Goal: Task Accomplishment & Management: Manage account settings

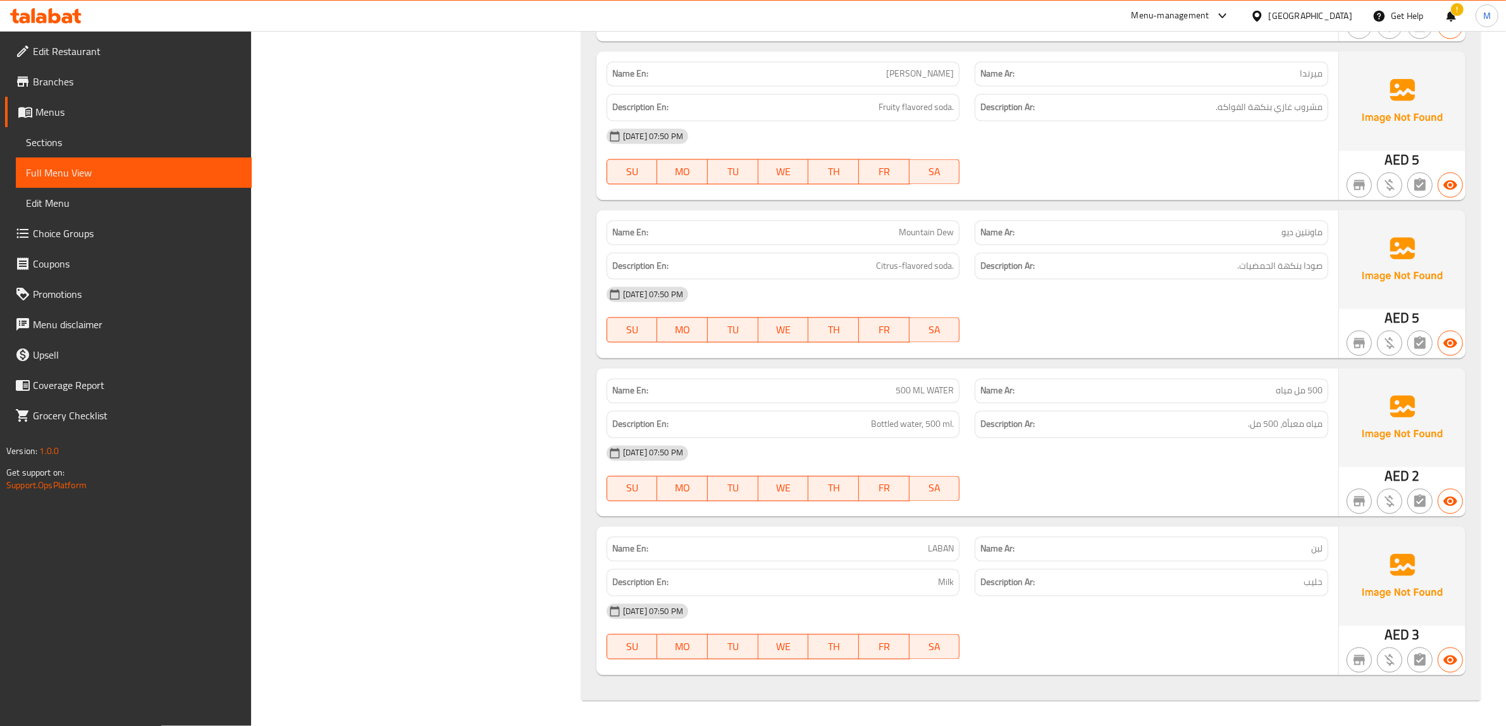
scroll to position [15058, 0]
click at [60, 6] on div at bounding box center [46, 15] width 92 height 25
click at [60, 10] on icon at bounding box center [45, 15] width 71 height 15
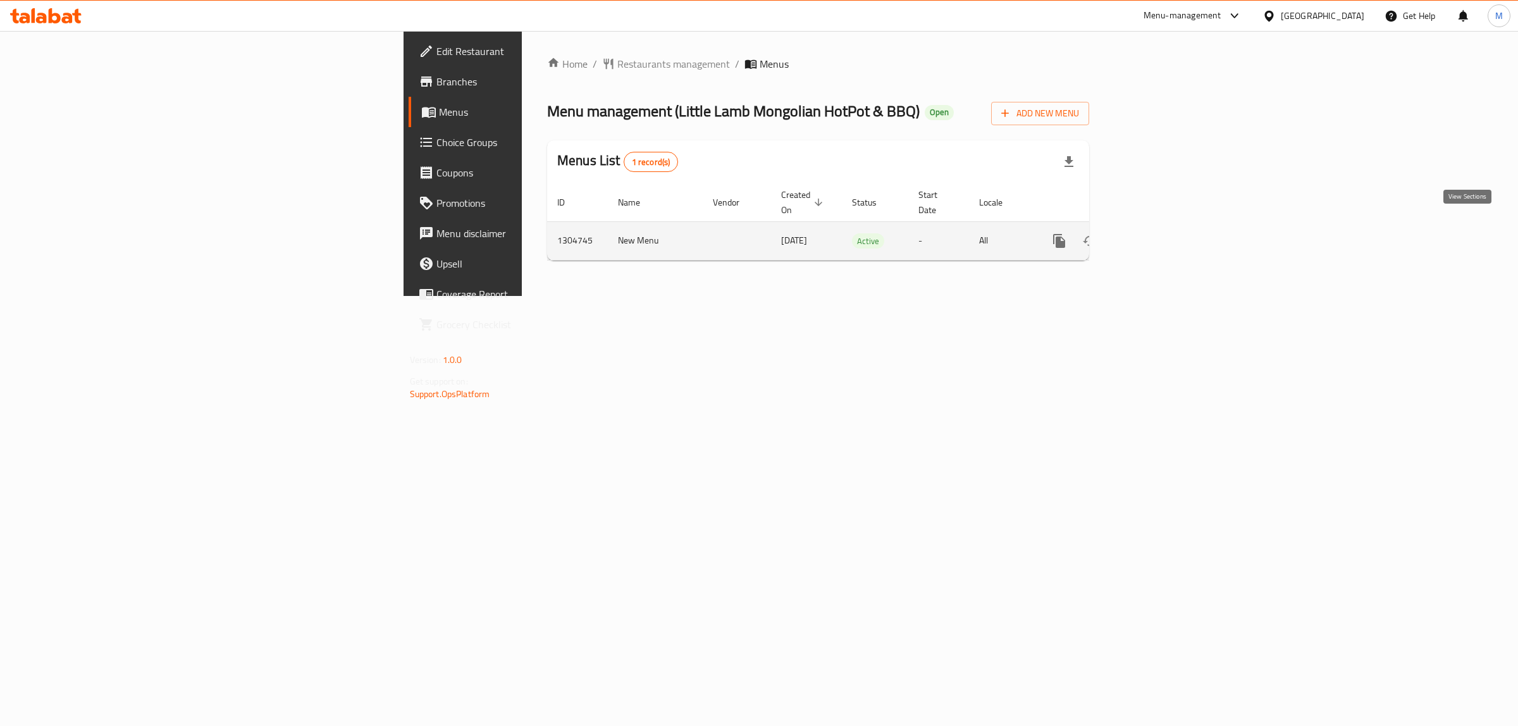
click at [1158, 233] on icon "enhanced table" at bounding box center [1150, 240] width 15 height 15
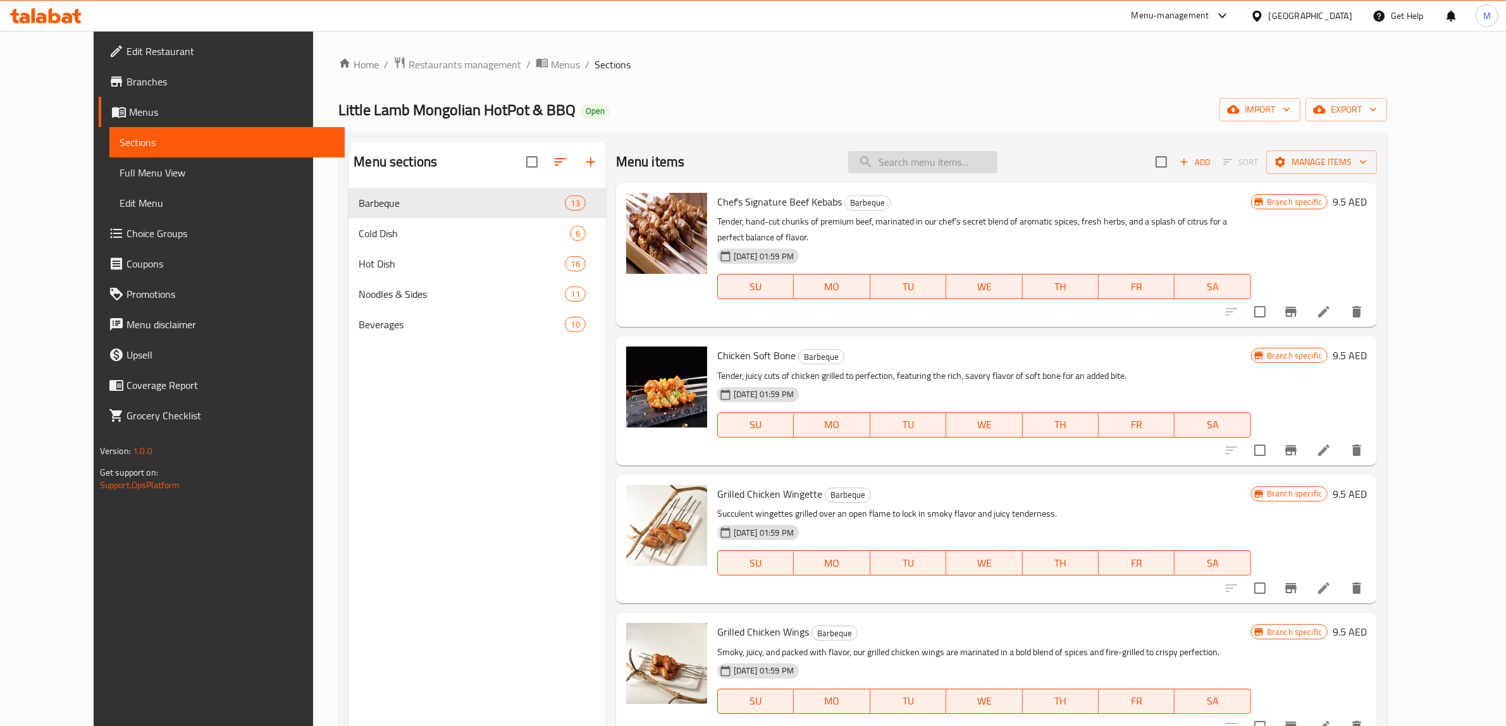
click at [938, 168] on input "search" at bounding box center [922, 162] width 149 height 22
click at [955, 169] on input "search" at bounding box center [922, 162] width 149 height 22
click at [955, 151] on input "search" at bounding box center [922, 162] width 149 height 22
paste input "Fried Beef Noodles"
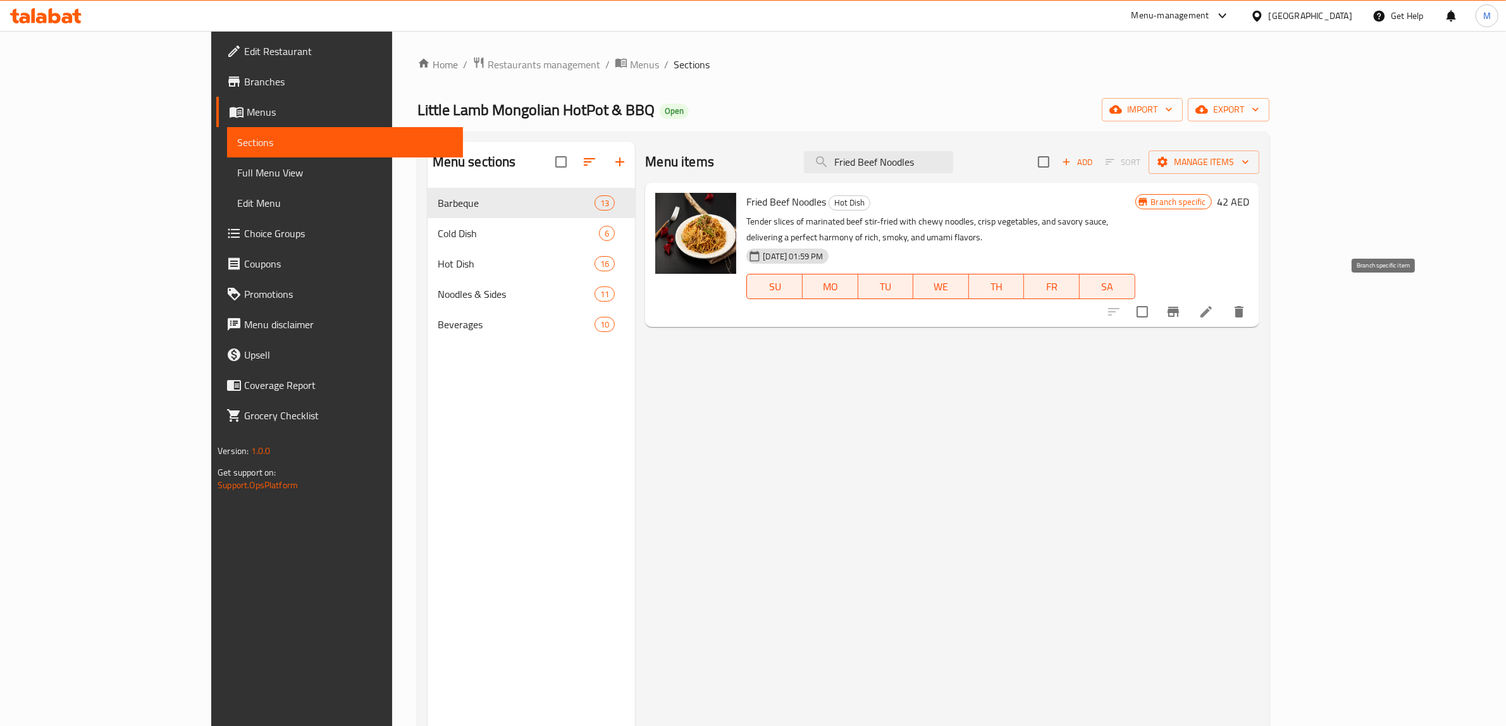
type input "Fried Beef Noodles"
click at [1181, 304] on icon "Branch-specific-item" at bounding box center [1173, 311] width 15 height 15
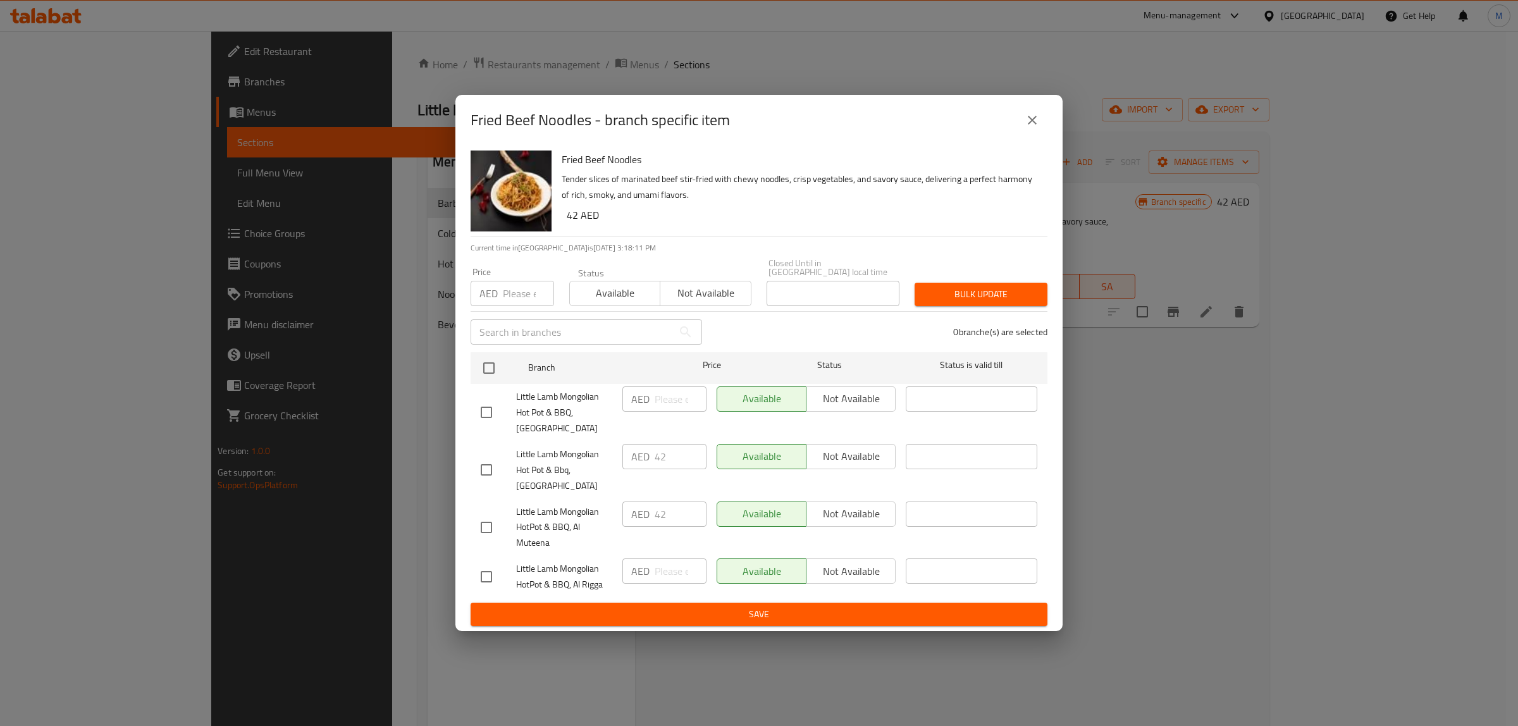
click at [481, 419] on input "checkbox" at bounding box center [486, 412] width 27 height 27
checkbox input "true"
click at [677, 399] on input "number" at bounding box center [681, 399] width 52 height 25
type input "42"
click at [636, 612] on span "Save" at bounding box center [759, 615] width 557 height 16
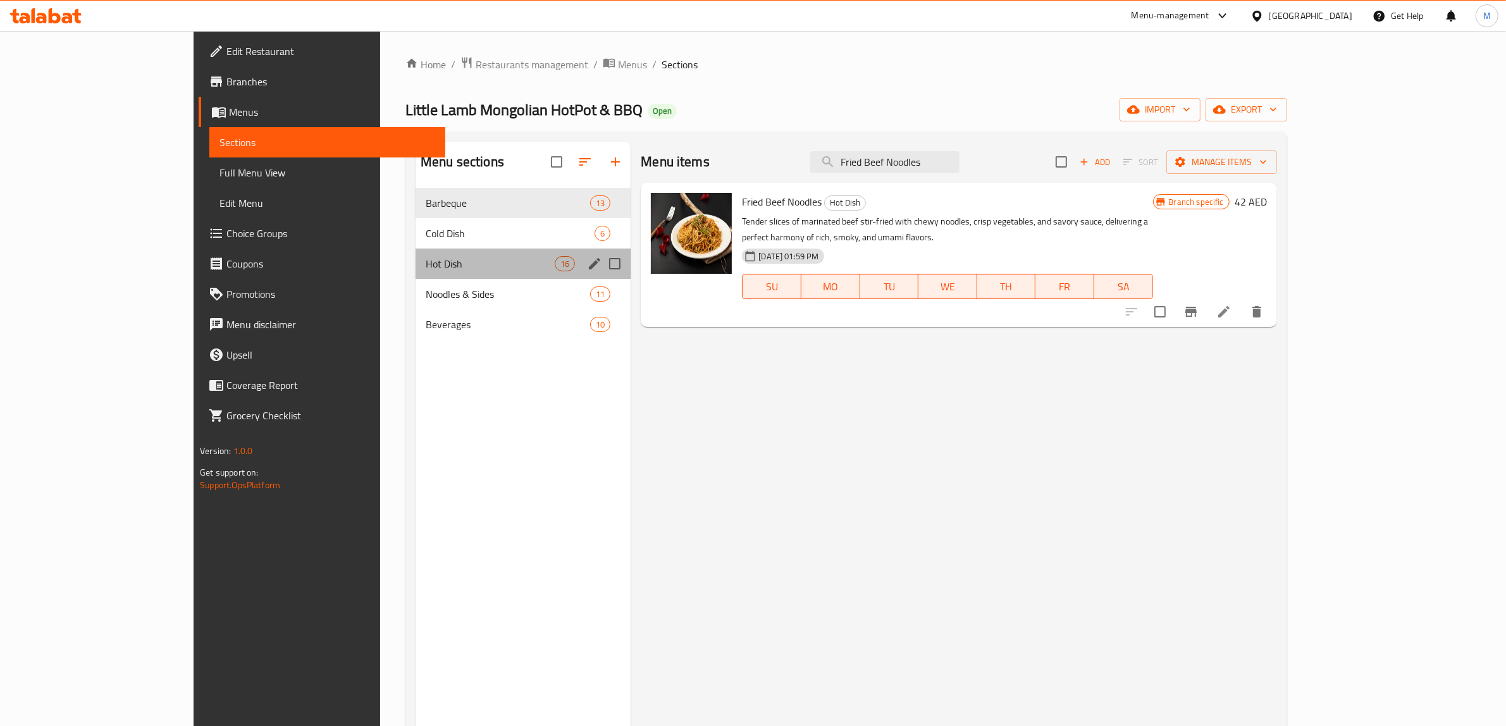
click at [435, 261] on span "Hot Dish" at bounding box center [490, 263] width 129 height 15
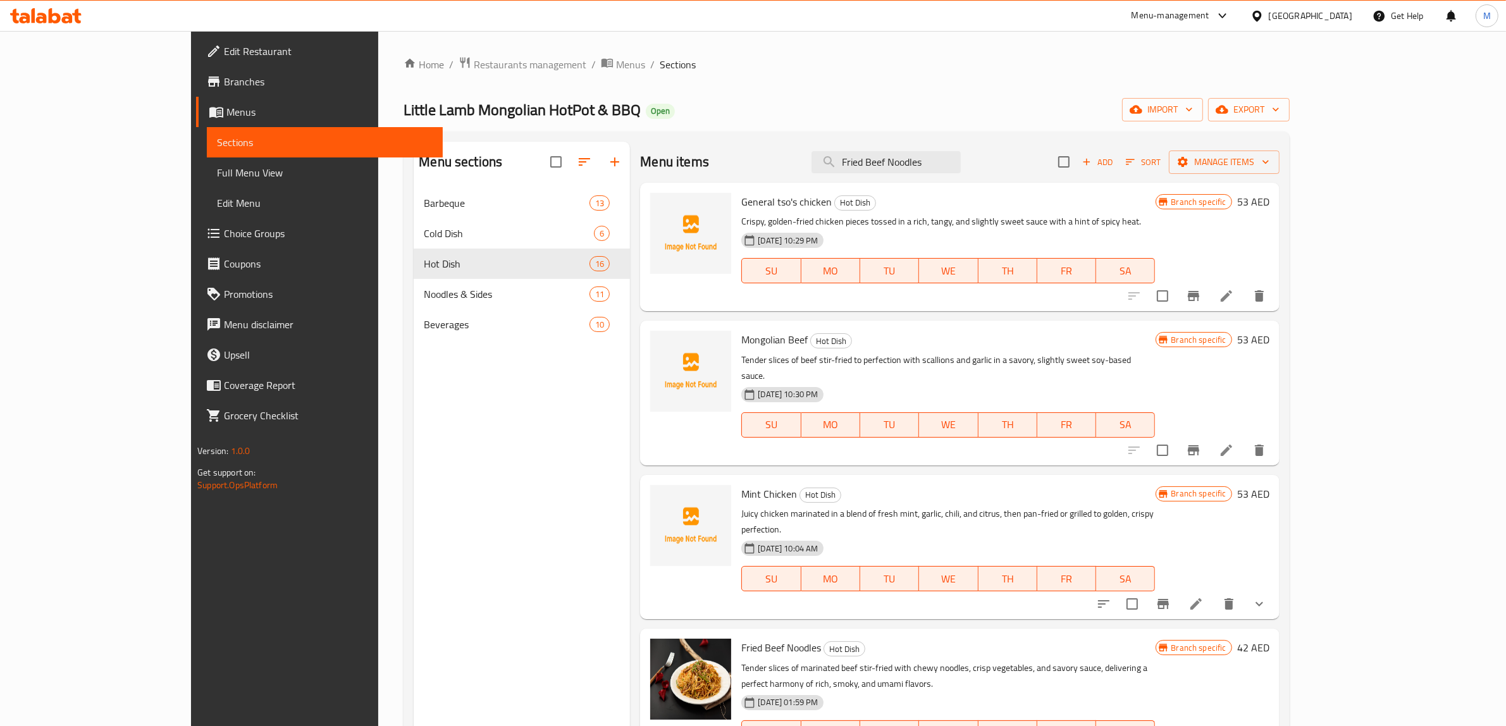
click at [1118, 146] on div "Menu items Fried Beef Noodles Add Sort Manage items" at bounding box center [959, 162] width 639 height 41
click at [961, 155] on input "Fried Beef Noodles" at bounding box center [886, 162] width 149 height 22
paste input "Chicken Skin"
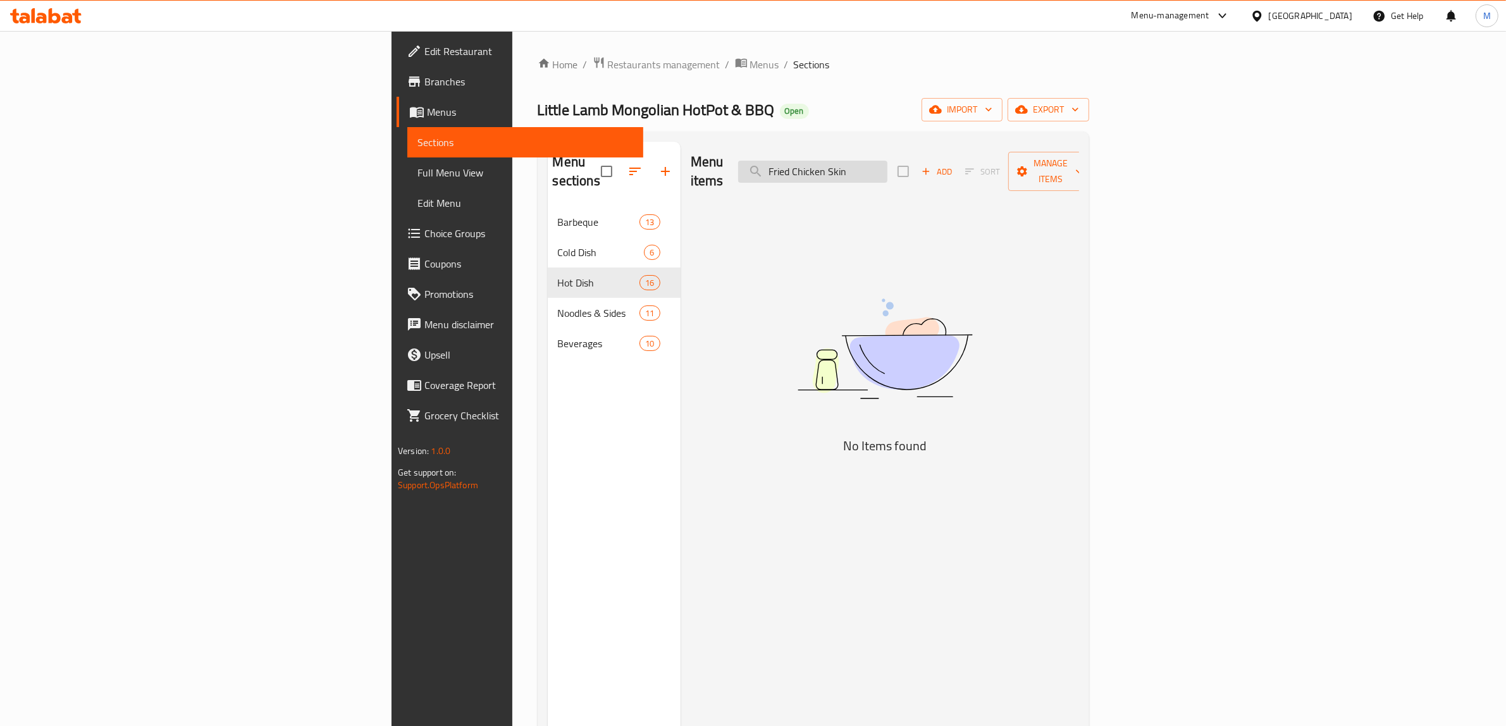
click at [888, 161] on input "Fried Chicken Skin" at bounding box center [812, 172] width 149 height 22
drag, startPoint x: 970, startPoint y: 158, endPoint x: 1016, endPoint y: 154, distance: 46.4
click at [888, 161] on input "Fried Chicken Skin" at bounding box center [812, 172] width 149 height 22
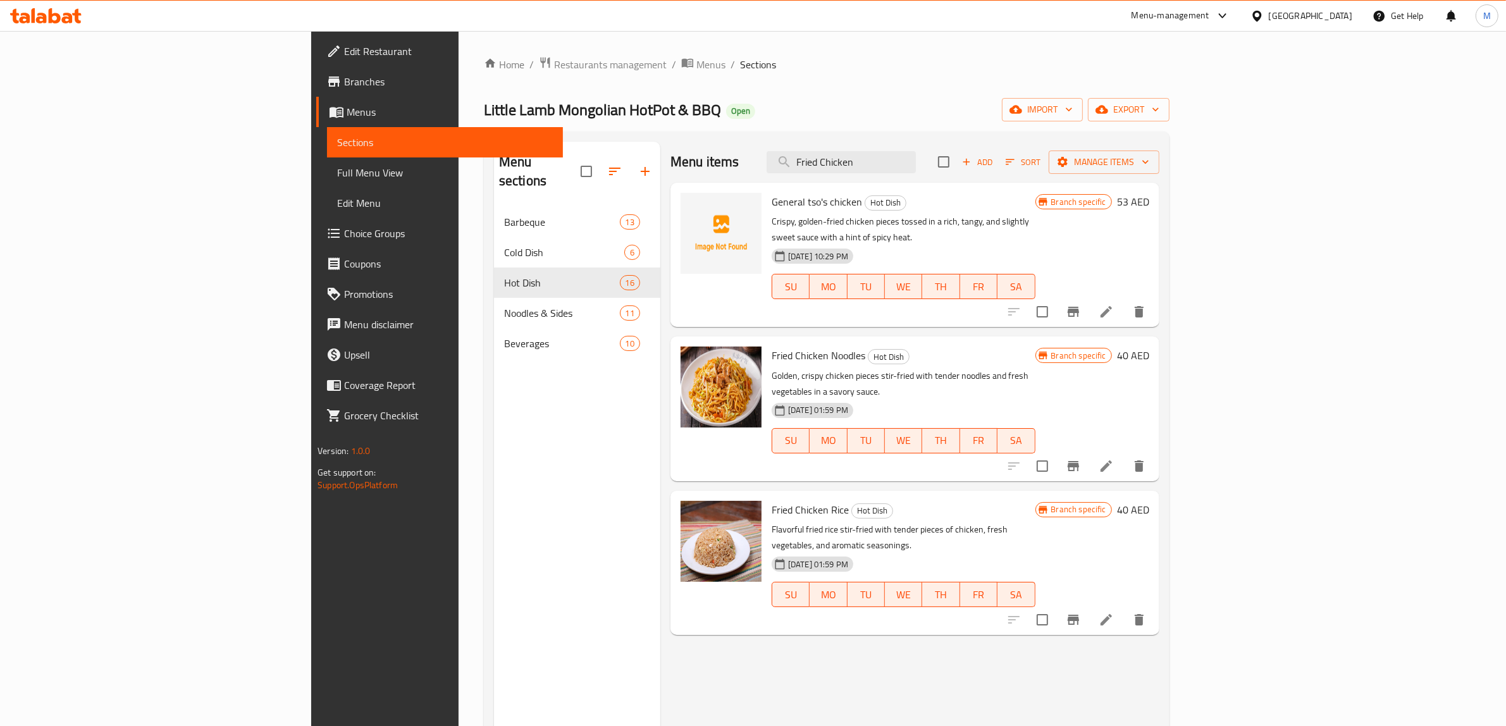
type input "Fried Chicken"
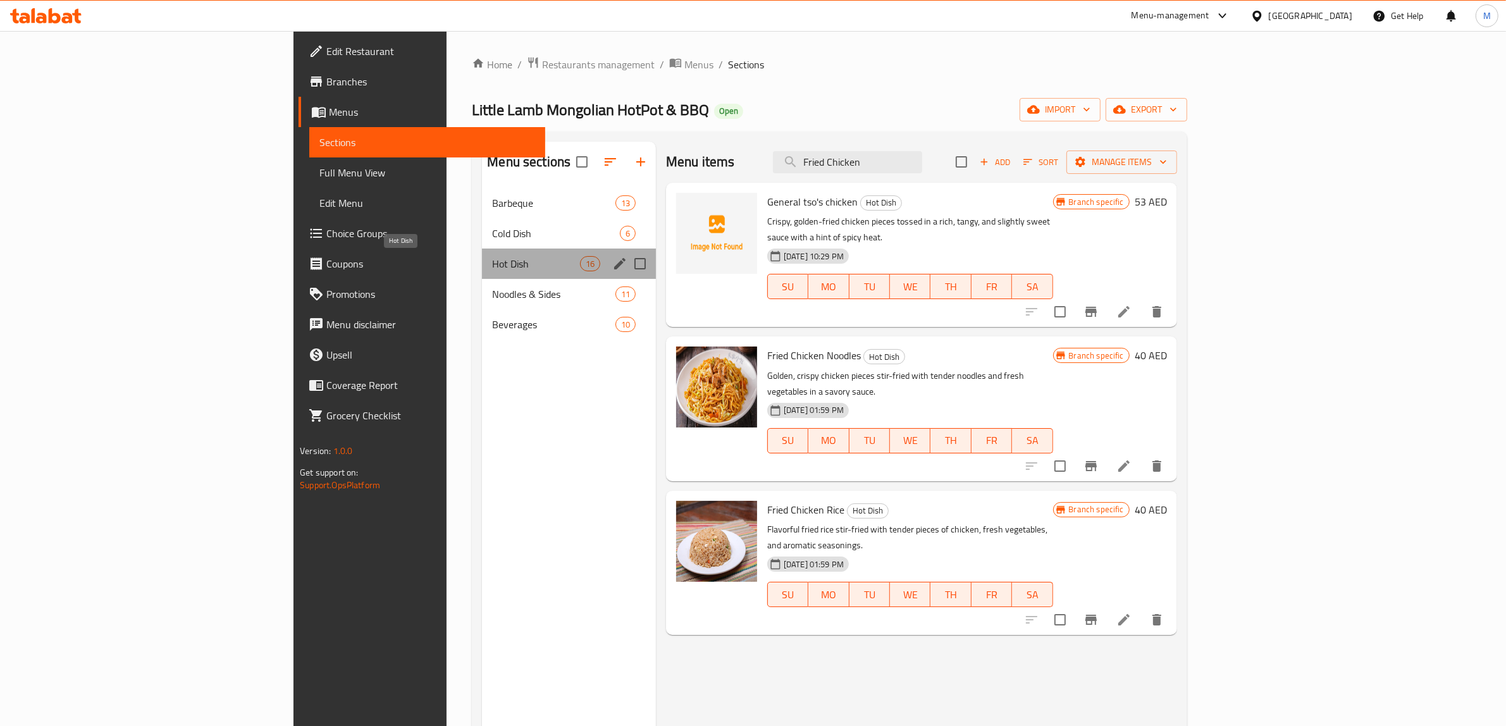
click at [498, 264] on span "Hot Dish" at bounding box center [535, 263] width 87 height 15
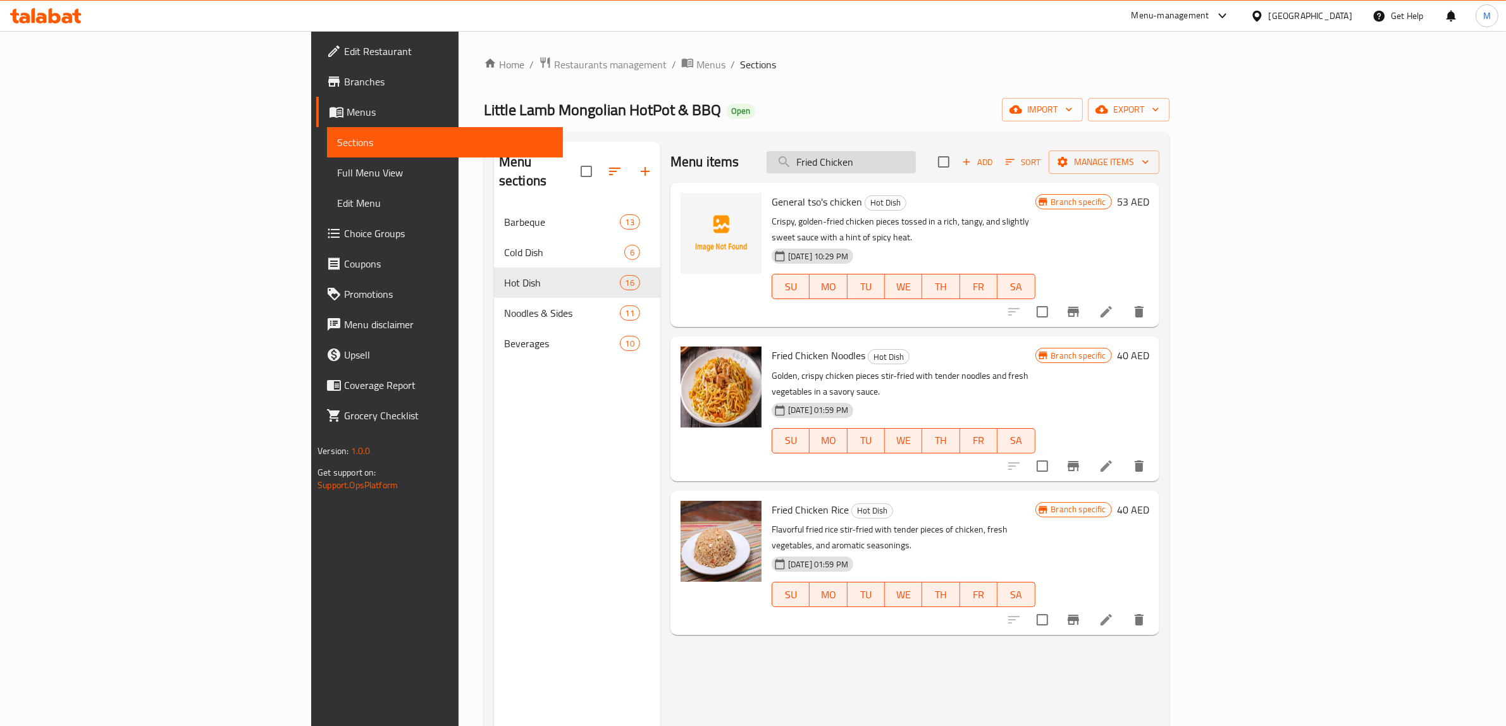
click at [916, 163] on input "Fried Chicken" at bounding box center [841, 162] width 149 height 22
click at [1129, 150] on div "Menu items Add Sort Manage items" at bounding box center [915, 162] width 489 height 41
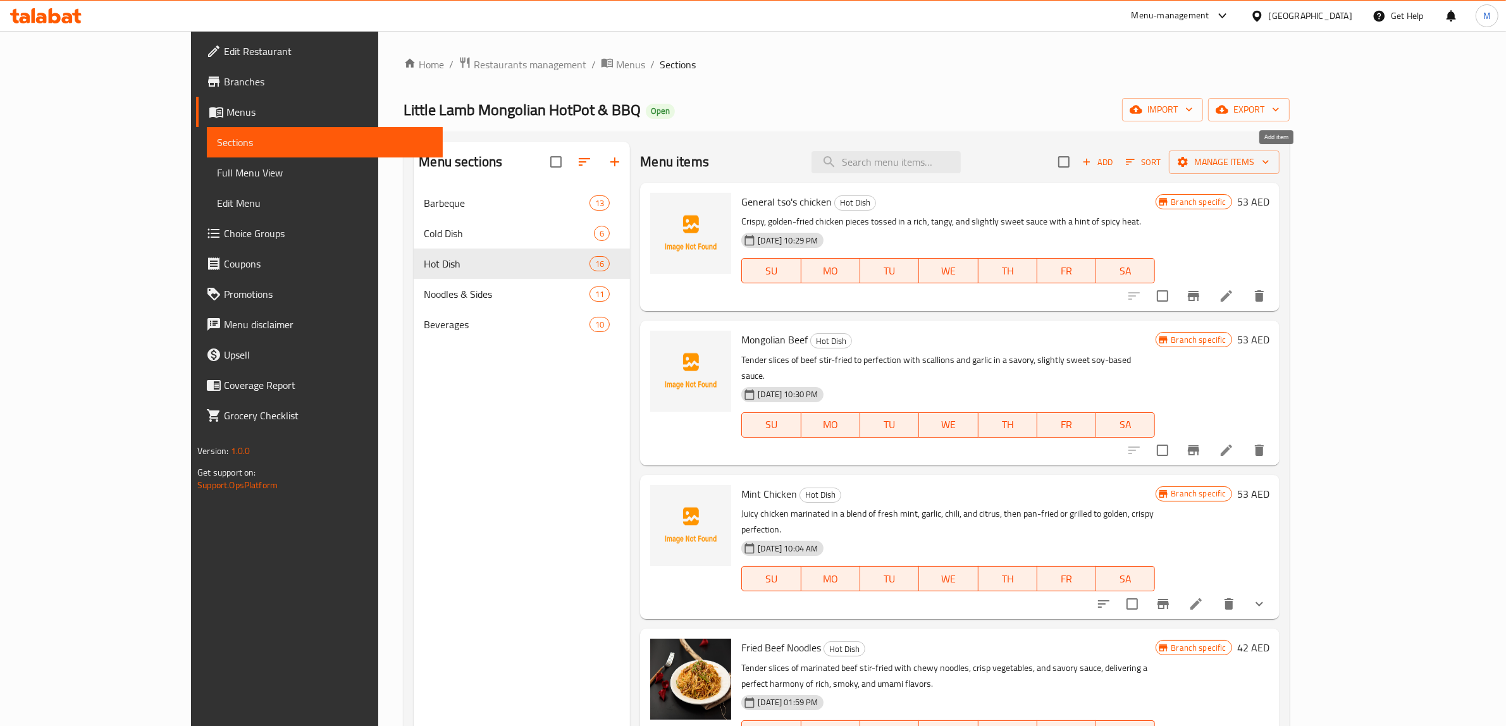
click at [1093, 165] on icon "button" at bounding box center [1086, 161] width 11 height 11
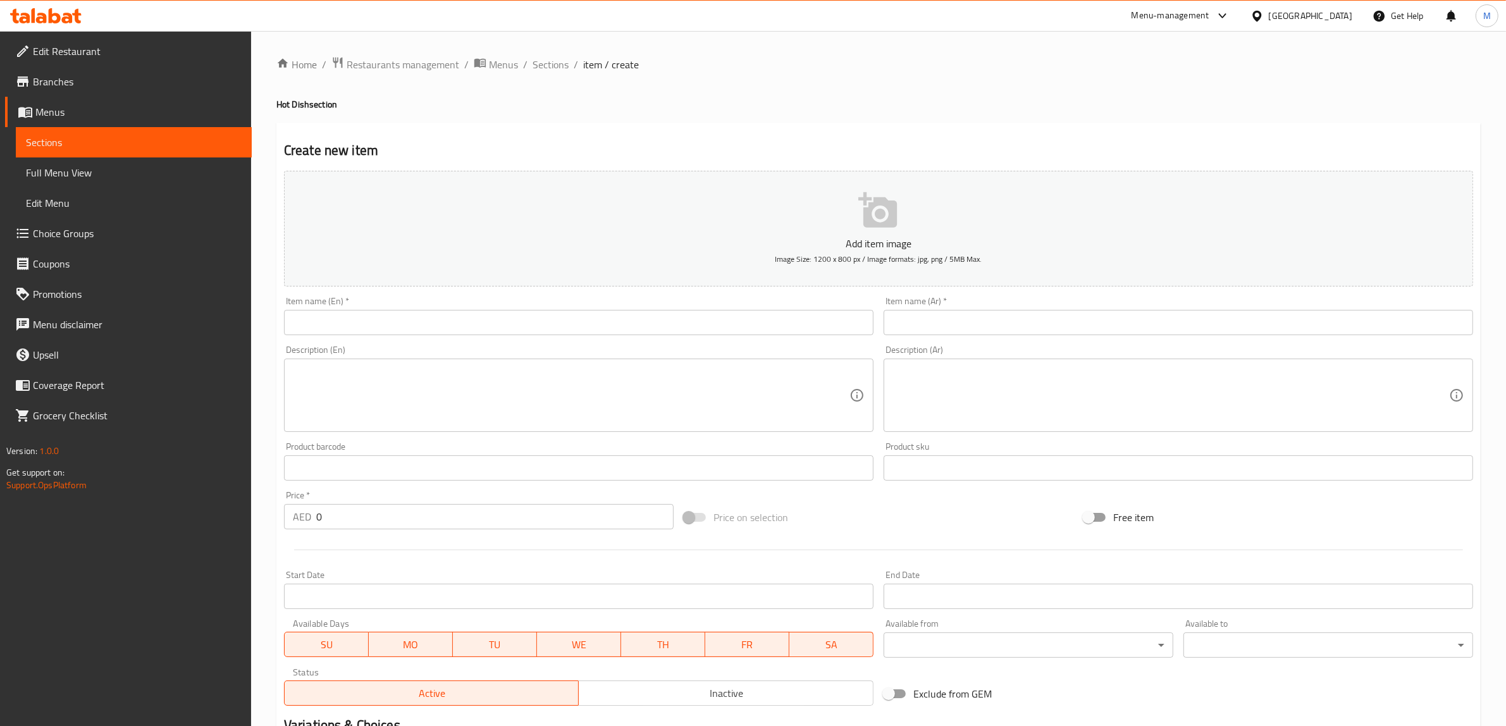
click at [715, 327] on input "text" at bounding box center [579, 322] width 590 height 25
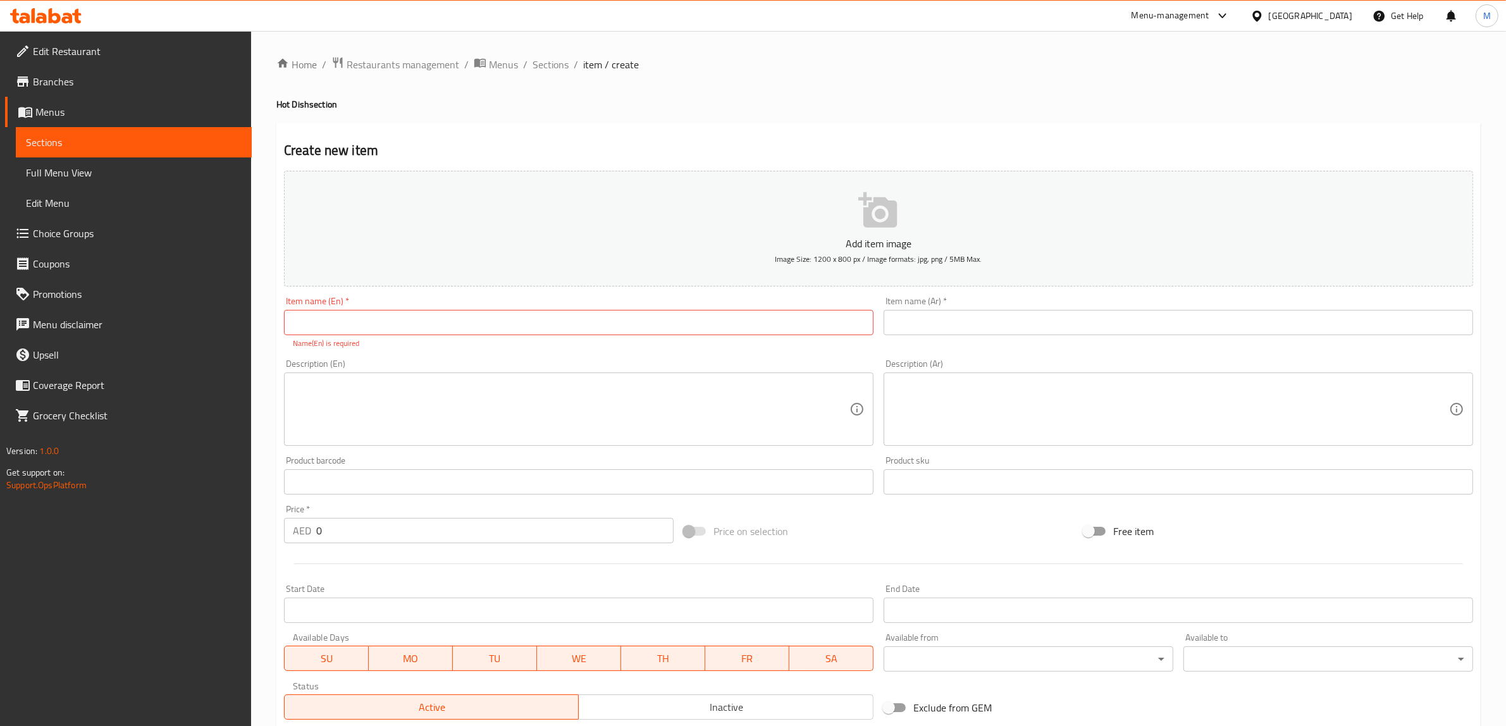
click at [715, 327] on input "text" at bounding box center [579, 322] width 590 height 25
paste input "Fried Chicken Skin"
type input "Fried Chicken Skin"
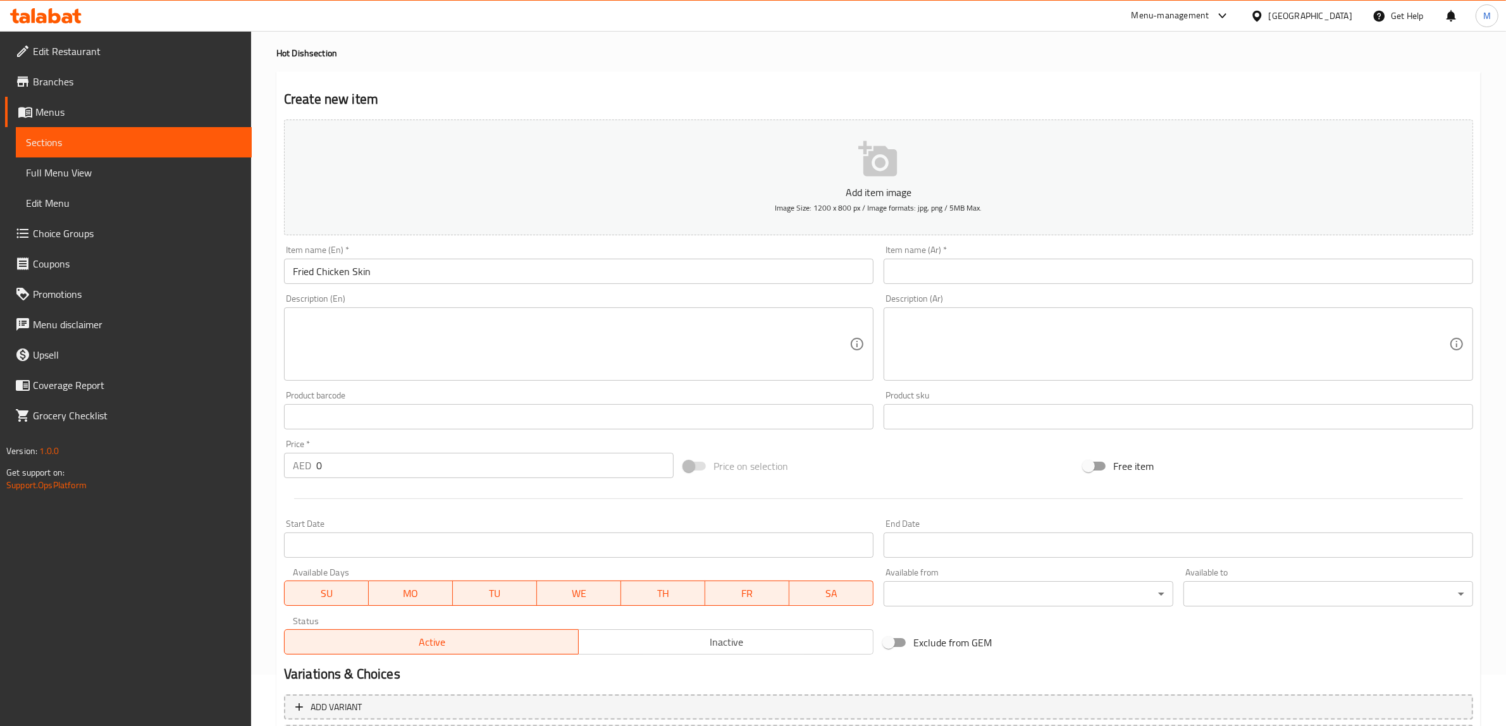
scroll to position [79, 0]
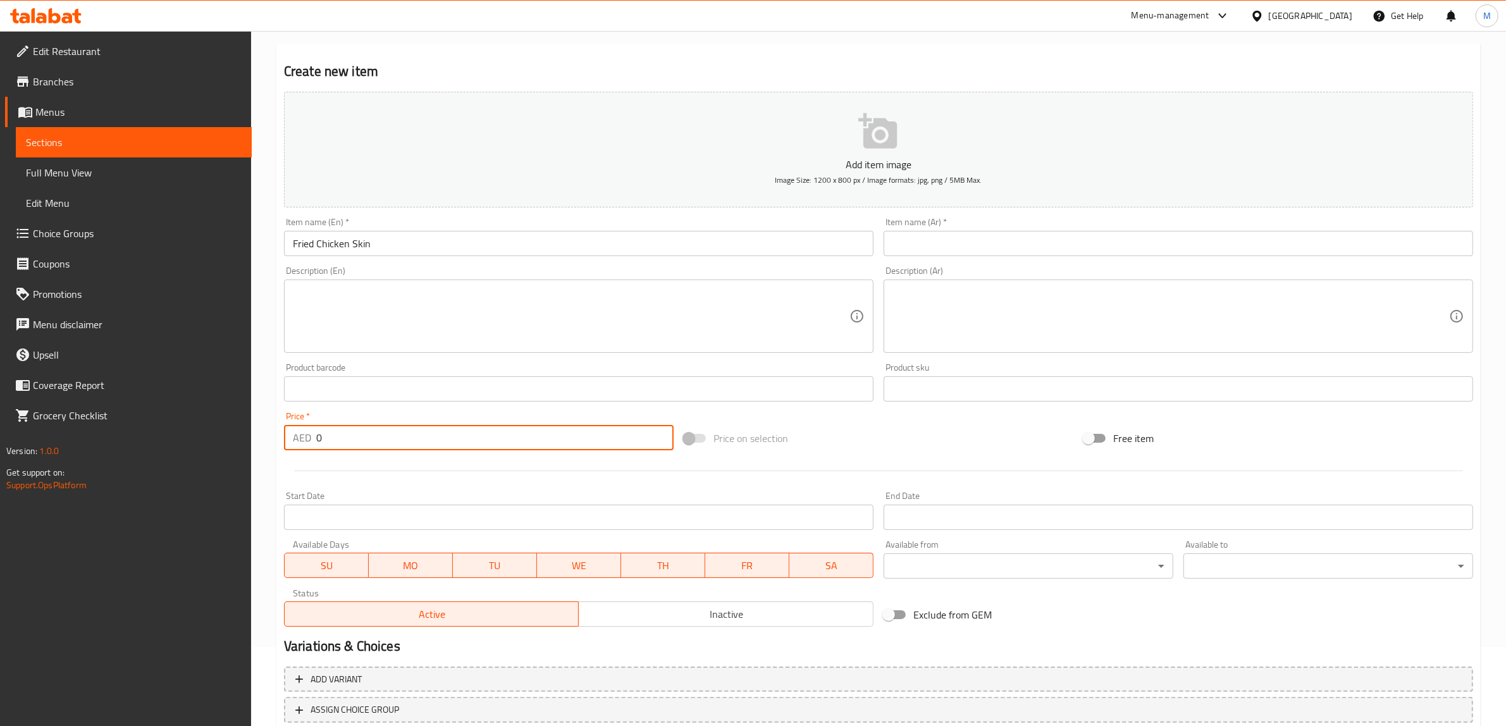
click at [292, 429] on div "AED 0 Price *" at bounding box center [479, 437] width 390 height 25
paste input "15"
type input "15"
click at [387, 311] on textarea at bounding box center [571, 317] width 557 height 60
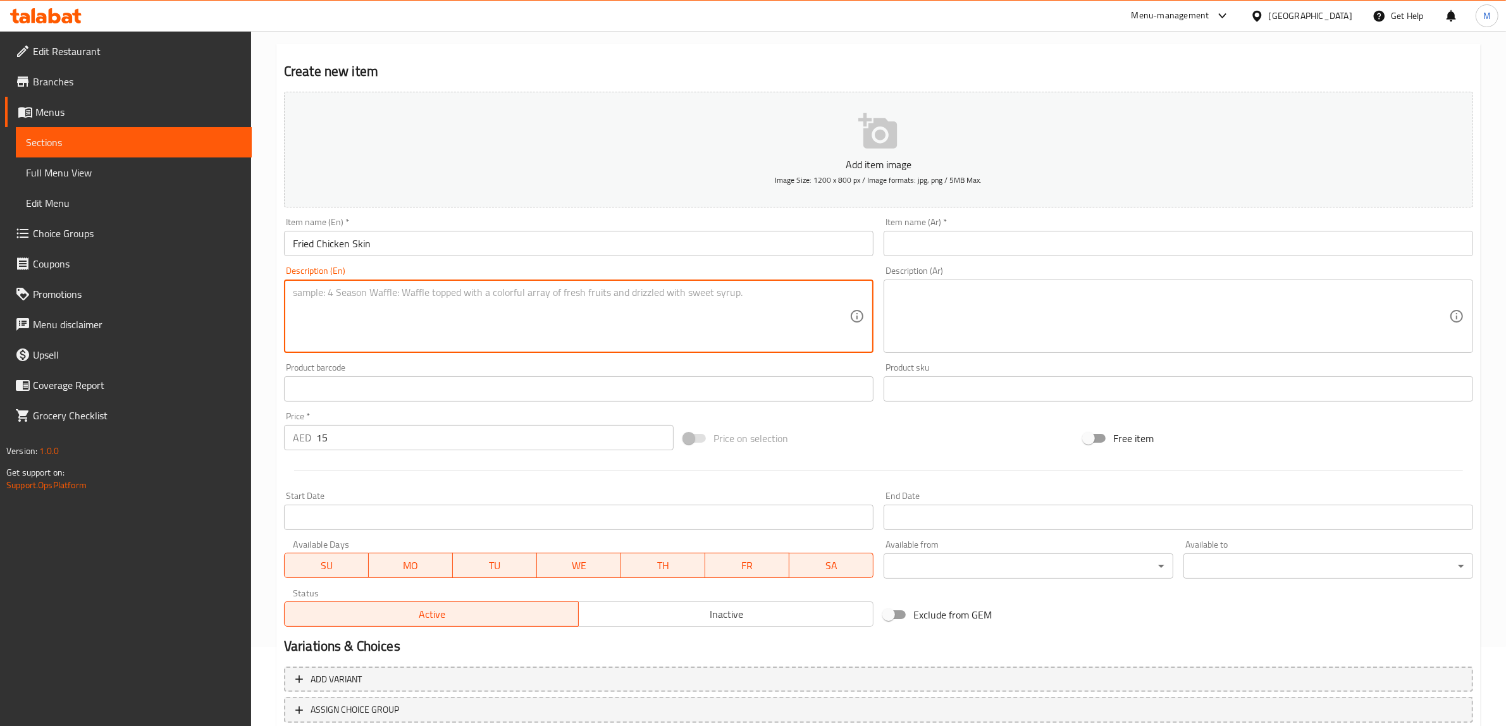
paste textarea "Golden brown and irresistibly crunchy, fried chicken skin is the ultimate savor…"
click at [710, 292] on textarea "Golden brown and irresistibly crunchy, fried chicken skin is the ultimate savor…" at bounding box center [571, 317] width 557 height 60
type textarea "Golden brown and irresistibly crunchy, fried chicken skin"
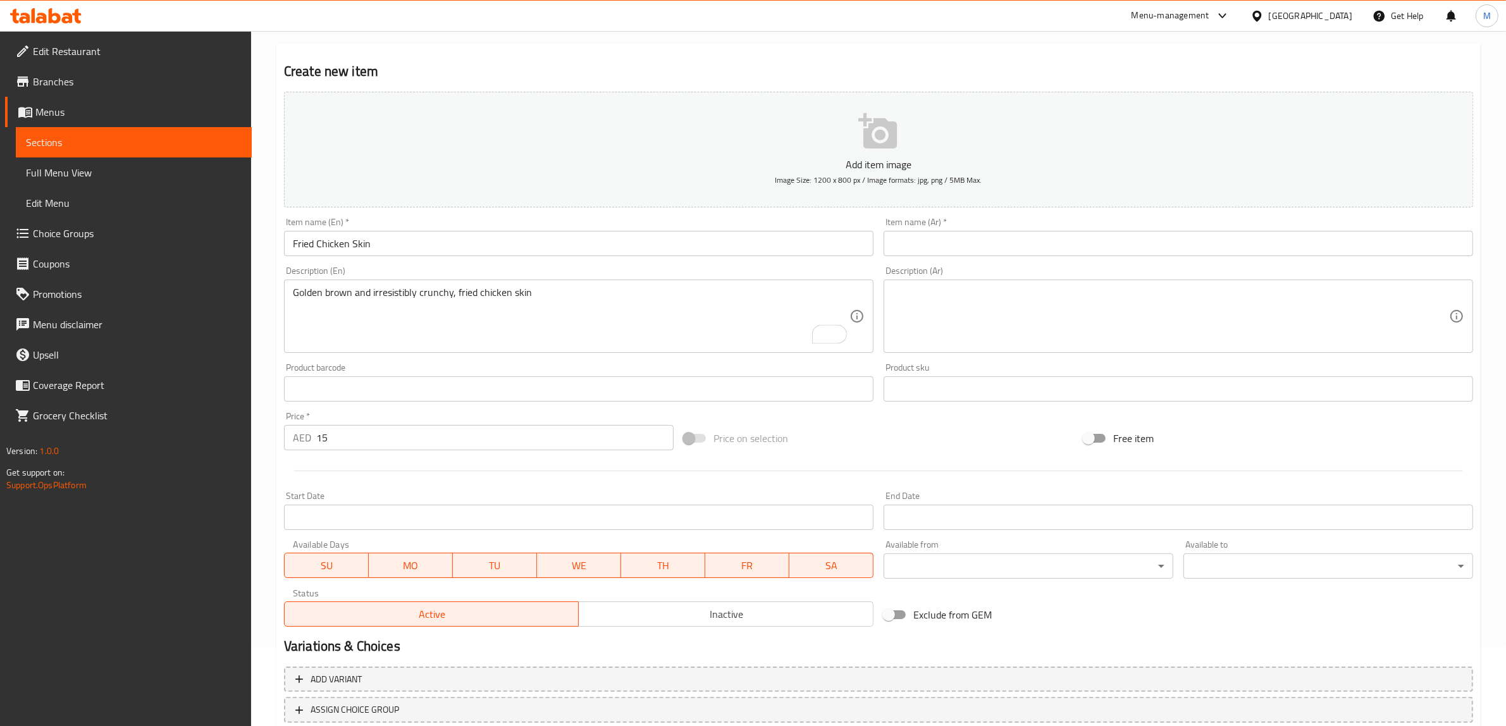
click at [1132, 319] on textarea at bounding box center [1171, 317] width 557 height 60
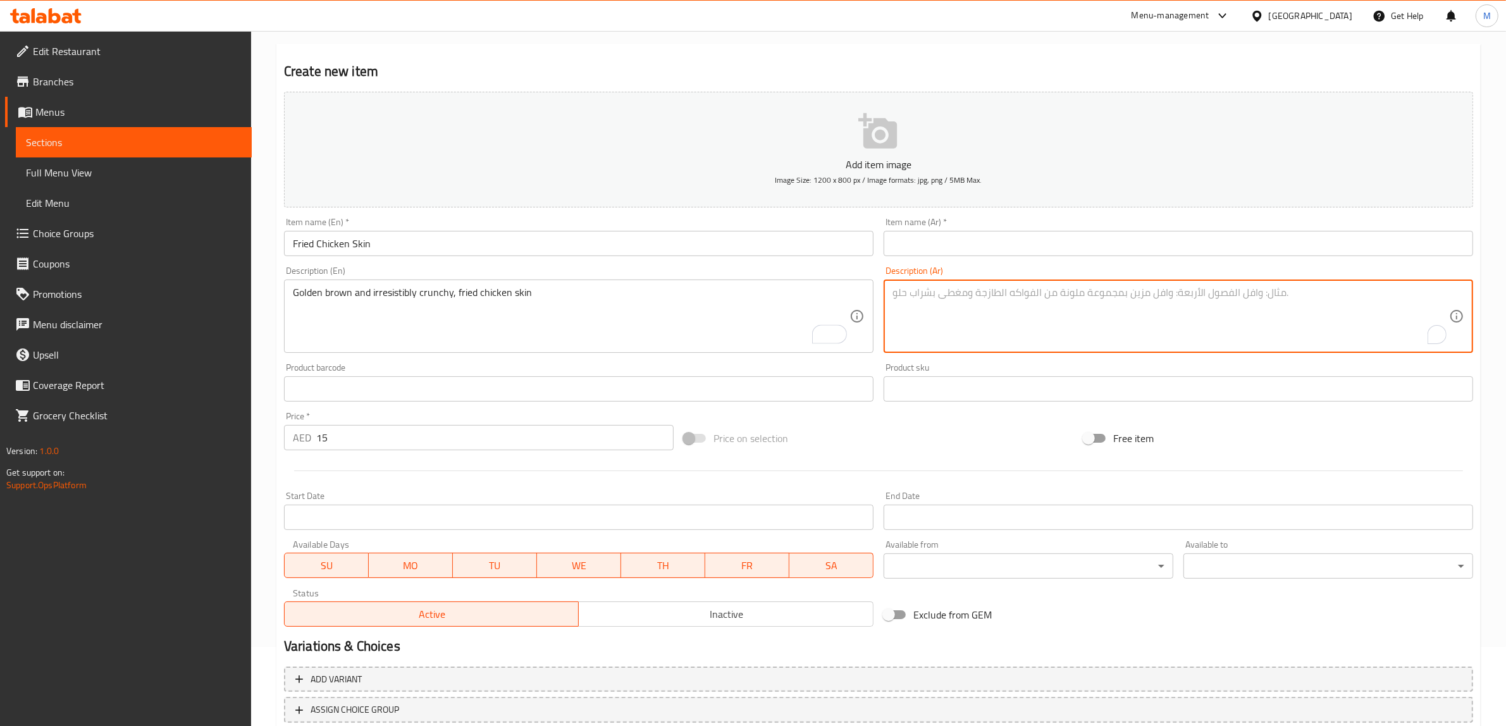
paste textarea "جلد دجاج مقلي ذهبي اللون ومقرمش بشكل لا يقاوم"
type textarea "جلد دجاج مقلي ذهبي اللون ومقرمش بشكل لا يقاوم"
click at [432, 240] on input "Fried Chicken Skin" at bounding box center [579, 243] width 590 height 25
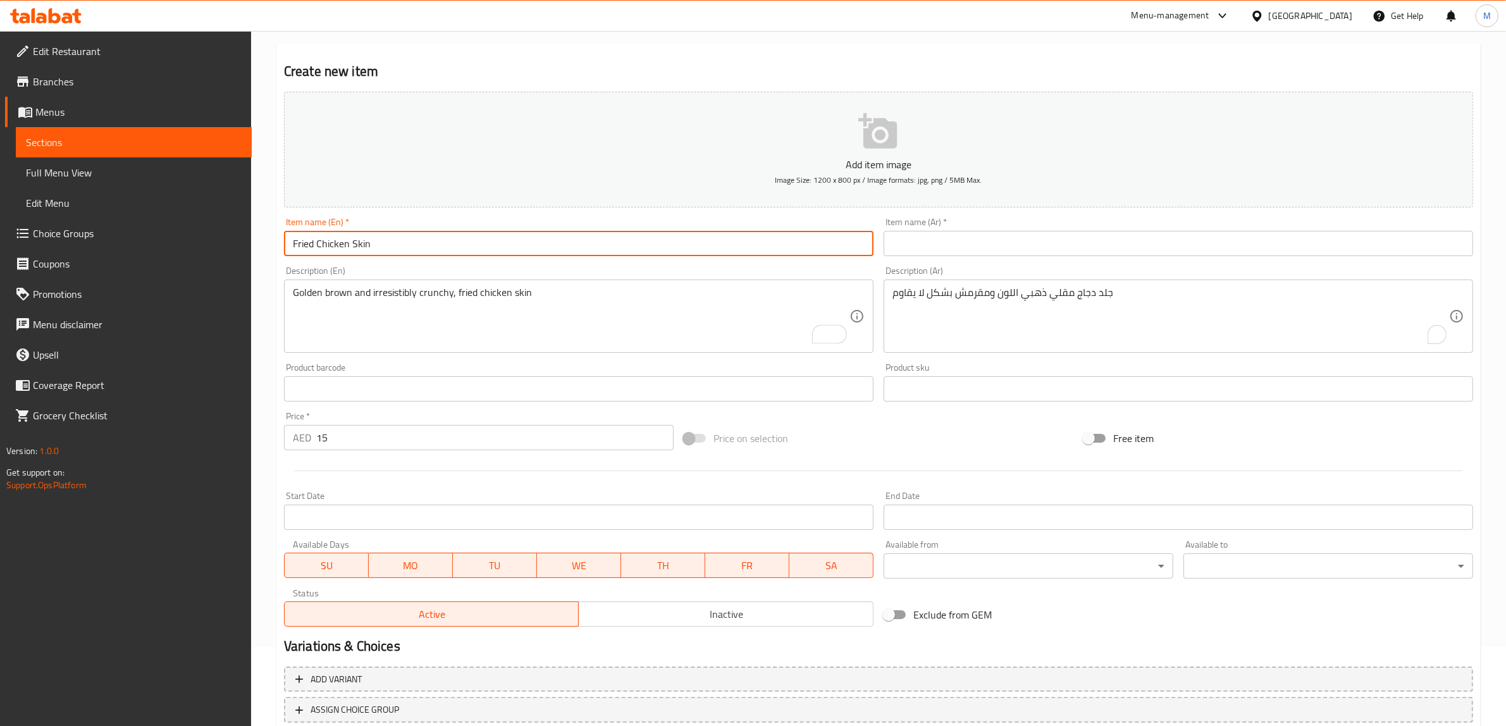
click at [431, 240] on input "Fried Chicken Skin" at bounding box center [579, 243] width 590 height 25
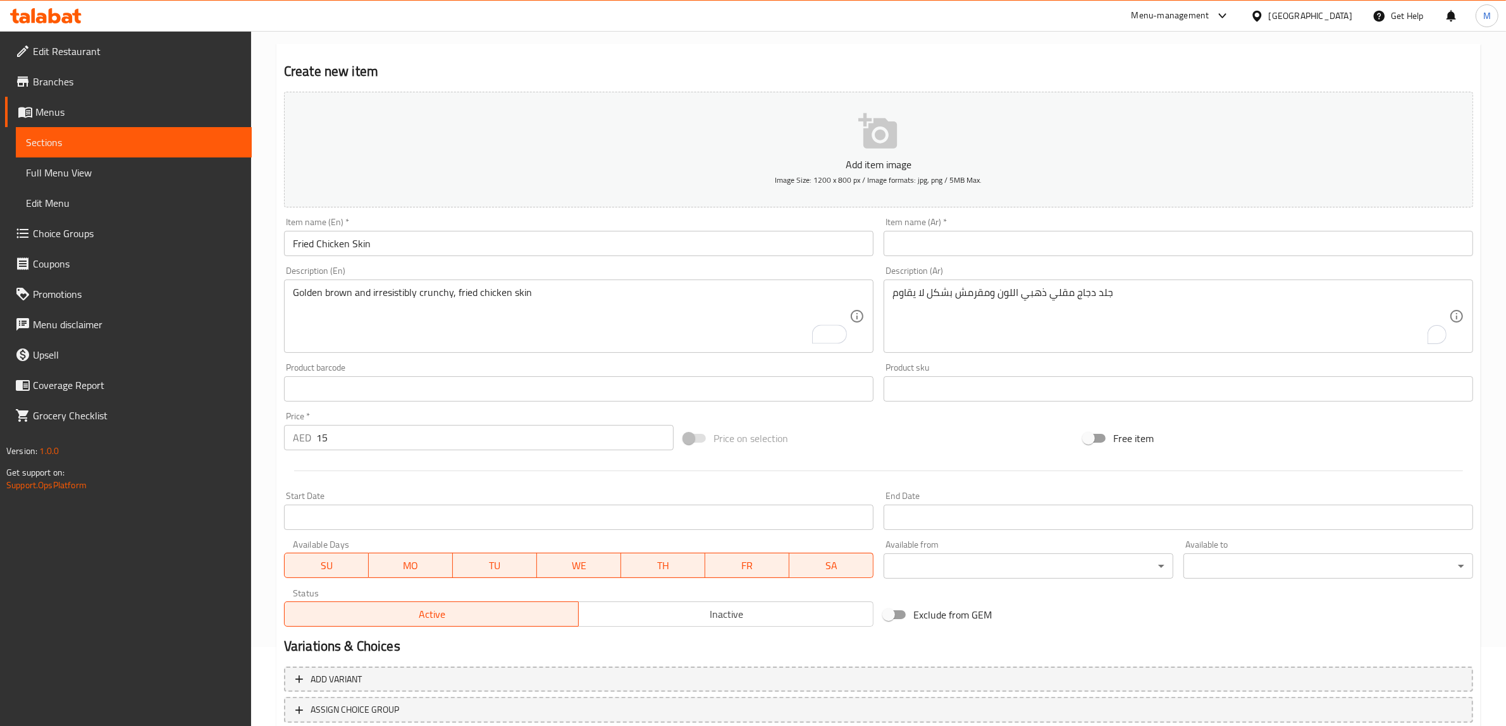
click at [1006, 220] on div "Item name (Ar)   * Item name (Ar) *" at bounding box center [1179, 237] width 590 height 39
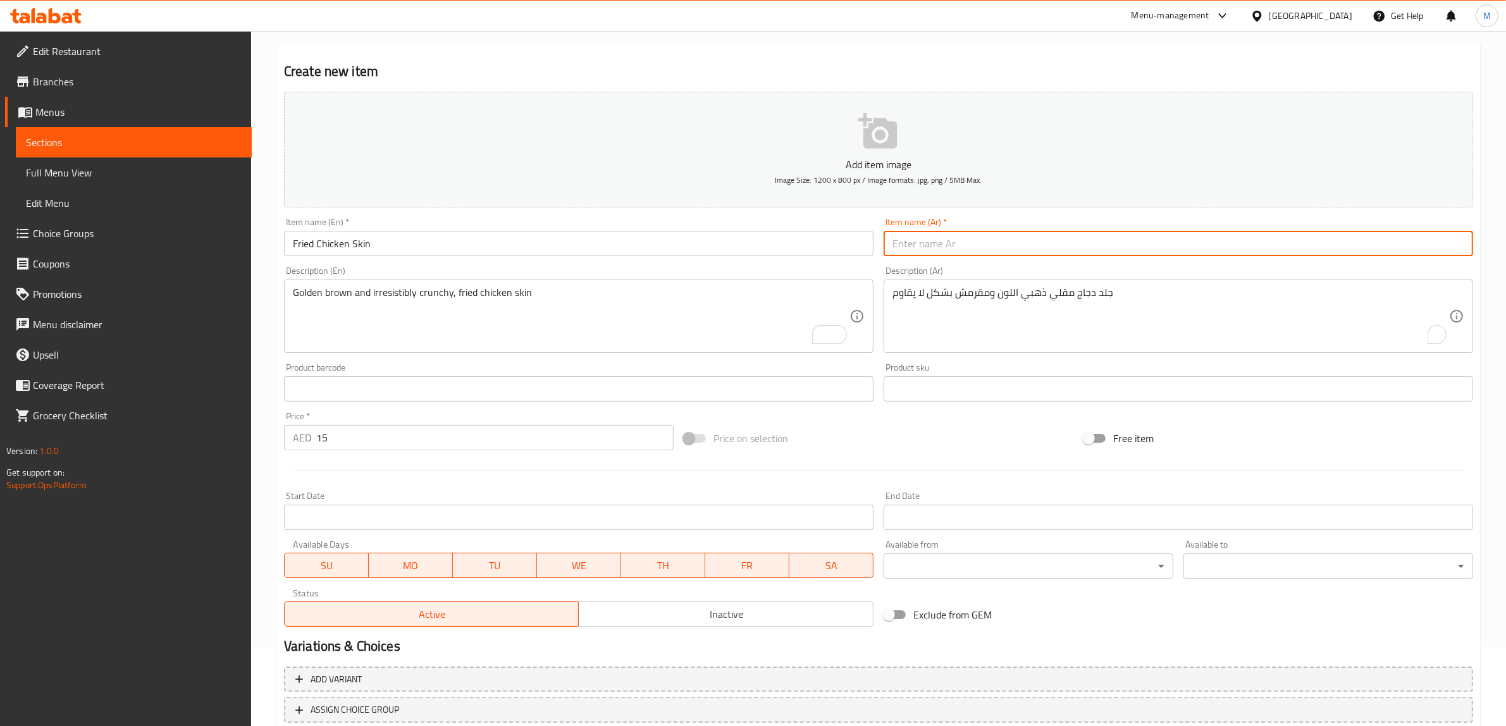
click at [1001, 240] on input "text" at bounding box center [1179, 243] width 590 height 25
paste input "جلد دجاج مقلي"
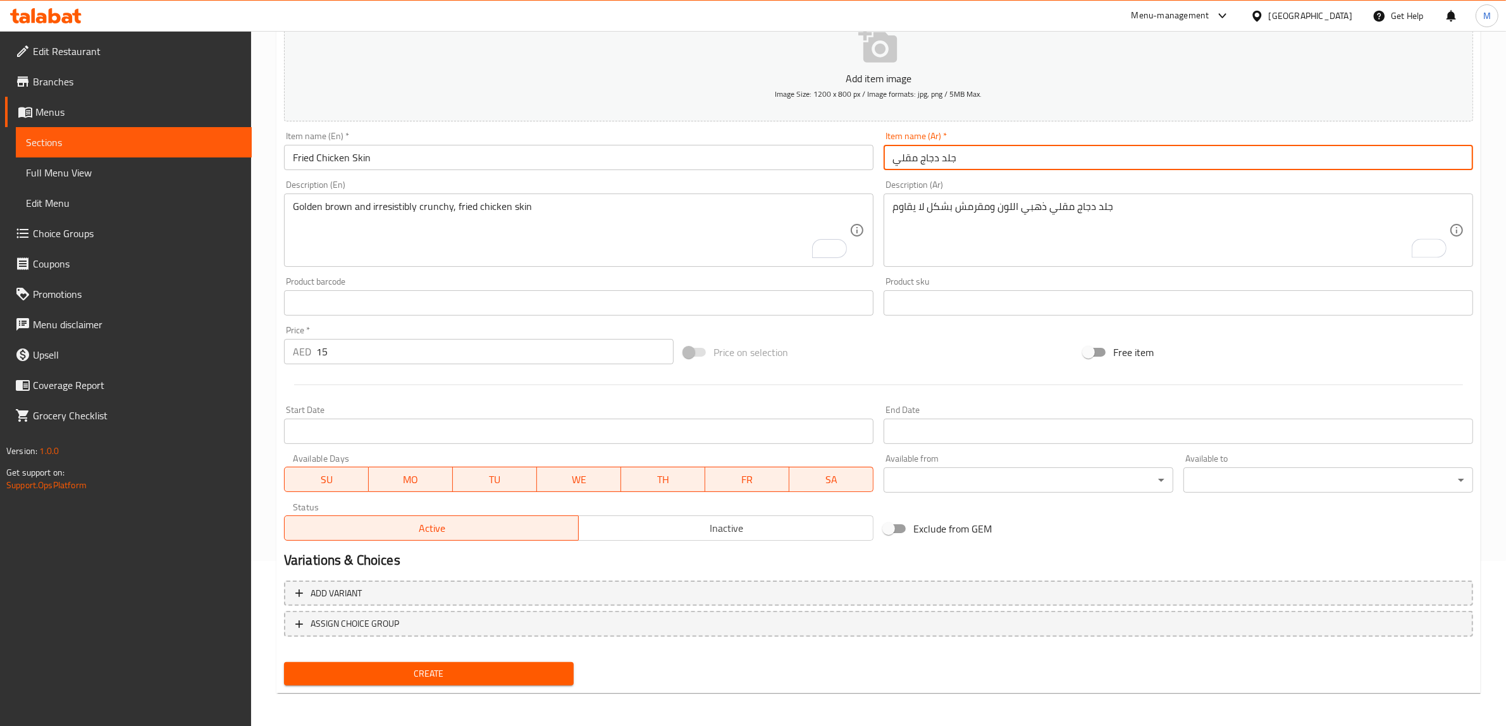
type input "جلد دجاج مقلي"
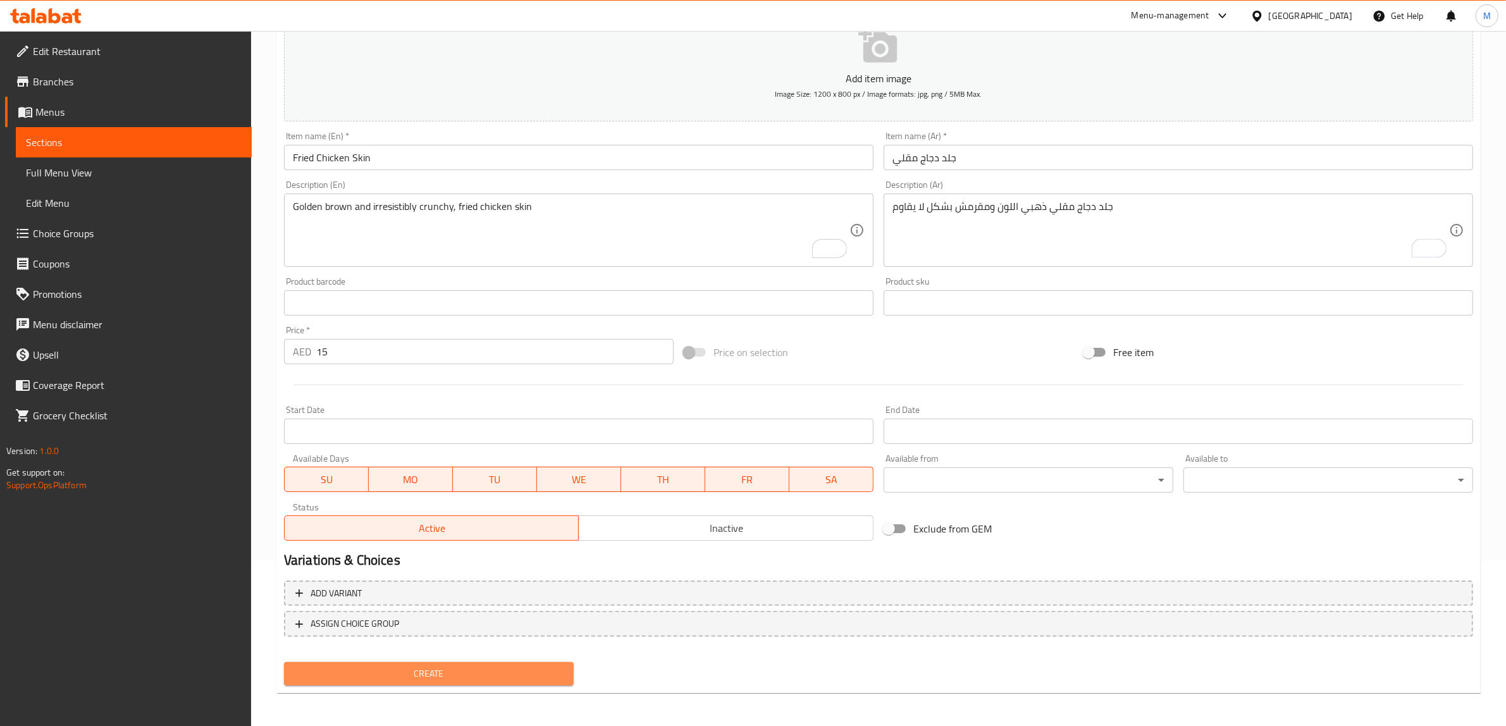
click at [523, 671] on span "Create" at bounding box center [428, 674] width 269 height 16
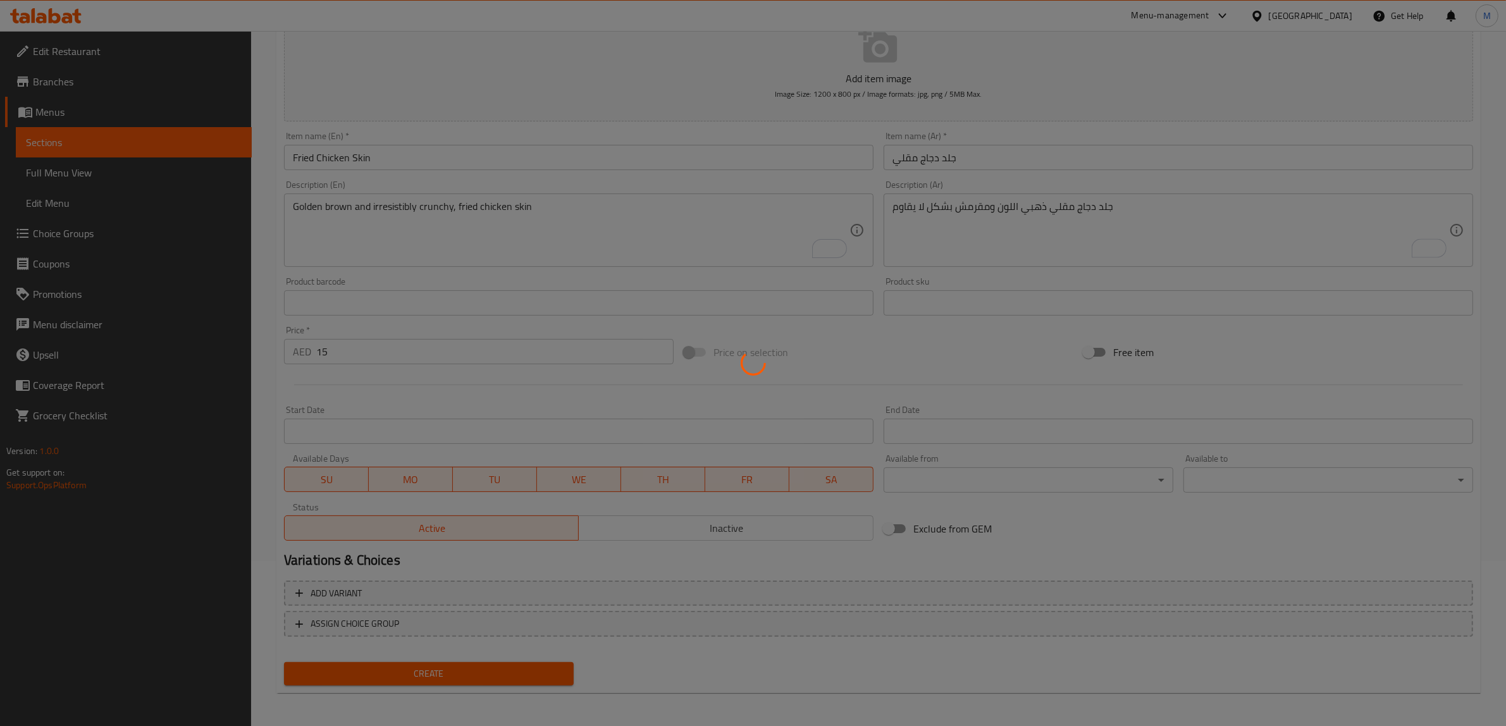
type input "0"
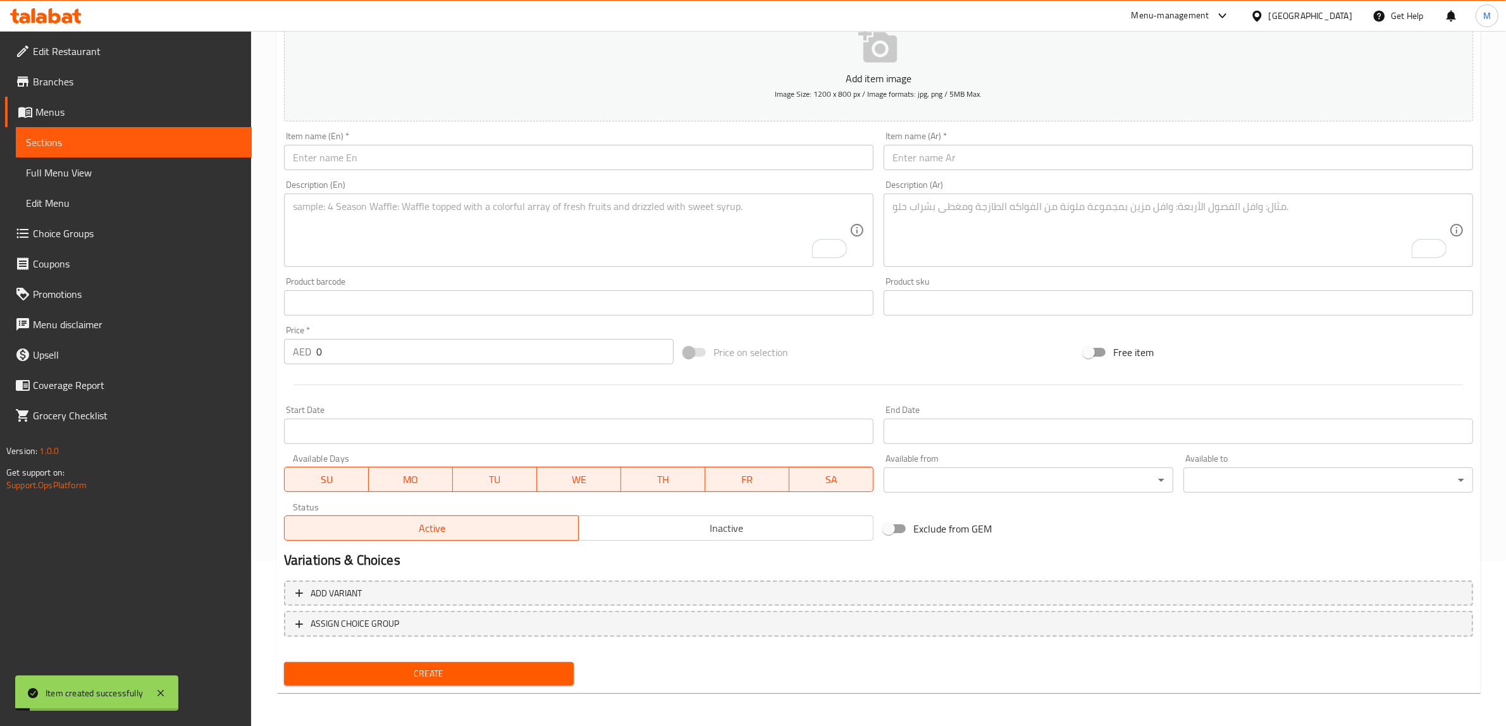
scroll to position [0, 0]
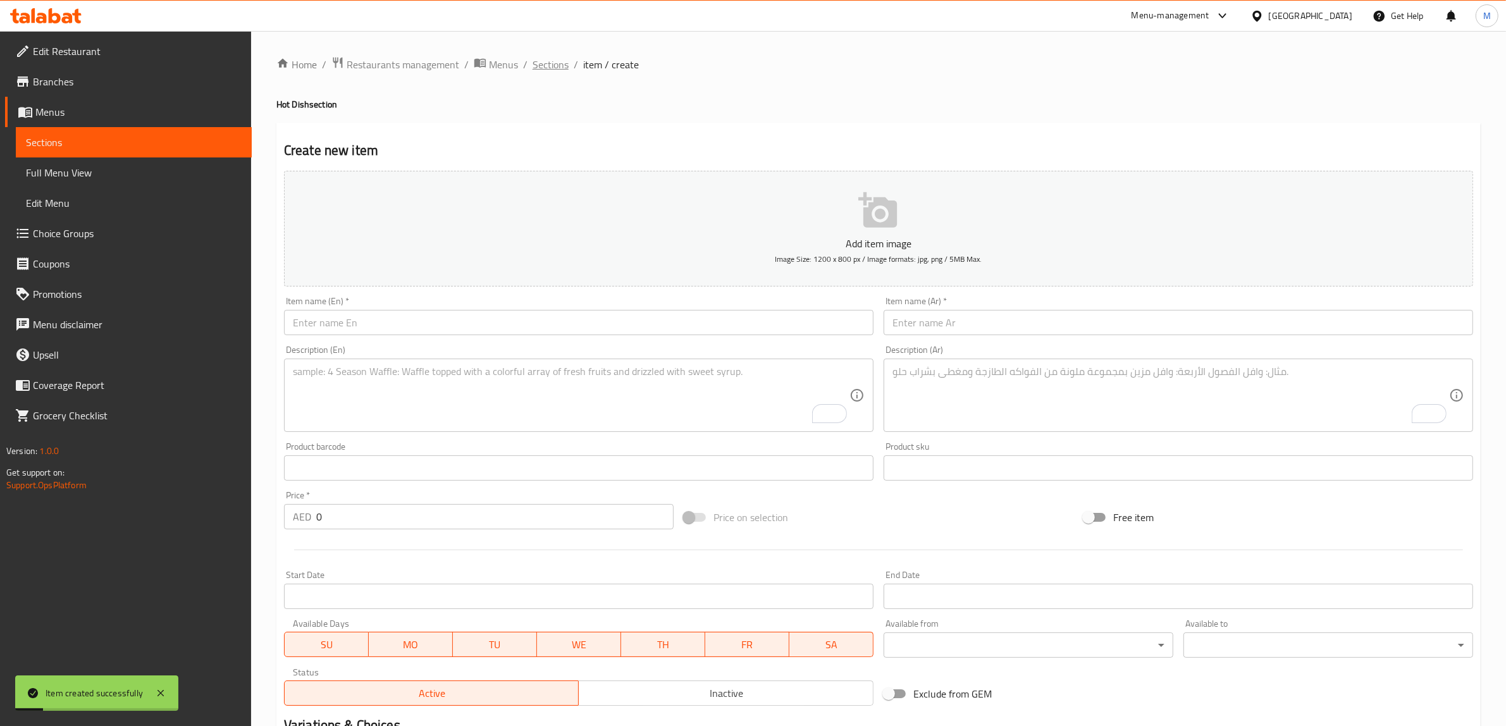
click at [541, 67] on span "Sections" at bounding box center [551, 64] width 36 height 15
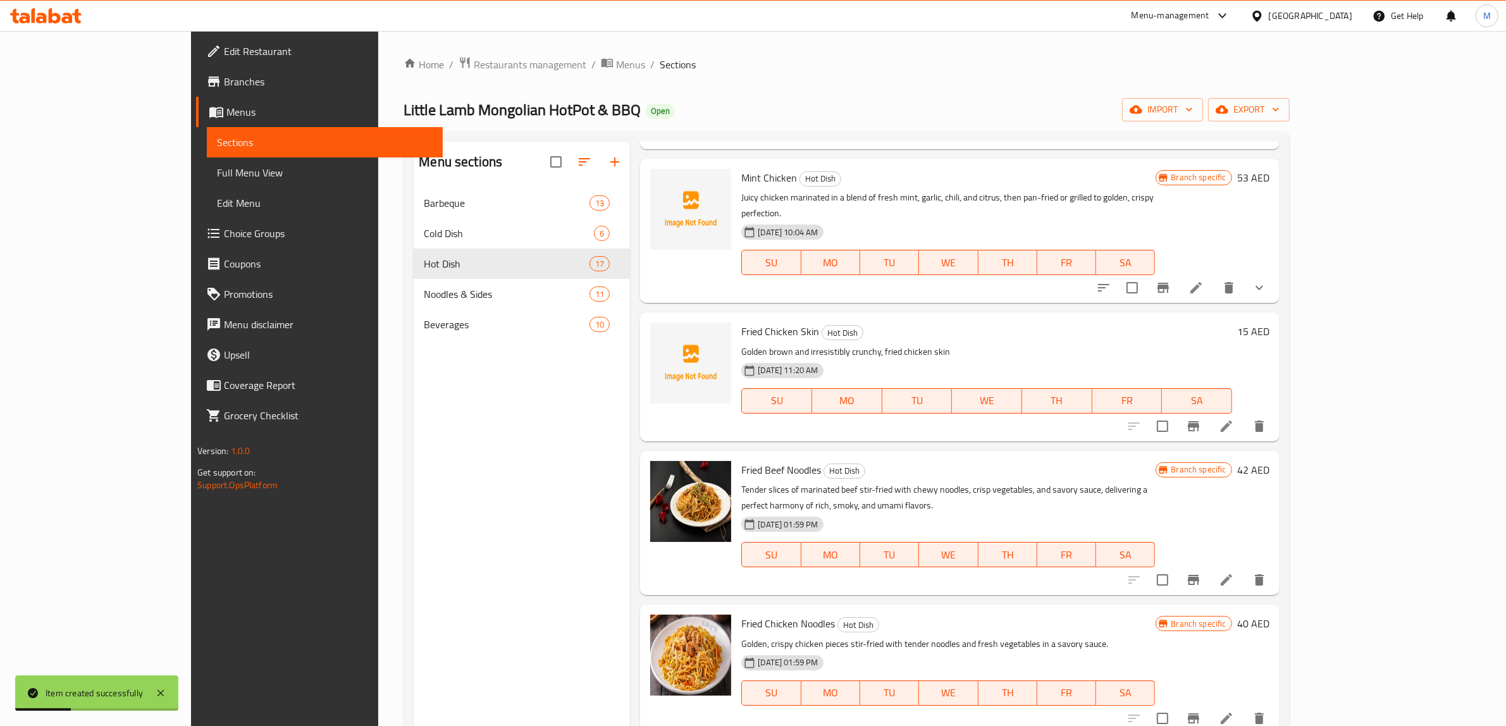
scroll to position [395, 0]
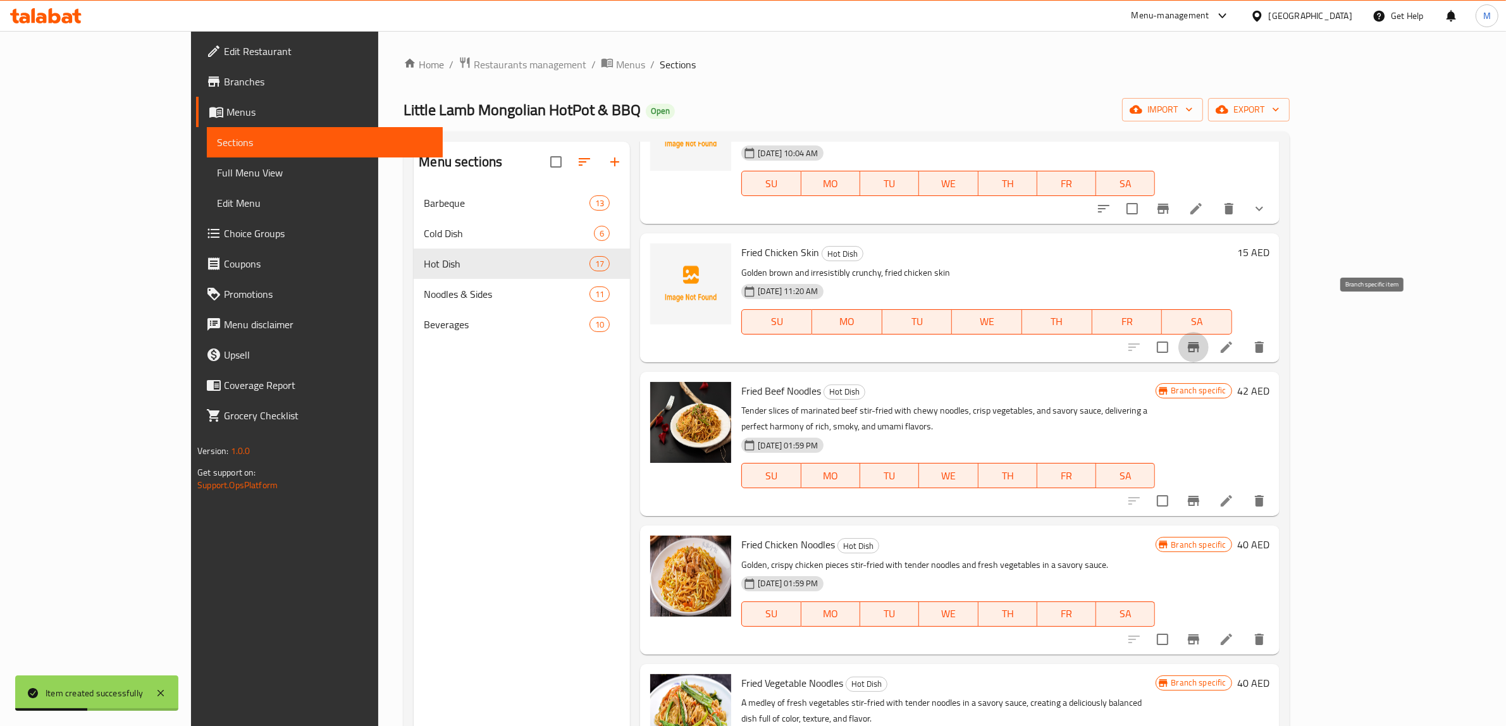
click at [1201, 340] on icon "Branch-specific-item" at bounding box center [1193, 347] width 15 height 15
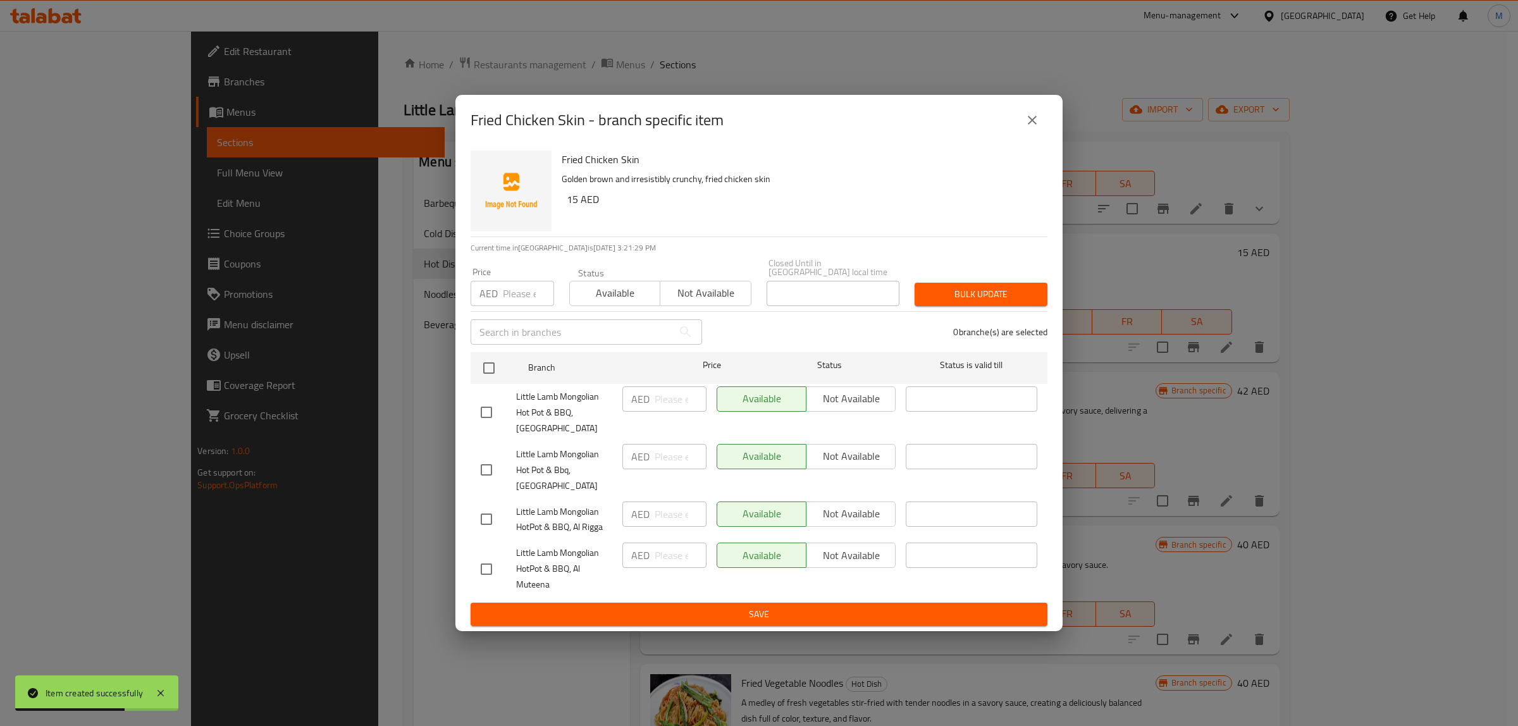
click at [492, 407] on input "checkbox" at bounding box center [486, 412] width 27 height 27
checkbox input "true"
click at [836, 396] on span "Not available" at bounding box center [851, 399] width 79 height 18
click at [838, 454] on div "Available Not available" at bounding box center [806, 456] width 179 height 25
click at [488, 472] on input "checkbox" at bounding box center [486, 470] width 27 height 27
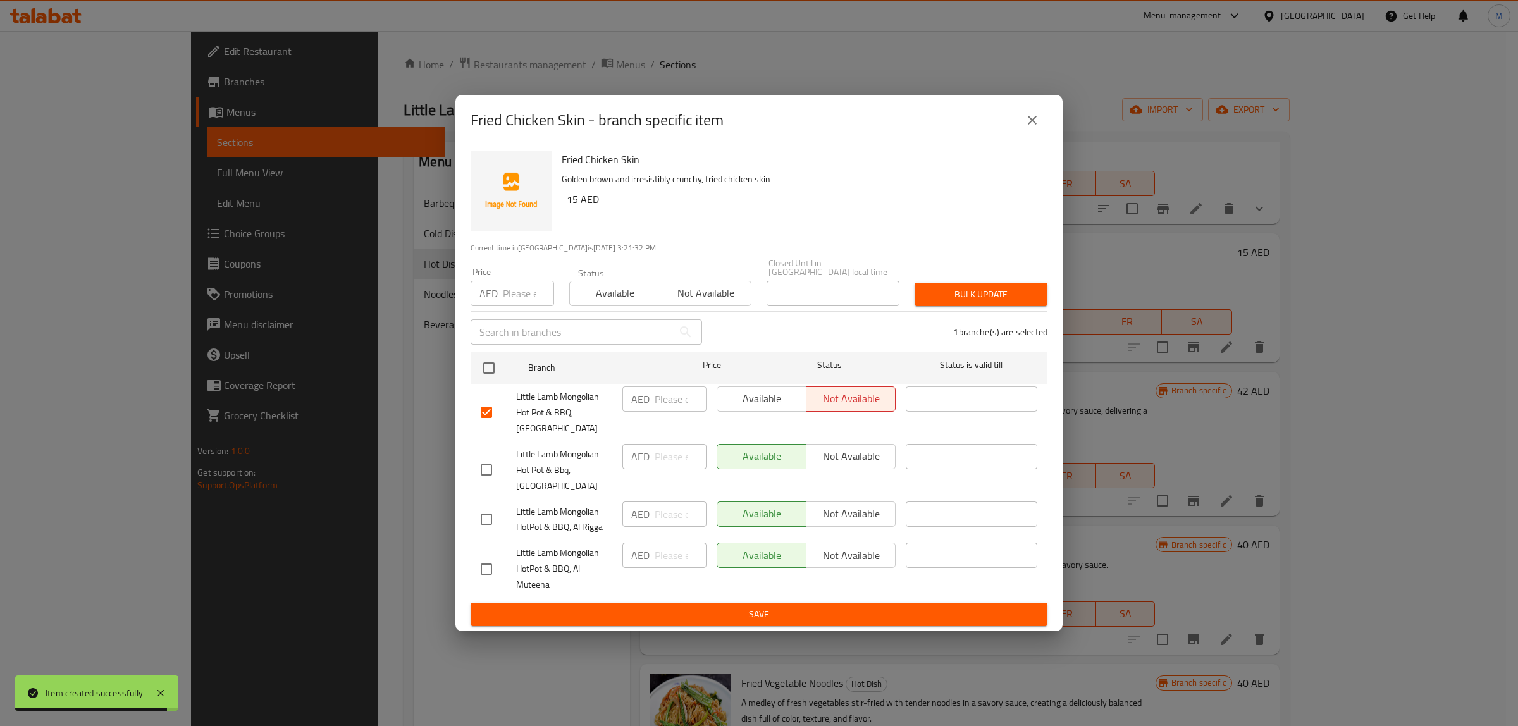
checkbox input "true"
click at [485, 525] on input "checkbox" at bounding box center [486, 519] width 27 height 27
checkbox input "true"
click at [851, 460] on span "Not available" at bounding box center [851, 456] width 79 height 18
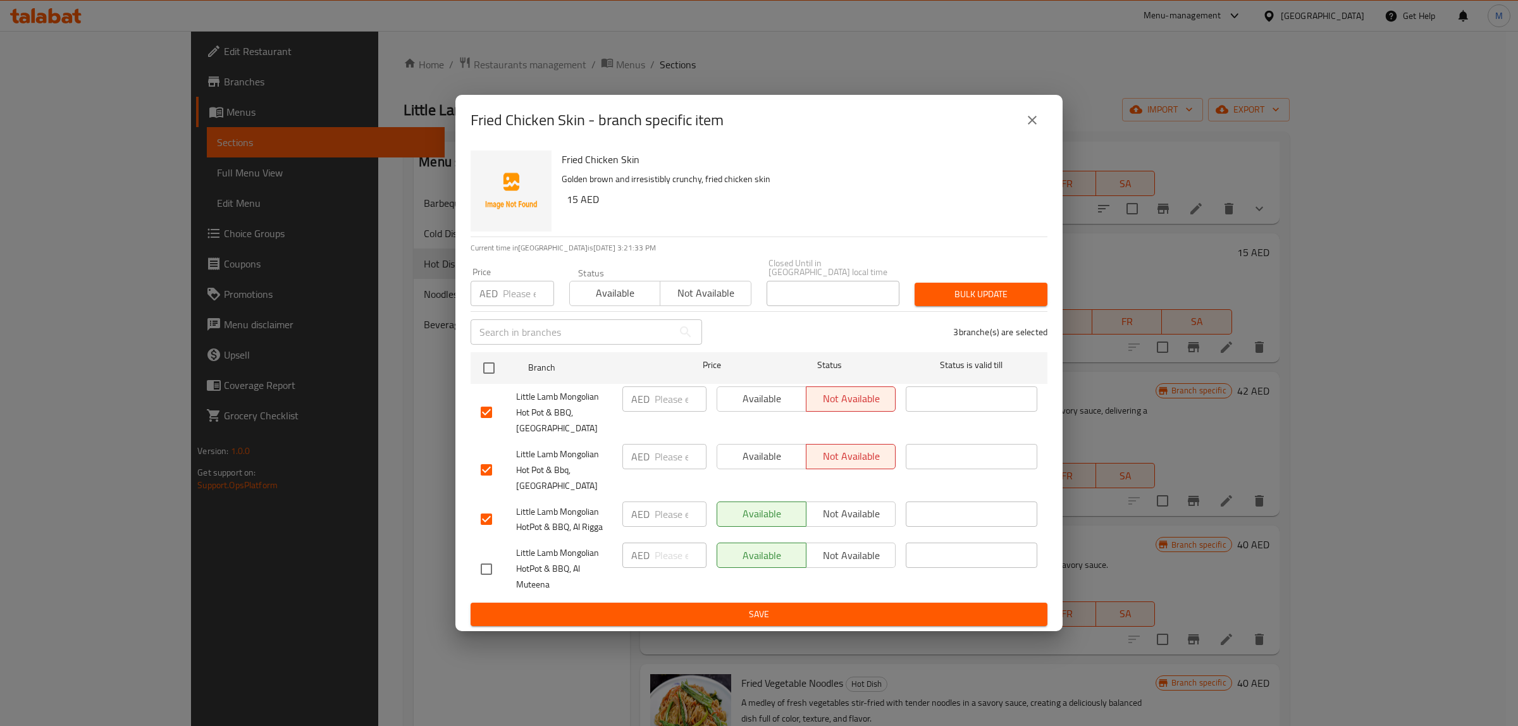
click at [845, 509] on span "Not available" at bounding box center [851, 514] width 79 height 18
click at [791, 617] on span "Save" at bounding box center [759, 615] width 557 height 16
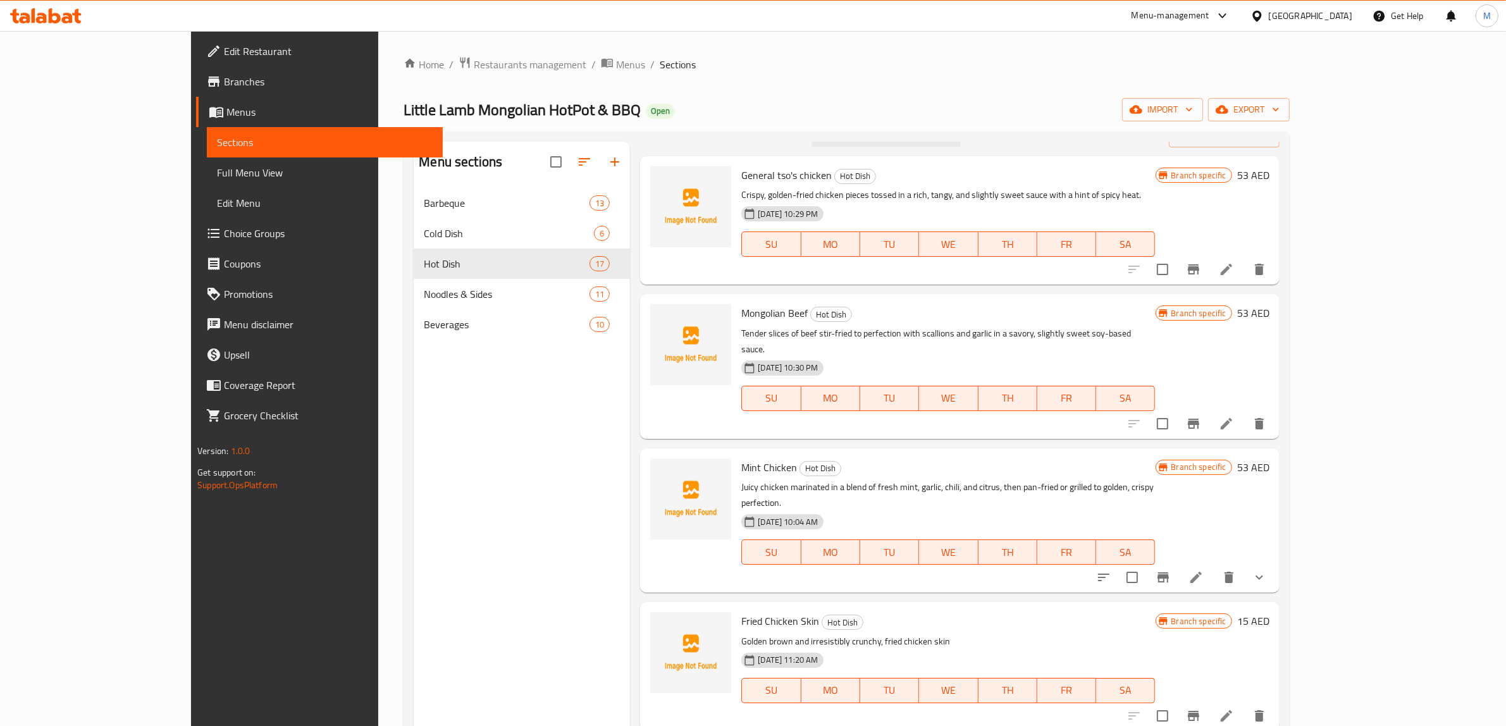
scroll to position [0, 0]
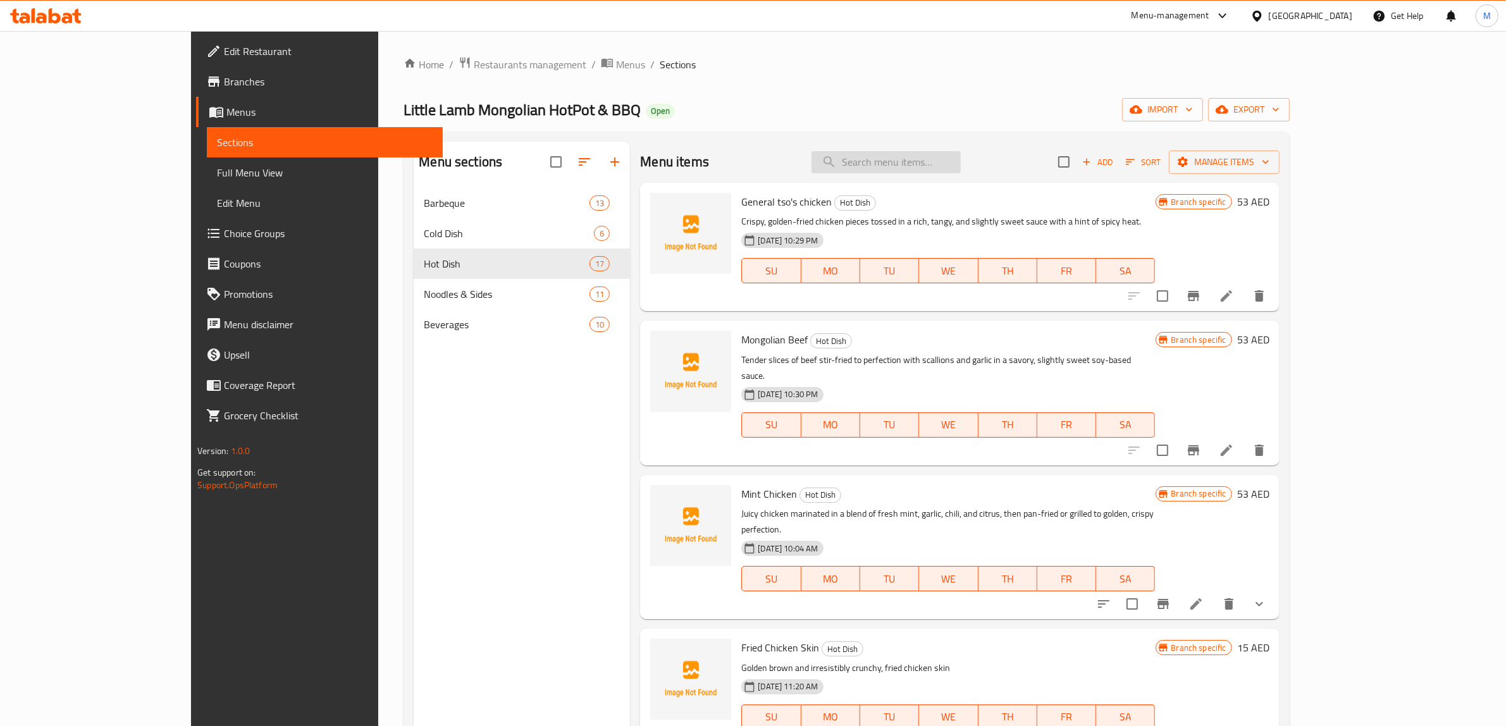
click at [946, 164] on input "search" at bounding box center [886, 162] width 149 height 22
paste input "Fried Crispy Chicken"
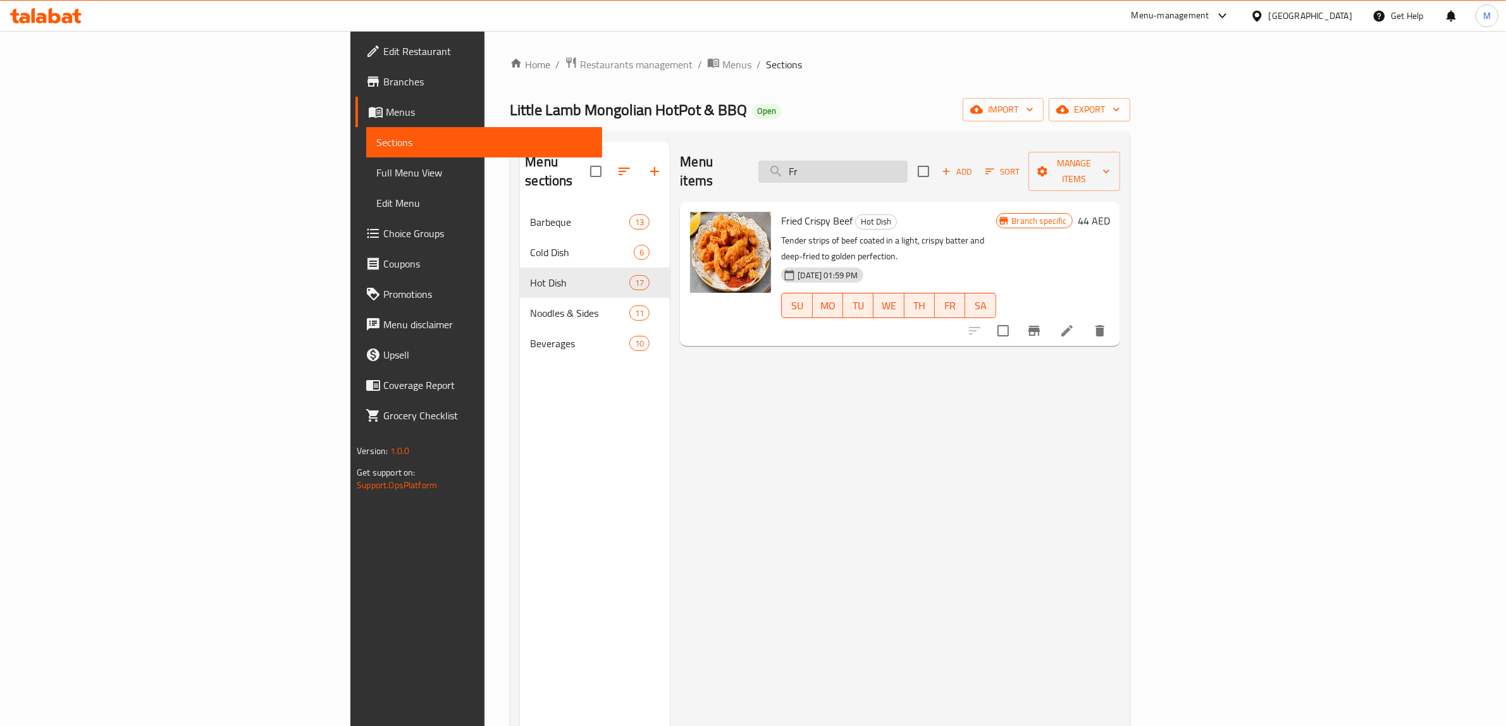
type input "F"
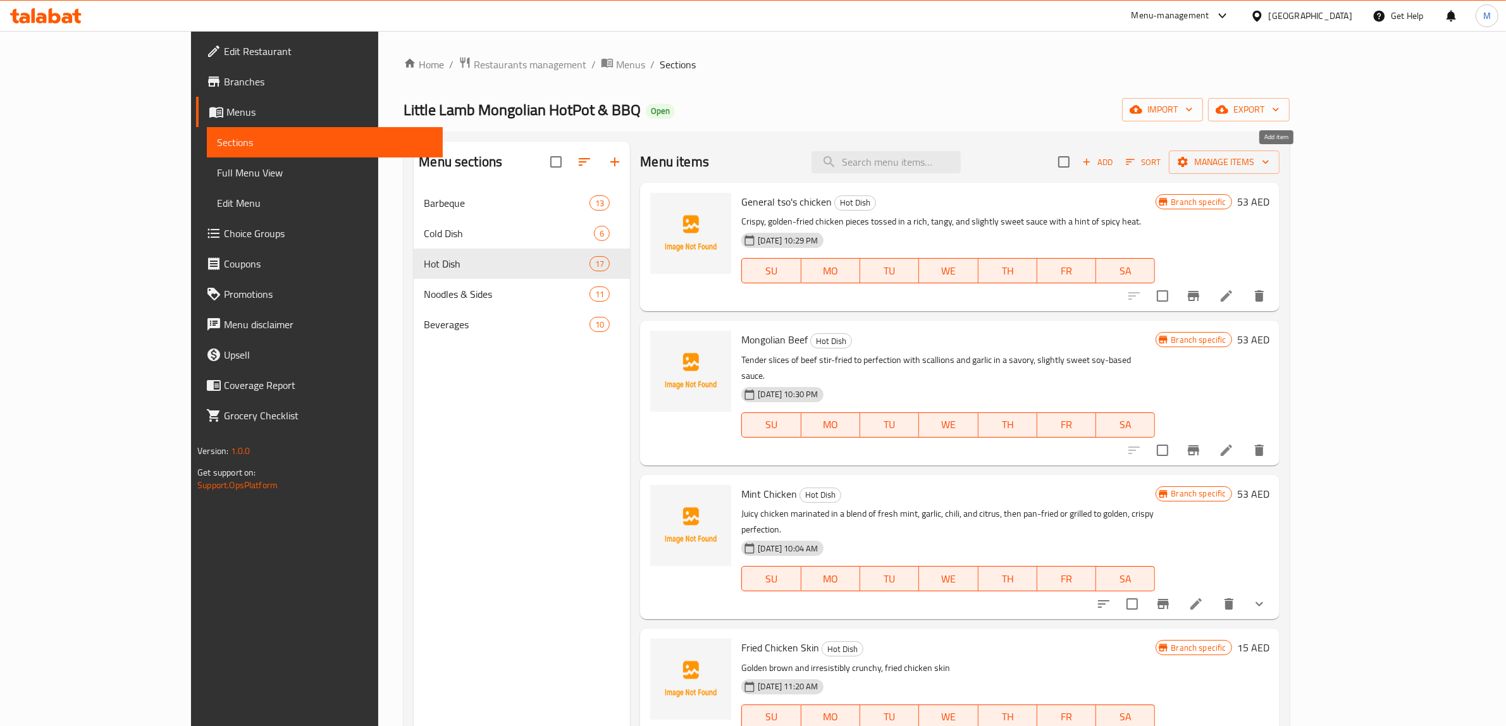
click at [1115, 160] on span "Add" at bounding box center [1098, 162] width 34 height 15
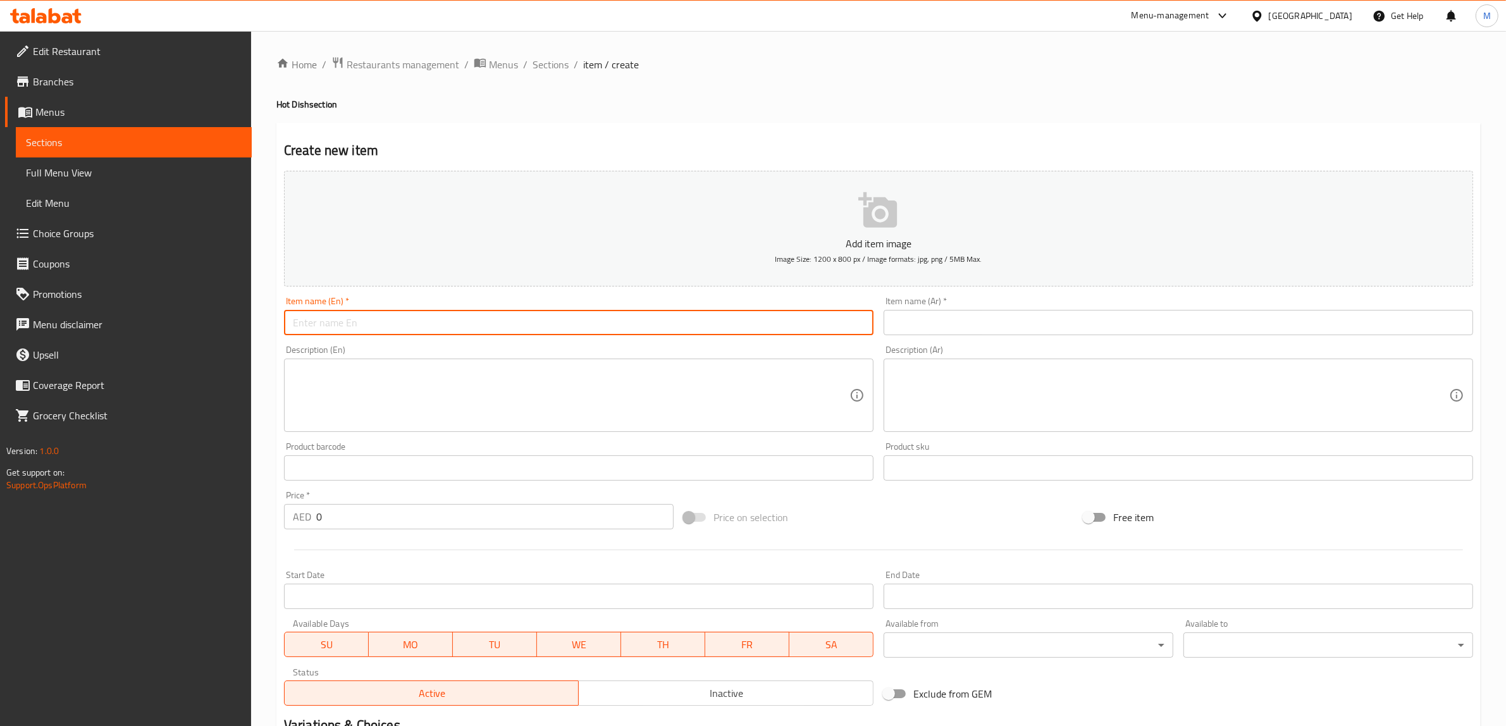
click at [596, 331] on input "text" at bounding box center [579, 322] width 590 height 25
paste input "Fried Crispy Chicken"
type input "Fried Crispy Chicken"
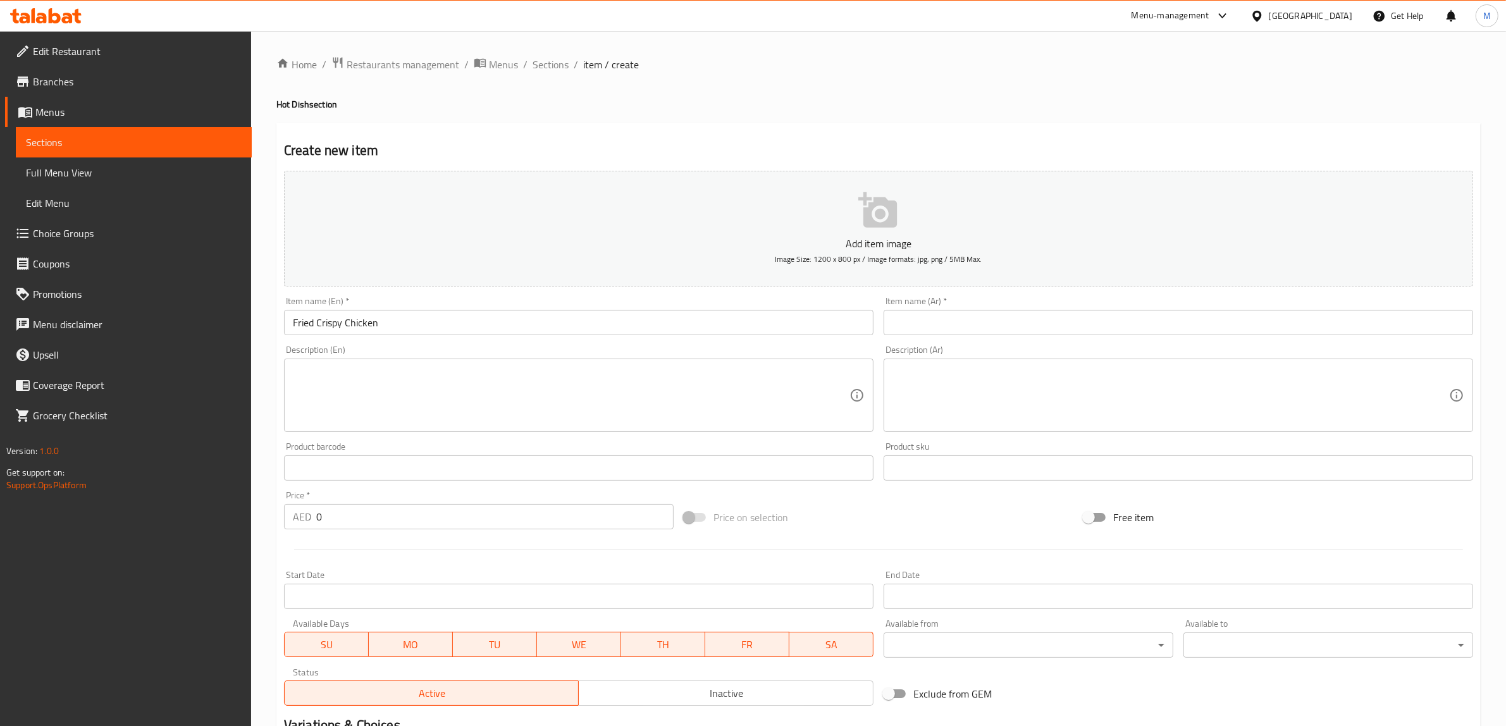
click at [497, 403] on textarea at bounding box center [571, 396] width 557 height 60
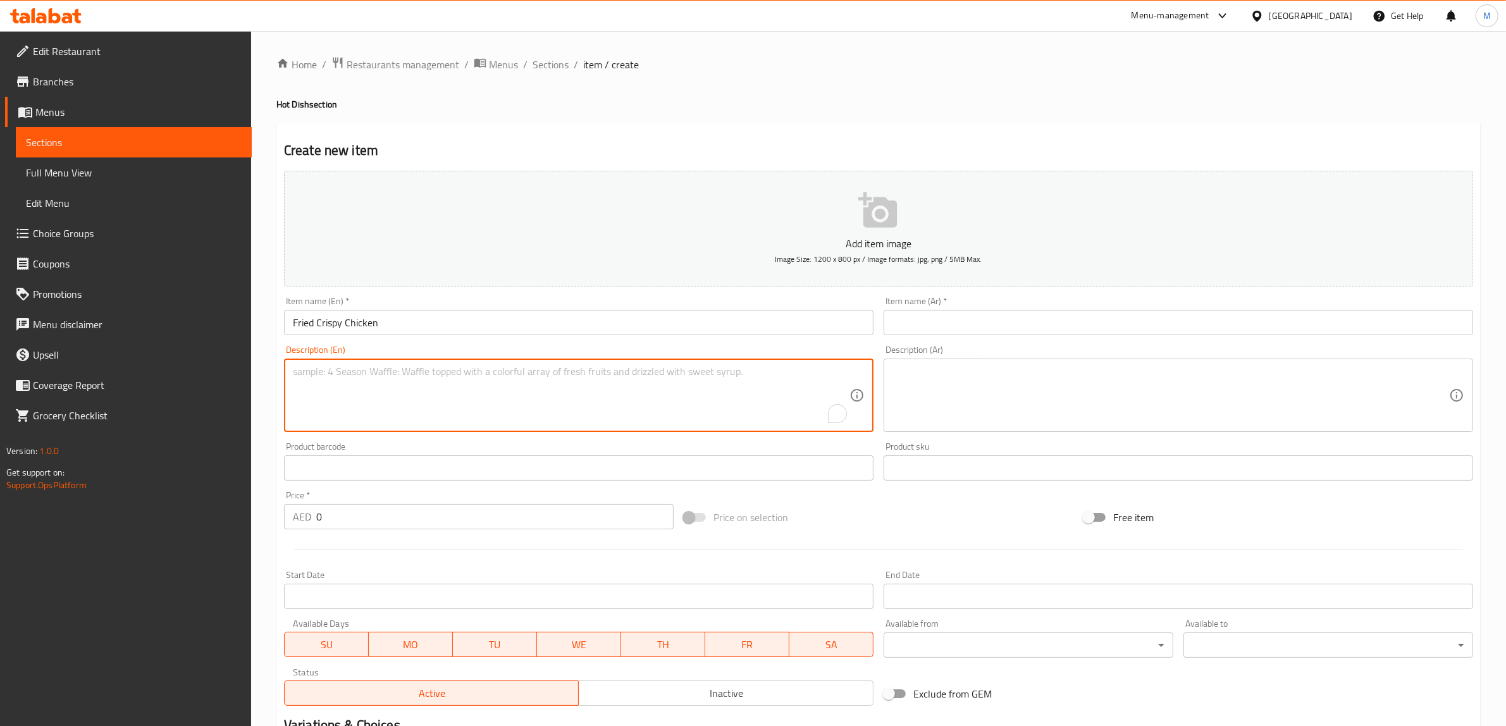
paste textarea "This perfectly fried chicken boasts a shatteringly crispy crust that locks in j…"
type textarea "This perfectly fried chicken boasts a shatteringly crispy crust that locks in j…"
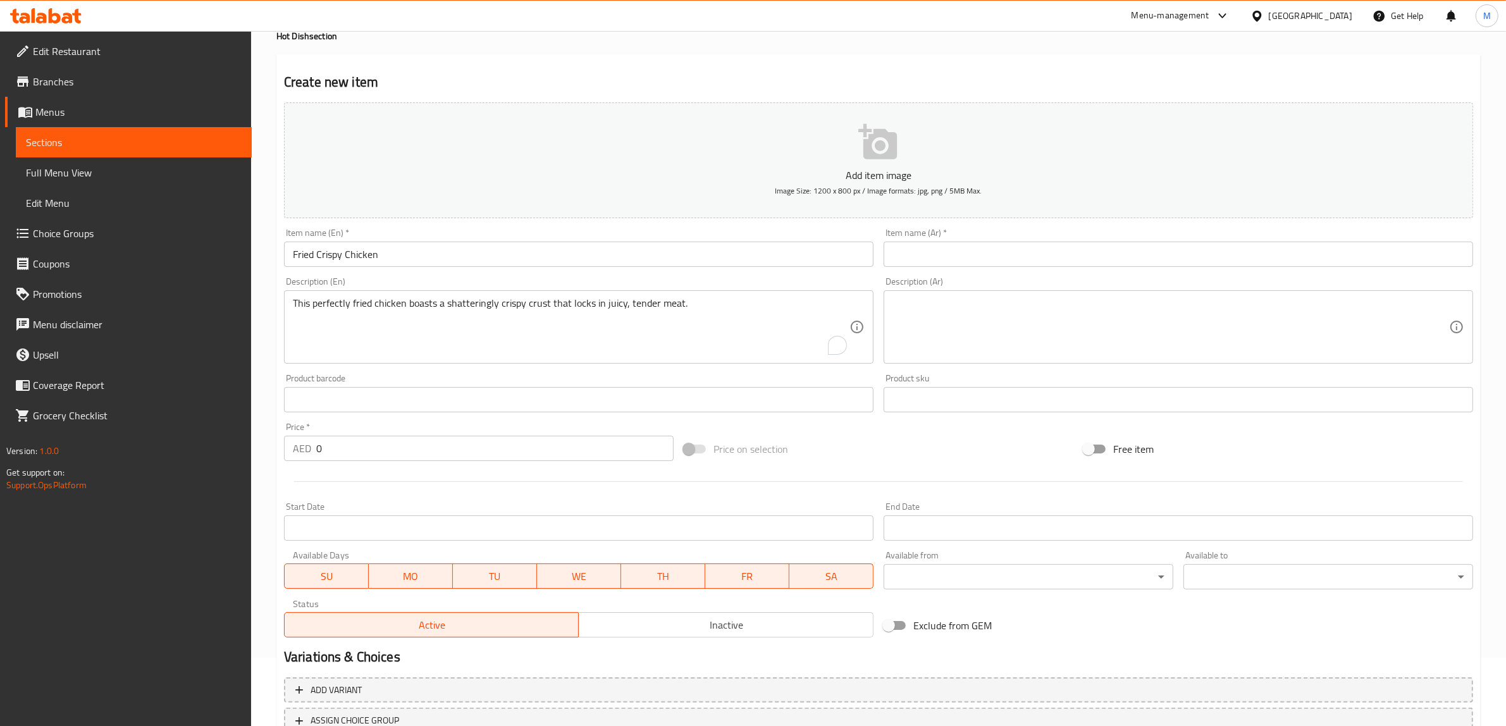
scroll to position [79, 0]
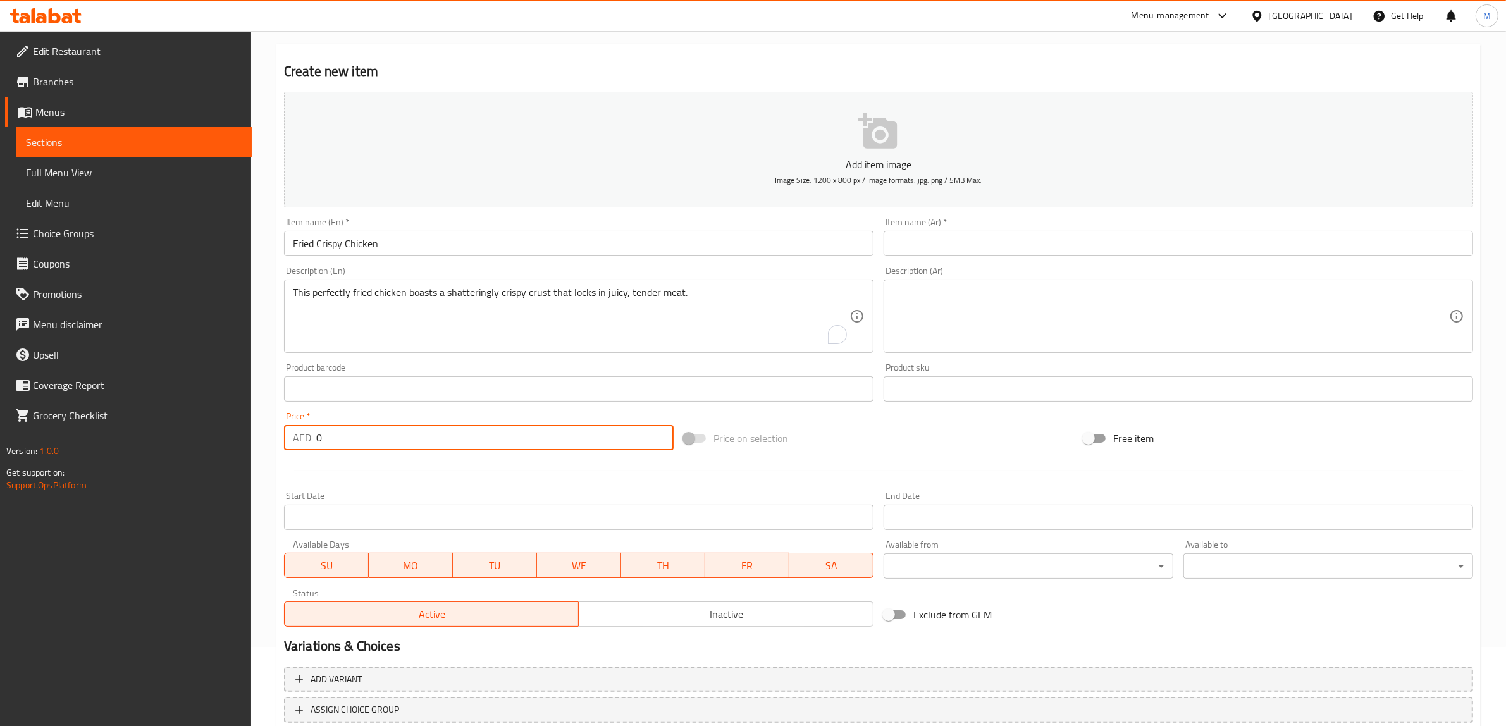
drag, startPoint x: 319, startPoint y: 433, endPoint x: 327, endPoint y: 424, distance: 11.7
click at [306, 434] on div "AED 0 Price *" at bounding box center [479, 437] width 390 height 25
paste input "18"
click at [337, 440] on input "180" at bounding box center [494, 437] width 357 height 25
click at [337, 441] on input "180" at bounding box center [494, 437] width 357 height 25
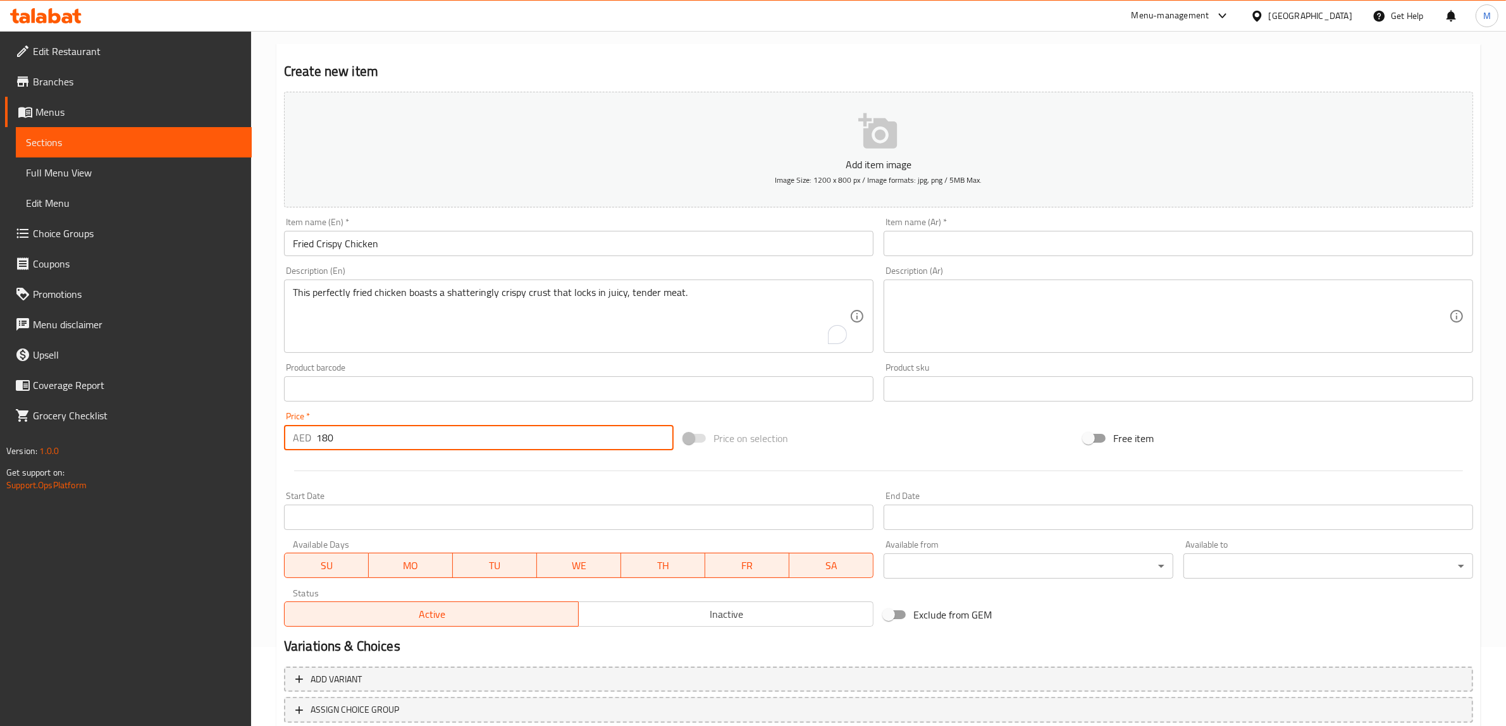
click at [337, 441] on input "180" at bounding box center [494, 437] width 357 height 25
paste input "number"
type input "18"
click at [507, 282] on div "This perfectly fried chicken boasts a shatteringly crispy crust that locks in j…" at bounding box center [579, 316] width 590 height 73
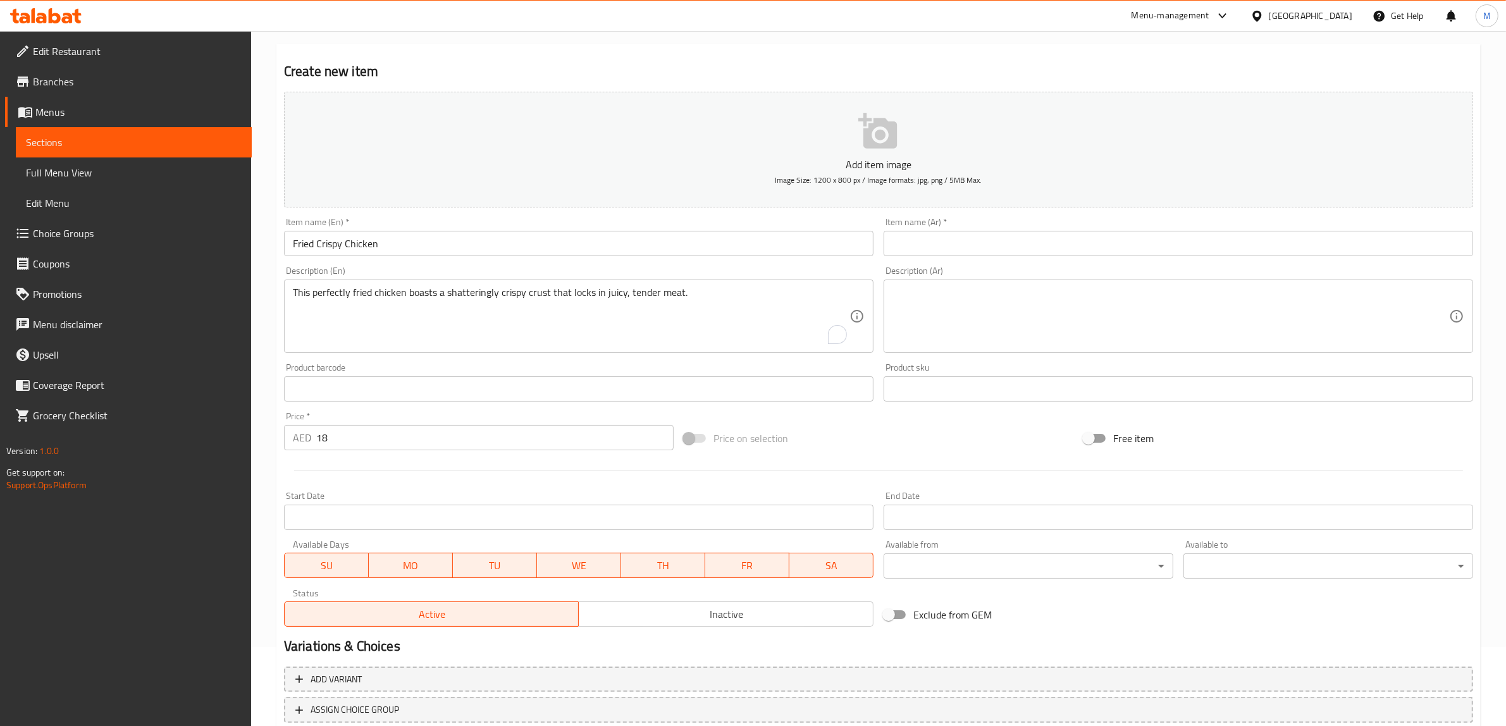
click at [507, 282] on div "This perfectly fried chicken boasts a shatteringly crispy crust that locks in j…" at bounding box center [579, 316] width 590 height 73
click at [471, 229] on div "Item name (En)   * Fried Crispy Chicken Item name (En) *" at bounding box center [579, 237] width 590 height 39
click at [464, 247] on input "Fried Crispy Chicken" at bounding box center [579, 243] width 590 height 25
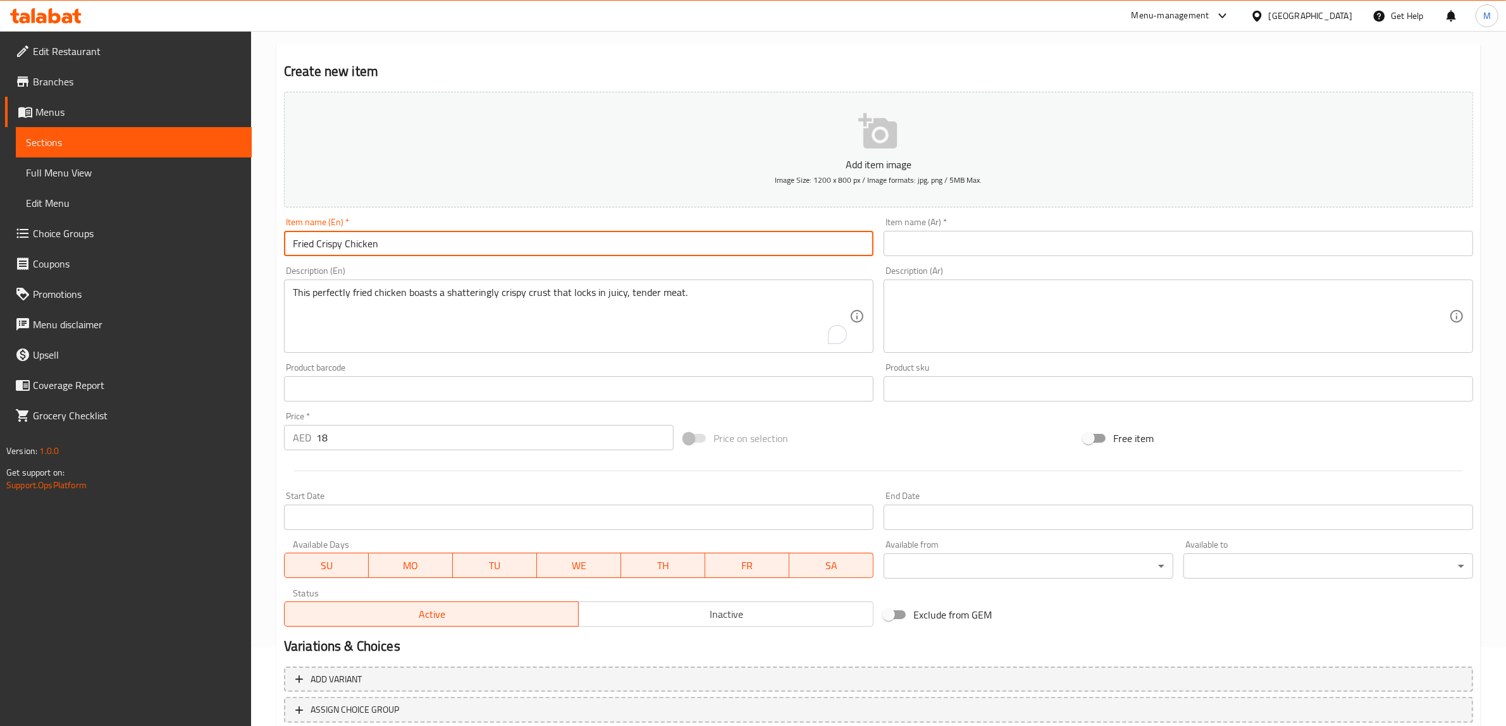
click at [464, 247] on input "Fried Crispy Chicken" at bounding box center [579, 243] width 590 height 25
click at [463, 247] on input "Fried Crispy Chicken" at bounding box center [579, 243] width 590 height 25
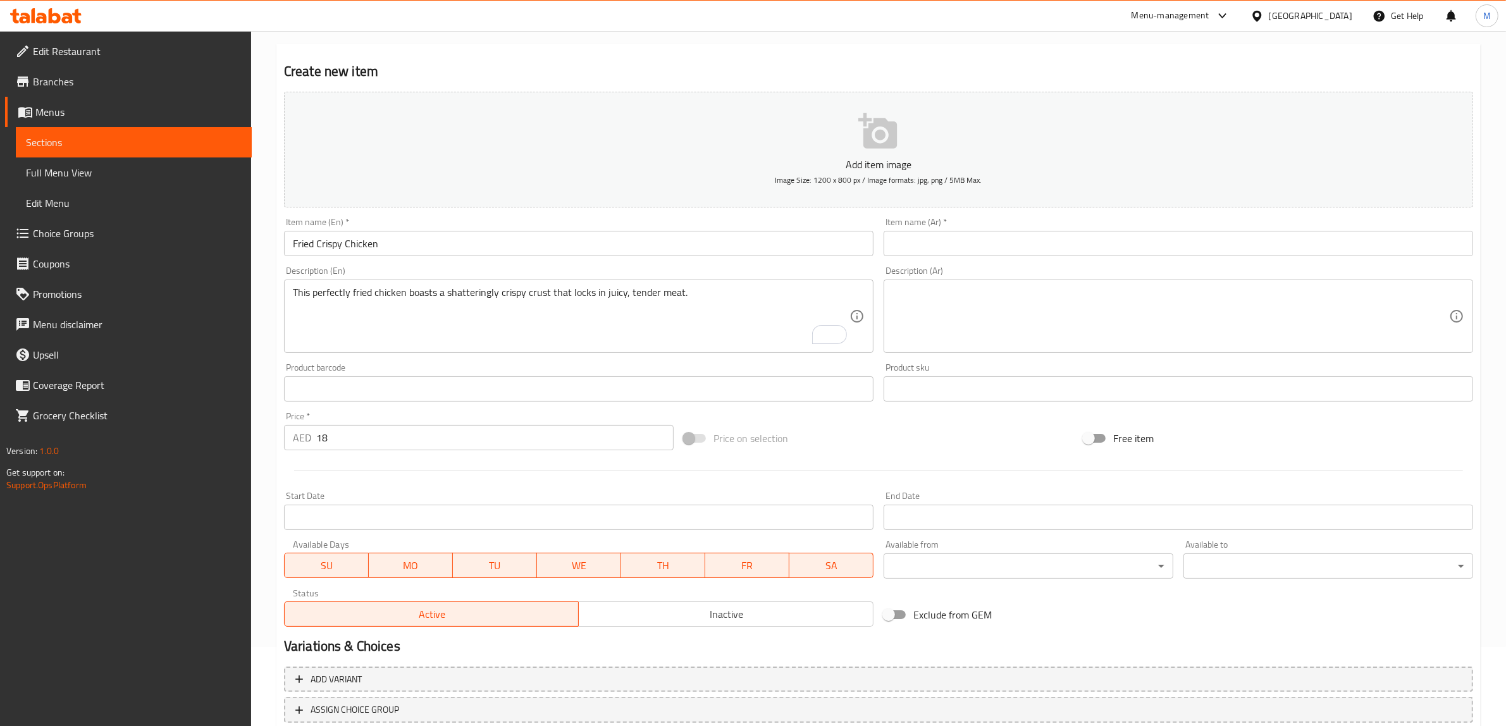
click at [957, 239] on input "text" at bounding box center [1179, 243] width 590 height 25
paste input "دجاج مقرمش مقلي"
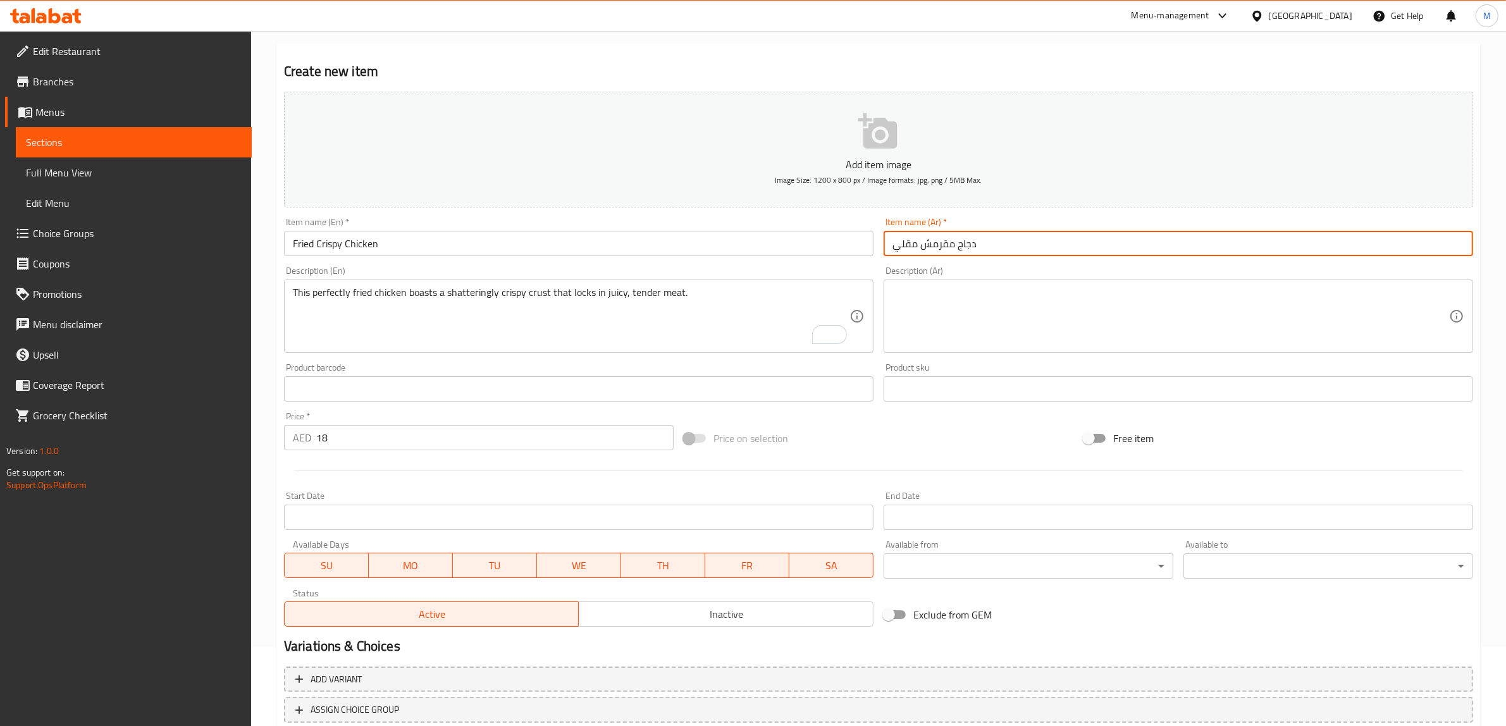
type input "دجاج مقرمش مقلي"
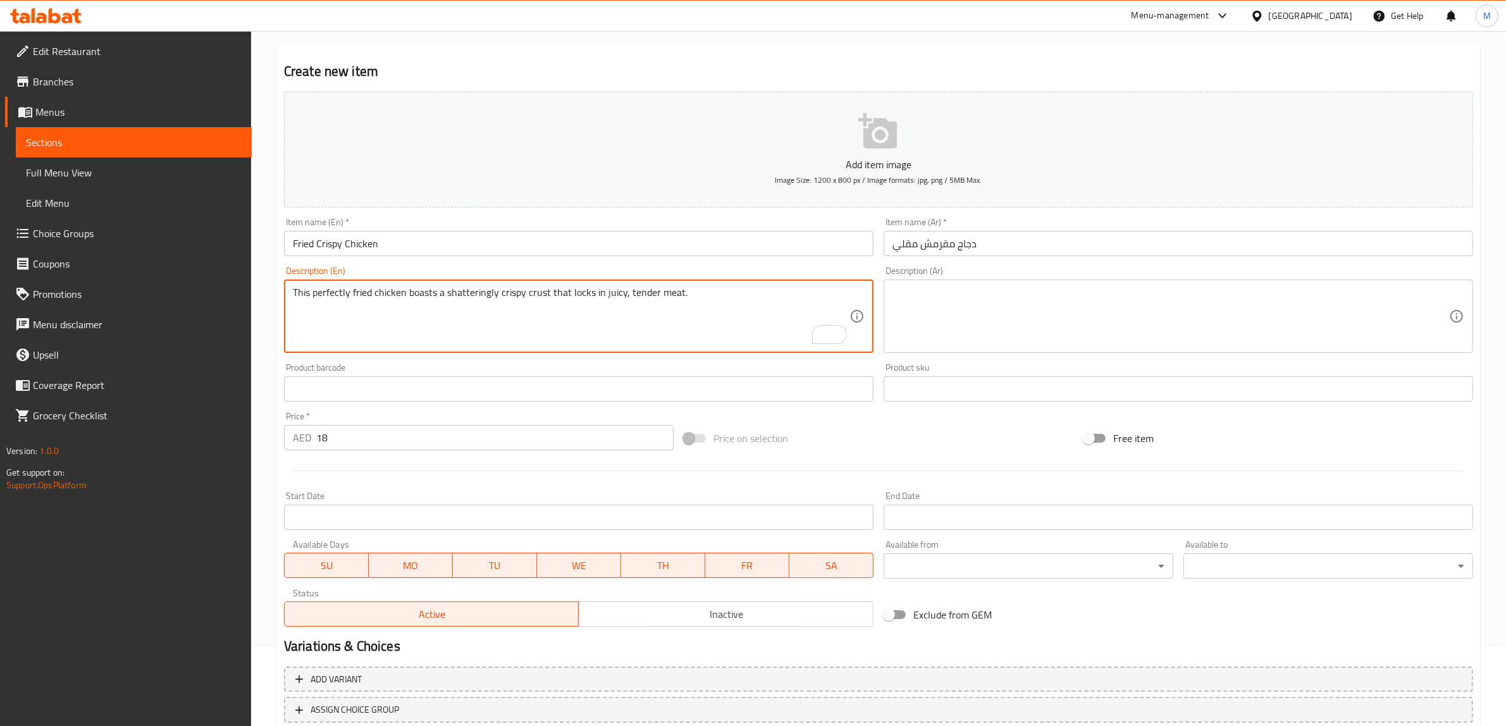
click at [728, 302] on textarea "This perfectly fried chicken boasts a shatteringly crispy crust that locks in j…" at bounding box center [571, 317] width 557 height 60
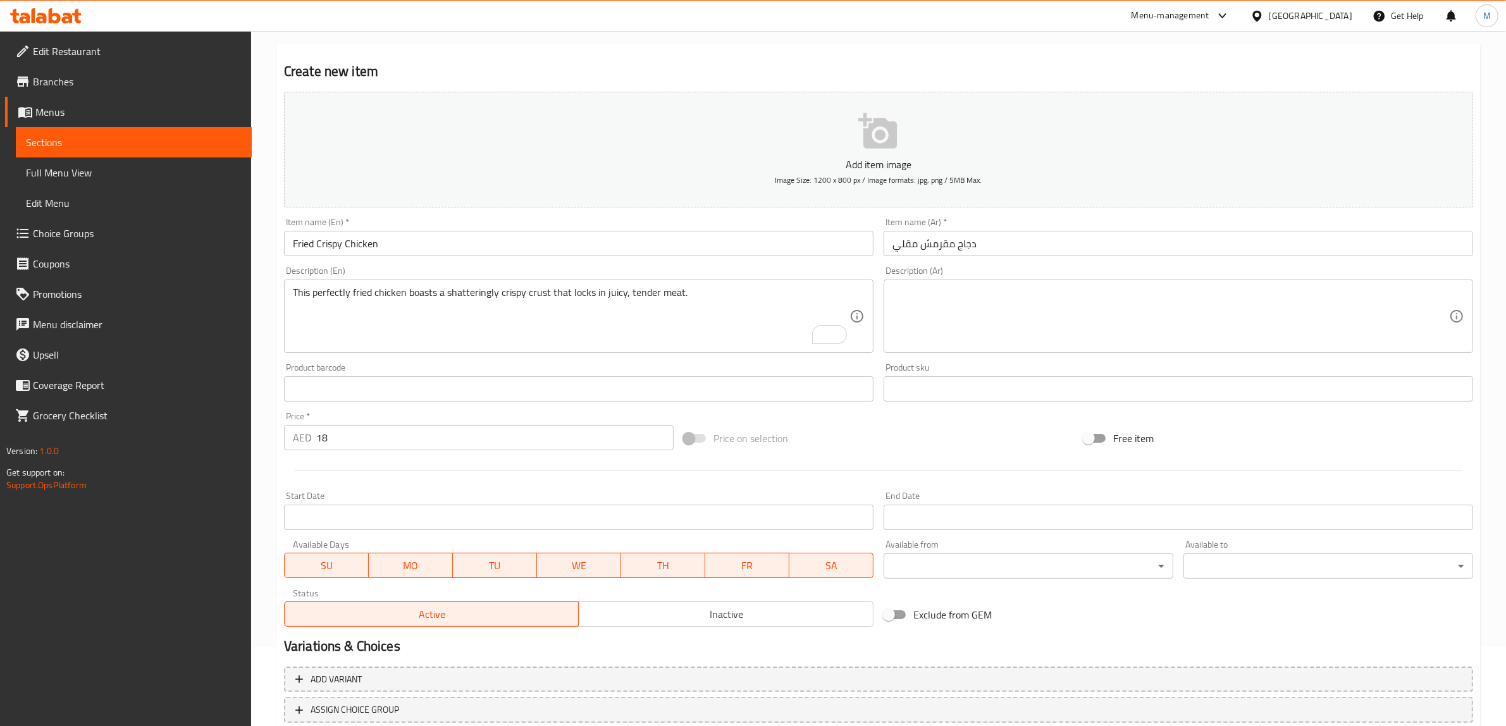
click at [1009, 309] on textarea at bounding box center [1171, 317] width 557 height 60
paste textarea "يتميز هذا الدجاج المقلي بشكل مثالي بقشرة مقرمشة رائعة تحبس اللحم الطري والعصير."
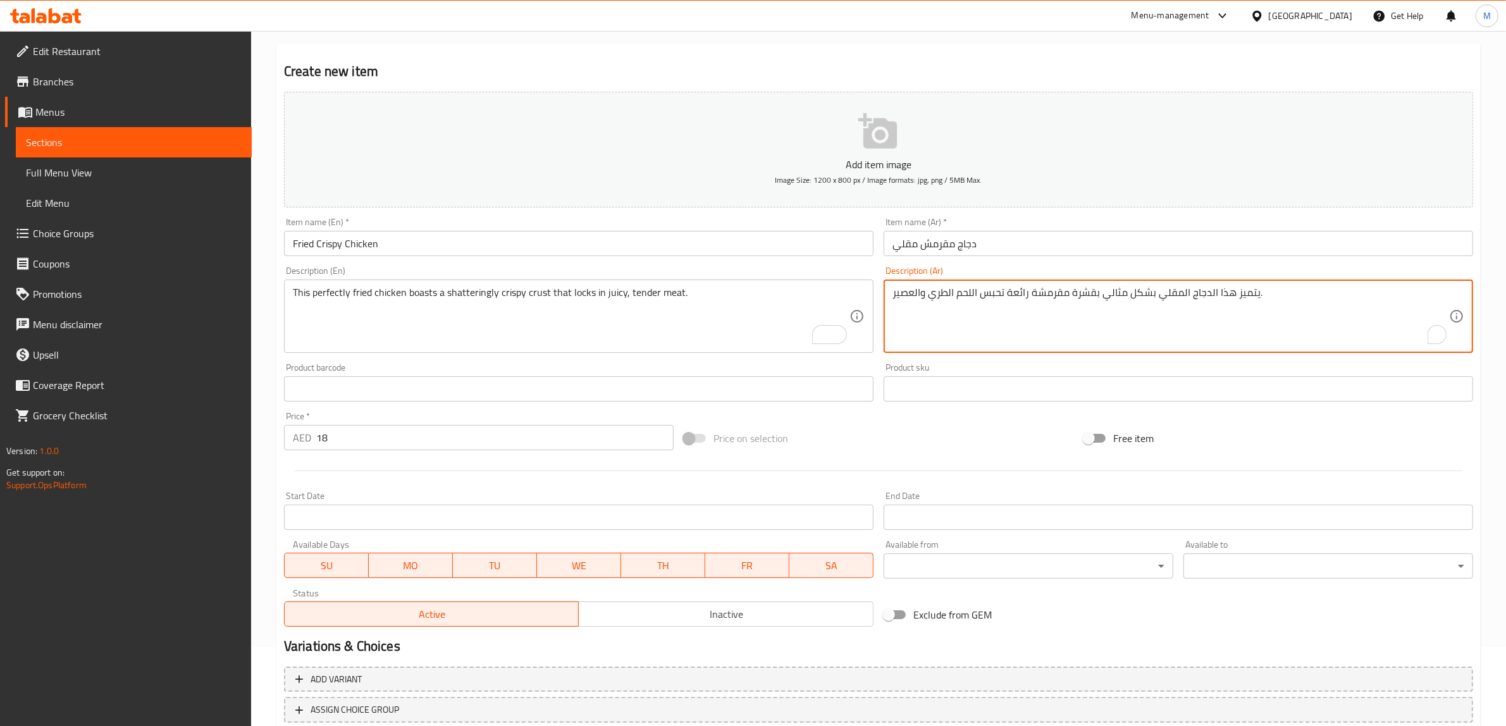
drag, startPoint x: 947, startPoint y: 291, endPoint x: 892, endPoint y: 292, distance: 55.1
click at [893, 292] on textarea "يتميز هذا الدجاج المقلي بشكل مثالي بقشرة مقرمشة رائعة تحبس اللحم الطري والعصير." at bounding box center [1171, 317] width 557 height 60
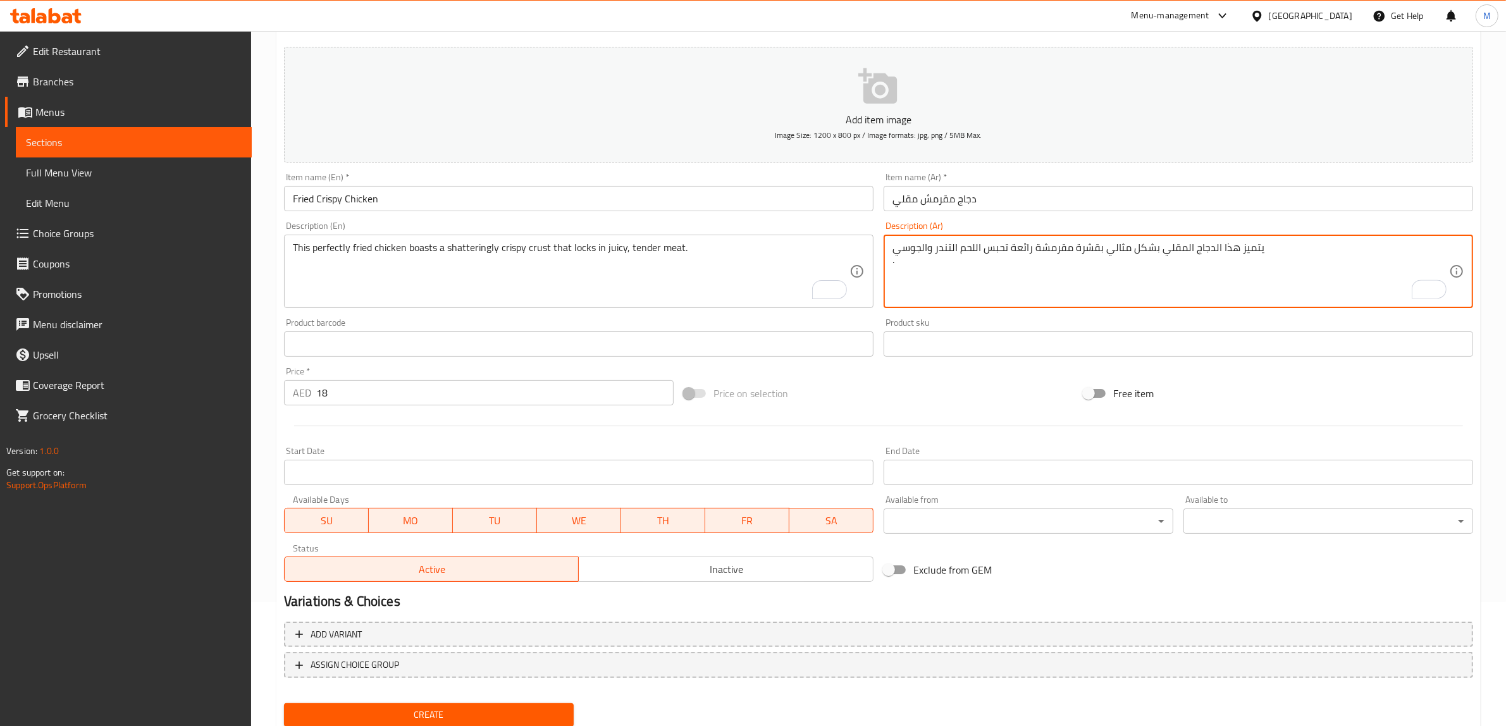
scroll to position [165, 0]
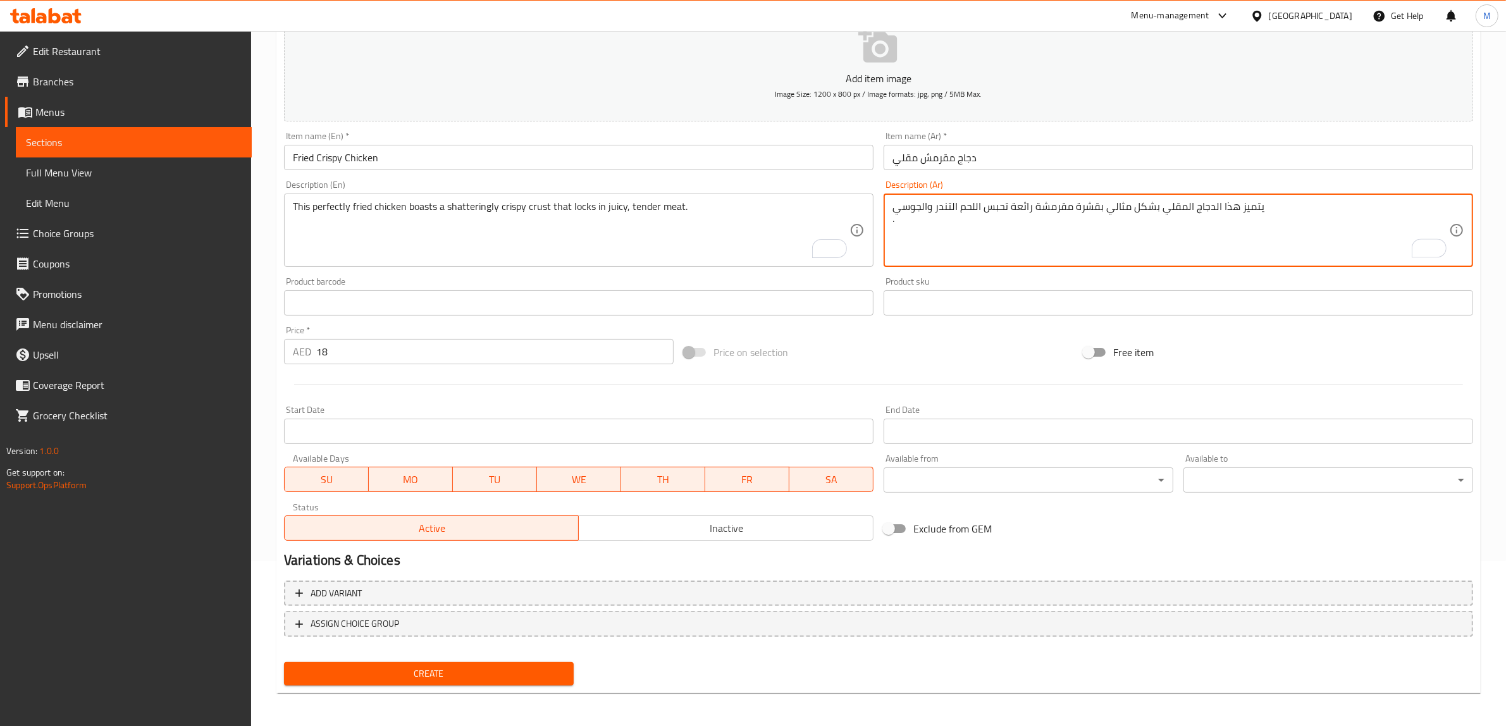
type textarea "يتميز هذا الدجاج المقلي بشكل مثالي بقشرة مقرمشة رائعة تحبس اللحم التندر والجوسي…"
click at [523, 671] on span "Create" at bounding box center [428, 674] width 269 height 16
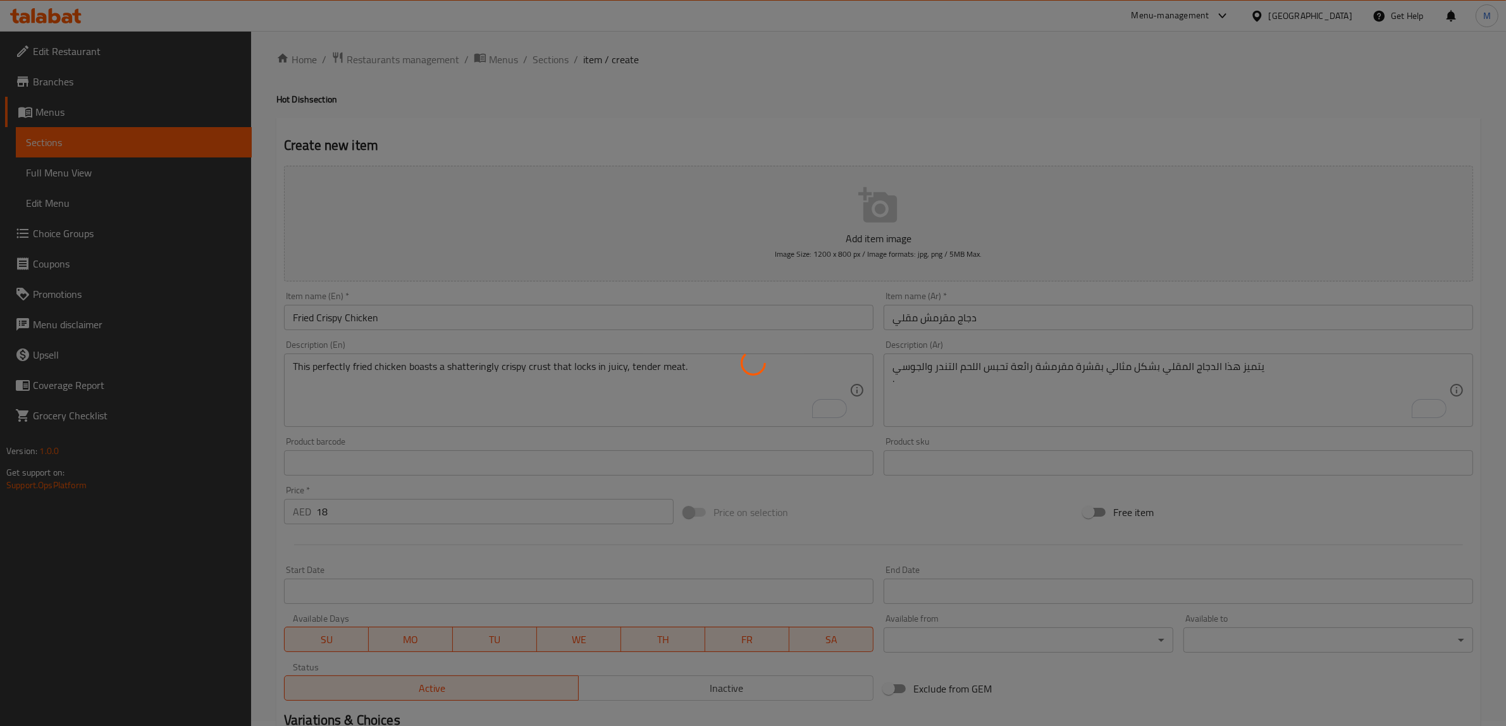
scroll to position [0, 0]
type input "0"
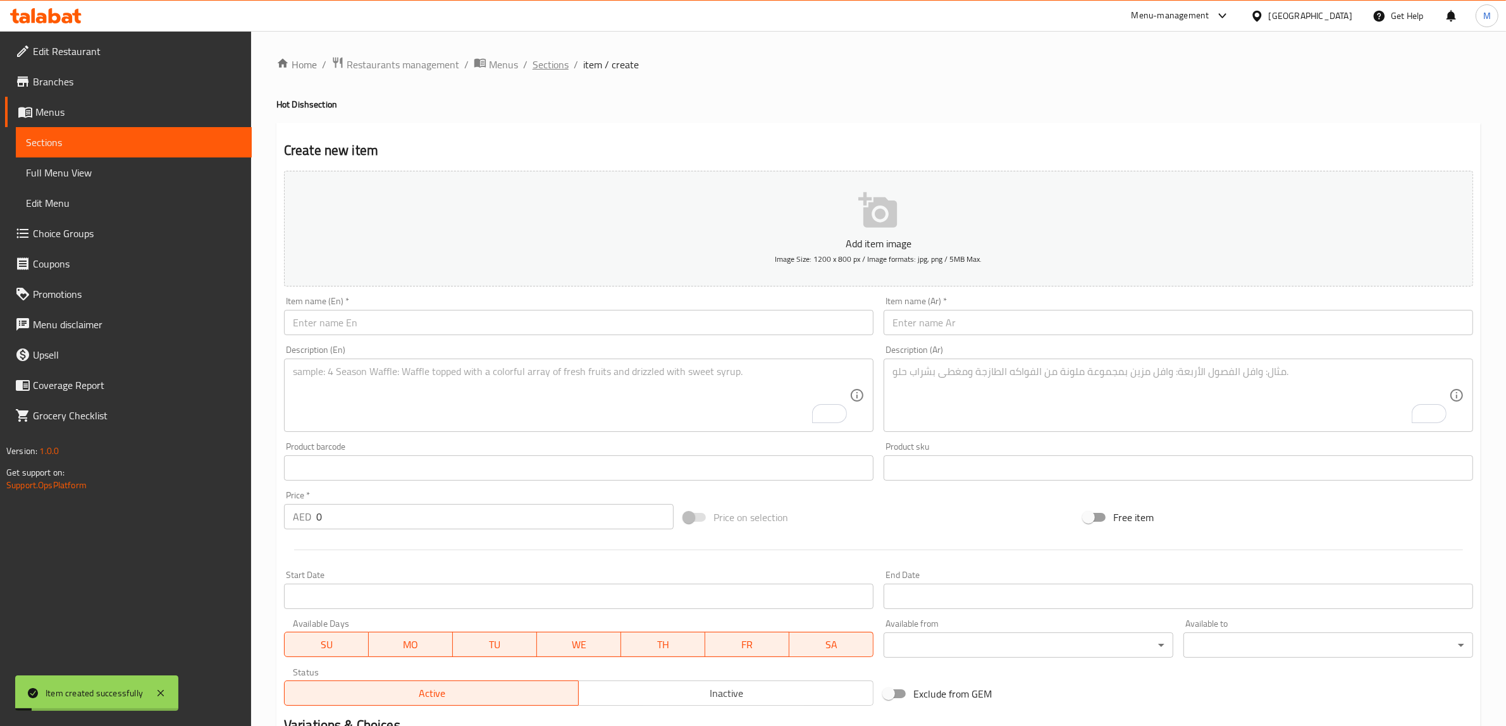
click at [545, 67] on span "Sections" at bounding box center [551, 64] width 36 height 15
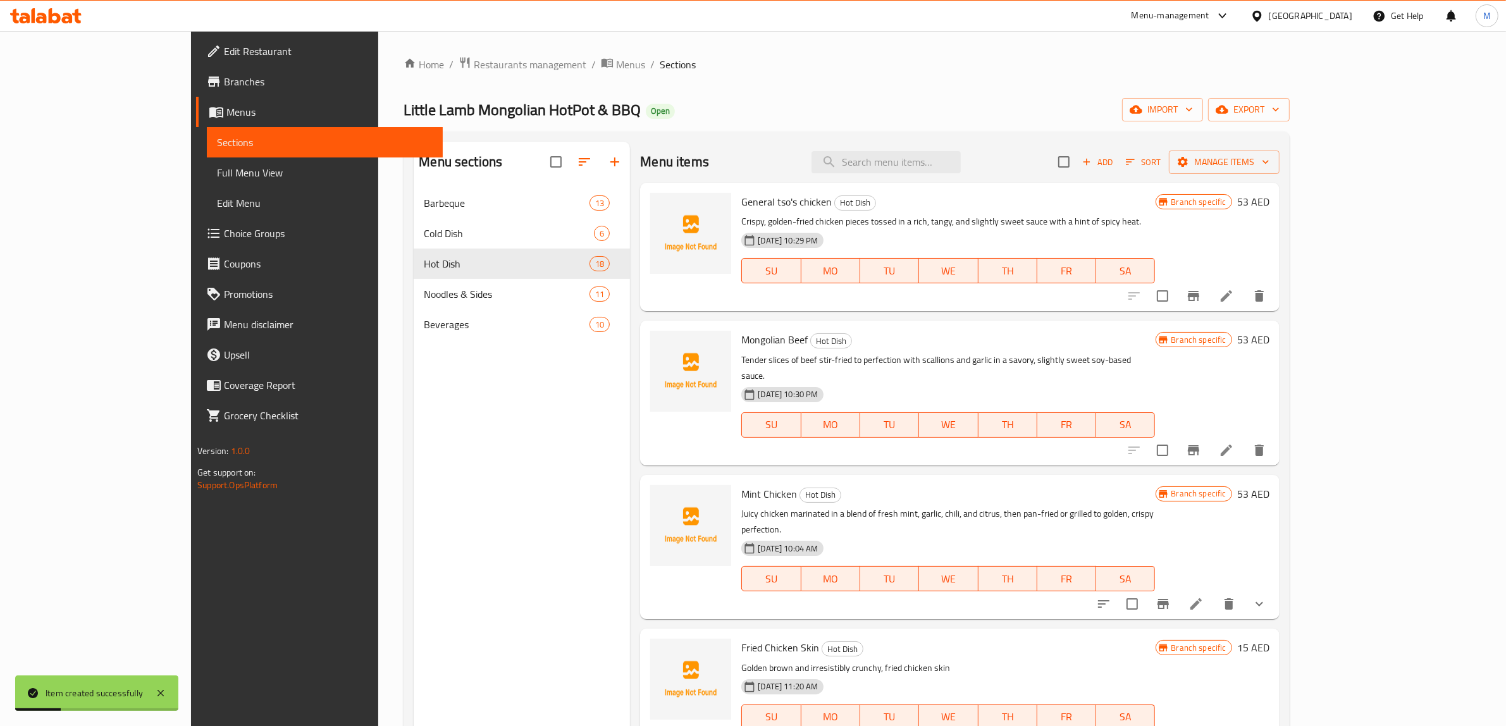
click at [1153, 130] on div "Home / Restaurants management / Menus / Sections Little Lamb Mongolian HotPot &…" at bounding box center [847, 467] width 886 height 822
click at [799, 142] on div "Menu items Add Sort Manage items" at bounding box center [959, 162] width 639 height 41
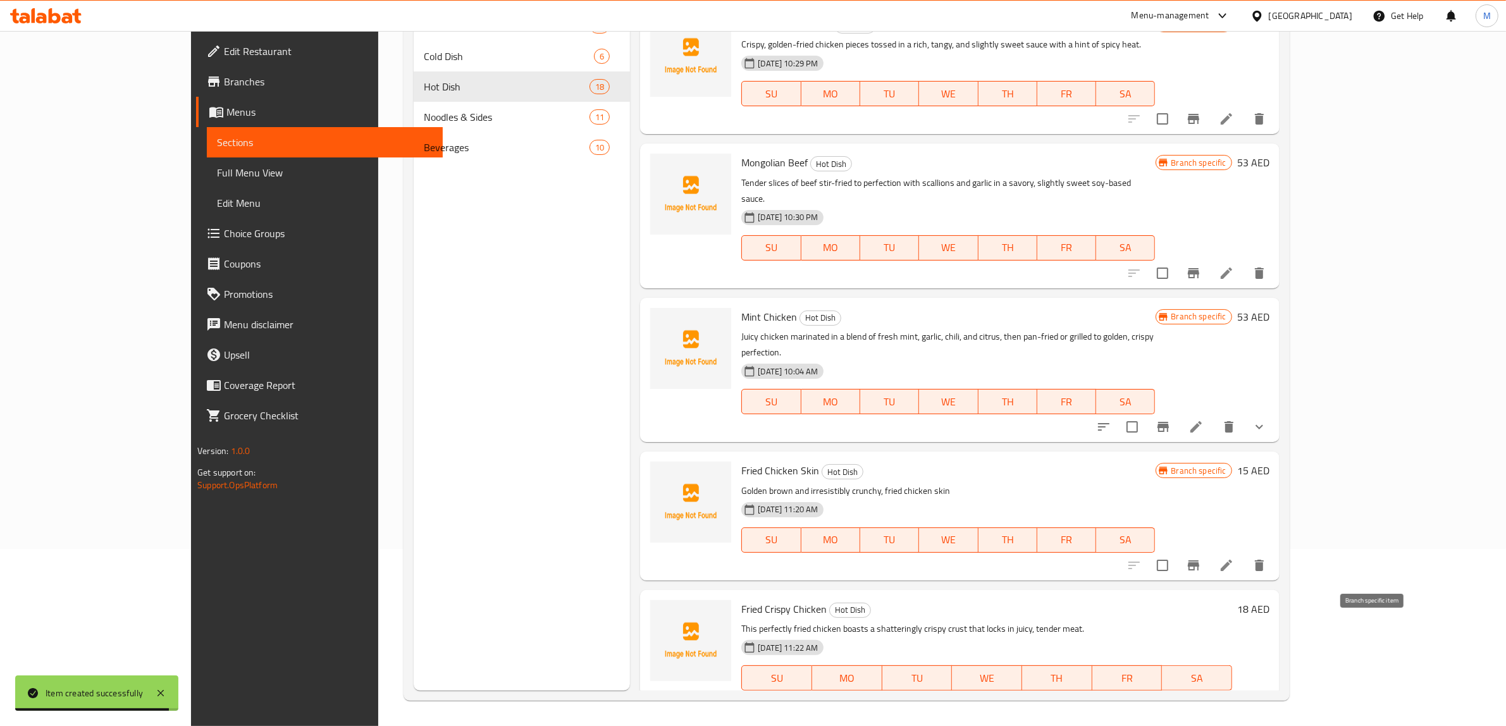
scroll to position [316, 0]
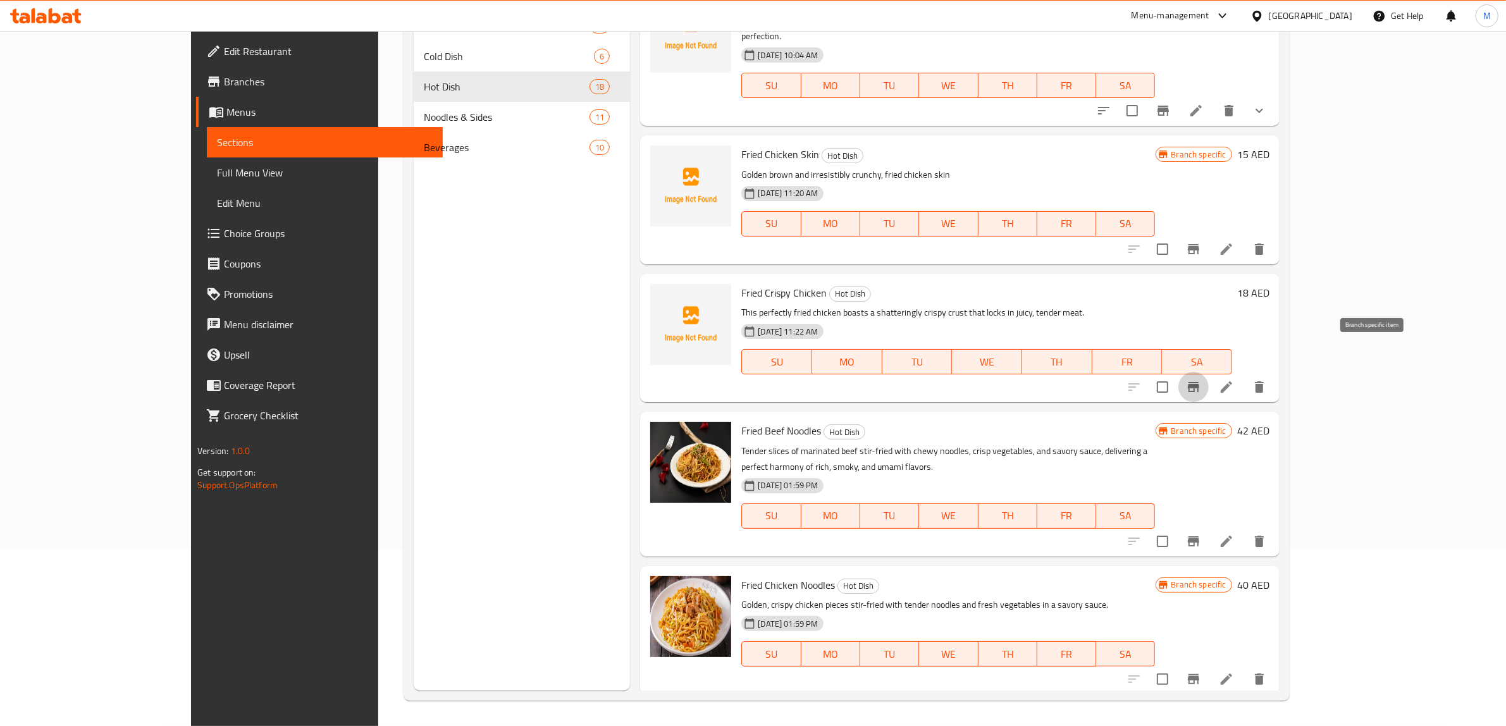
click at [1209, 372] on button "Branch-specific-item" at bounding box center [1194, 387] width 30 height 30
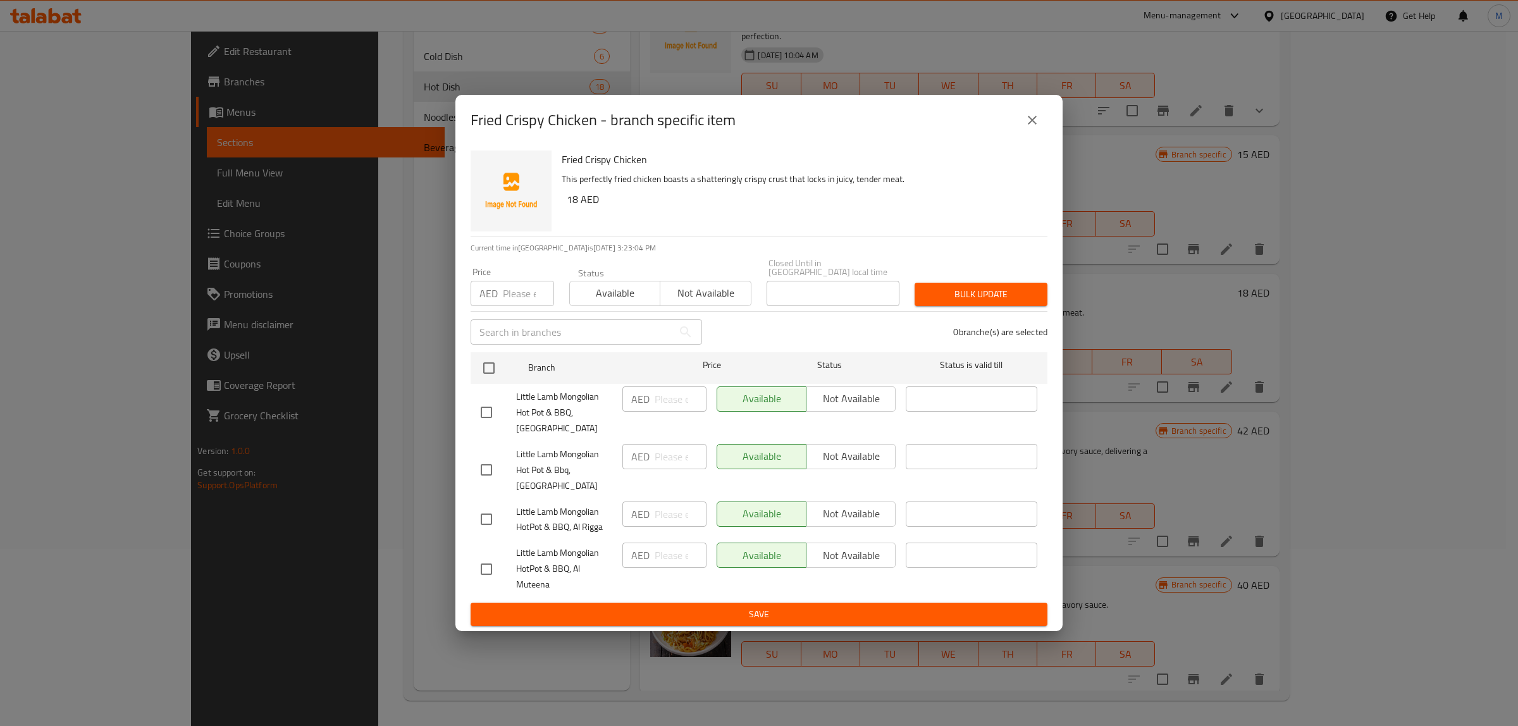
click at [488, 408] on input "checkbox" at bounding box center [486, 412] width 27 height 27
checkbox input "true"
click at [488, 469] on input "checkbox" at bounding box center [486, 470] width 27 height 27
checkbox input "true"
click at [486, 512] on input "checkbox" at bounding box center [486, 519] width 27 height 27
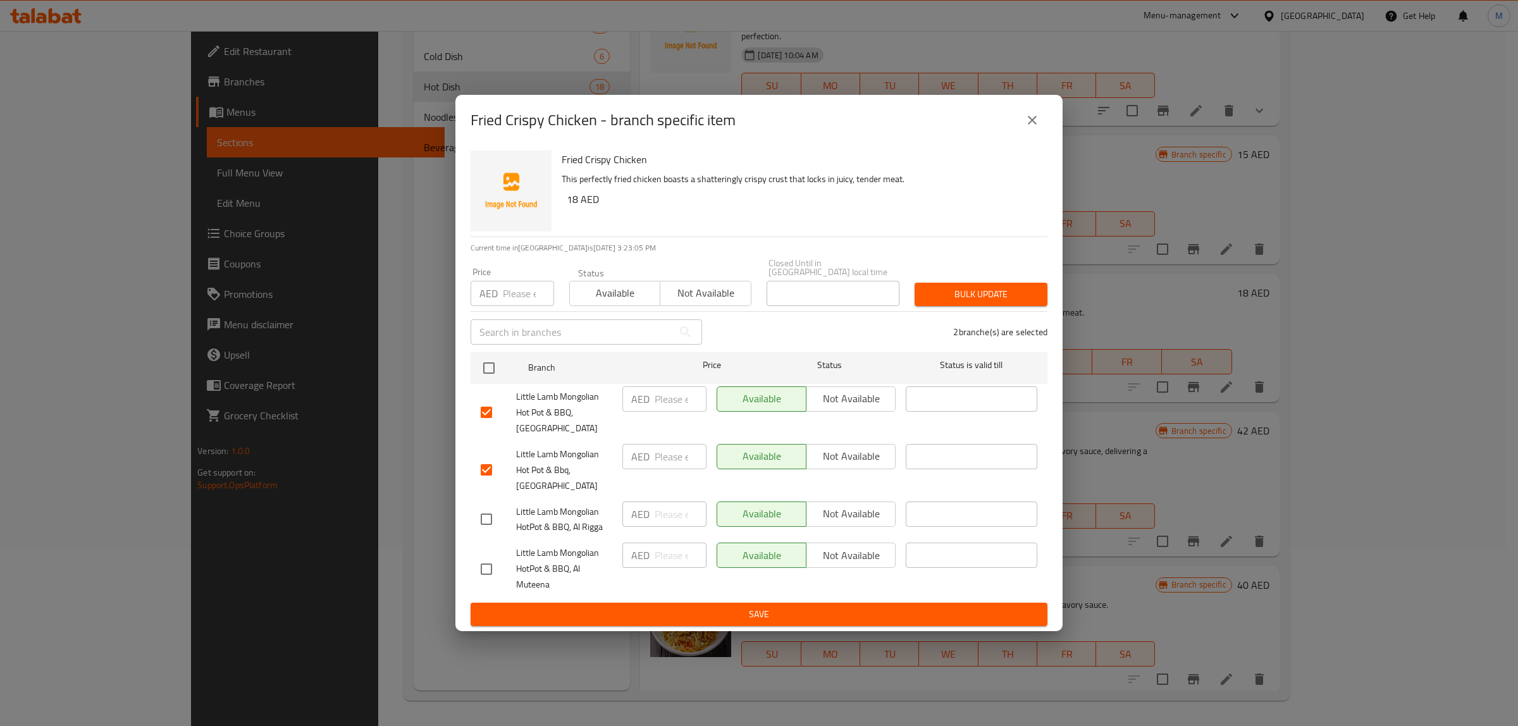
checkbox input "true"
drag, startPoint x: 867, startPoint y: 511, endPoint x: 864, endPoint y: 467, distance: 43.8
click at [865, 510] on span "Not available" at bounding box center [851, 514] width 79 height 18
click at [862, 457] on span "Not available" at bounding box center [851, 456] width 79 height 18
click at [865, 384] on div "Available Not available" at bounding box center [806, 412] width 189 height 63
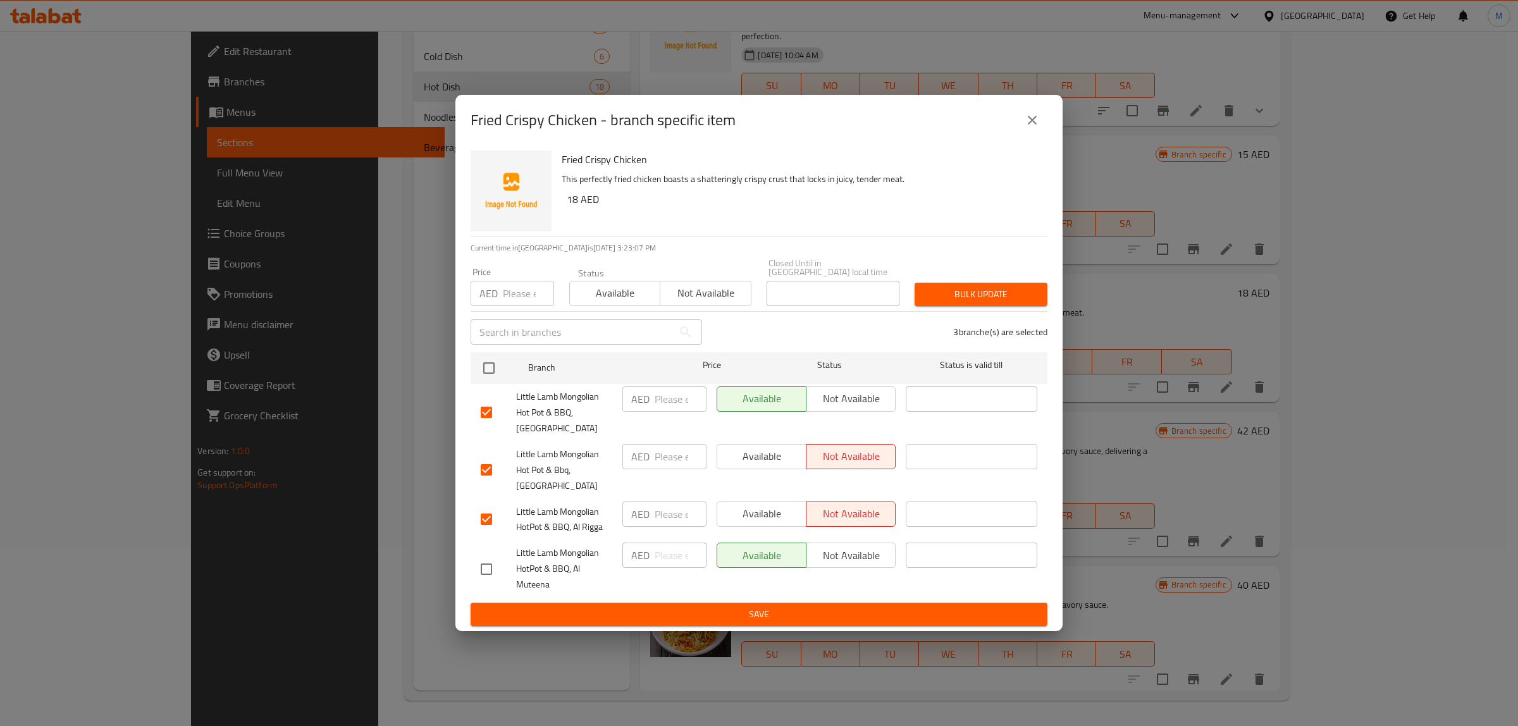
click at [860, 400] on span "Not available" at bounding box center [851, 399] width 79 height 18
click at [735, 624] on button "Save" at bounding box center [759, 614] width 577 height 23
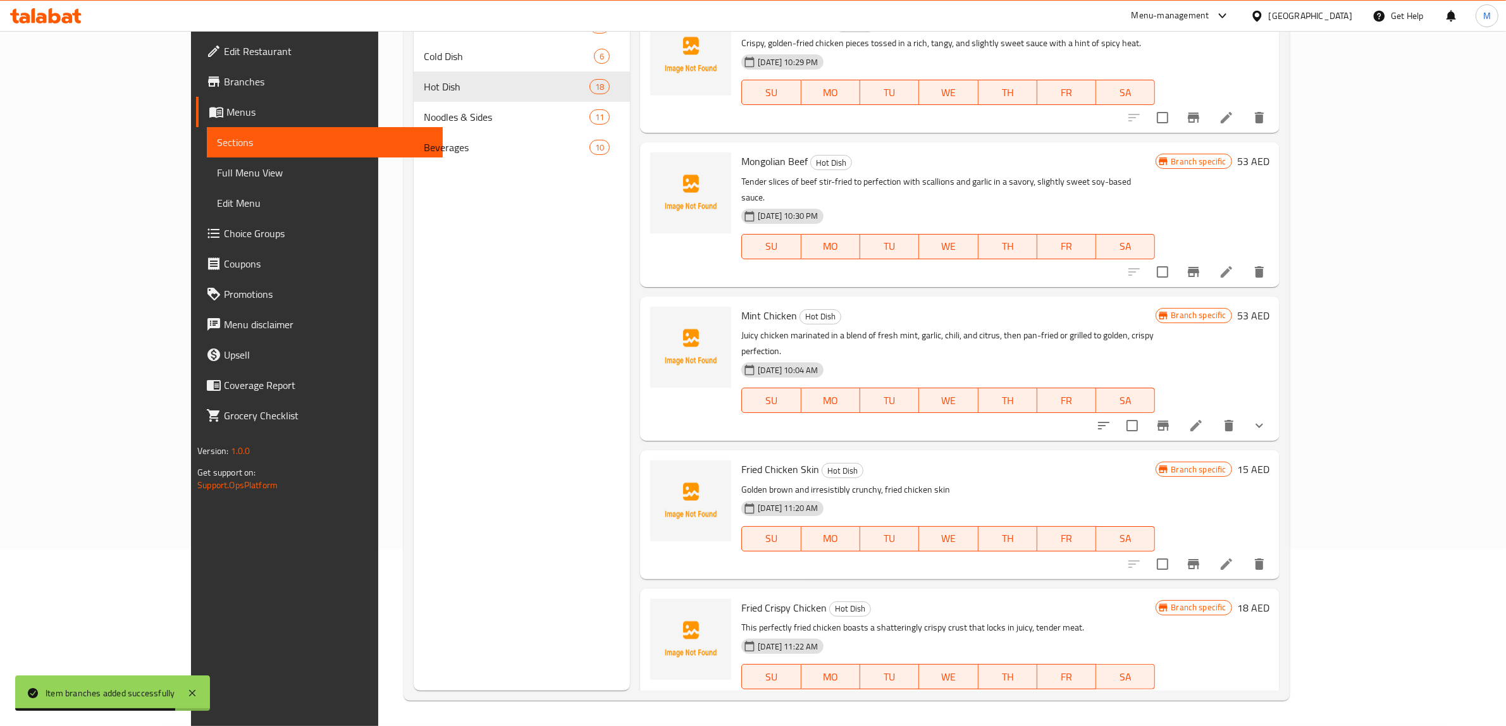
scroll to position [0, 0]
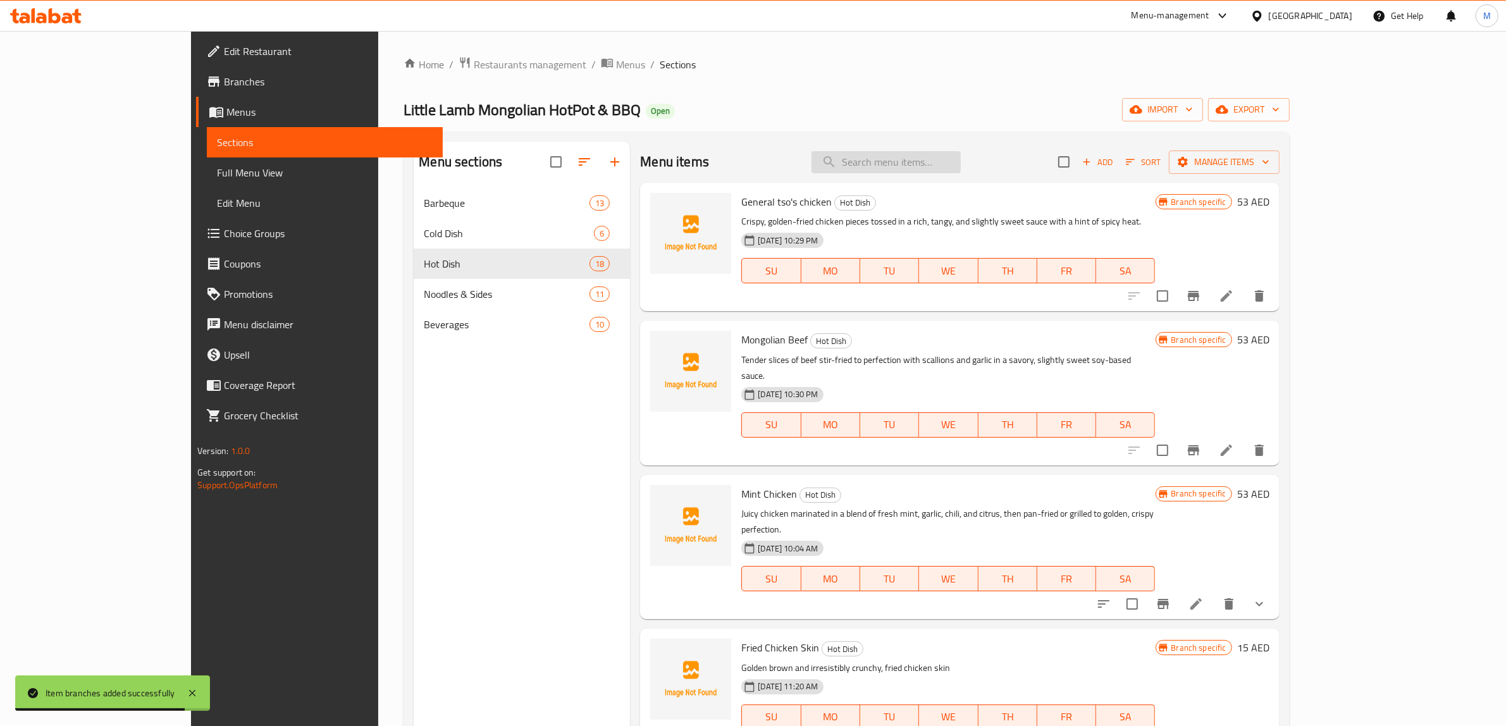
click at [930, 179] on div "Menu items Add Sort Manage items" at bounding box center [959, 162] width 639 height 41
click at [941, 166] on input "search" at bounding box center [886, 162] width 149 height 22
paste input "Fried Banana"
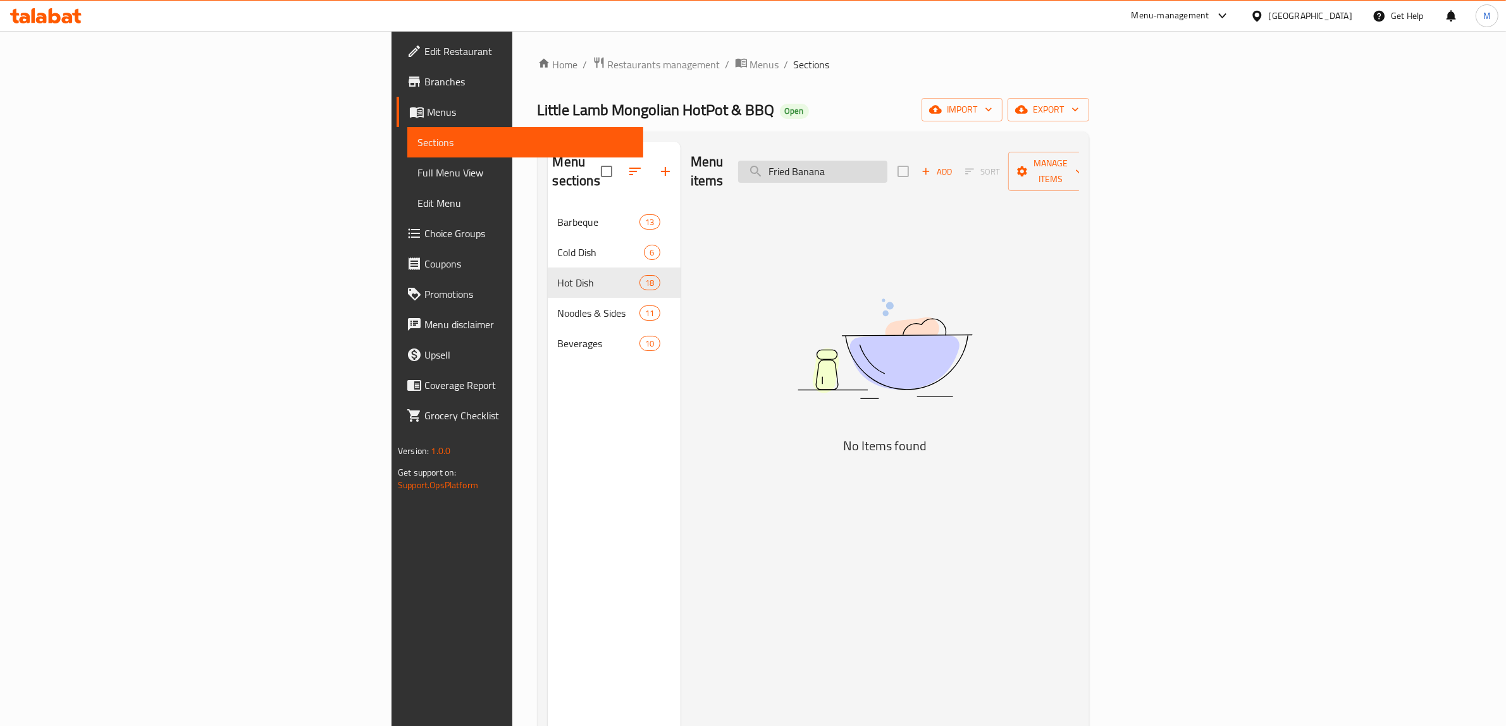
type input "Fried Banana"
click at [888, 168] on input "Fried Banana" at bounding box center [812, 172] width 149 height 22
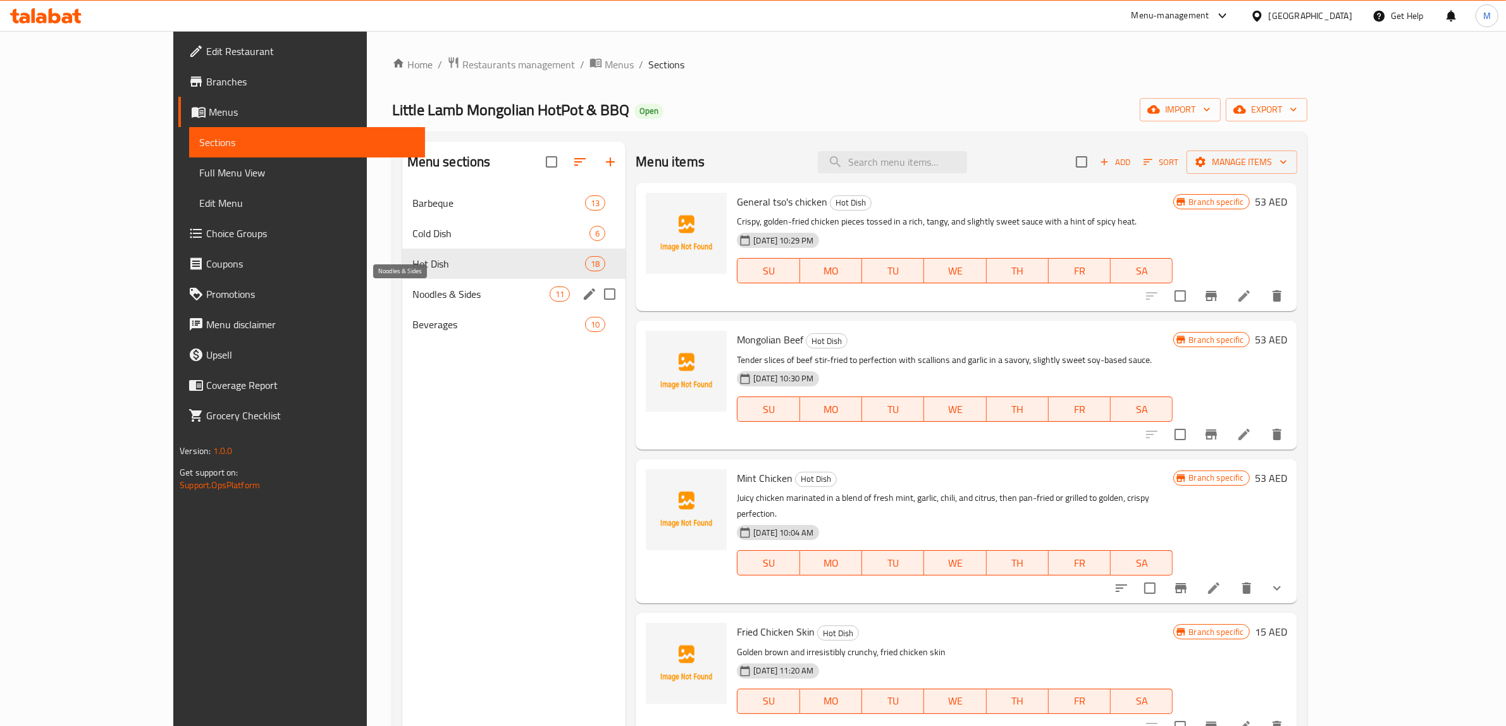
click at [412, 288] on span "Noodles & Sides" at bounding box center [480, 294] width 137 height 15
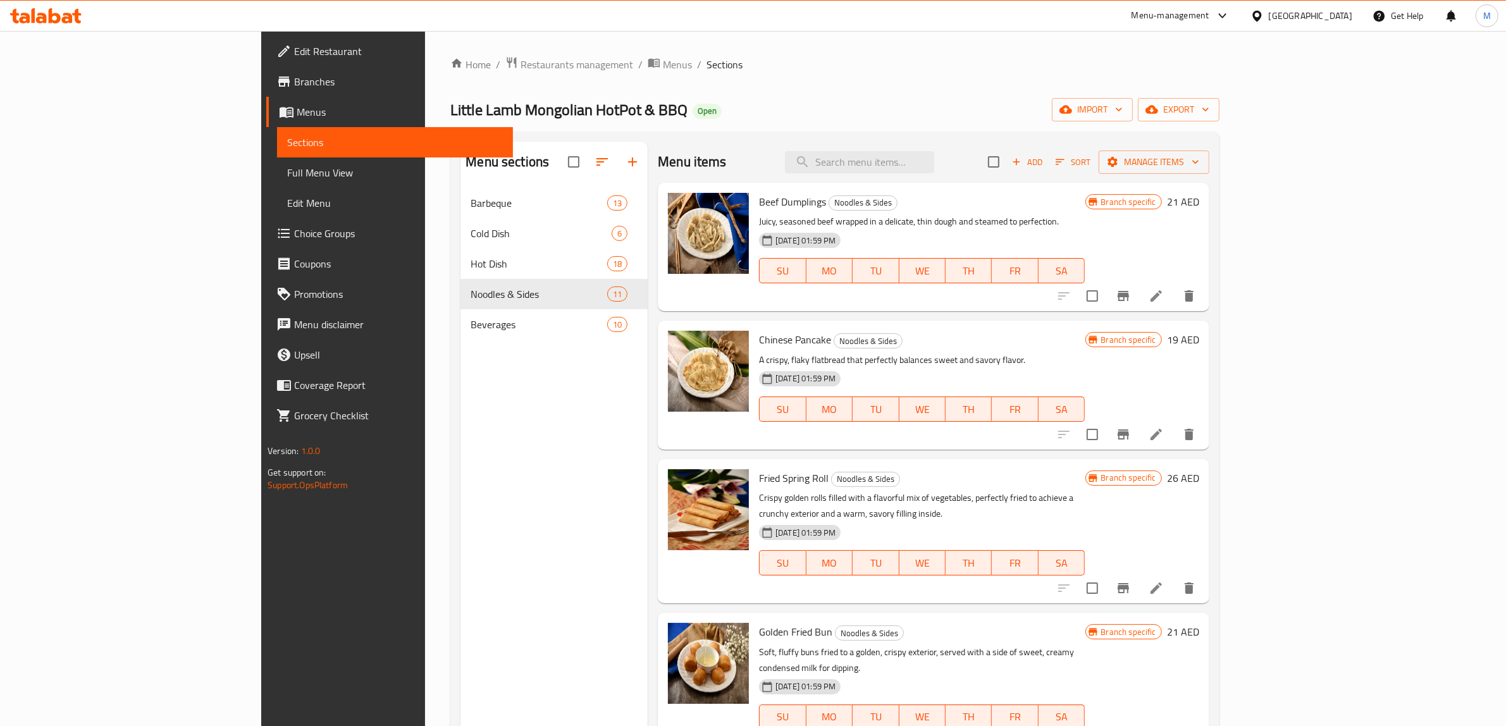
click at [734, 164] on div "Menu items Add Sort Manage items" at bounding box center [934, 162] width 552 height 41
click at [934, 157] on input "search" at bounding box center [859, 162] width 149 height 22
paste input "Fried Banana"
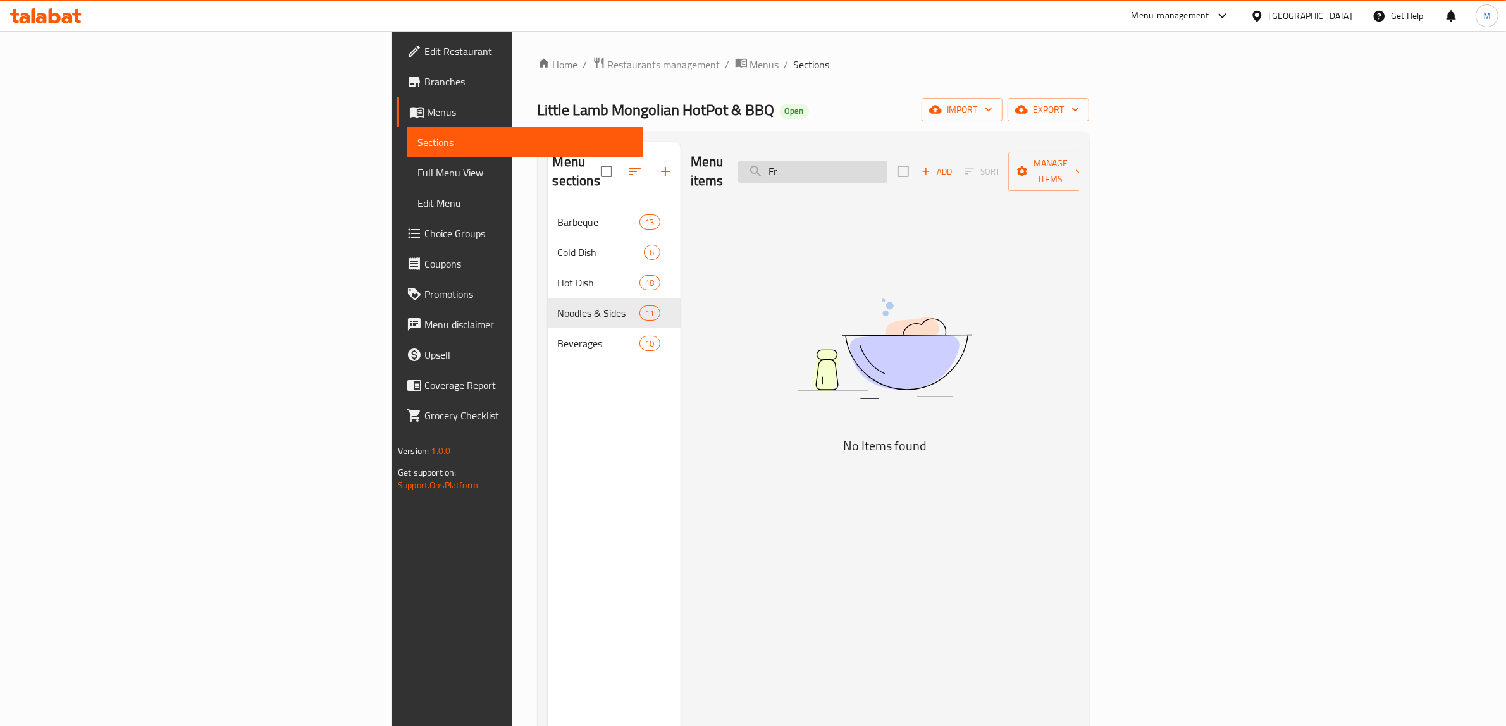
type input "F"
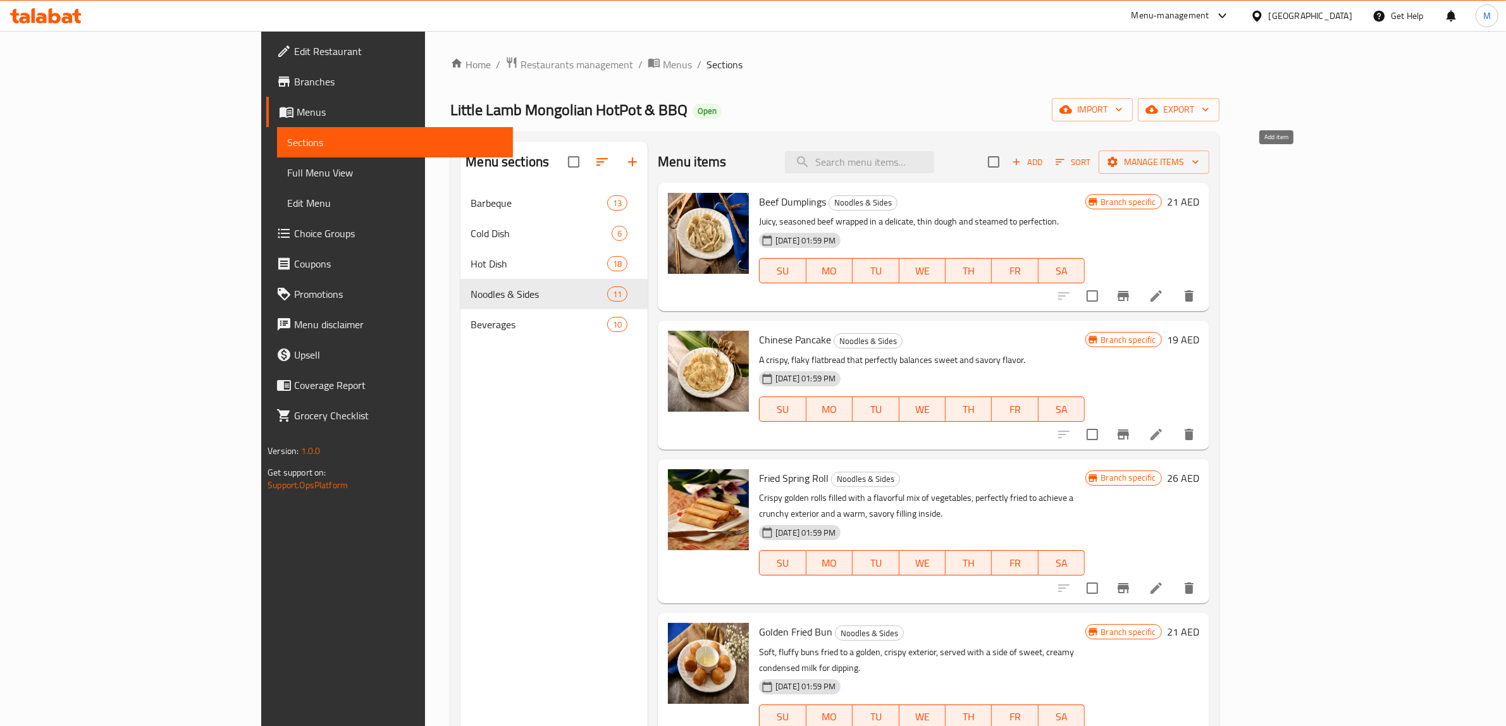
click at [1022, 162] on icon "button" at bounding box center [1016, 161] width 11 height 11
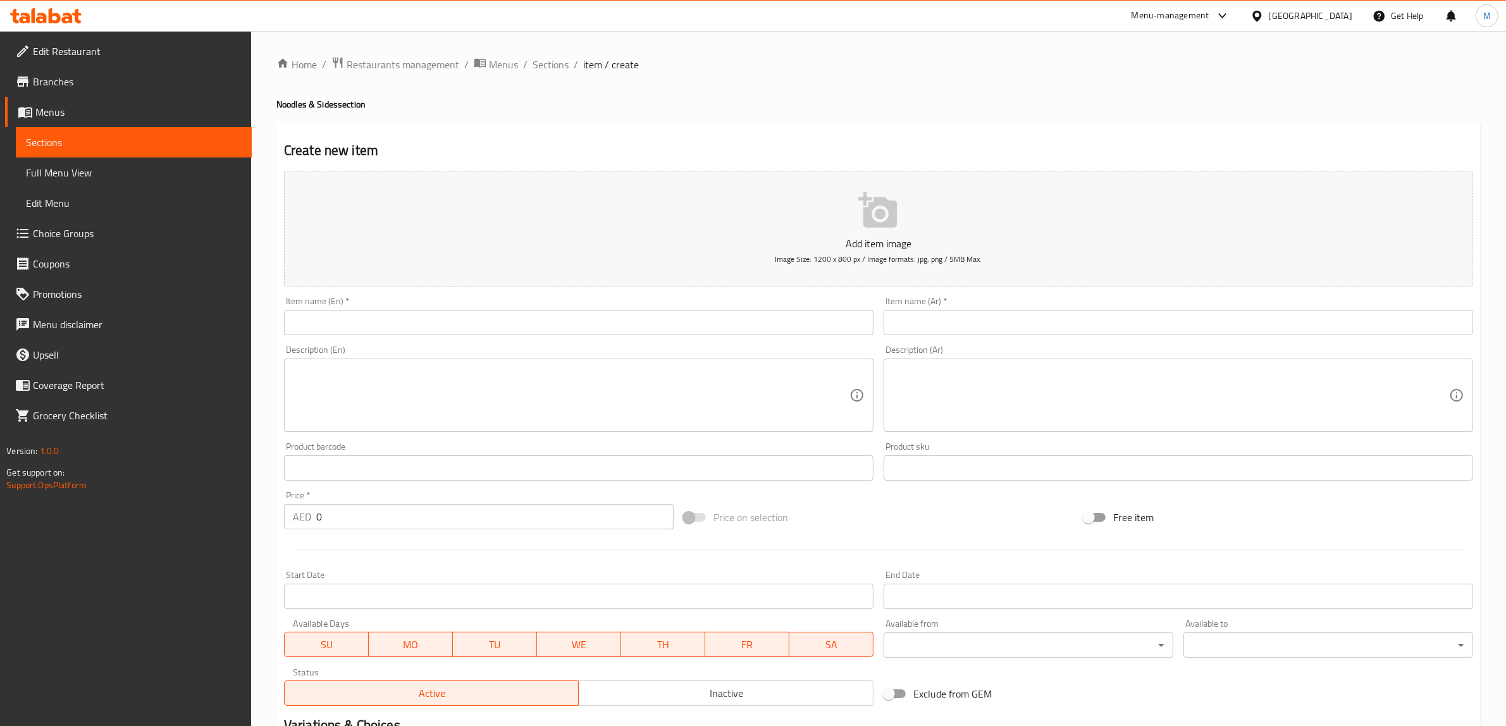
click at [533, 315] on input "text" at bounding box center [579, 322] width 590 height 25
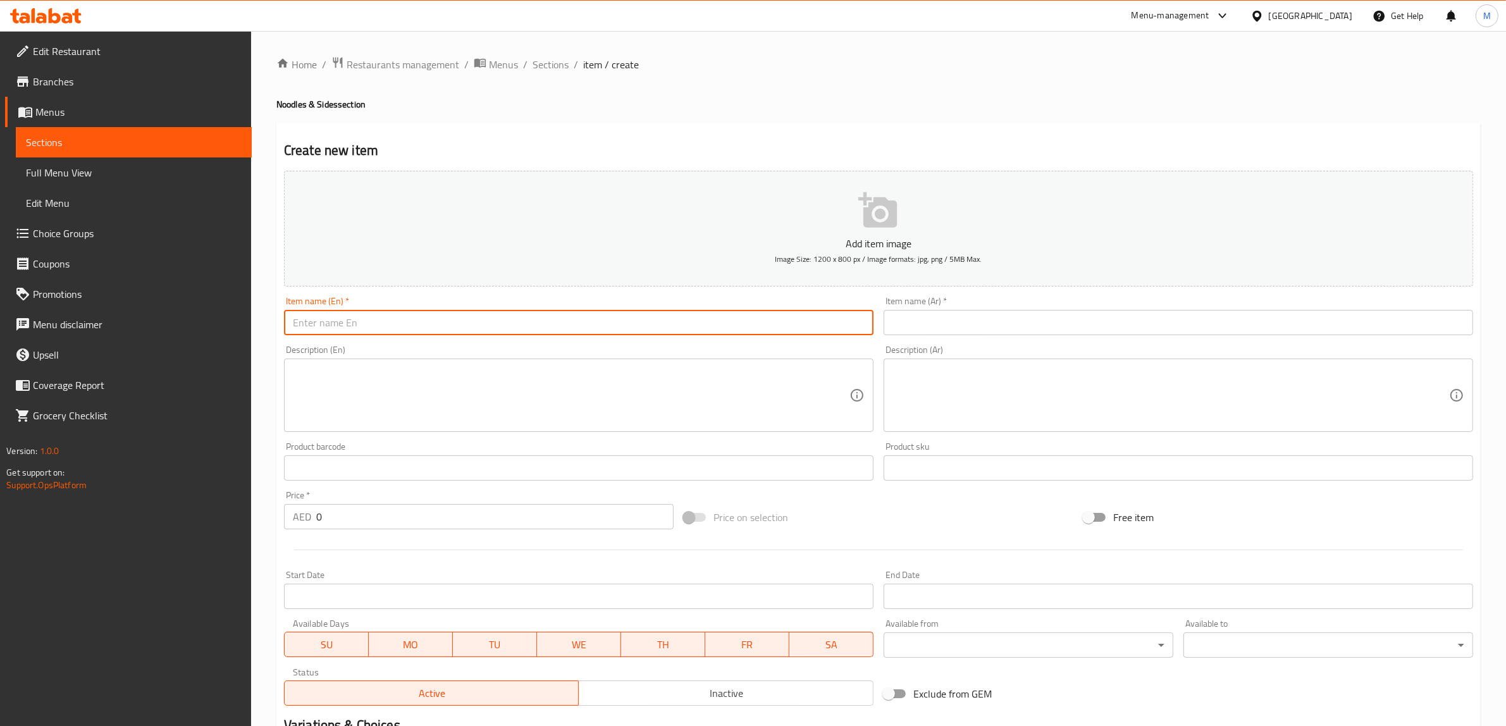
paste input "Fried Banana"
type input "Fried Banana"
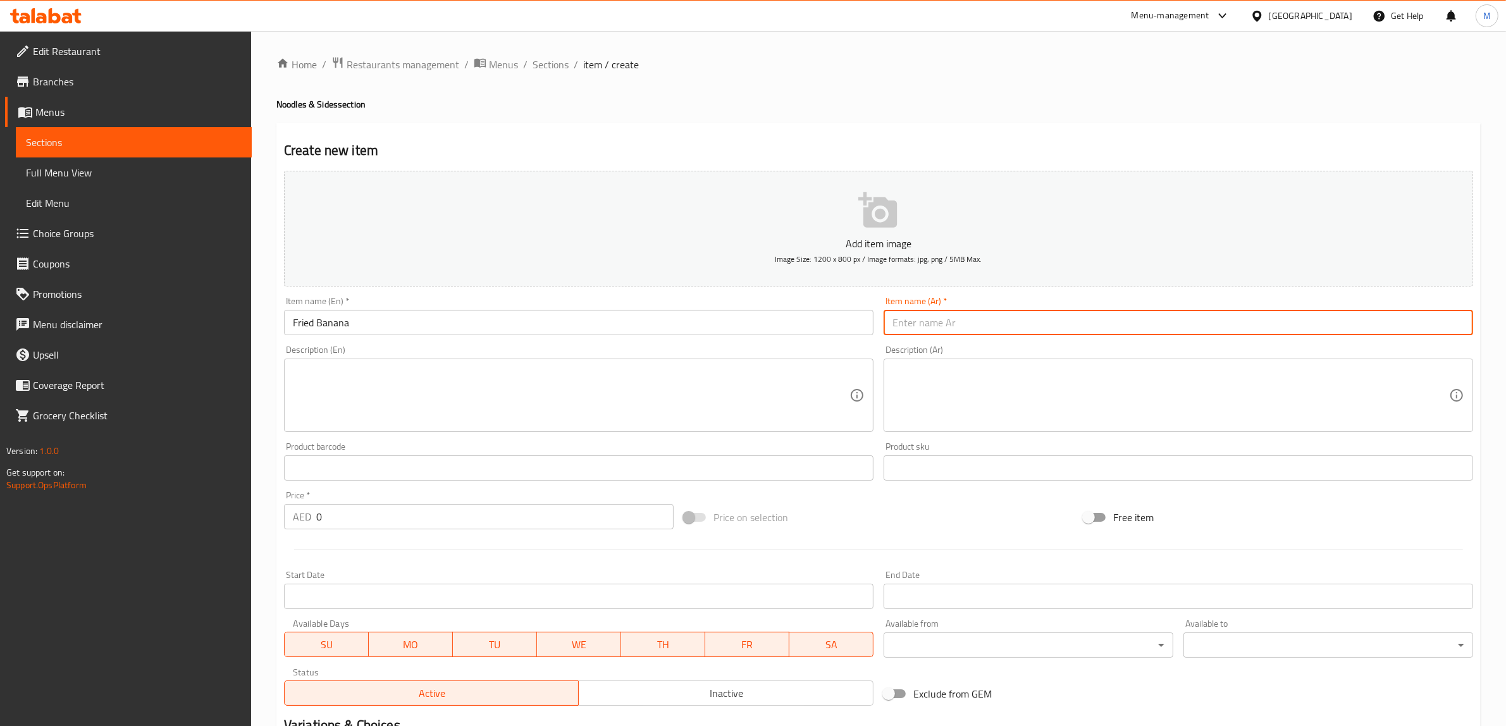
drag, startPoint x: 944, startPoint y: 326, endPoint x: 887, endPoint y: 326, distance: 57.6
click at [946, 326] on input "text" at bounding box center [1179, 322] width 590 height 25
paste input "الموز المقلي"
type input "الموز المقلي"
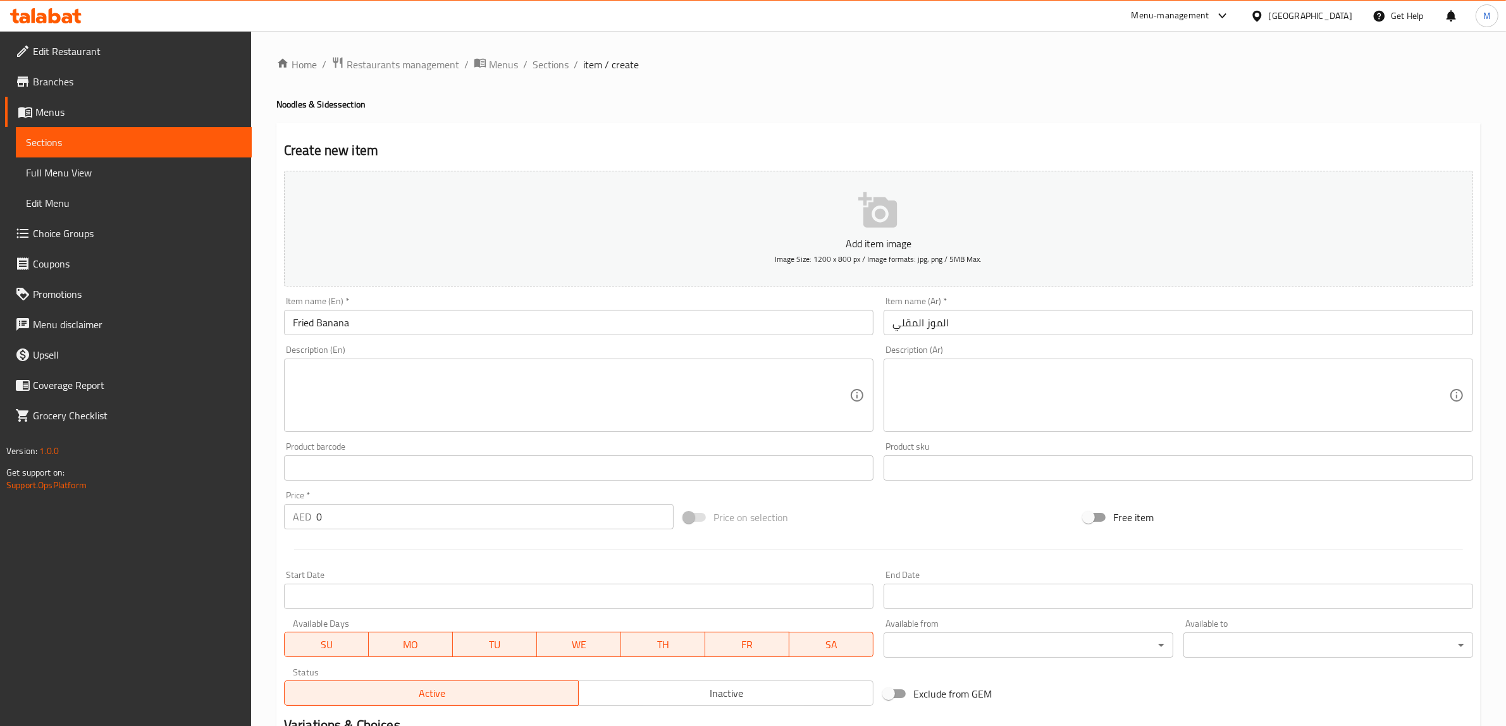
click at [462, 416] on textarea at bounding box center [571, 396] width 557 height 60
paste textarea "Sweet, ripe bananas are wrapped in a light, golden batter and fried to crispy p…"
type textarea "Sweet, ripe bananas are wrapped in a light, golden batter and fried to crispy p…"
click at [997, 384] on textarea at bounding box center [1171, 396] width 557 height 60
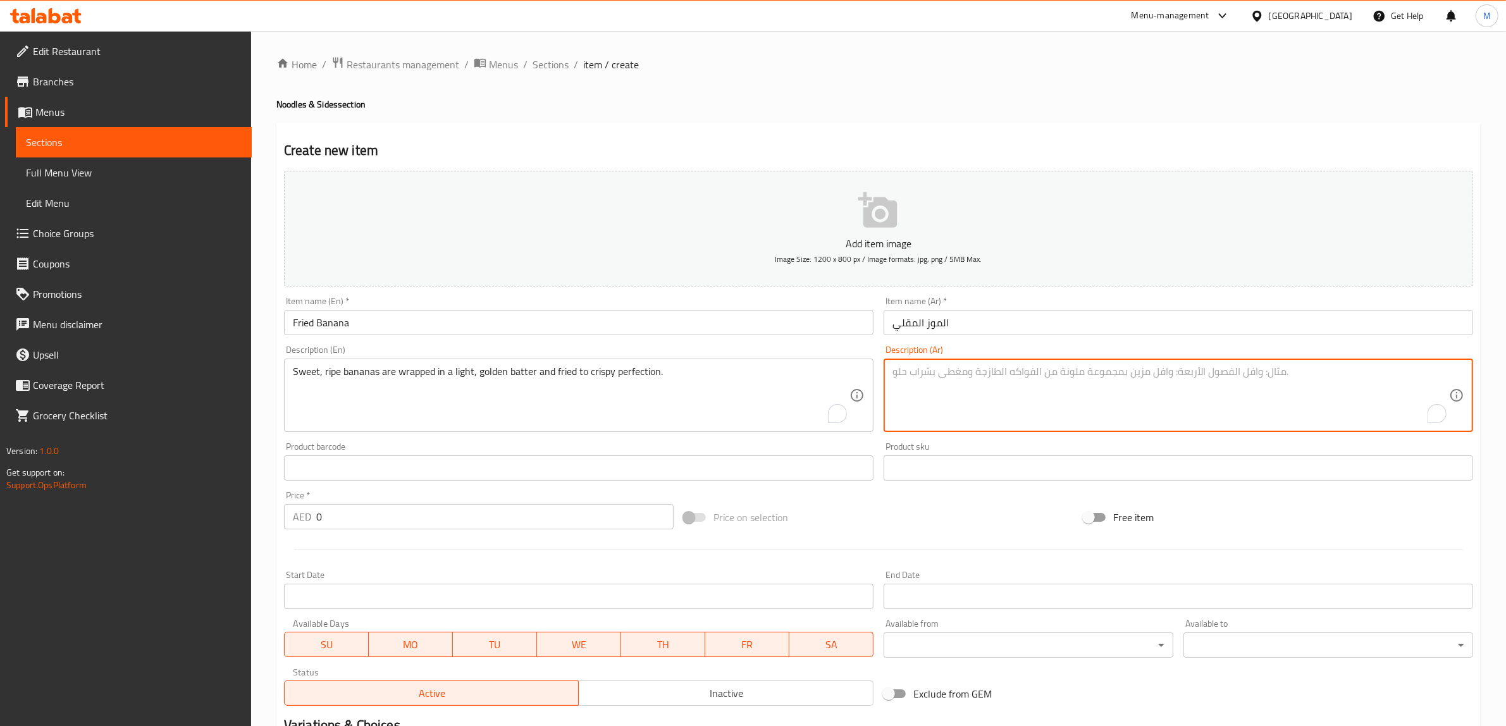
paste textarea "الموز الحلو الناضج ملفوف في عجينة ذهبية خفيفة ومقلي حتى يصبح مقرمشًا تمامًا."
type textarea "الموز الحلو الناضج ملفوف في عجينة ذهبية خفيفة ومقلي حتى يصبح مقرمشًا تمامًا."
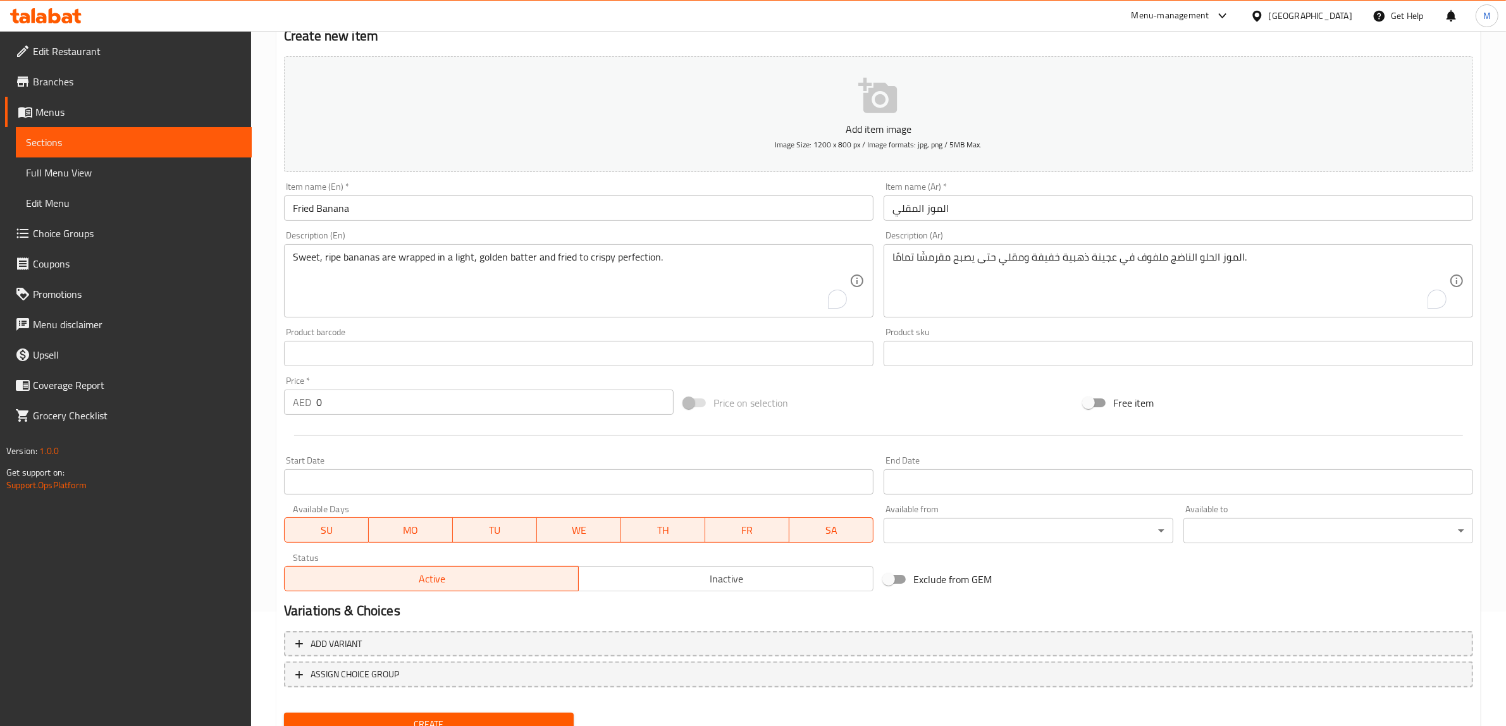
scroll to position [165, 0]
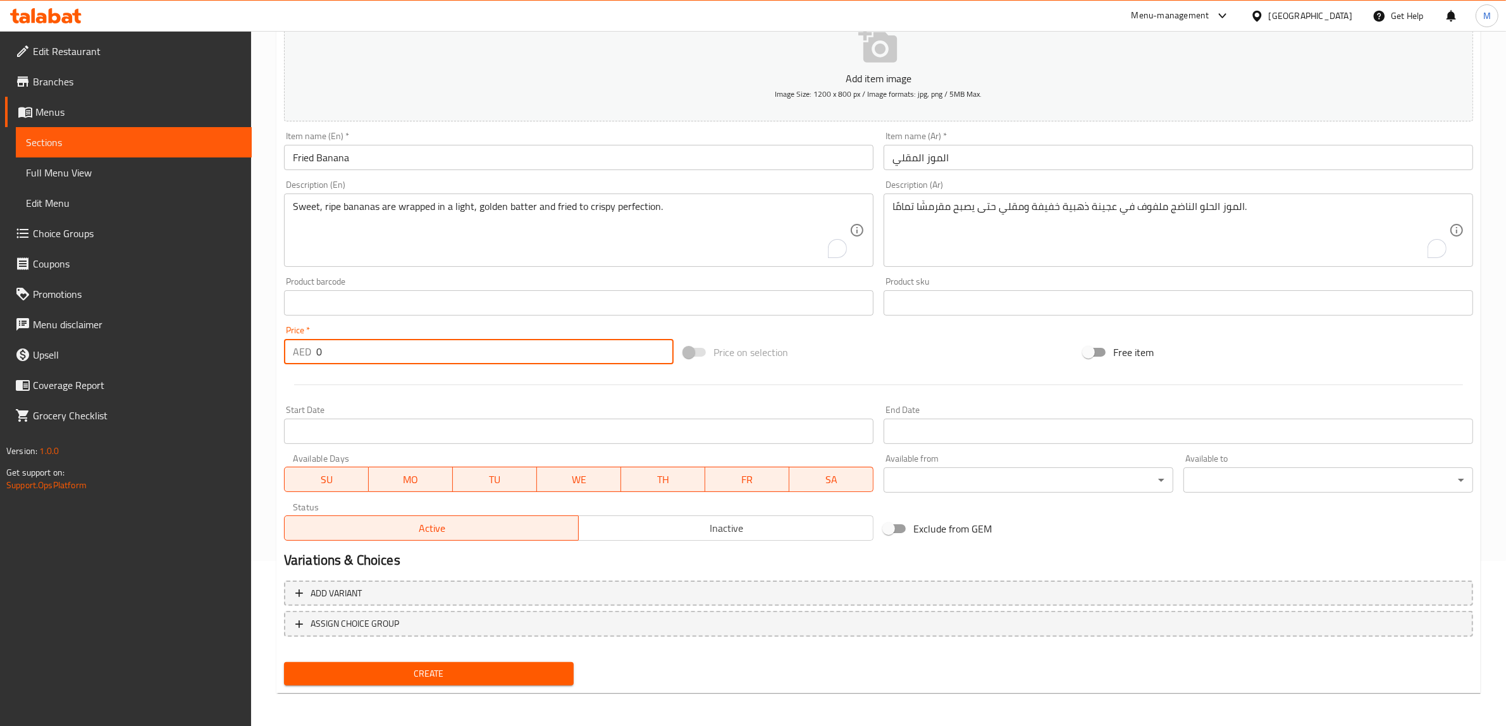
drag, startPoint x: 321, startPoint y: 344, endPoint x: 305, endPoint y: 342, distance: 15.9
click at [305, 342] on div "AED 0 Price *" at bounding box center [479, 351] width 390 height 25
paste input "6"
type input "6"
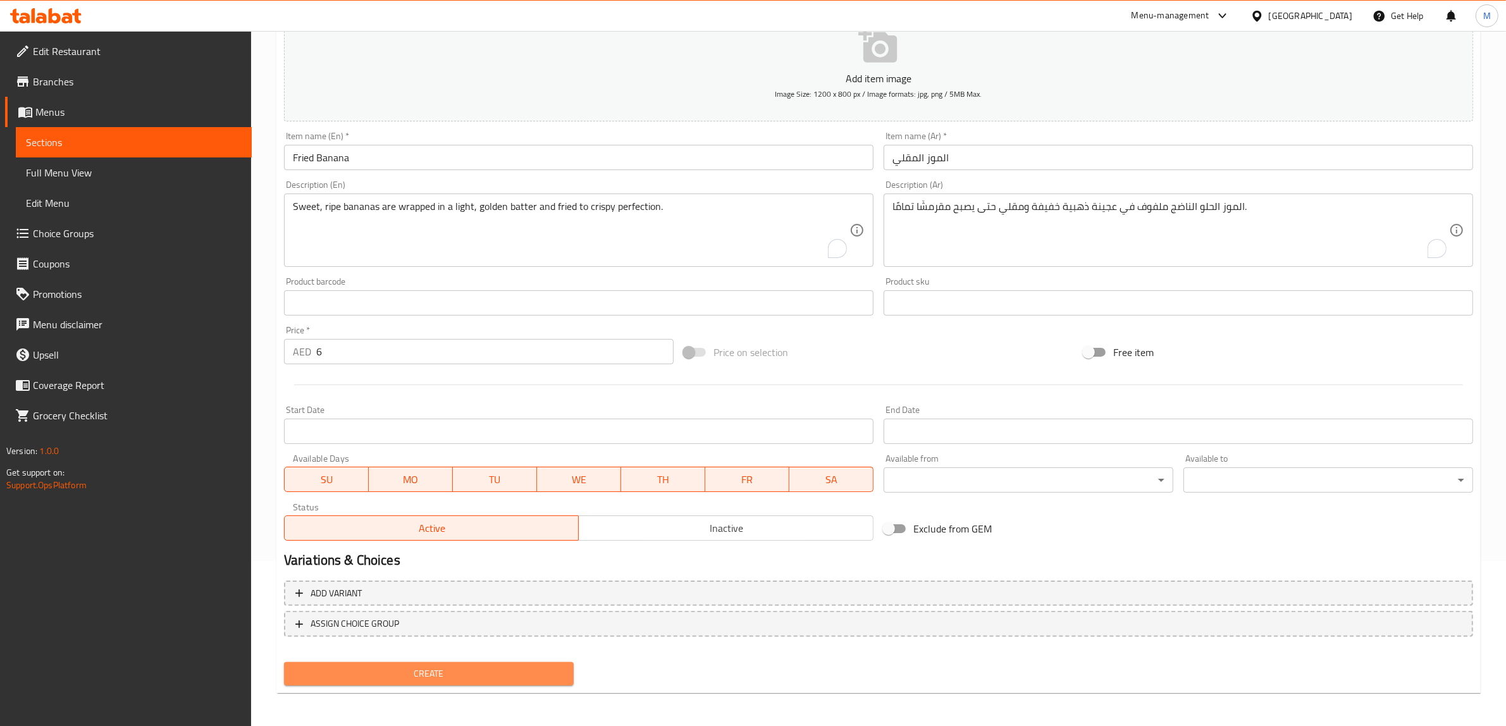
click at [432, 669] on span "Create" at bounding box center [428, 674] width 269 height 16
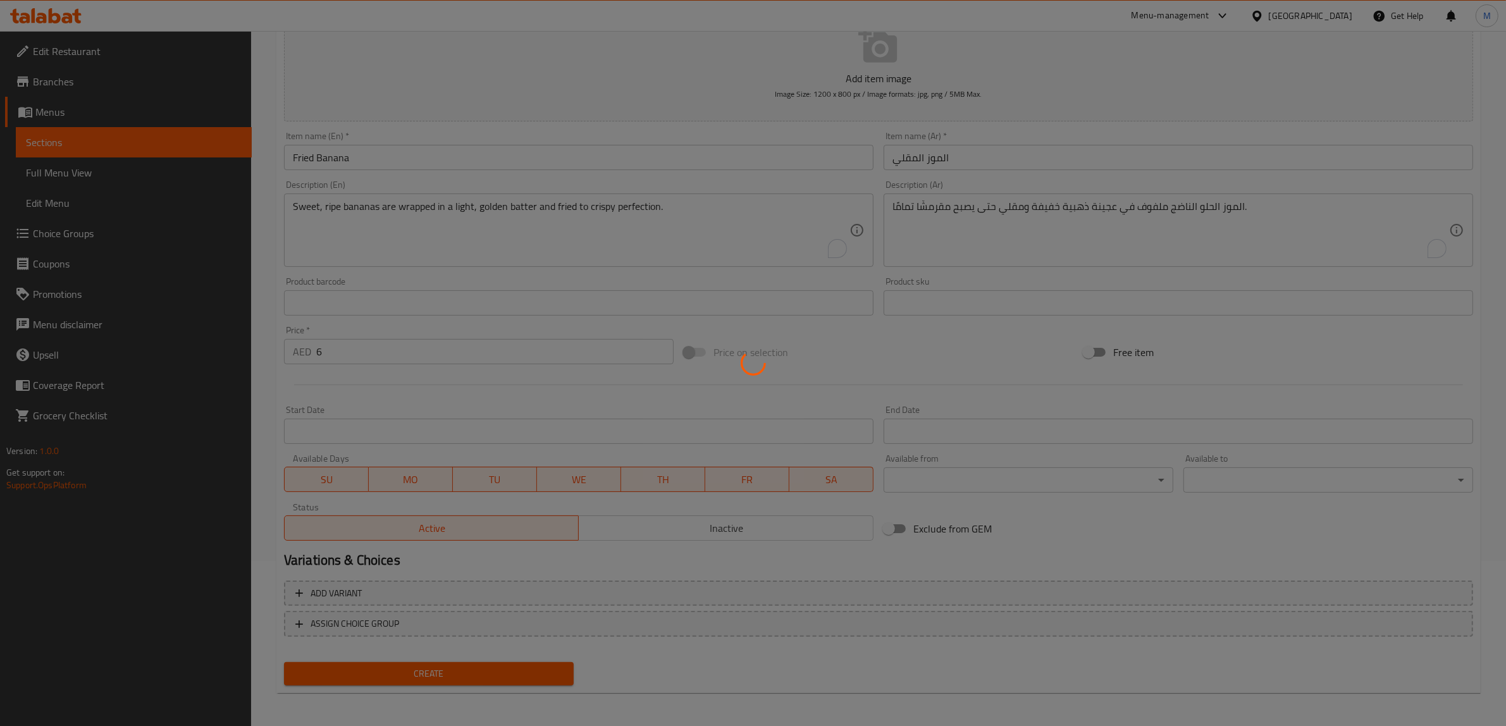
type input "0"
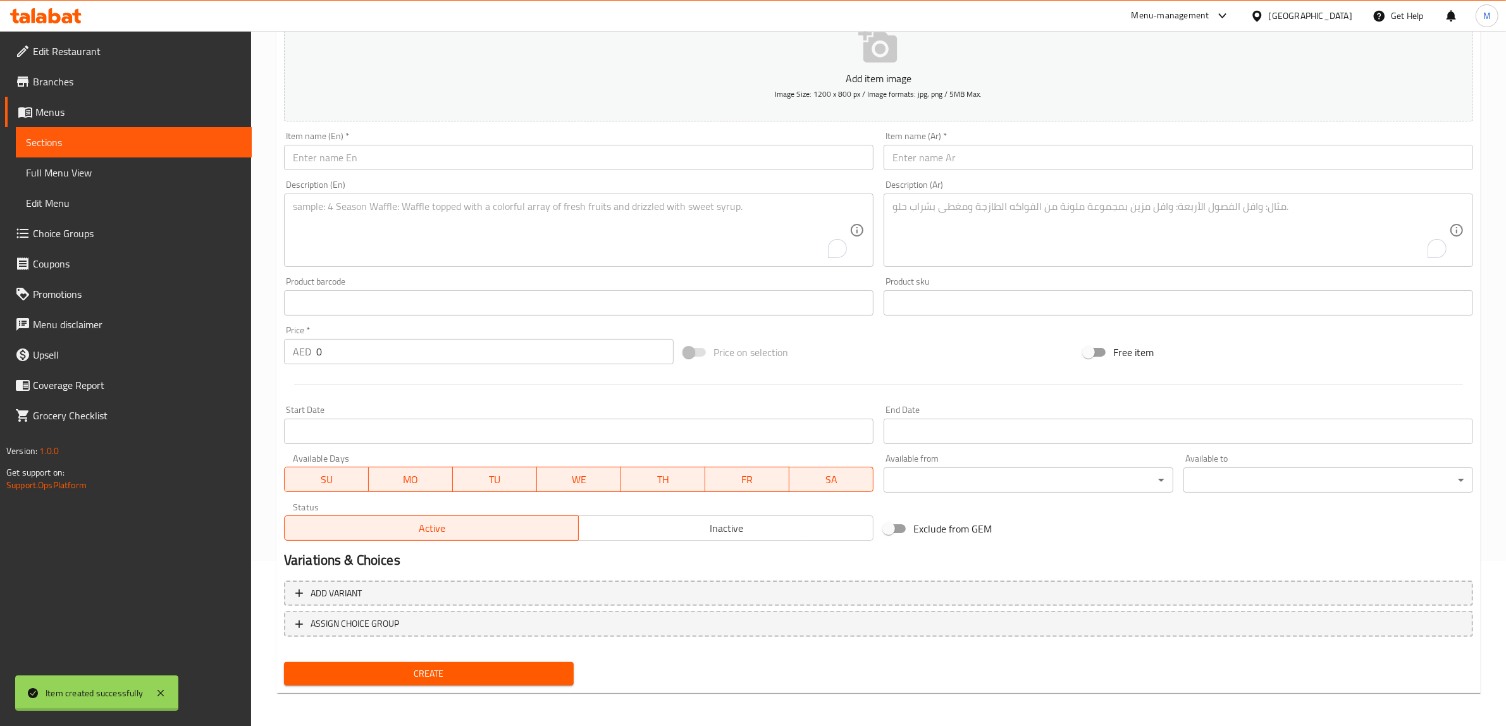
scroll to position [0, 0]
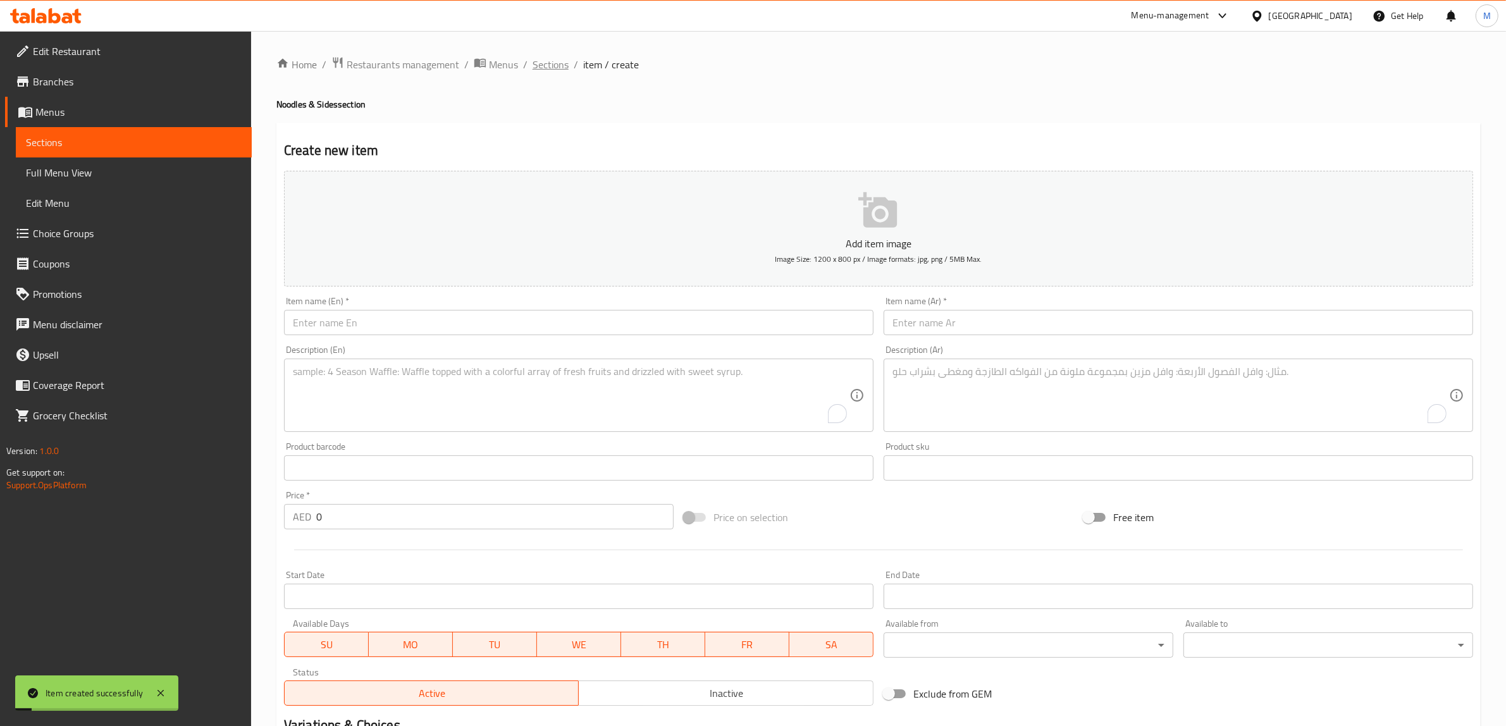
click at [542, 62] on span "Sections" at bounding box center [551, 64] width 36 height 15
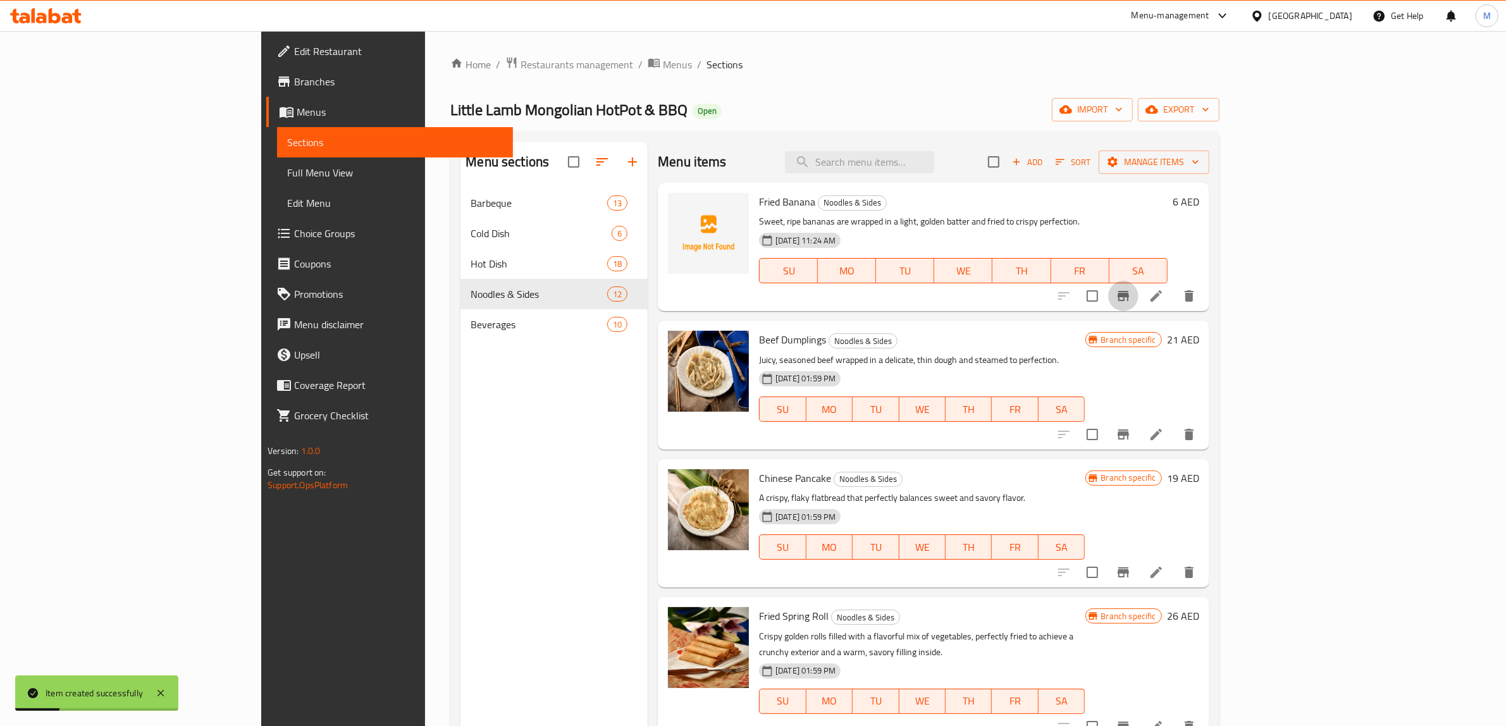
click at [1131, 290] on icon "Branch-specific-item" at bounding box center [1123, 295] width 15 height 15
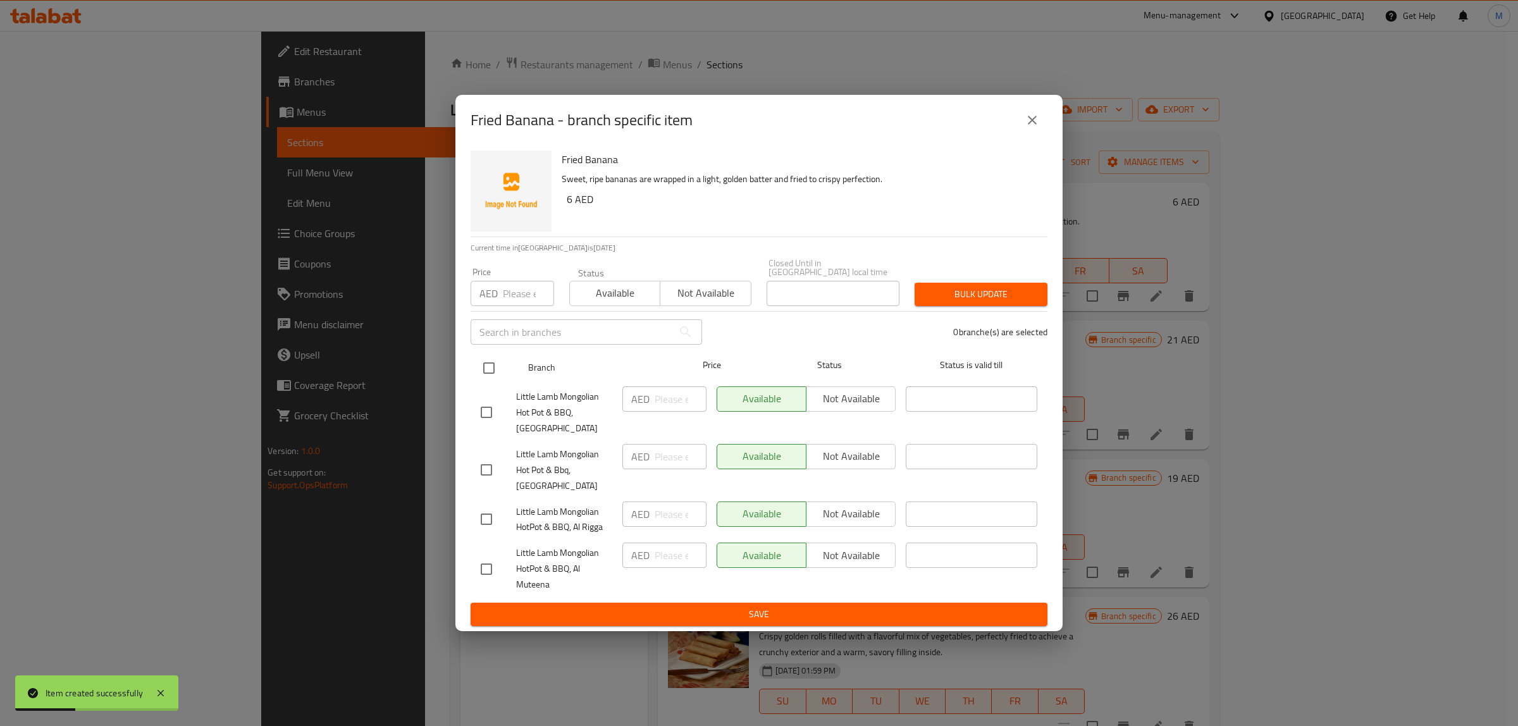
click at [492, 370] on input "checkbox" at bounding box center [489, 368] width 27 height 27
checkbox input "true"
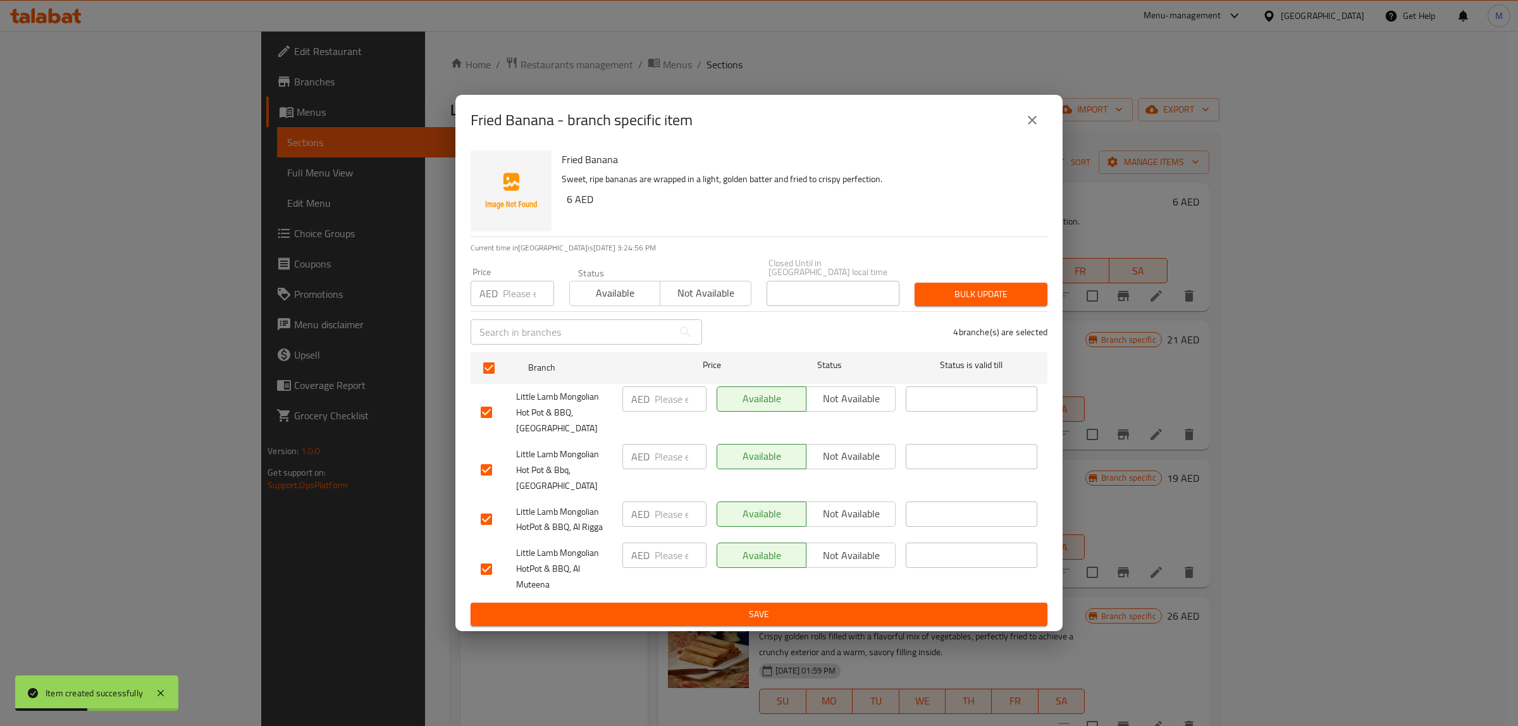
click at [484, 568] on input "checkbox" at bounding box center [486, 569] width 27 height 27
checkbox input "false"
drag, startPoint x: 850, startPoint y: 513, endPoint x: 856, endPoint y: 468, distance: 45.4
click at [851, 513] on span "Not available" at bounding box center [851, 514] width 79 height 18
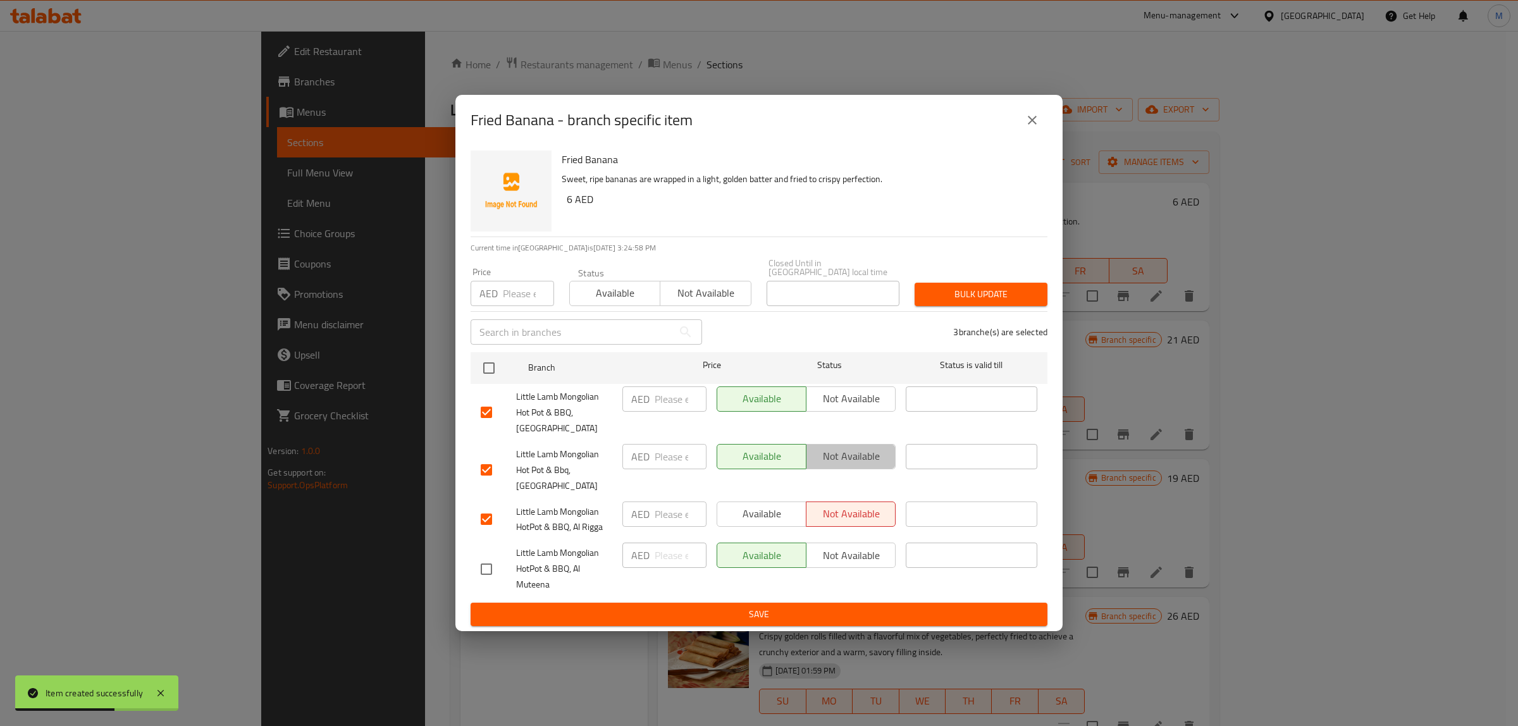
drag, startPoint x: 860, startPoint y: 453, endPoint x: 870, endPoint y: 400, distance: 54.1
click at [860, 450] on span "Not available" at bounding box center [851, 456] width 79 height 18
click at [873, 395] on span "Not available" at bounding box center [851, 399] width 79 height 18
click at [819, 614] on span "Save" at bounding box center [759, 615] width 557 height 16
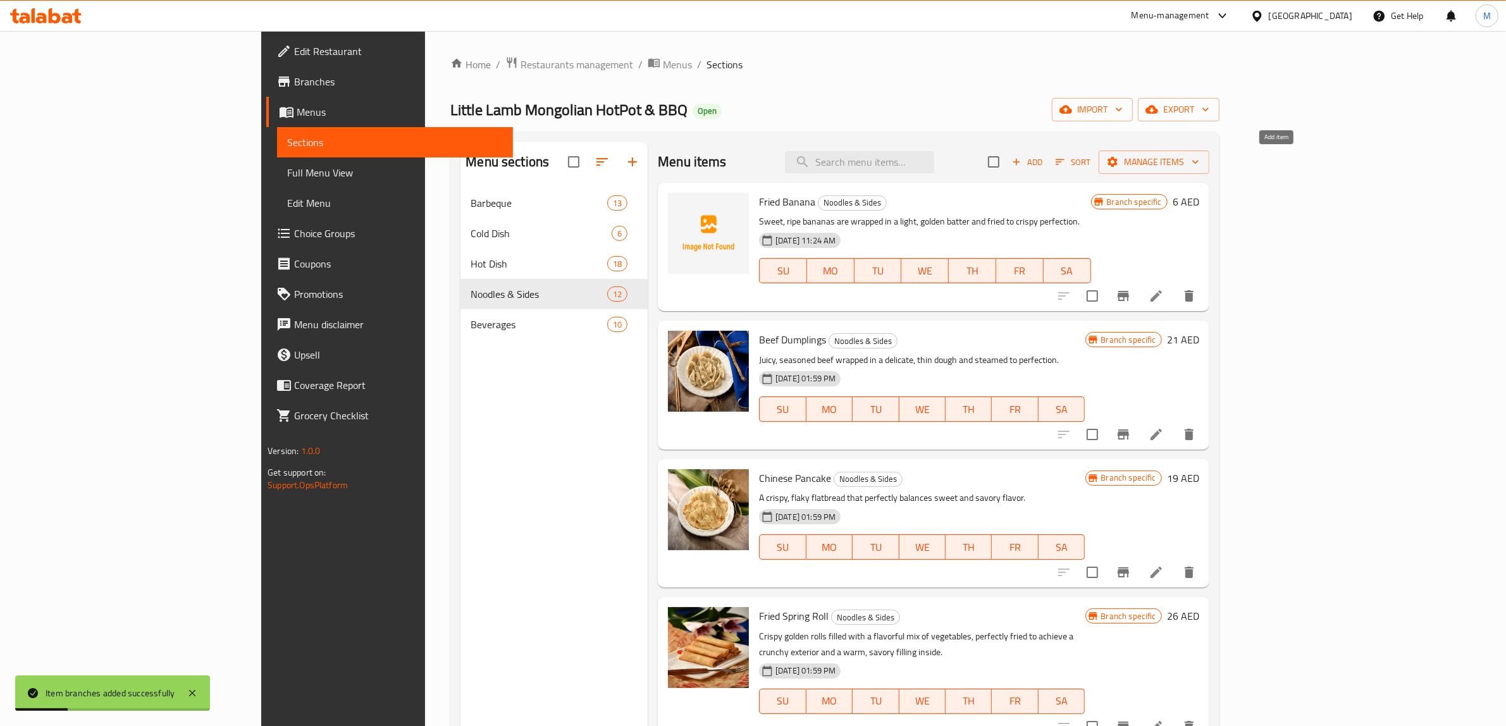
click at [1044, 164] on span "Add" at bounding box center [1027, 162] width 34 height 15
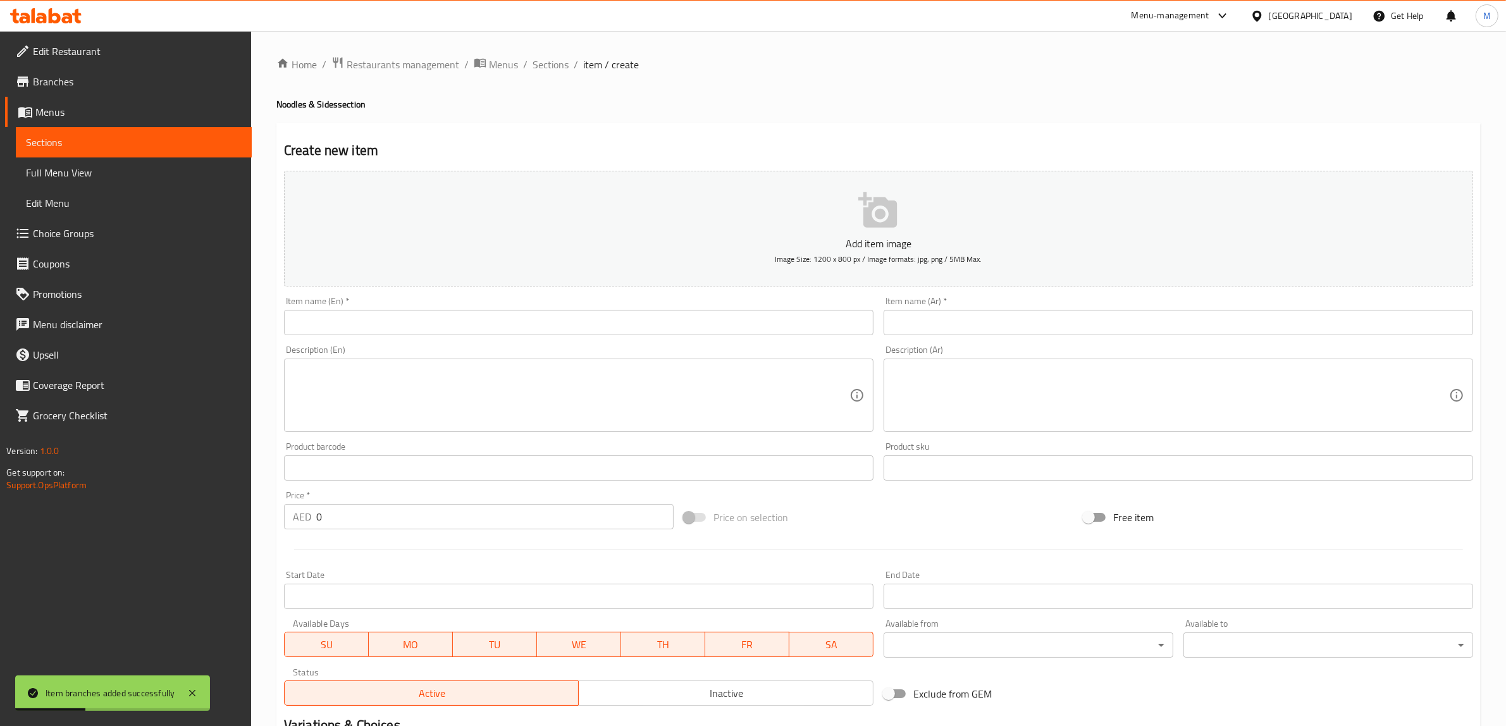
click at [528, 326] on input "text" at bounding box center [579, 322] width 590 height 25
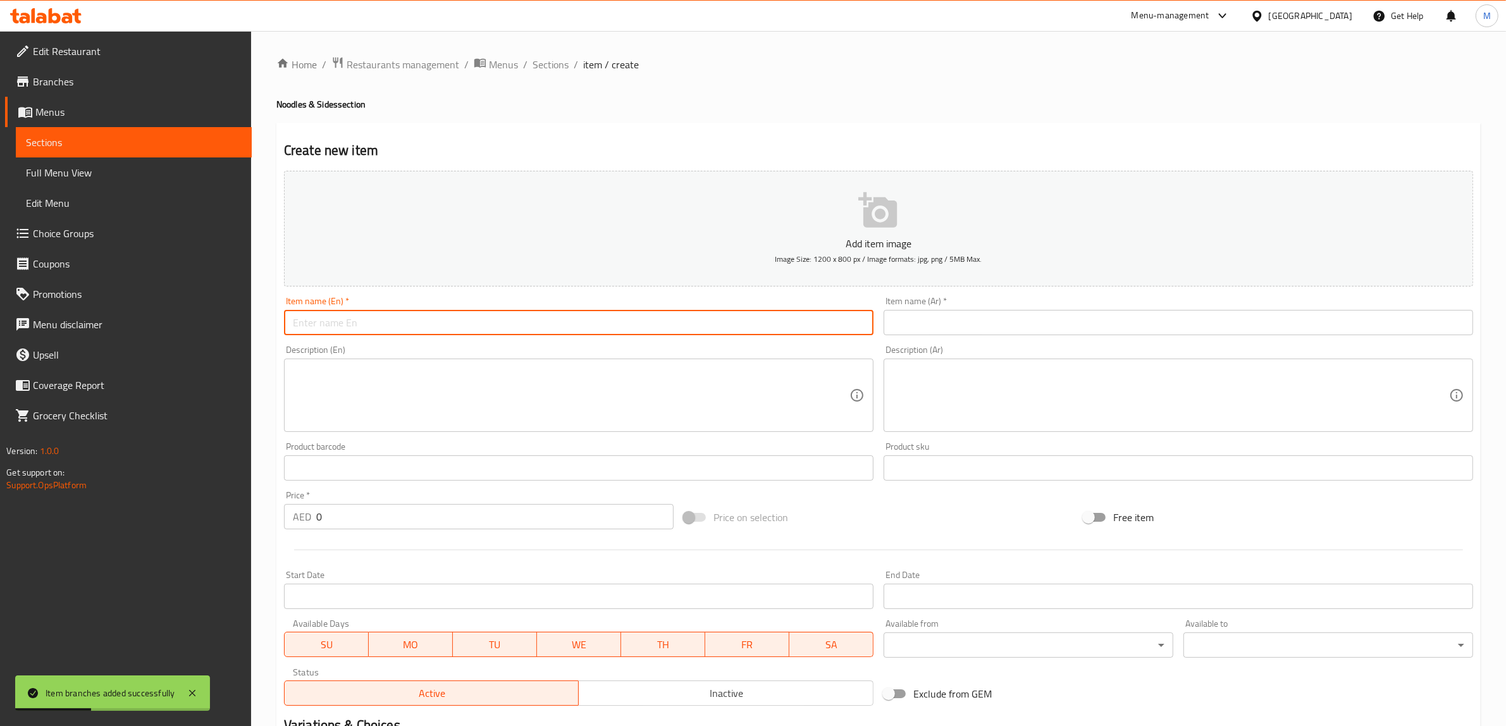
paste input "Fried Sesame Balls"
type input "Fried Sesame Balls"
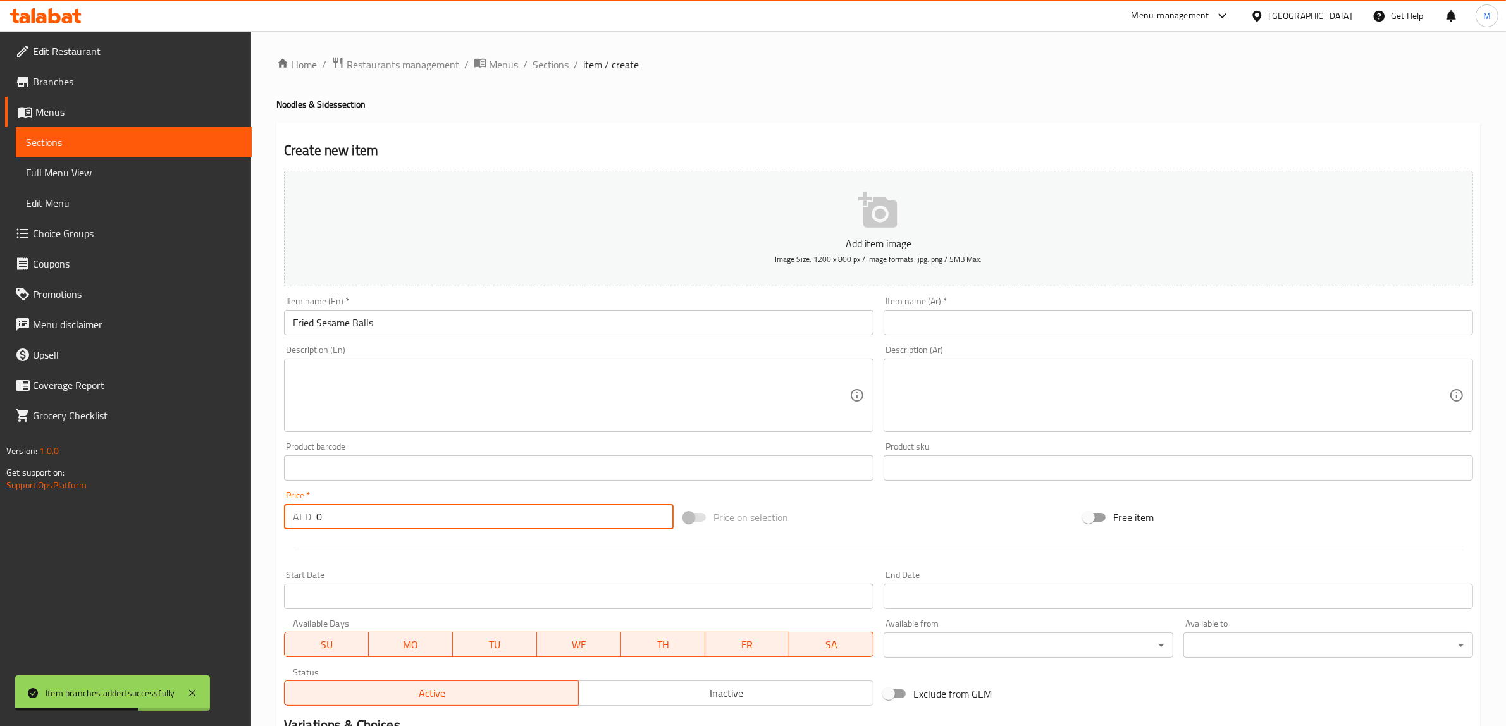
drag, startPoint x: 349, startPoint y: 519, endPoint x: 310, endPoint y: 514, distance: 39.0
click at [310, 514] on div "AED 0 Price *" at bounding box center [479, 516] width 390 height 25
paste input "6"
type input "6"
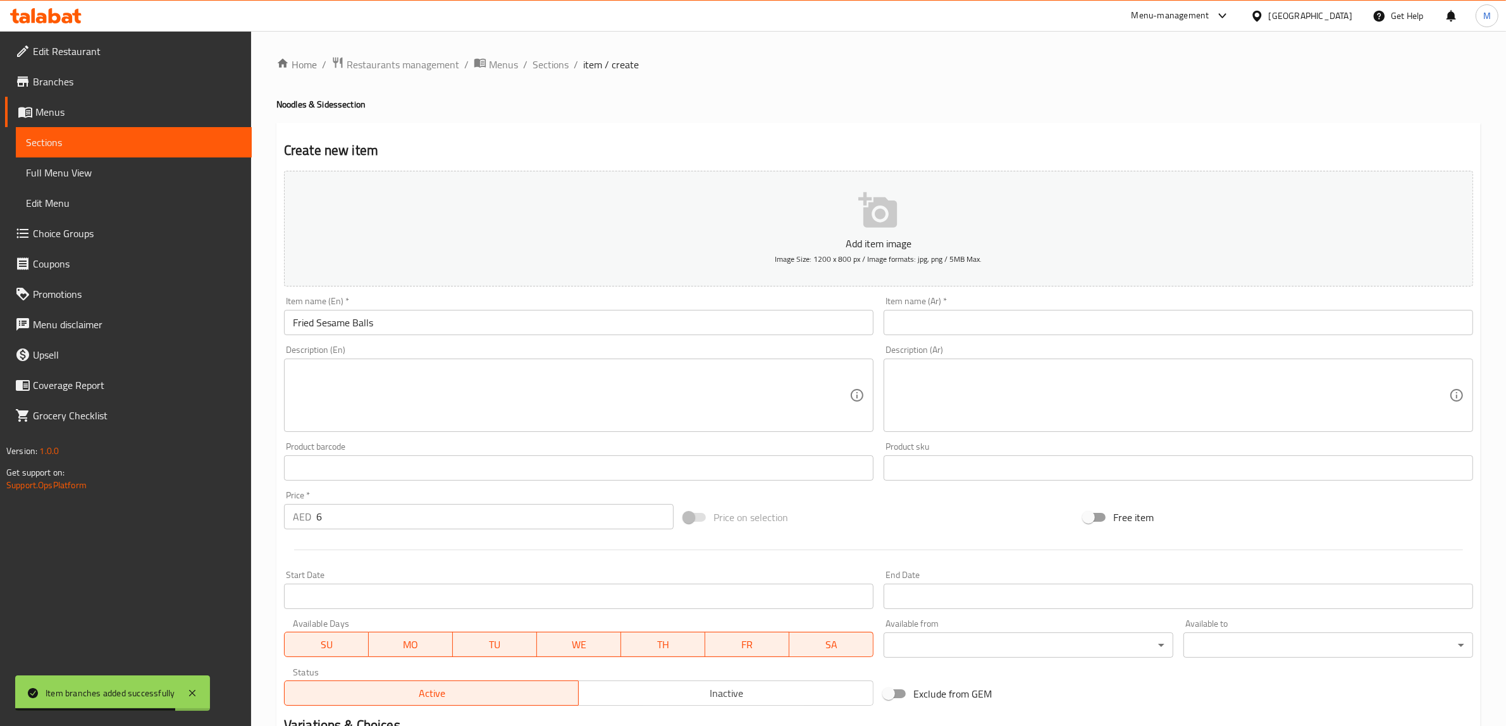
click at [372, 387] on textarea at bounding box center [571, 396] width 557 height 60
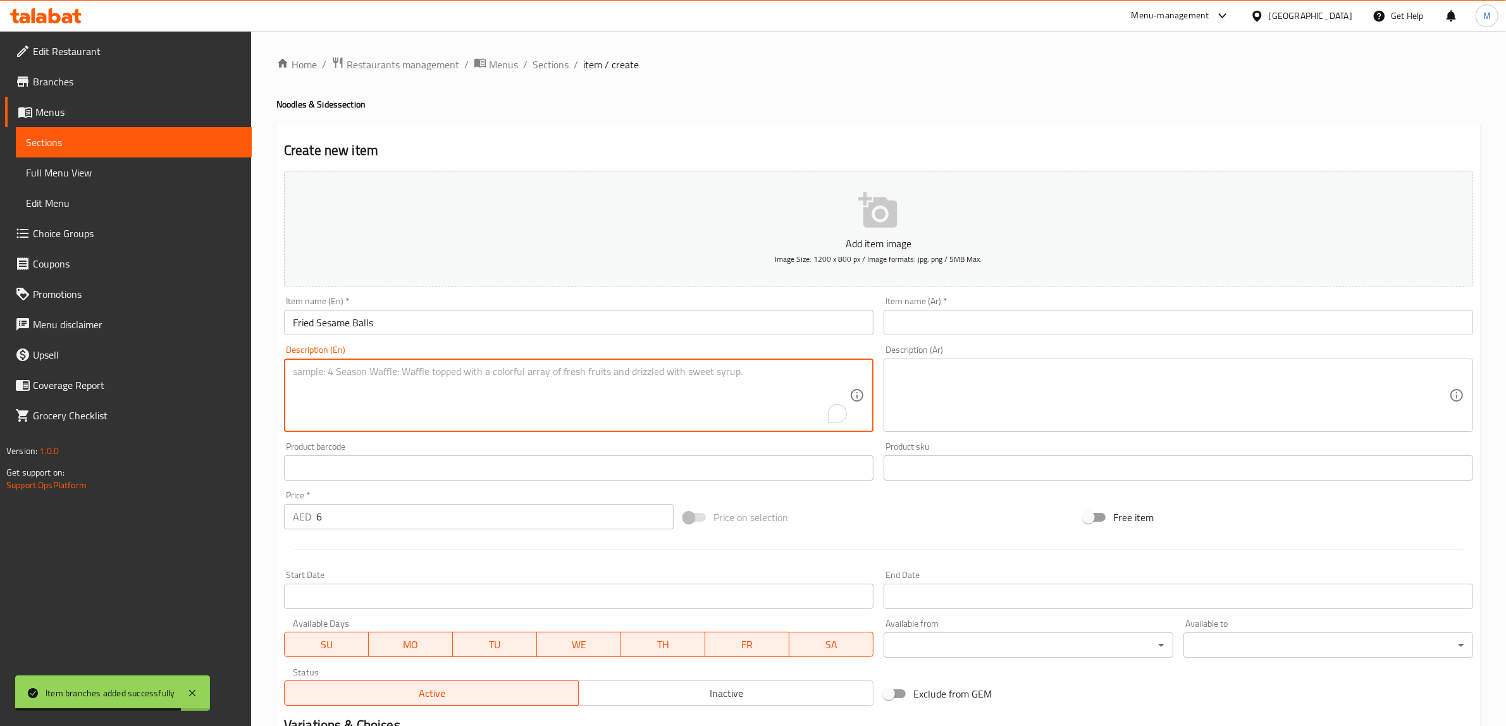
paste textarea "Golden and crisp on the outside, these glutinous rice sesame balls are a belove…"
type textarea "Golden and crisp on the outside, these glutinous rice sesame balls are a belove…"
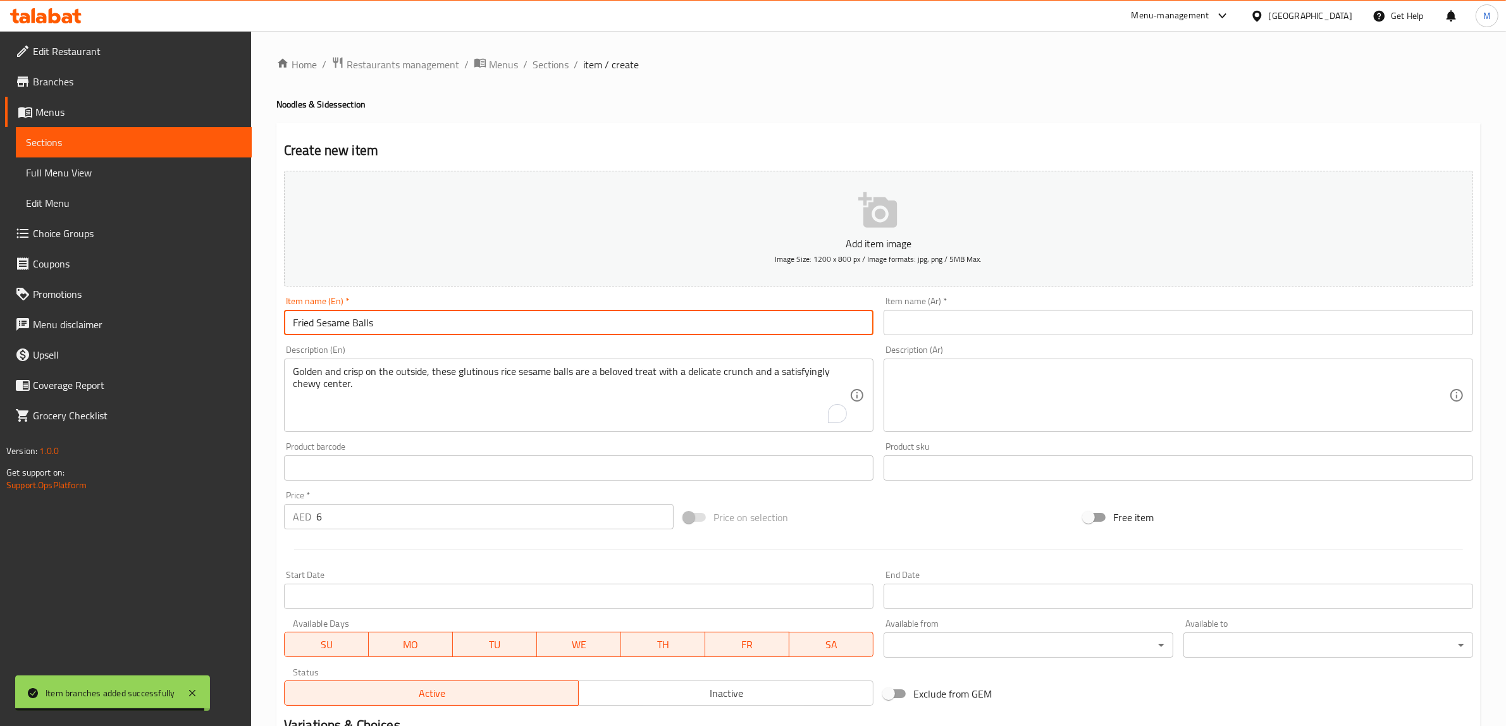
drag, startPoint x: 348, startPoint y: 309, endPoint x: 254, endPoint y: 306, distance: 93.7
click at [254, 306] on div "Home / Restaurants management / Menus / Sections / item / create Noodles & Side…" at bounding box center [878, 462] width 1255 height 863
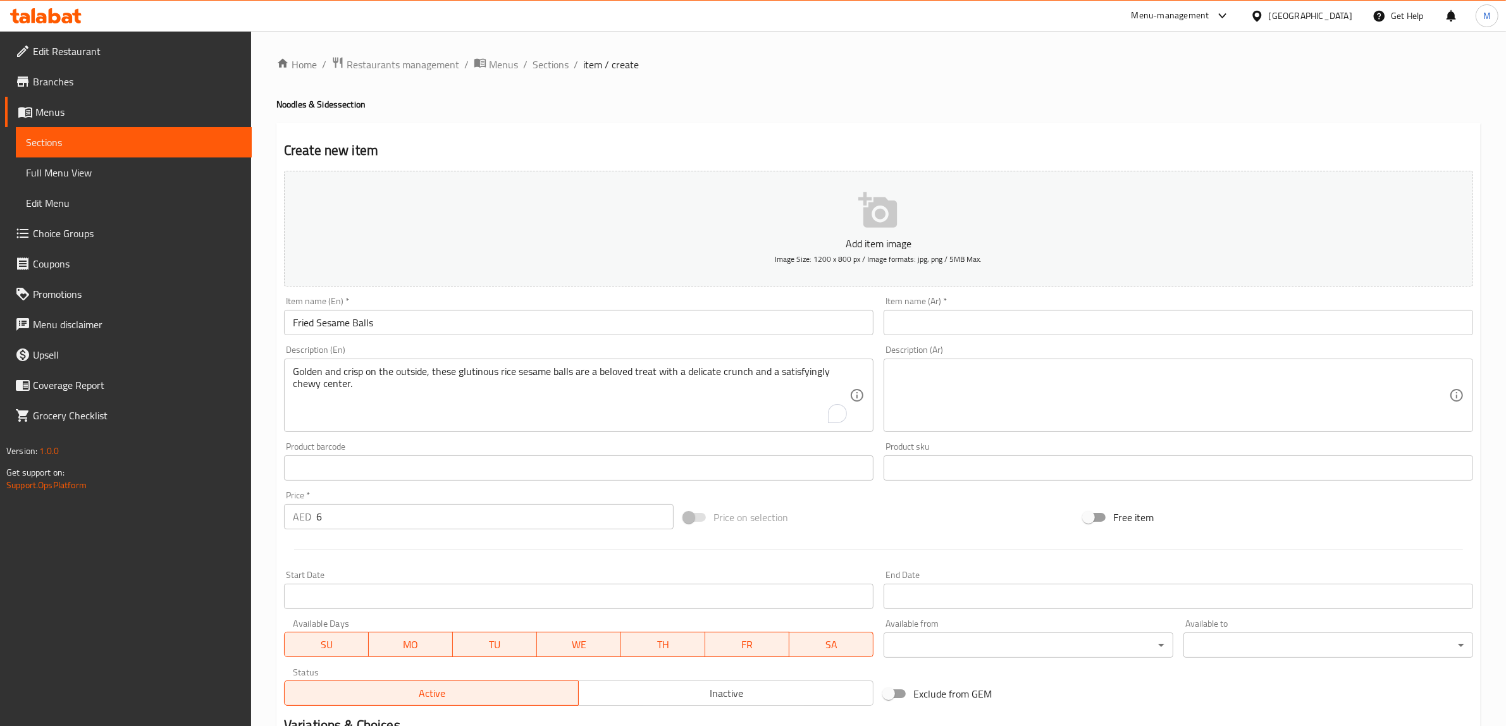
click at [905, 318] on input "text" at bounding box center [1179, 322] width 590 height 25
paste input "كرات السمسم المقلية"
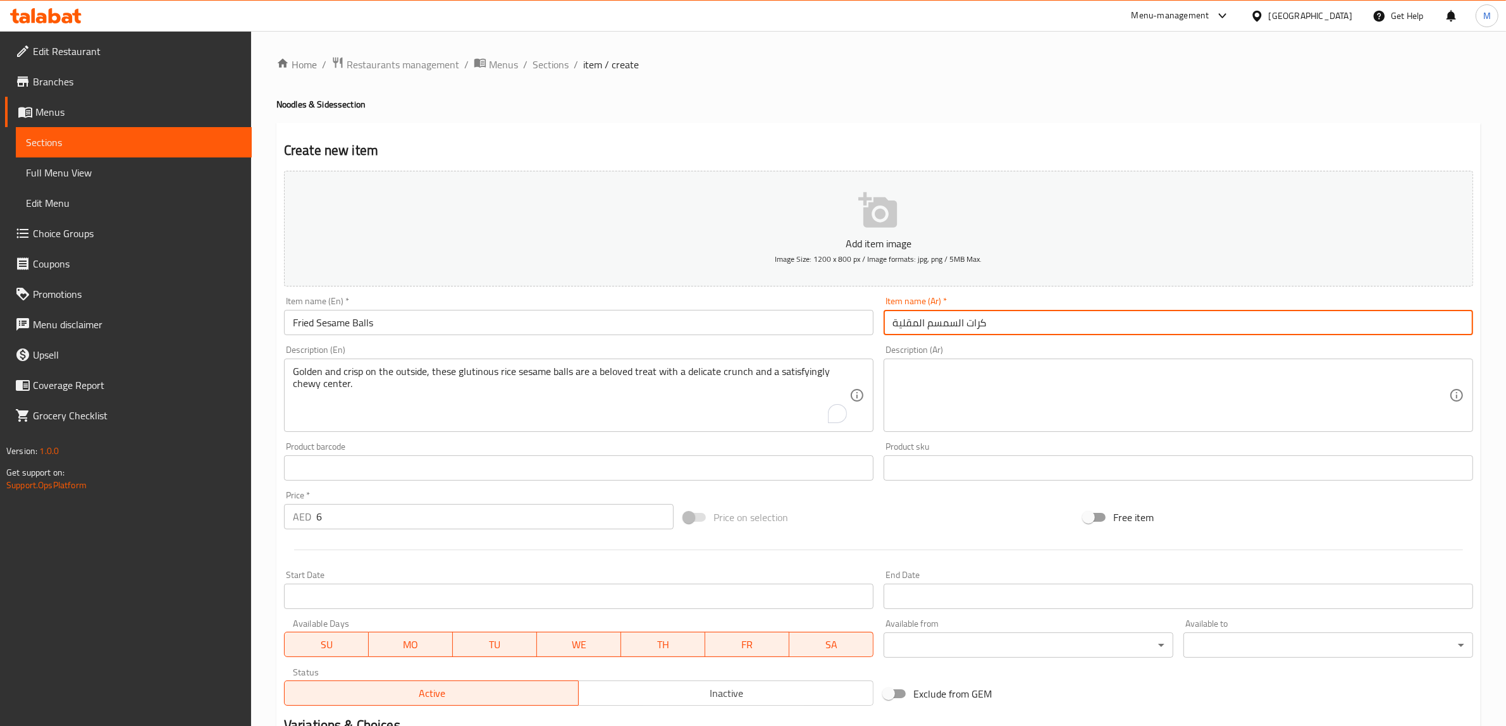
type input "كرات السمسم المقلية"
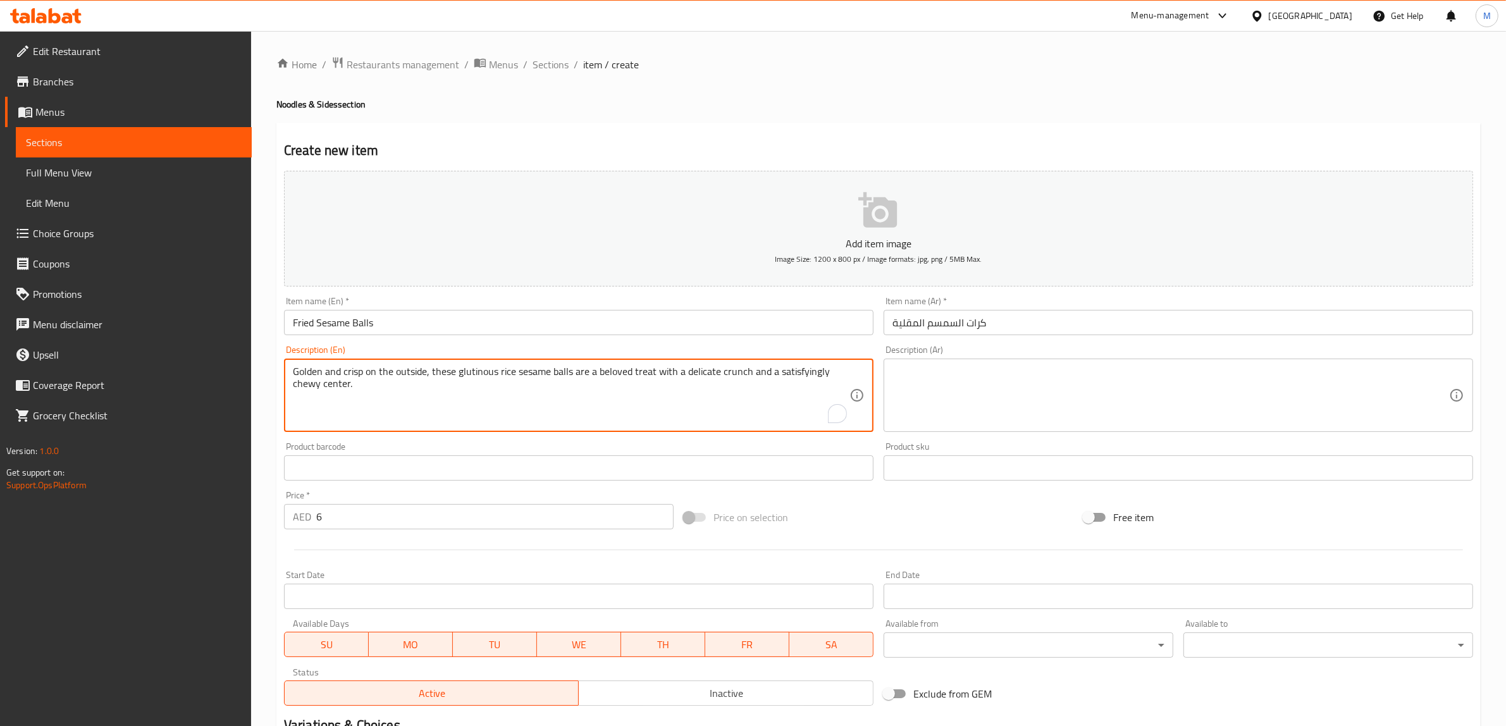
drag, startPoint x: 396, startPoint y: 388, endPoint x: 237, endPoint y: 364, distance: 160.6
click at [1025, 394] on textarea at bounding box center [1171, 396] width 557 height 60
paste textarea "تتميز كرات الأرز الدبق والسمسم هذه بلونها الذهبي المقرمش من الخارج، وهي من الأط…"
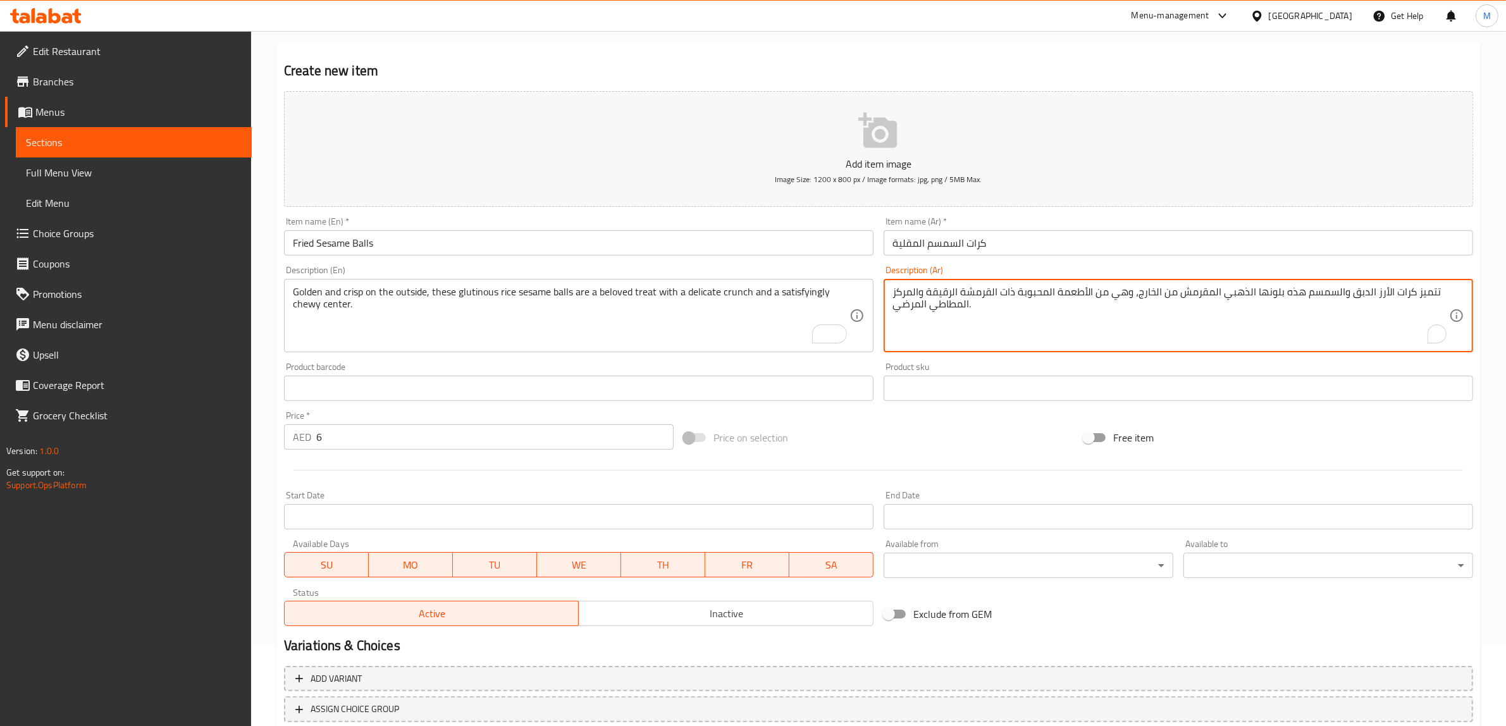
scroll to position [165, 0]
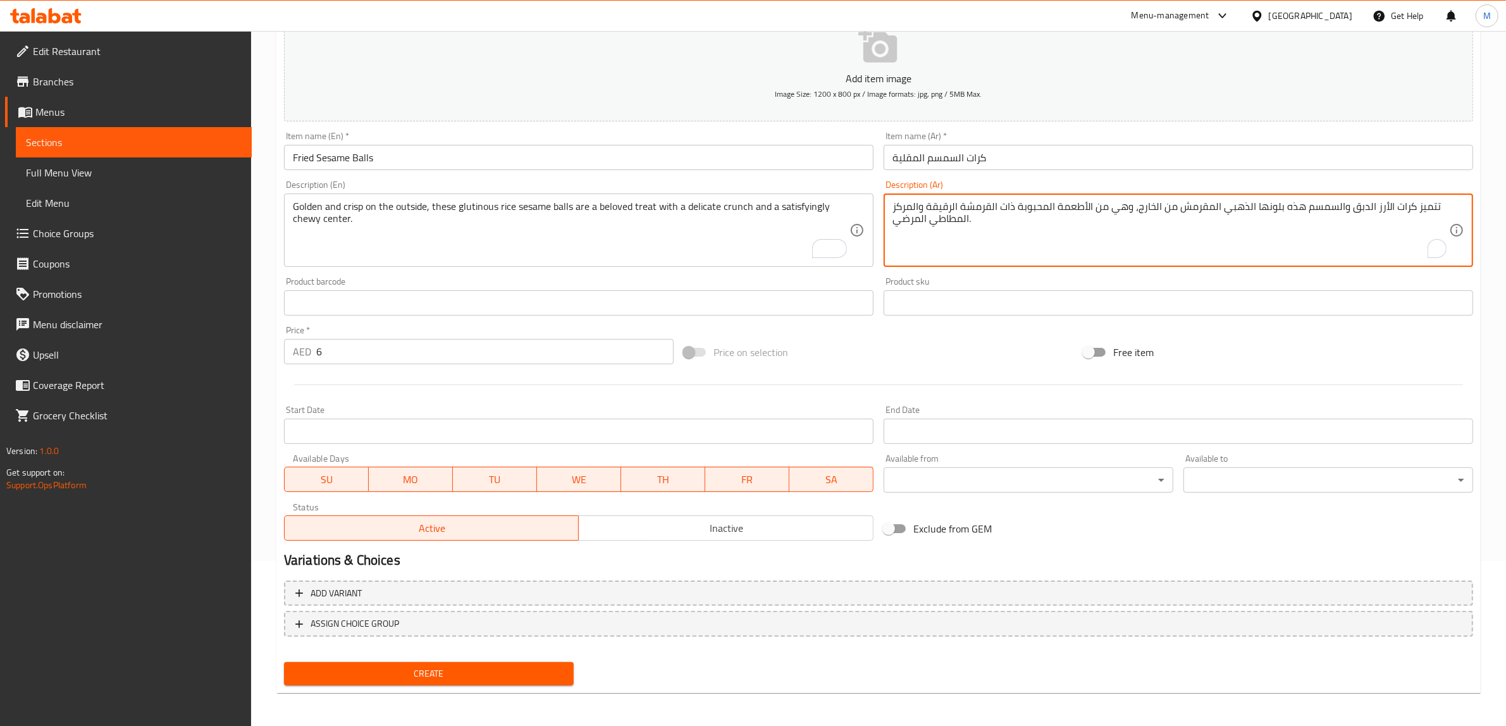
type textarea "تتميز كرات الأرز الدبق والسمسم هذه بلونها الذهبي المقرمش من الخارج، وهي من الأط…"
click at [543, 666] on span "Create" at bounding box center [428, 674] width 269 height 16
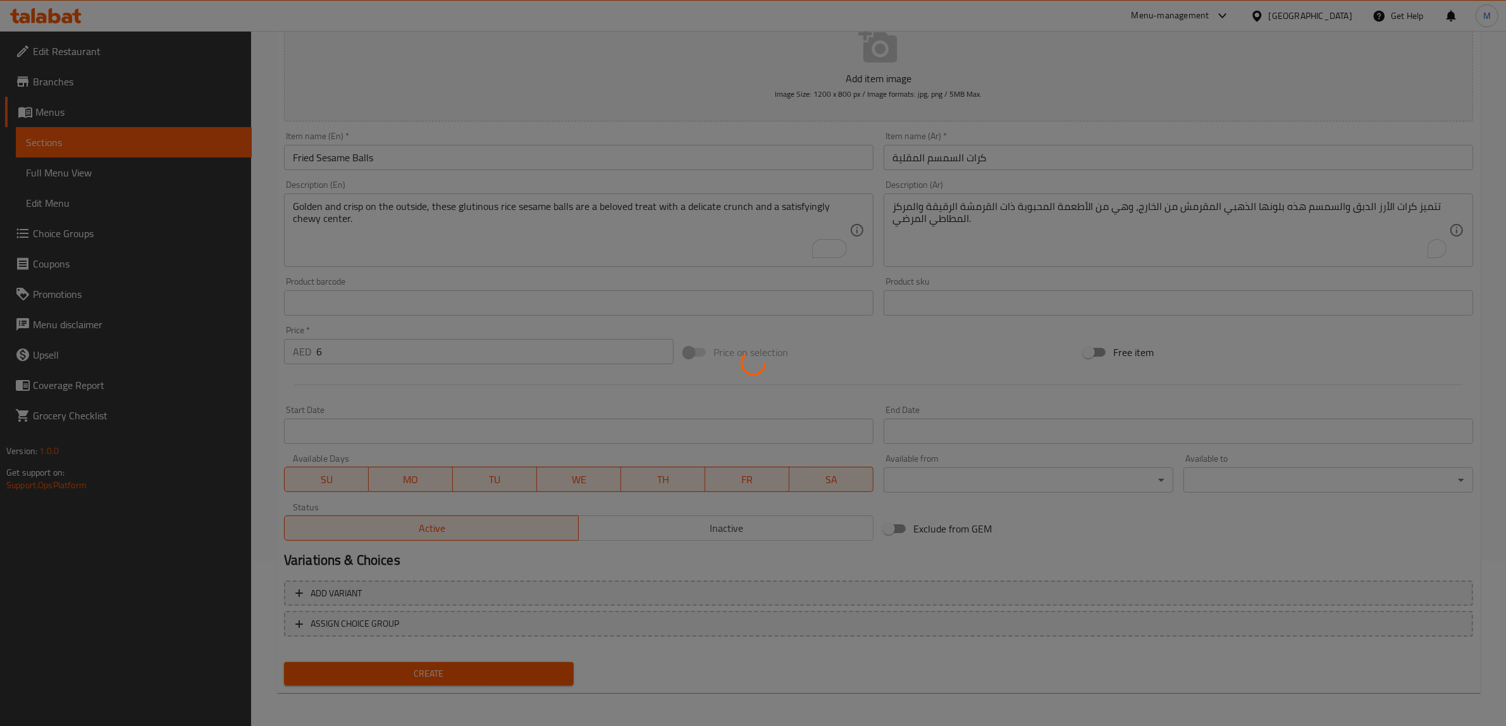
scroll to position [0, 0]
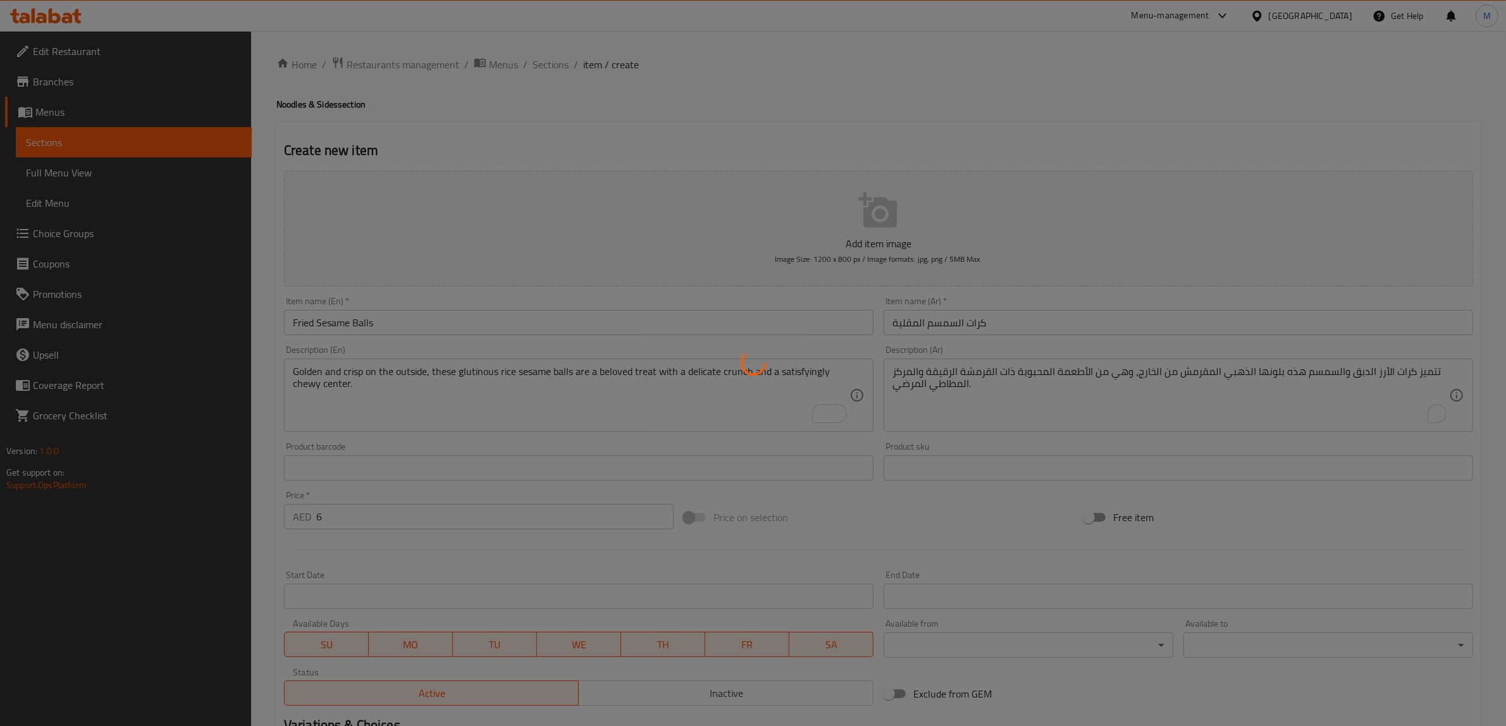
type input "0"
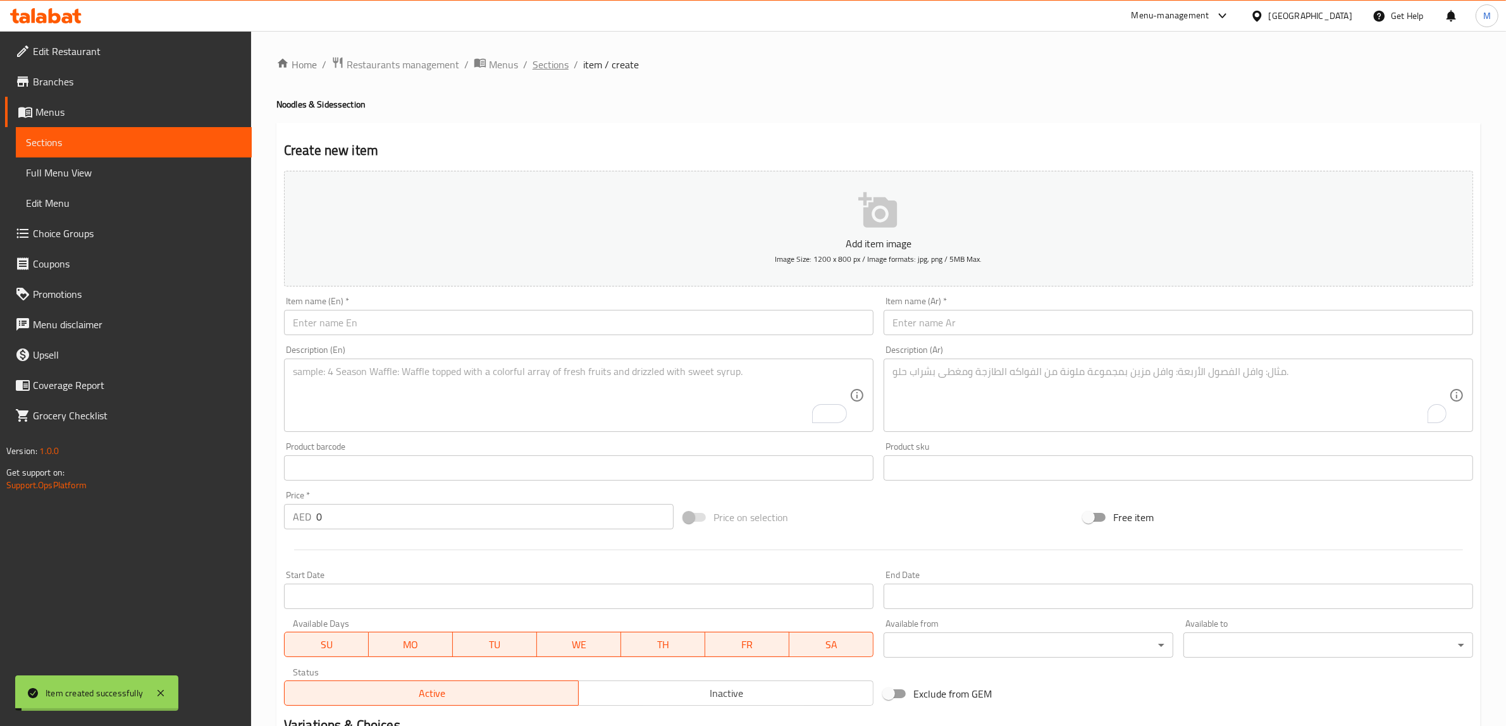
click at [550, 70] on span "Sections" at bounding box center [551, 64] width 36 height 15
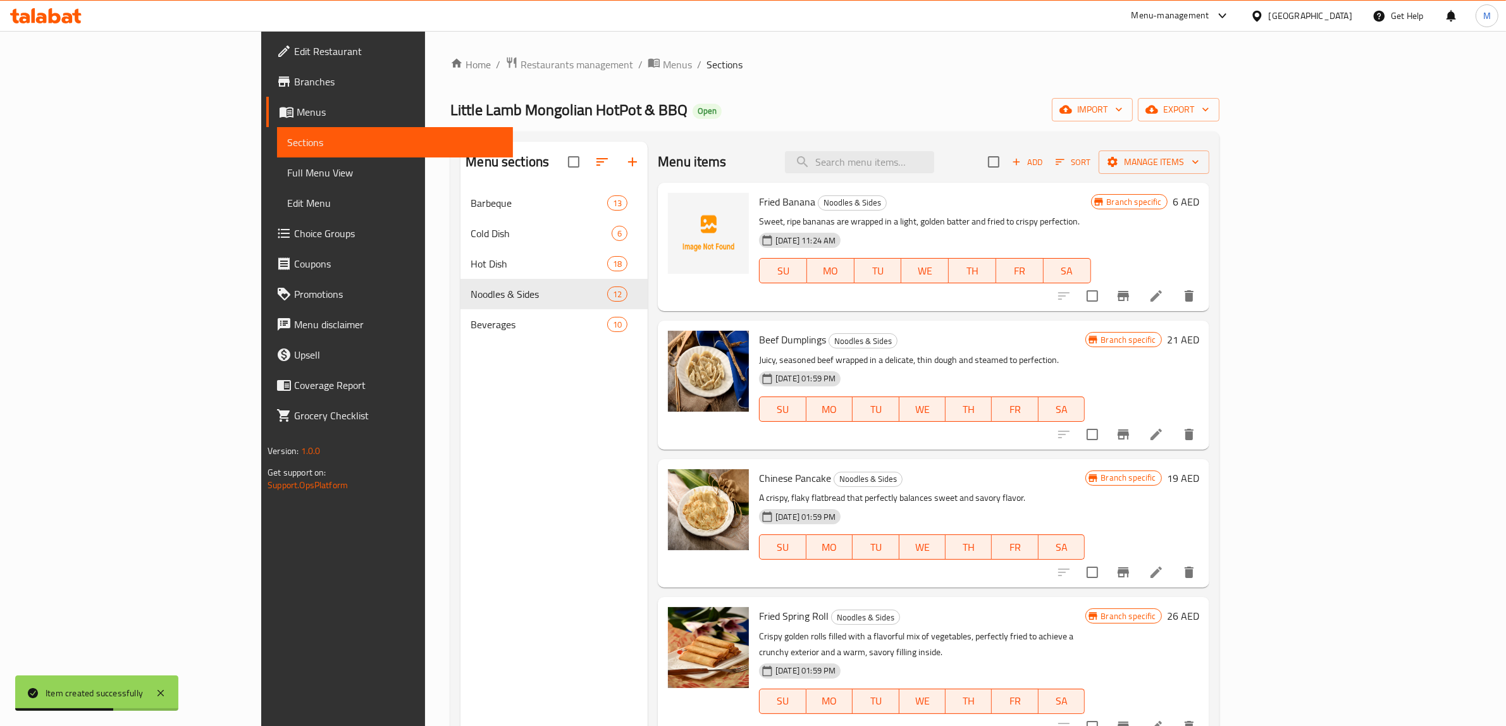
click at [849, 156] on div "Menu items Add Sort Manage items" at bounding box center [934, 162] width 552 height 41
click at [934, 162] on input "search" at bounding box center [859, 162] width 149 height 22
paste input "Fried Sesame Balls"
type input "Fried Sesame Balls"
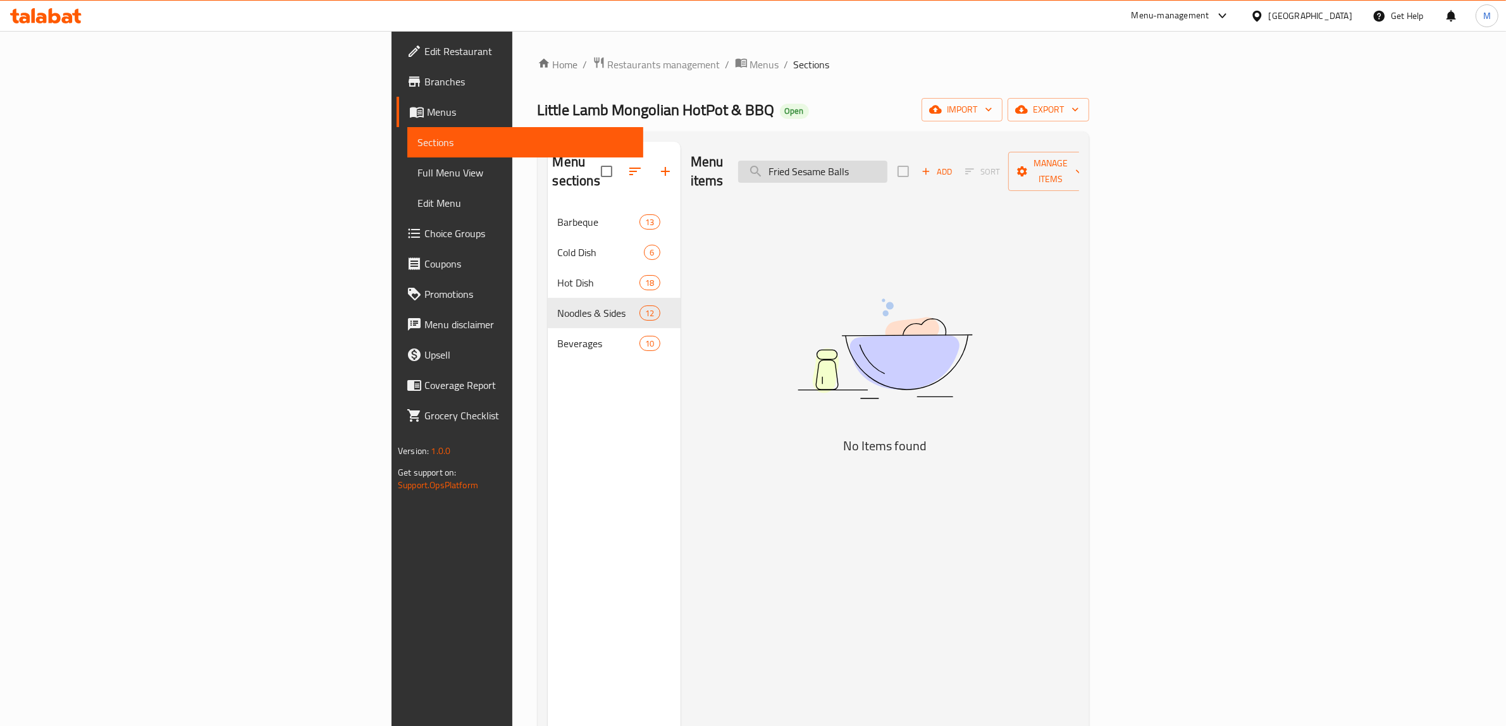
click at [888, 164] on input "Fried Sesame Balls" at bounding box center [812, 172] width 149 height 22
click at [800, 213] on div "Menu items Add Sort Manage items No Items found" at bounding box center [880, 505] width 399 height 726
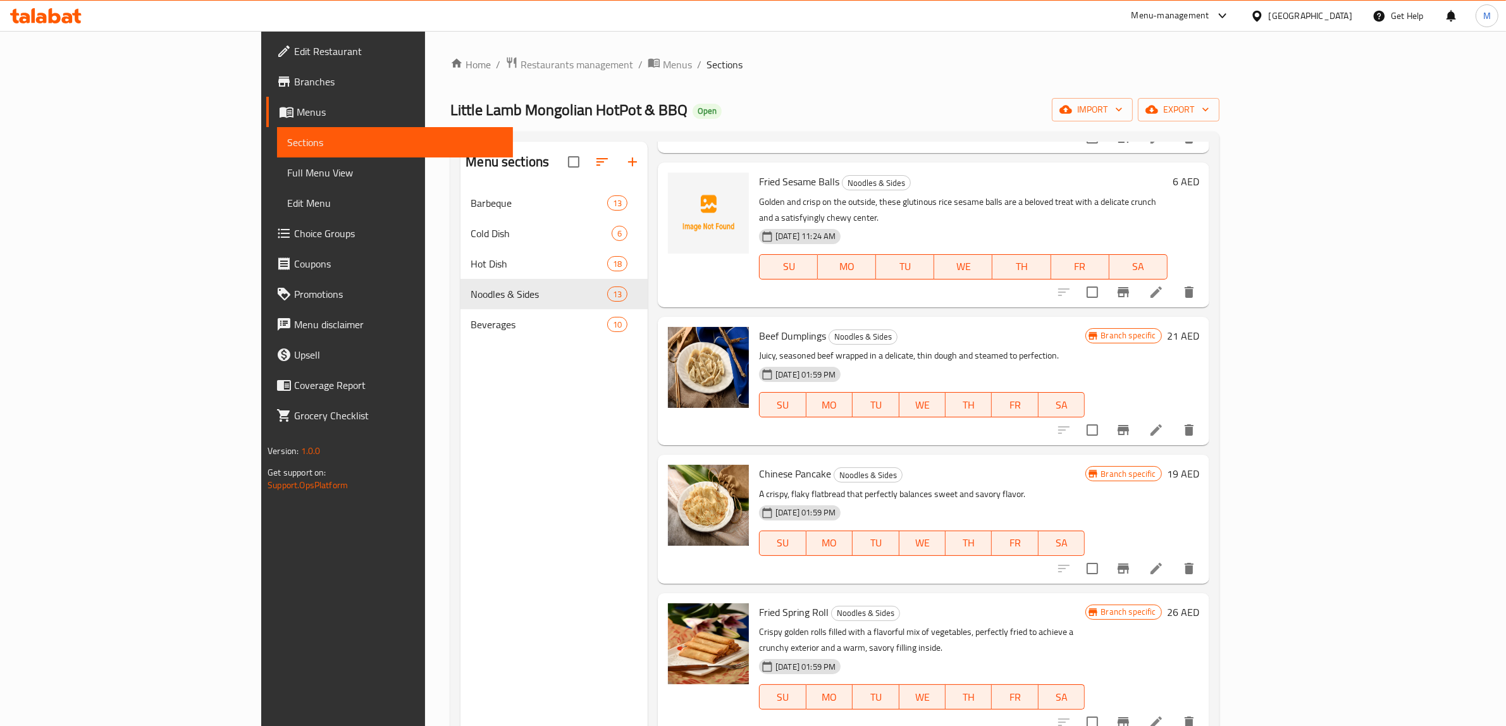
scroll to position [79, 0]
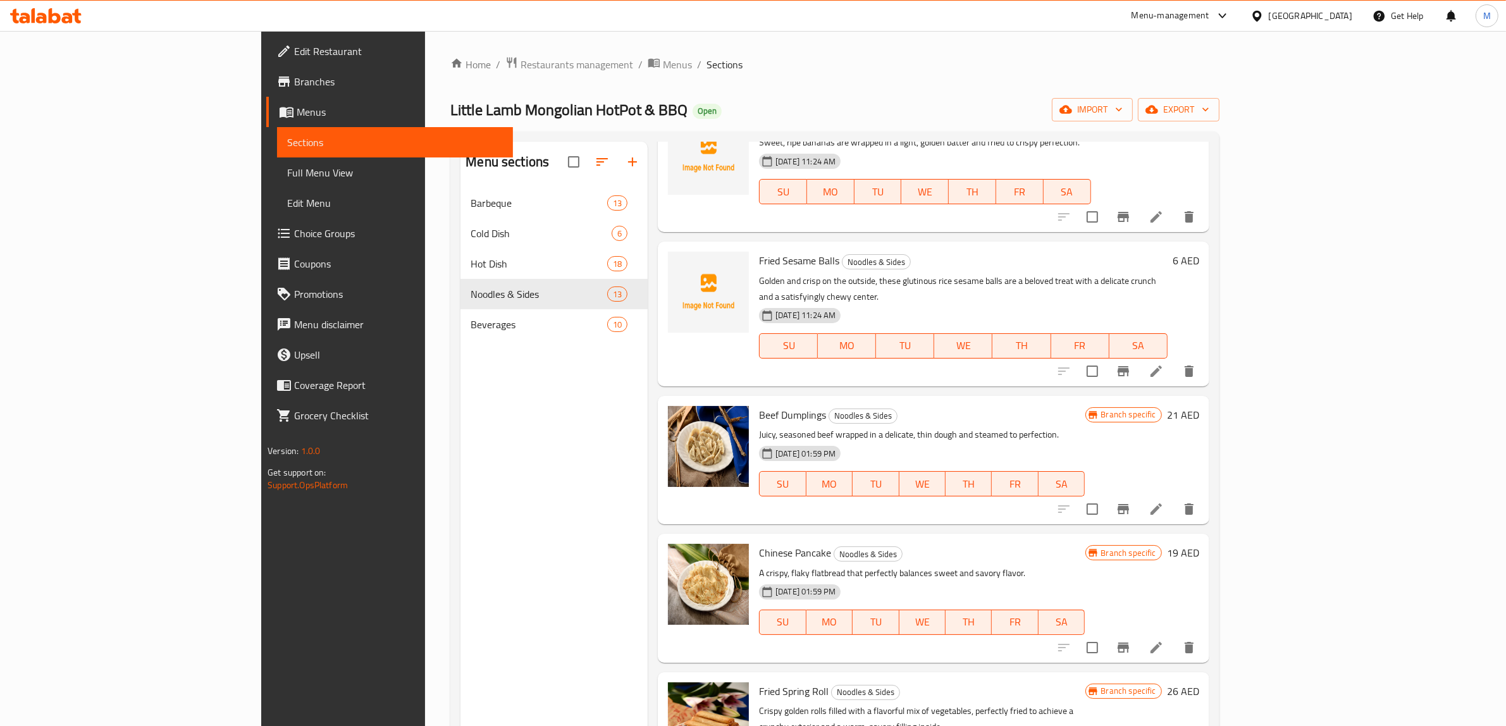
click at [1131, 364] on icon "Branch-specific-item" at bounding box center [1123, 371] width 15 height 15
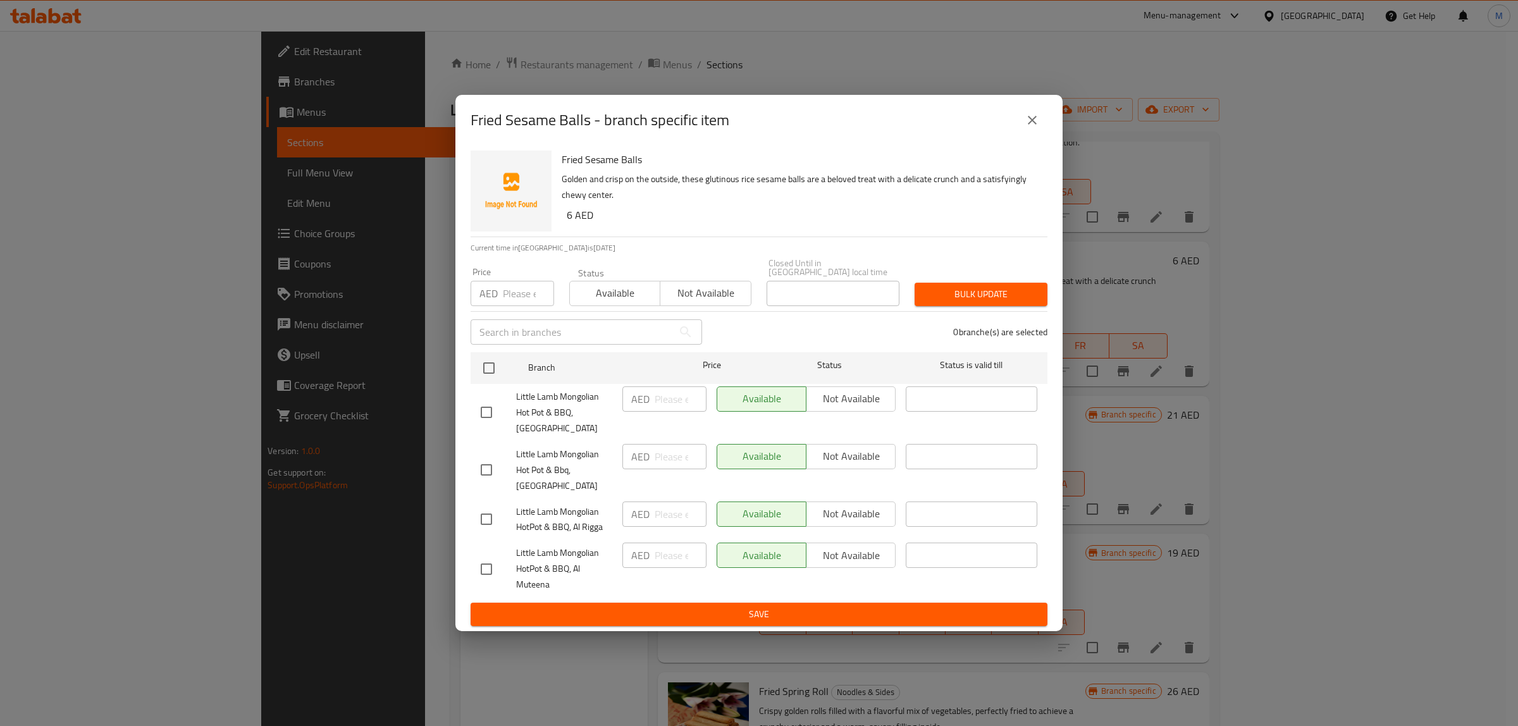
click at [485, 418] on input "checkbox" at bounding box center [486, 412] width 27 height 27
checkbox input "true"
click at [486, 478] on input "checkbox" at bounding box center [486, 470] width 27 height 27
checkbox input "true"
click at [487, 516] on input "checkbox" at bounding box center [486, 519] width 27 height 27
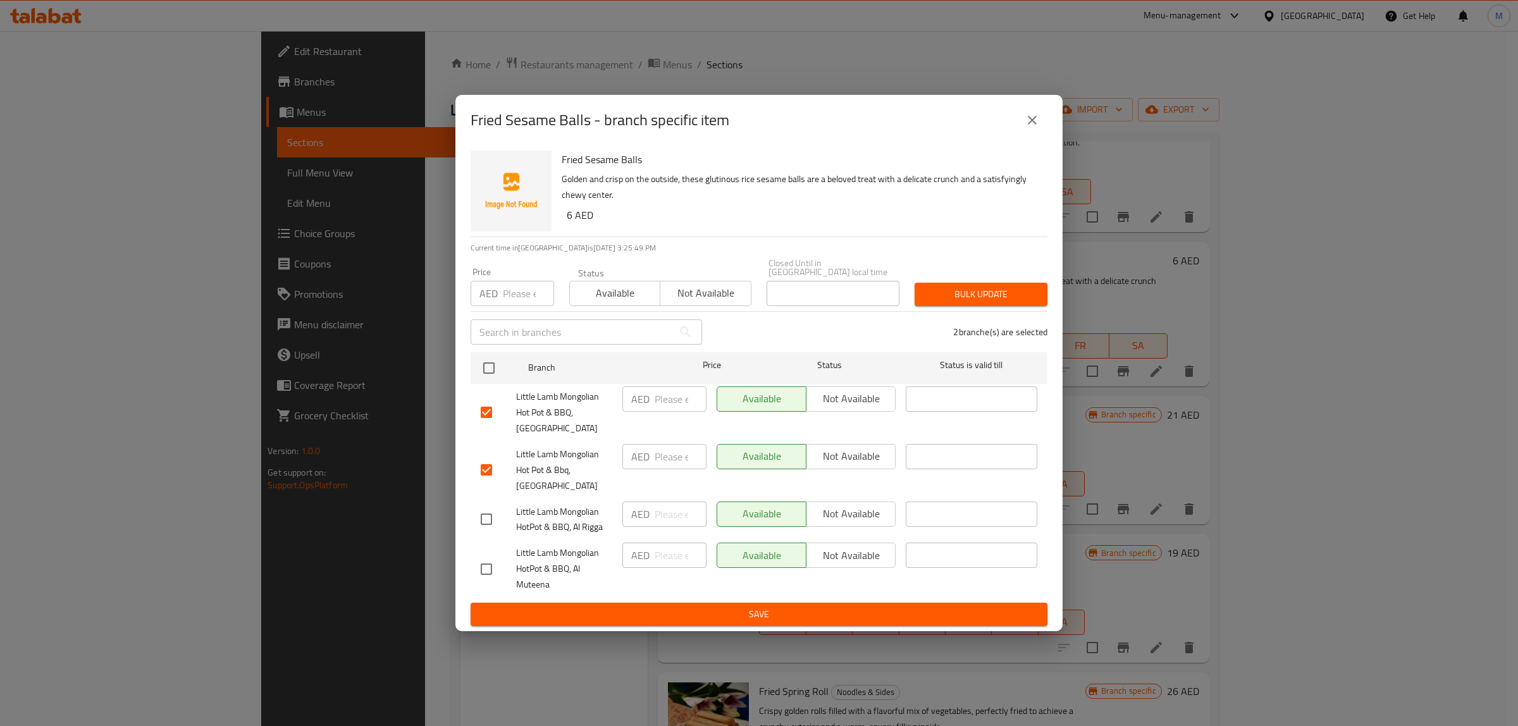
checkbox input "true"
click at [839, 521] on span "Not available" at bounding box center [851, 514] width 79 height 18
click at [856, 454] on span "Not available" at bounding box center [851, 456] width 79 height 18
click at [865, 409] on button "Not available" at bounding box center [851, 399] width 90 height 25
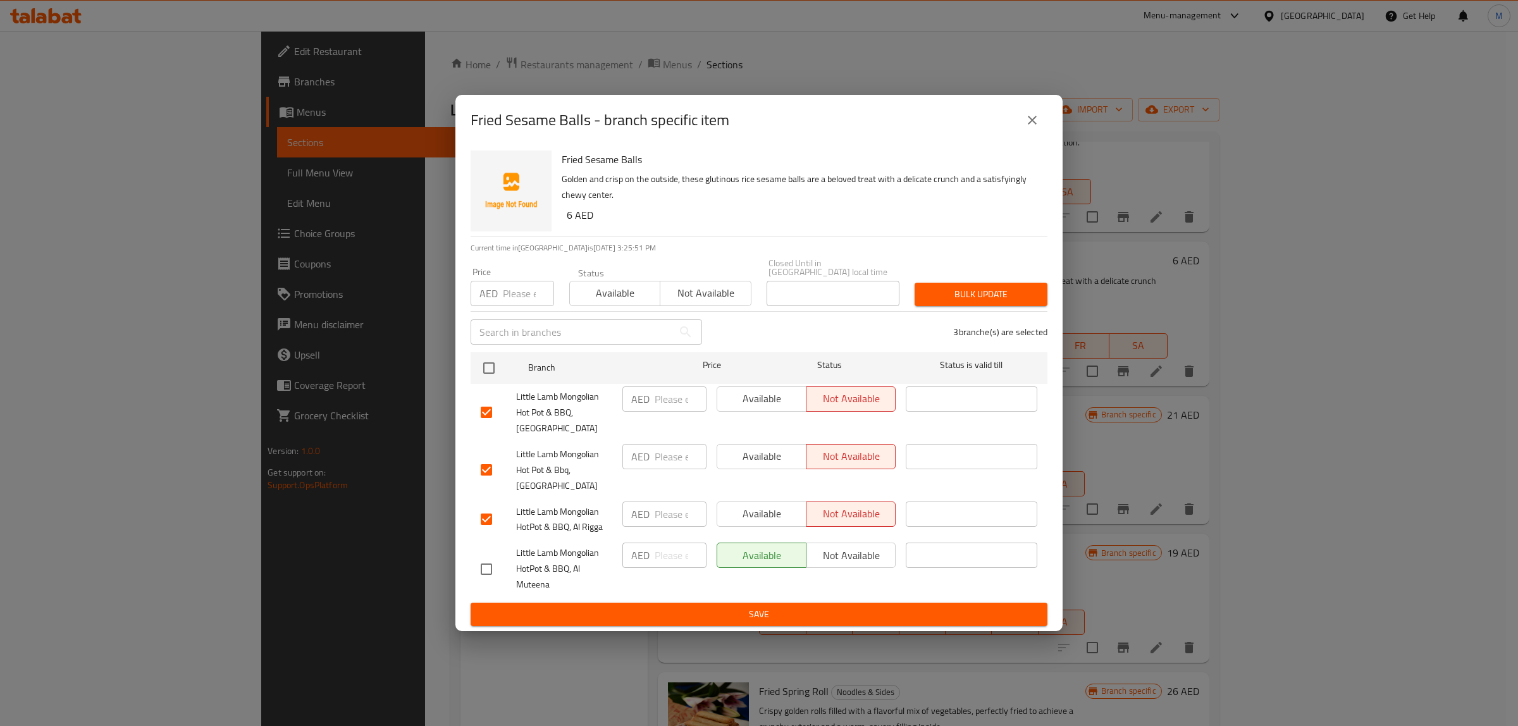
click at [813, 608] on span "Save" at bounding box center [759, 615] width 557 height 16
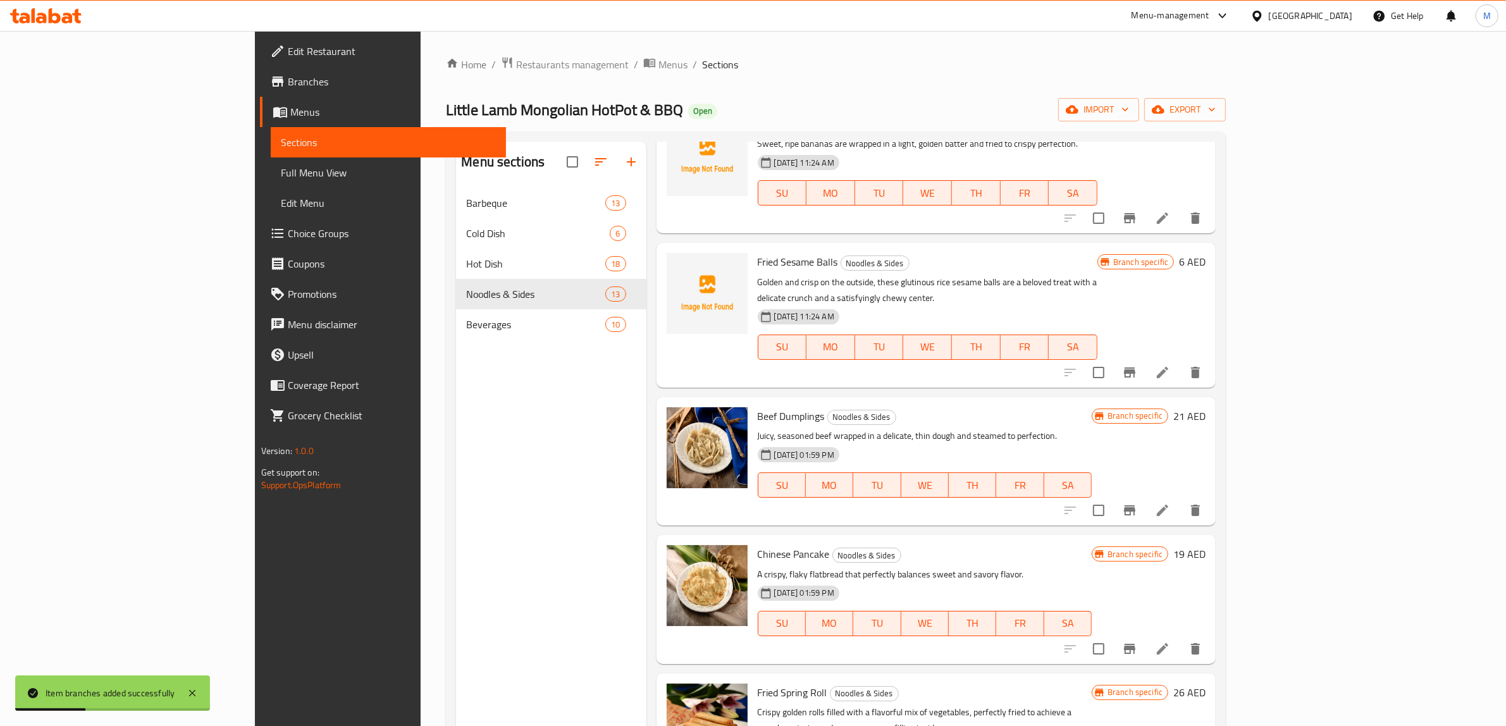
scroll to position [0, 0]
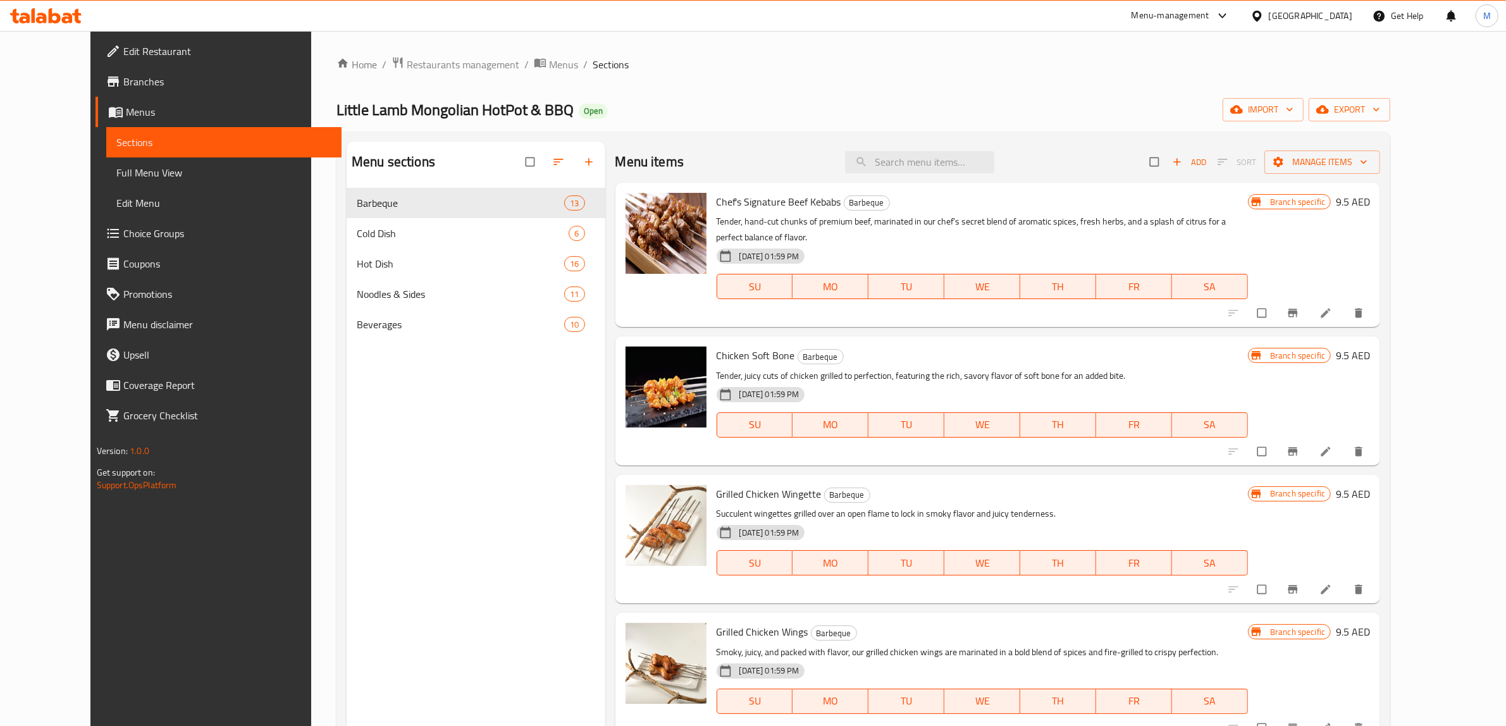
click at [130, 82] on span "Branches" at bounding box center [227, 81] width 209 height 15
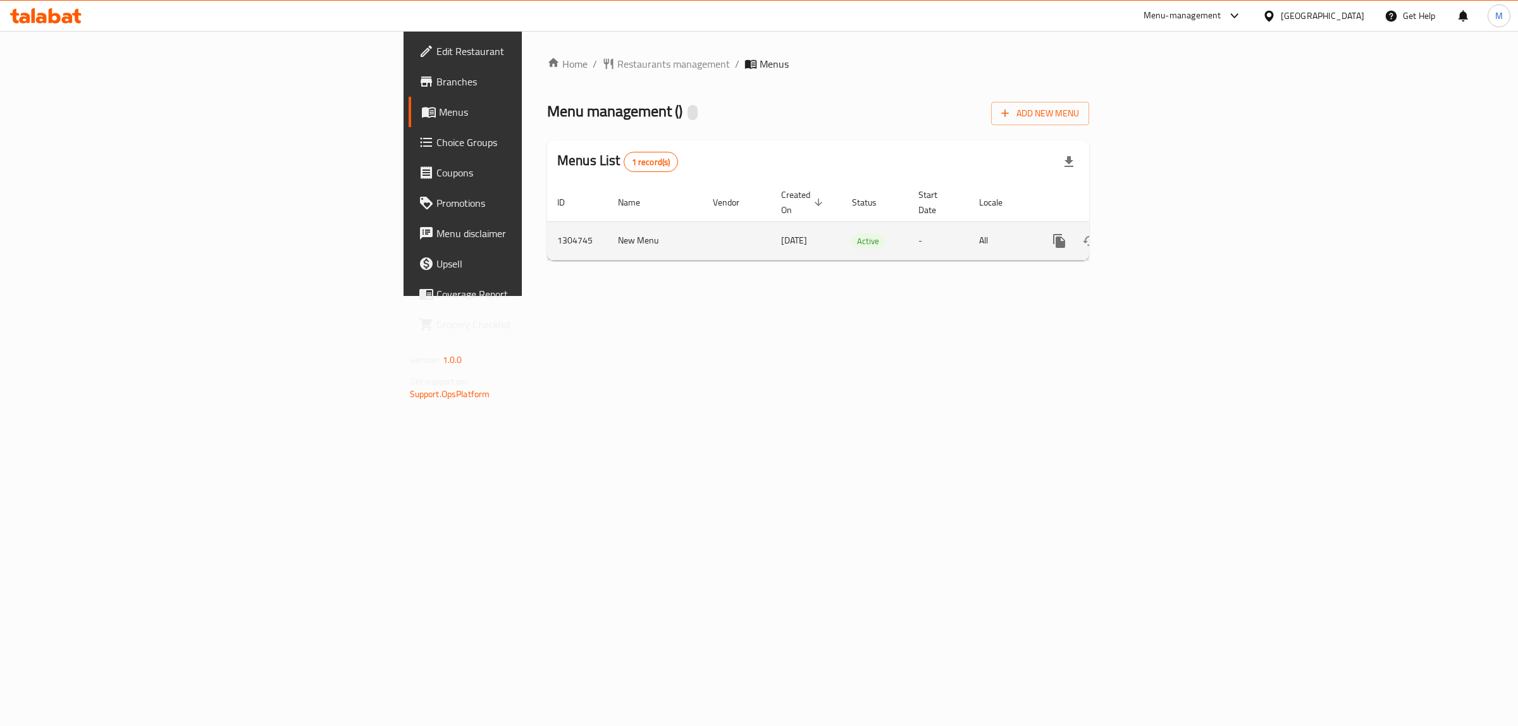
click at [1158, 233] on icon "enhanced table" at bounding box center [1150, 240] width 15 height 15
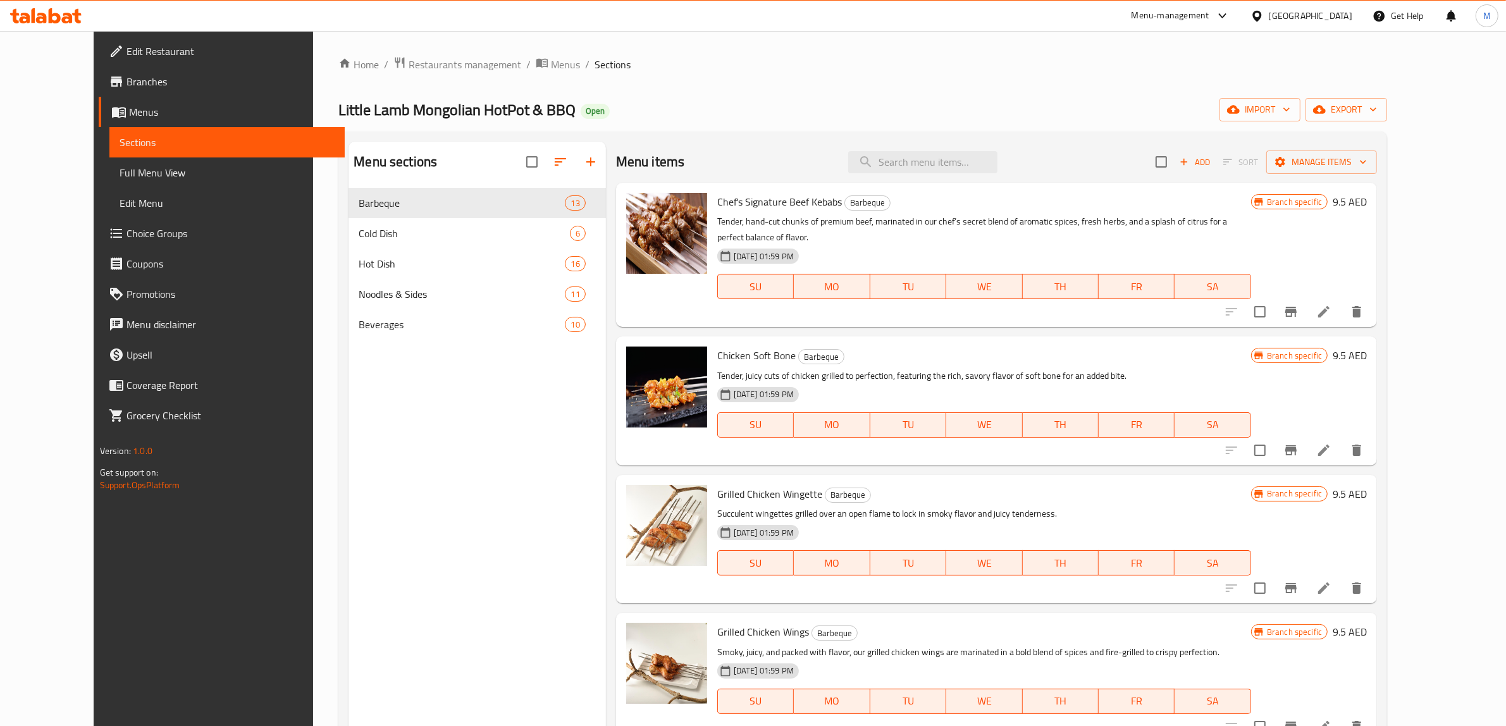
click at [142, 173] on span "Full Menu View" at bounding box center [228, 172] width 216 height 15
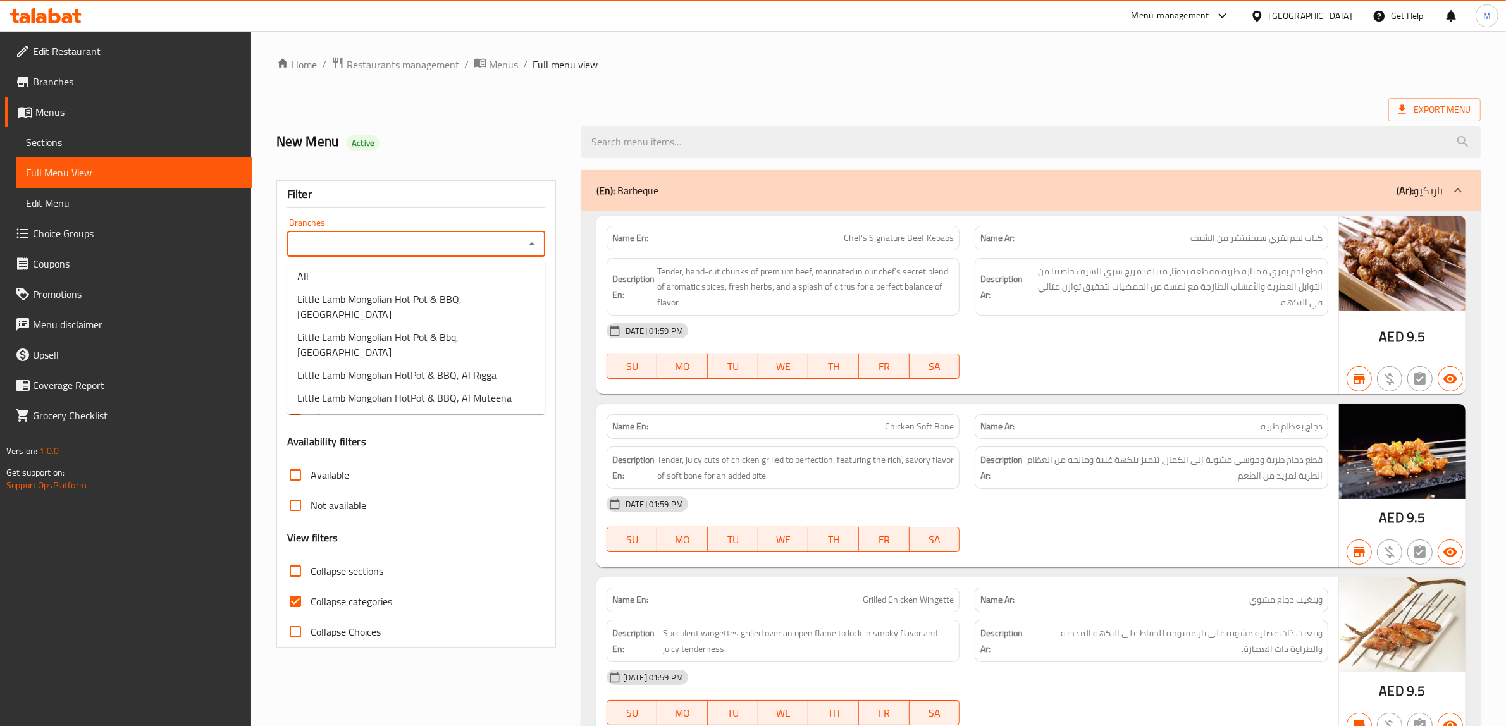
click at [471, 242] on input "Branches" at bounding box center [406, 244] width 230 height 18
click at [497, 387] on li "Little Lamb Mongolian HotPot & BBQ, Al Muteena" at bounding box center [416, 398] width 258 height 23
type input "Little Lamb Mongolian HotPot & BBQ, Al Muteena"
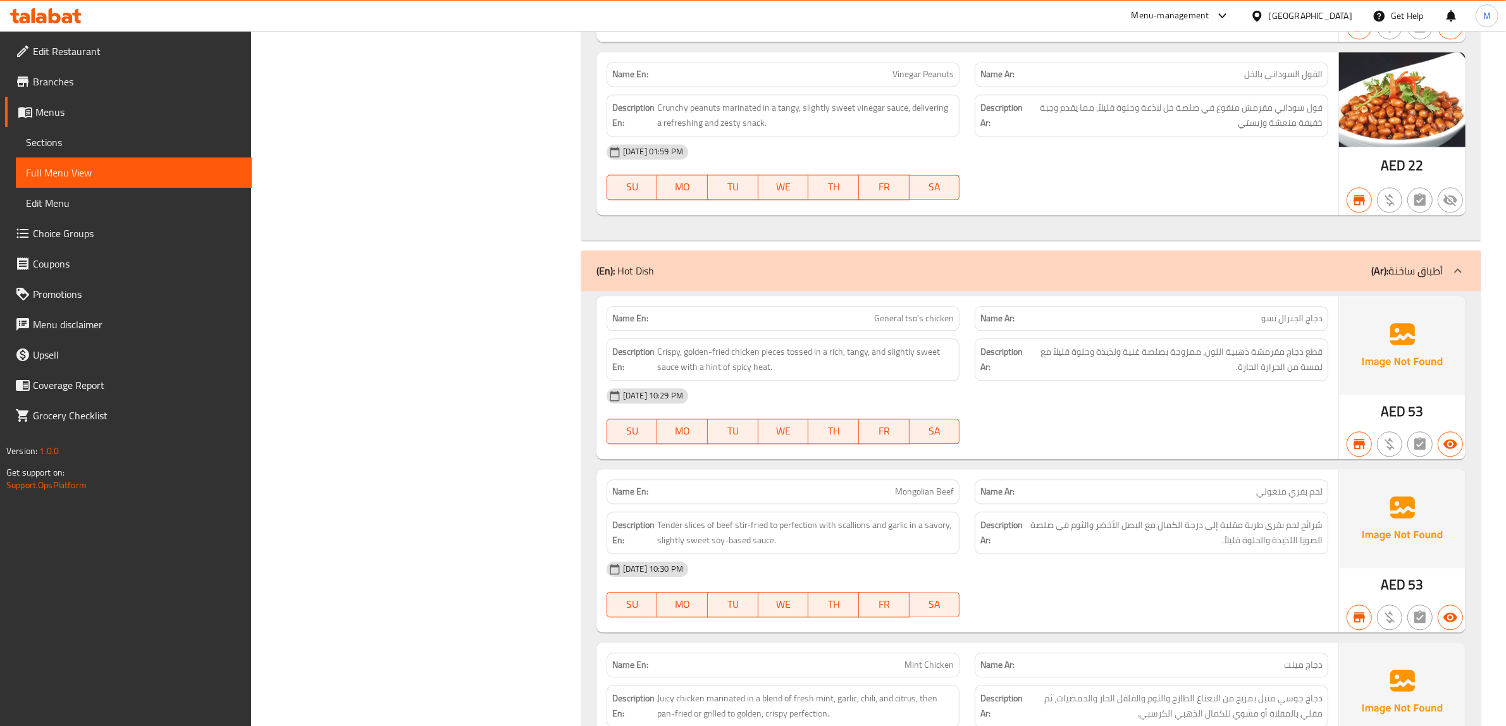
scroll to position [4273, 0]
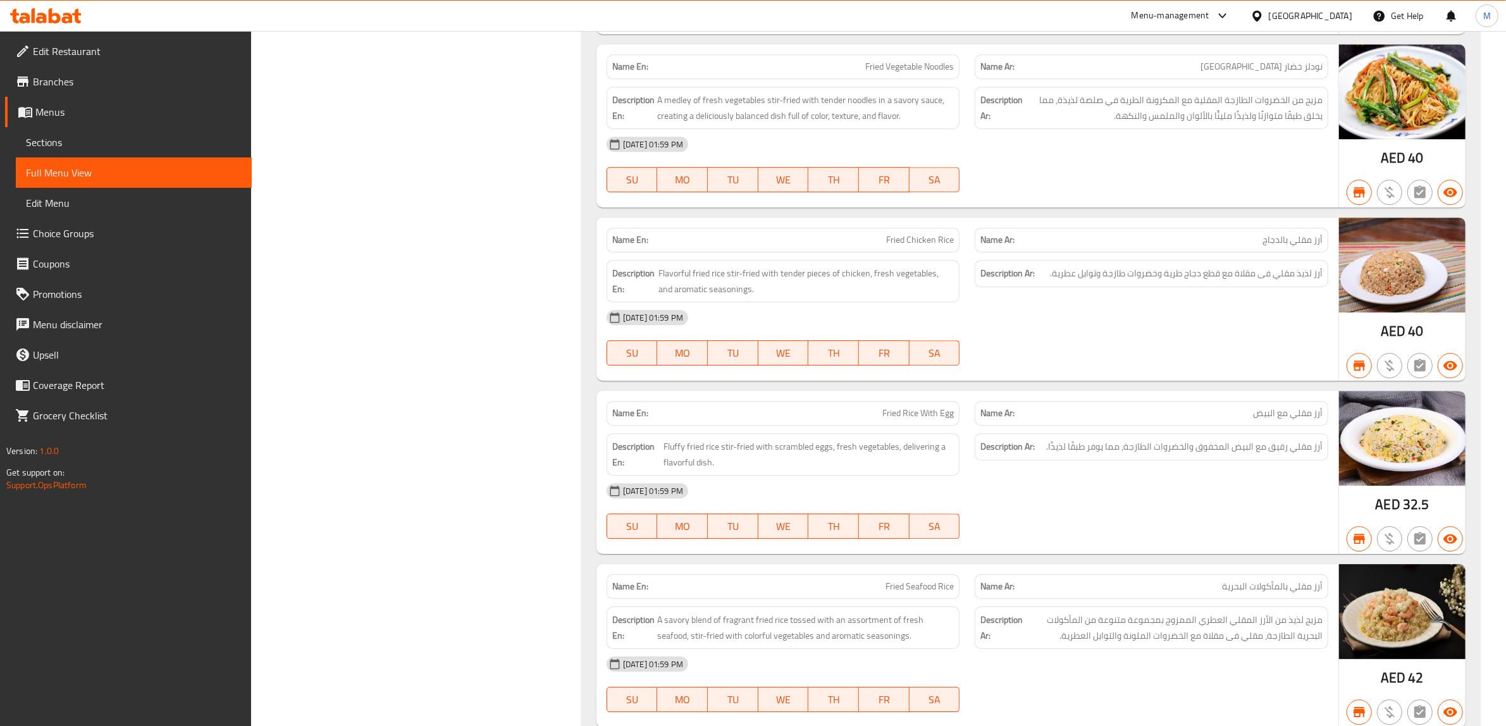
scroll to position [4748, 0]
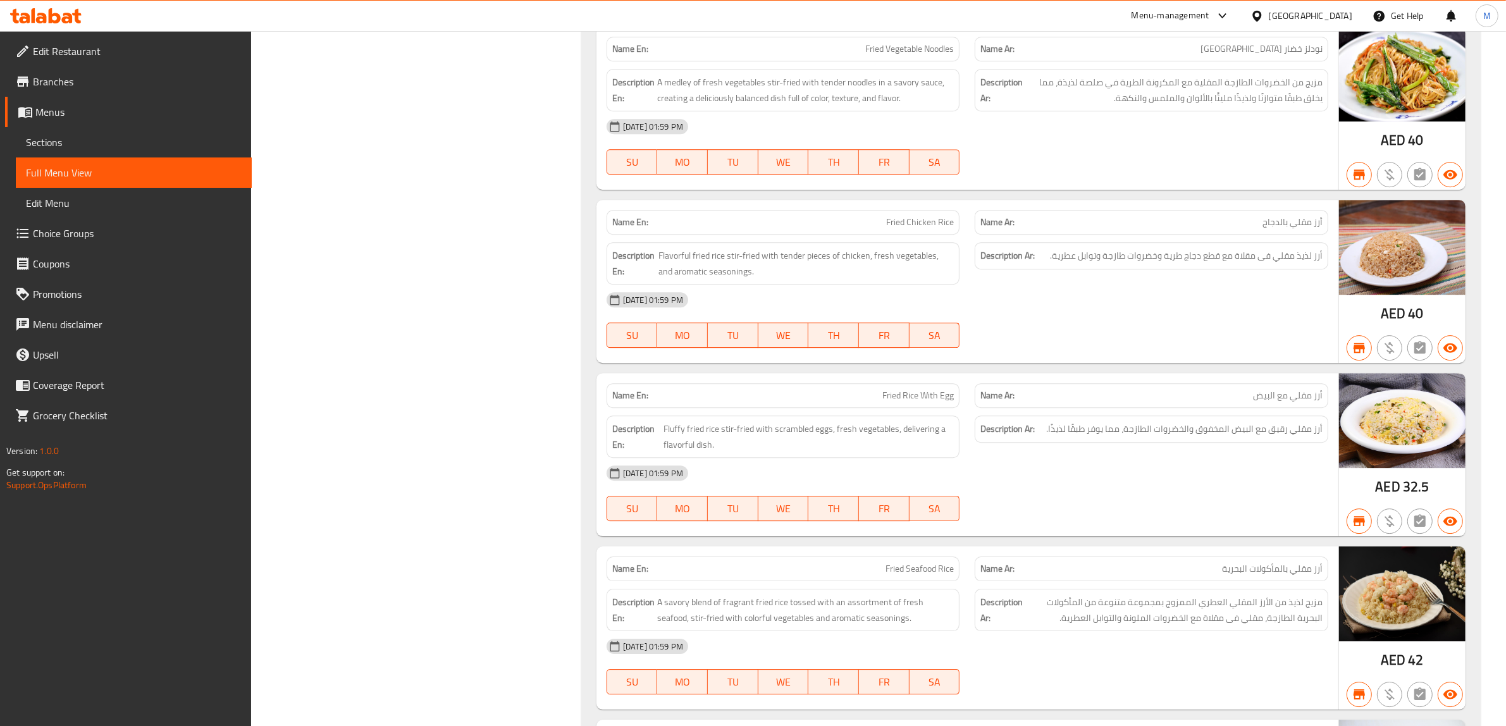
click at [532, 352] on div "Filter Branches Little Lamb Mongolian HotPot & BBQ, Al Muteena Branches Popular…" at bounding box center [421, 507] width 305 height 10184
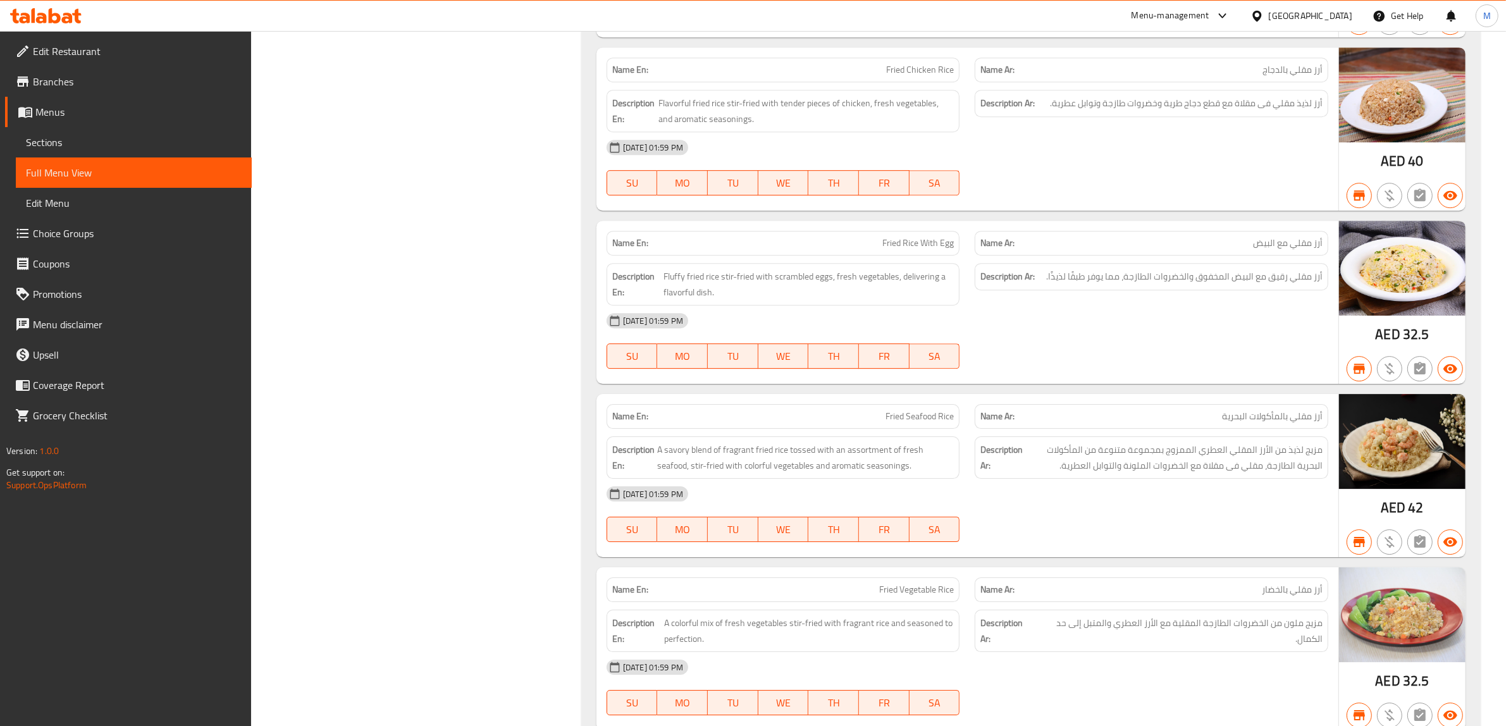
scroll to position [4906, 0]
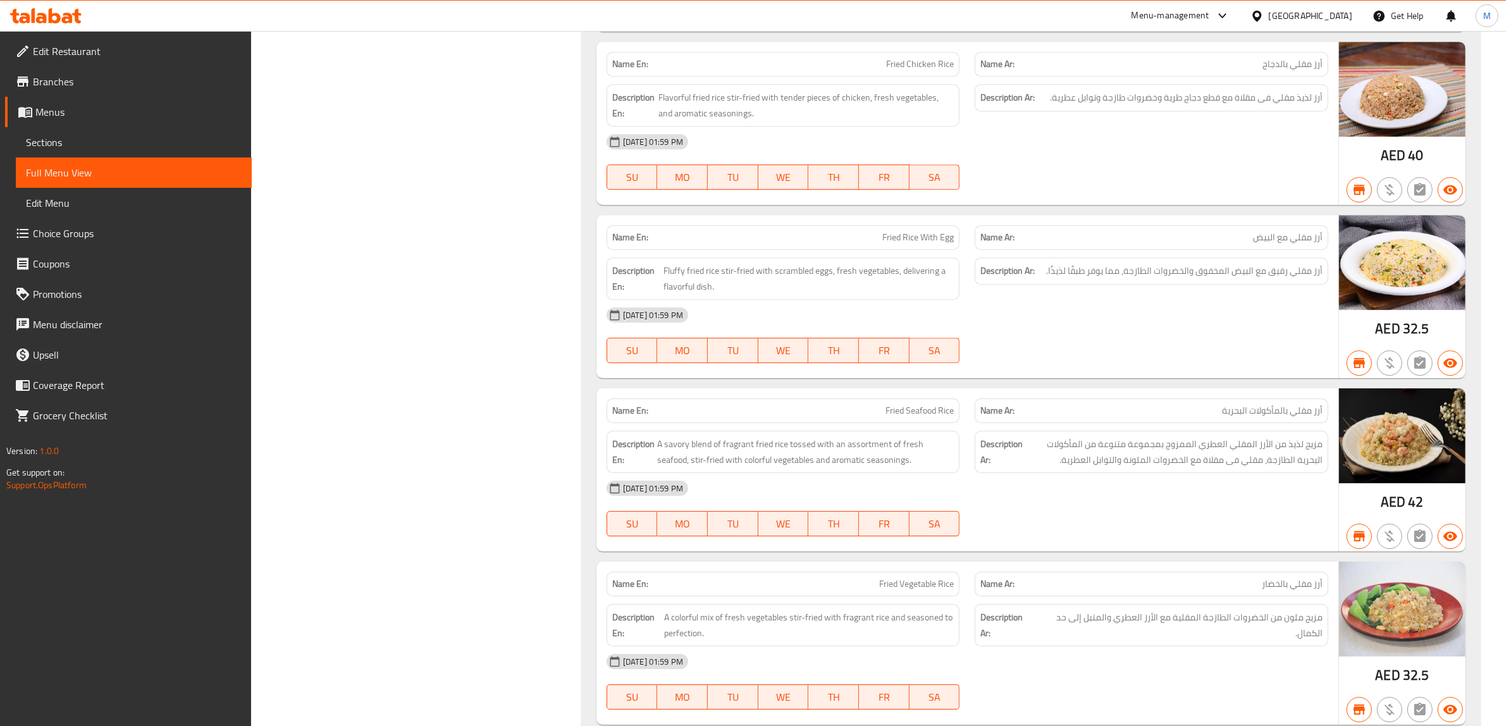
click at [454, 380] on div "Filter Branches Little Lamb Mongolian HotPot & BBQ, Al Muteena Branches Popular…" at bounding box center [421, 349] width 305 height 10184
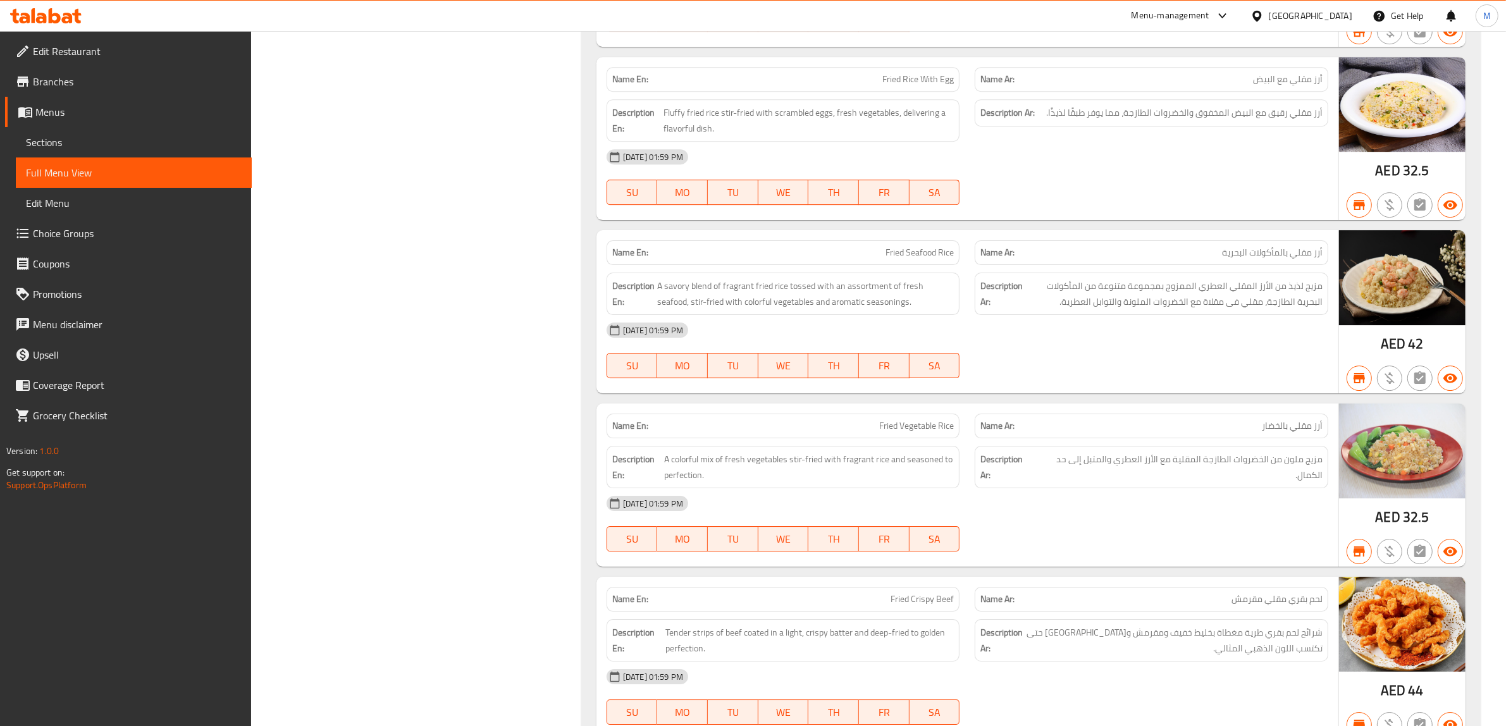
click at [517, 352] on div "Filter Branches Little Lamb Mongolian HotPot & BBQ, Al Muteena Branches Popular…" at bounding box center [421, 191] width 305 height 10184
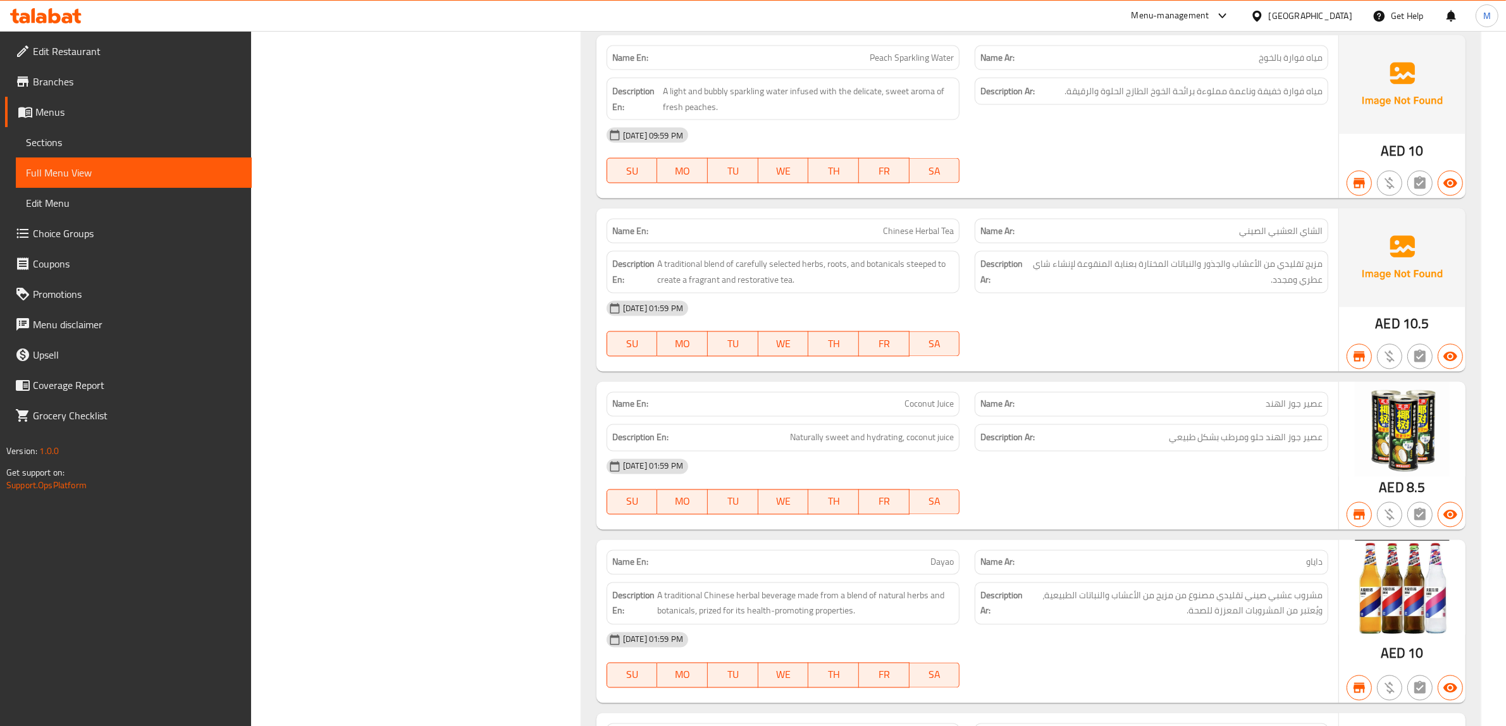
scroll to position [9016, 0]
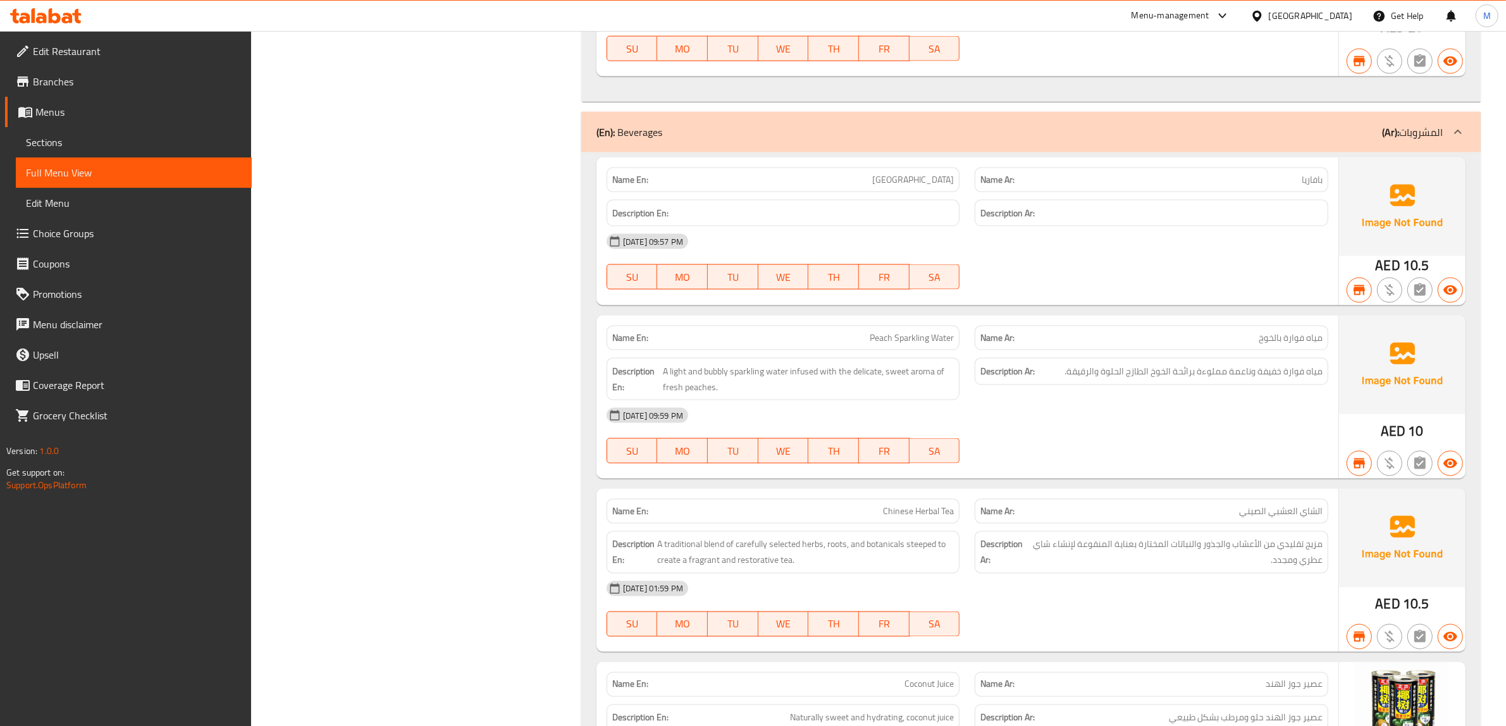
scroll to position [9668, 0]
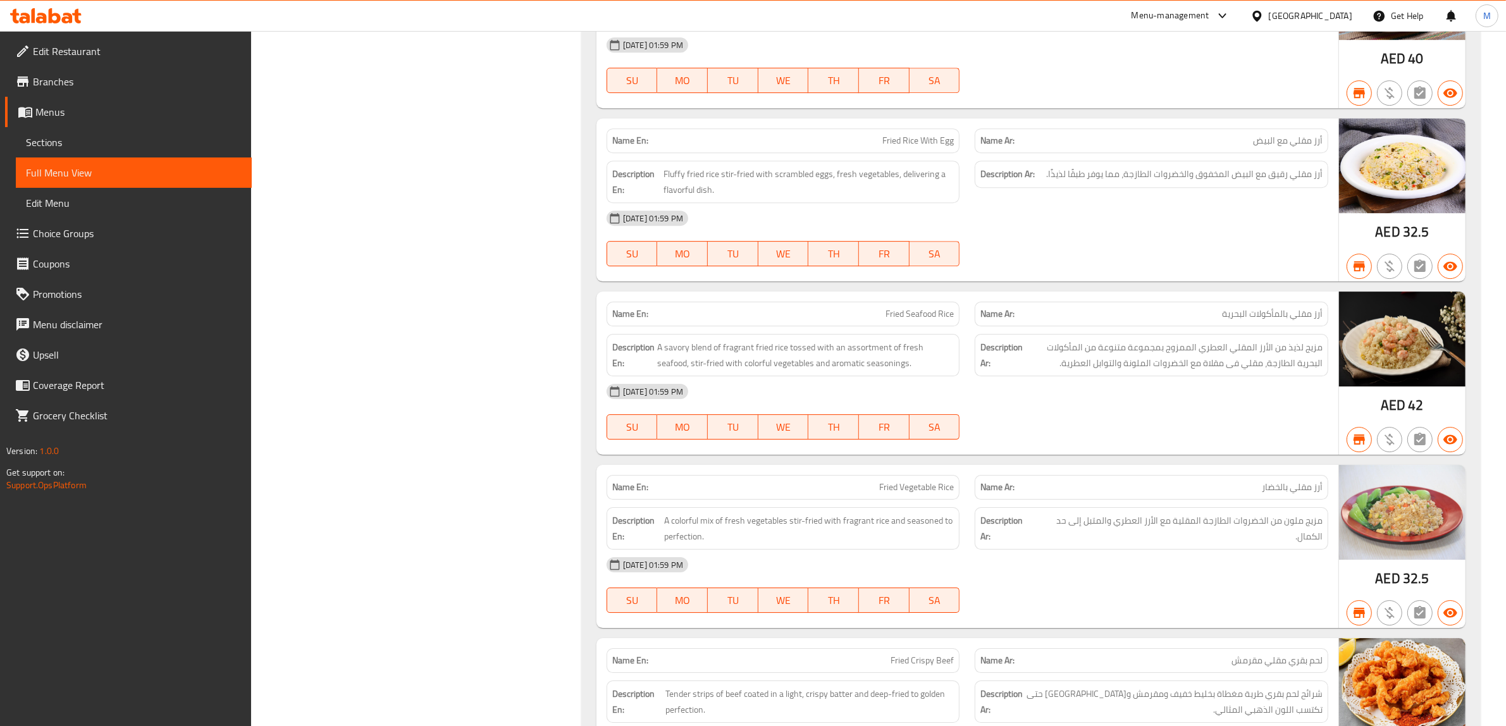
scroll to position [7617, 0]
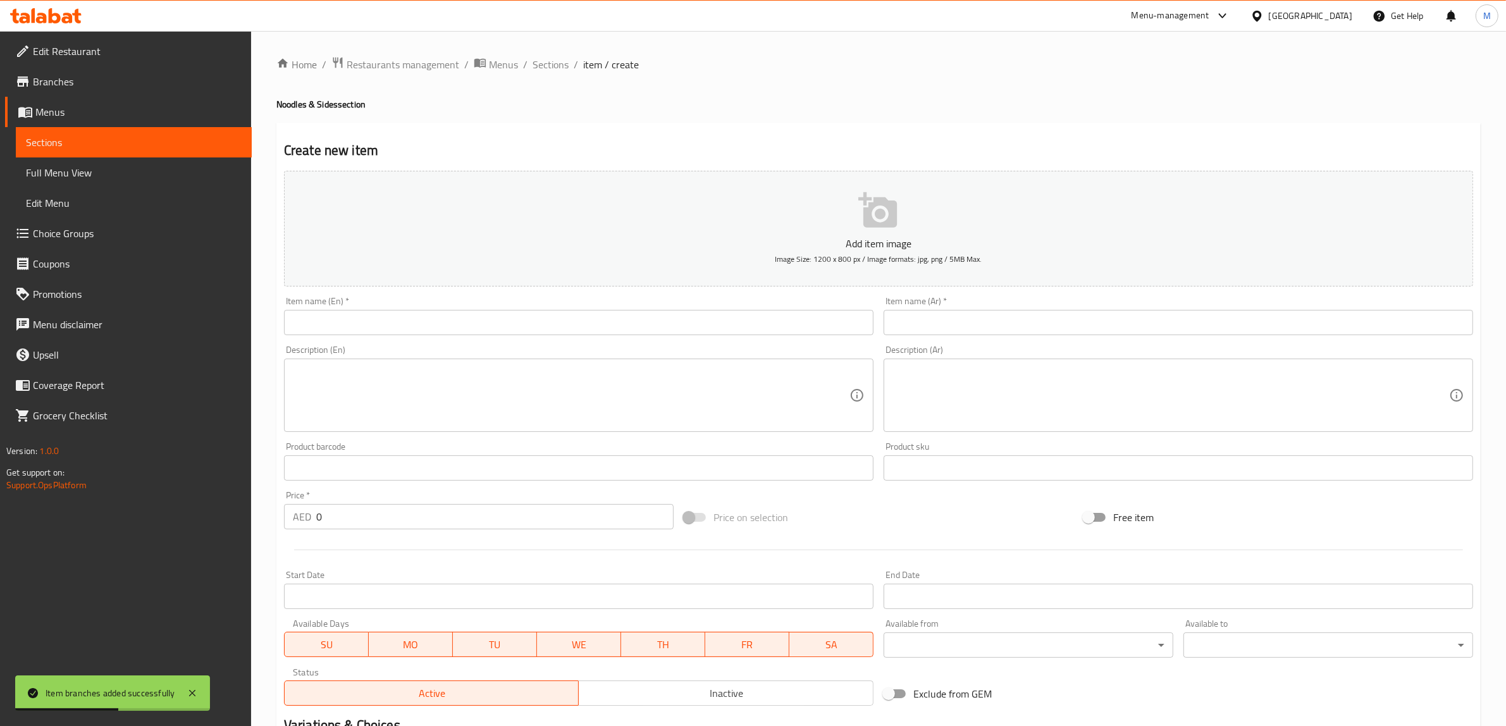
click at [602, 311] on input "text" at bounding box center [579, 322] width 590 height 25
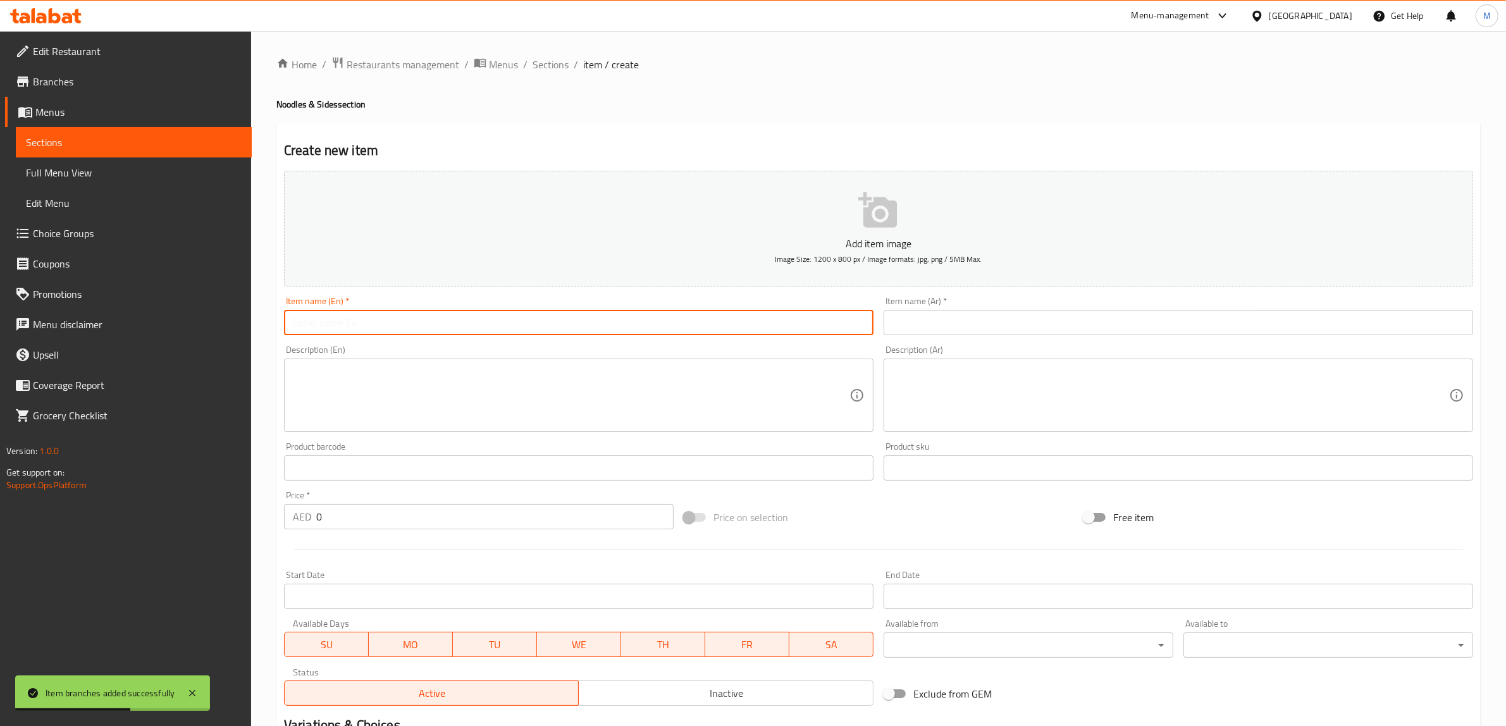
paste input "Fried Spring Roll"
type input "Fried Spring Roll"
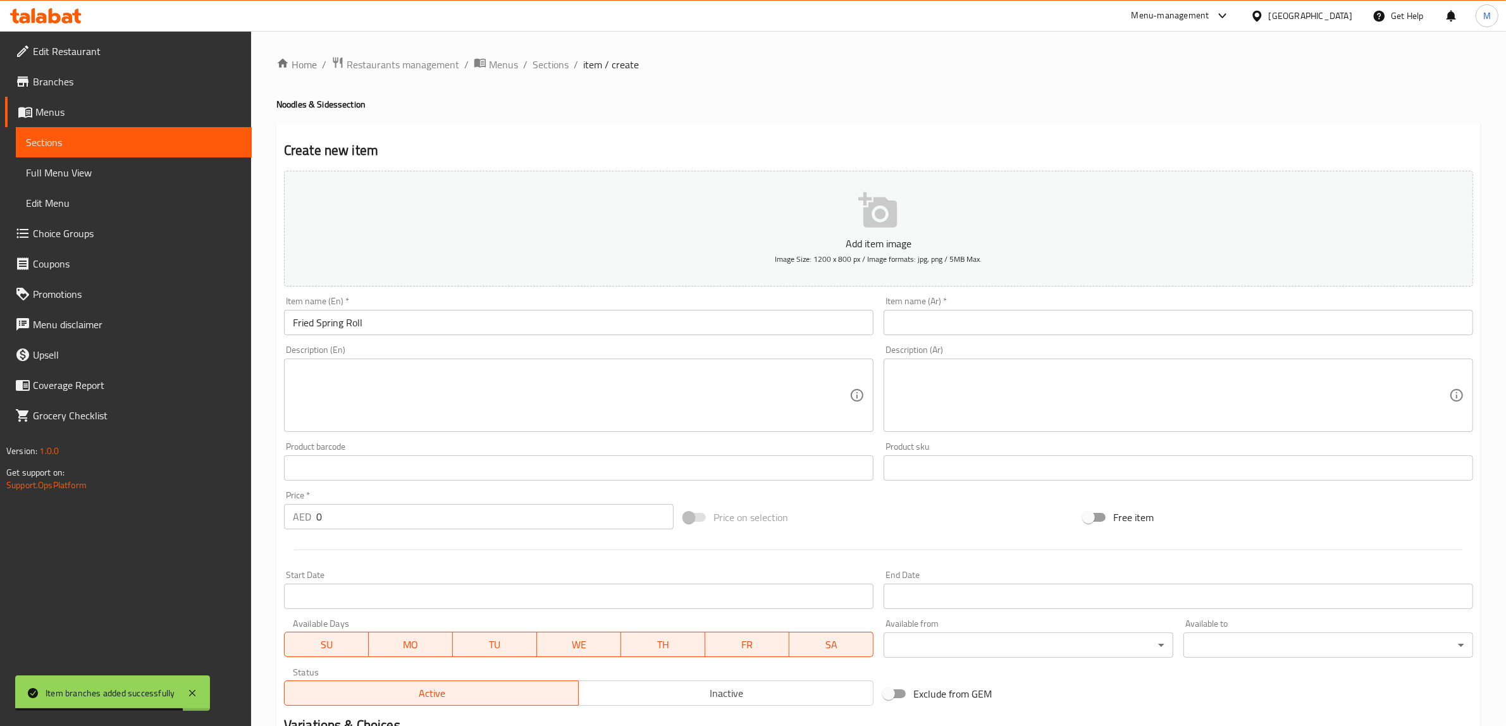
click at [453, 418] on textarea at bounding box center [571, 396] width 557 height 60
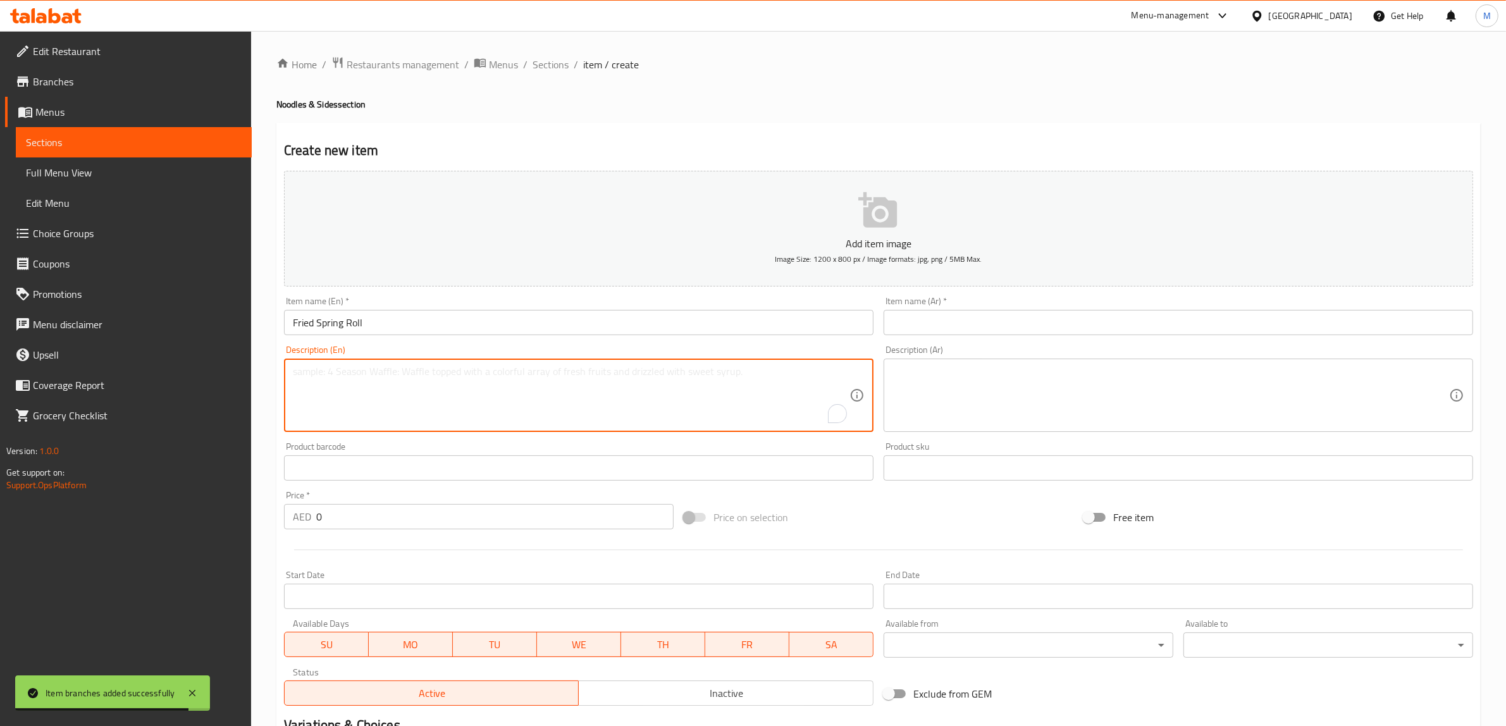
paste textarea "Crispy golden rolls filled with a flavorful mix of vegetables, perfectly fried …"
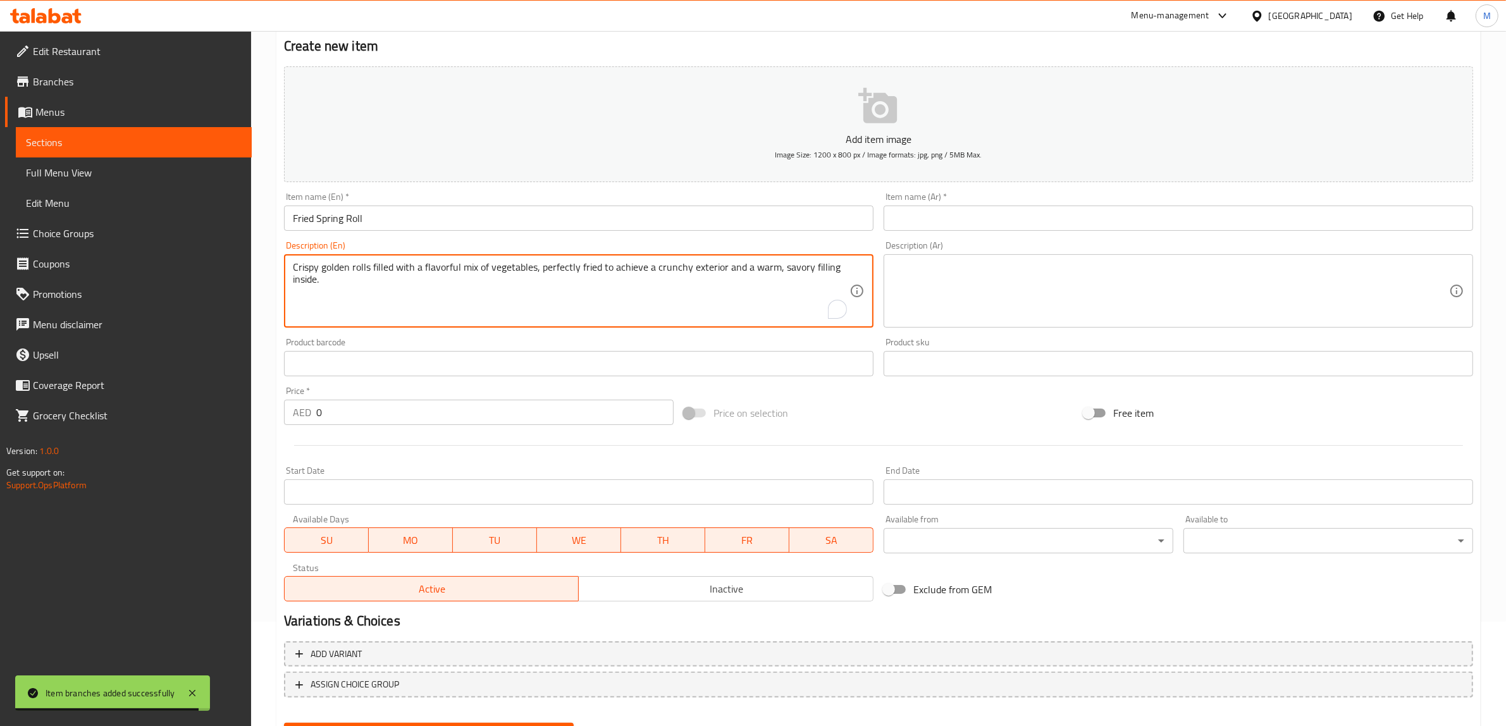
scroll to position [165, 0]
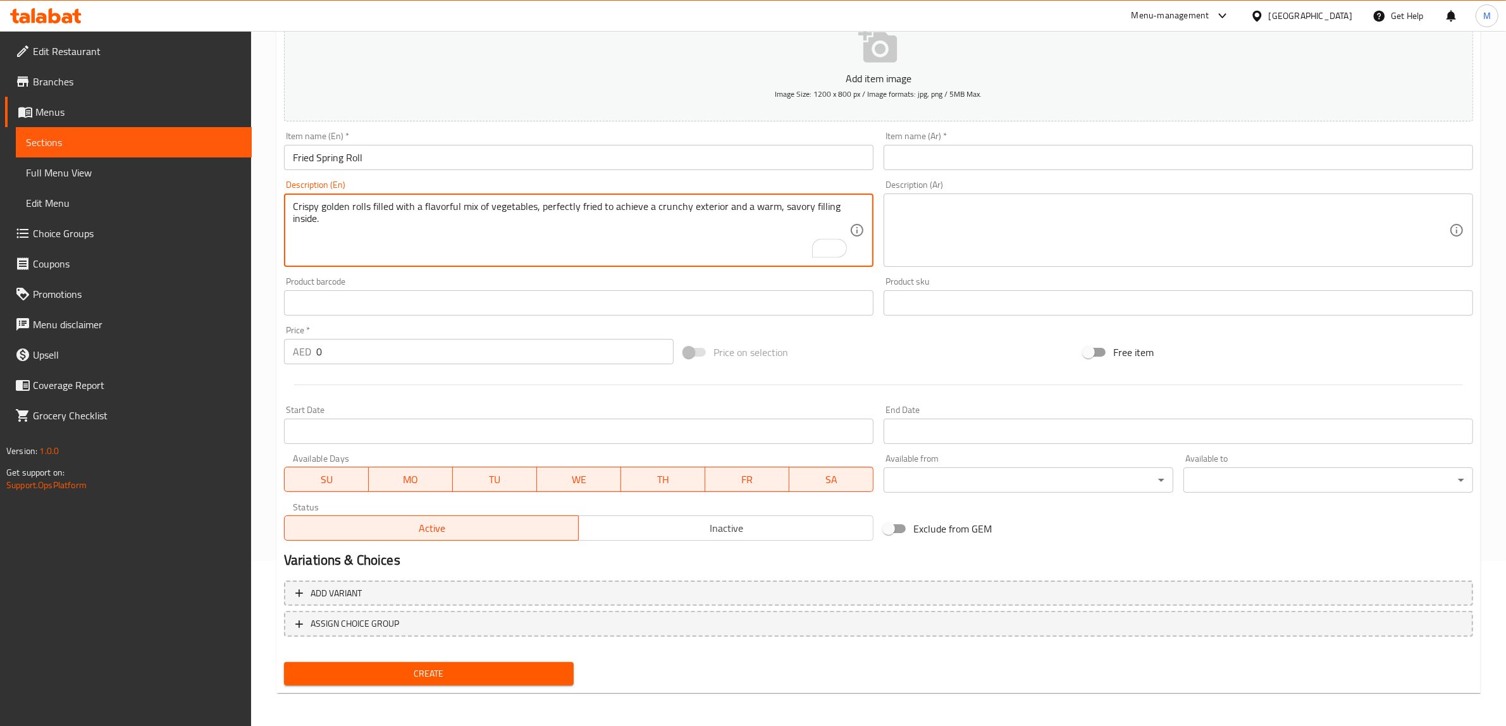
type textarea "Crispy golden rolls filled with a flavorful mix of vegetables, perfectly fried …"
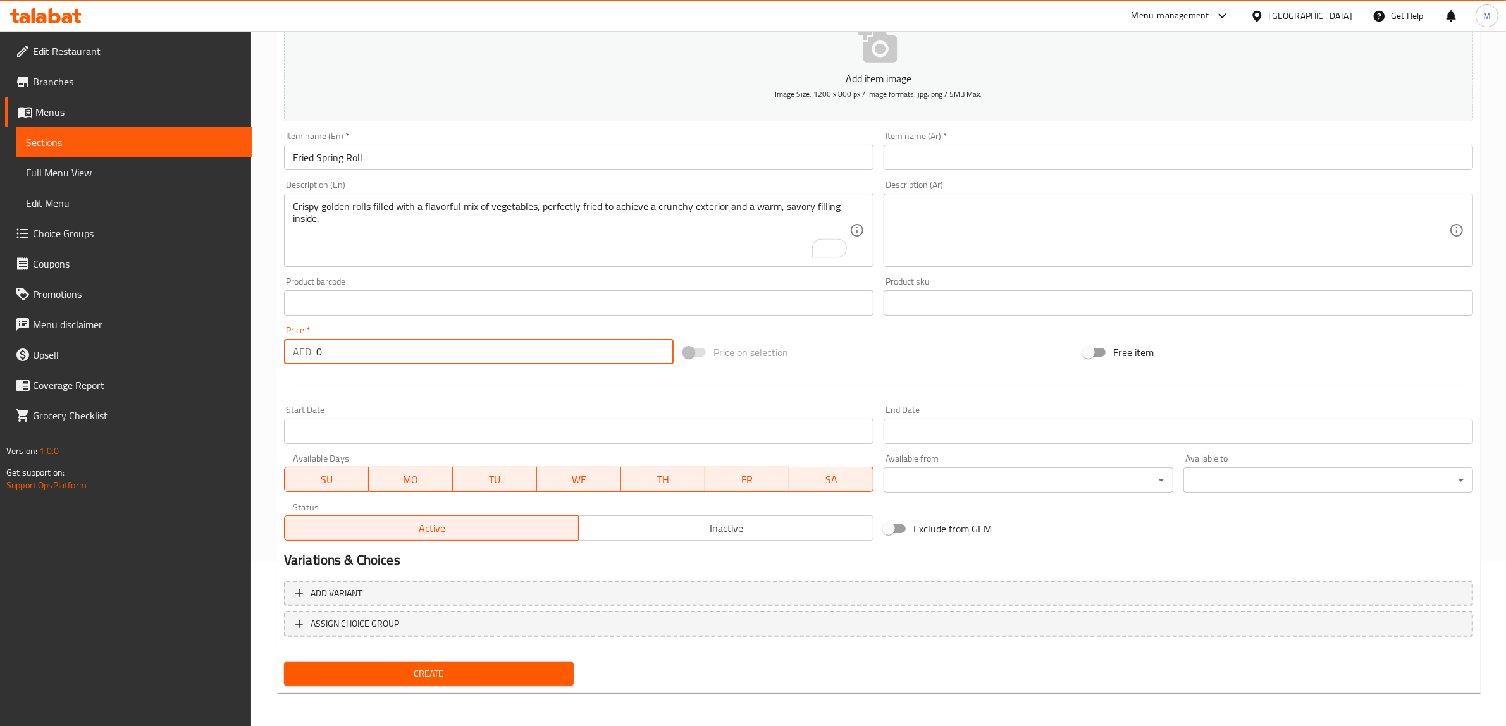
drag, startPoint x: 330, startPoint y: 354, endPoint x: 297, endPoint y: 351, distance: 32.4
click at [297, 352] on div "AED 0 Price *" at bounding box center [479, 351] width 390 height 25
type input "6"
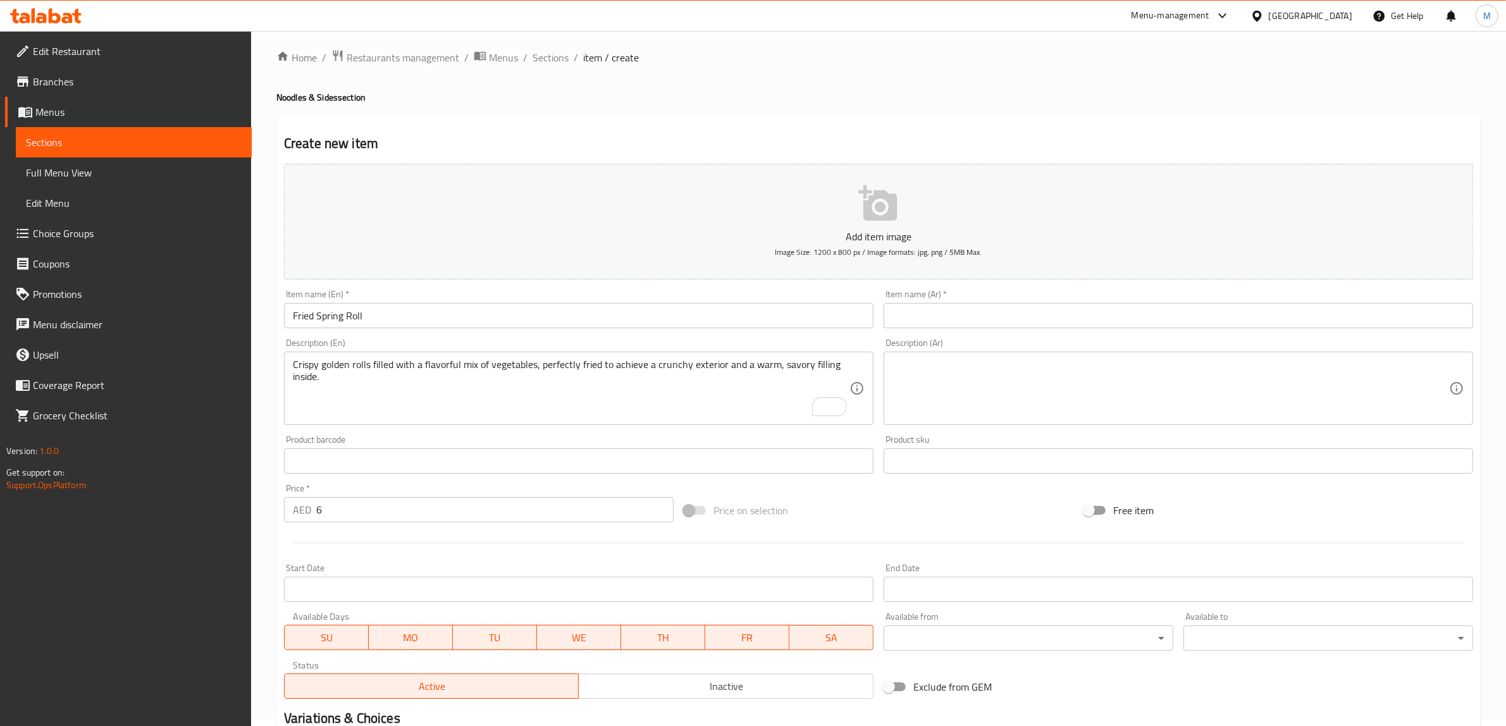
click at [971, 370] on textarea at bounding box center [1171, 389] width 557 height 60
paste textarea "لفائف ذهبية مقرمشة محشوة بمزيج لذيذ من الخضروات، مقلية بشكل مثالي لتحقيق طبقة خ…"
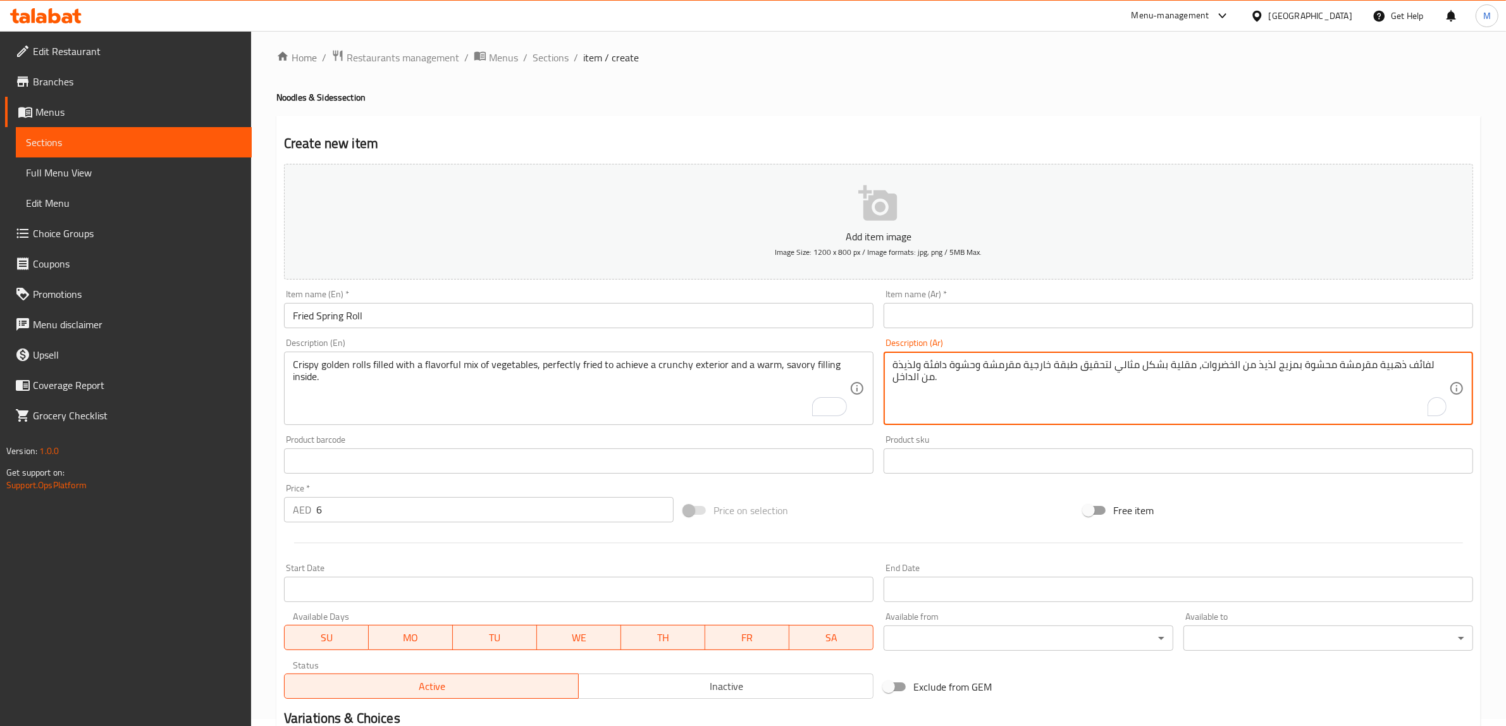
type textarea "لفائف ذهبية مقرمشة محشوة بمزيج لذيذ من الخضروات، مقلية بشكل مثالي لتحقيق طبقة خ…"
click at [707, 316] on input "Fried Spring Roll" at bounding box center [579, 315] width 590 height 25
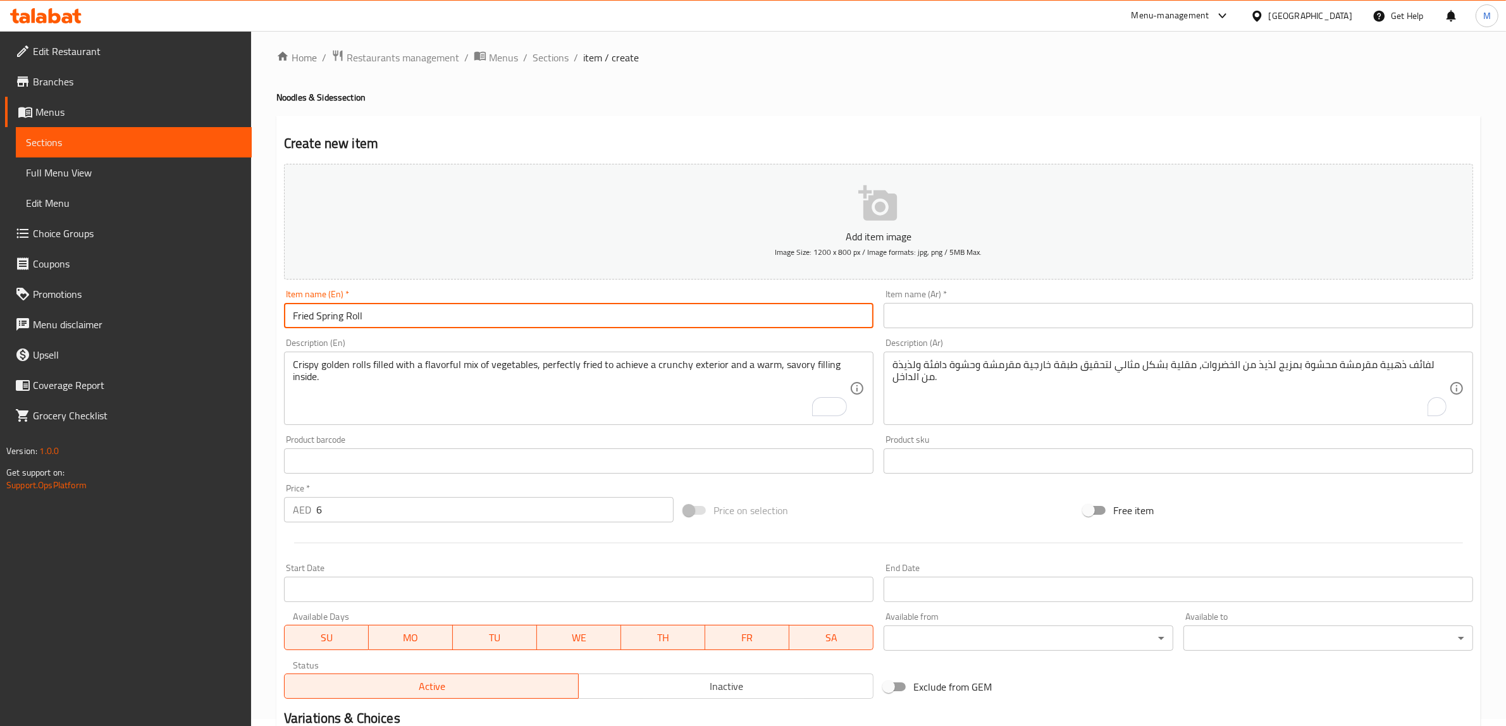
click at [707, 316] on input "Fried Spring Roll" at bounding box center [579, 315] width 590 height 25
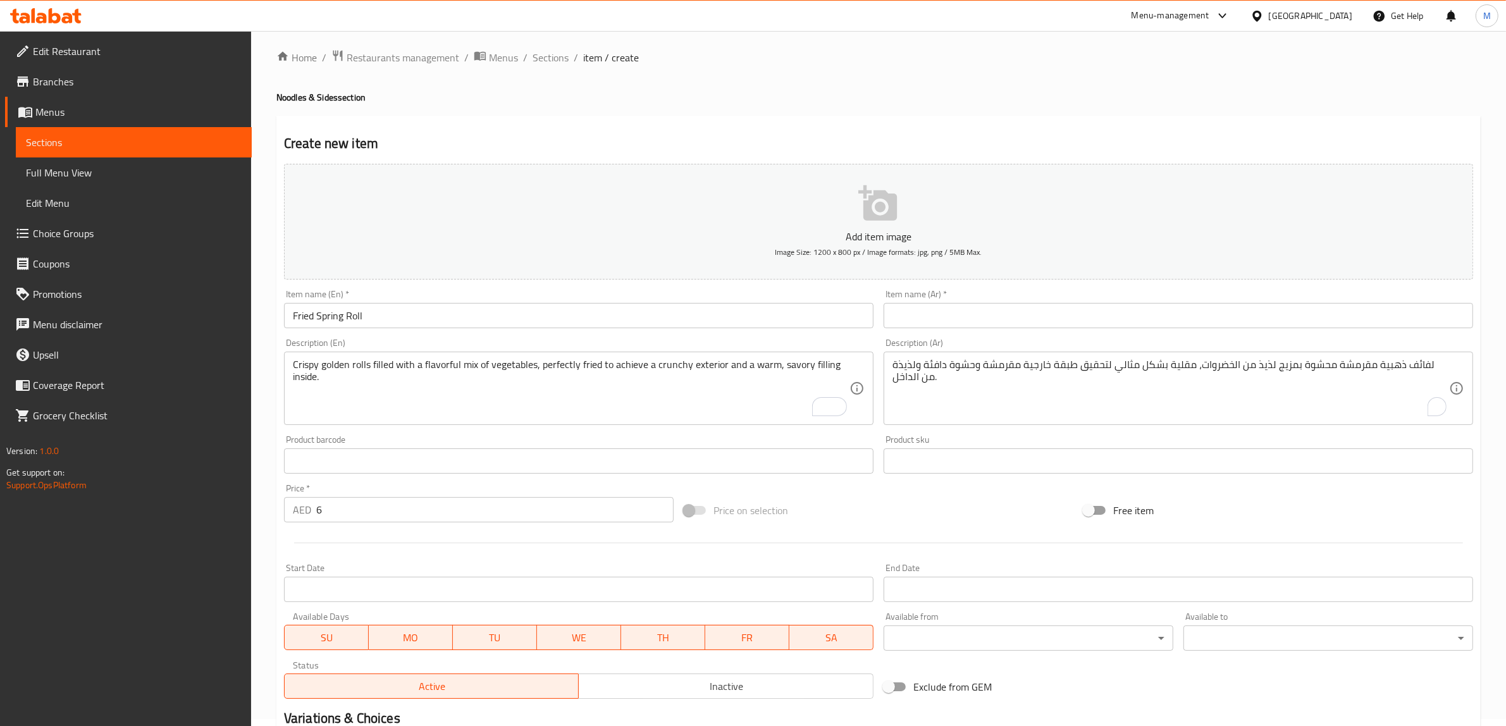
click at [936, 321] on input "text" at bounding box center [1179, 315] width 590 height 25
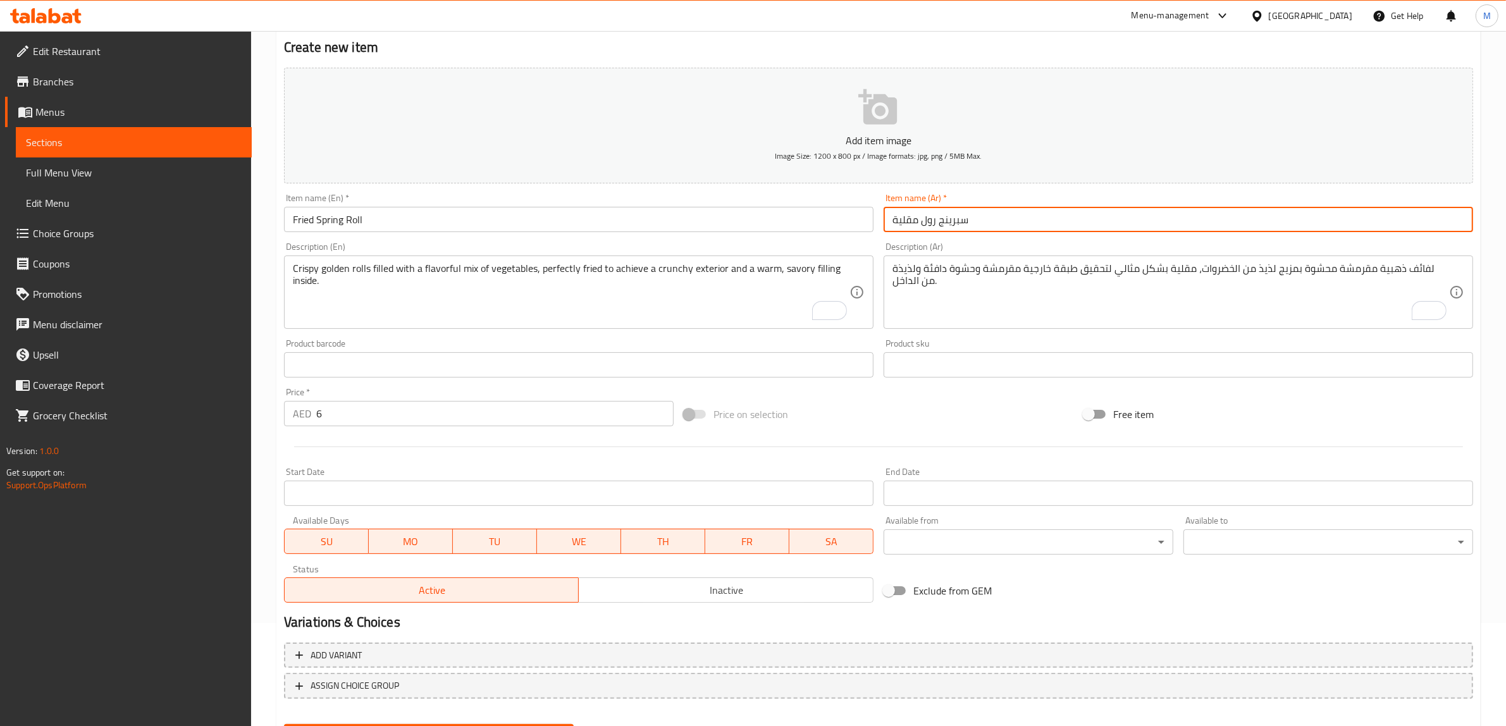
scroll to position [165, 0]
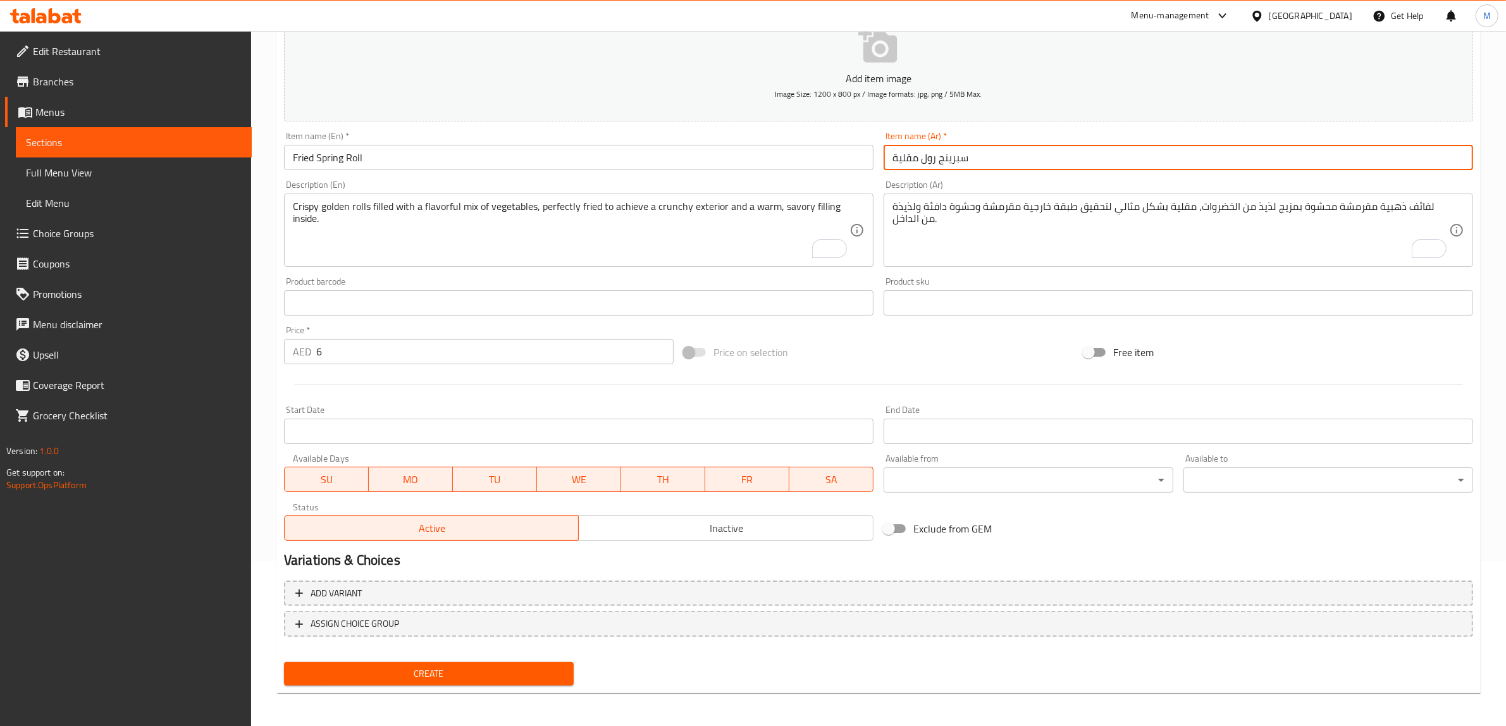
type input "سبرينج رول مقلية"
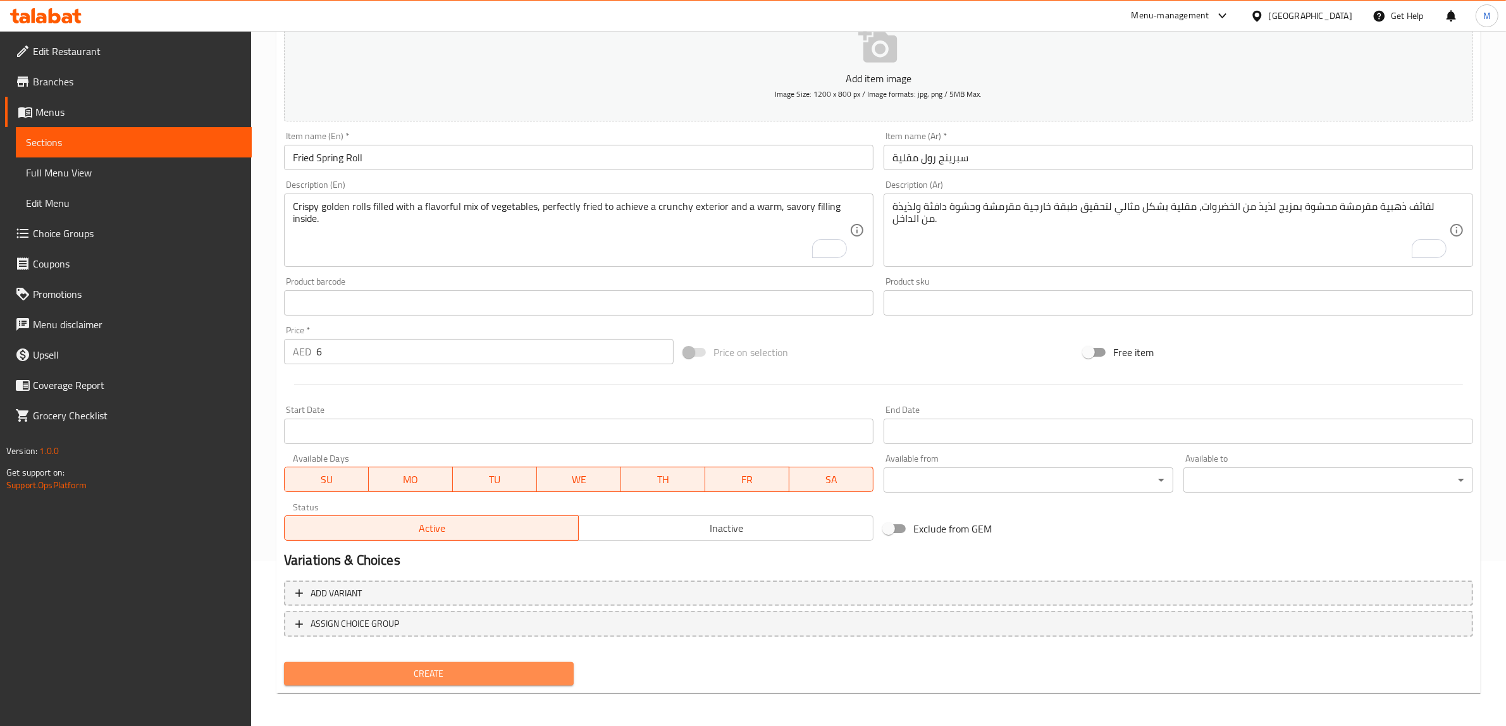
click at [430, 671] on span "Create" at bounding box center [428, 674] width 269 height 16
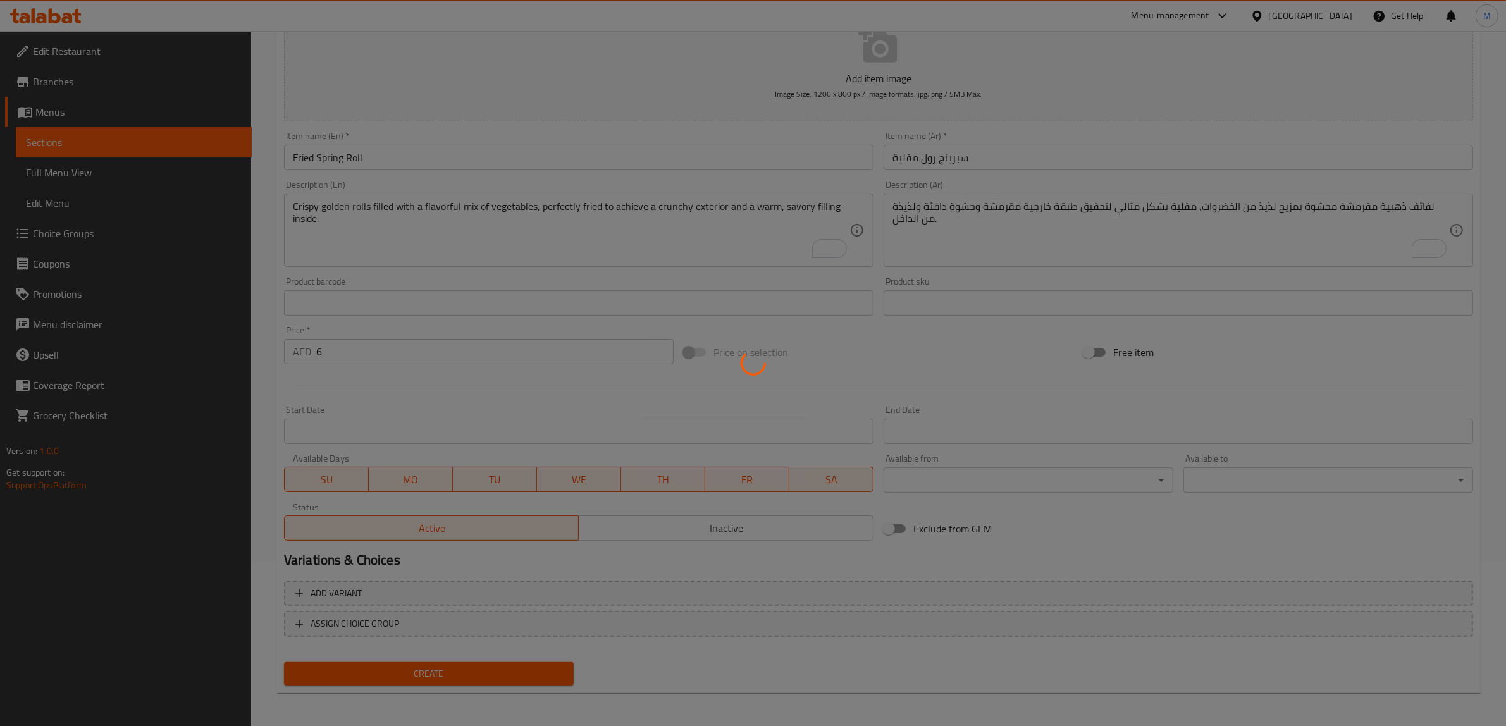
type input "0"
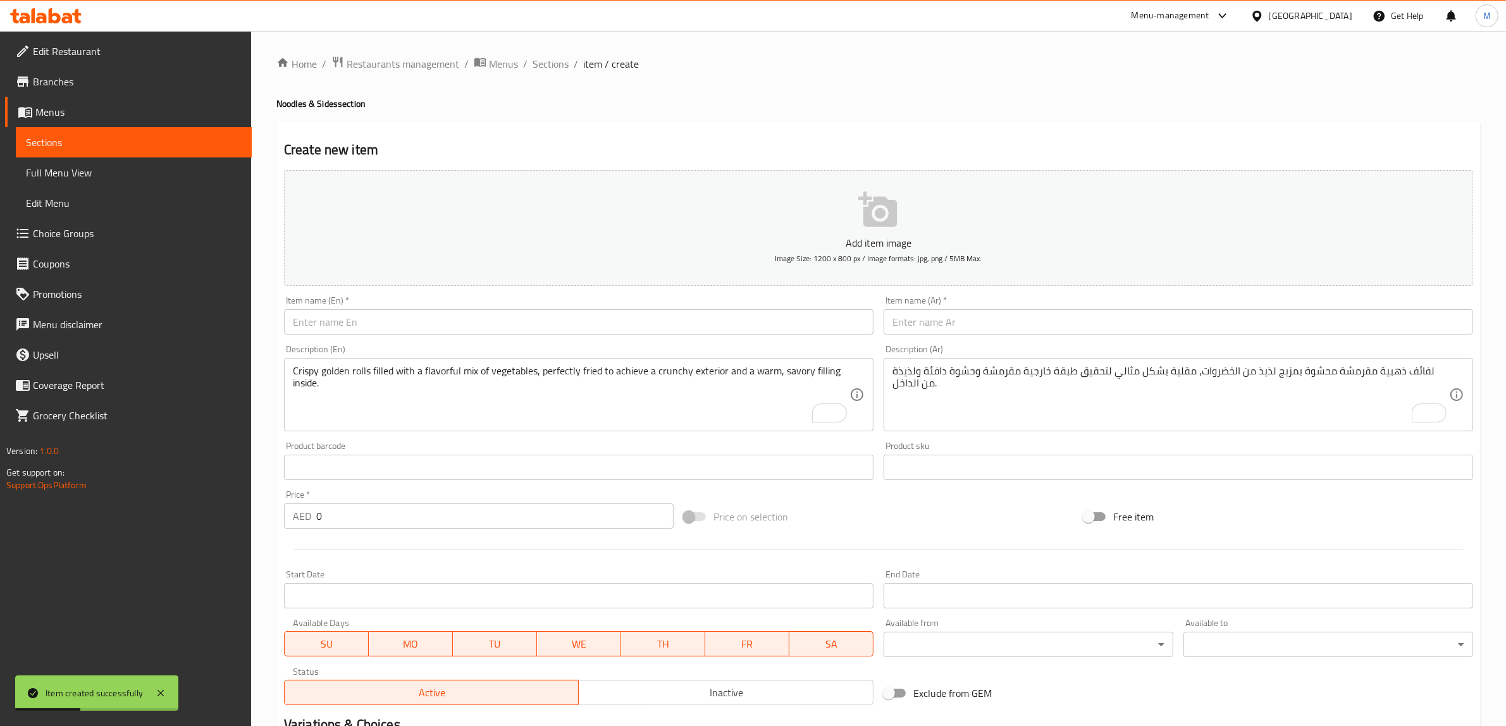
scroll to position [0, 0]
click at [542, 63] on span "Sections" at bounding box center [551, 64] width 36 height 15
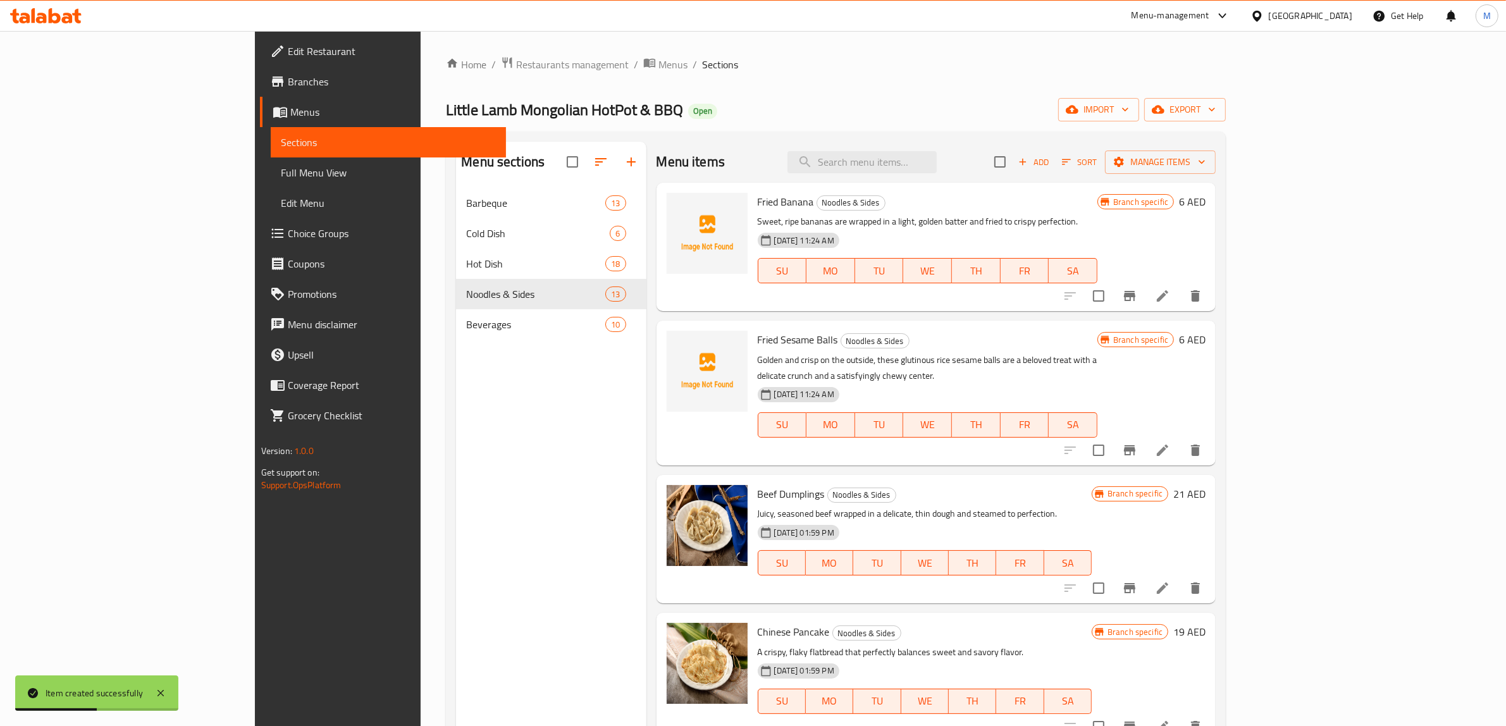
click at [753, 151] on div "Menu items Add Sort Manage items" at bounding box center [937, 162] width 560 height 41
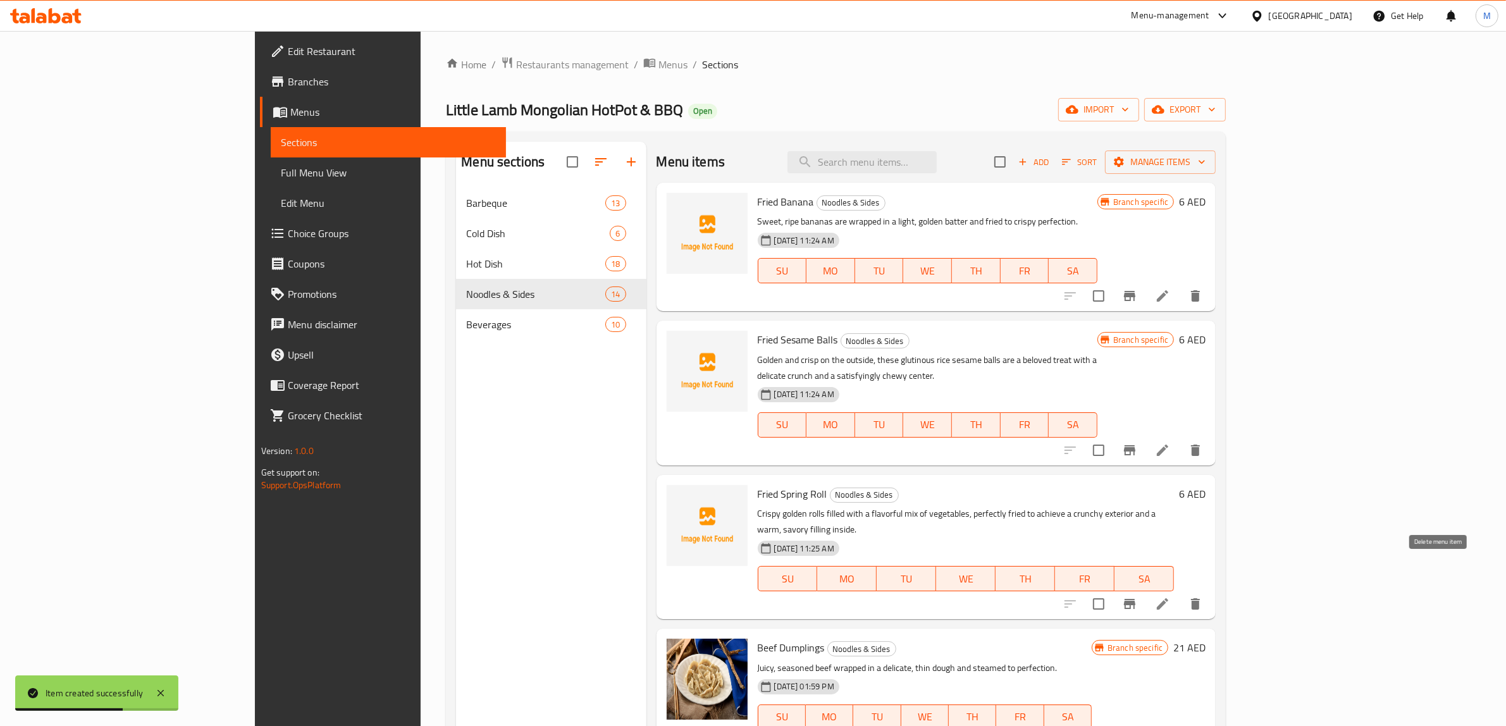
click at [1203, 597] on icon "delete" at bounding box center [1195, 604] width 15 height 15
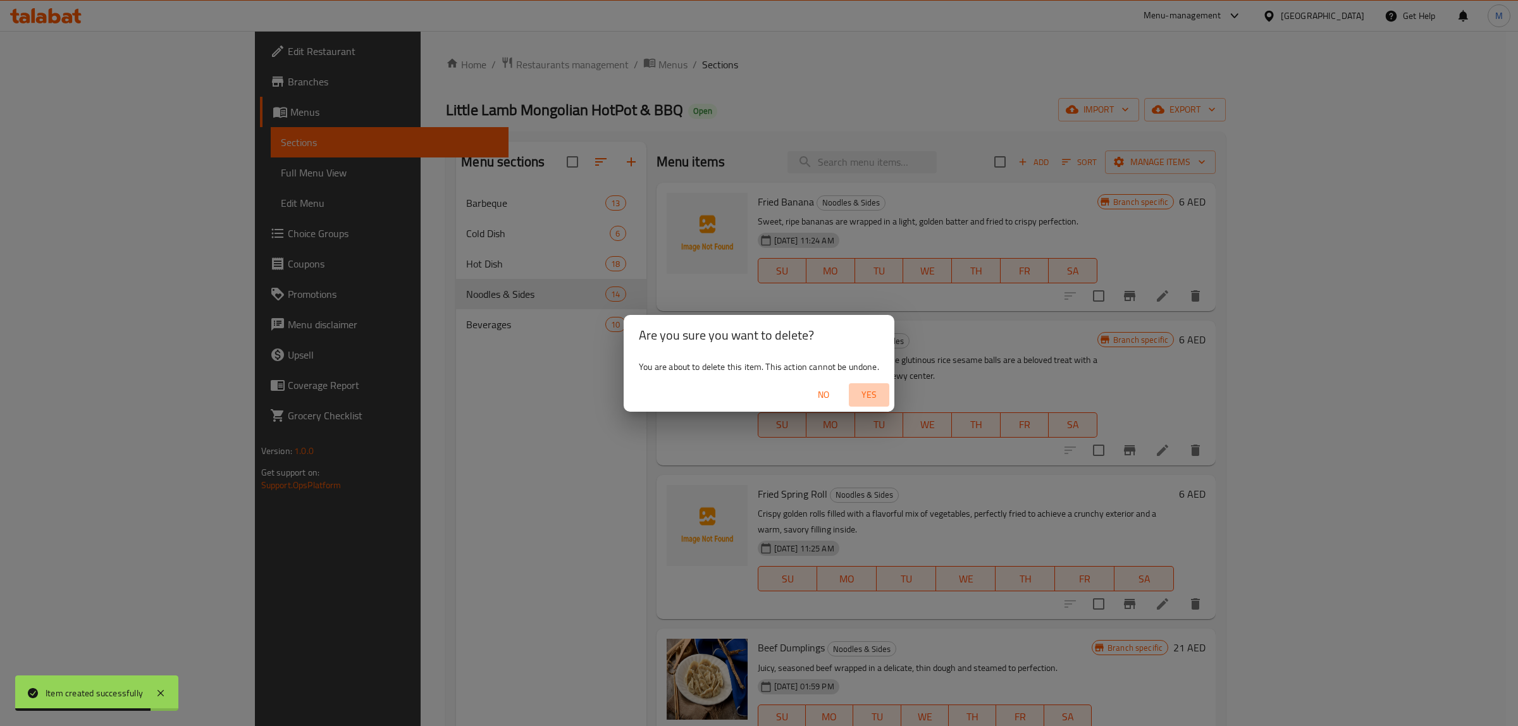
click at [868, 397] on span "Yes" at bounding box center [869, 395] width 30 height 16
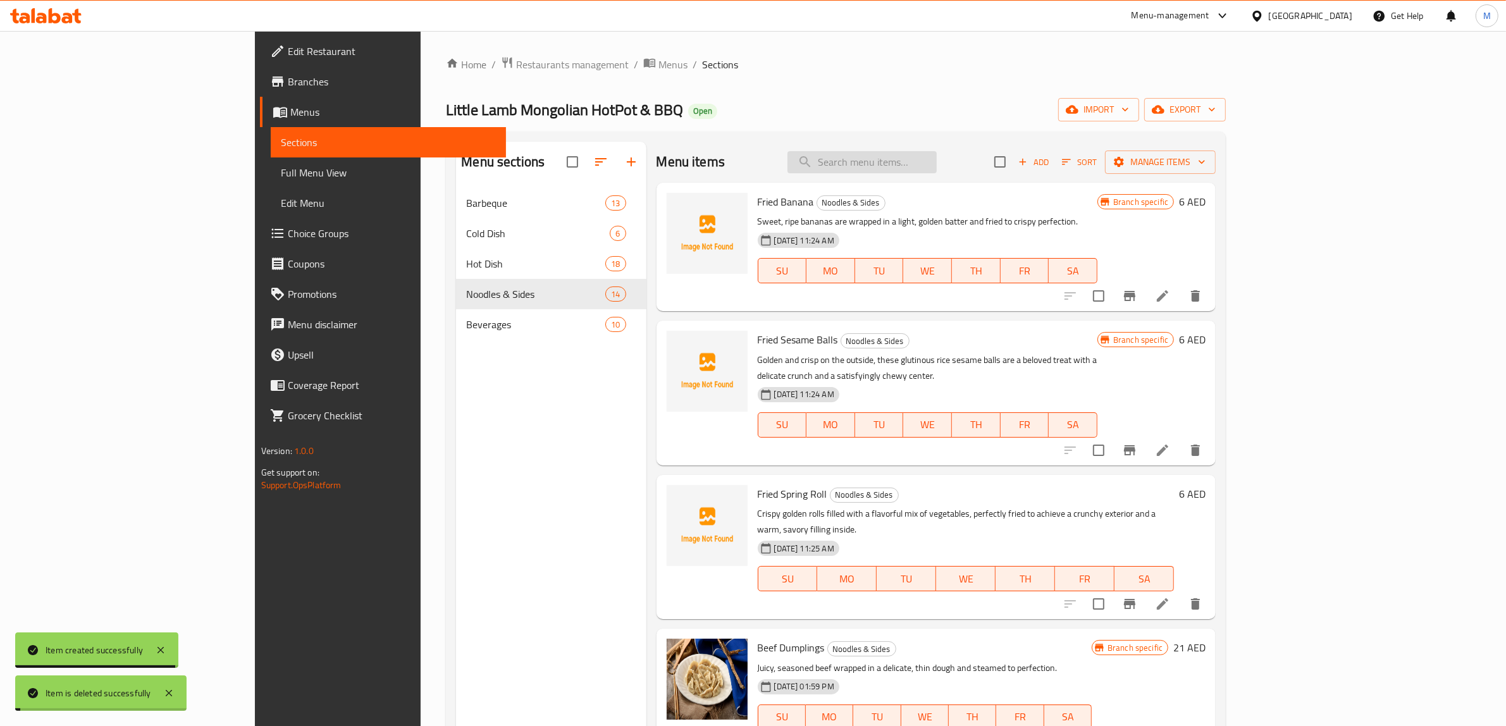
click at [930, 161] on input "search" at bounding box center [862, 162] width 149 height 22
paste input "Fried Spring Roll"
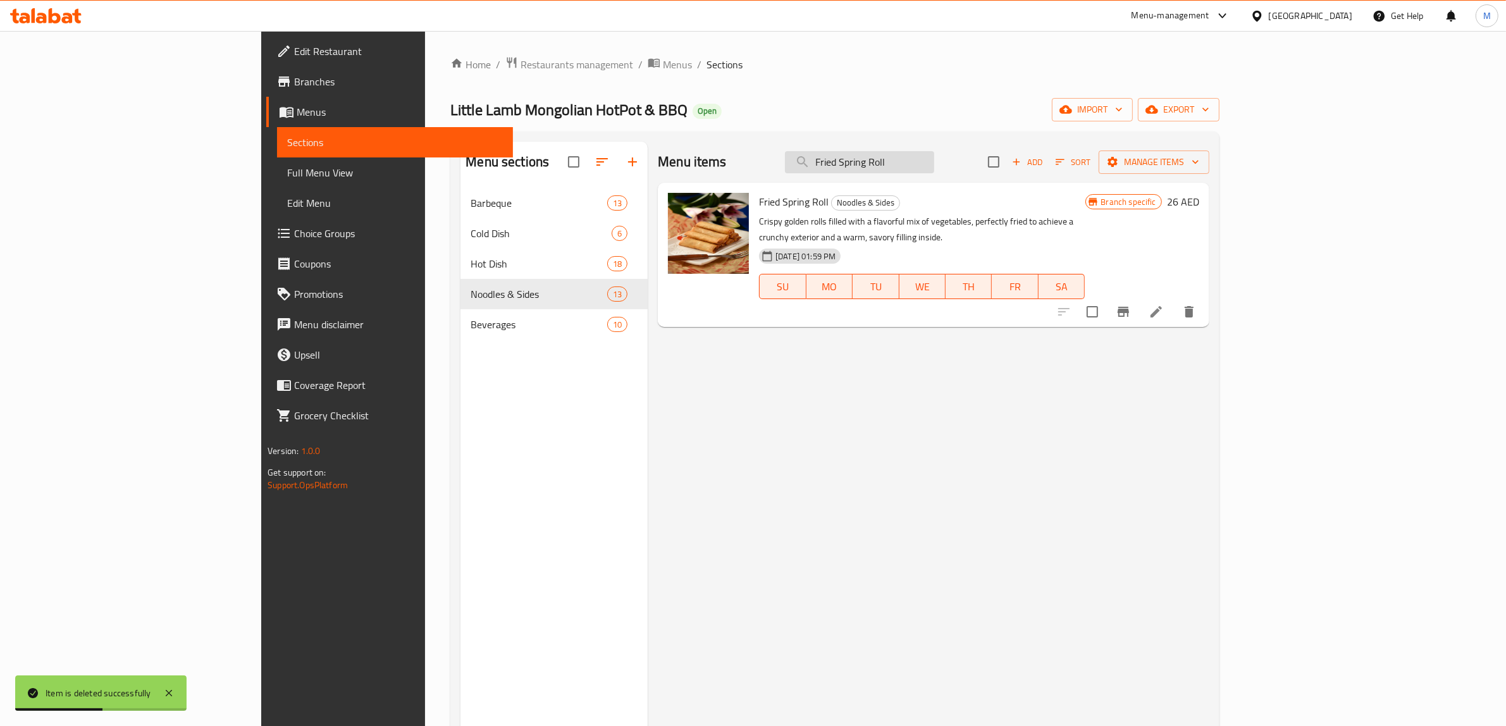
click at [1015, 175] on div "Menu items Fried Spring Roll Add Sort Manage items" at bounding box center [934, 162] width 552 height 41
click at [934, 168] on input "Fried Spring Roll" at bounding box center [859, 162] width 149 height 22
paste input "esame Balls"
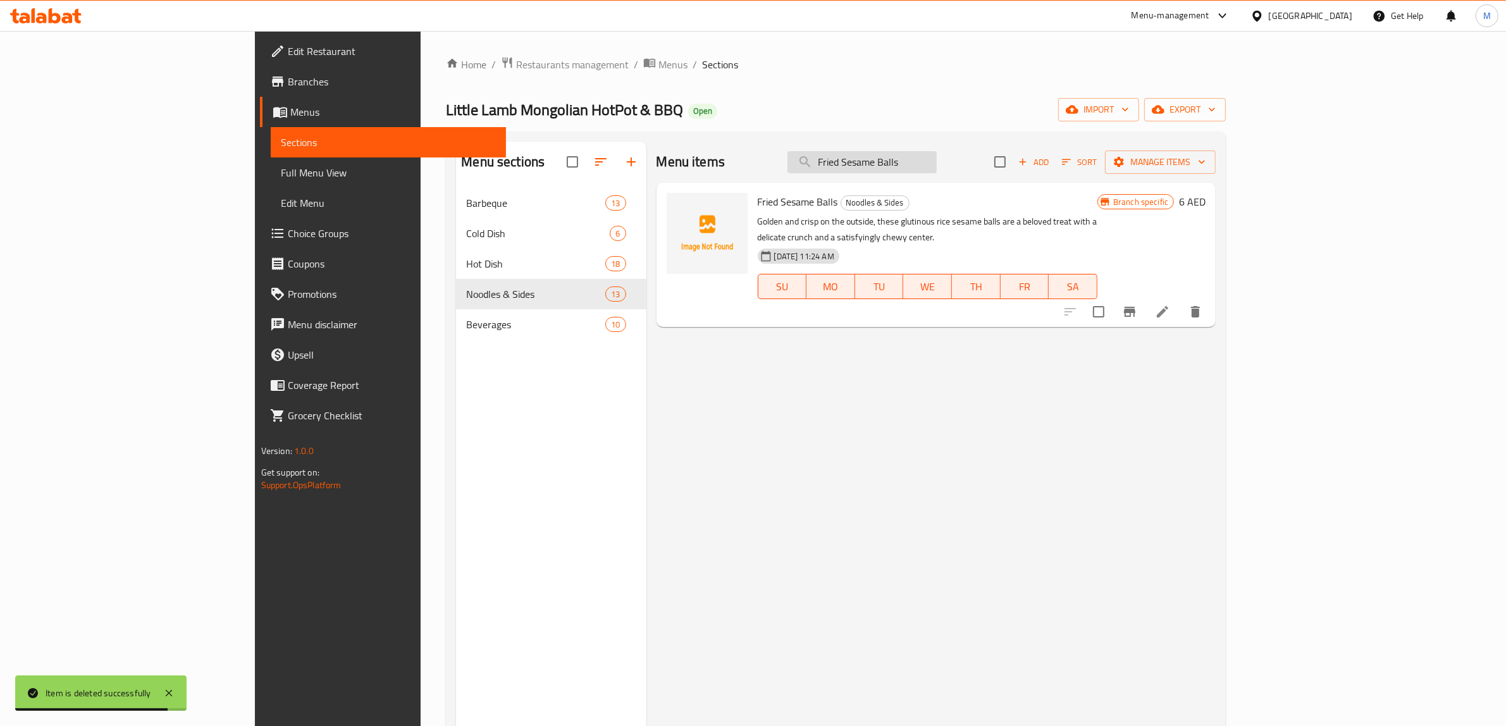
click at [937, 157] on input "Fried Sesame Balls" at bounding box center [862, 162] width 149 height 22
paste input "Golden Fried Bun"
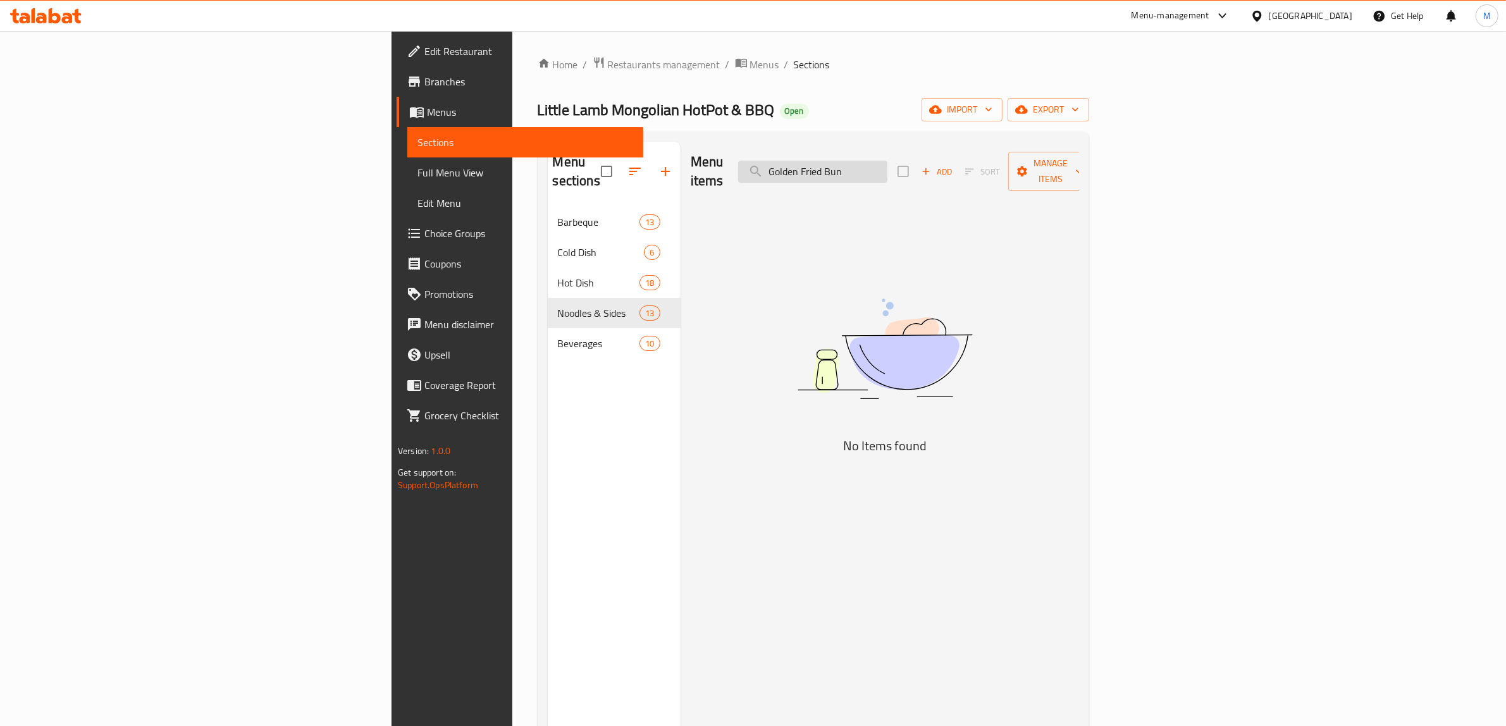
click at [888, 161] on input "Golden Fried Bun" at bounding box center [812, 172] width 149 height 22
paste input "search"
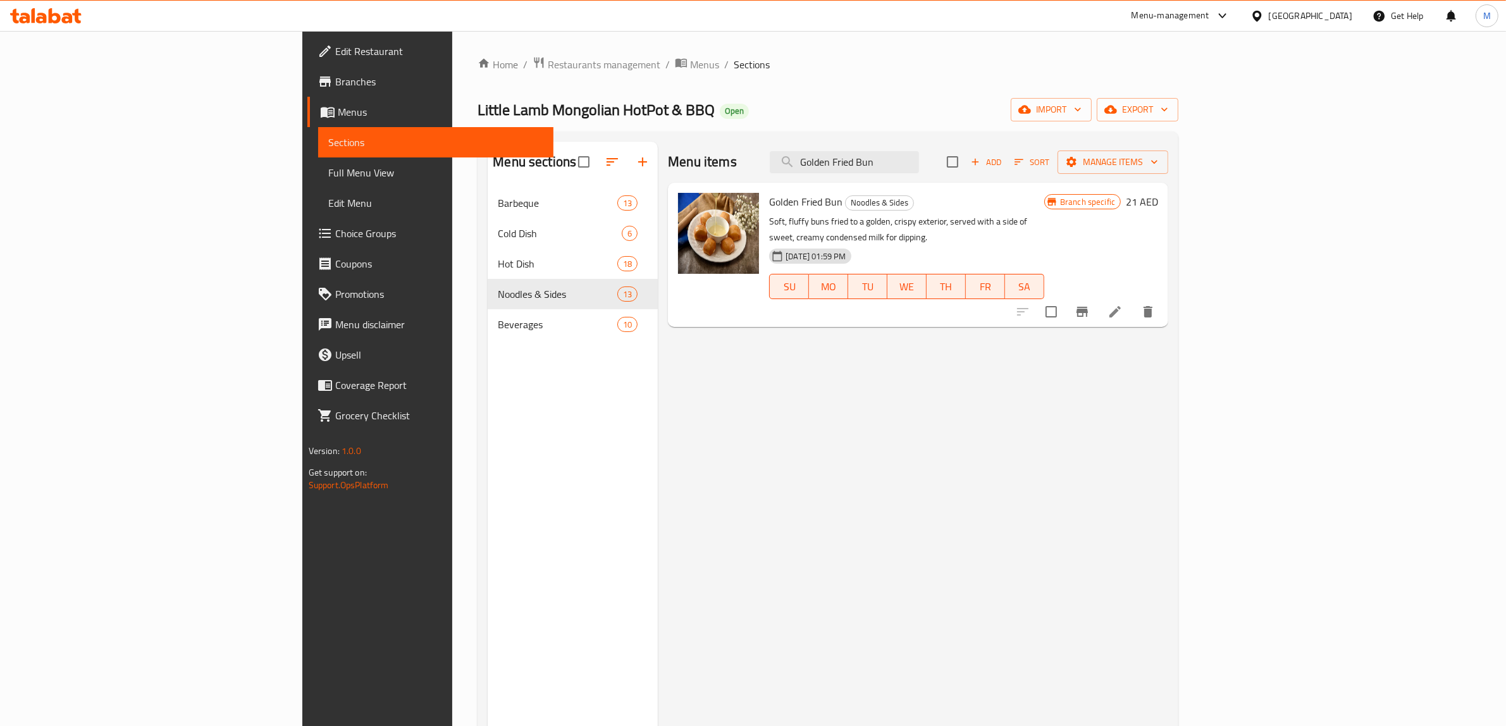
type input "Golden Fried Bun"
click at [1090, 304] on icon "Branch-specific-item" at bounding box center [1082, 311] width 15 height 15
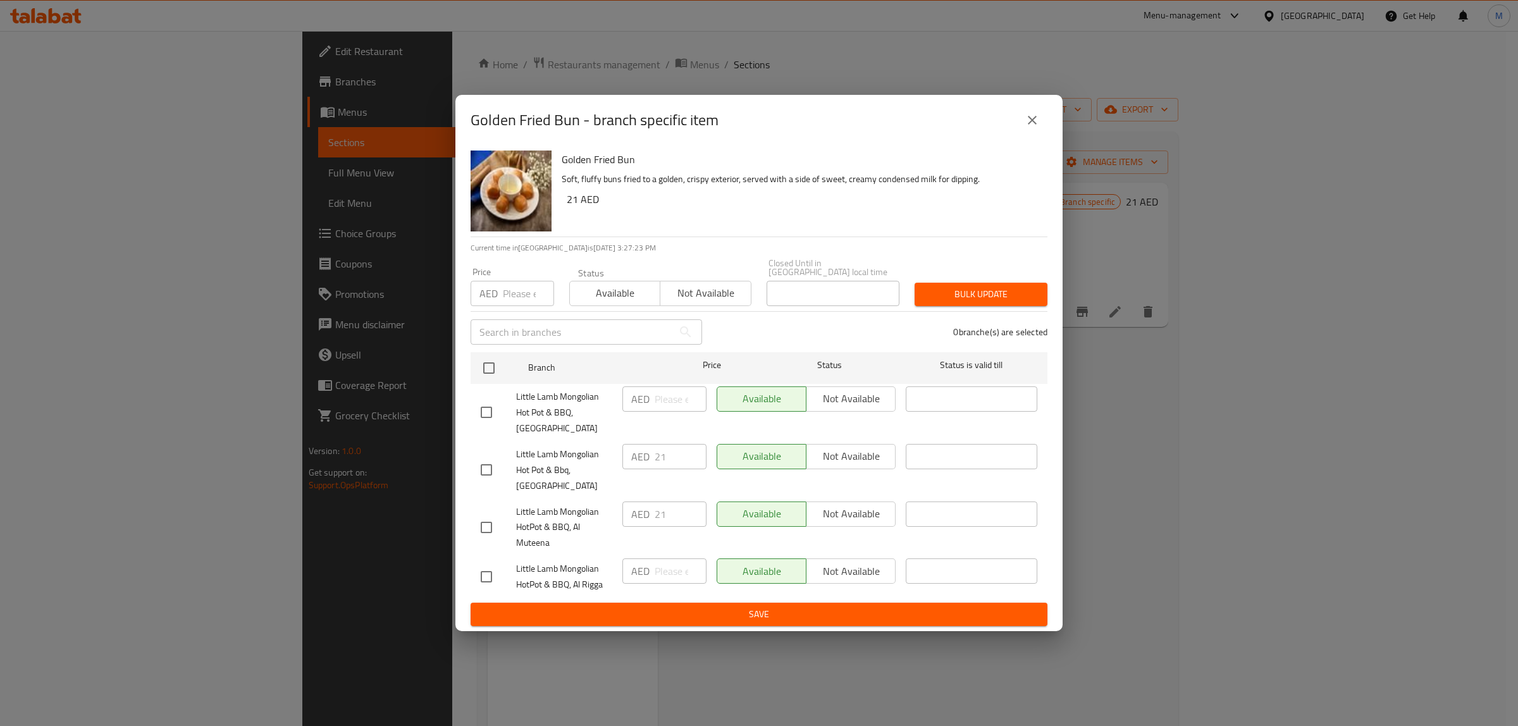
click at [492, 576] on input "checkbox" at bounding box center [486, 577] width 27 height 27
checkbox input "true"
click at [663, 564] on input "number" at bounding box center [681, 571] width 52 height 25
type input "6"
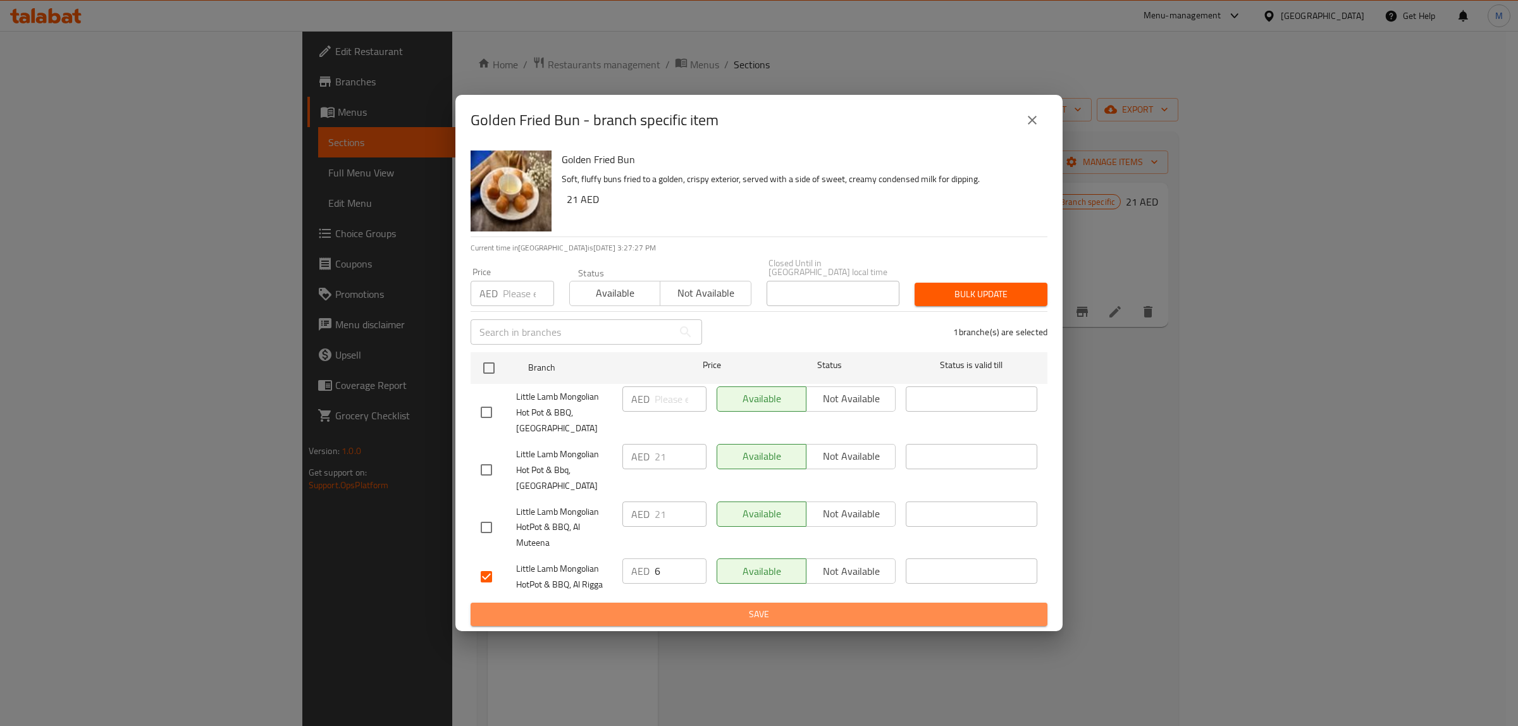
click at [691, 620] on span "Save" at bounding box center [759, 615] width 557 height 16
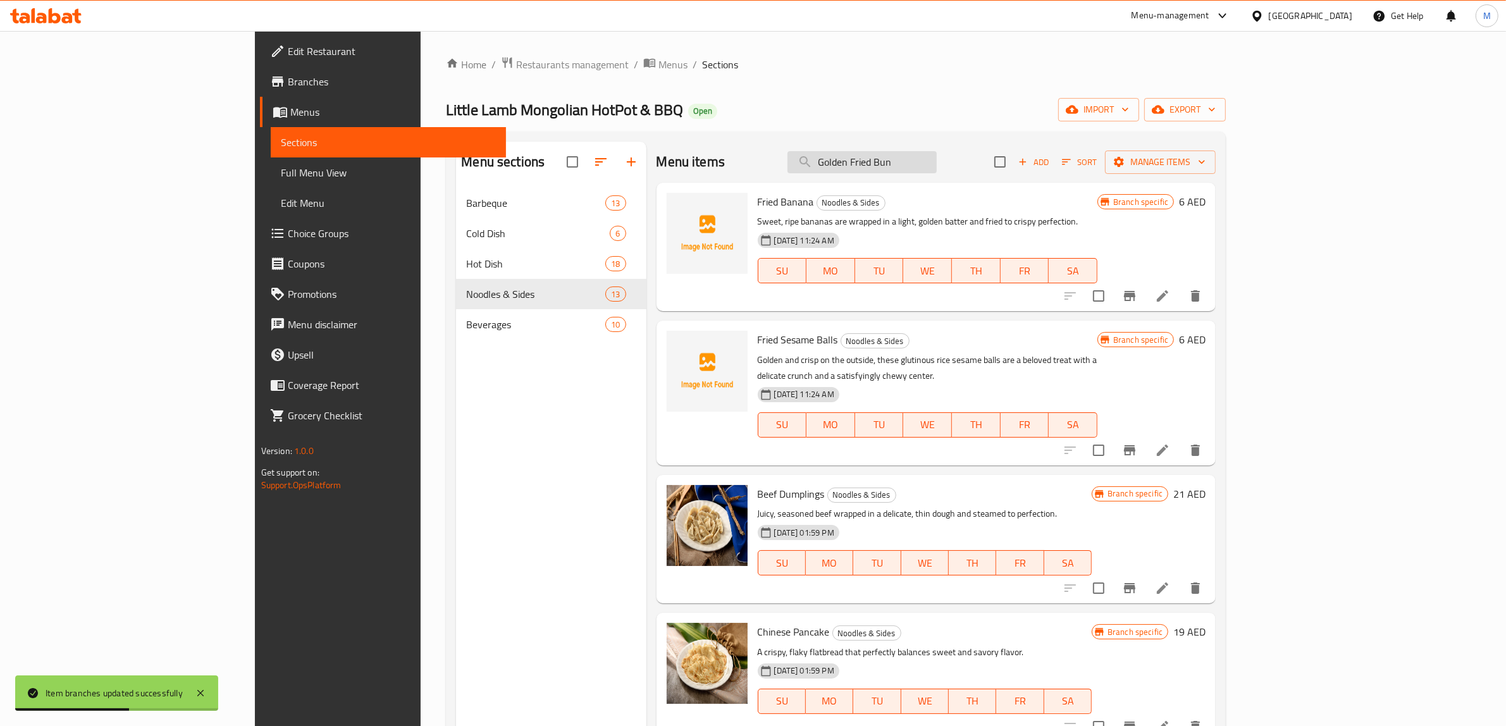
click at [937, 166] on input "Golden Fried Bun" at bounding box center [862, 162] width 149 height 22
paste input "Siomai"
click at [937, 166] on input "Golden Fried Siomai" at bounding box center [862, 162] width 149 height 22
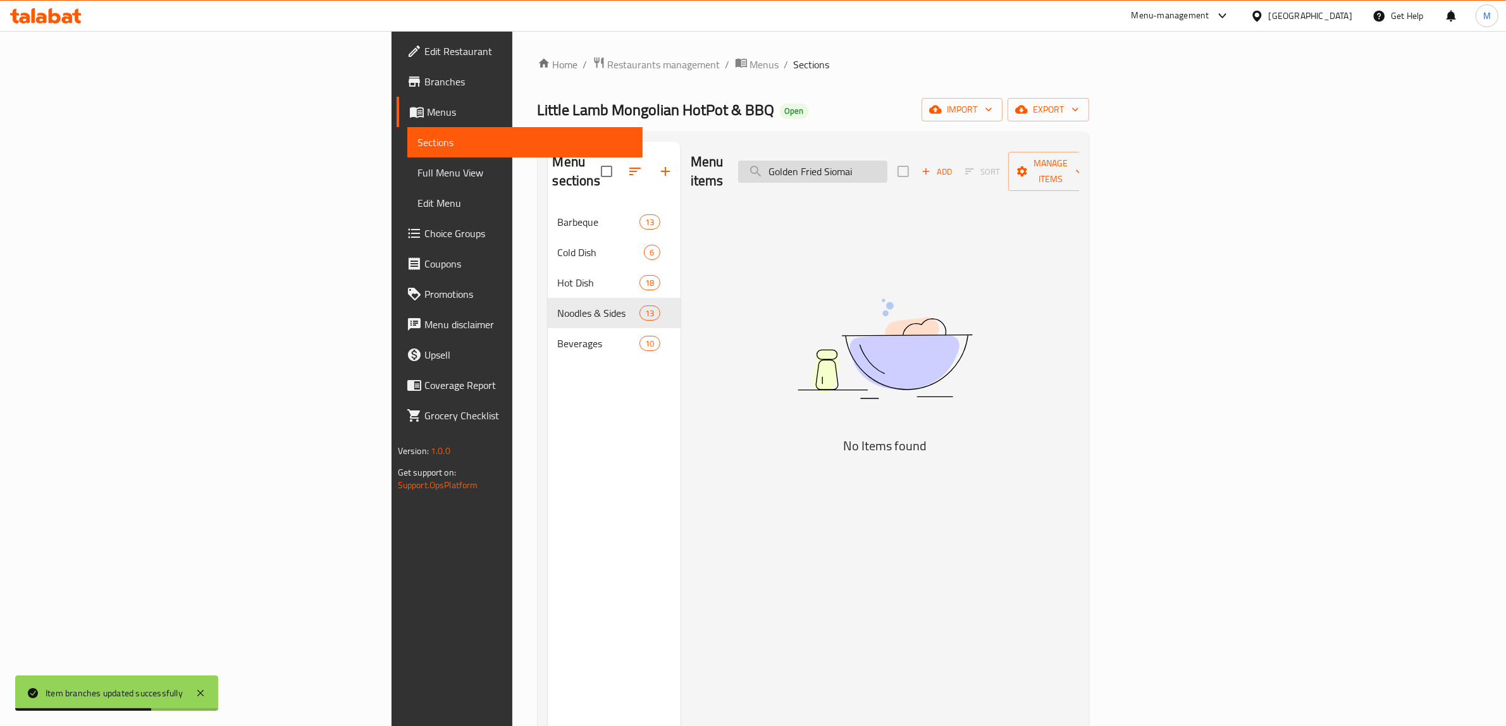
click at [888, 166] on input "Golden Fried Siomai" at bounding box center [812, 172] width 149 height 22
click at [888, 165] on input "Golden Fried Siomai" at bounding box center [812, 172] width 149 height 22
paste input "search"
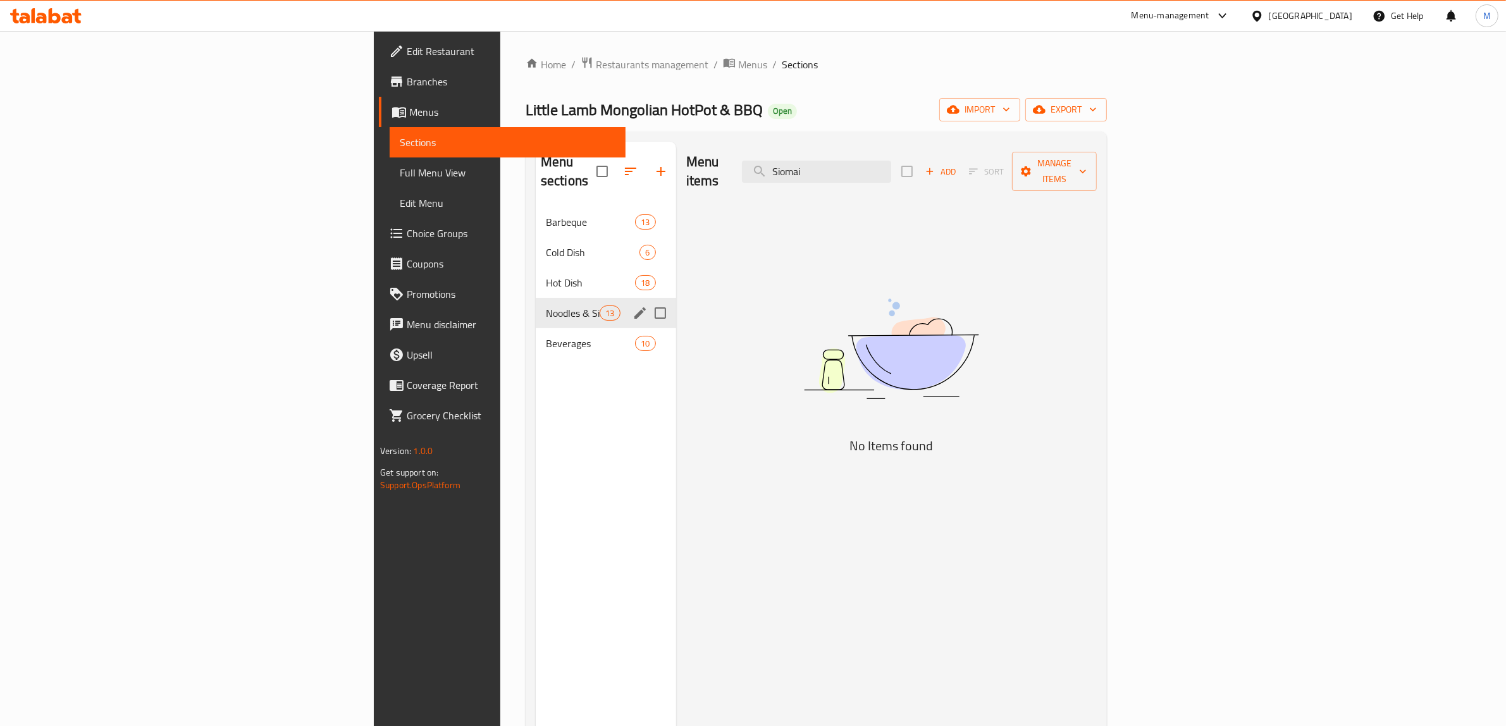
type input "Siomai"
click at [546, 306] on span "Noodles & Sides" at bounding box center [573, 313] width 54 height 15
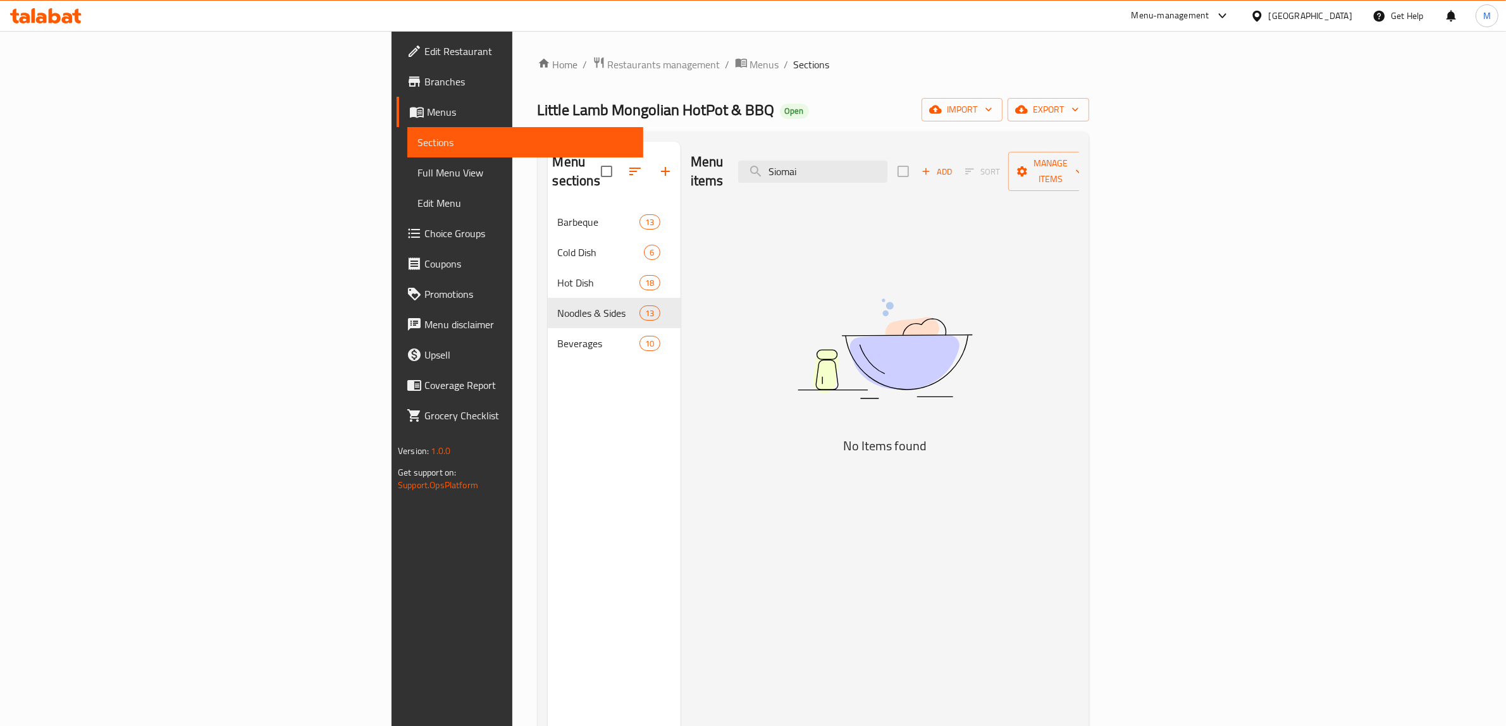
click at [954, 164] on span "Add" at bounding box center [937, 171] width 34 height 15
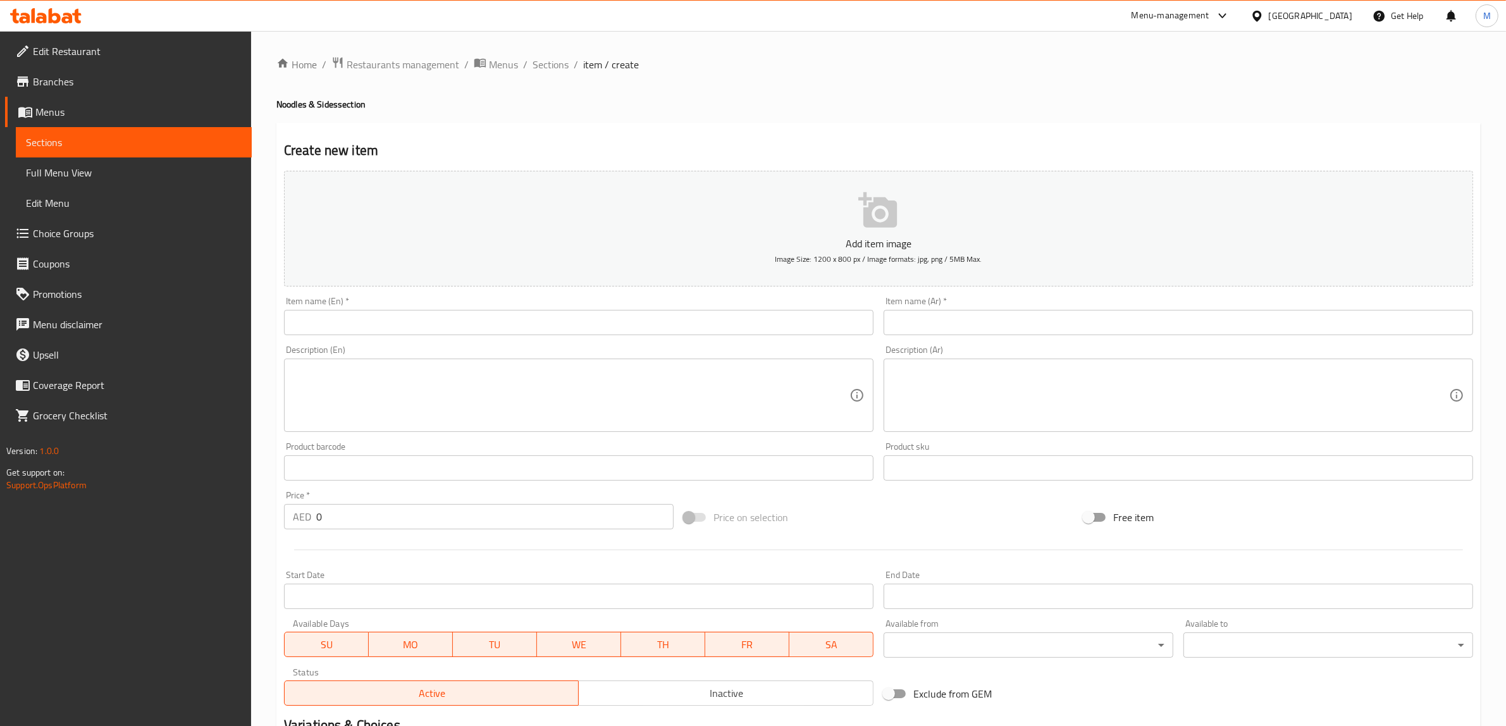
click at [750, 315] on input "text" at bounding box center [579, 322] width 590 height 25
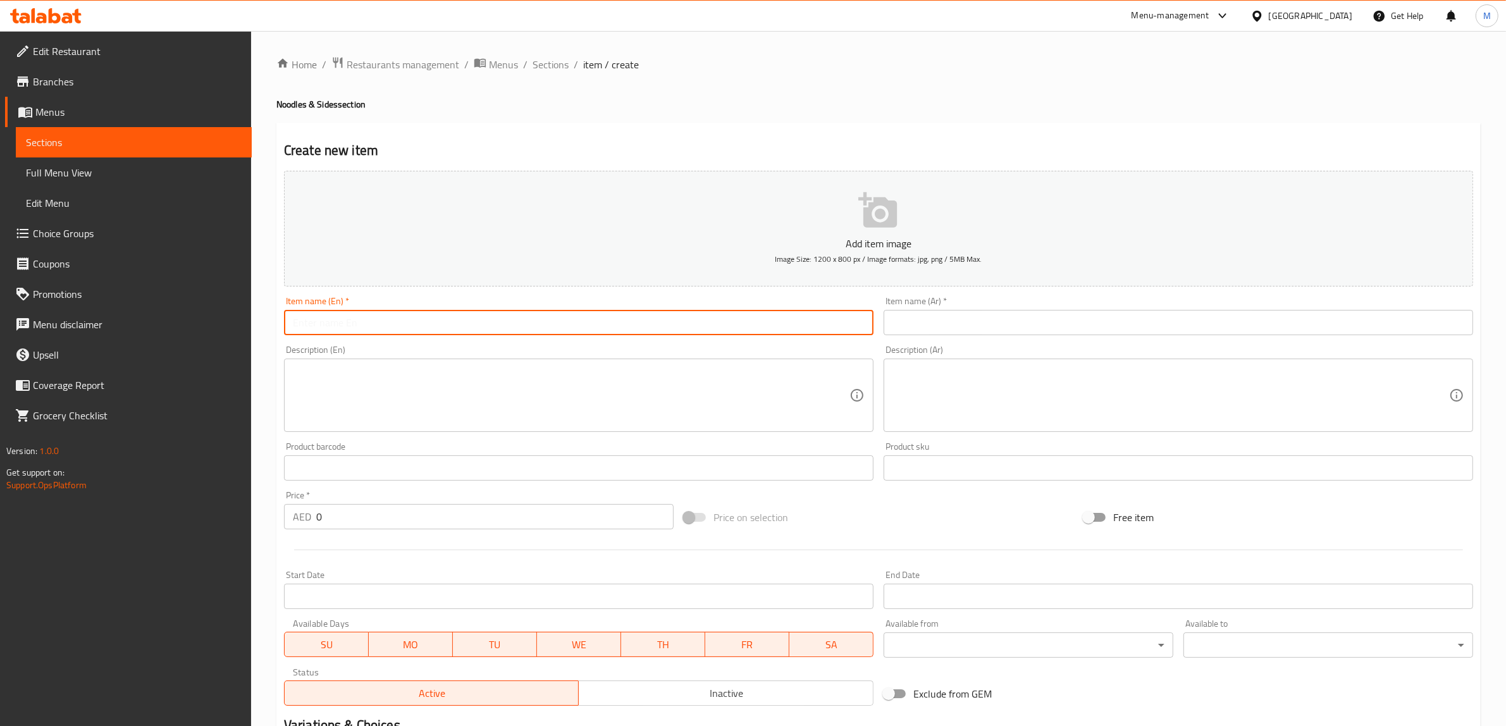
paste input "Siomai"
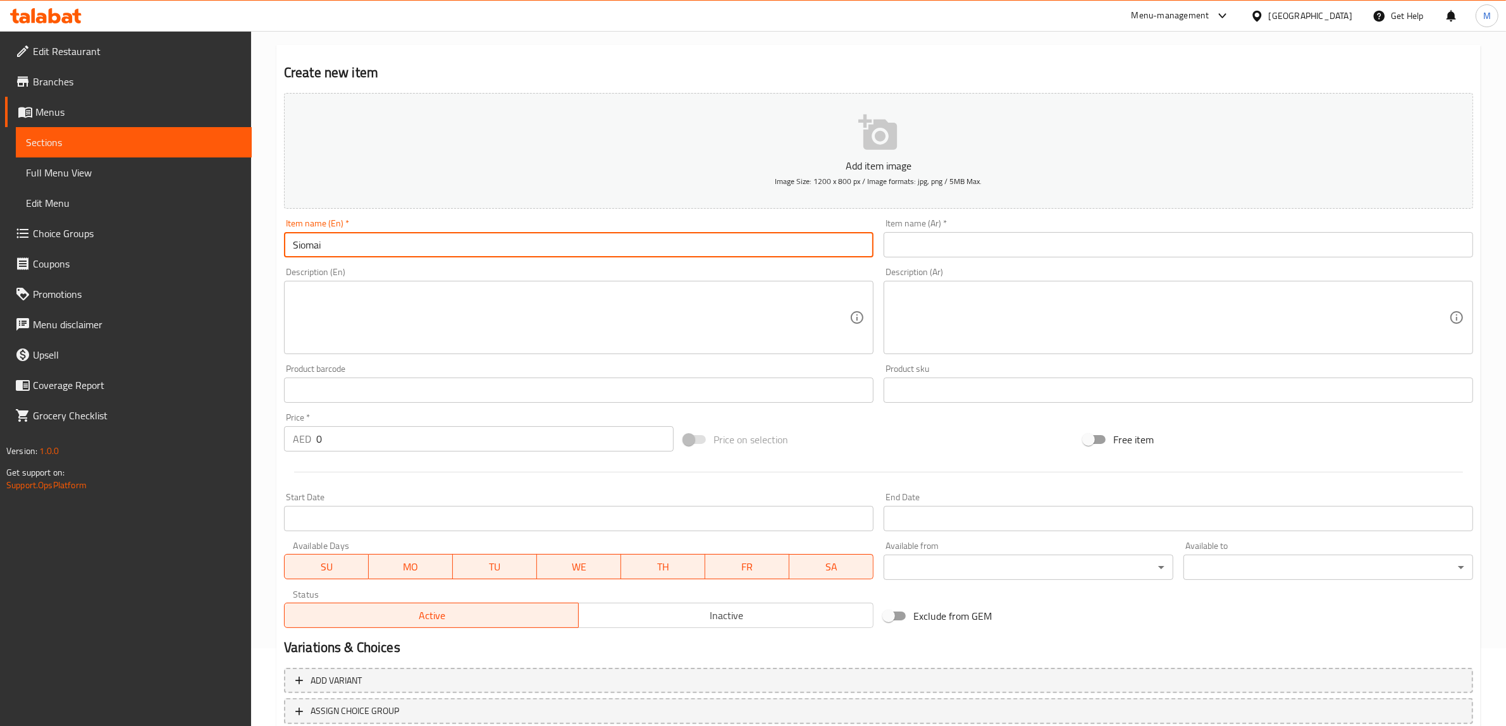
scroll to position [165, 0]
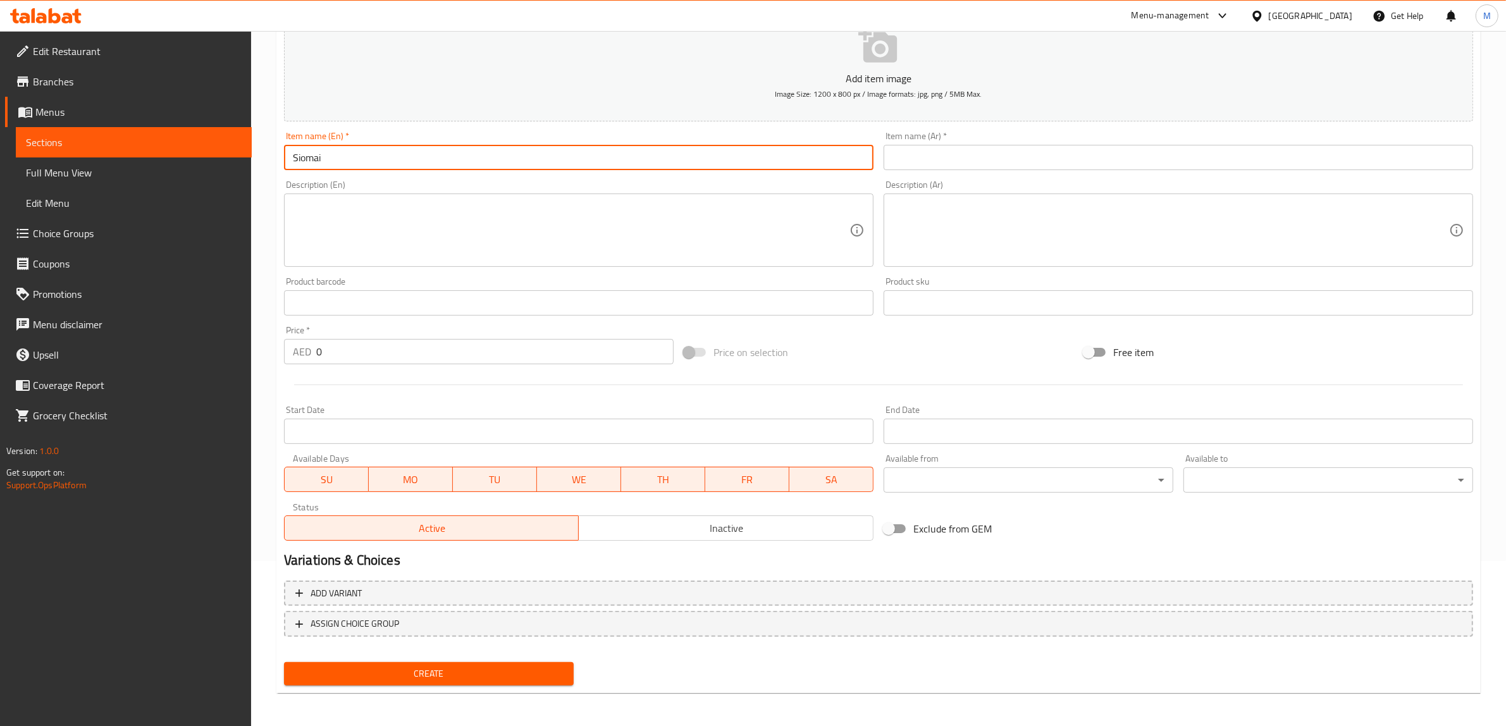
type input "Siomai"
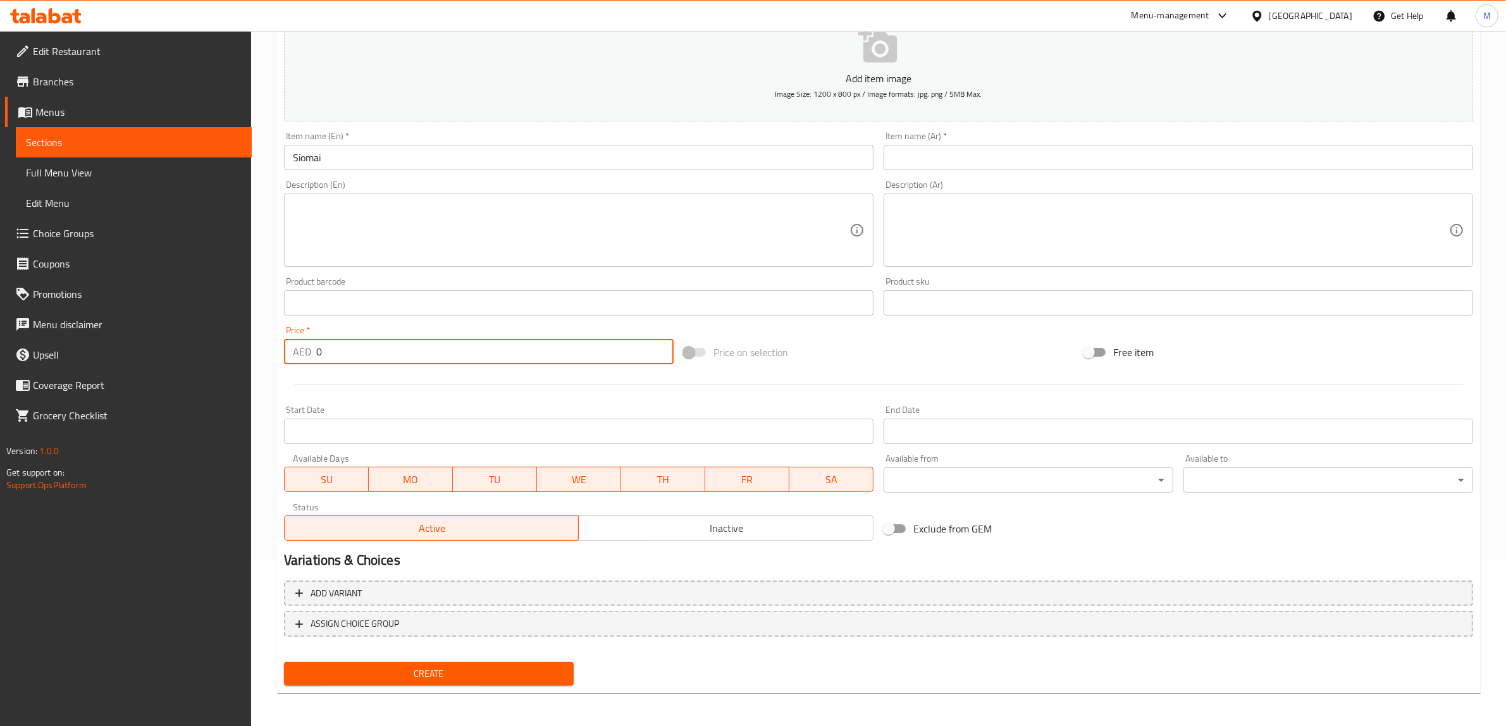
drag, startPoint x: 366, startPoint y: 350, endPoint x: 273, endPoint y: 350, distance: 92.4
click at [274, 350] on div "Home / Restaurants management / Menus / Sections / item / create Noodles & Side…" at bounding box center [878, 297] width 1255 height 863
type input "6"
click at [979, 155] on input "text" at bounding box center [1179, 157] width 590 height 25
paste input "سيوماي"
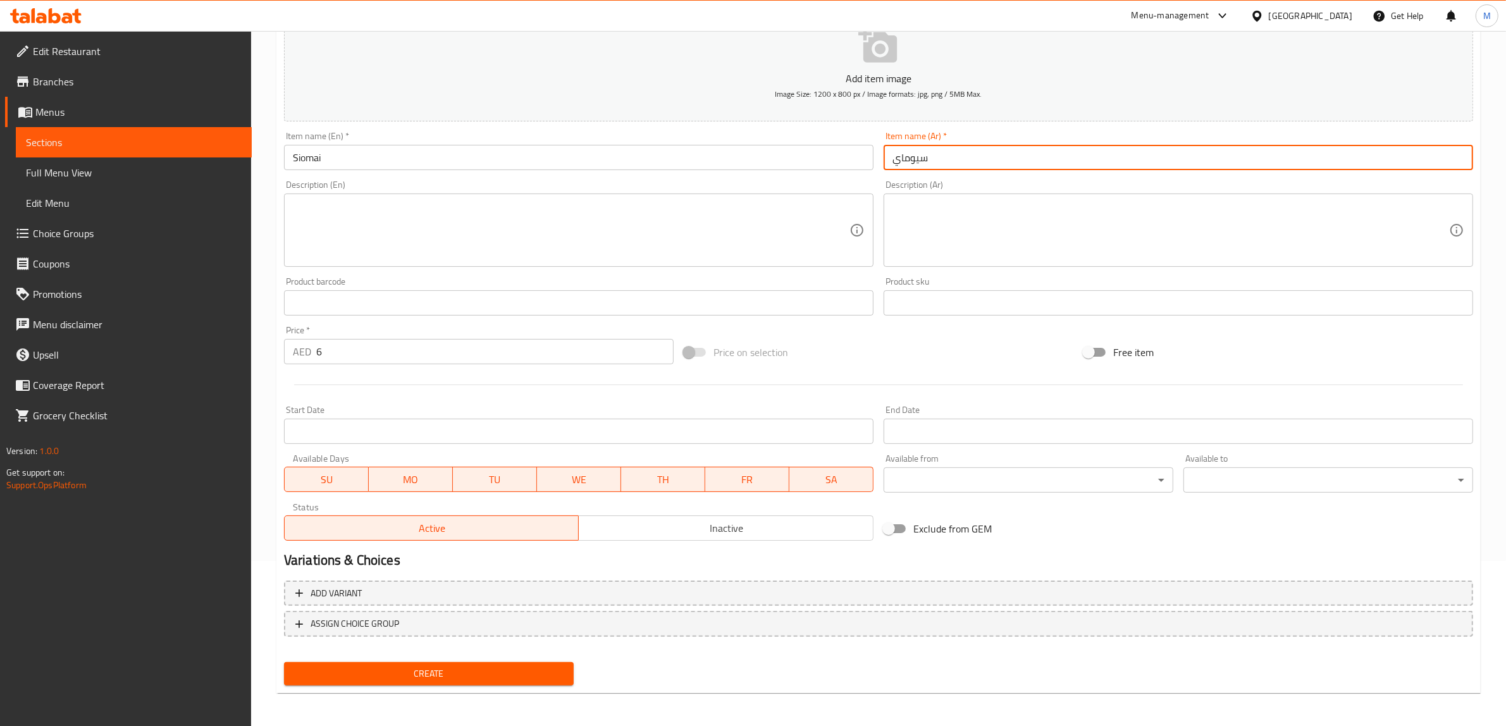
type input "سيوماي"
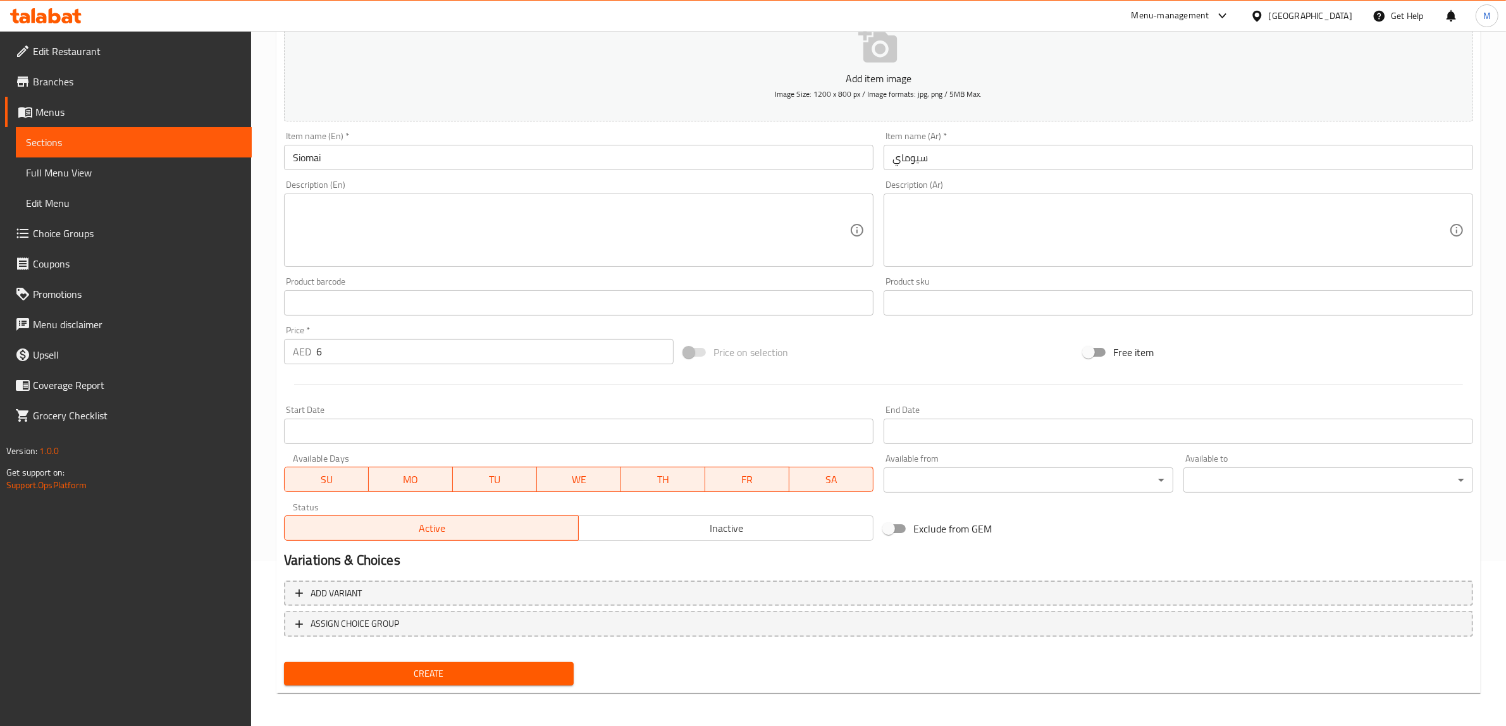
drag, startPoint x: 478, startPoint y: 217, endPoint x: 11, endPoint y: 256, distance: 468.5
click at [478, 217] on textarea at bounding box center [571, 231] width 557 height 60
paste textarea "Steamed to tender perfection, each dumpling is juicy, savory, and bursting with…"
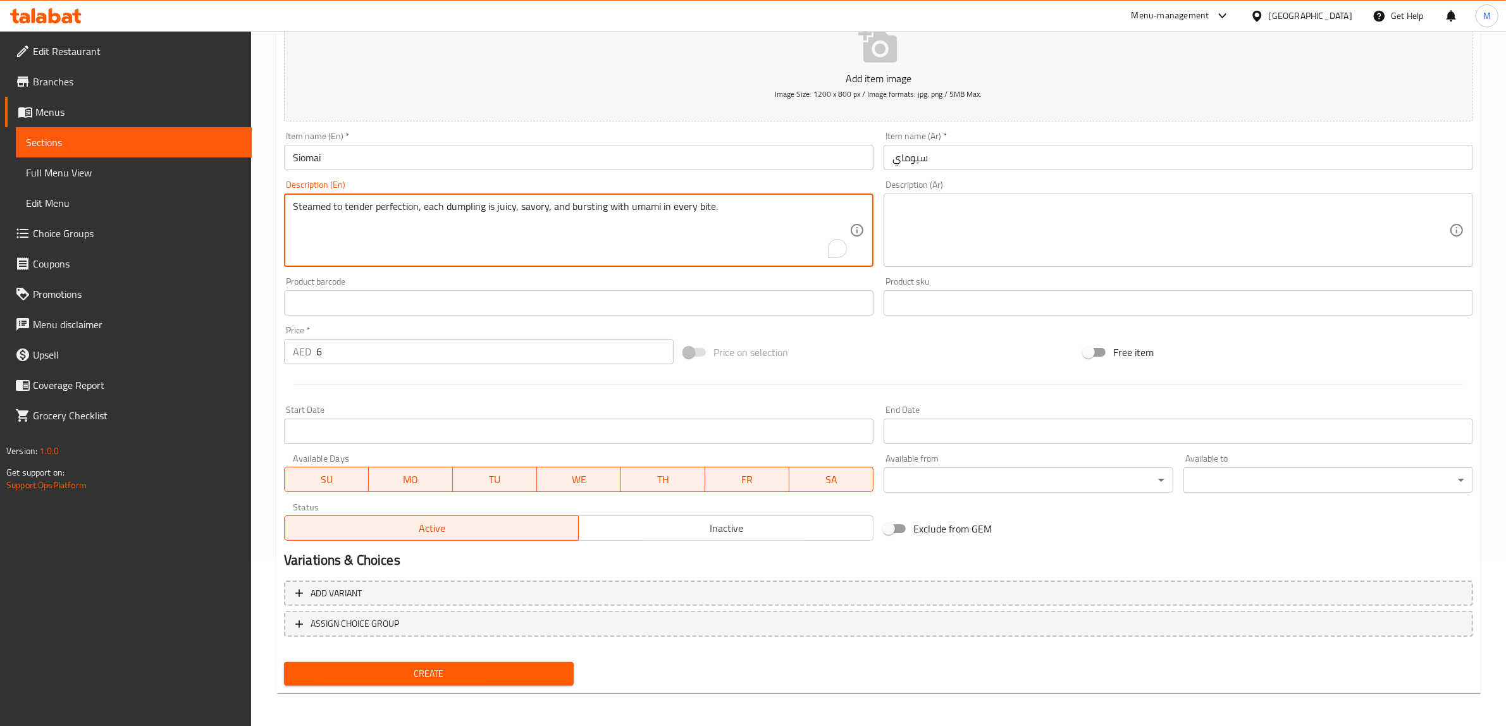
type textarea "Steamed to tender perfection, each dumpling is juicy, savory, and bursting with…"
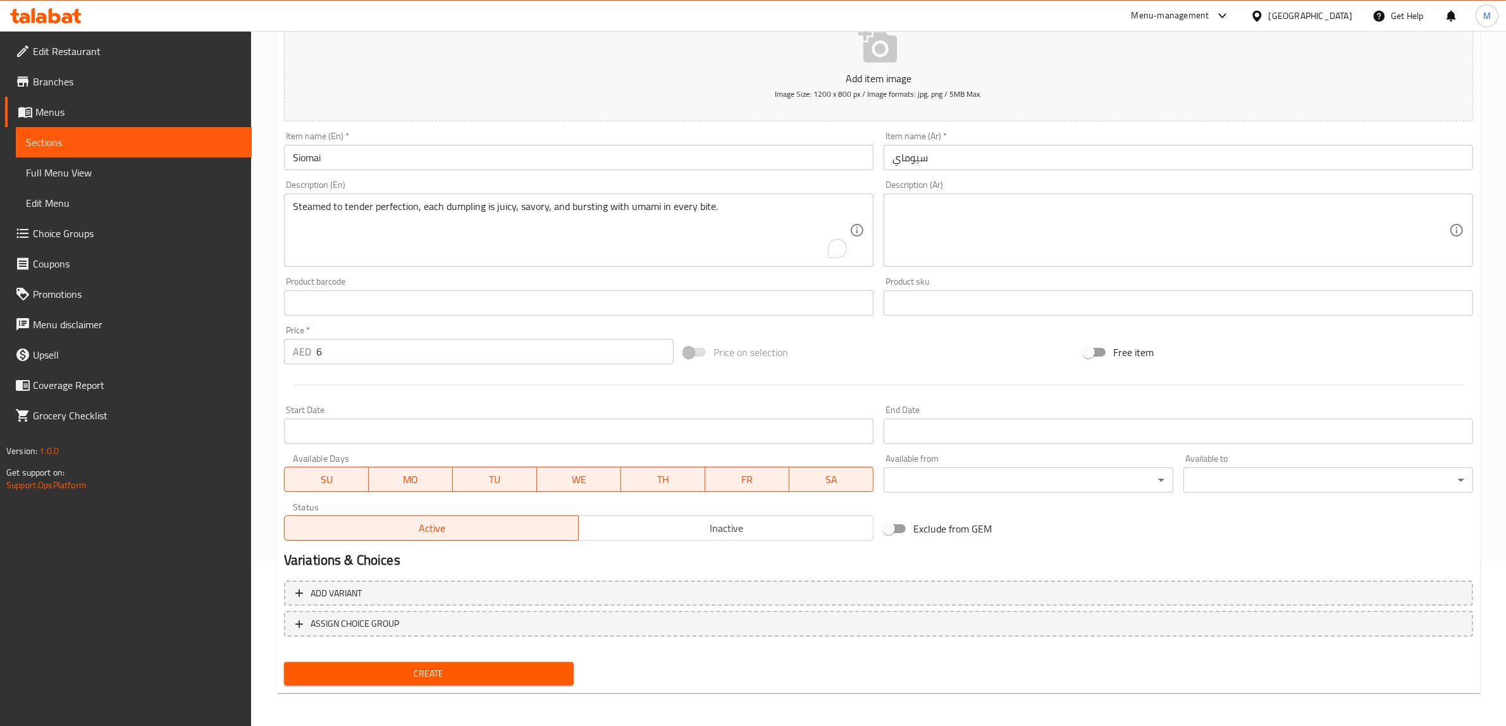
click at [1172, 245] on textarea at bounding box center [1171, 231] width 557 height 60
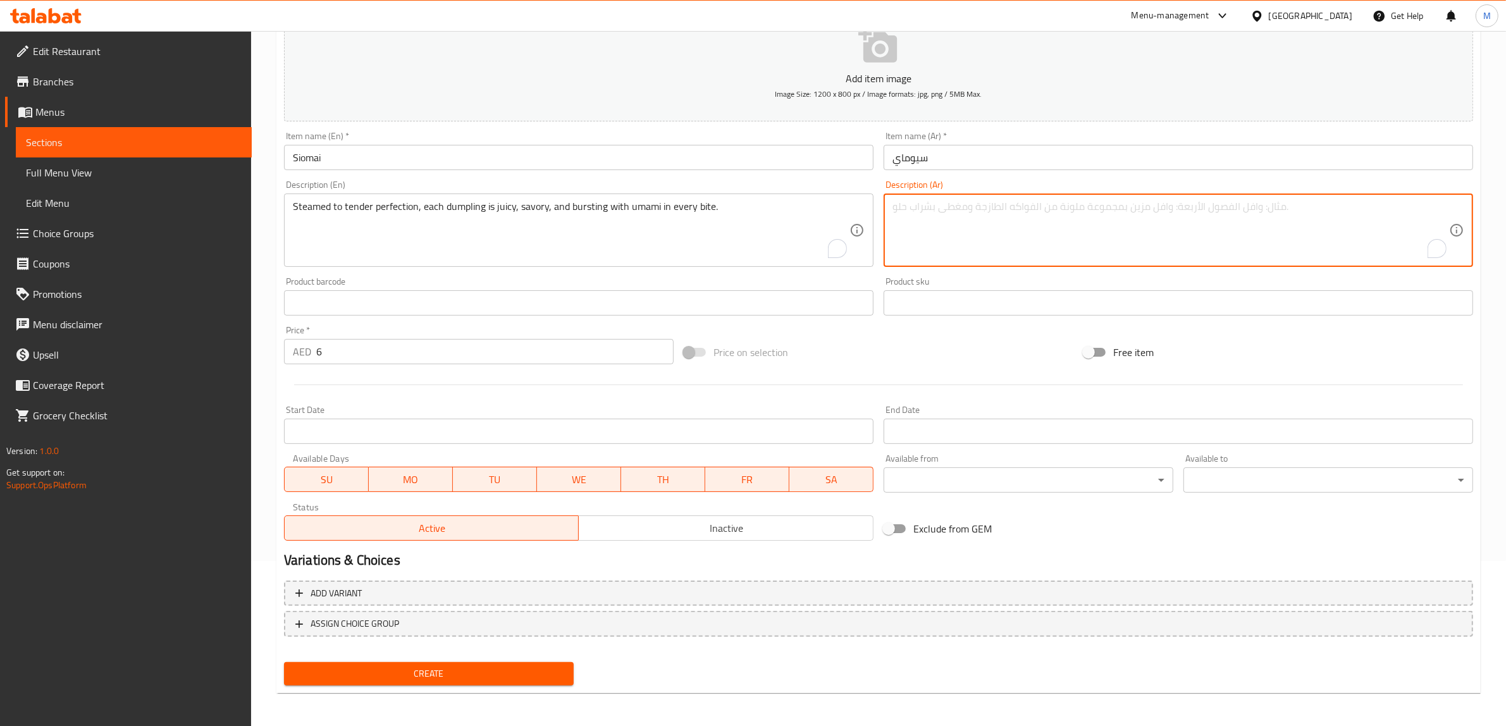
paste textarea "يتم طهي كل زلابية على البخار حتى تصبح طرية للغاية، وهي طرية ولذيذة ومليئة بالنك…"
click at [1278, 207] on textarea "يتم طهي كل زلابية على البخار حتى تصبح طرية للغاية، وهي طرية ولذيذة ومليئة بالنك…" at bounding box center [1171, 231] width 557 height 60
type textarea "يتم طهي كل دامبلينج على البخار حتى تصبح طرية للغاية، وهي طرية ولذيذة ومليئة بال…"
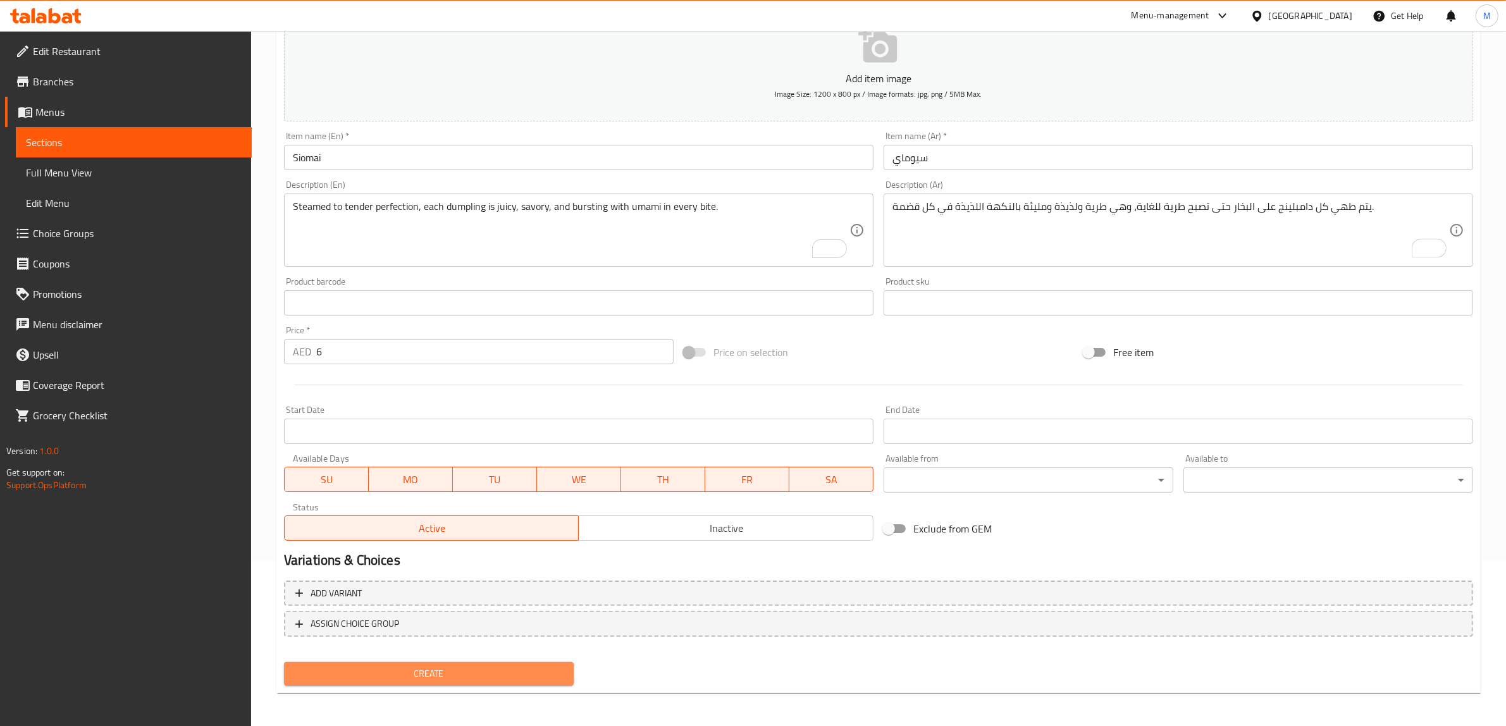
click at [545, 671] on span "Create" at bounding box center [428, 674] width 269 height 16
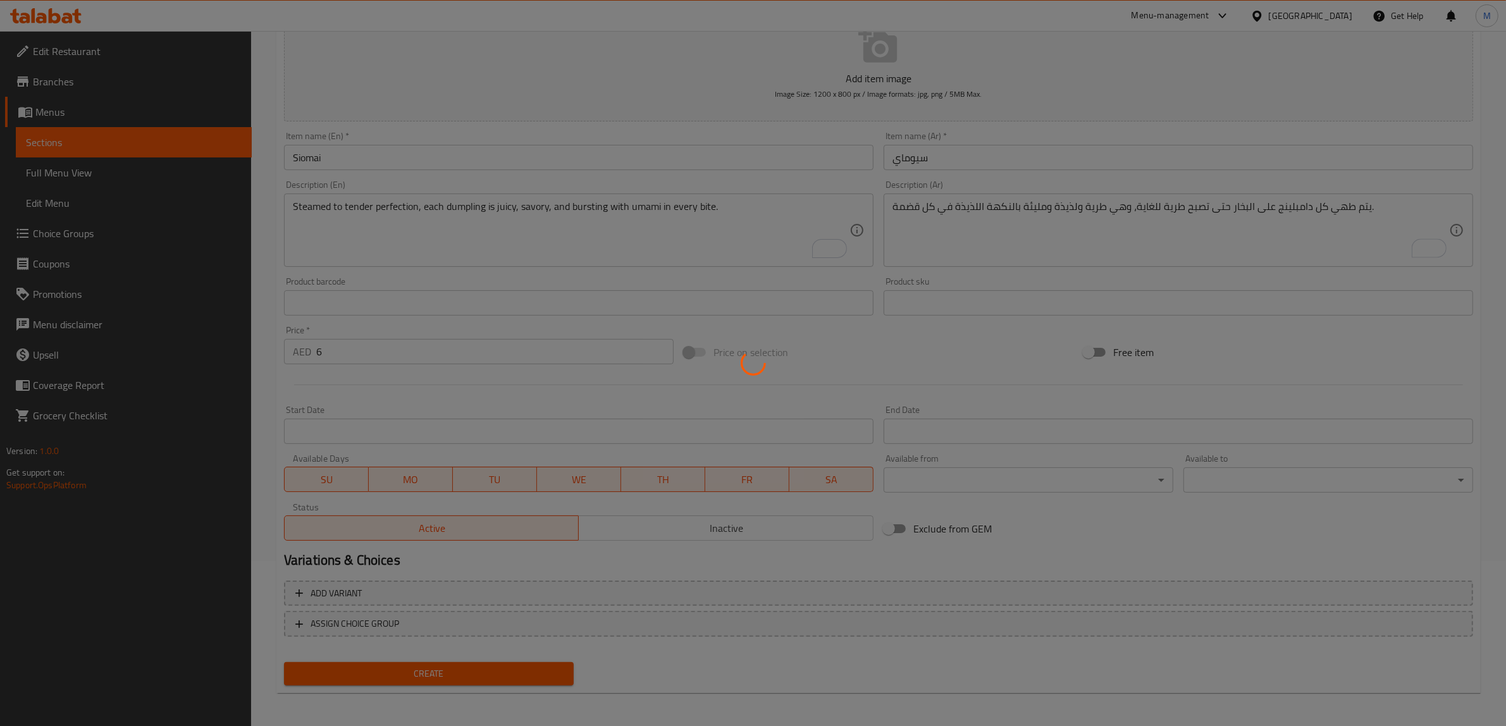
type input "0"
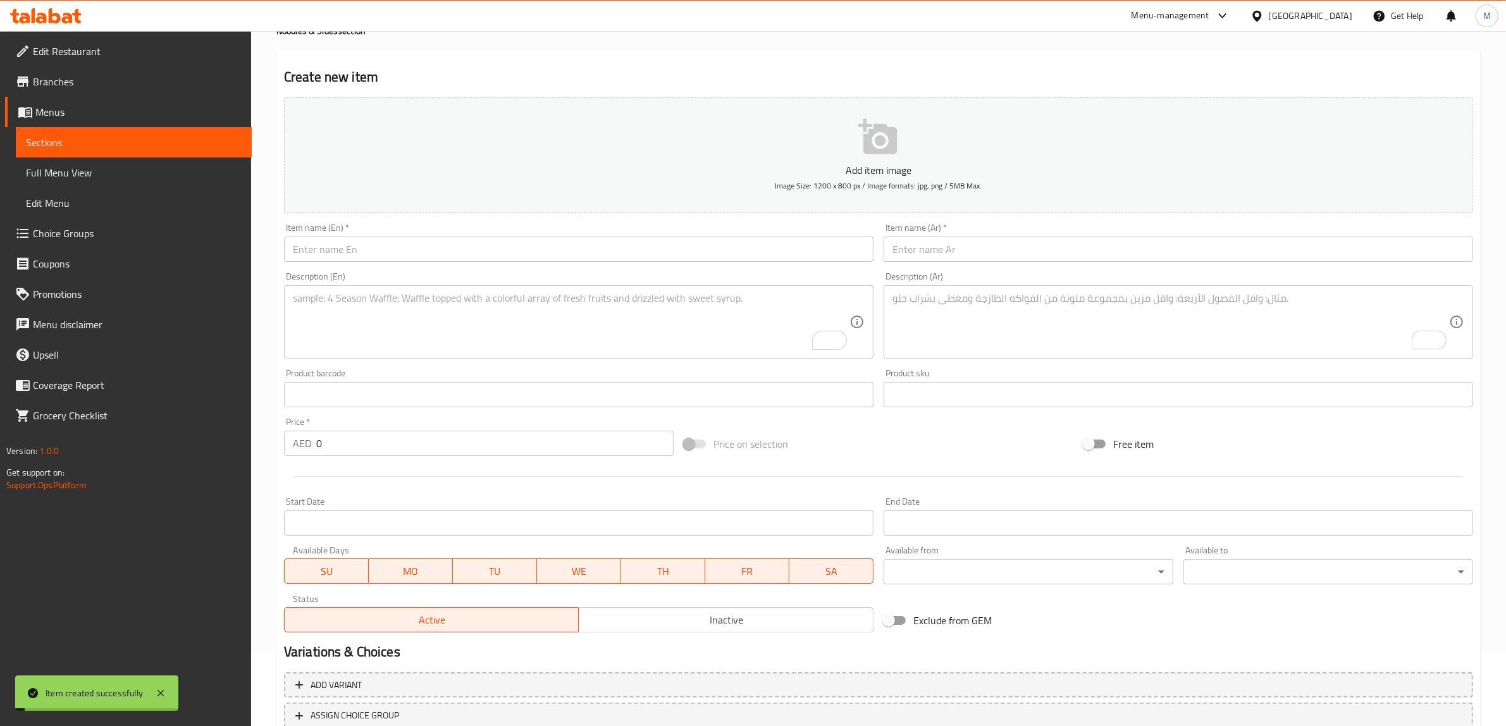
scroll to position [0, 0]
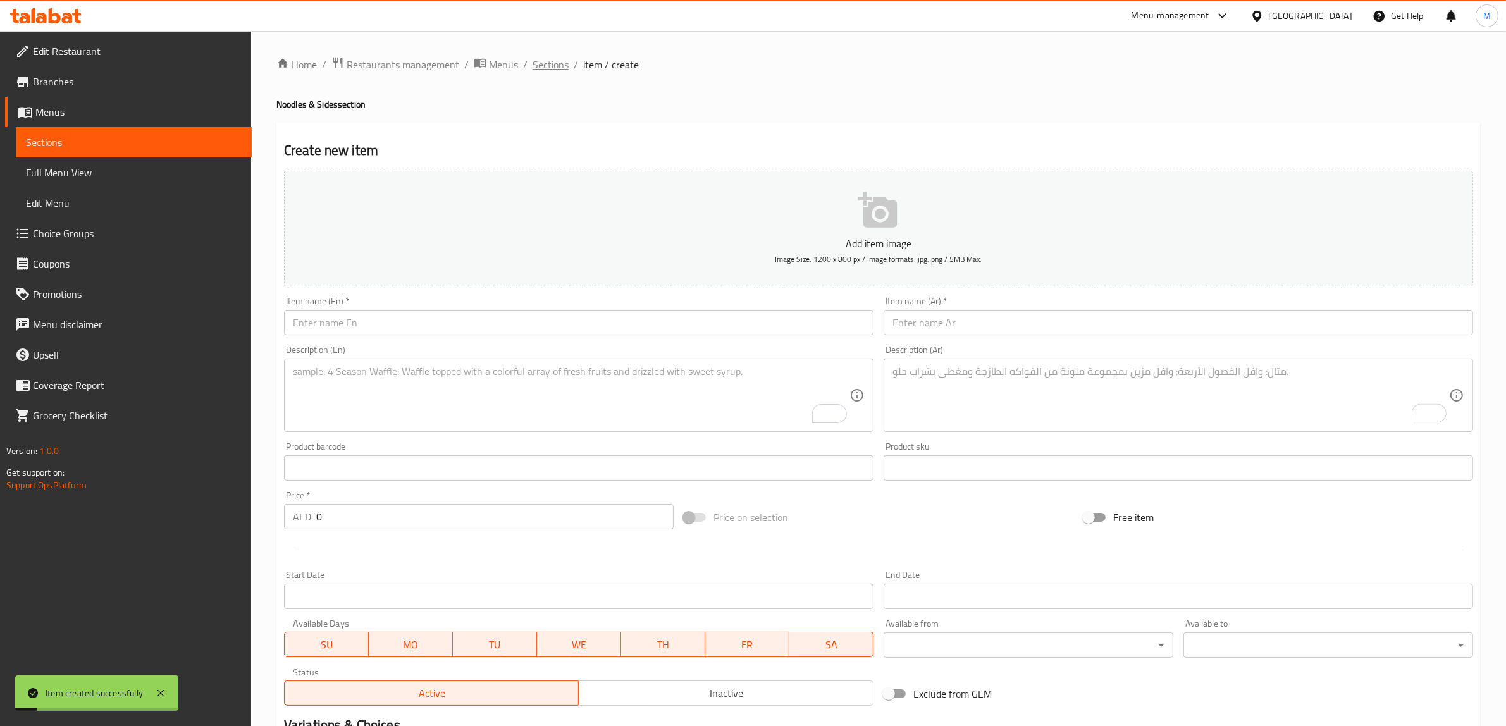
click at [542, 65] on span "Sections" at bounding box center [551, 64] width 36 height 15
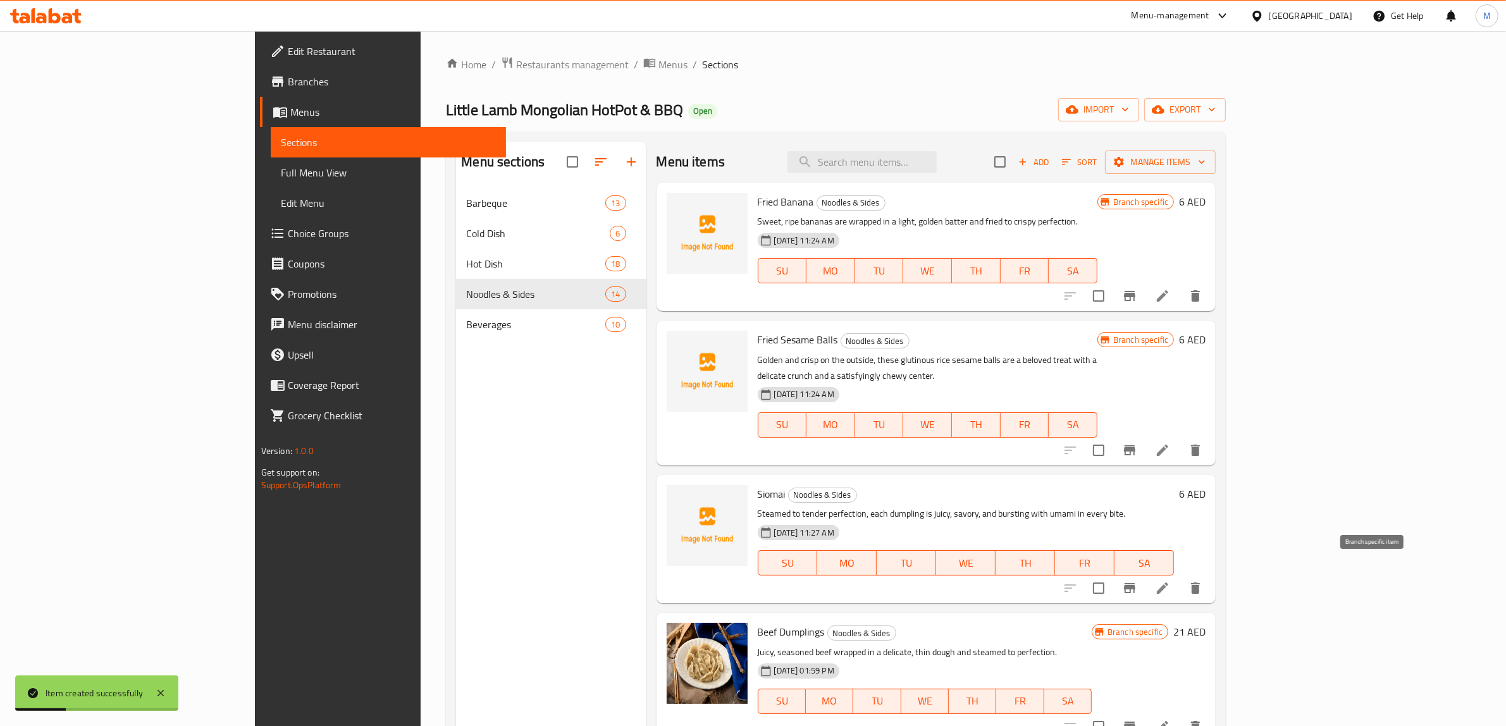
click at [1137, 581] on icon "Branch-specific-item" at bounding box center [1129, 588] width 15 height 15
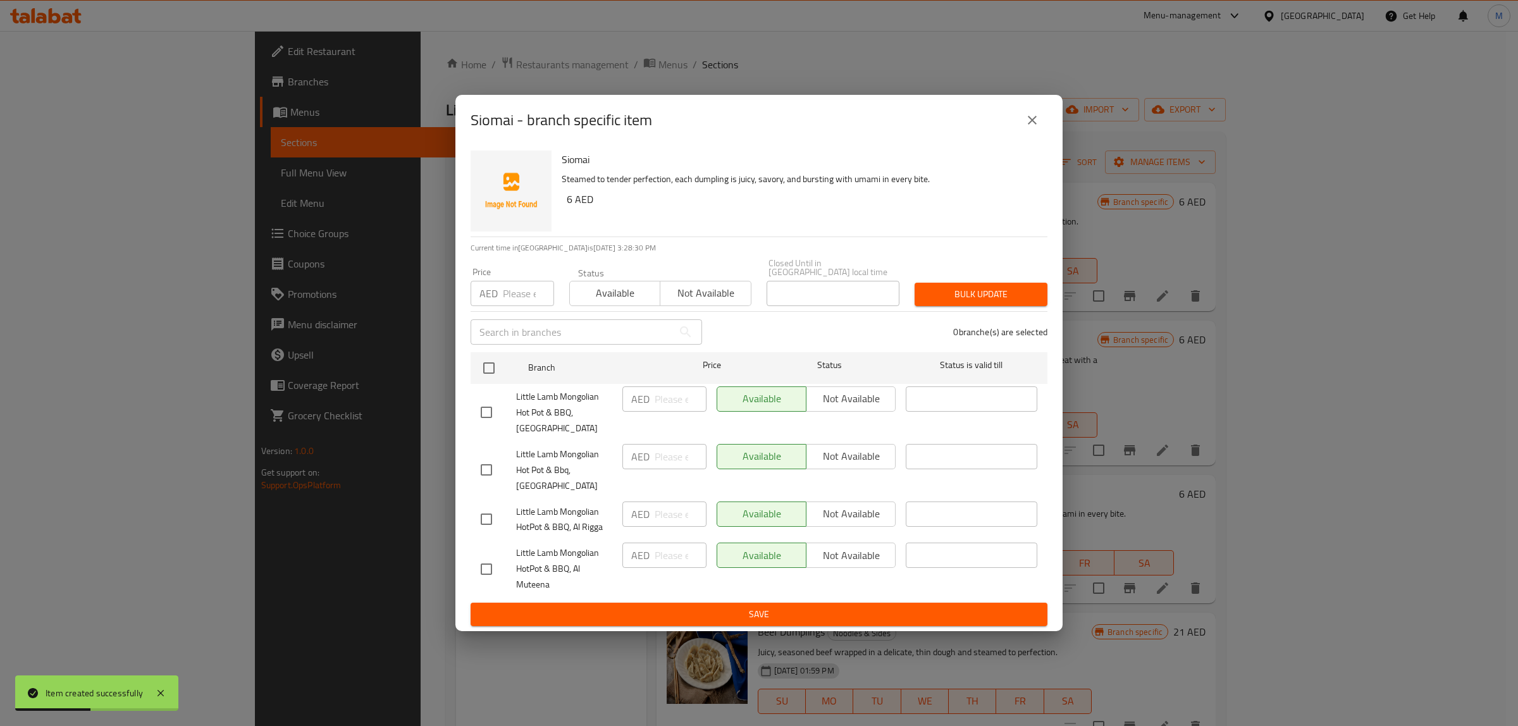
click at [488, 408] on input "checkbox" at bounding box center [486, 412] width 27 height 27
checkbox input "true"
click at [489, 455] on div "Little Lamb Mongolian Hot Pot & Bbq, [GEOGRAPHIC_DATA]" at bounding box center [547, 470] width 142 height 63
click at [486, 468] on input "checkbox" at bounding box center [486, 470] width 27 height 27
checkbox input "true"
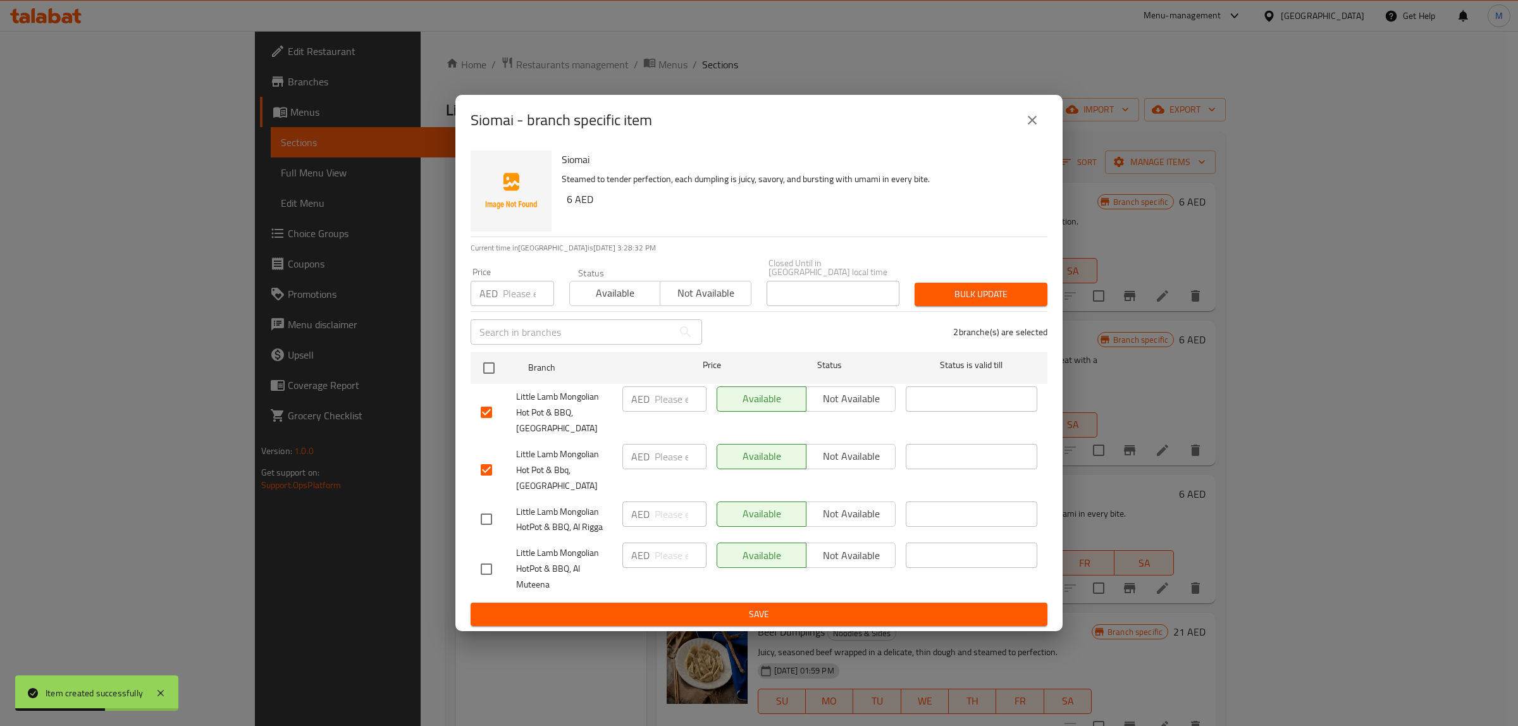
click at [483, 516] on input "checkbox" at bounding box center [486, 519] width 27 height 27
checkbox input "true"
click at [841, 517] on span "Not available" at bounding box center [851, 514] width 79 height 18
click at [855, 462] on span "Not available" at bounding box center [851, 456] width 79 height 18
click at [850, 393] on span "Not available" at bounding box center [851, 399] width 79 height 18
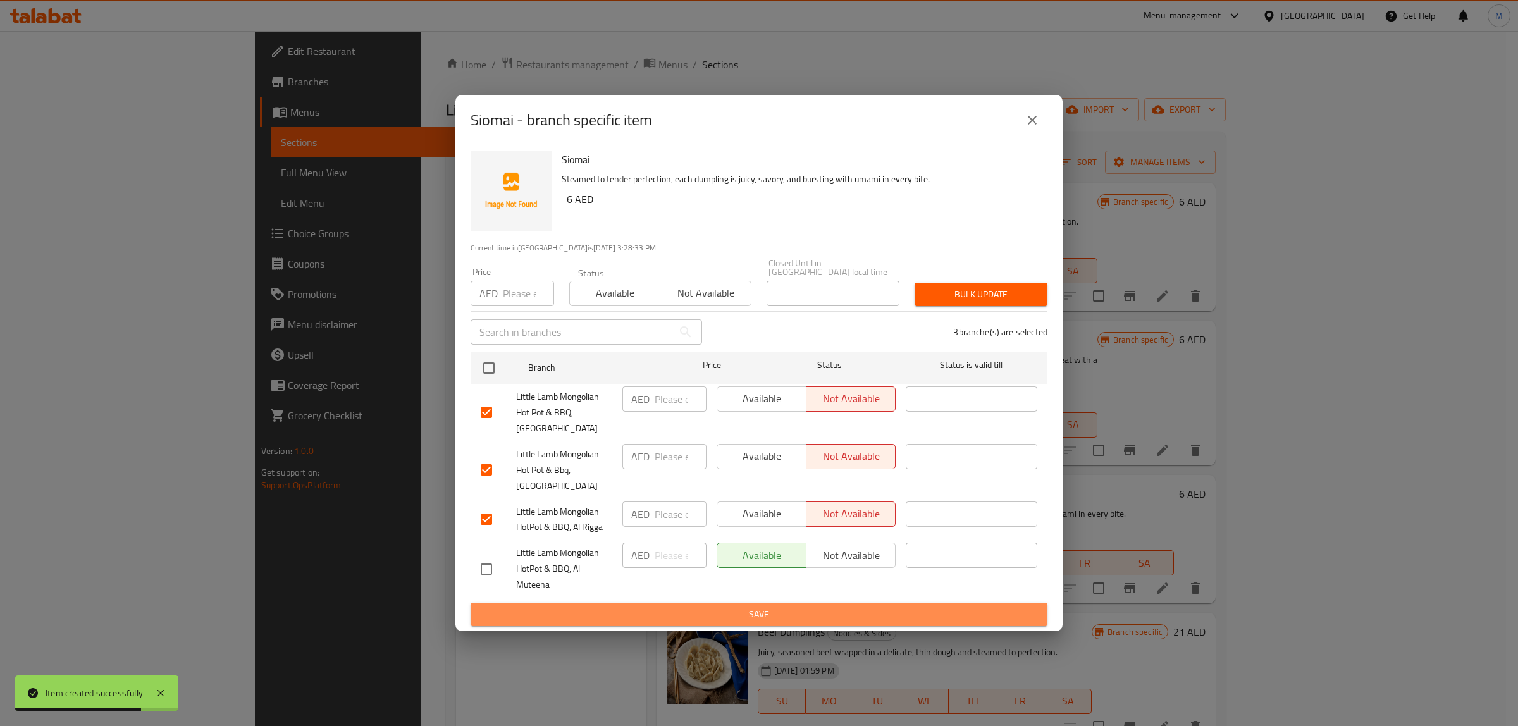
click at [836, 621] on span "Save" at bounding box center [759, 615] width 557 height 16
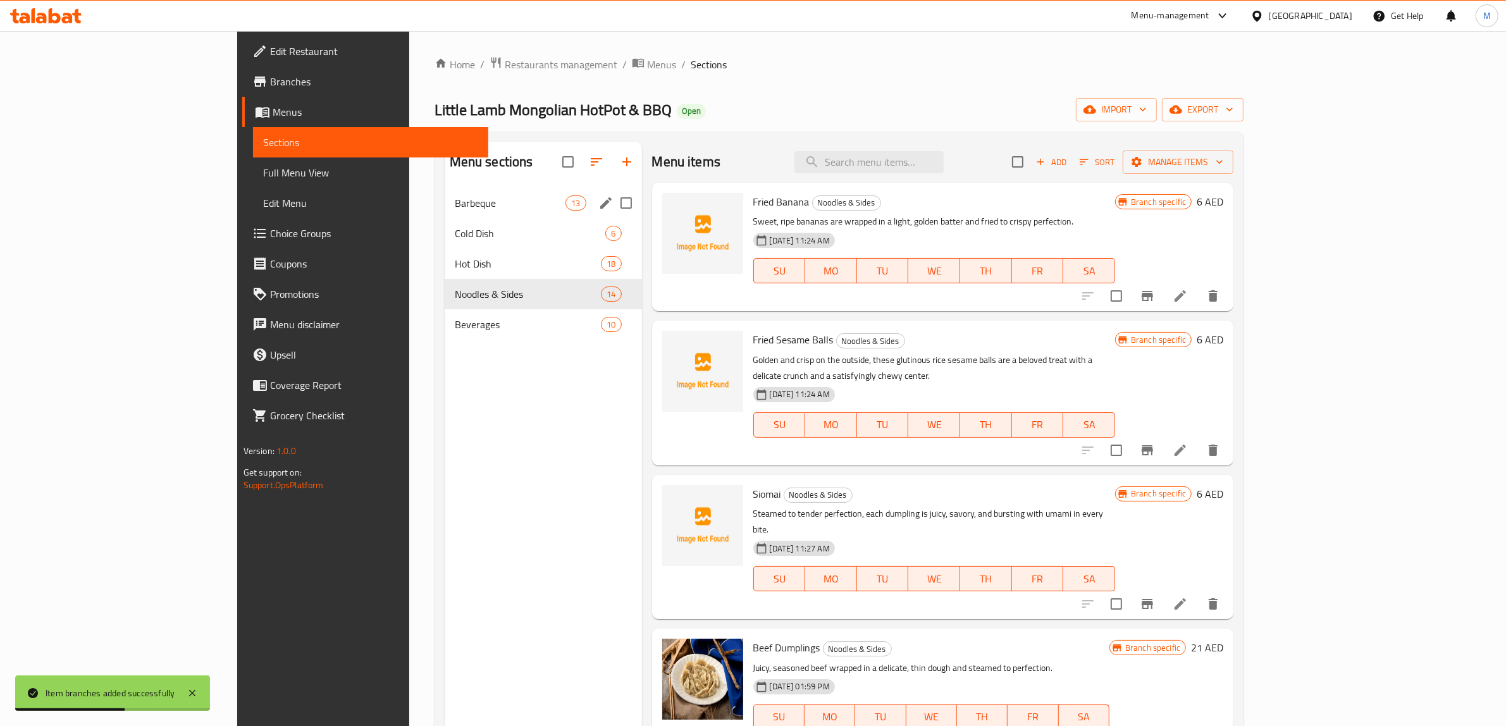
click at [455, 209] on span "Barbeque" at bounding box center [510, 202] width 111 height 15
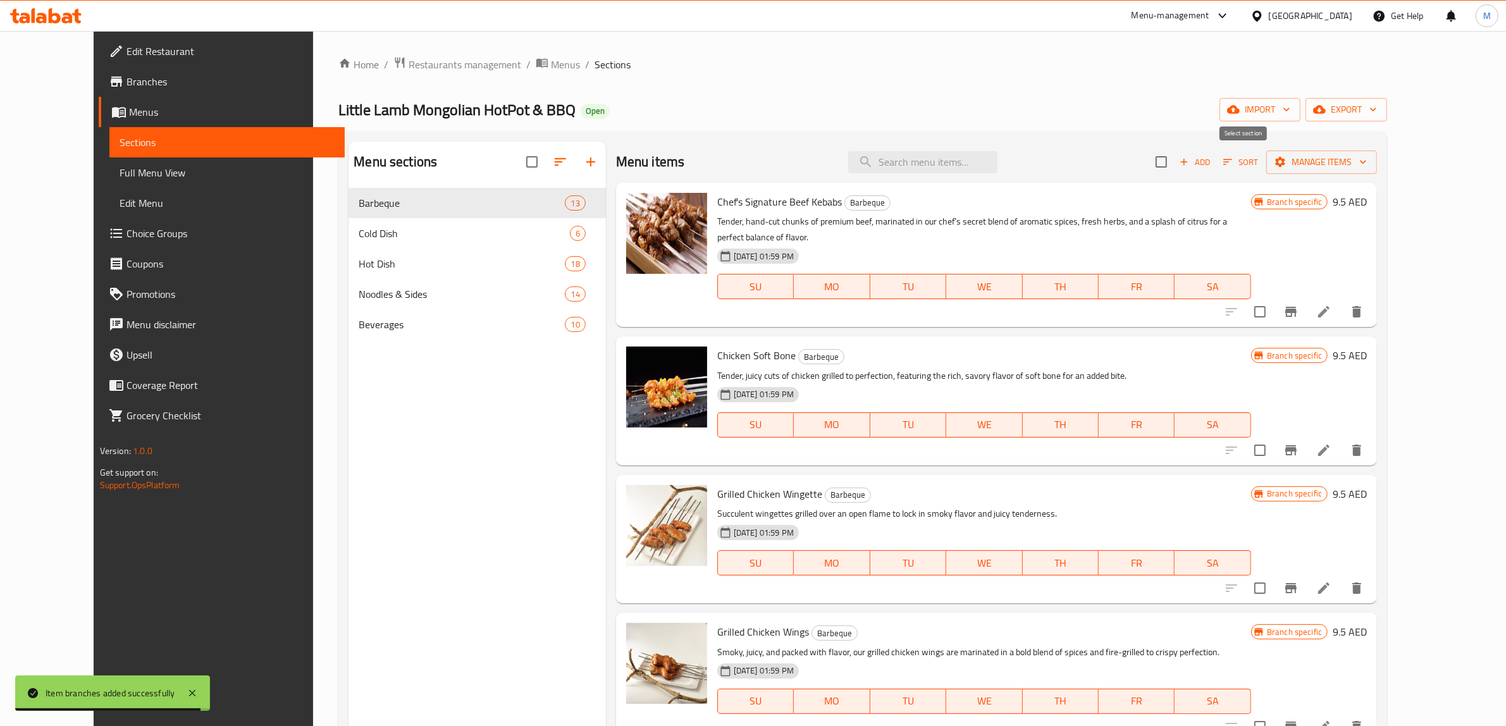
click at [1175, 169] on input "checkbox" at bounding box center [1161, 162] width 27 height 27
checkbox input "true"
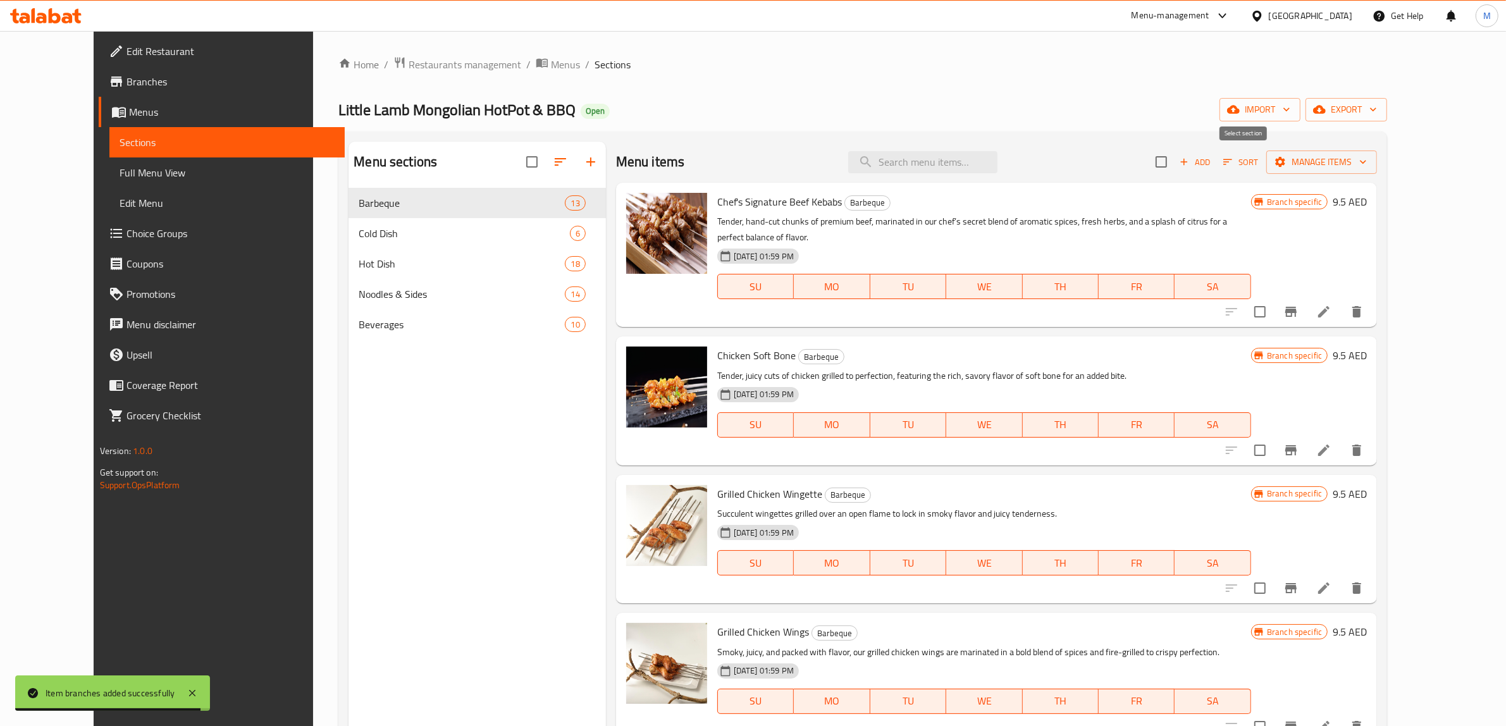
checkbox input "true"
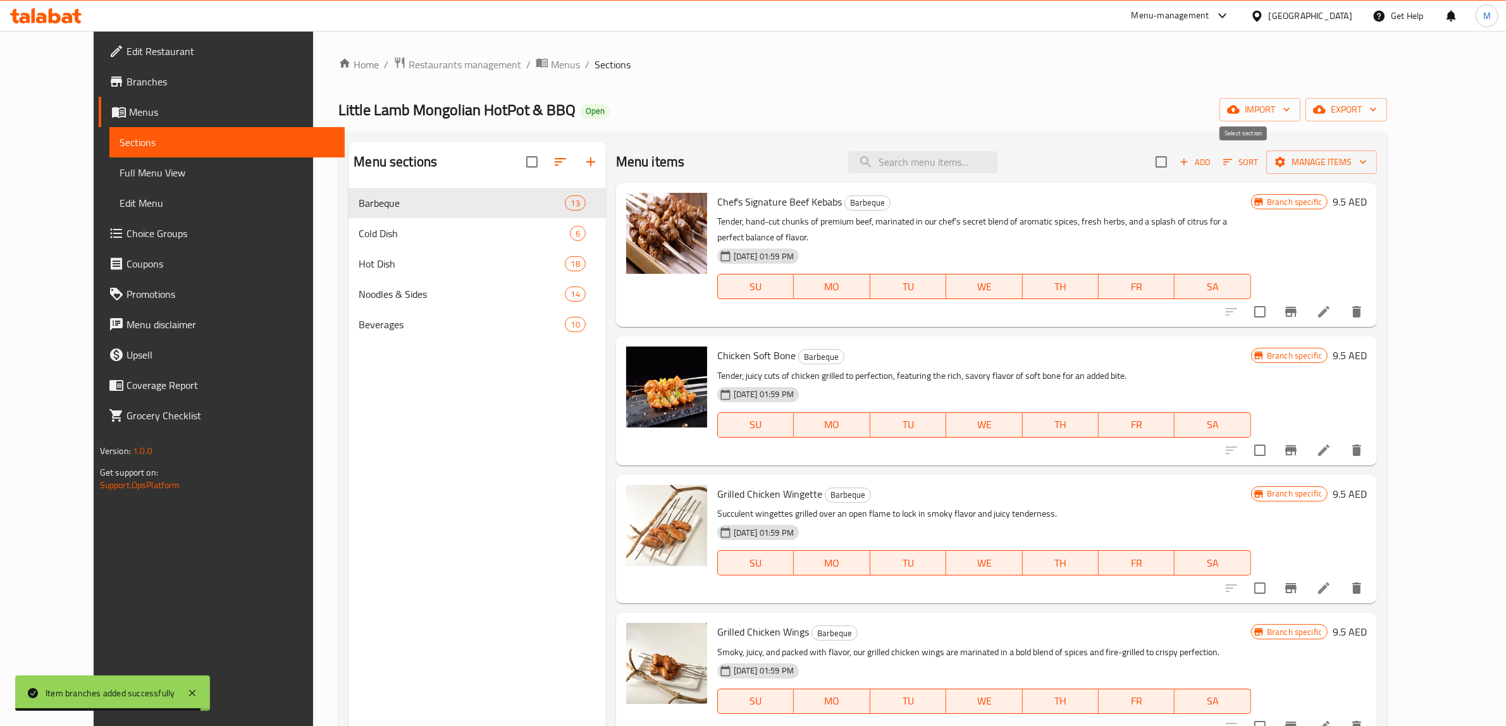
checkbox input "true"
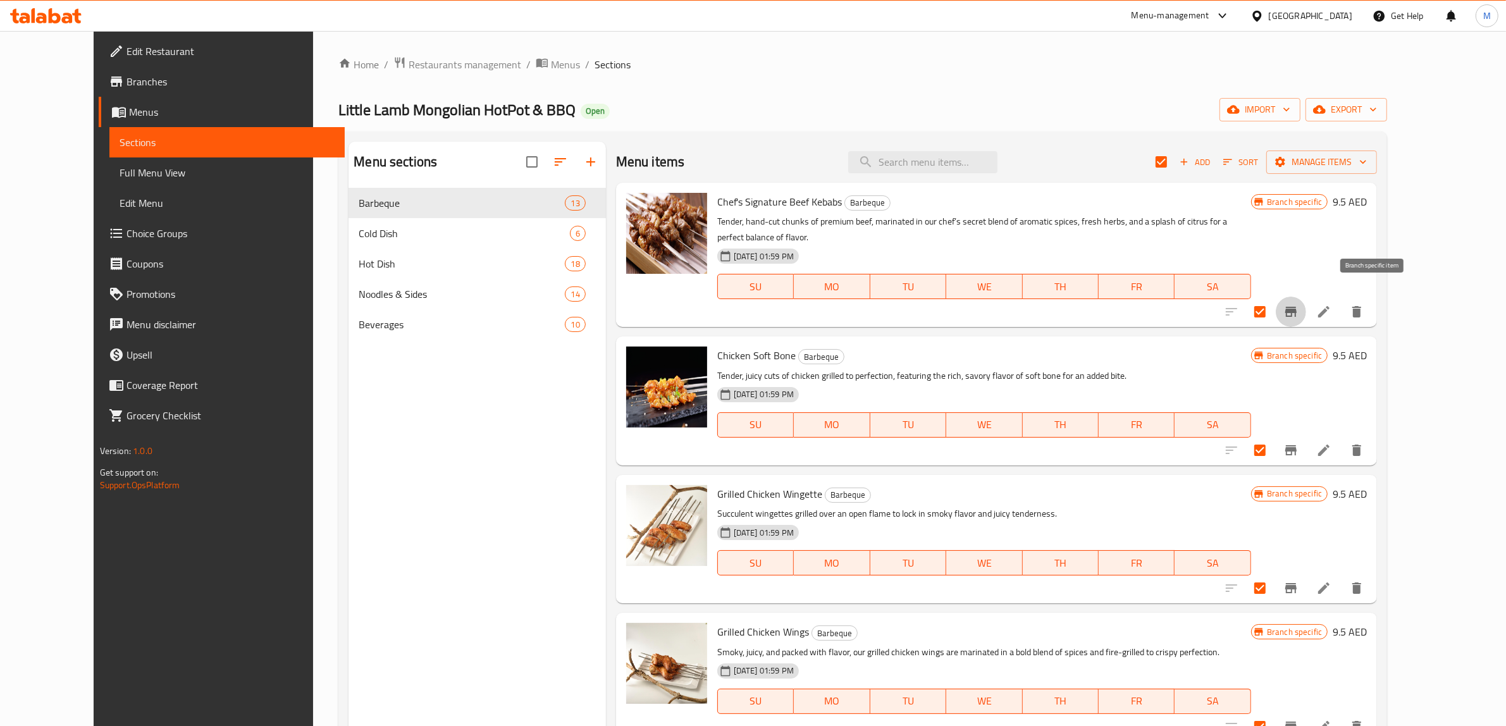
click at [1299, 304] on icon "Branch-specific-item" at bounding box center [1291, 311] width 15 height 15
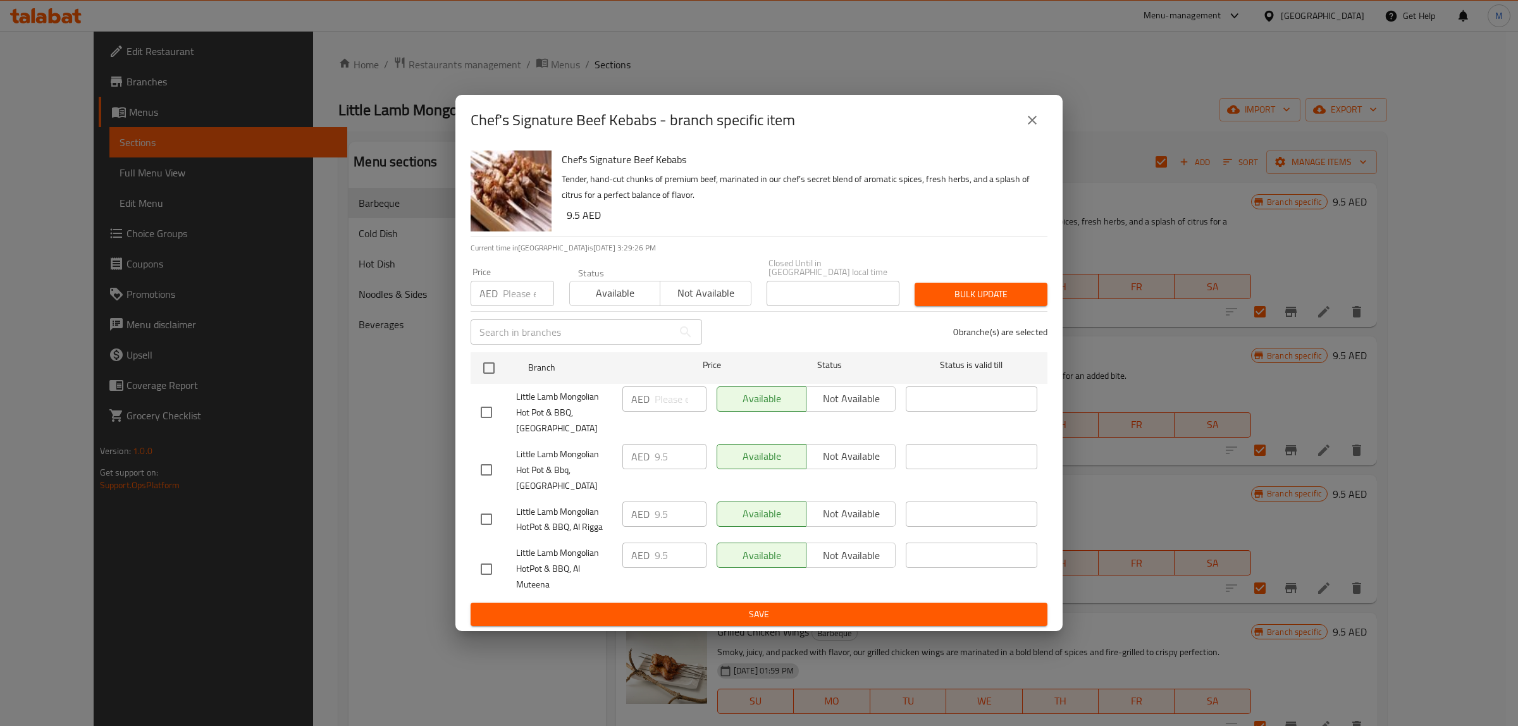
click at [486, 569] on input "checkbox" at bounding box center [486, 569] width 27 height 27
checkbox input "true"
click at [878, 561] on span "Not available" at bounding box center [851, 556] width 79 height 18
click at [848, 620] on span "Save" at bounding box center [759, 615] width 557 height 16
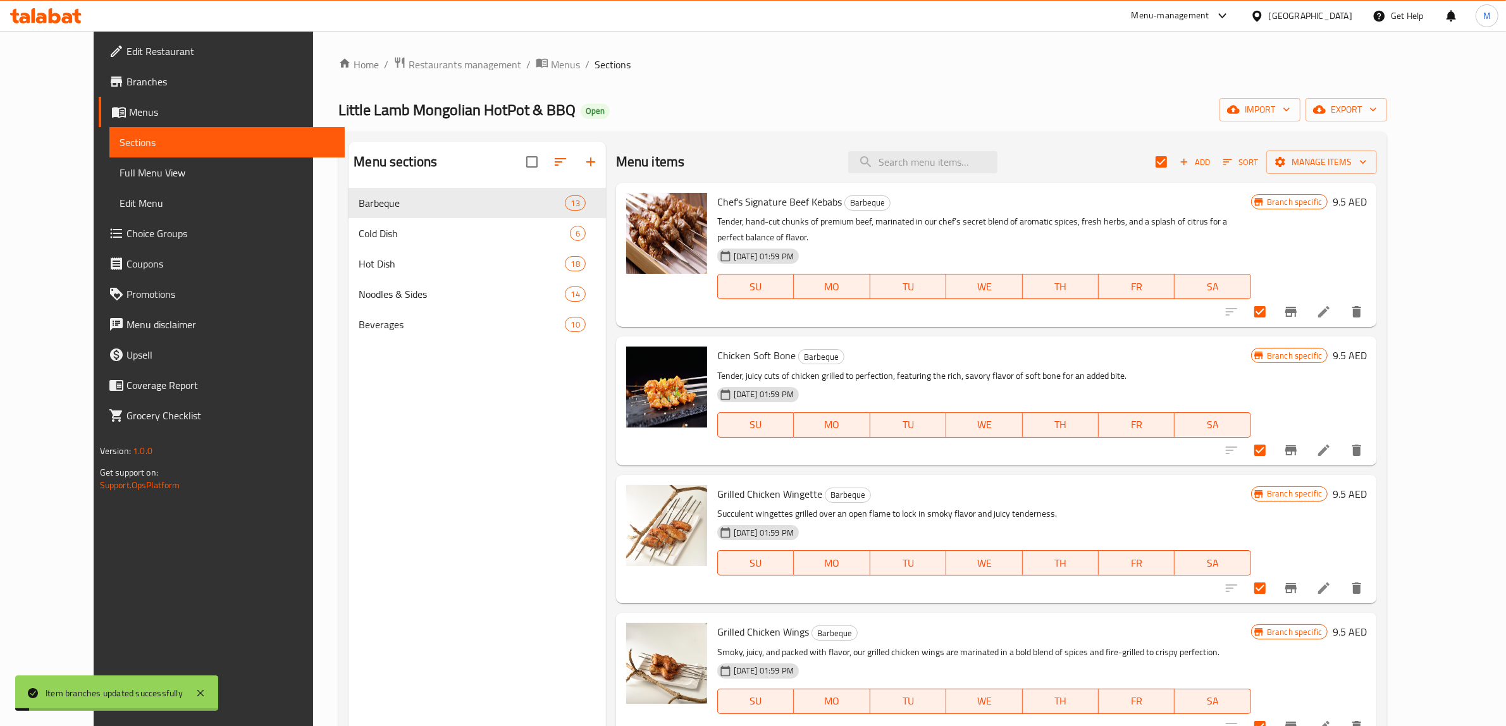
click at [1297, 445] on icon "Branch-specific-item" at bounding box center [1290, 450] width 11 height 10
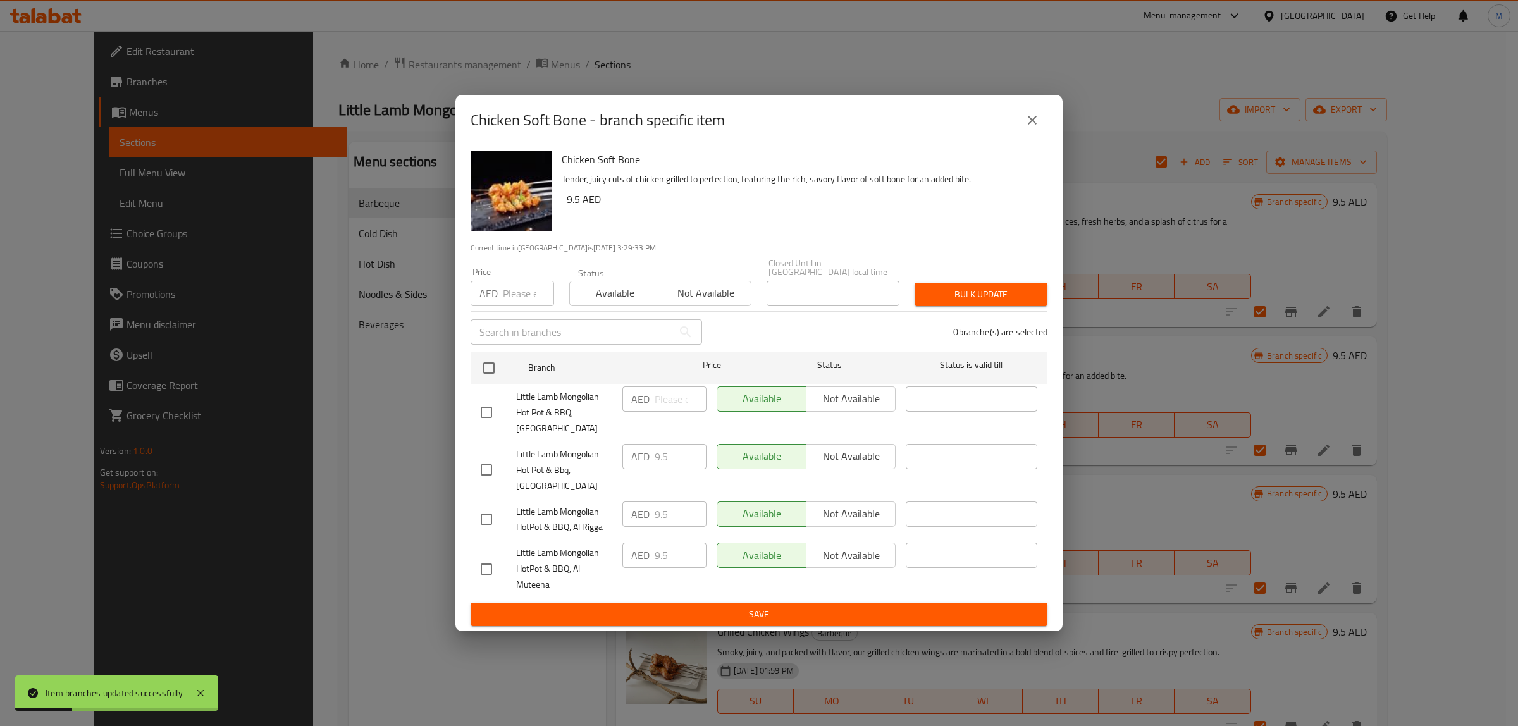
click at [485, 564] on input "checkbox" at bounding box center [486, 569] width 27 height 27
checkbox input "true"
click at [817, 559] on span "Not available" at bounding box center [851, 556] width 79 height 18
click at [810, 625] on button "Save" at bounding box center [759, 614] width 577 height 23
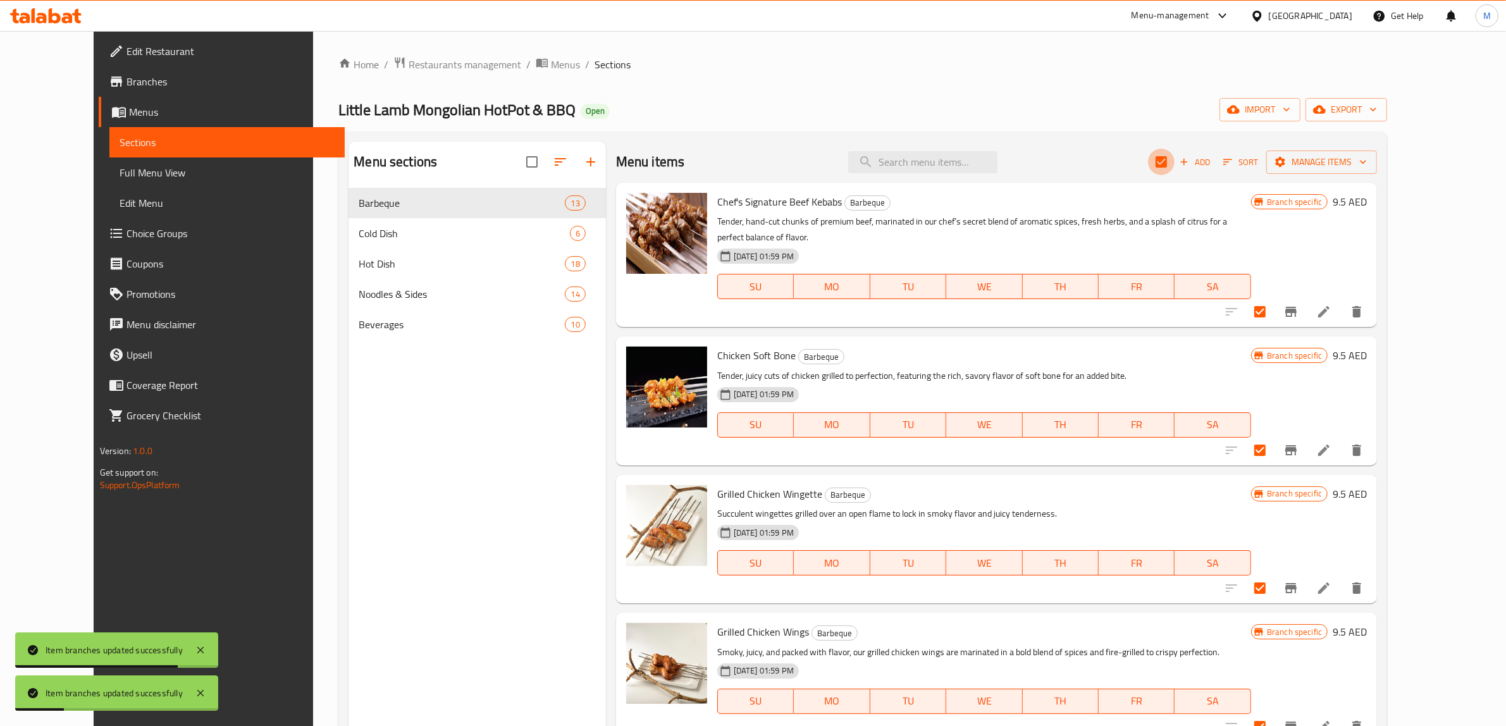
click at [1175, 163] on input "checkbox" at bounding box center [1161, 162] width 27 height 27
checkbox input "false"
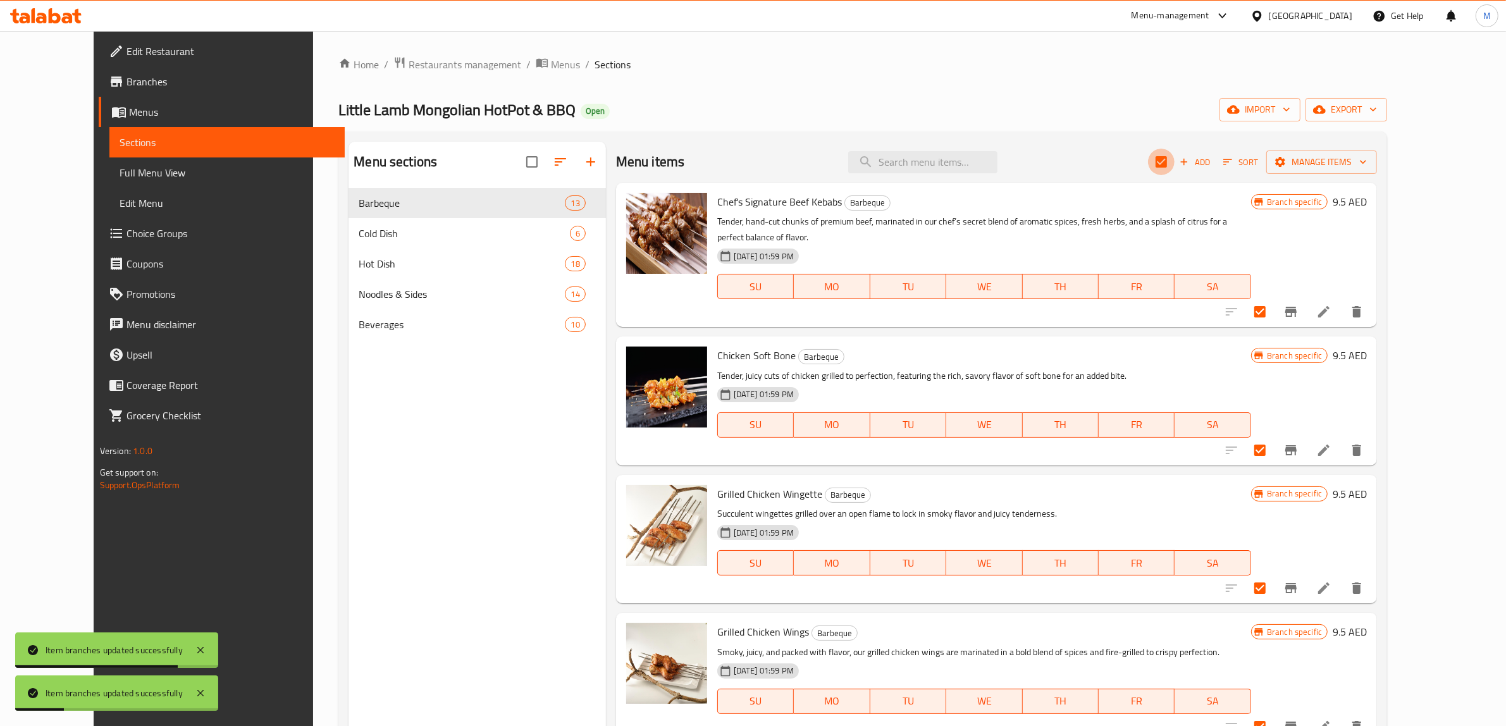
checkbox input "false"
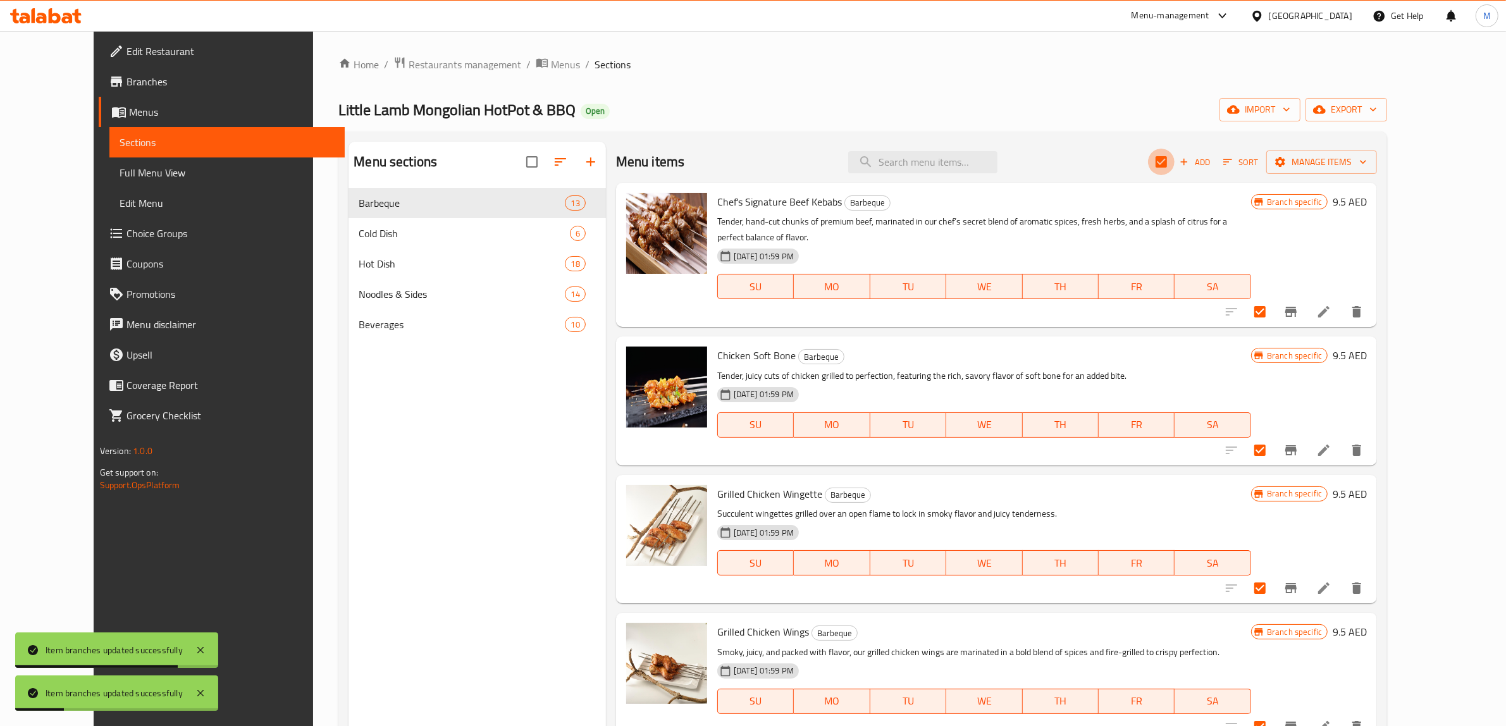
checkbox input "false"
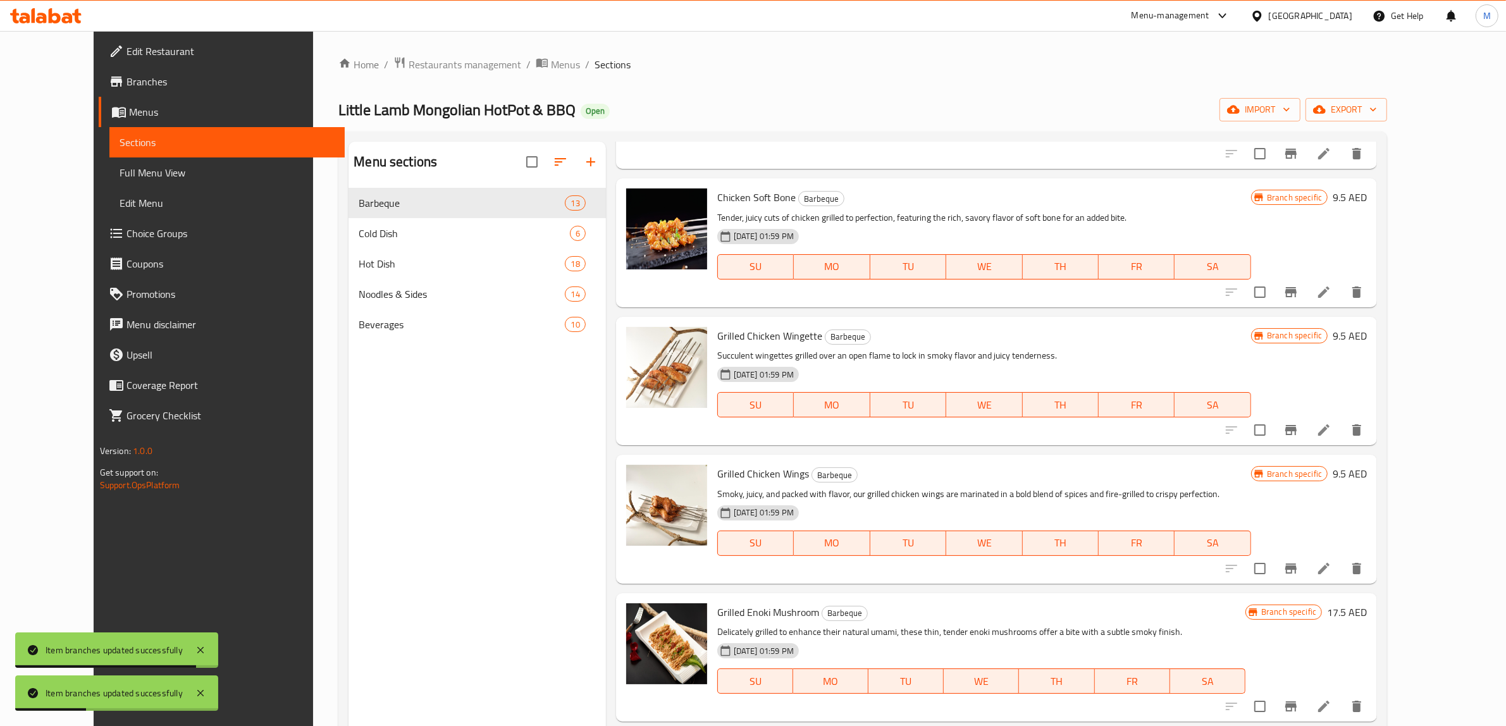
scroll to position [237, 0]
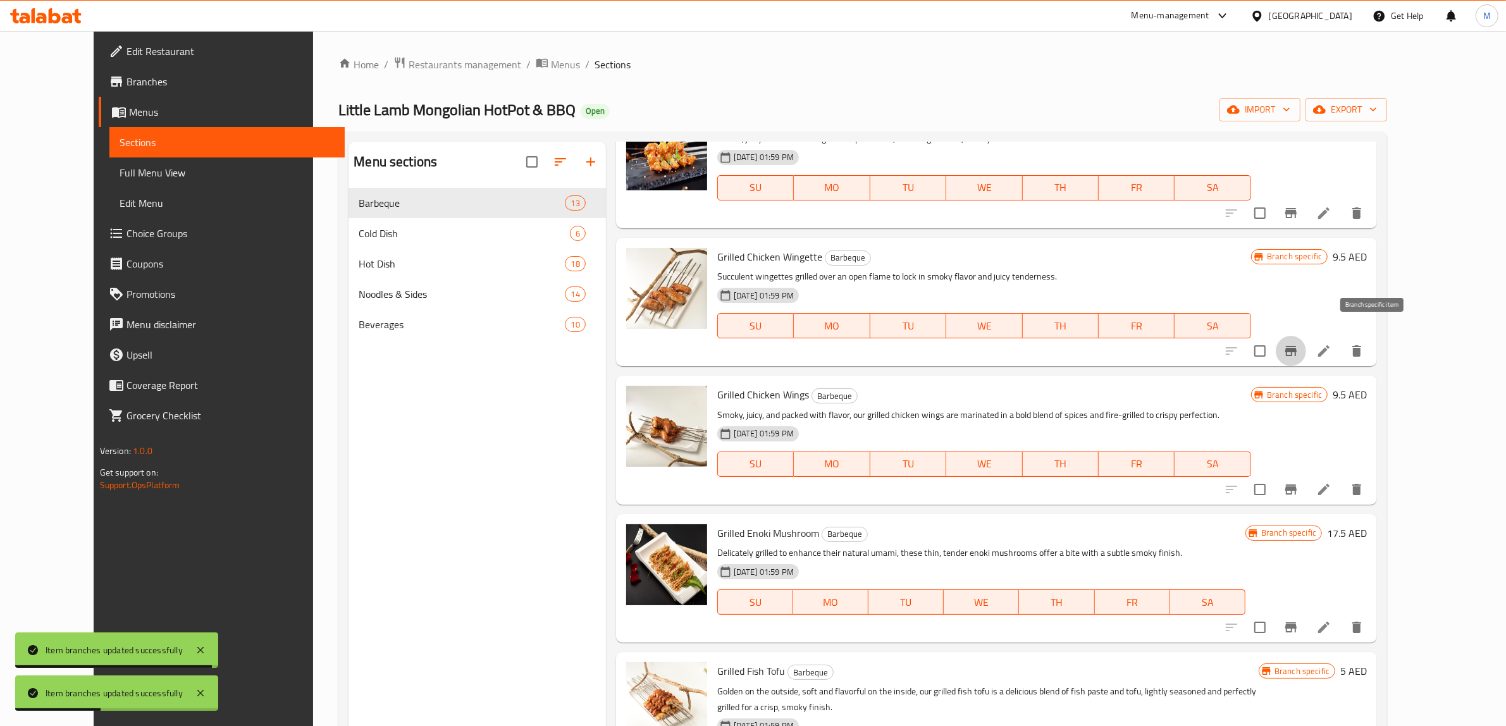
click at [1297, 346] on icon "Branch-specific-item" at bounding box center [1290, 351] width 11 height 10
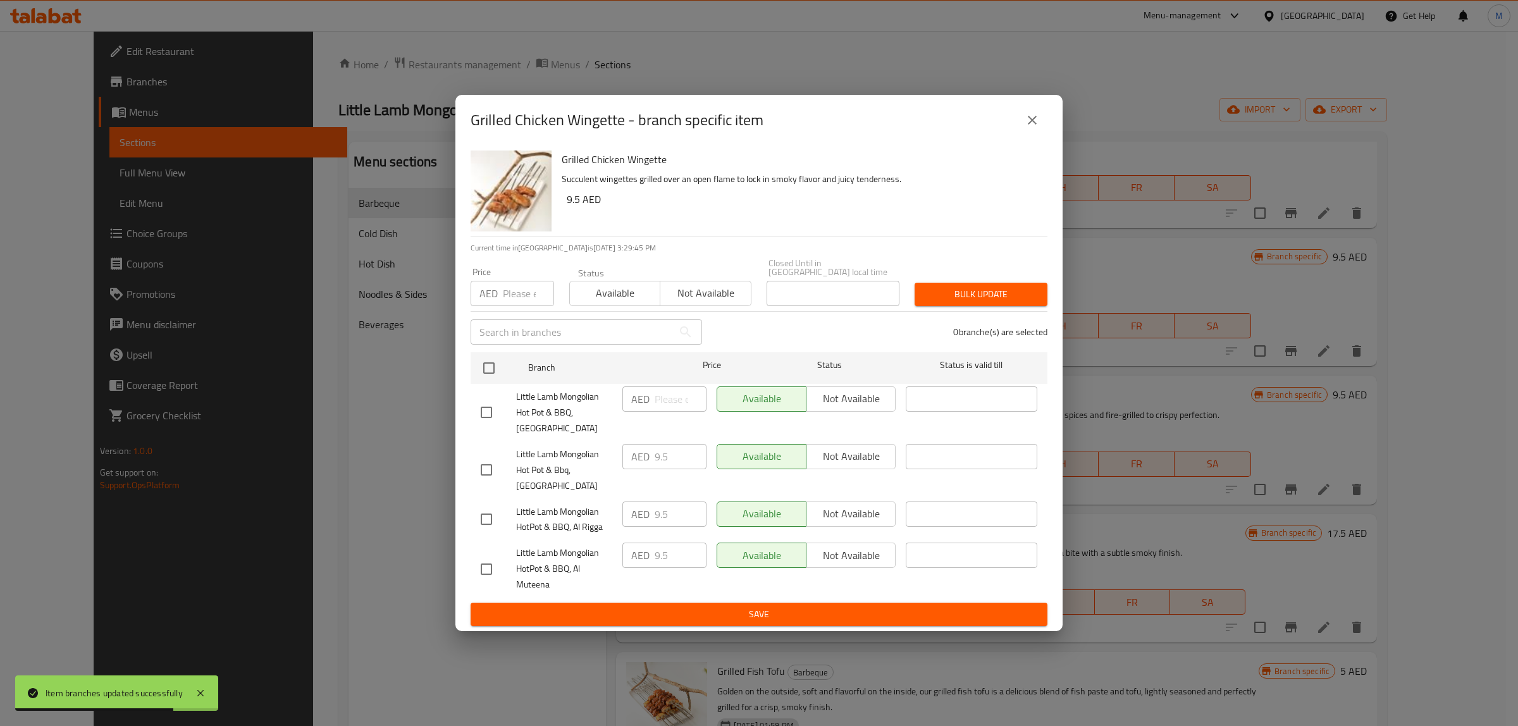
click at [479, 563] on input "checkbox" at bounding box center [486, 569] width 27 height 27
checkbox input "true"
click at [864, 547] on span "Not available" at bounding box center [851, 556] width 79 height 18
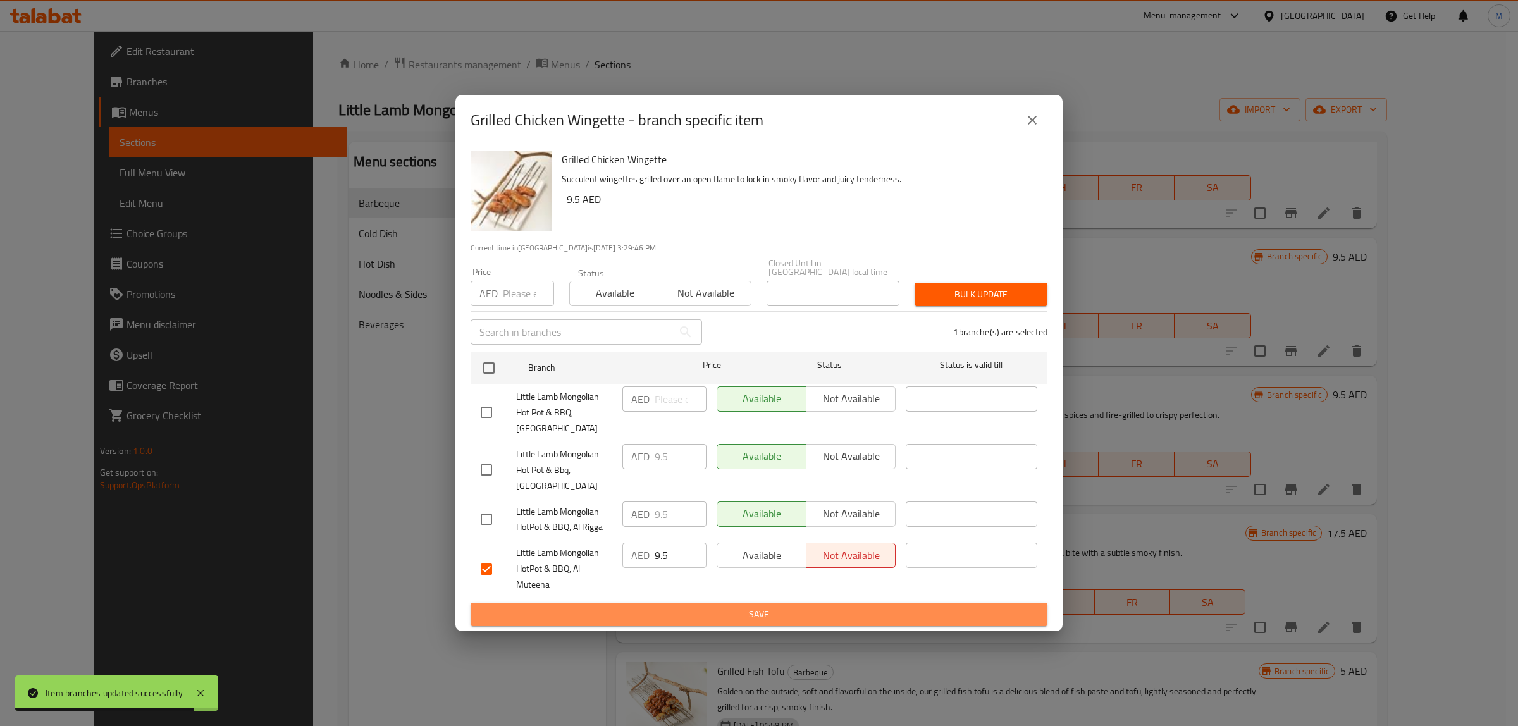
click at [849, 605] on button "Save" at bounding box center [759, 614] width 577 height 23
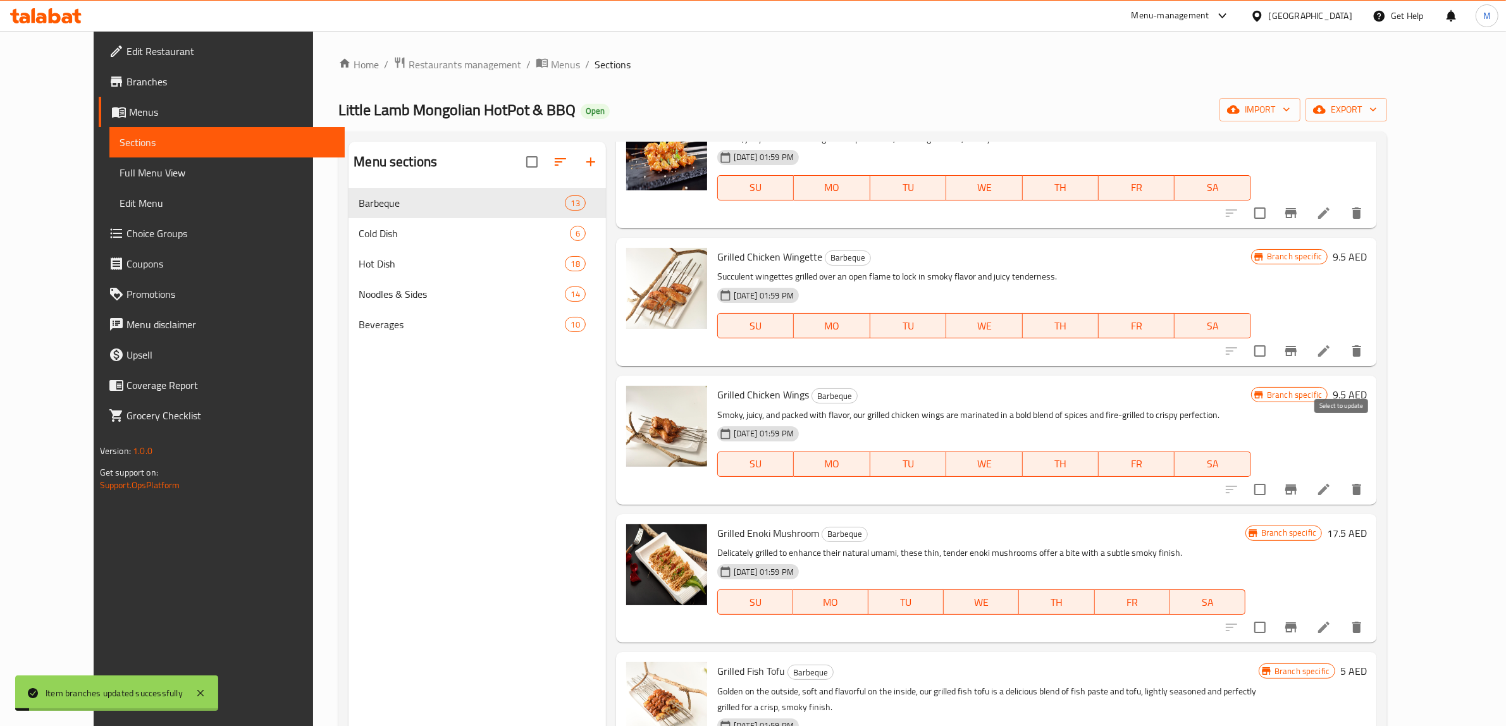
scroll to position [0, 0]
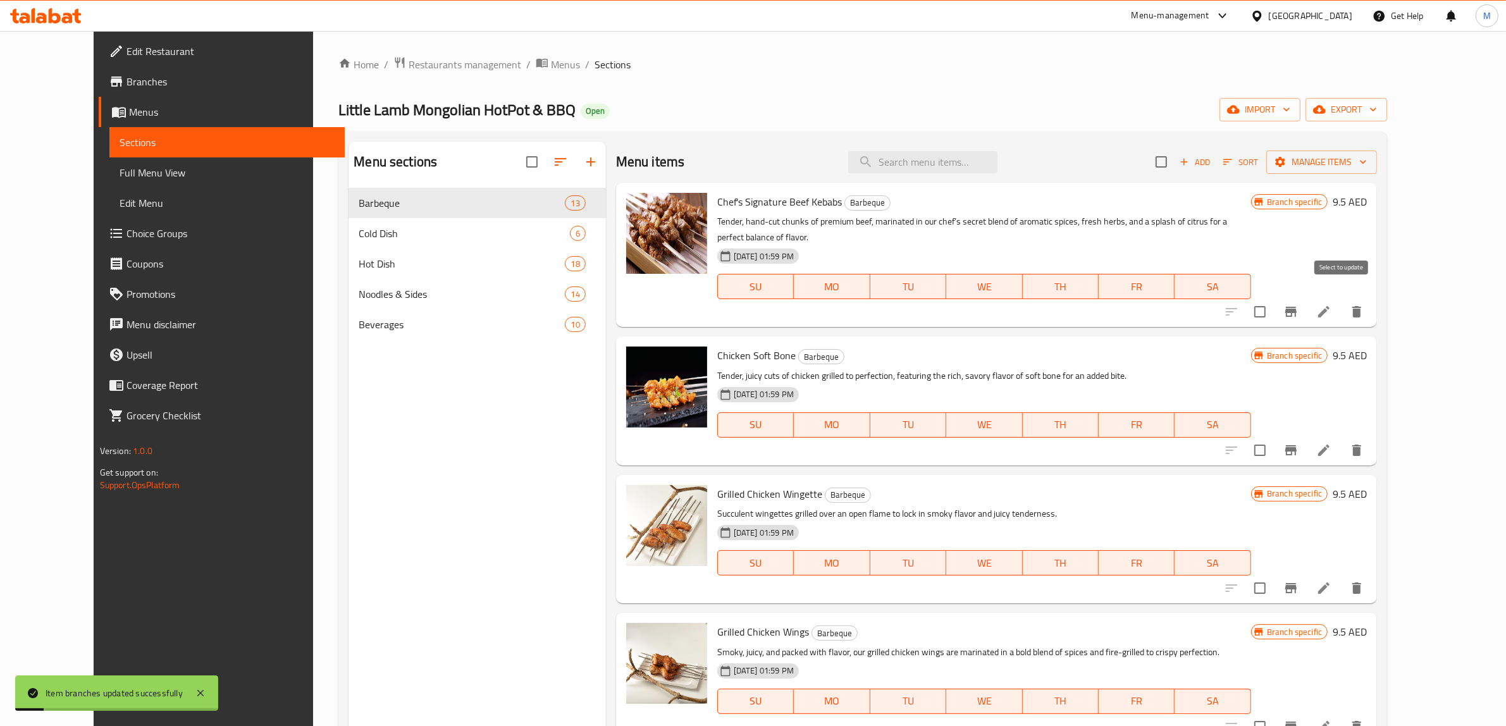
click at [1273, 299] on input "checkbox" at bounding box center [1260, 312] width 27 height 27
checkbox input "true"
click at [1273, 437] on input "checkbox" at bounding box center [1260, 450] width 27 height 27
checkbox input "true"
click at [1273, 579] on input "checkbox" at bounding box center [1260, 588] width 27 height 27
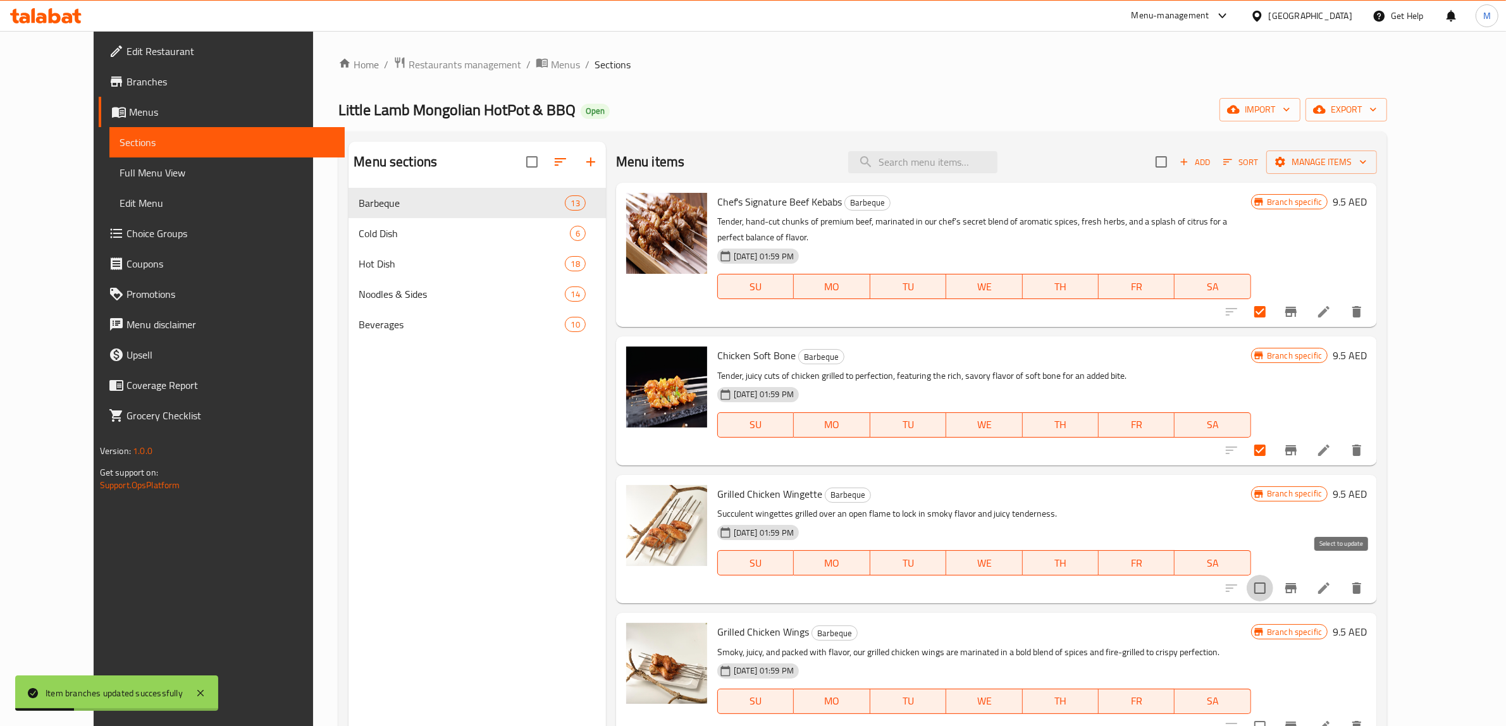
checkbox input "true"
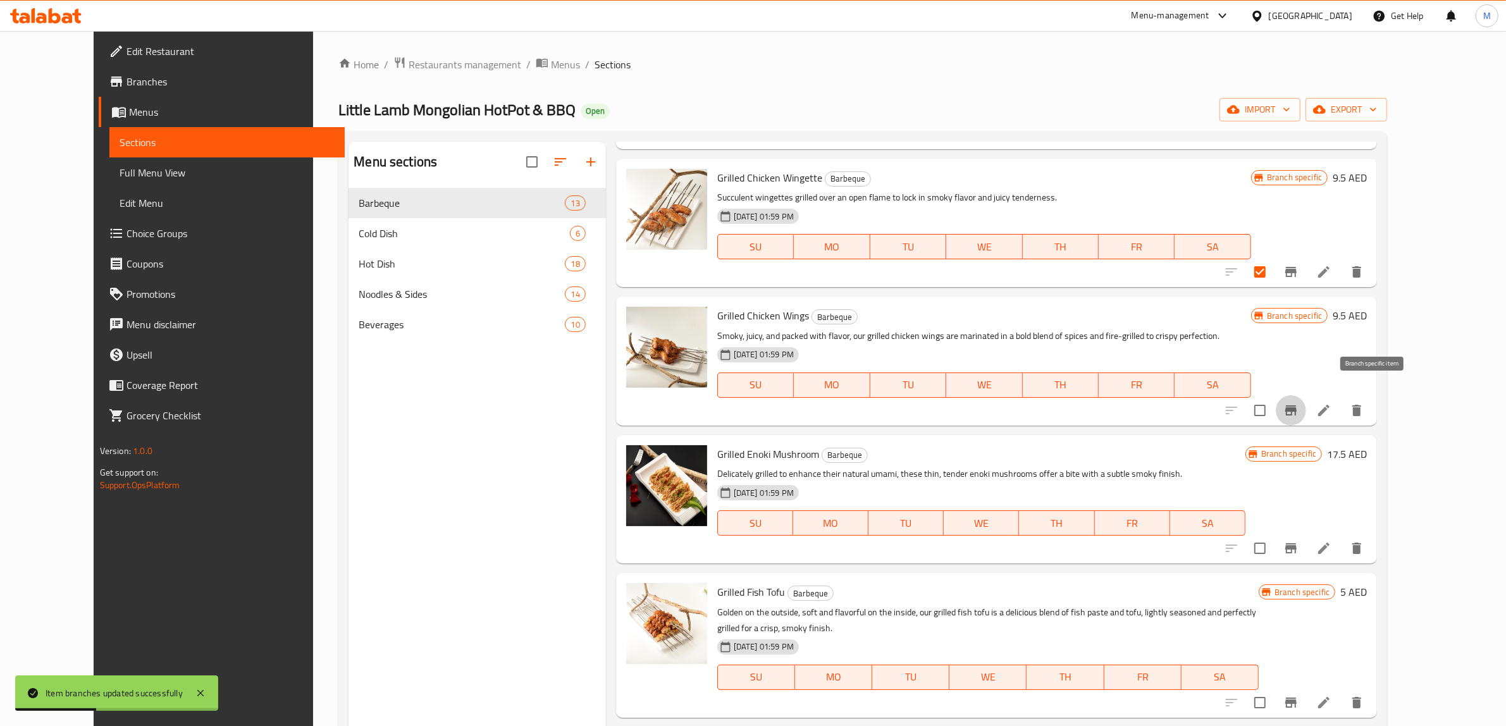
click at [1299, 403] on icon "Branch-specific-item" at bounding box center [1291, 410] width 15 height 15
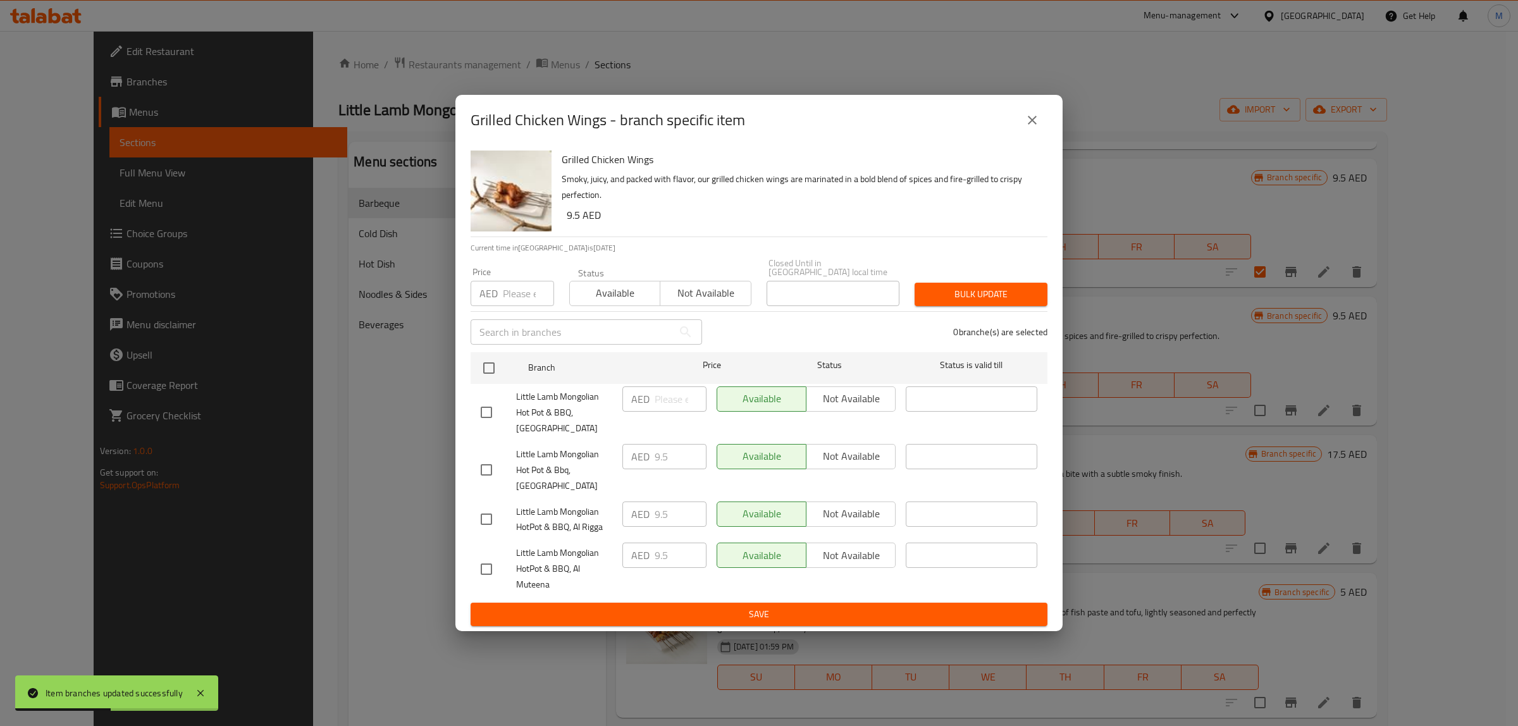
click at [484, 569] on input "checkbox" at bounding box center [486, 569] width 27 height 27
checkbox input "true"
click at [806, 554] on button "Not available" at bounding box center [851, 555] width 90 height 25
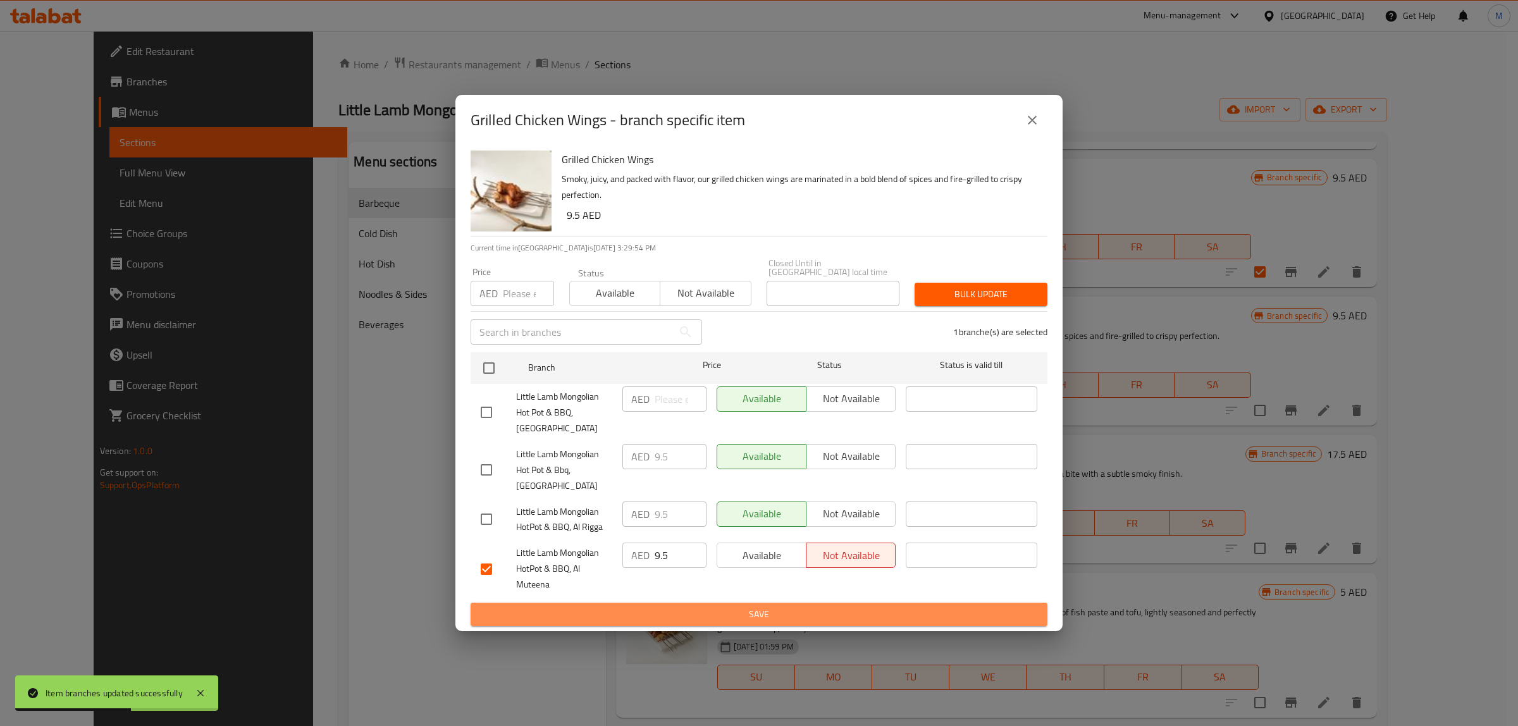
click at [823, 615] on span "Save" at bounding box center [759, 615] width 557 height 16
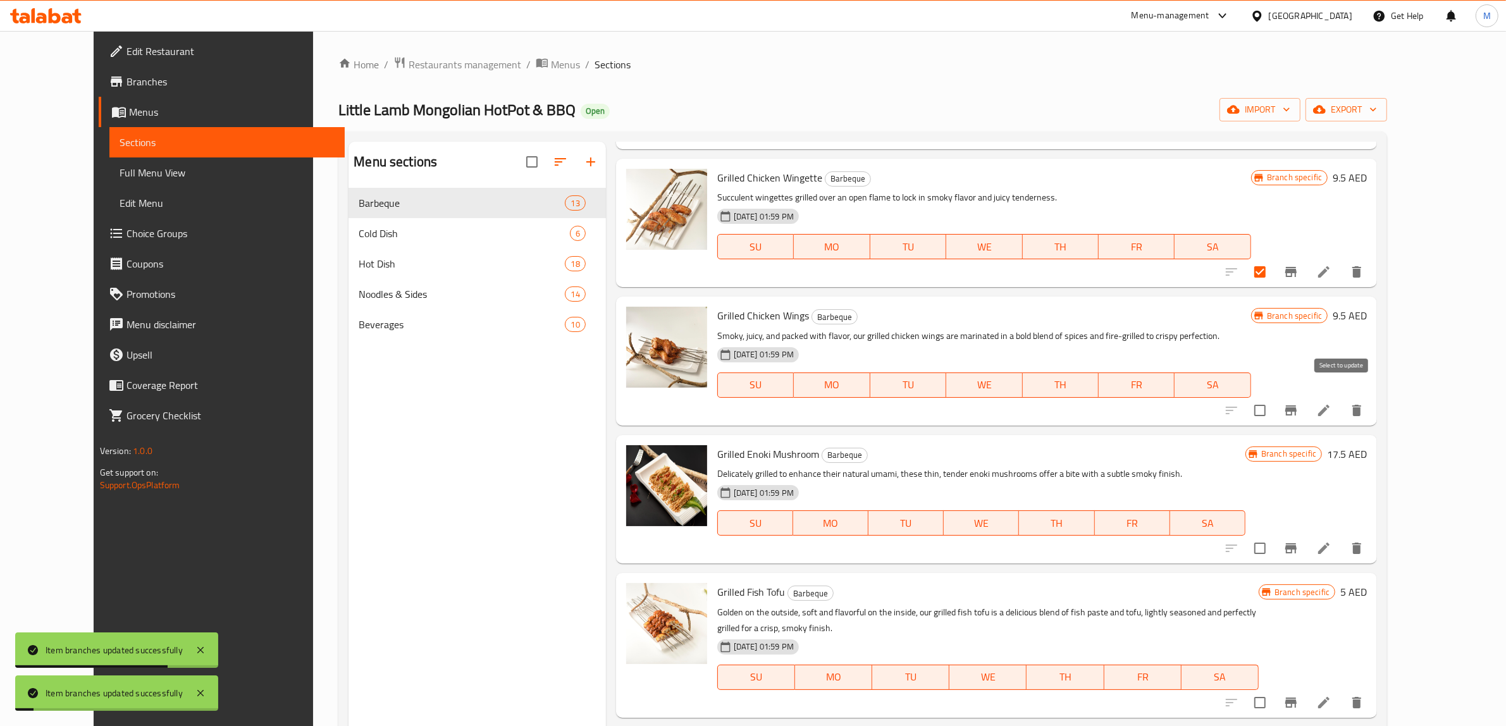
click at [1273, 399] on input "checkbox" at bounding box center [1260, 410] width 27 height 27
checkbox input "true"
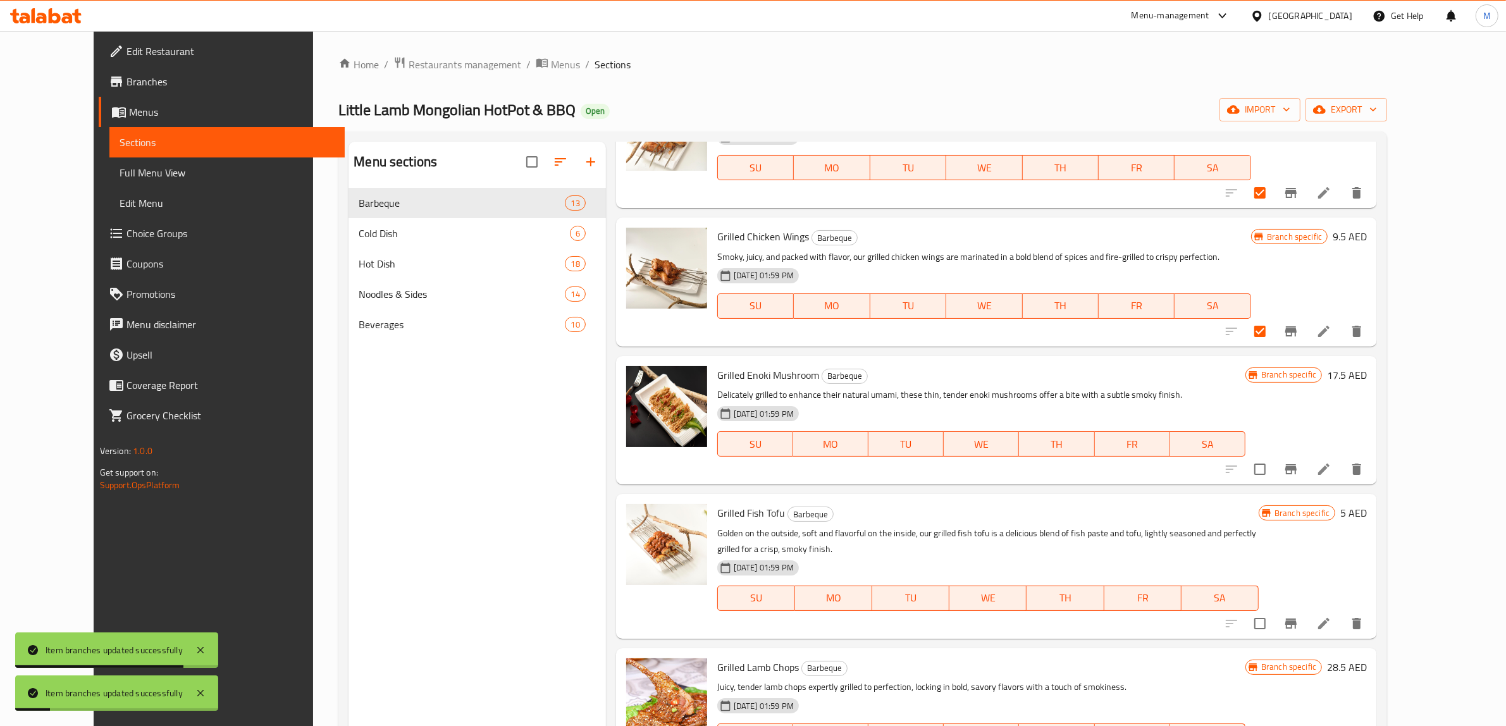
scroll to position [474, 0]
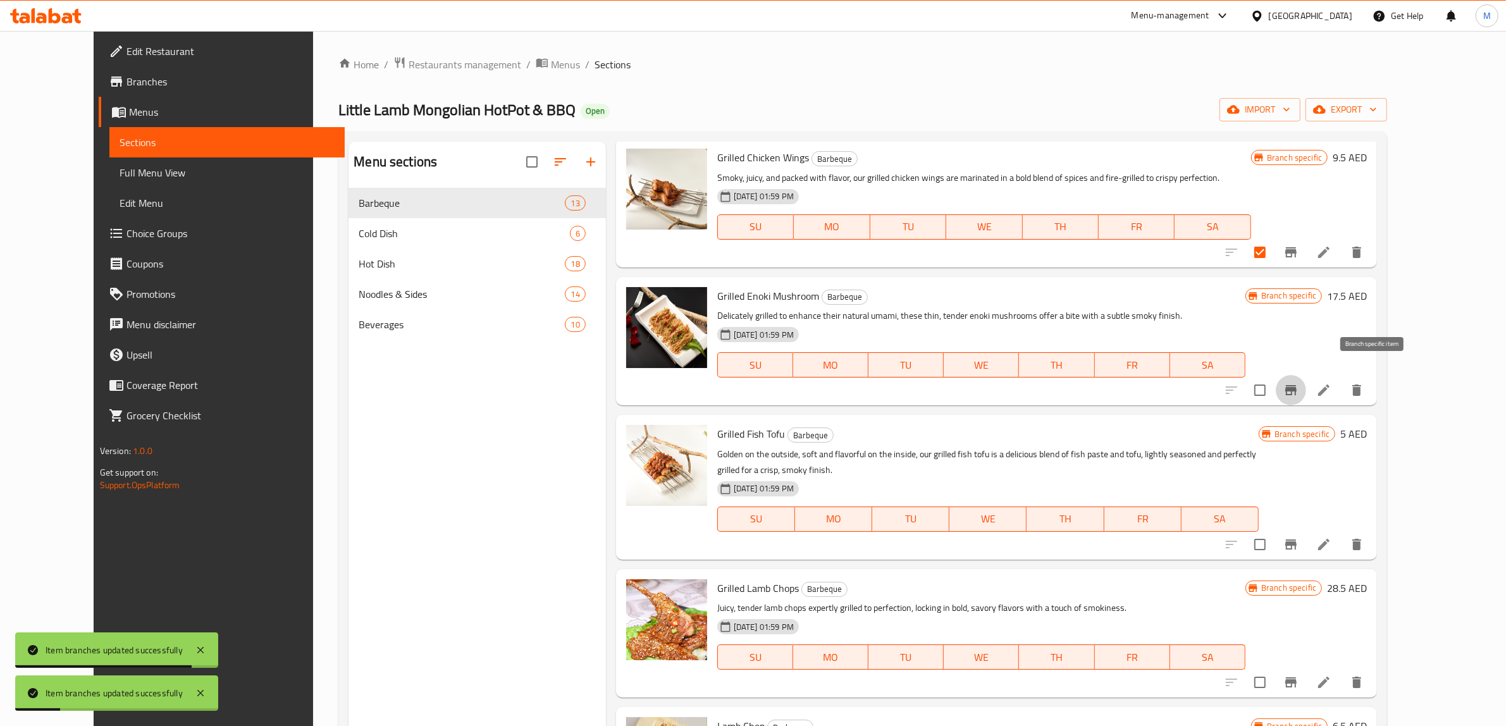
click at [1306, 389] on button "Branch-specific-item" at bounding box center [1291, 390] width 30 height 30
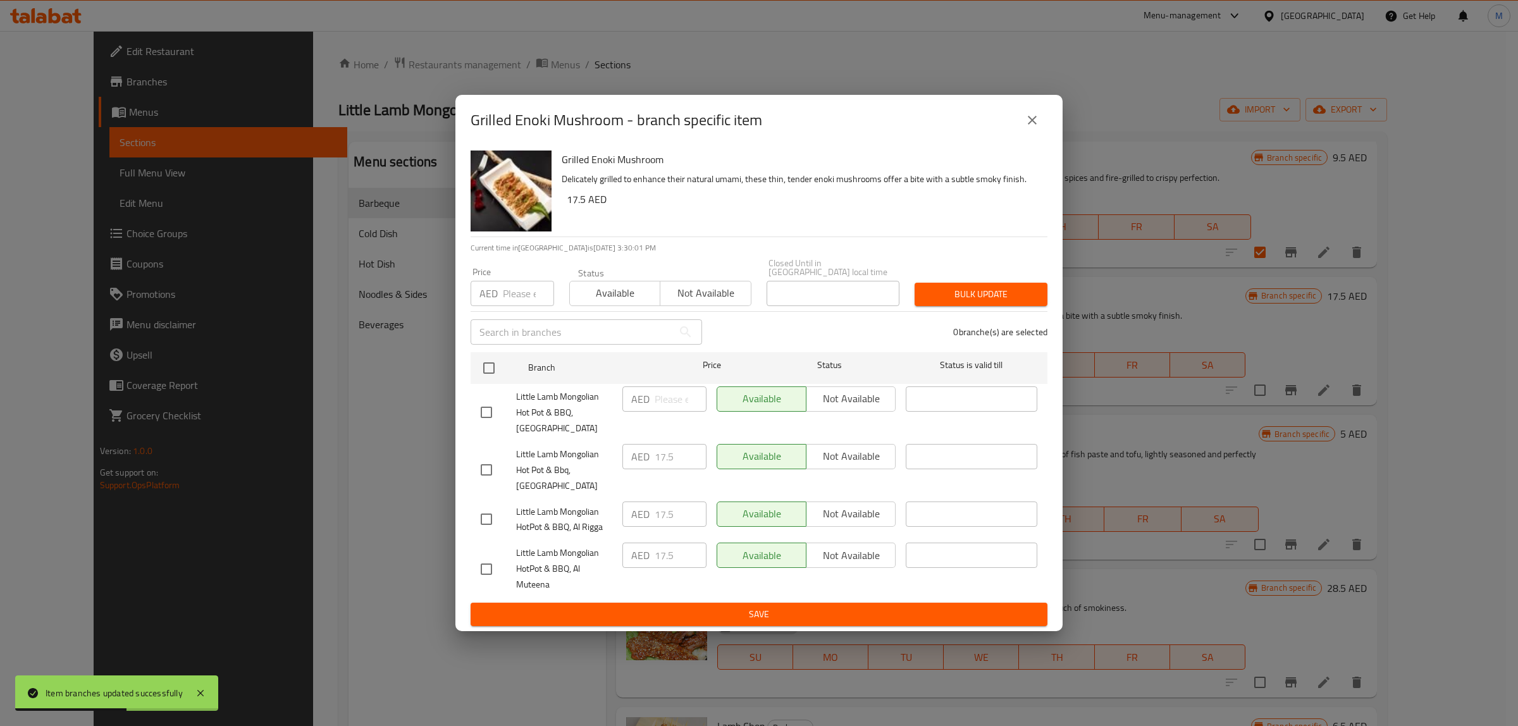
click at [486, 567] on input "checkbox" at bounding box center [486, 569] width 27 height 27
checkbox input "true"
click at [837, 567] on button "Not available" at bounding box center [851, 555] width 90 height 25
click at [824, 607] on span "Save" at bounding box center [759, 615] width 557 height 16
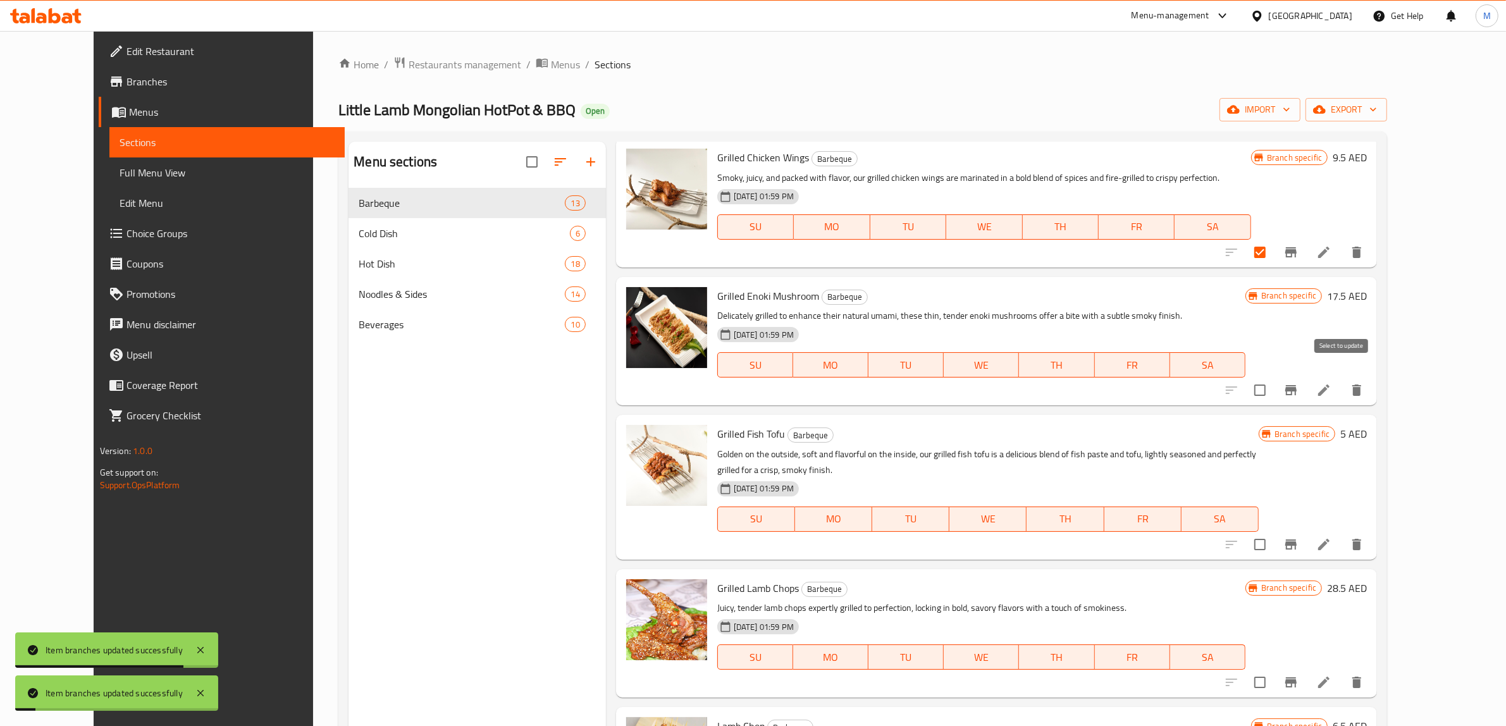
click at [1273, 377] on input "checkbox" at bounding box center [1260, 390] width 27 height 27
checkbox input "true"
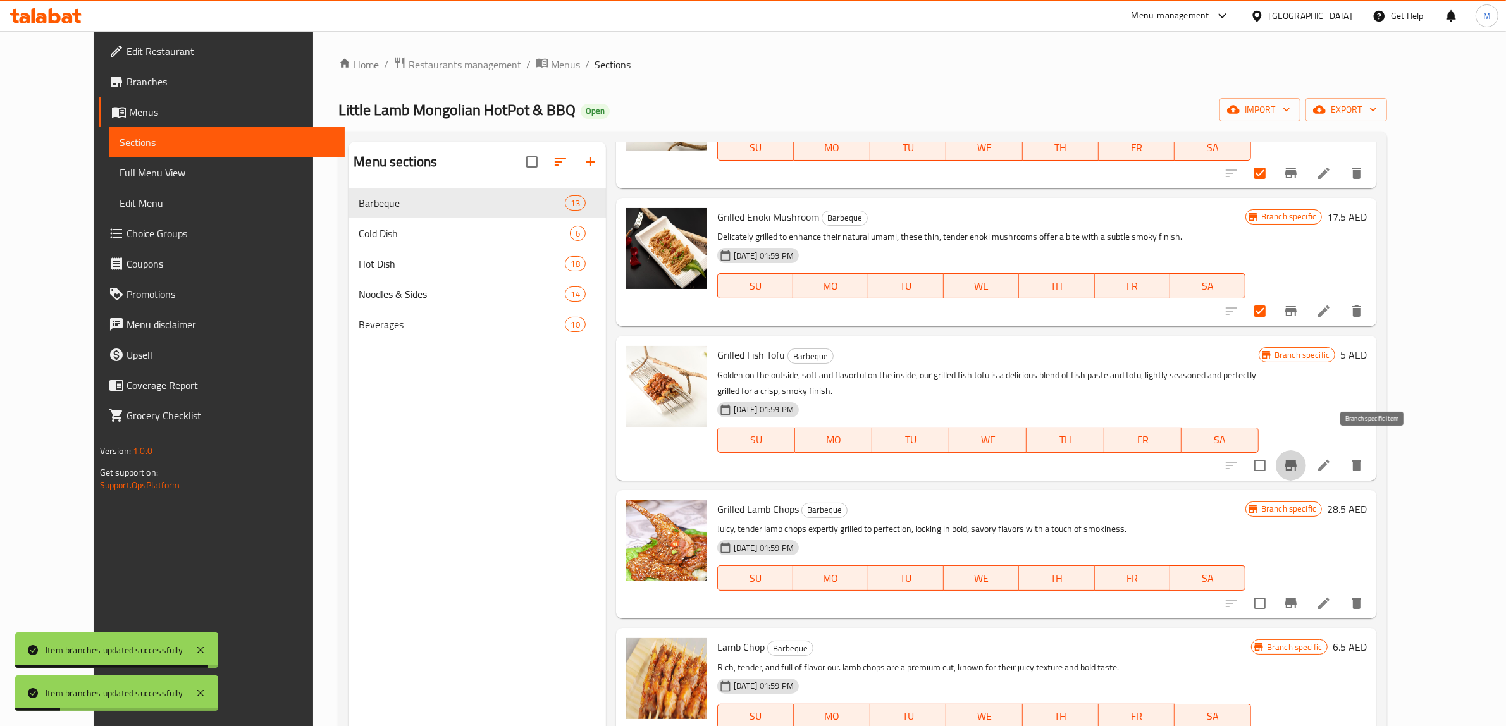
click at [1299, 458] on icon "Branch-specific-item" at bounding box center [1291, 465] width 15 height 15
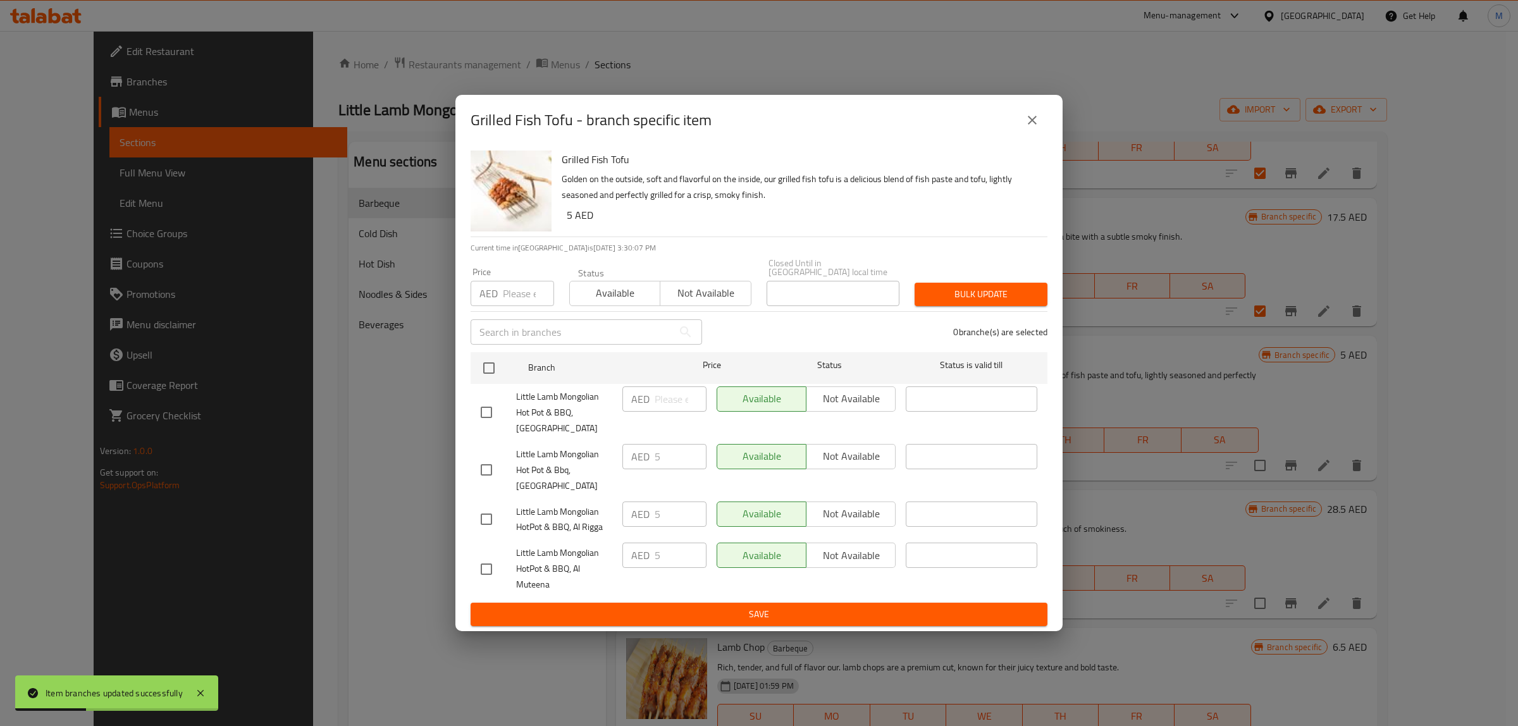
click at [494, 578] on input "checkbox" at bounding box center [486, 569] width 27 height 27
checkbox input "true"
click at [830, 570] on div "Available Not available" at bounding box center [806, 569] width 189 height 63
click at [843, 560] on span "Not available" at bounding box center [851, 556] width 79 height 18
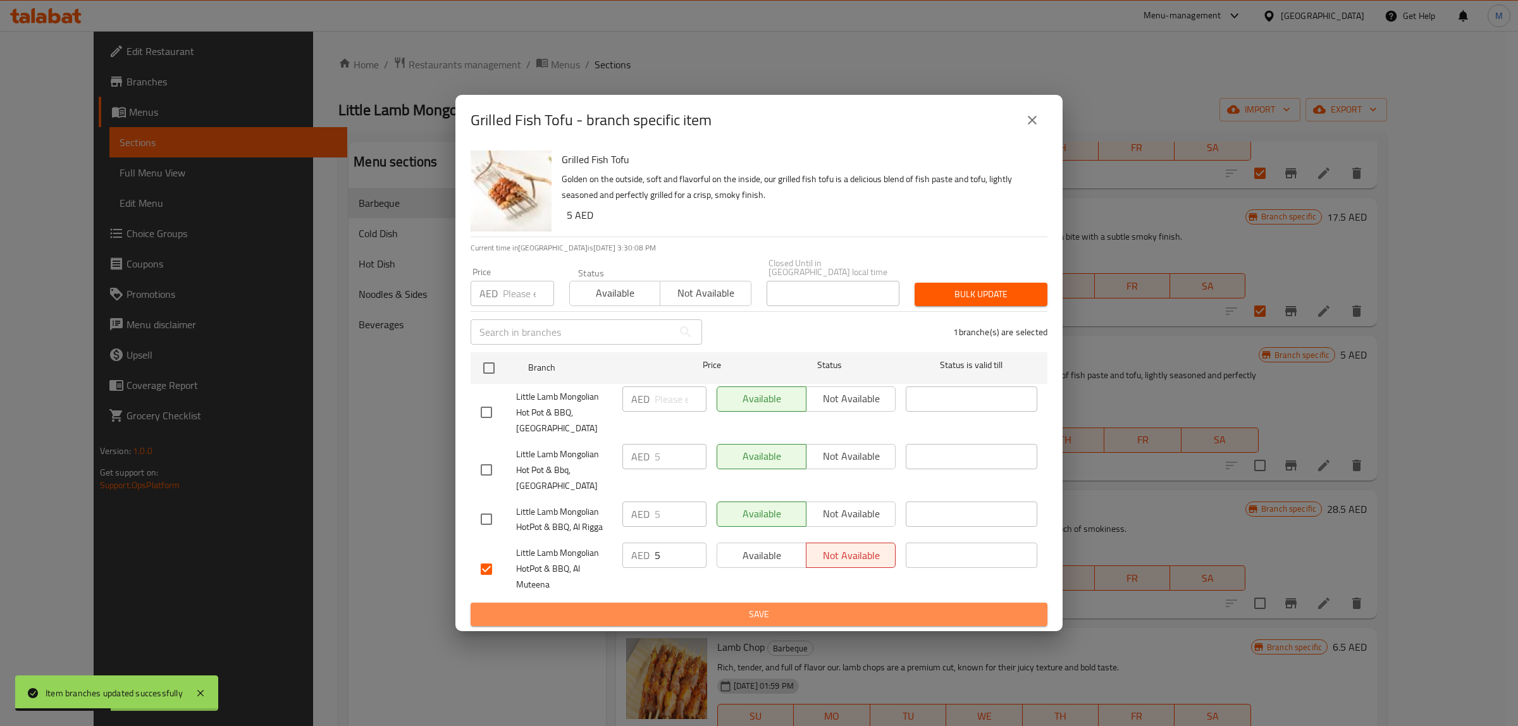
click at [823, 617] on span "Save" at bounding box center [759, 615] width 557 height 16
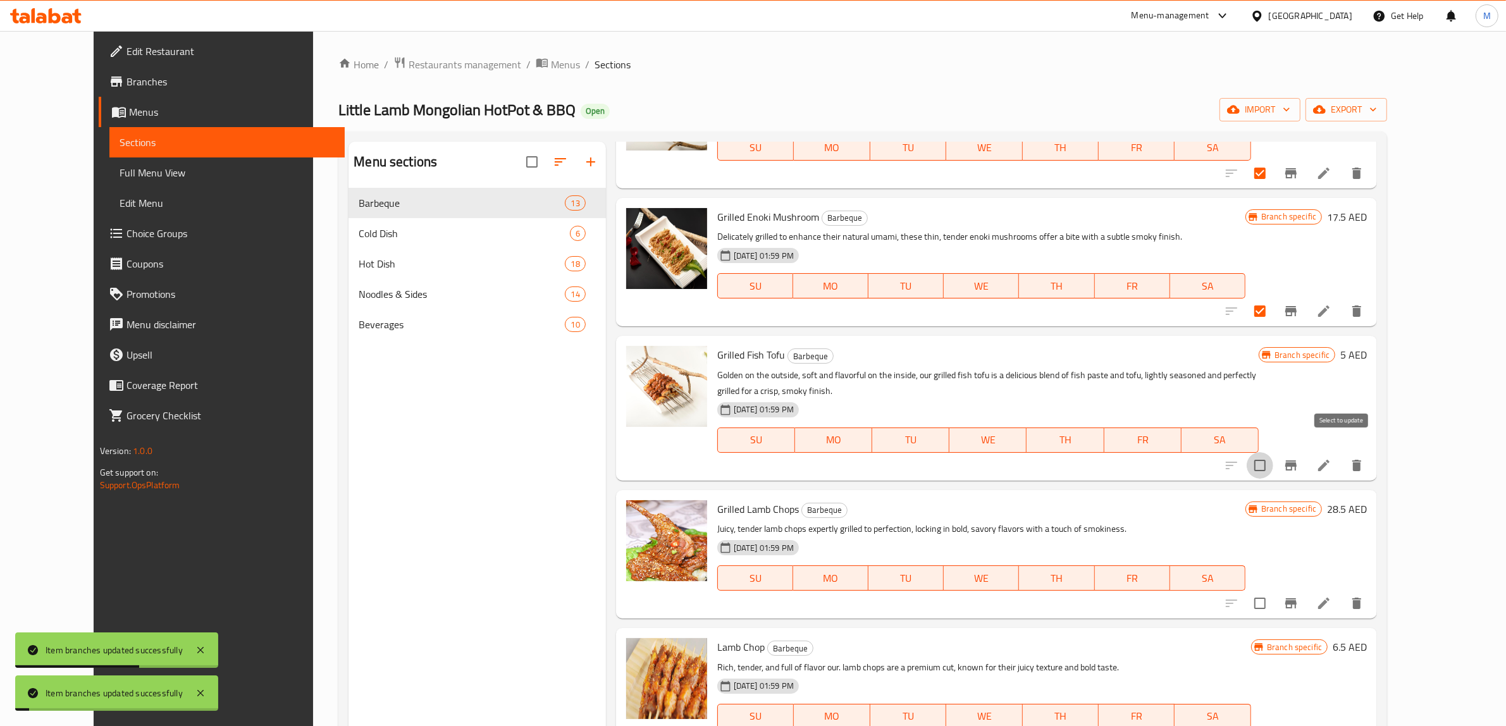
click at [1273, 454] on input "checkbox" at bounding box center [1260, 465] width 27 height 27
checkbox input "true"
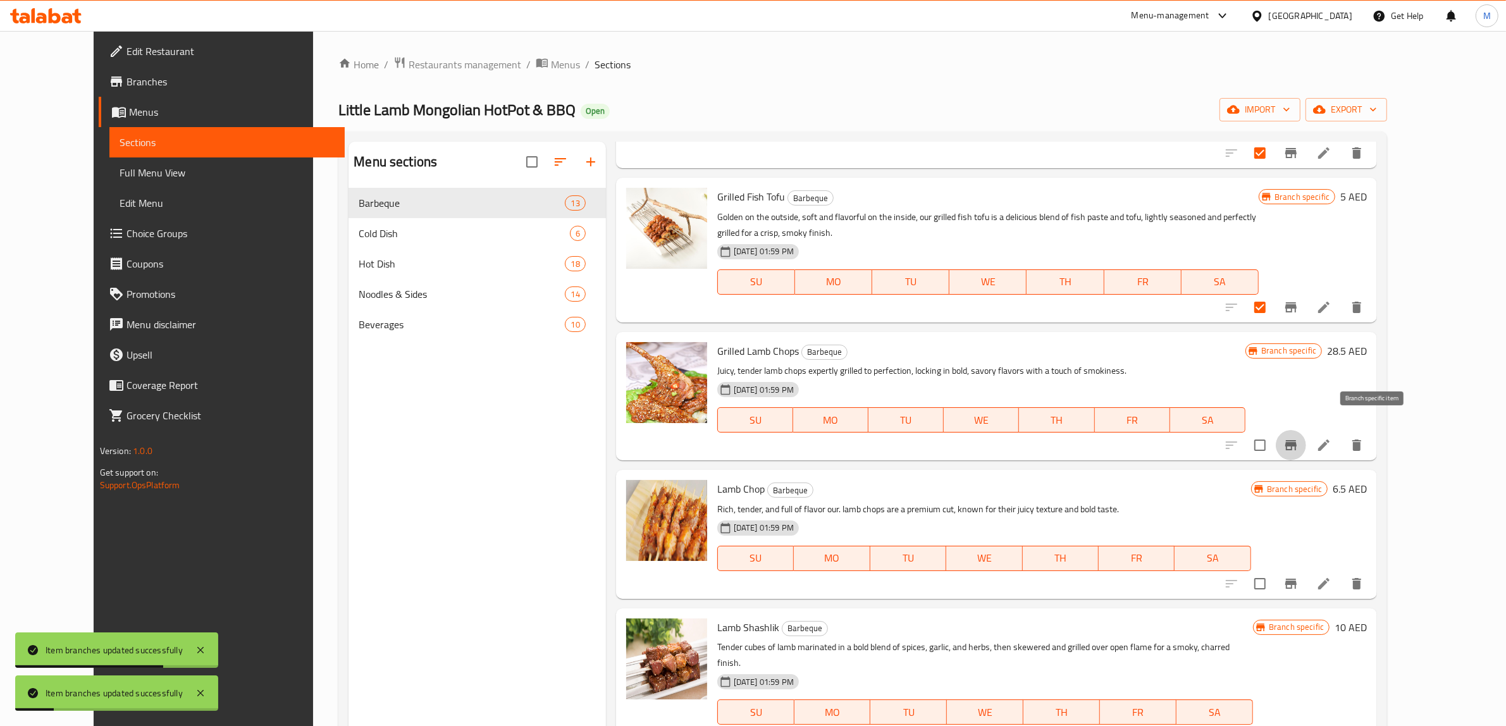
click at [1299, 438] on icon "Branch-specific-item" at bounding box center [1291, 445] width 15 height 15
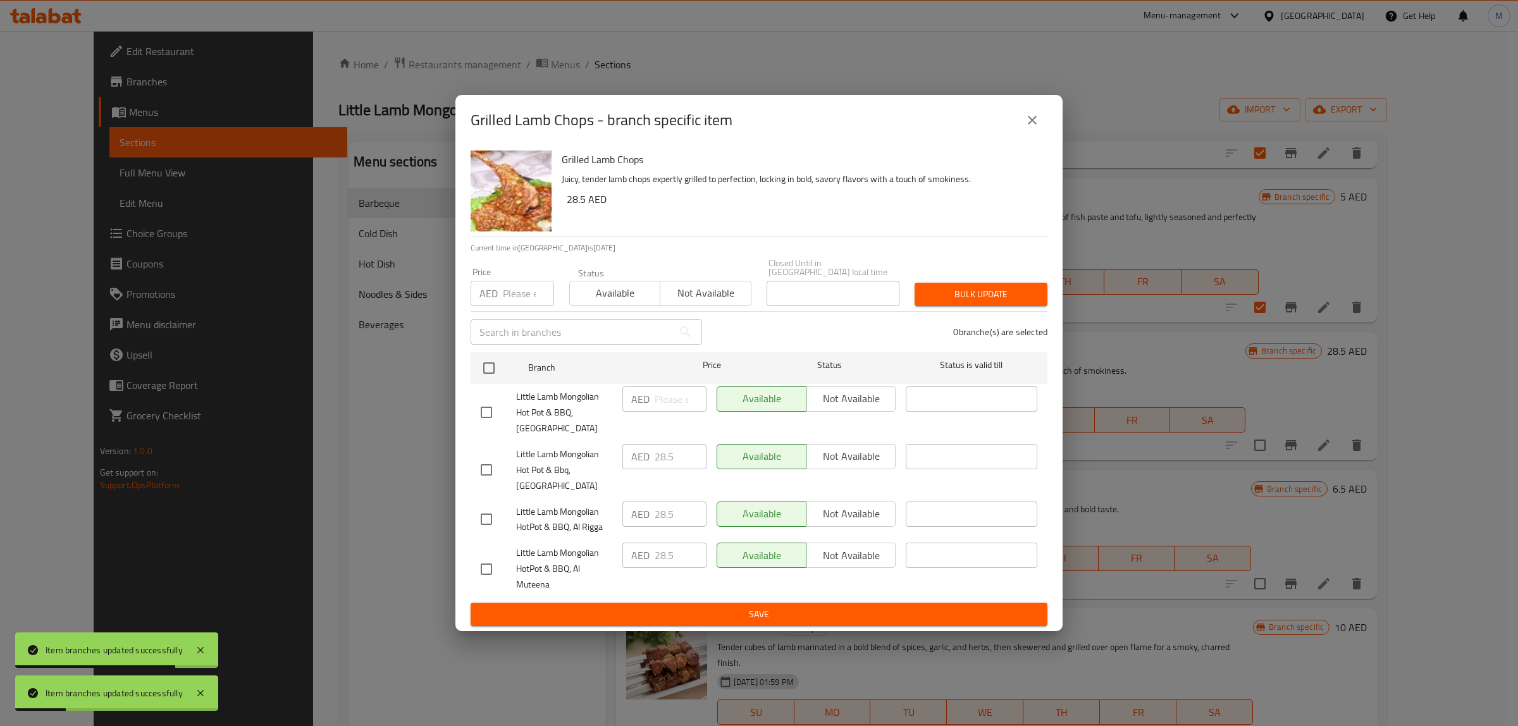
click at [492, 564] on input "checkbox" at bounding box center [486, 569] width 27 height 27
checkbox input "true"
click at [818, 552] on span "Not available" at bounding box center [851, 556] width 79 height 18
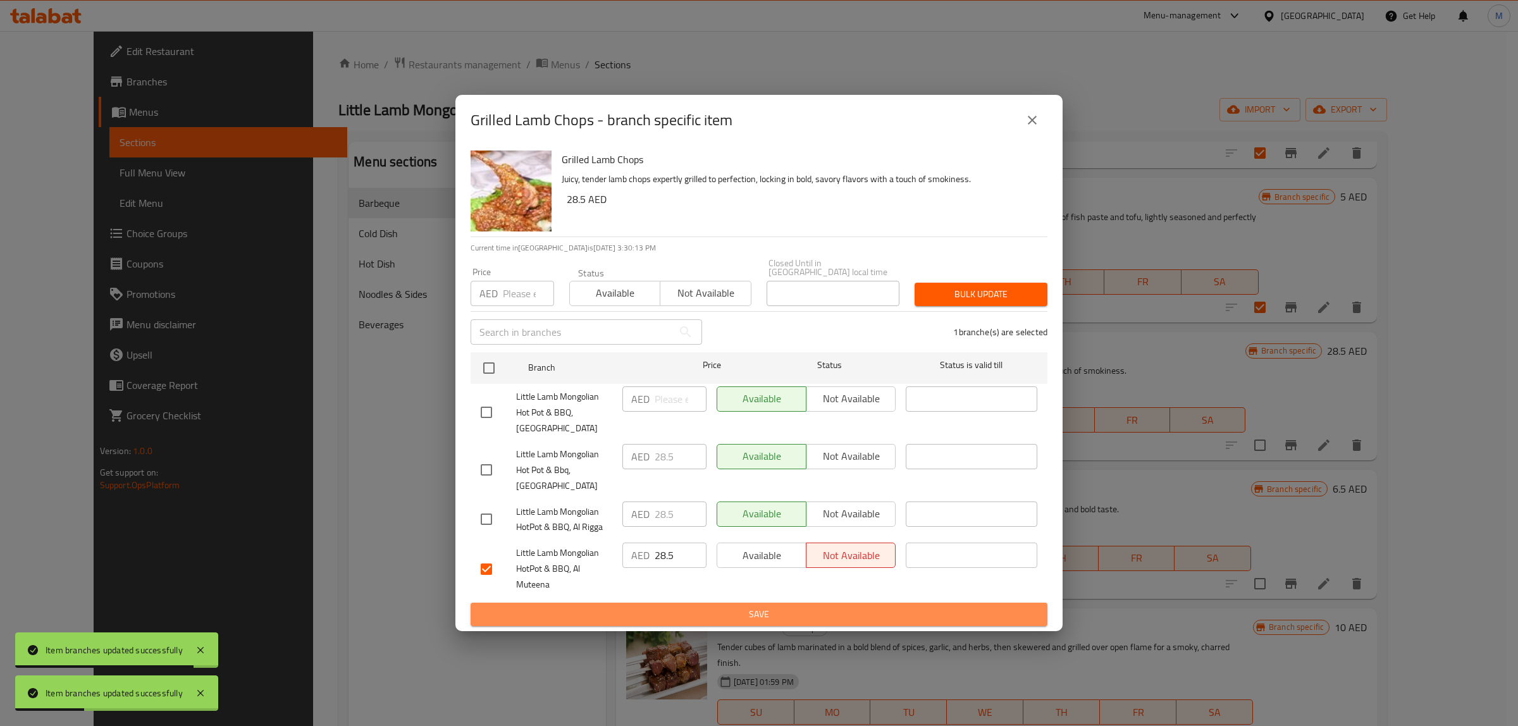
click at [819, 623] on button "Save" at bounding box center [759, 614] width 577 height 23
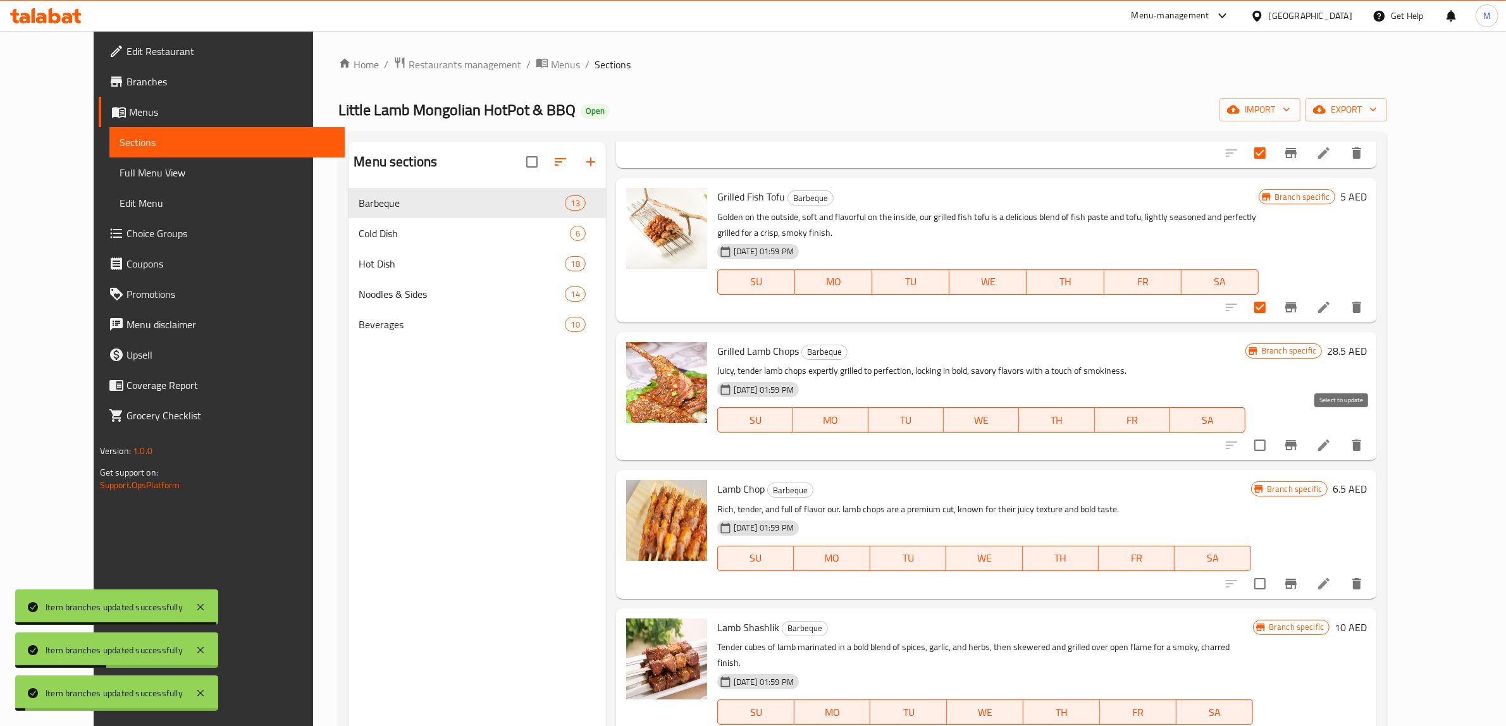
click at [1273, 437] on input "checkbox" at bounding box center [1260, 445] width 27 height 27
checkbox input "true"
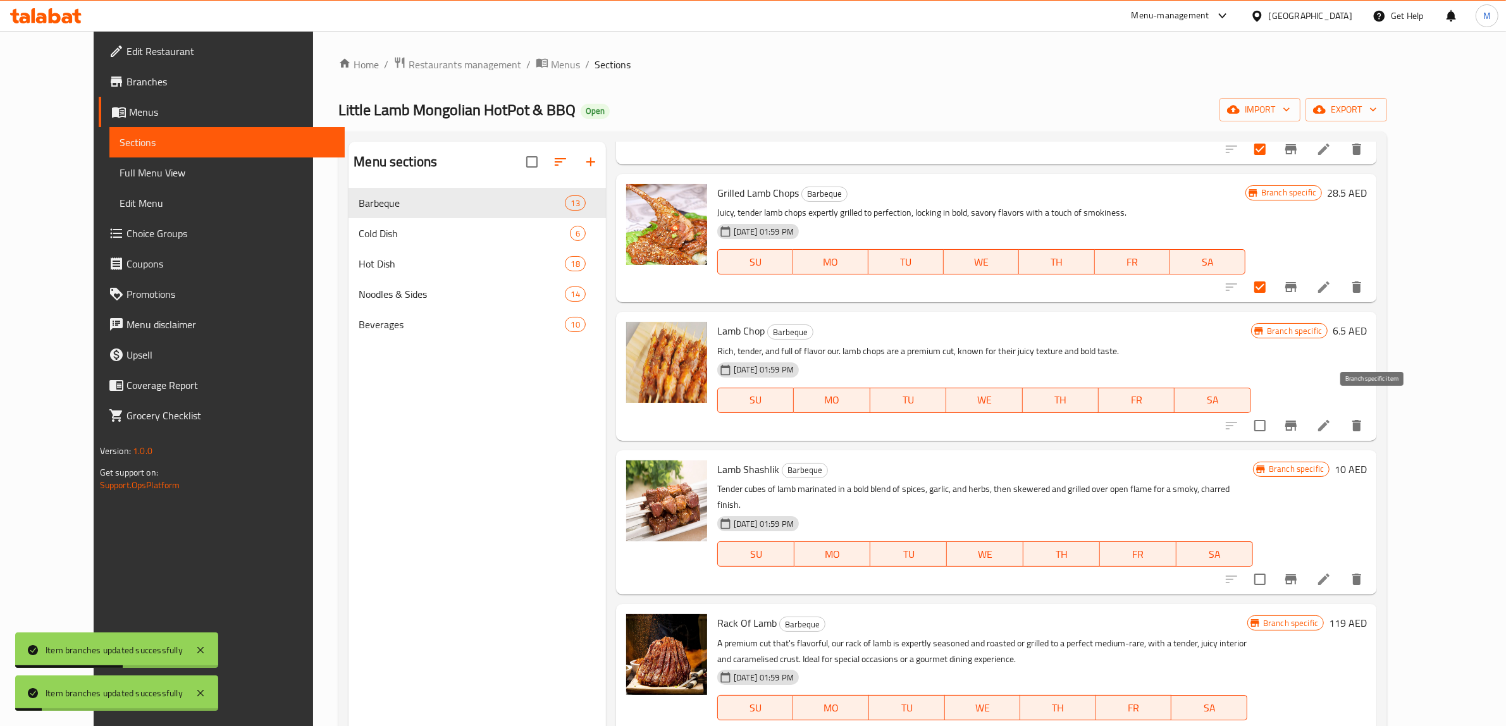
click at [1299, 418] on icon "Branch-specific-item" at bounding box center [1291, 425] width 15 height 15
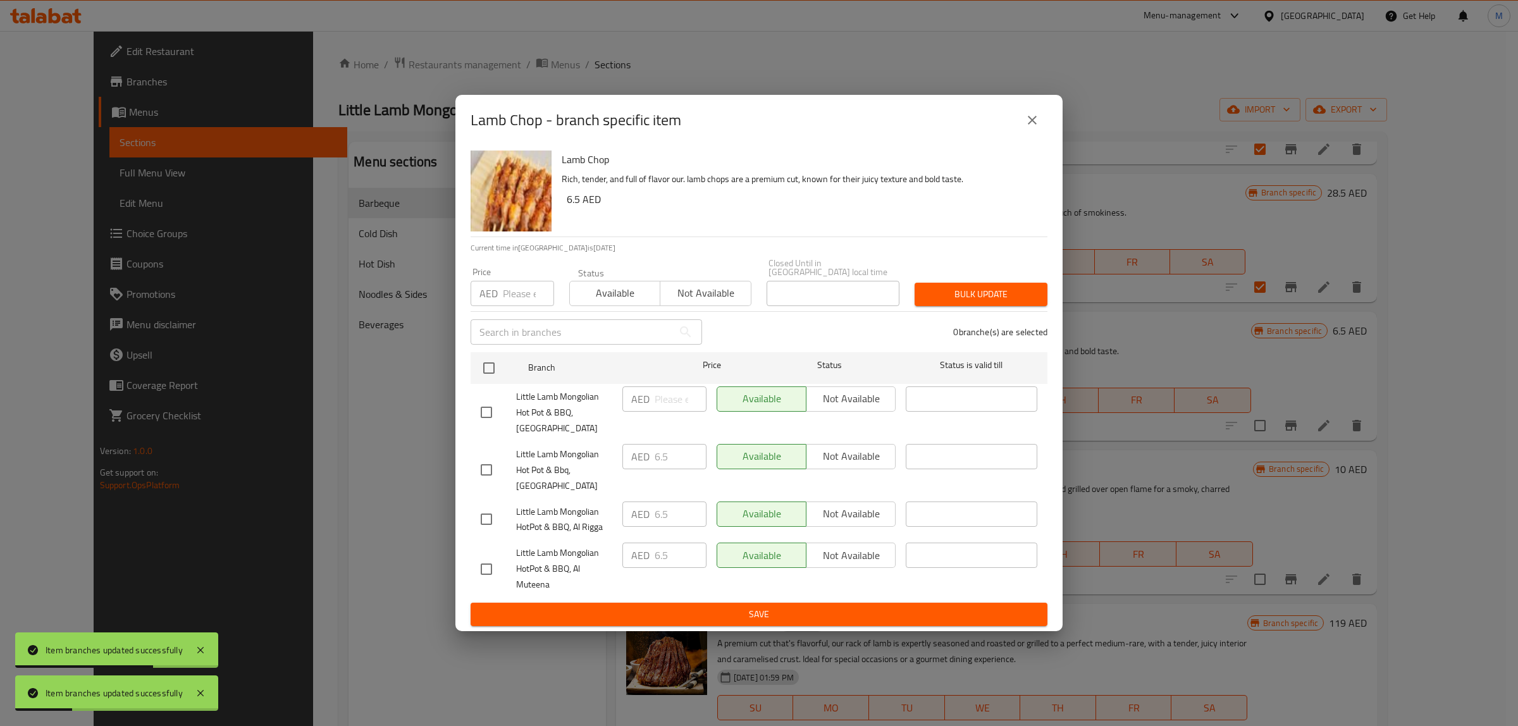
click at [488, 571] on input "checkbox" at bounding box center [486, 569] width 27 height 27
checkbox input "true"
click at [874, 555] on span "Not available" at bounding box center [851, 556] width 79 height 18
click at [855, 601] on ul "Branch Price Status Status is valid till Little Lamb Mongolian Hot Pot & BBQ, I…" at bounding box center [759, 475] width 577 height 256
click at [855, 607] on span "Save" at bounding box center [759, 615] width 557 height 16
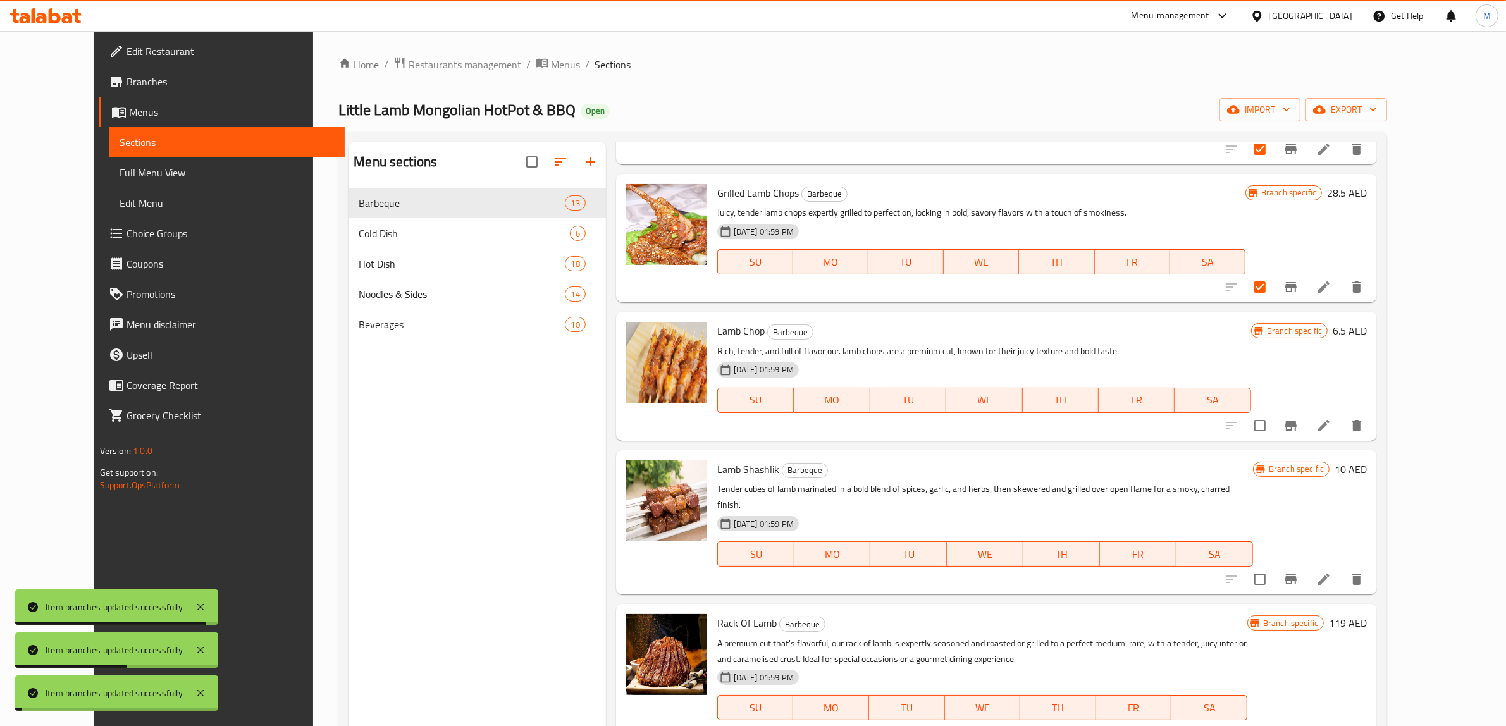
click at [1273, 412] on input "checkbox" at bounding box center [1260, 425] width 27 height 27
checkbox input "true"
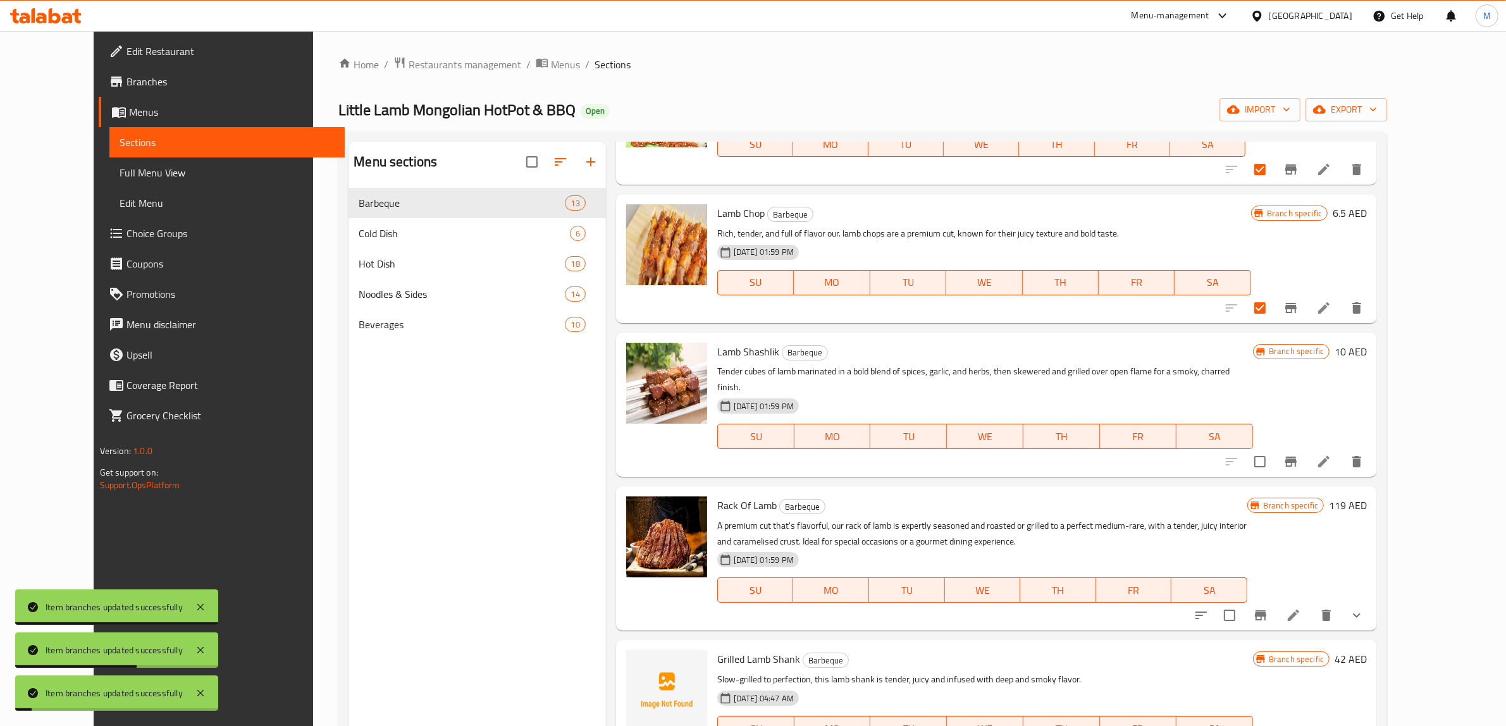
scroll to position [1028, 0]
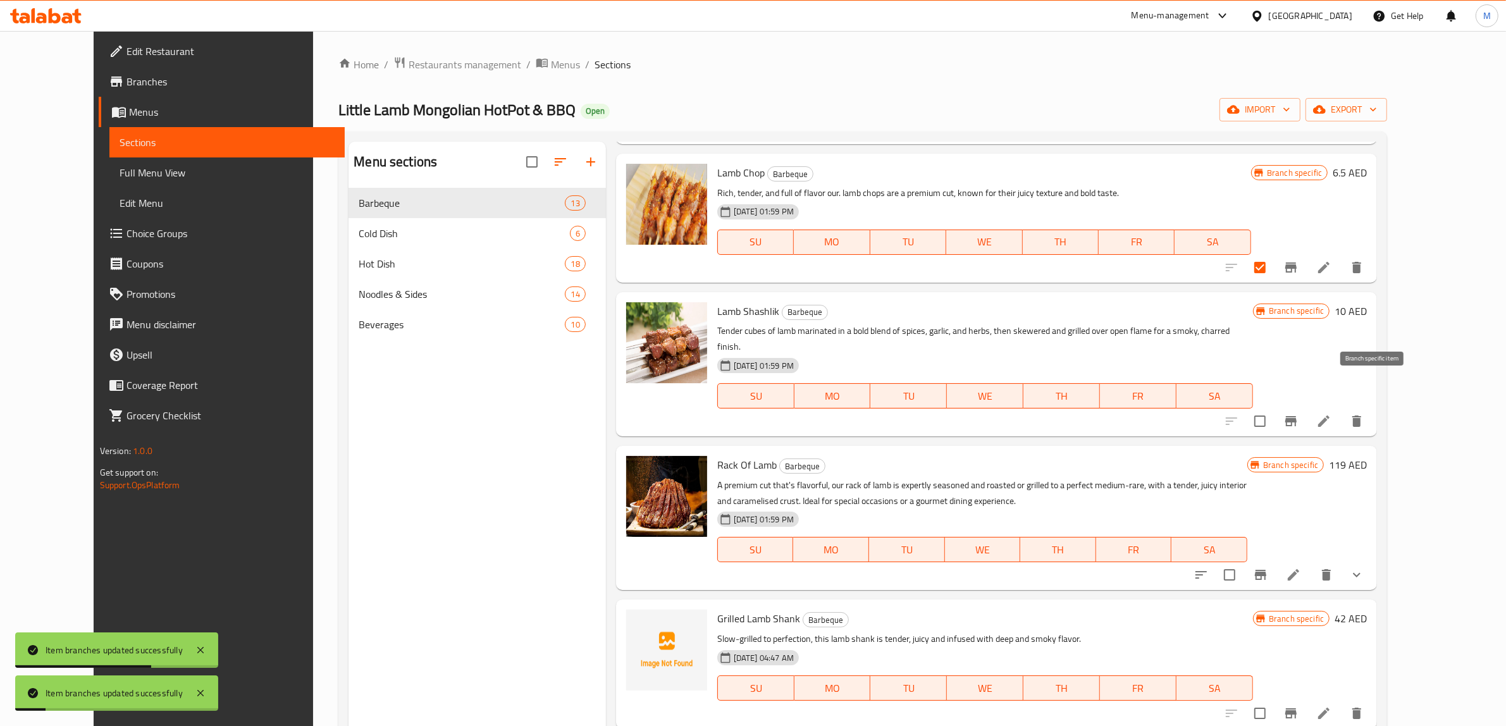
click at [1299, 414] on icon "Branch-specific-item" at bounding box center [1291, 421] width 15 height 15
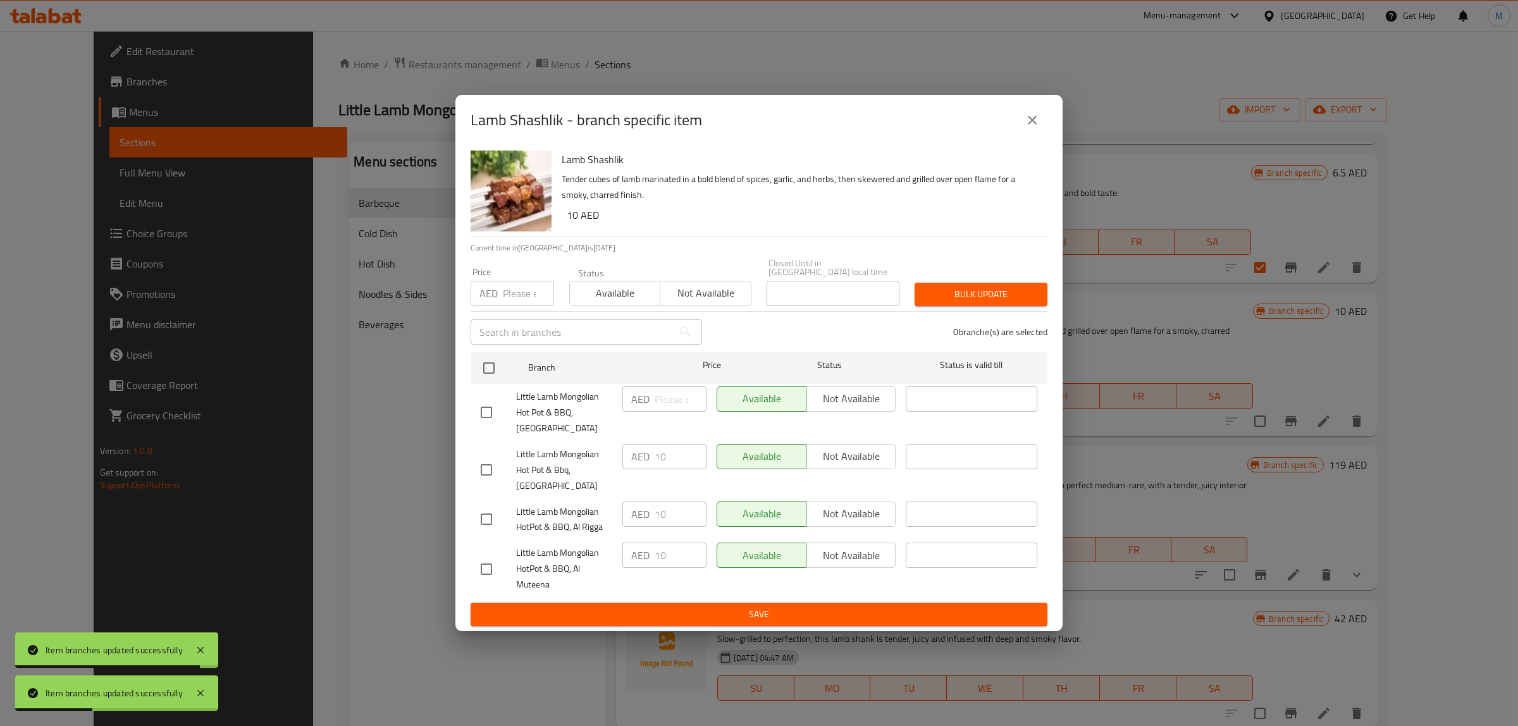
click at [493, 570] on input "checkbox" at bounding box center [486, 569] width 27 height 27
checkbox input "true"
click at [841, 565] on button "Not available" at bounding box center [851, 555] width 90 height 25
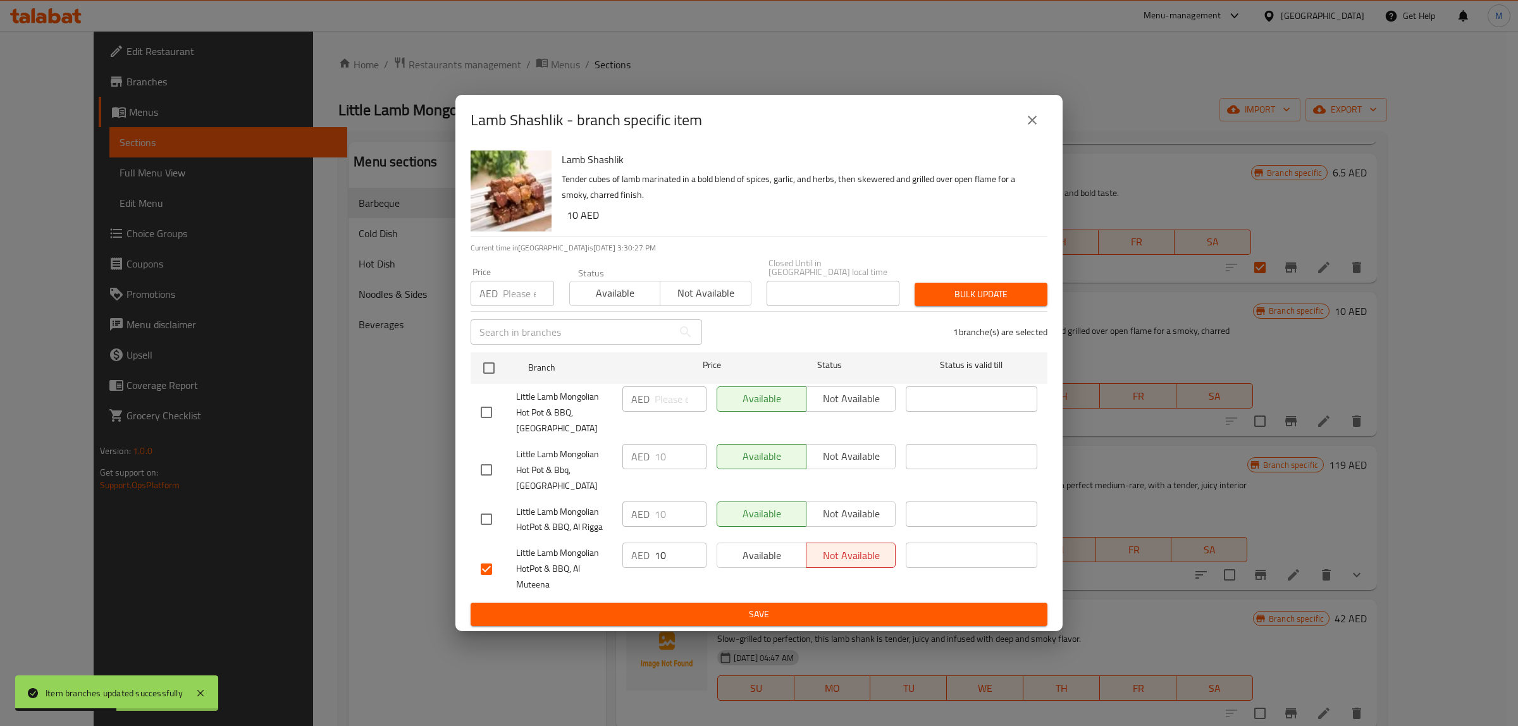
click at [829, 616] on span "Save" at bounding box center [759, 615] width 557 height 16
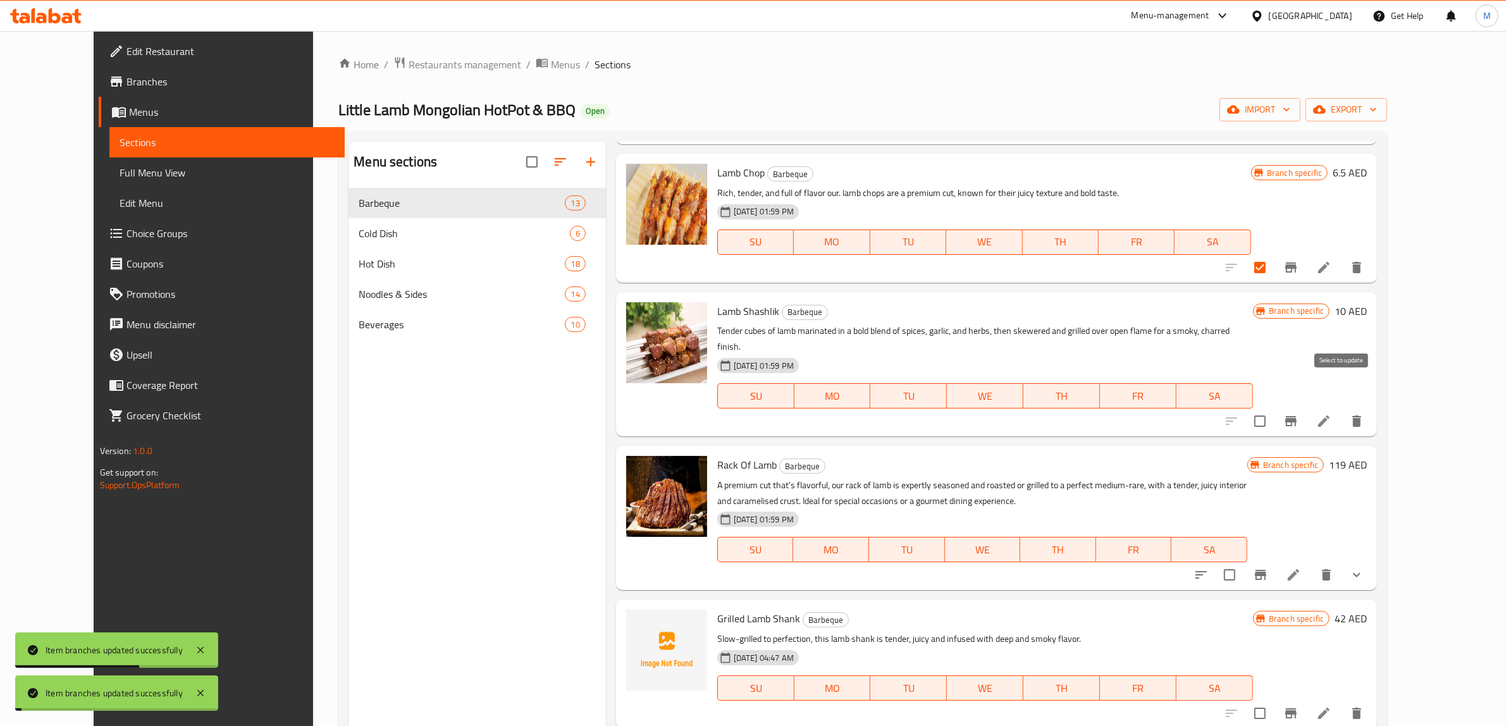
click at [1273, 408] on input "checkbox" at bounding box center [1260, 421] width 27 height 27
checkbox input "true"
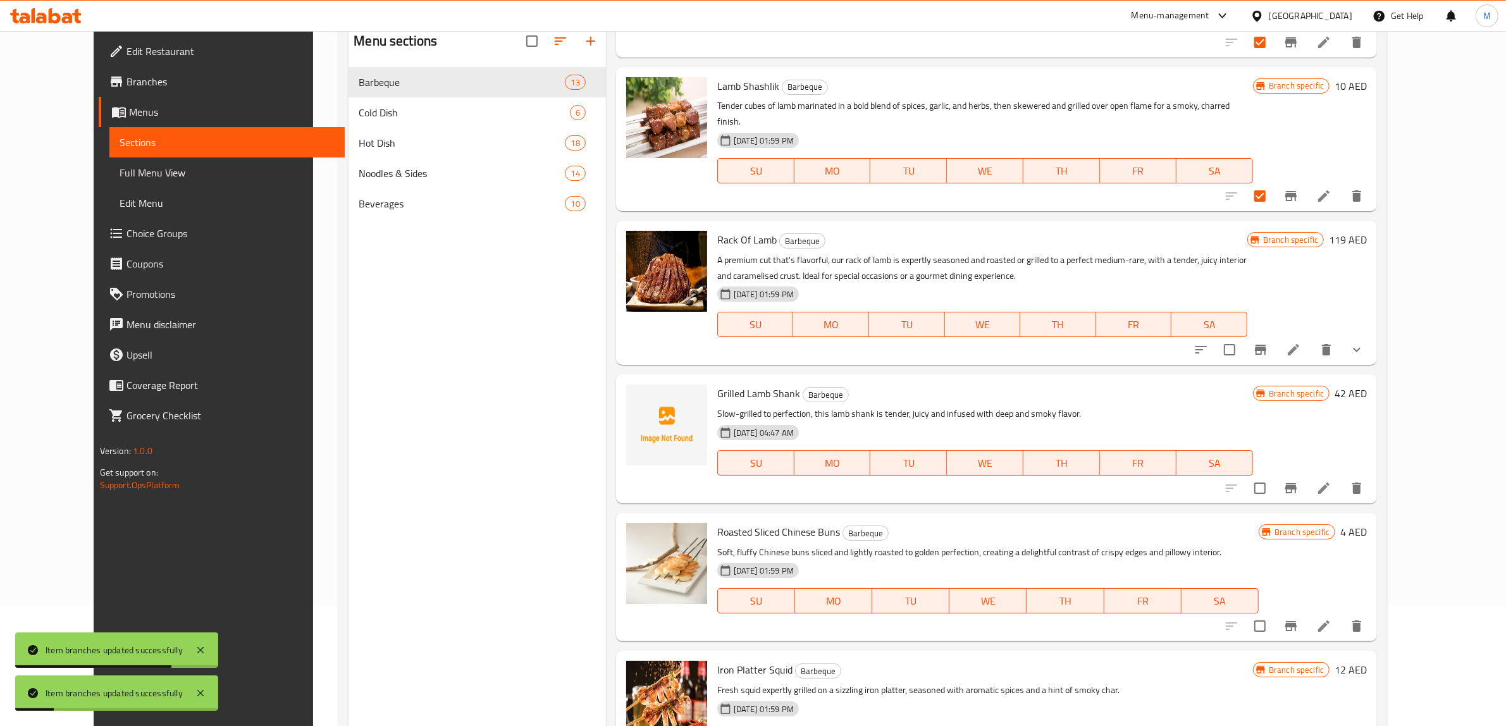
scroll to position [158, 0]
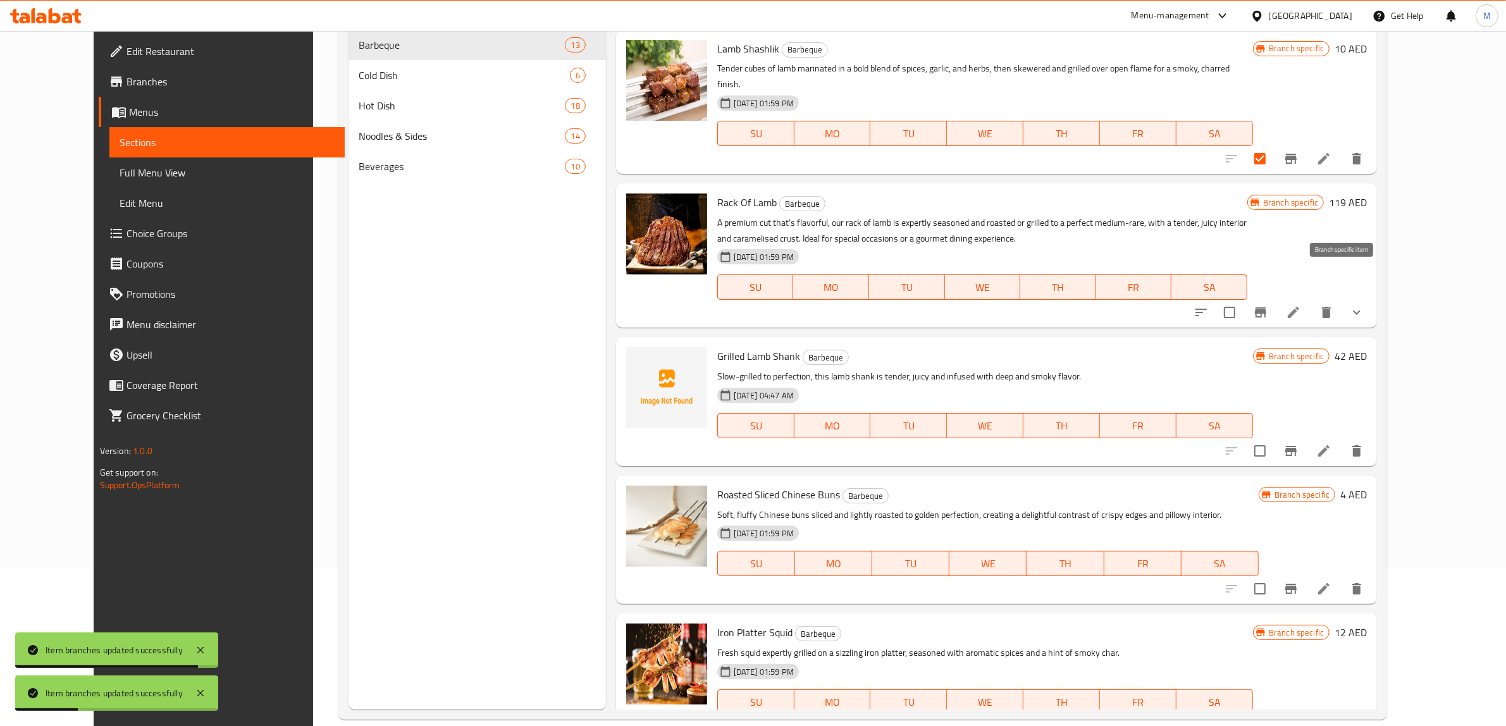
click at [1266, 307] on icon "Branch-specific-item" at bounding box center [1260, 312] width 11 height 10
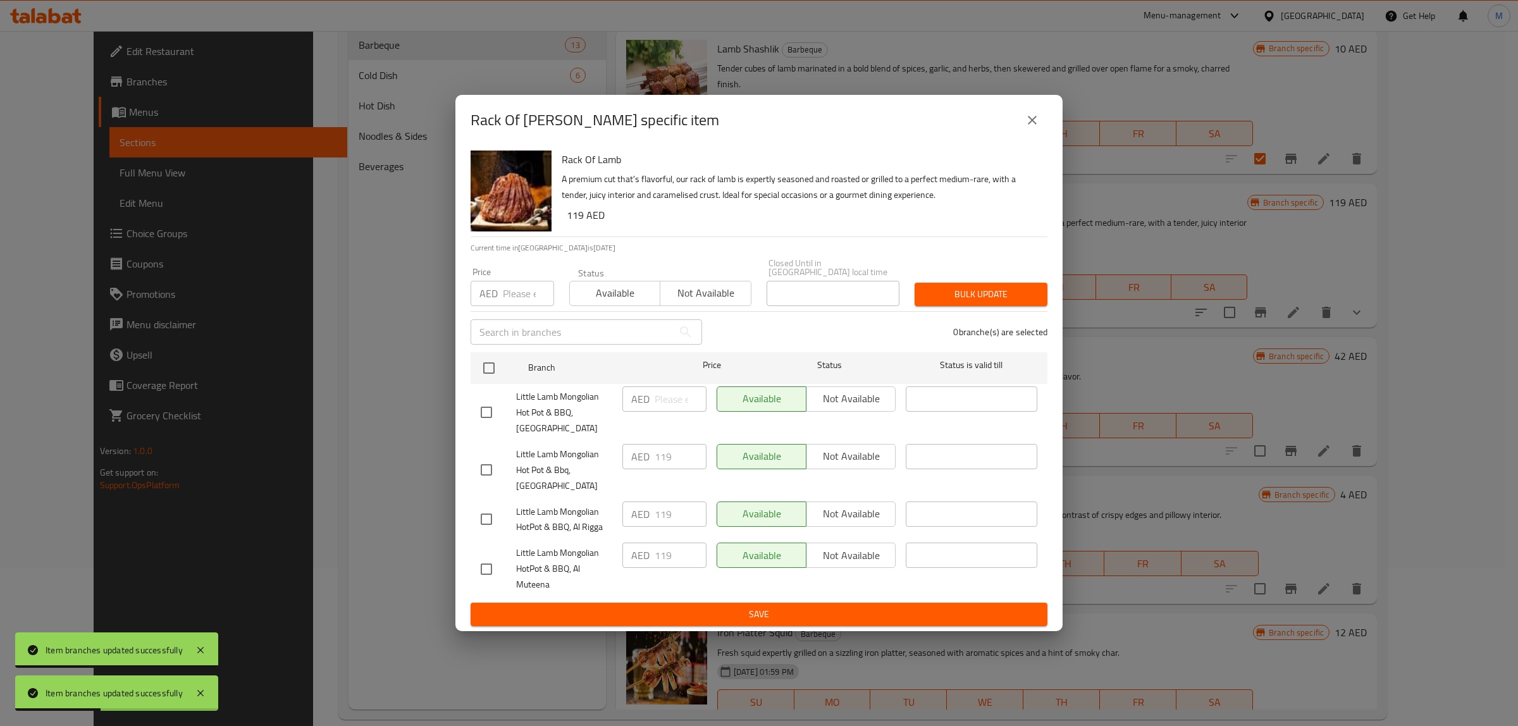
click at [488, 563] on input "checkbox" at bounding box center [486, 569] width 27 height 27
checkbox input "true"
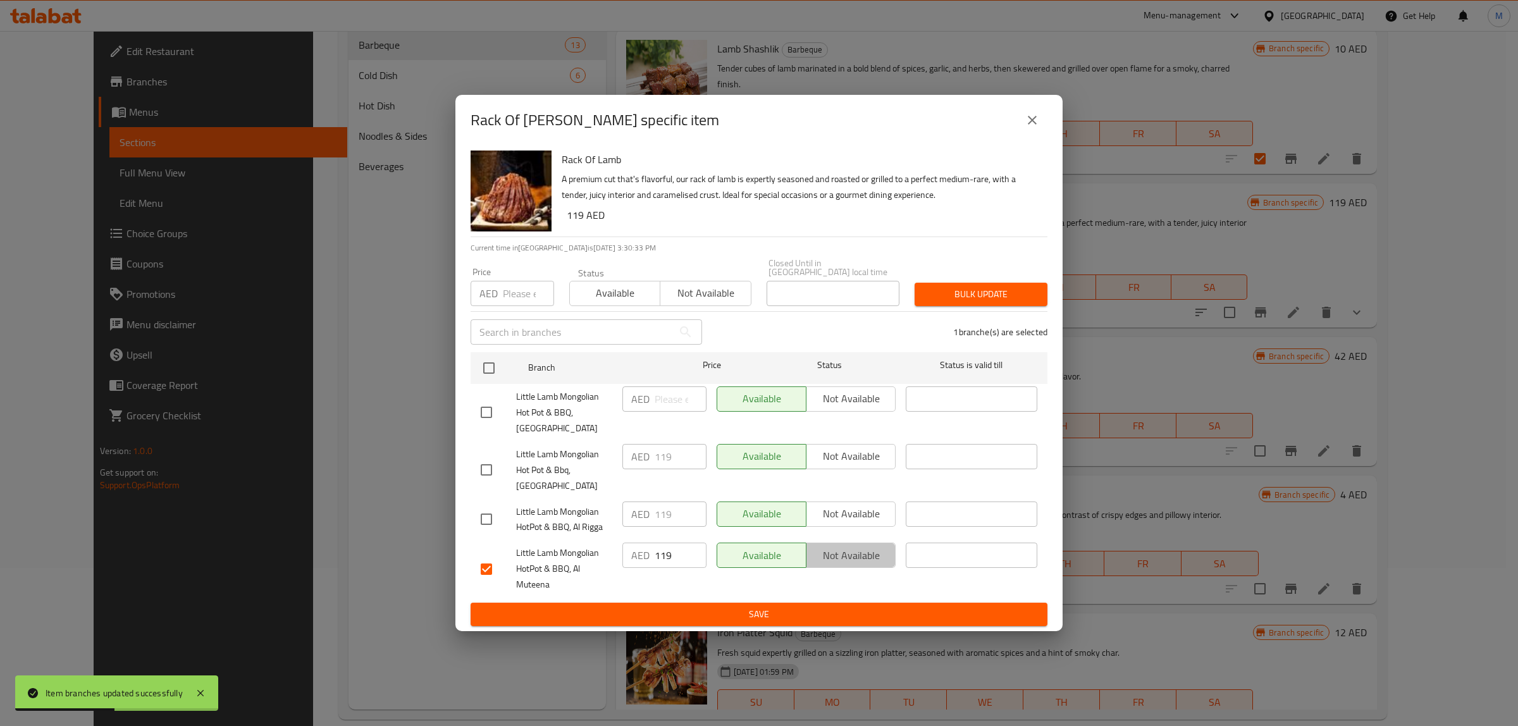
click at [835, 555] on span "Not available" at bounding box center [851, 556] width 79 height 18
click at [834, 612] on span "Save" at bounding box center [759, 615] width 557 height 16
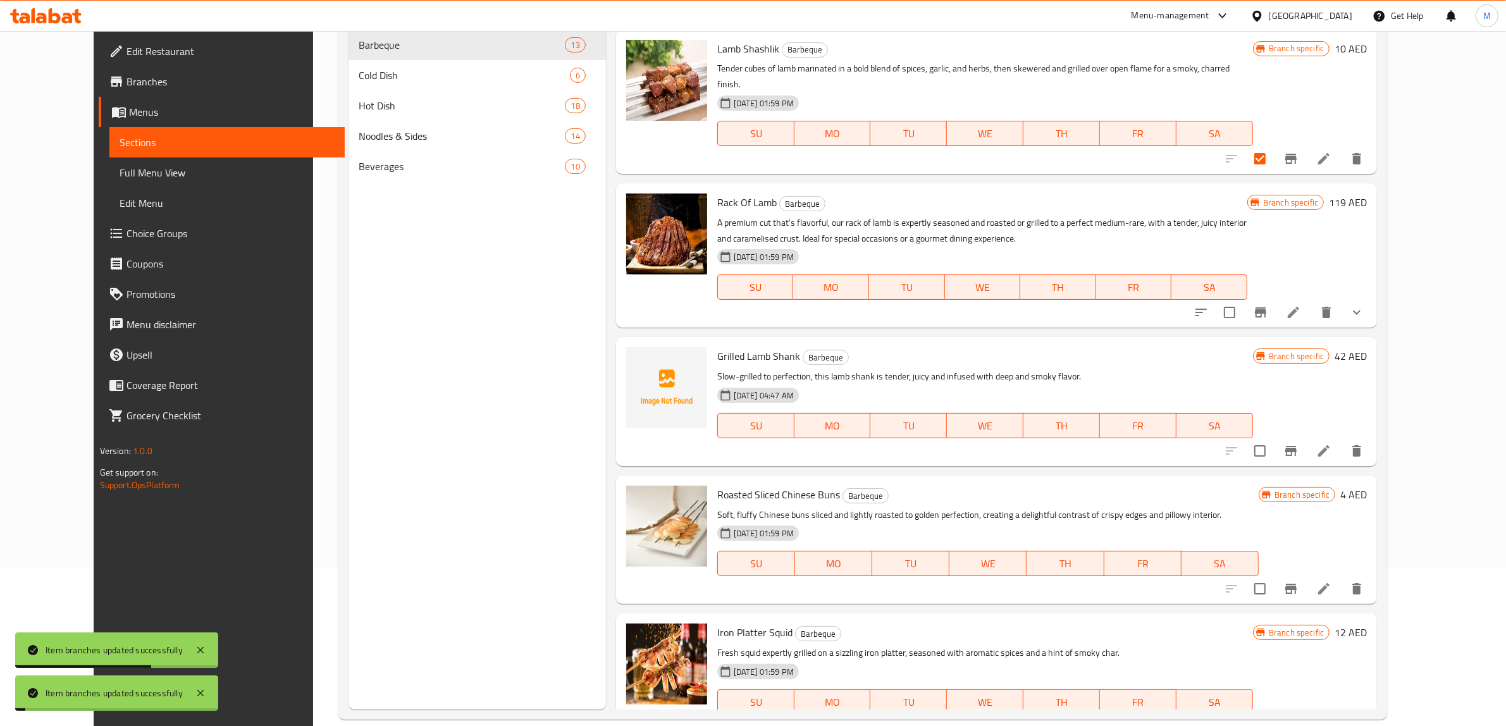
click at [1243, 299] on input "checkbox" at bounding box center [1230, 312] width 27 height 27
checkbox input "true"
click at [1306, 436] on button "Branch-specific-item" at bounding box center [1291, 451] width 30 height 30
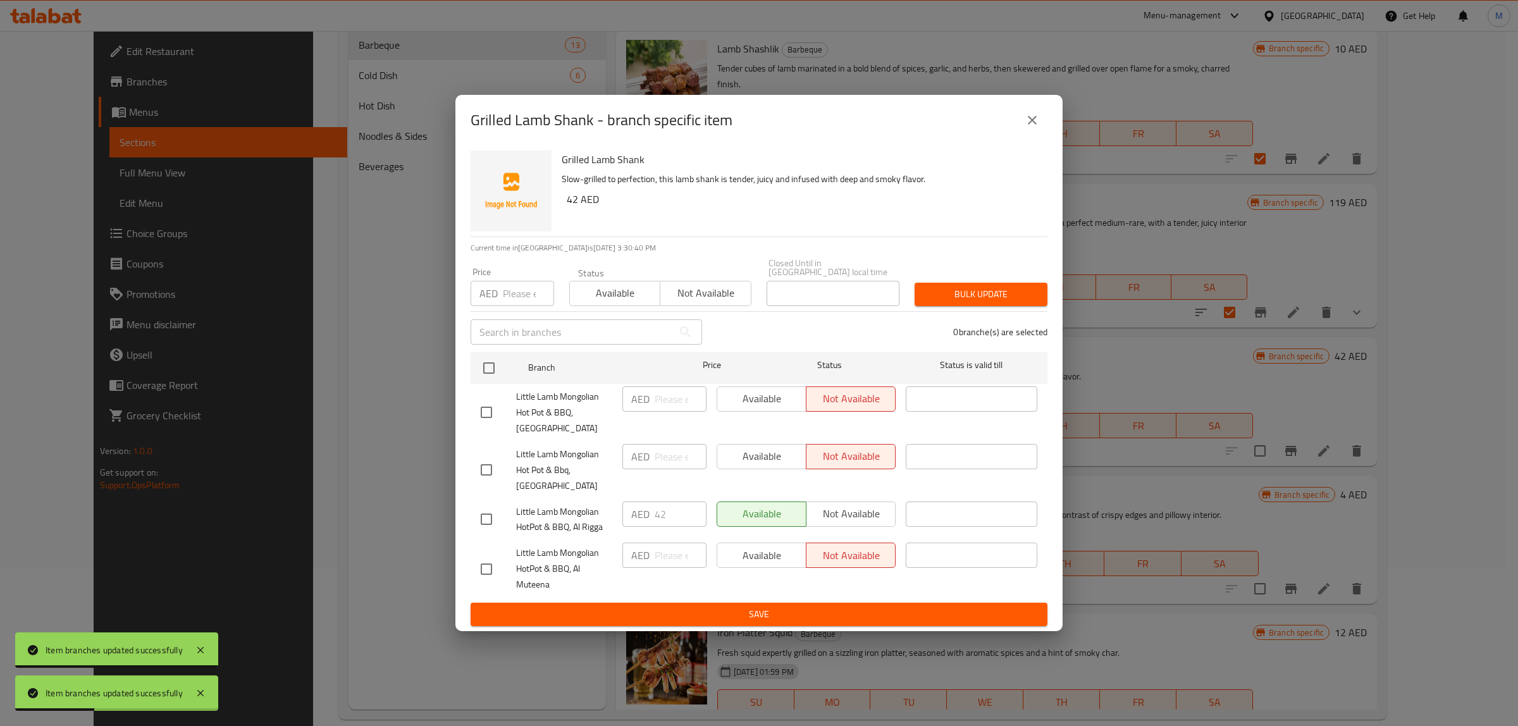
click at [1016, 127] on div "Grilled Lamb Shank - branch specific item" at bounding box center [759, 120] width 577 height 30
click at [1033, 122] on icon "close" at bounding box center [1032, 120] width 15 height 15
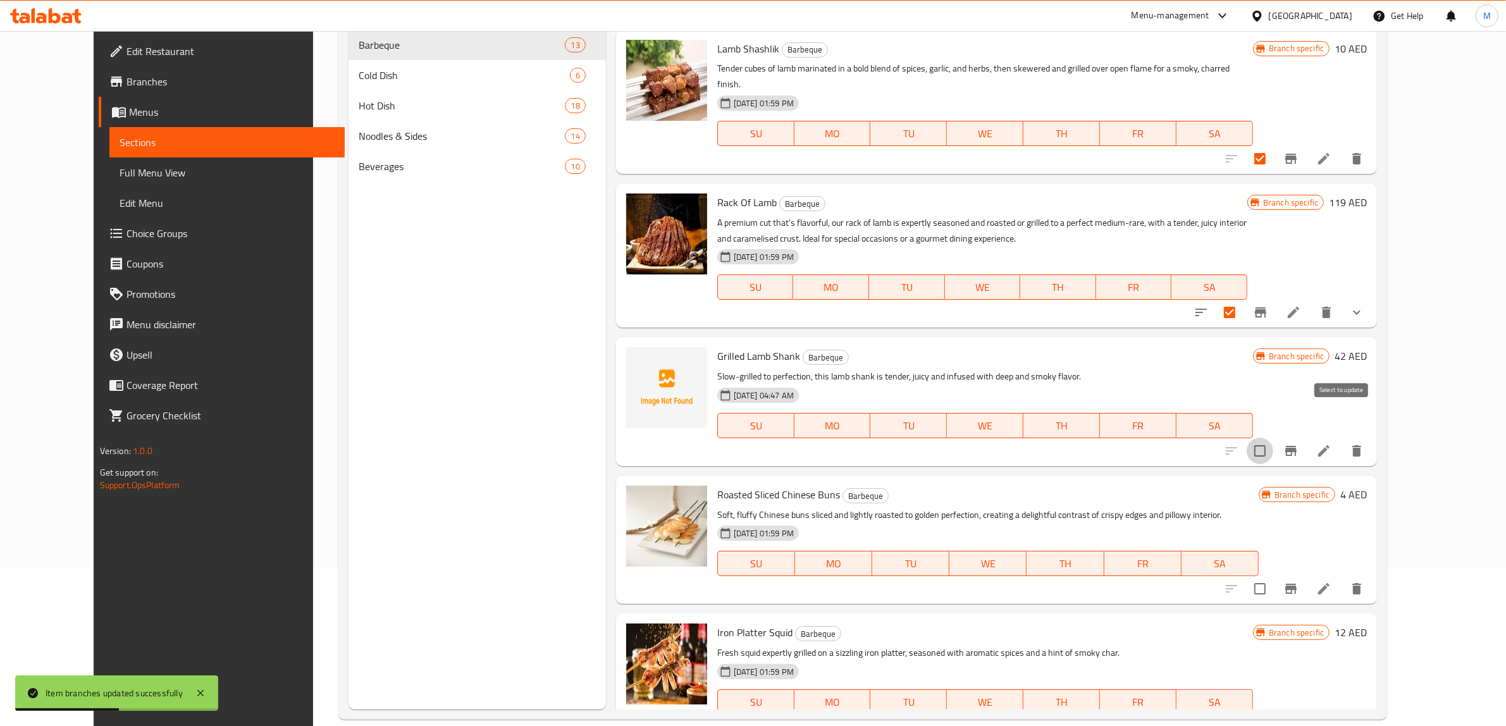
click at [1273, 438] on input "checkbox" at bounding box center [1260, 451] width 27 height 27
checkbox input "true"
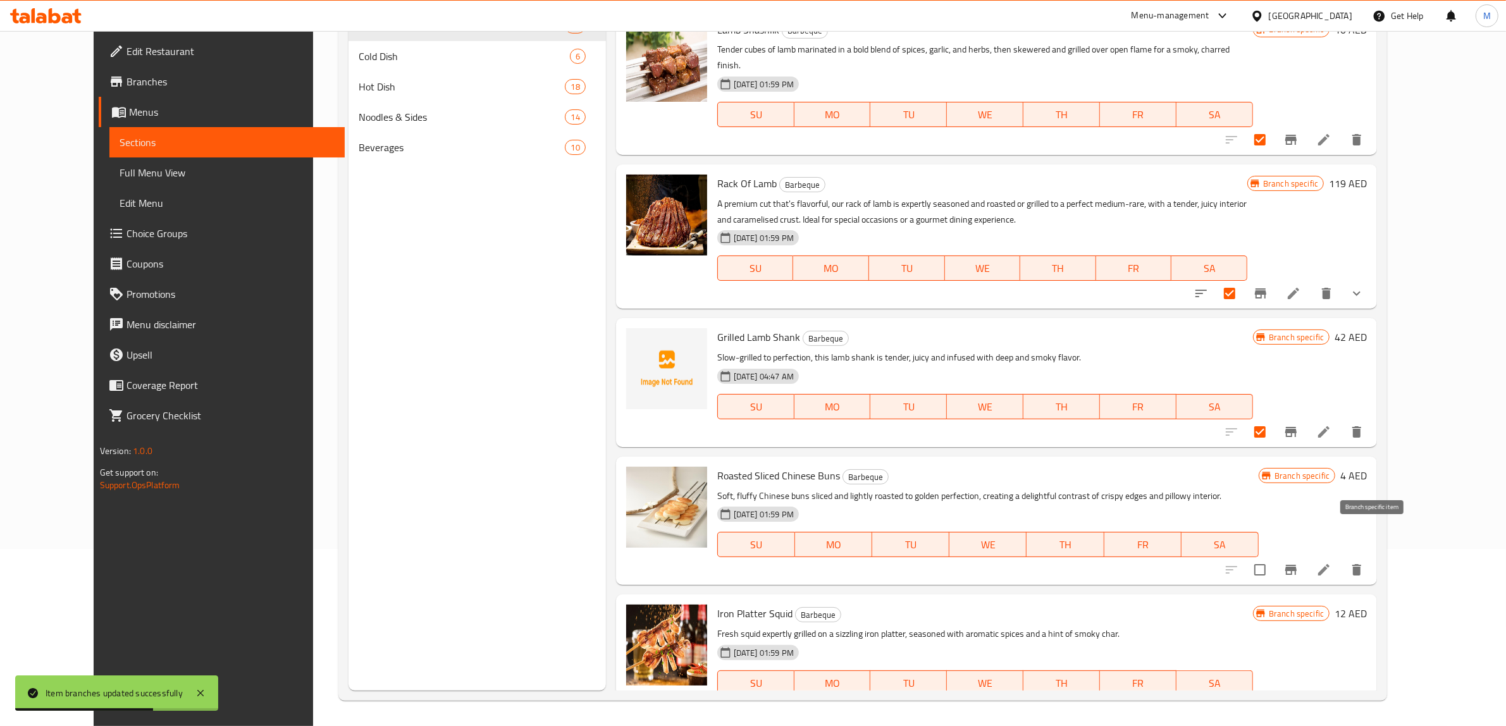
click at [1299, 562] on icon "Branch-specific-item" at bounding box center [1291, 569] width 15 height 15
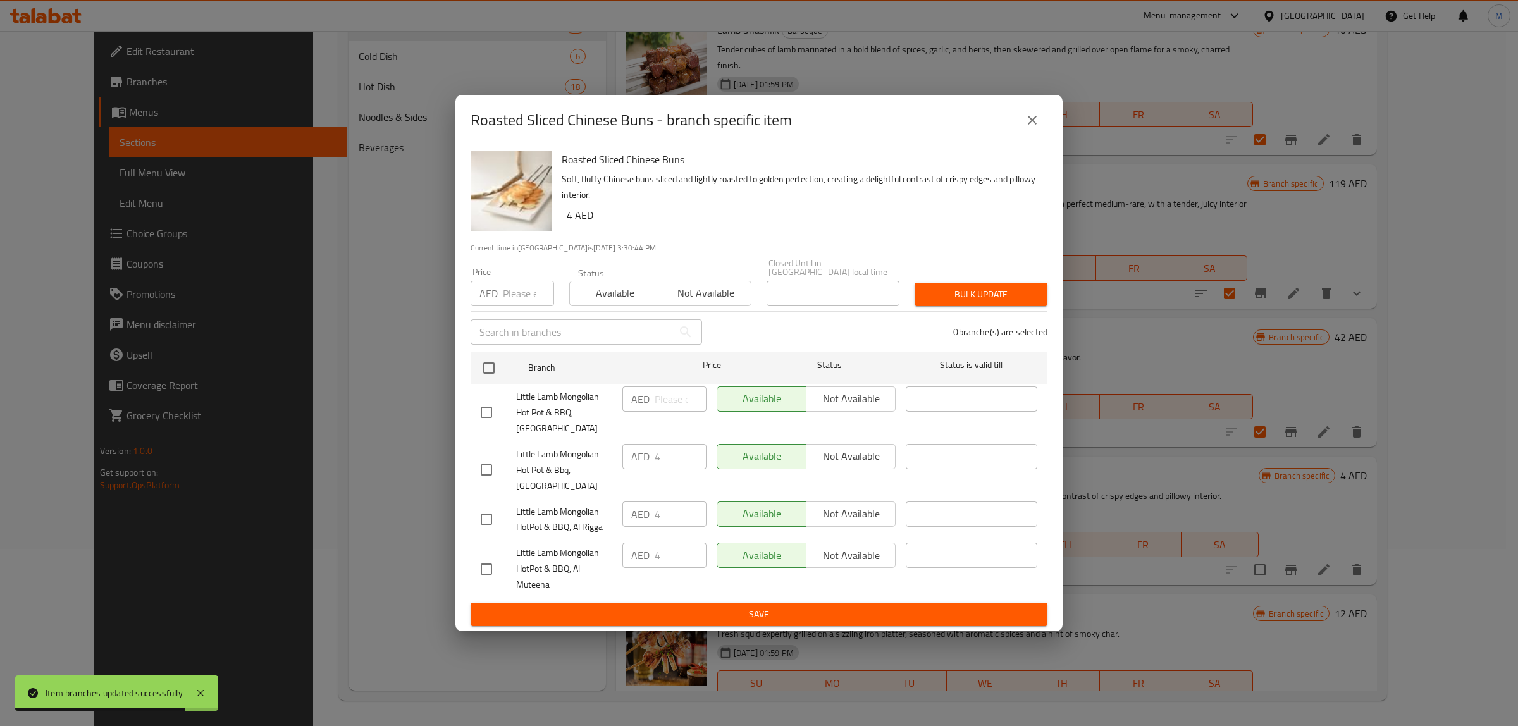
click at [485, 567] on input "checkbox" at bounding box center [486, 569] width 27 height 27
checkbox input "true"
click at [836, 550] on span "Not available" at bounding box center [851, 556] width 79 height 18
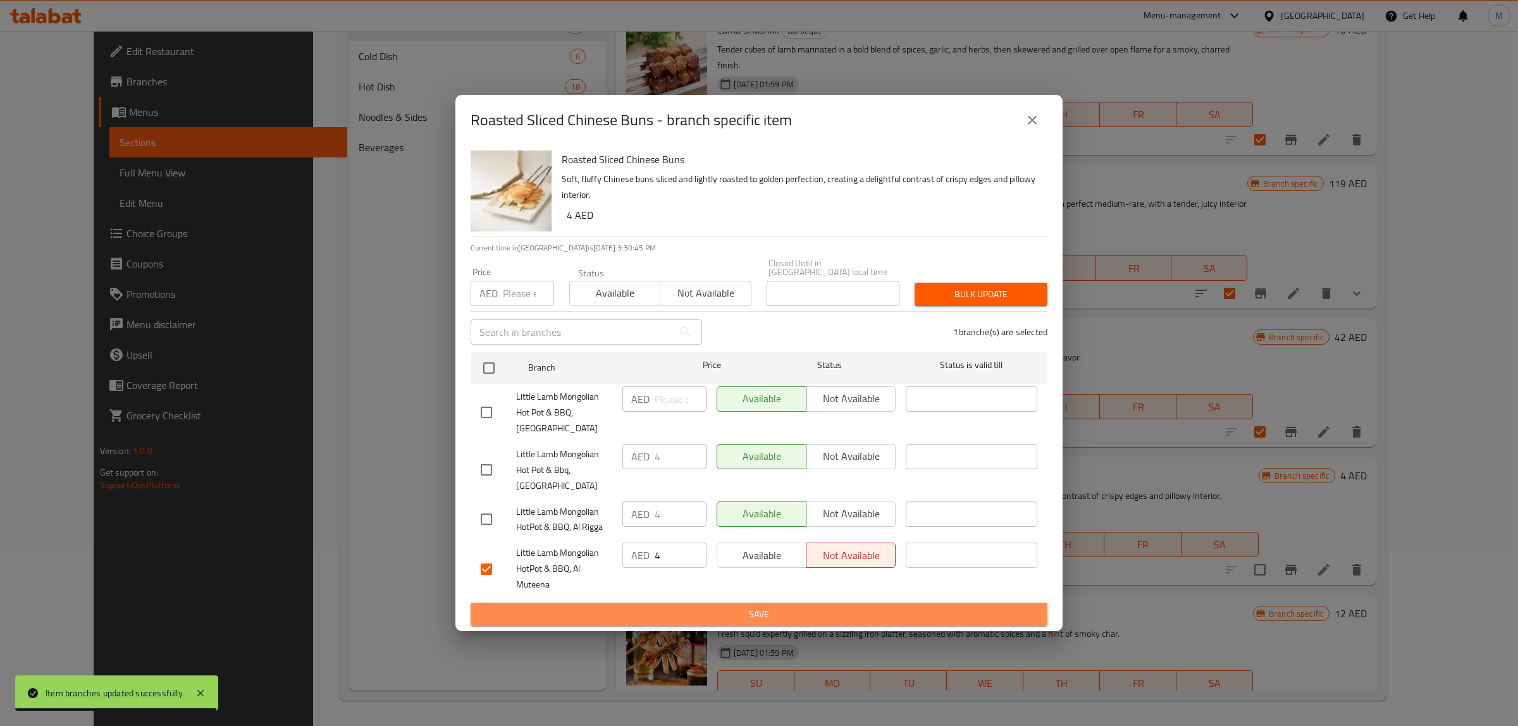
click at [837, 612] on span "Save" at bounding box center [759, 615] width 557 height 16
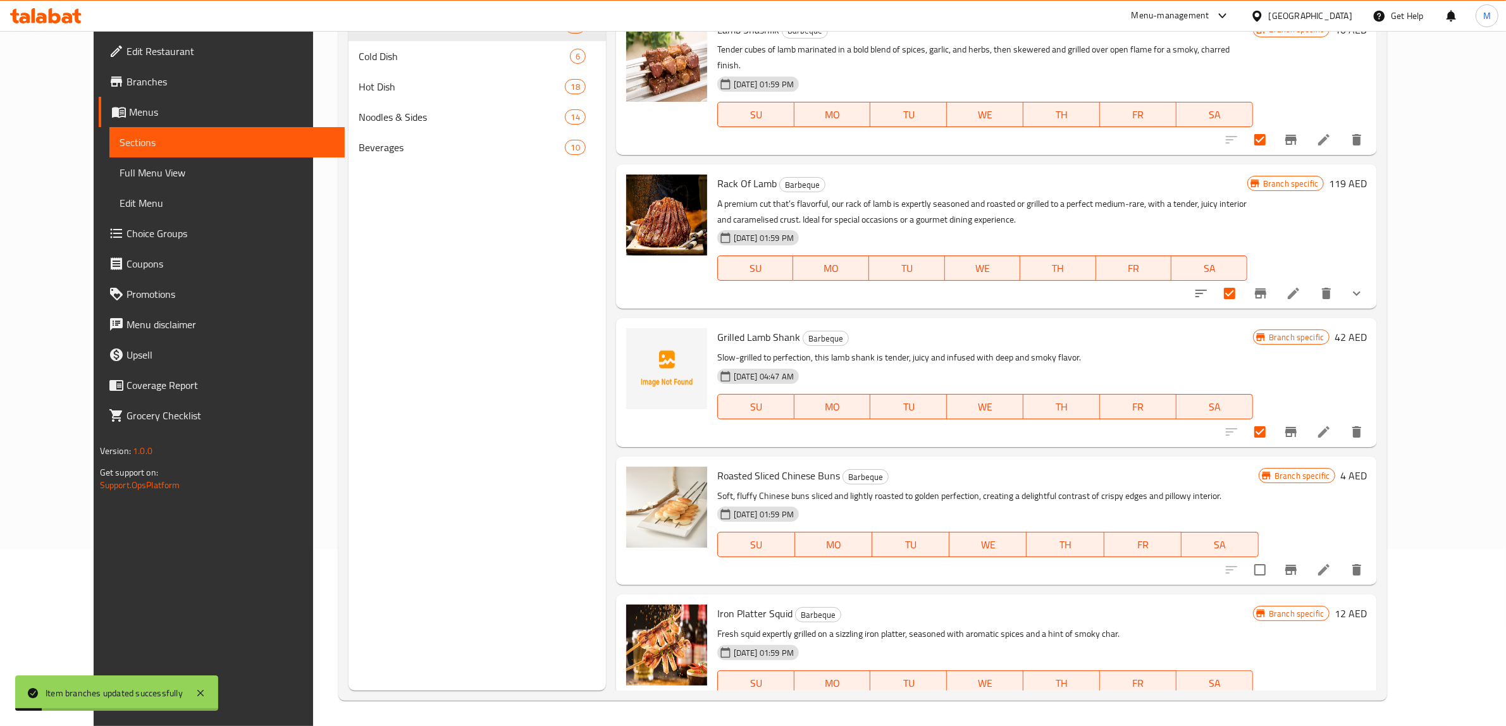
click at [1299, 562] on icon "Branch-specific-item" at bounding box center [1291, 569] width 15 height 15
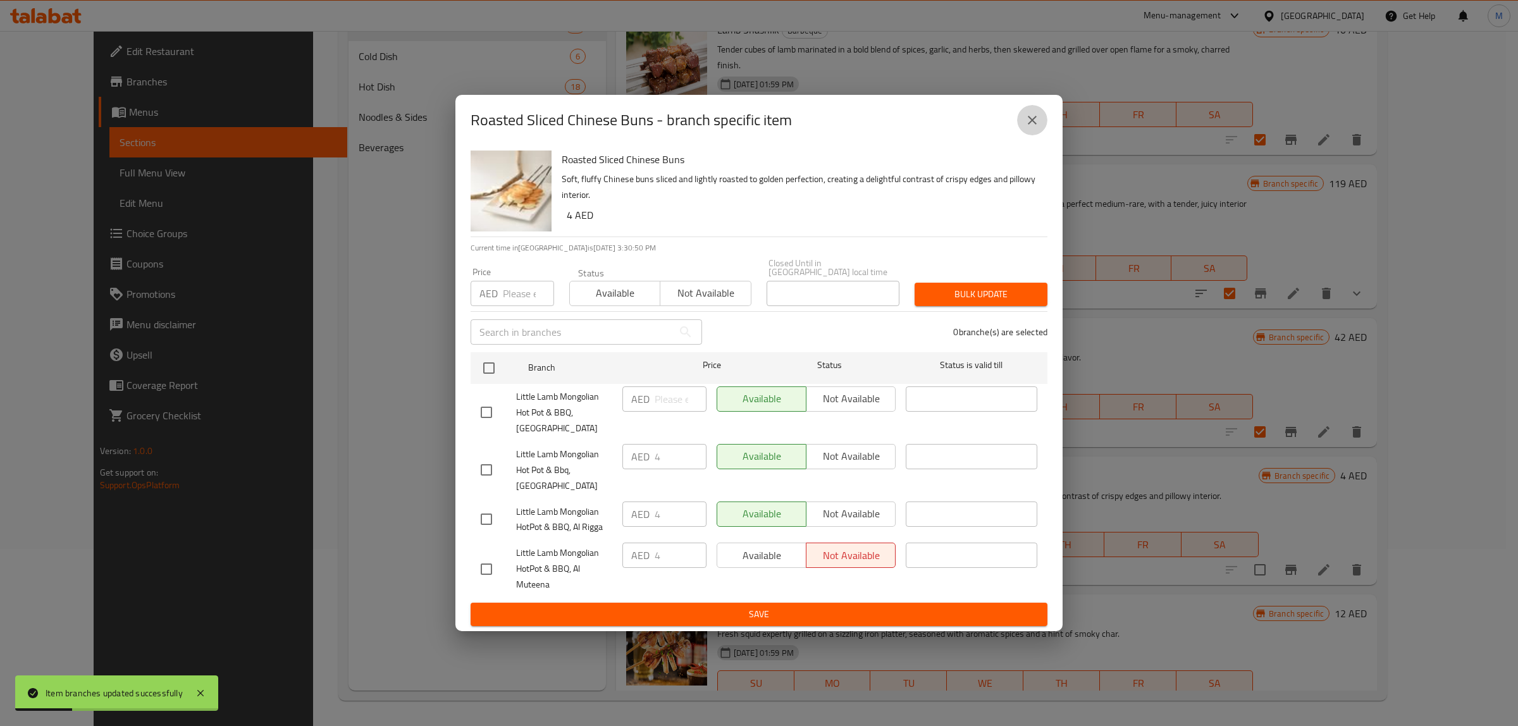
click at [1036, 128] on button "close" at bounding box center [1032, 120] width 30 height 30
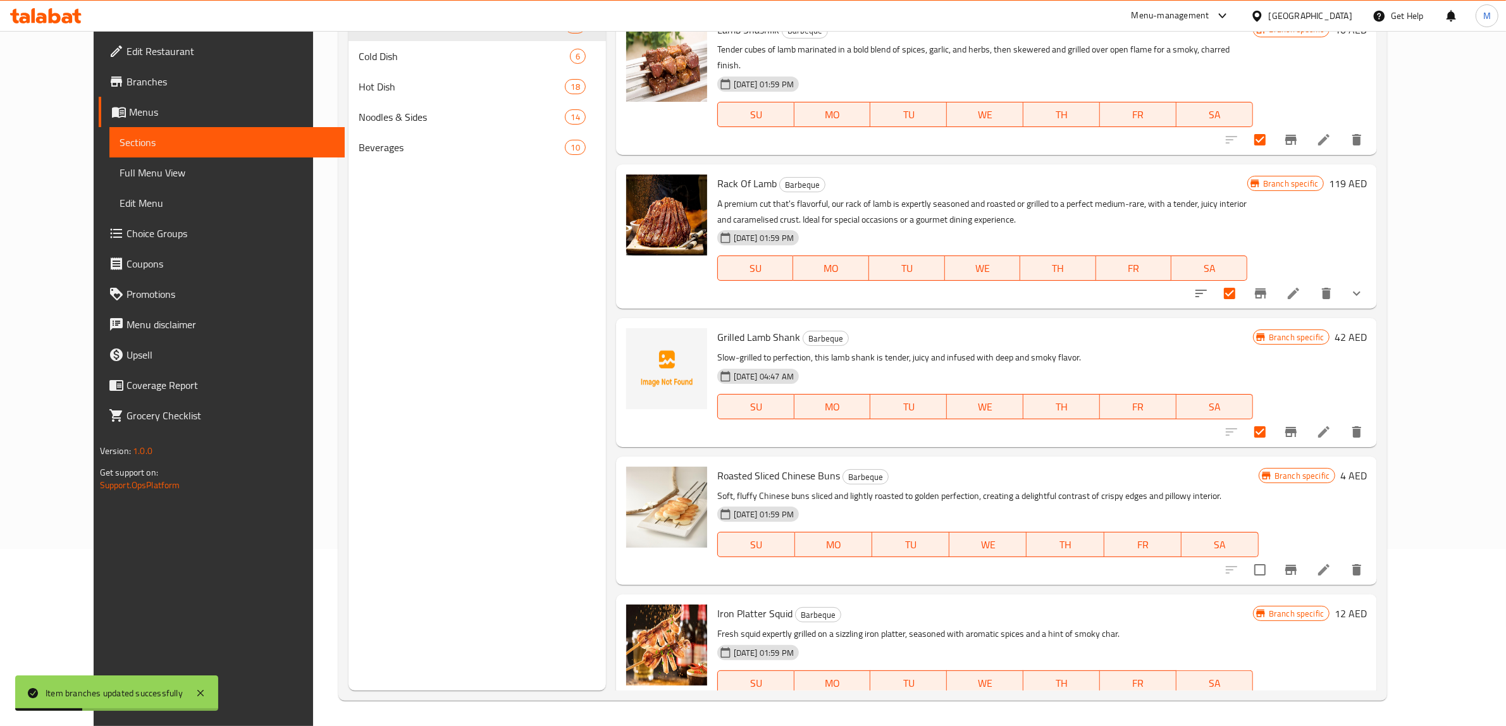
click at [1273, 557] on input "checkbox" at bounding box center [1260, 570] width 27 height 27
checkbox input "true"
click at [1297, 703] on icon "Branch-specific-item" at bounding box center [1290, 708] width 11 height 10
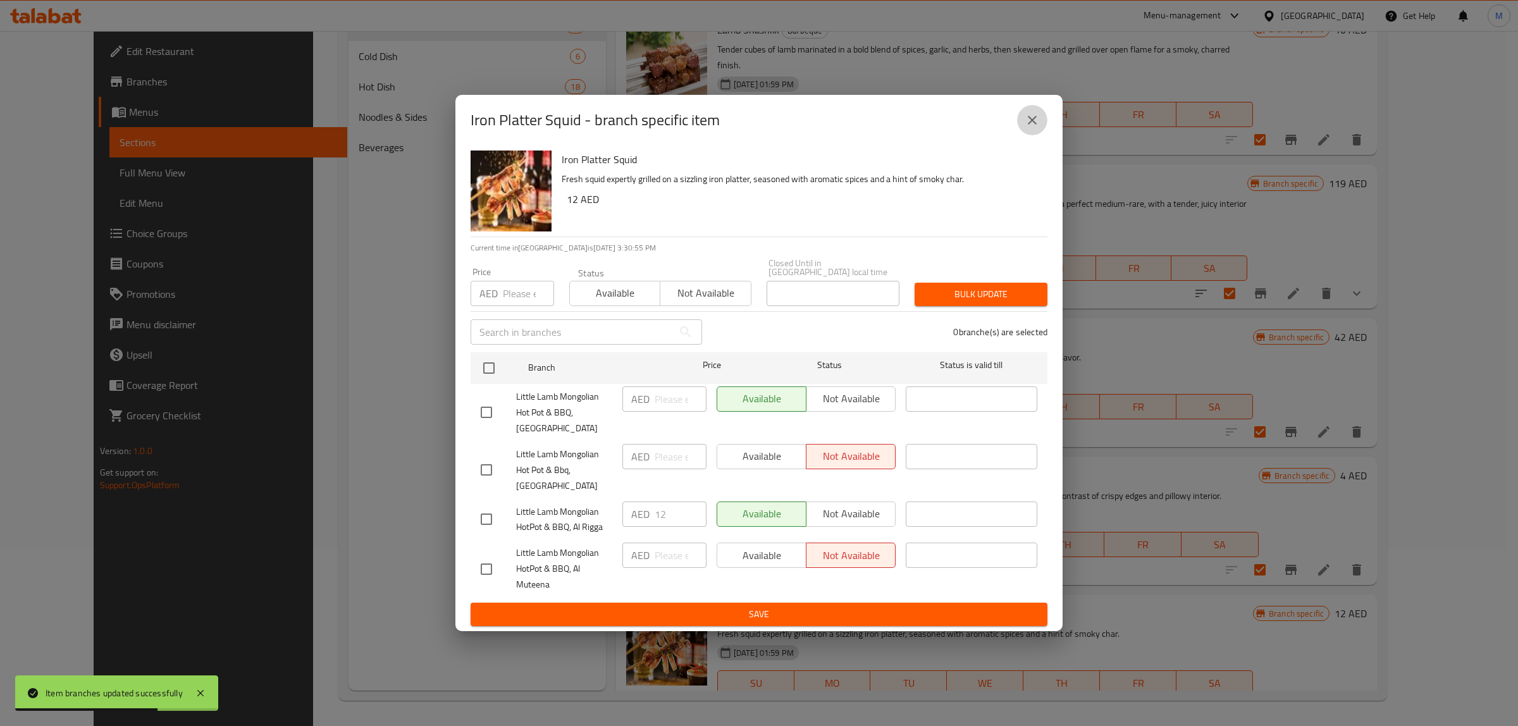
drag, startPoint x: 1031, startPoint y: 118, endPoint x: 958, endPoint y: 83, distance: 80.6
click at [1030, 118] on icon "close" at bounding box center [1032, 120] width 15 height 15
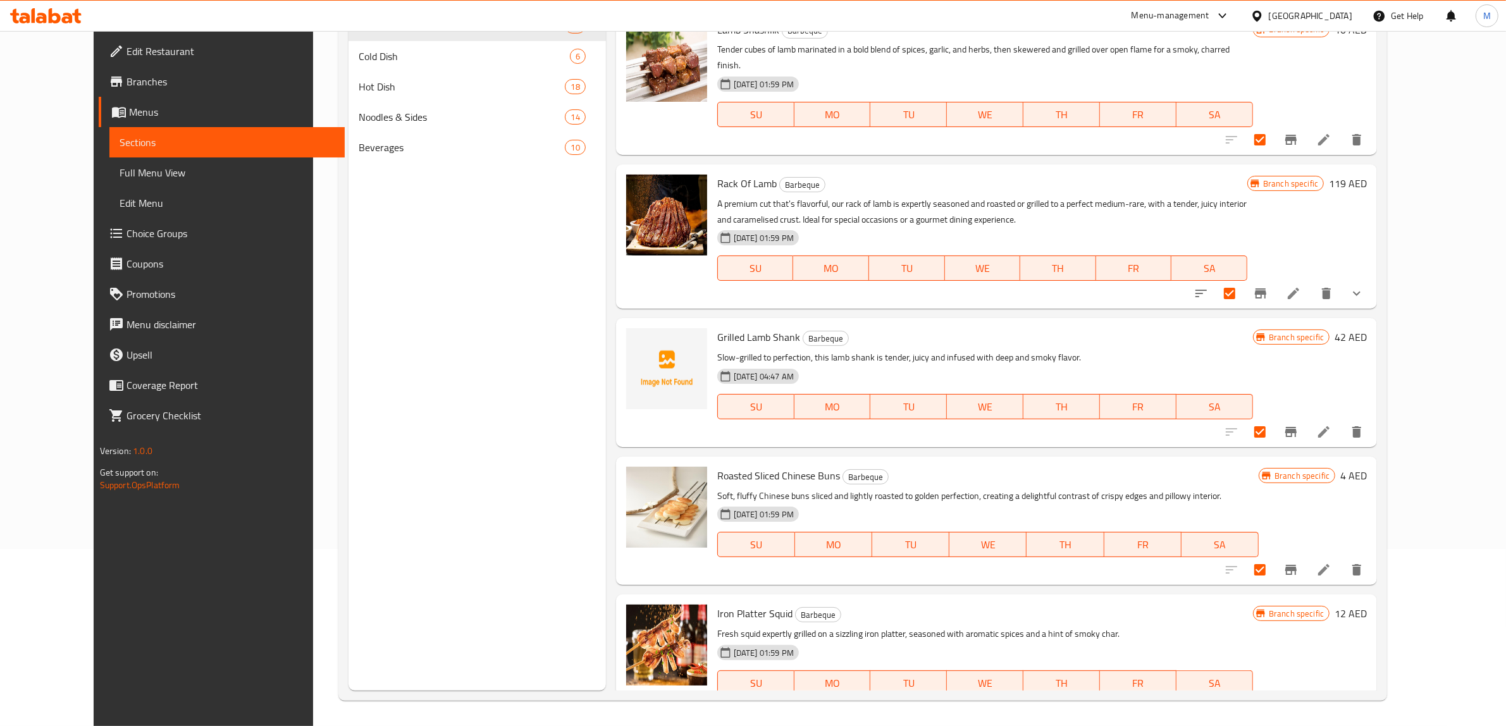
scroll to position [79, 0]
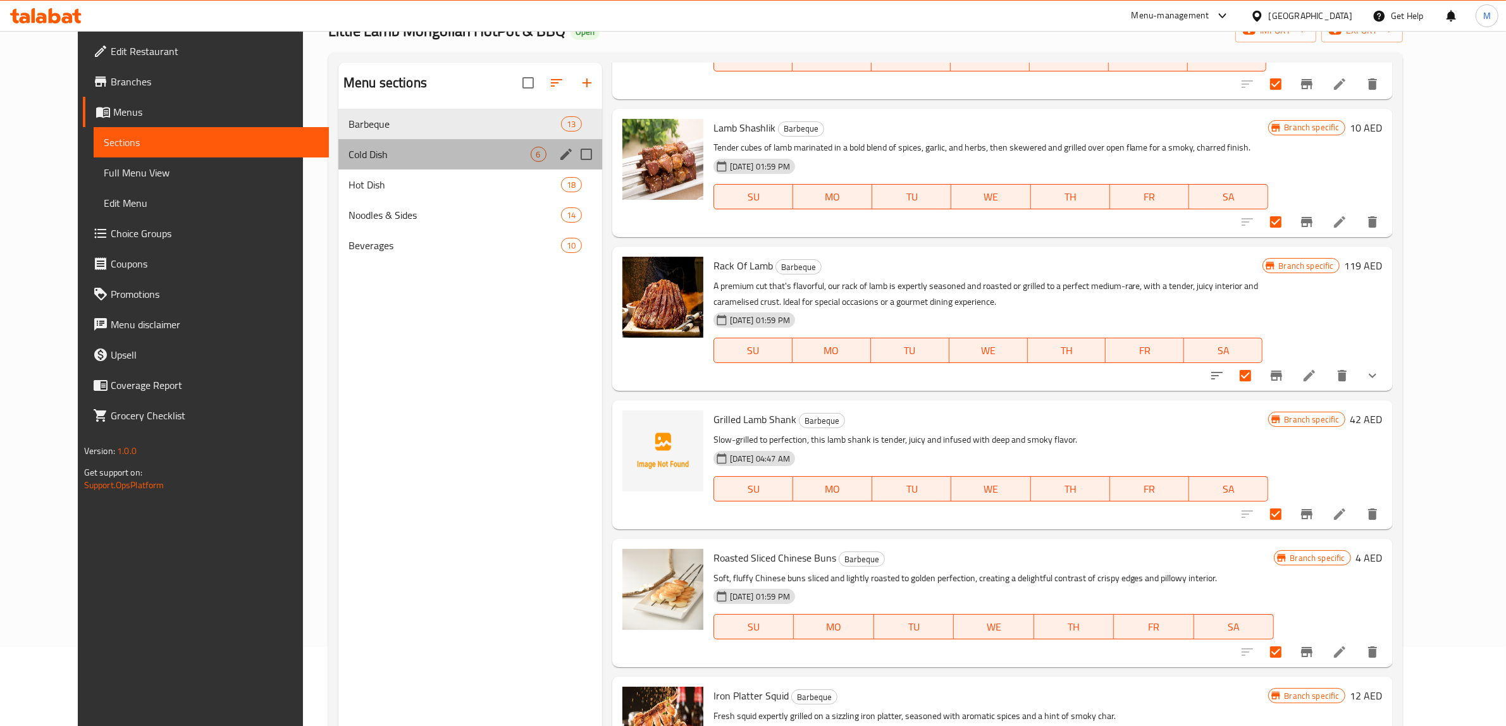
click at [435, 151] on span "Cold Dish" at bounding box center [440, 154] width 182 height 15
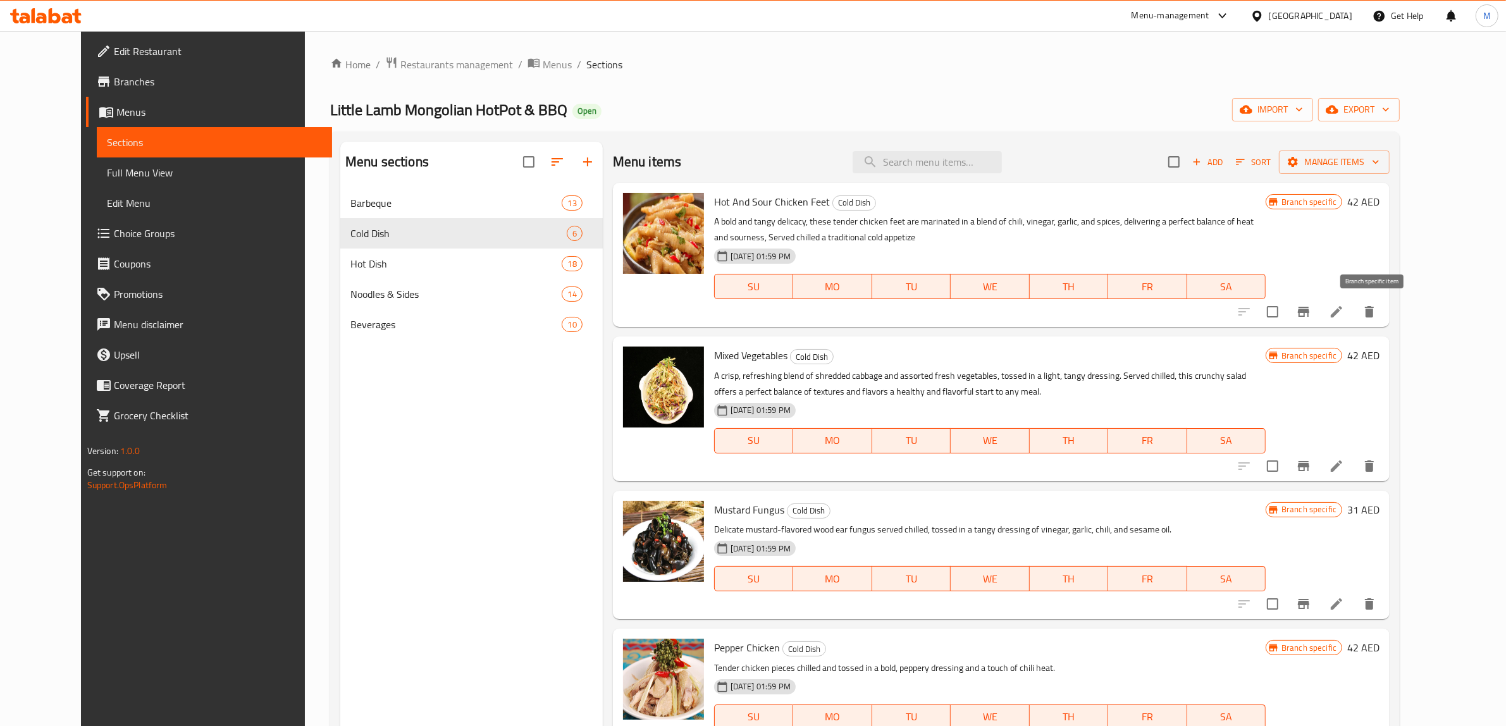
click at [1311, 308] on icon "Branch-specific-item" at bounding box center [1303, 311] width 15 height 15
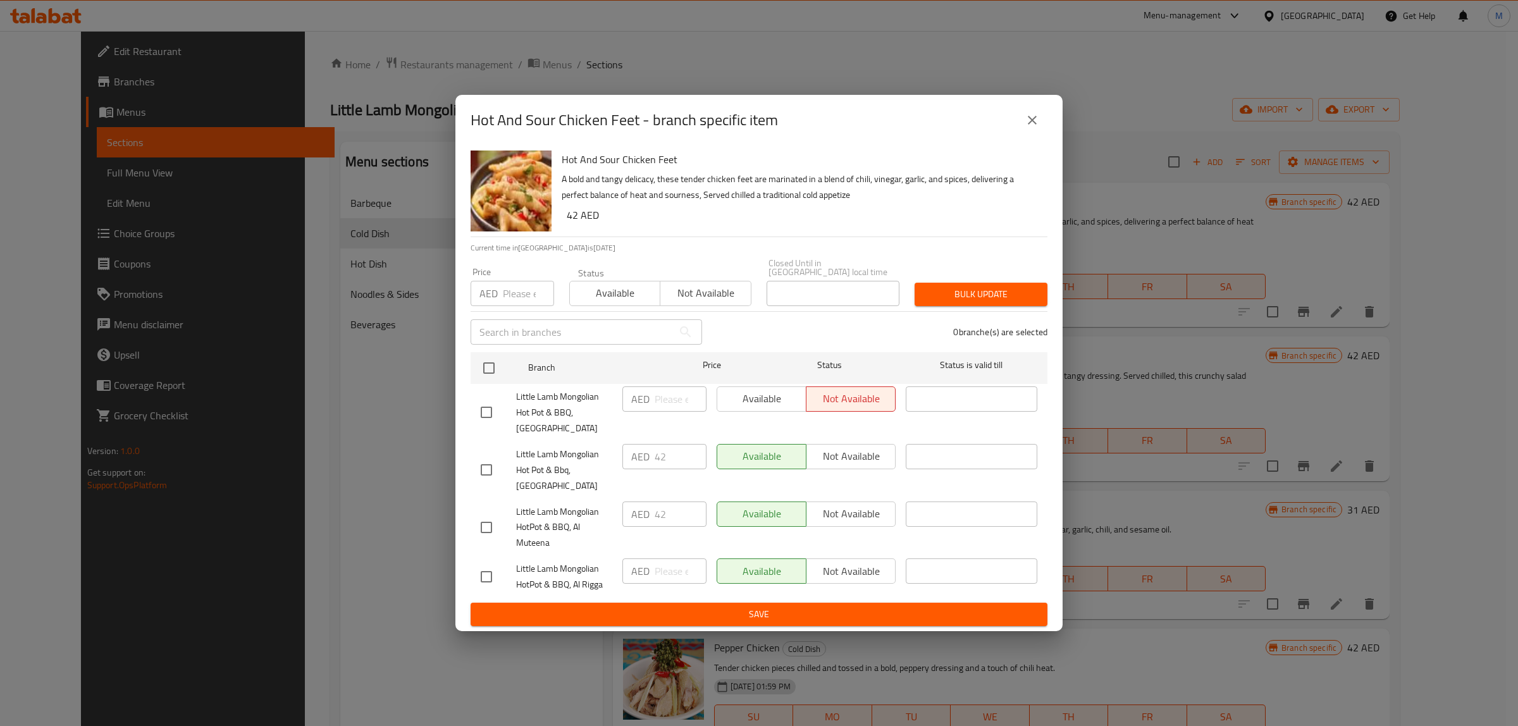
click at [490, 577] on input "checkbox" at bounding box center [486, 577] width 27 height 27
checkbox input "true"
click at [873, 571] on span "Not available" at bounding box center [851, 571] width 79 height 18
click at [858, 605] on button "Save" at bounding box center [759, 614] width 577 height 23
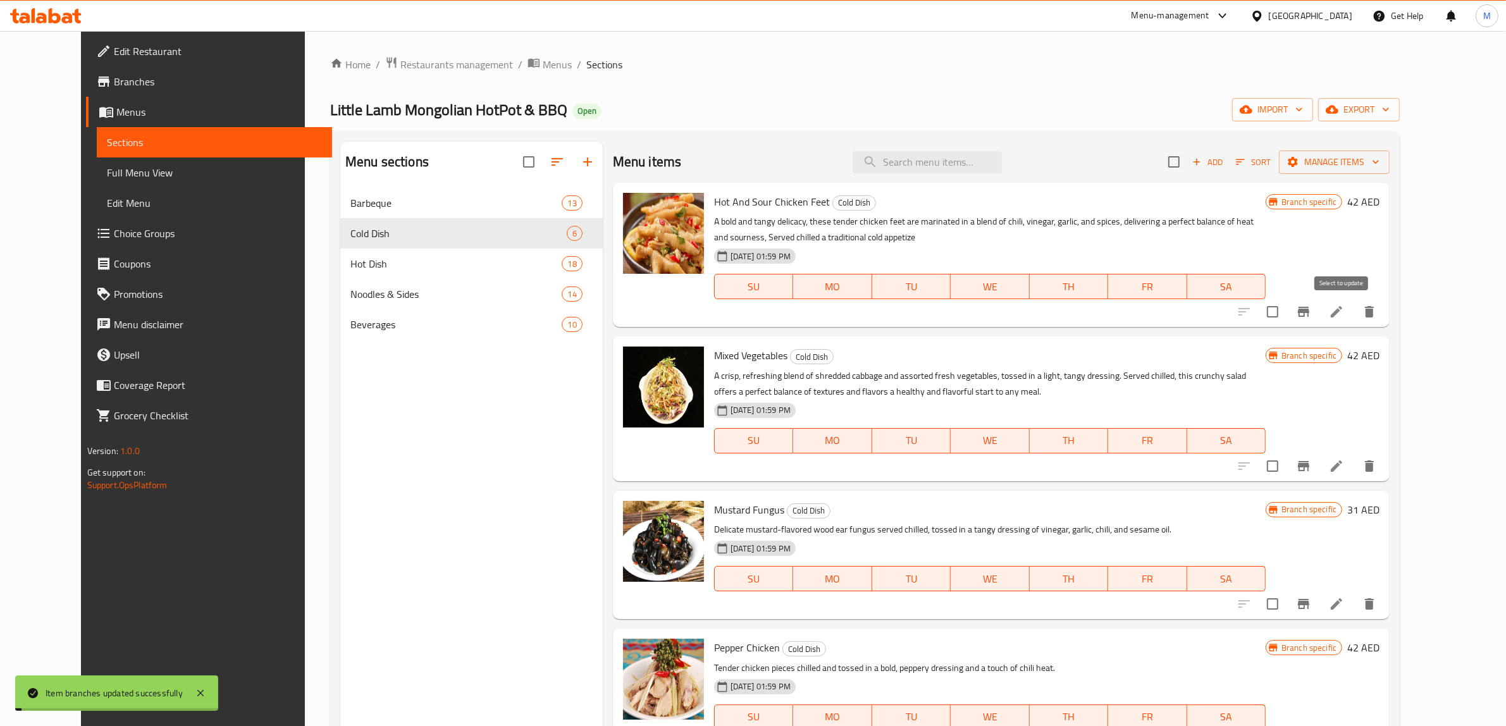
click at [1286, 311] on input "checkbox" at bounding box center [1273, 312] width 27 height 27
checkbox input "true"
click at [1354, 462] on li at bounding box center [1336, 466] width 35 height 23
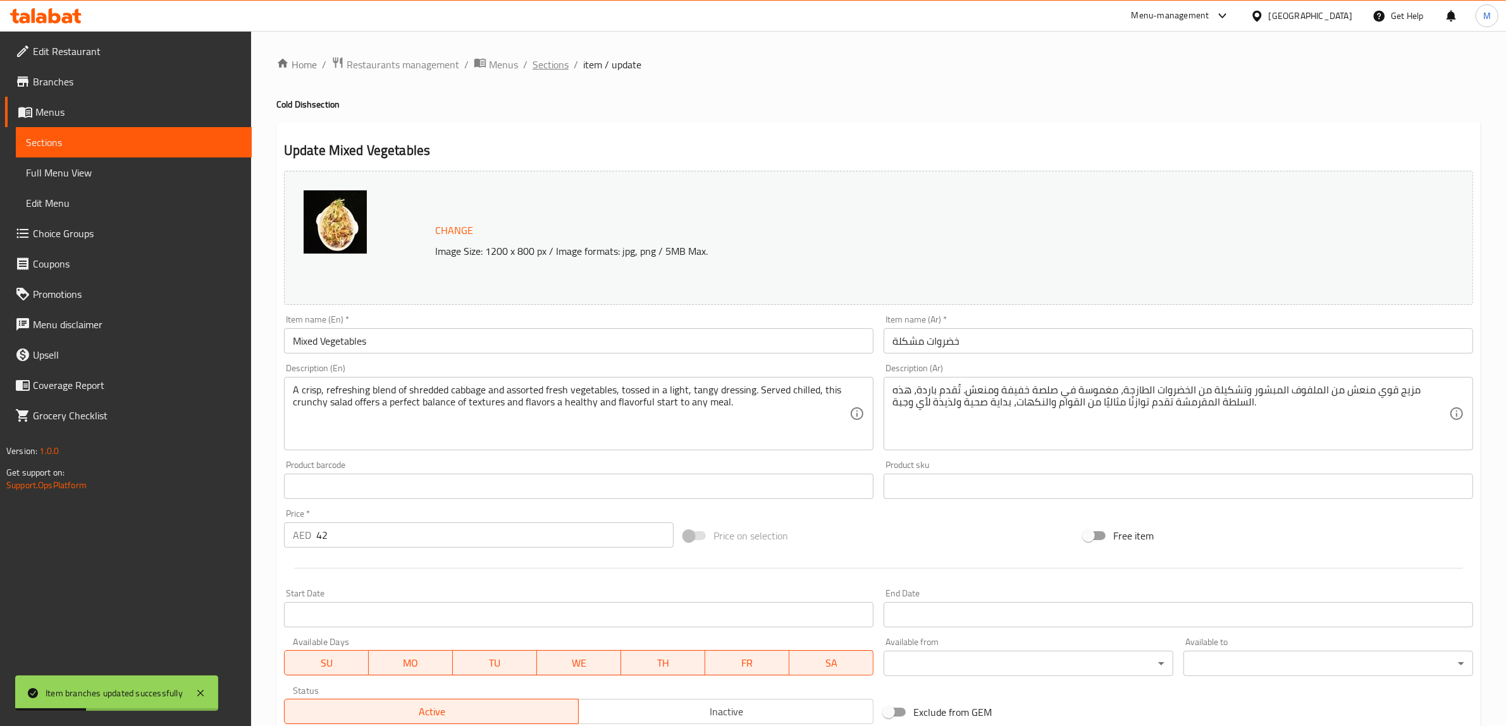
click at [554, 57] on span "Sections" at bounding box center [551, 64] width 36 height 15
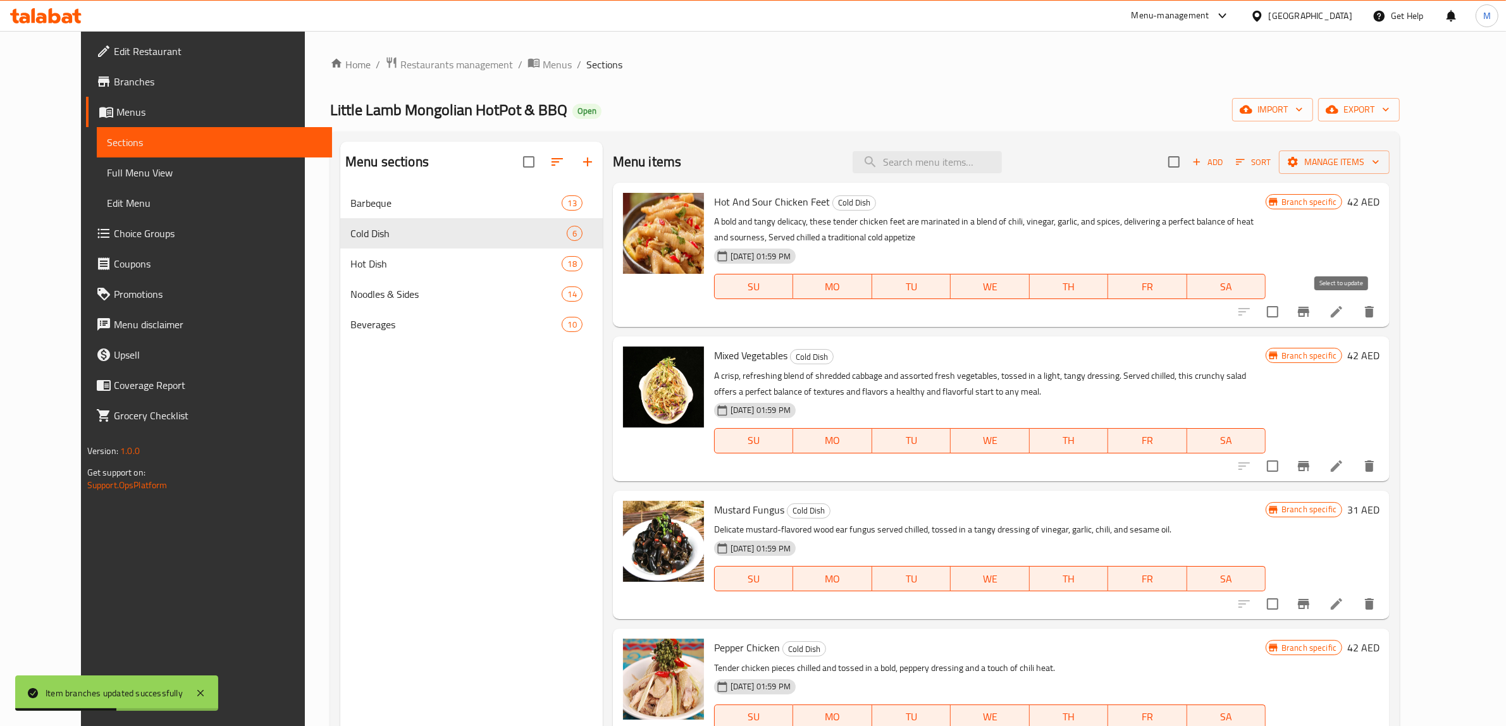
click at [1286, 318] on input "checkbox" at bounding box center [1273, 312] width 27 height 27
checkbox input "true"
click at [1311, 468] on icon "Branch-specific-item" at bounding box center [1303, 466] width 15 height 15
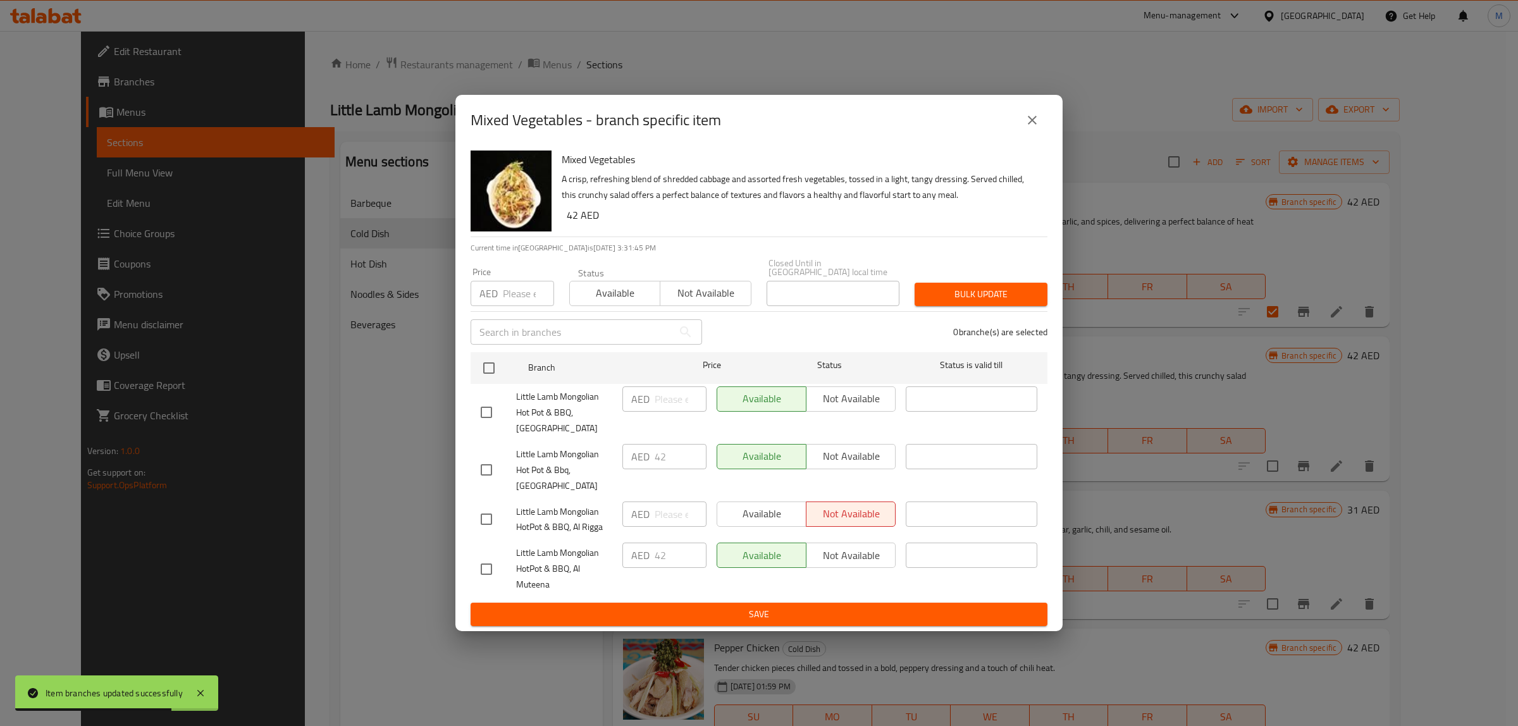
click at [492, 567] on input "checkbox" at bounding box center [486, 569] width 27 height 27
checkbox input "true"
click at [864, 554] on span "Not available" at bounding box center [851, 556] width 79 height 18
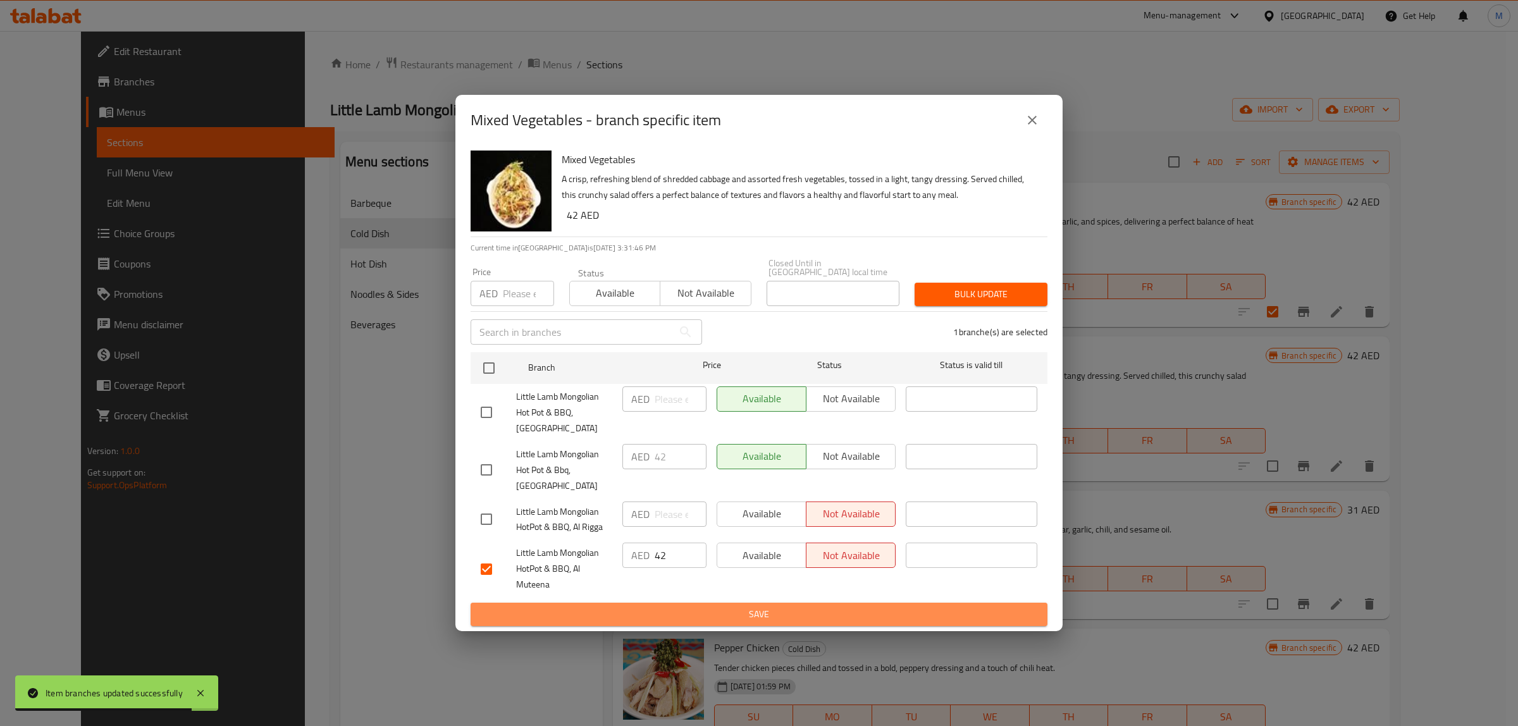
click at [846, 606] on button "Save" at bounding box center [759, 614] width 577 height 23
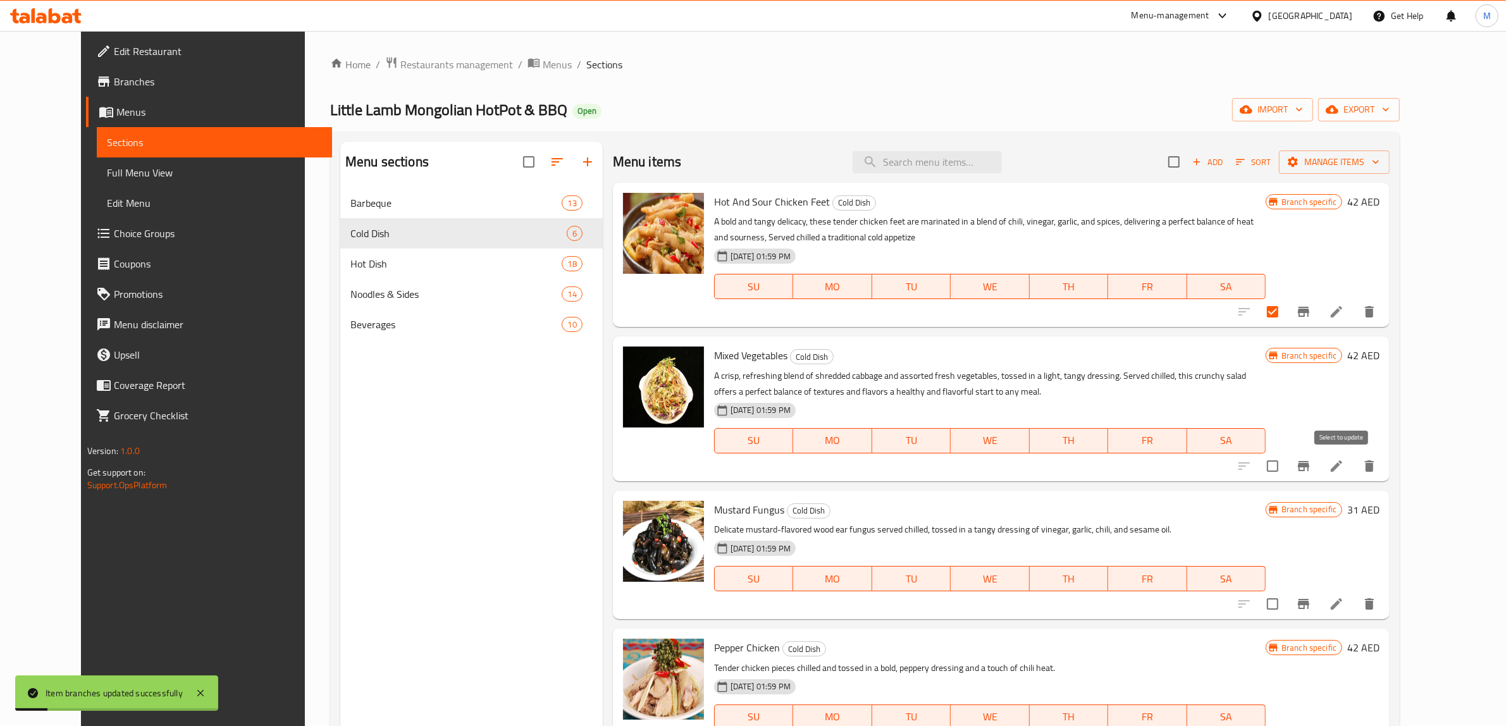
click at [1286, 473] on input "checkbox" at bounding box center [1273, 466] width 27 height 27
checkbox input "true"
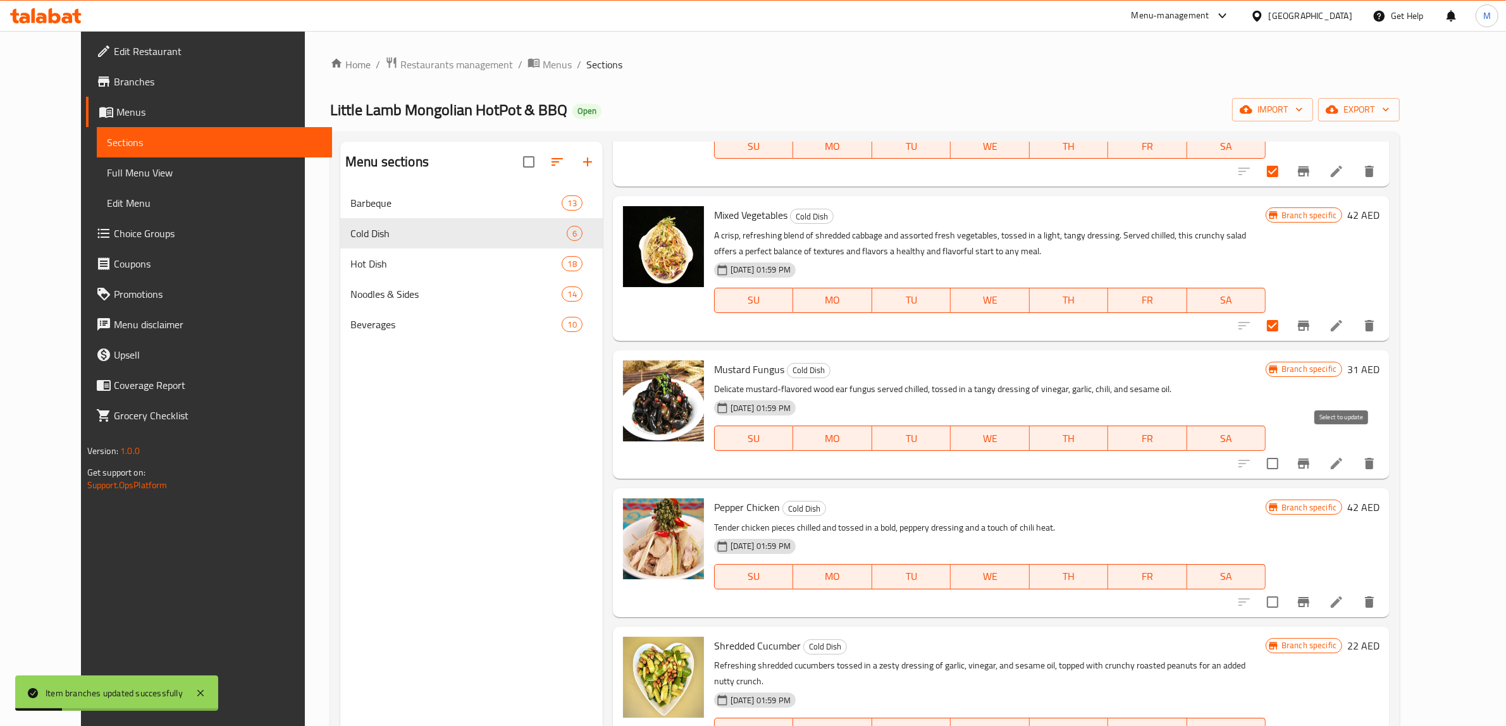
scroll to position [165, 0]
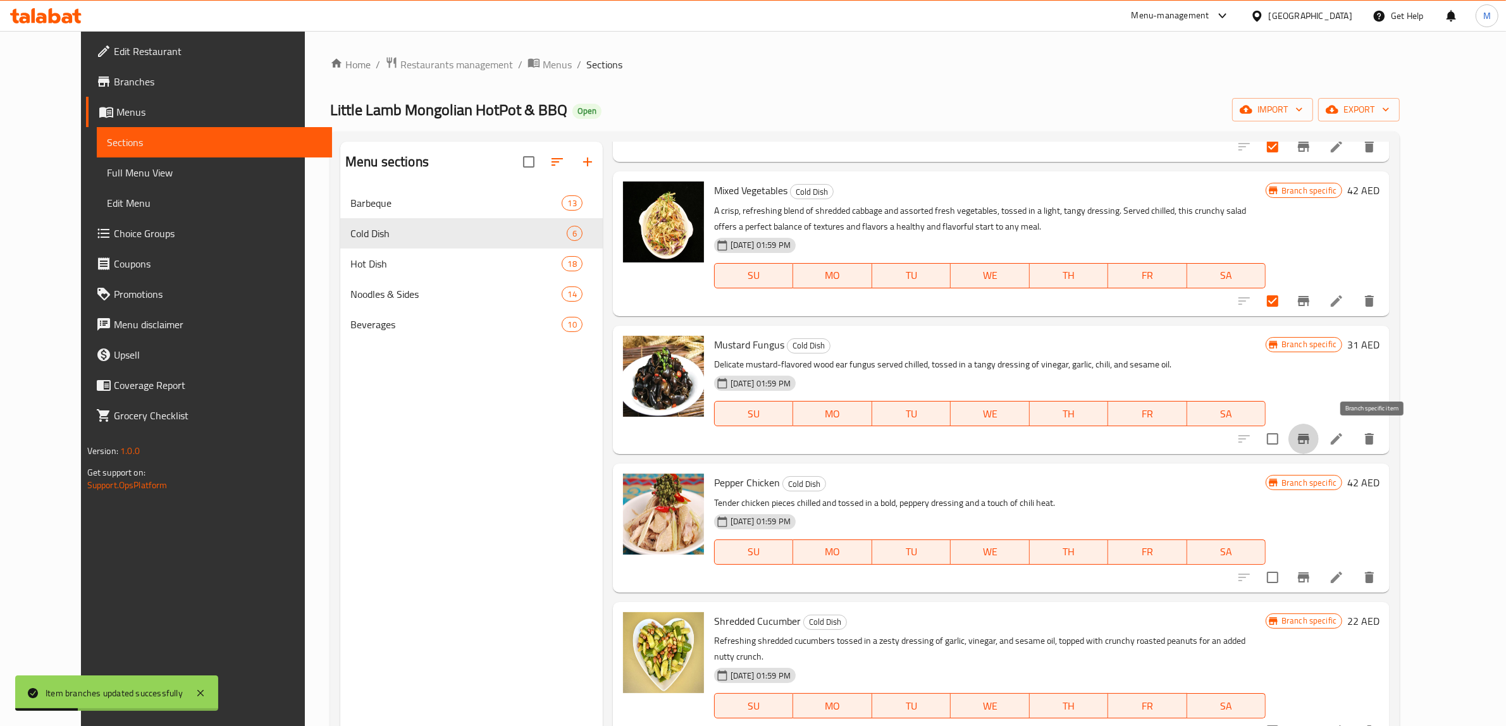
click at [1311, 441] on icon "Branch-specific-item" at bounding box center [1303, 438] width 15 height 15
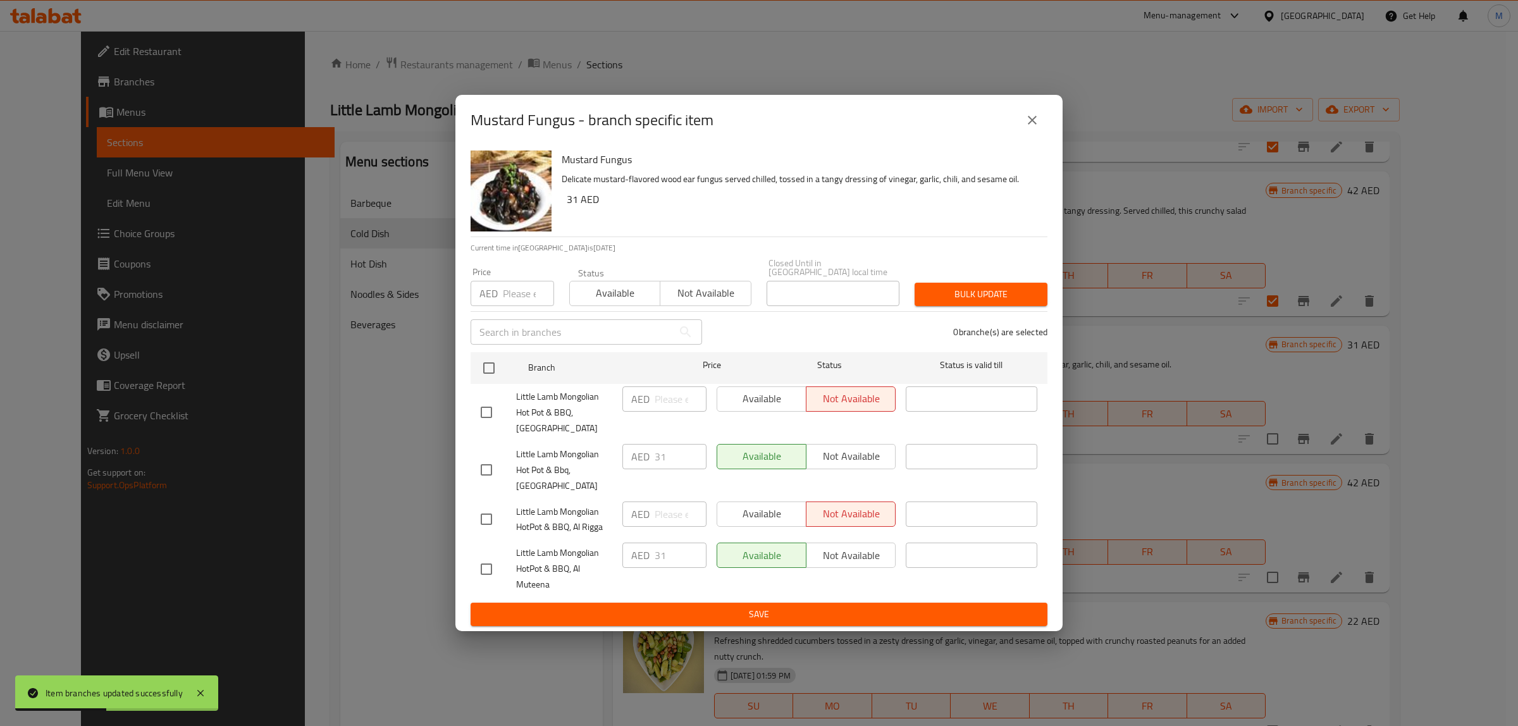
click at [494, 567] on input "checkbox" at bounding box center [486, 569] width 27 height 27
checkbox input "true"
click at [841, 547] on span "Not available" at bounding box center [851, 556] width 79 height 18
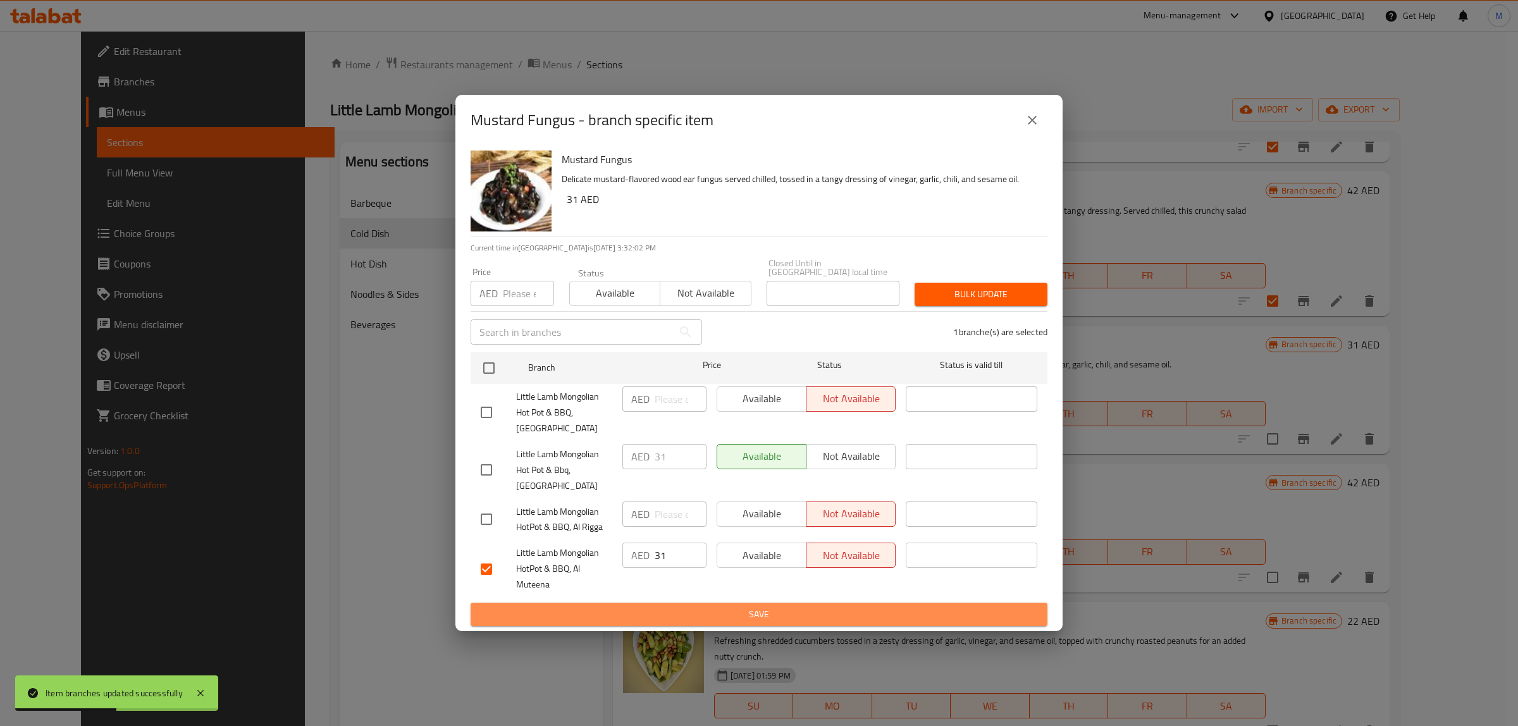
drag, startPoint x: 826, startPoint y: 614, endPoint x: 1172, endPoint y: 481, distance: 370.9
click at [826, 614] on span "Save" at bounding box center [759, 615] width 557 height 16
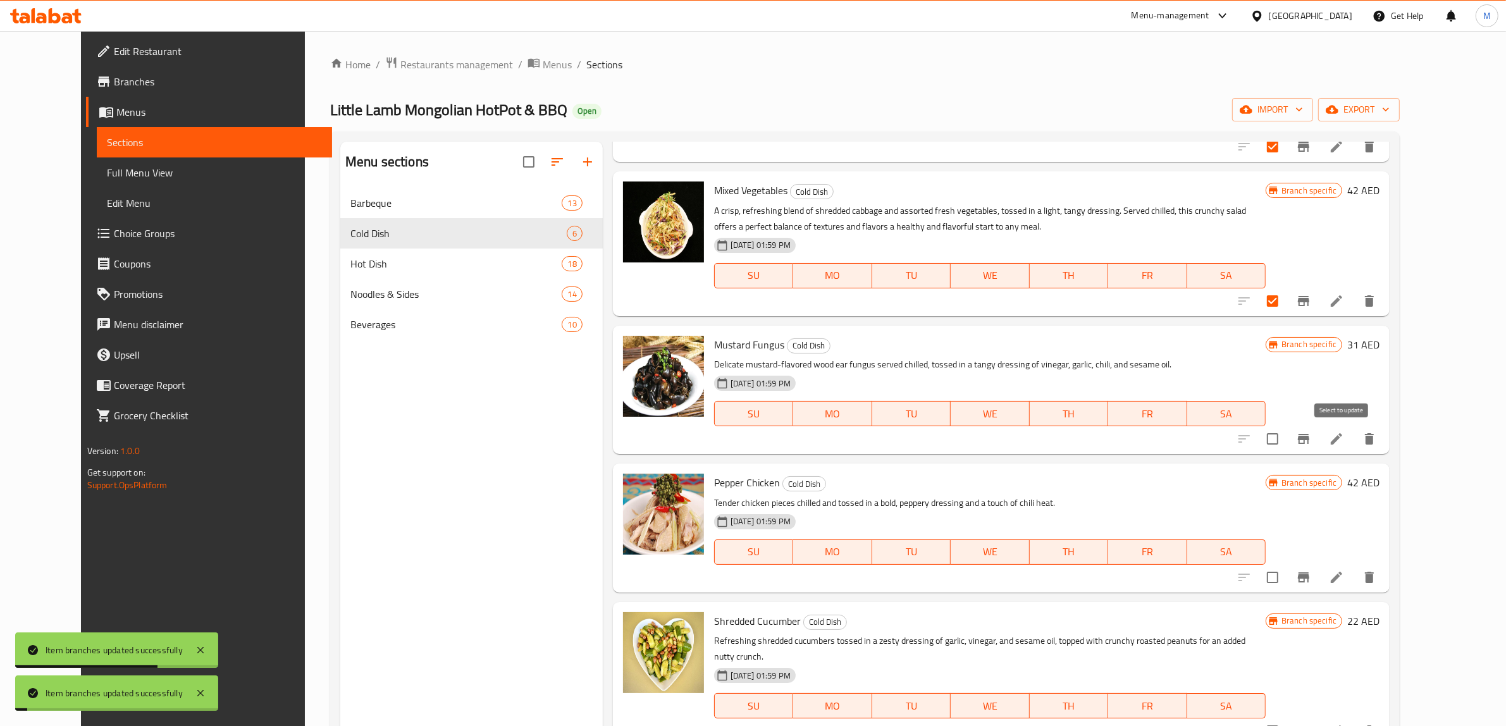
click at [1286, 441] on input "checkbox" at bounding box center [1273, 439] width 27 height 27
checkbox input "true"
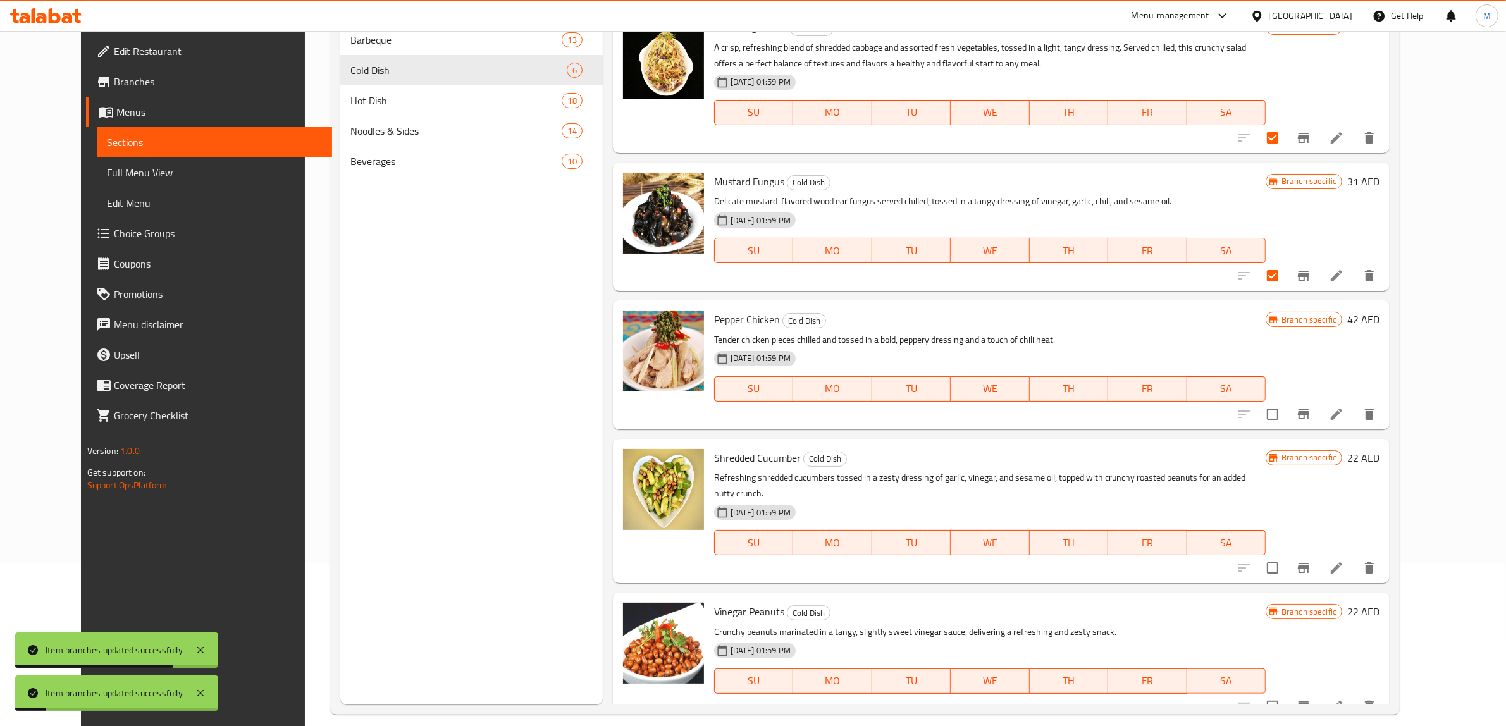
scroll to position [178, 0]
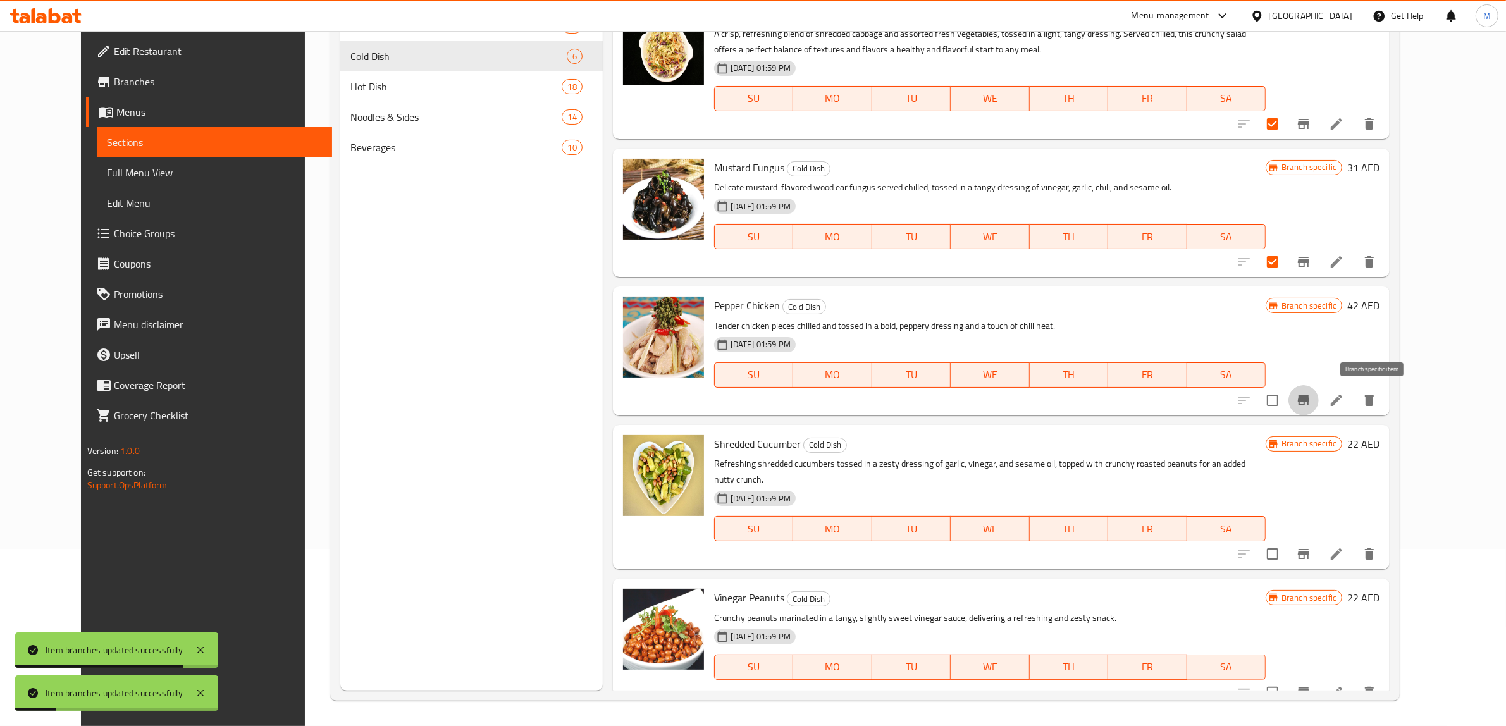
click at [1311, 397] on icon "Branch-specific-item" at bounding box center [1303, 400] width 15 height 15
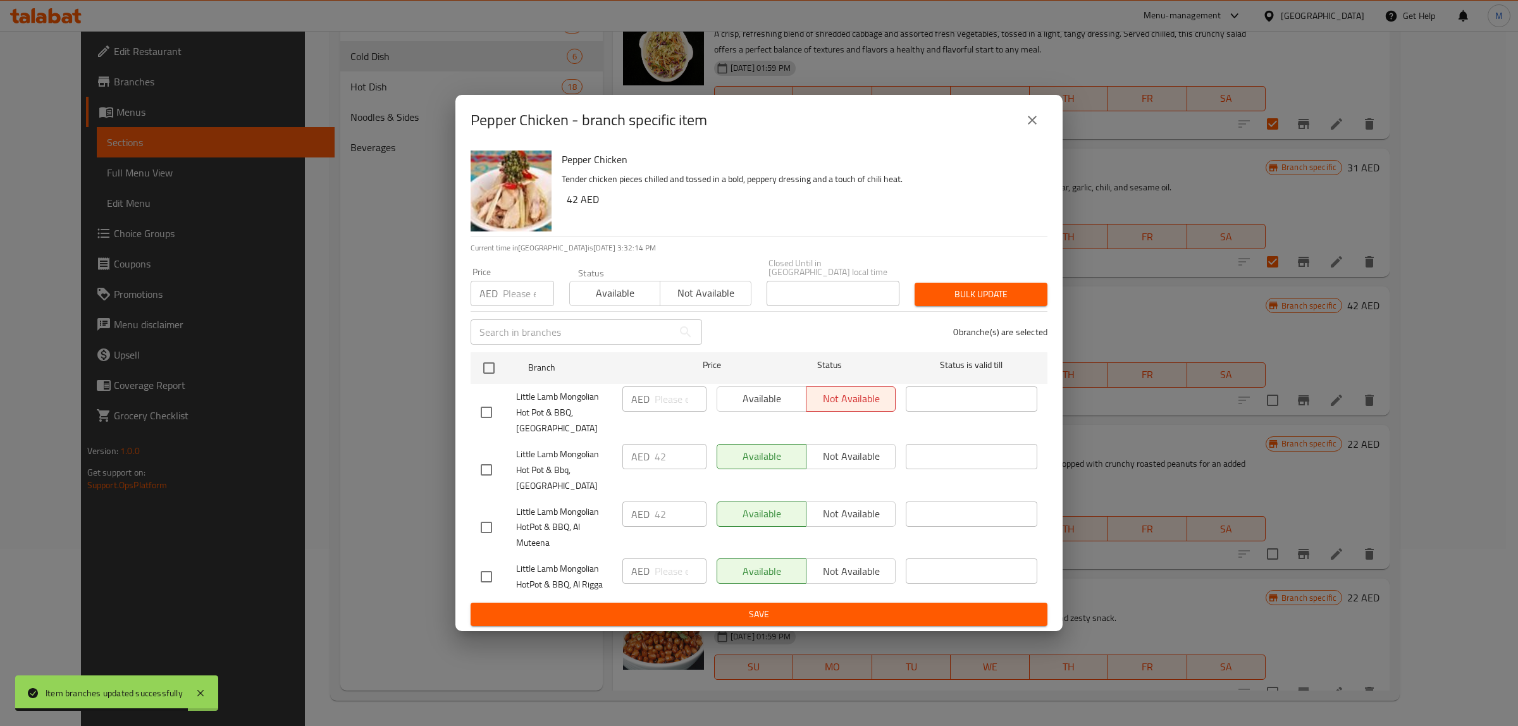
click at [490, 583] on input "checkbox" at bounding box center [486, 577] width 27 height 27
checkbox input "true"
click at [855, 567] on span "Not available" at bounding box center [851, 571] width 79 height 18
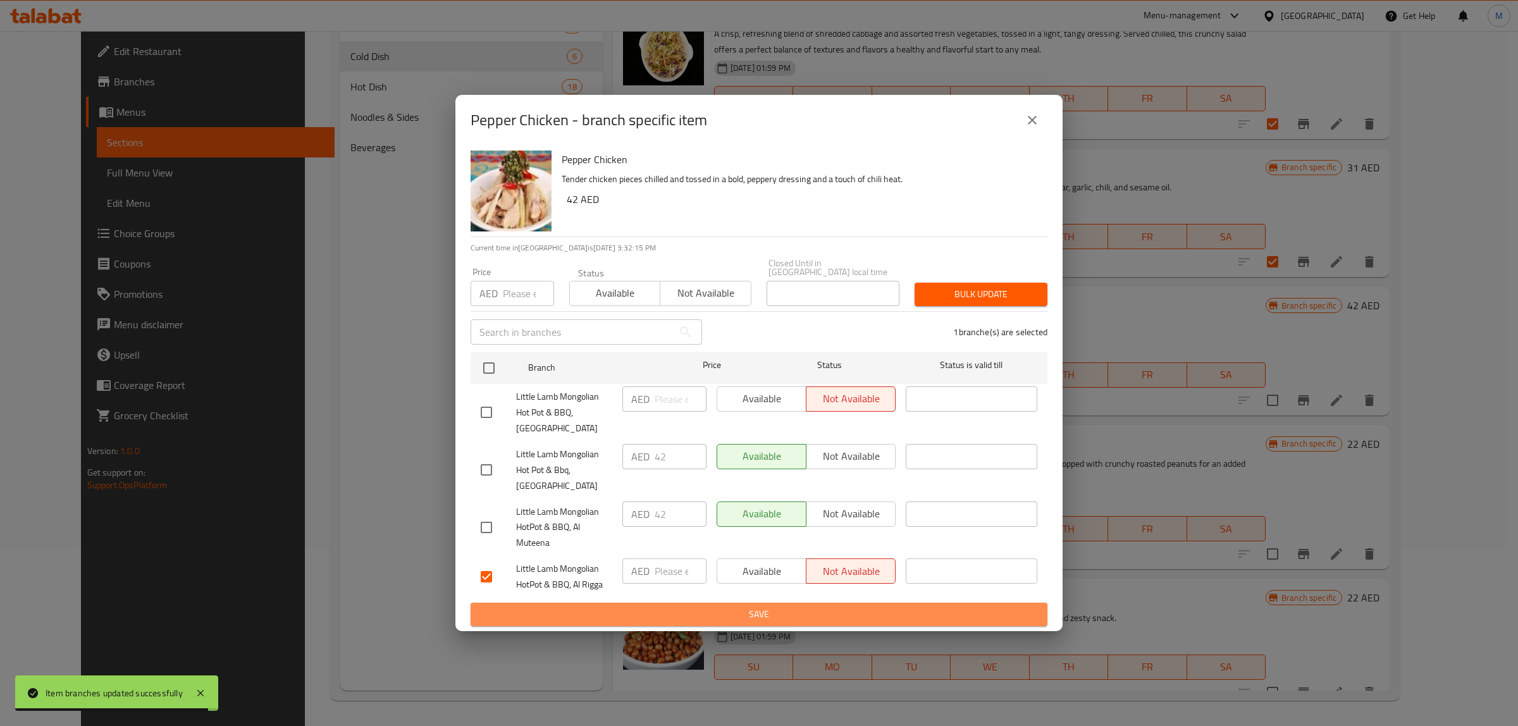
click at [840, 610] on span "Save" at bounding box center [759, 615] width 557 height 16
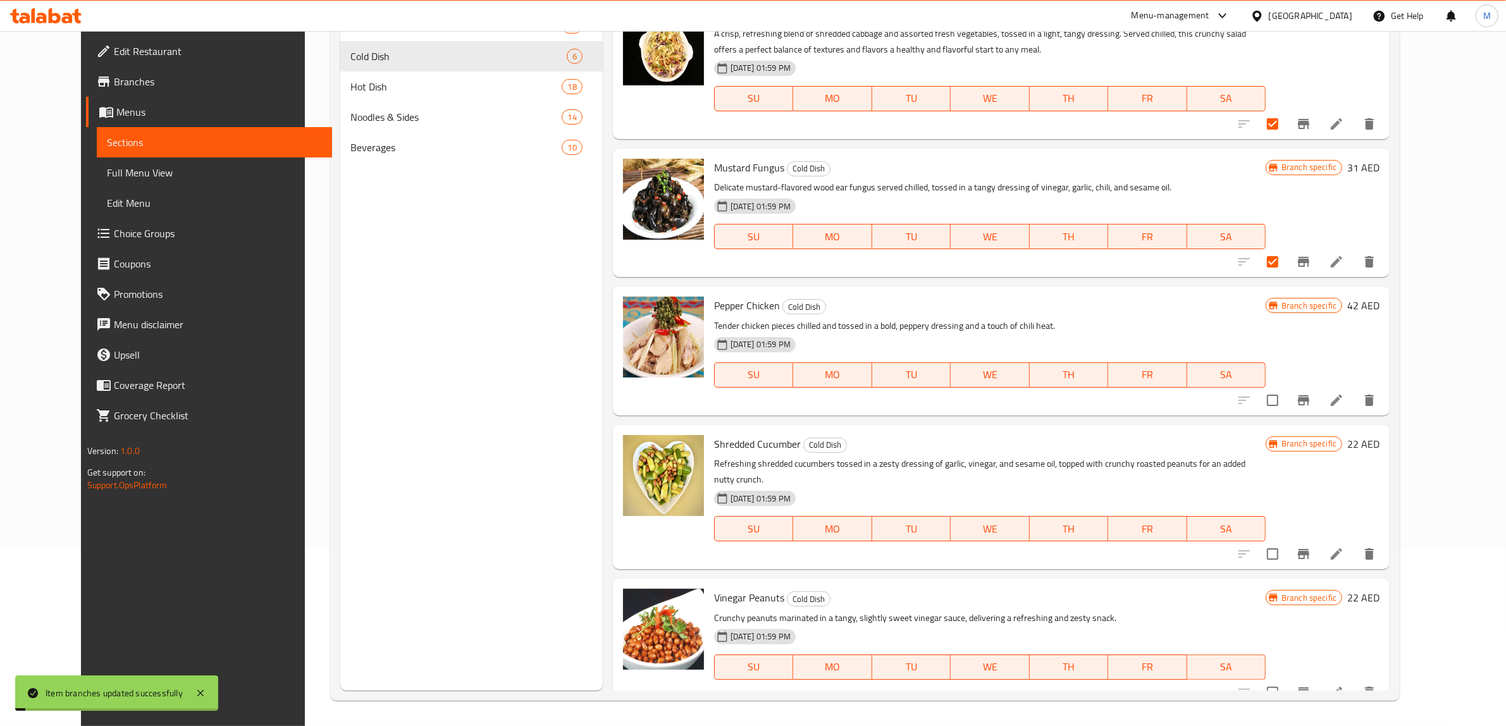
click at [1286, 397] on input "checkbox" at bounding box center [1273, 400] width 27 height 27
checkbox input "true"
click at [1311, 547] on icon "Branch-specific-item" at bounding box center [1303, 554] width 15 height 15
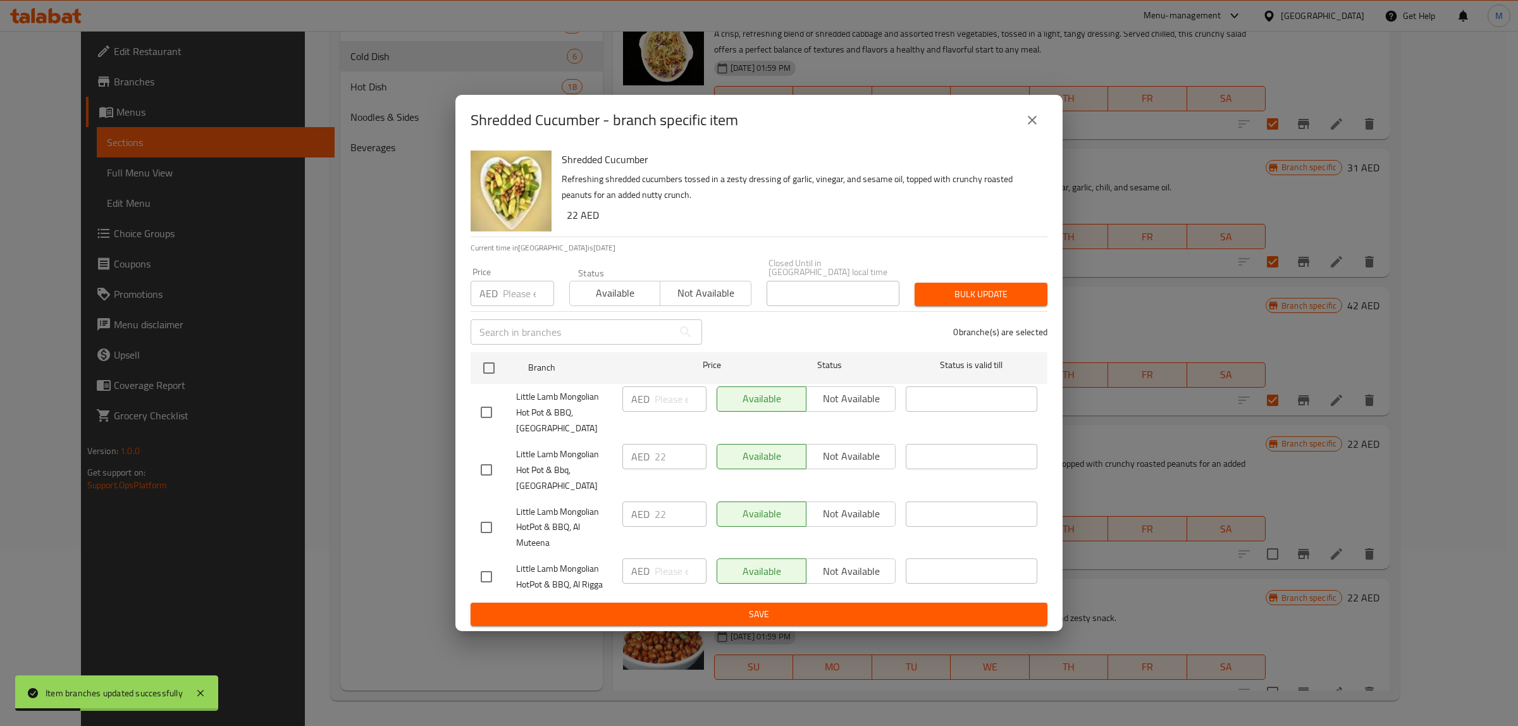
drag, startPoint x: 488, startPoint y: 571, endPoint x: 544, endPoint y: 581, distance: 56.6
click at [488, 573] on input "checkbox" at bounding box center [486, 577] width 27 height 27
checkbox input "true"
click at [834, 578] on span "Not available" at bounding box center [851, 571] width 79 height 18
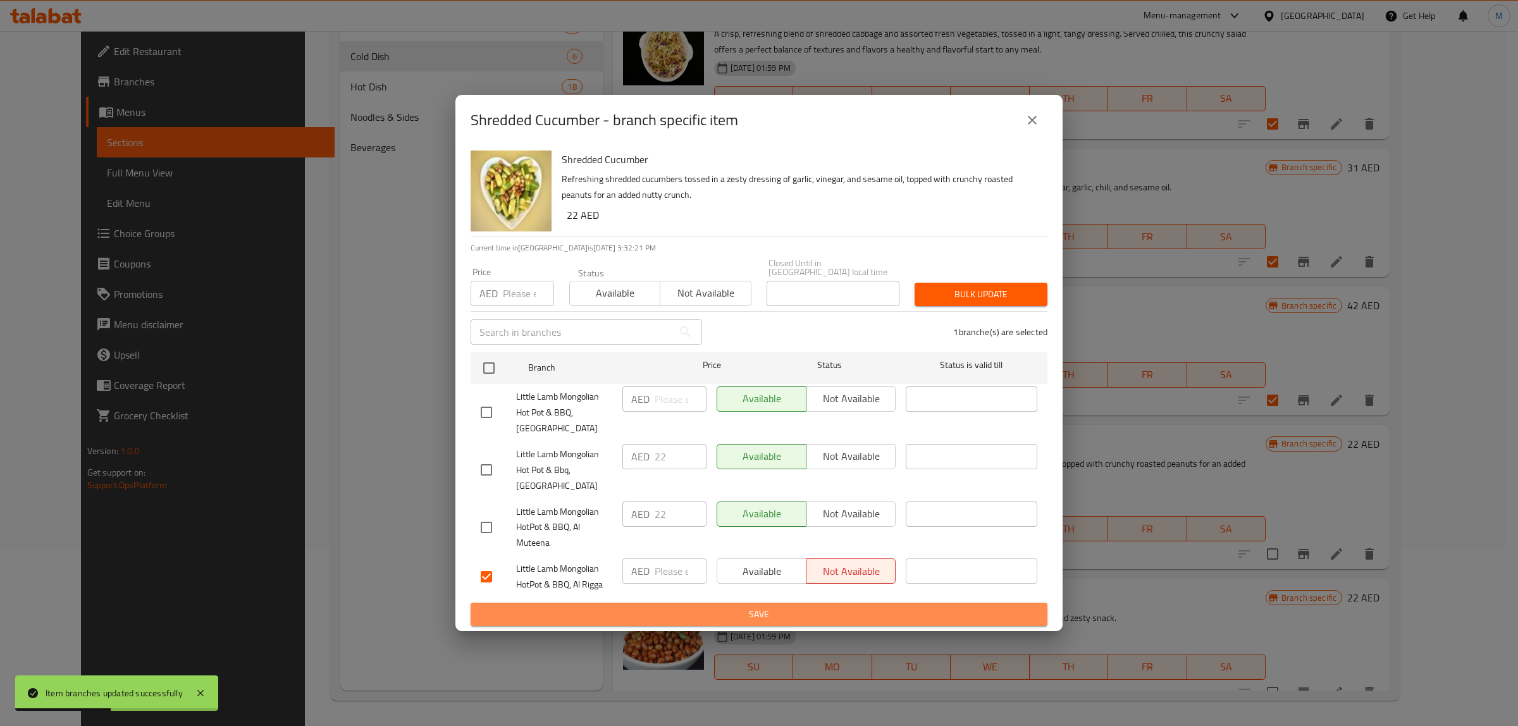
click at [840, 605] on button "Save" at bounding box center [759, 614] width 577 height 23
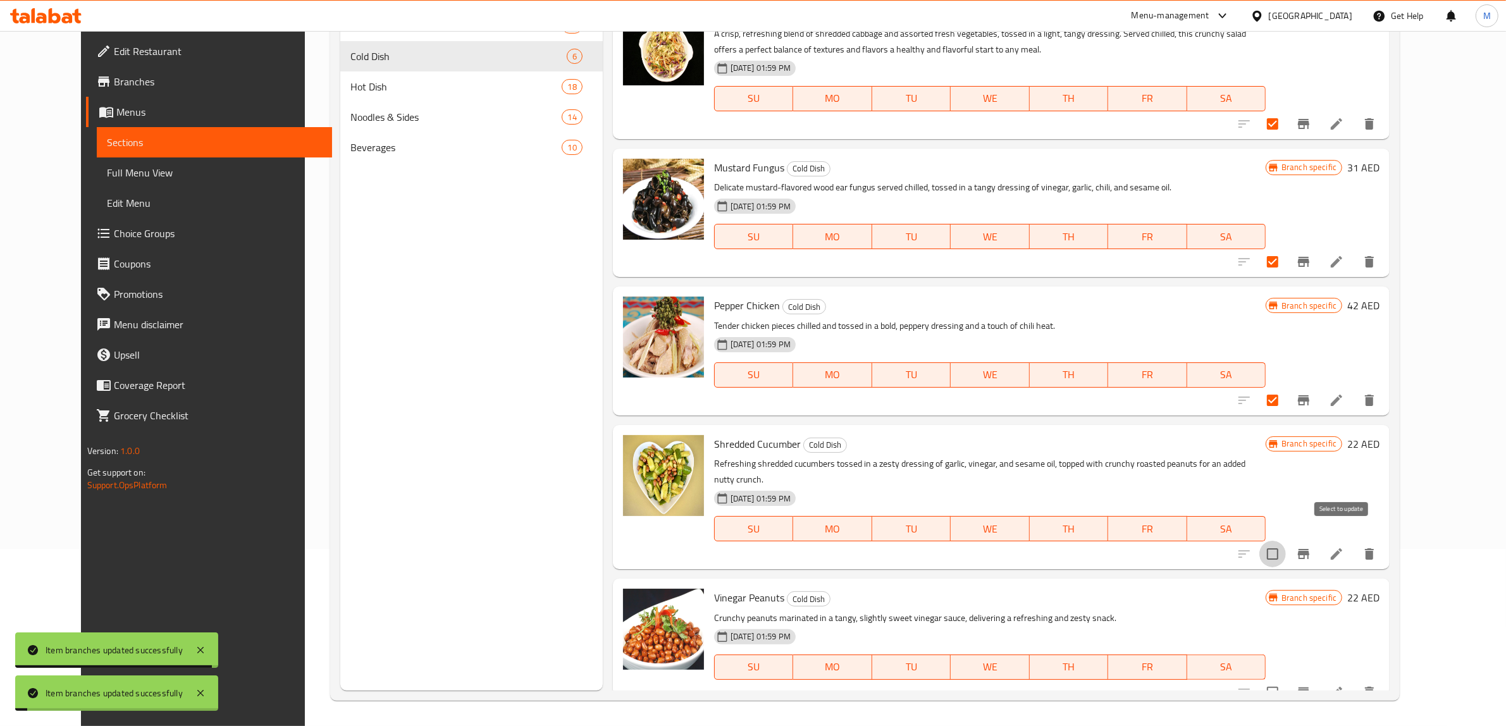
click at [1286, 543] on input "checkbox" at bounding box center [1273, 554] width 27 height 27
checkbox input "true"
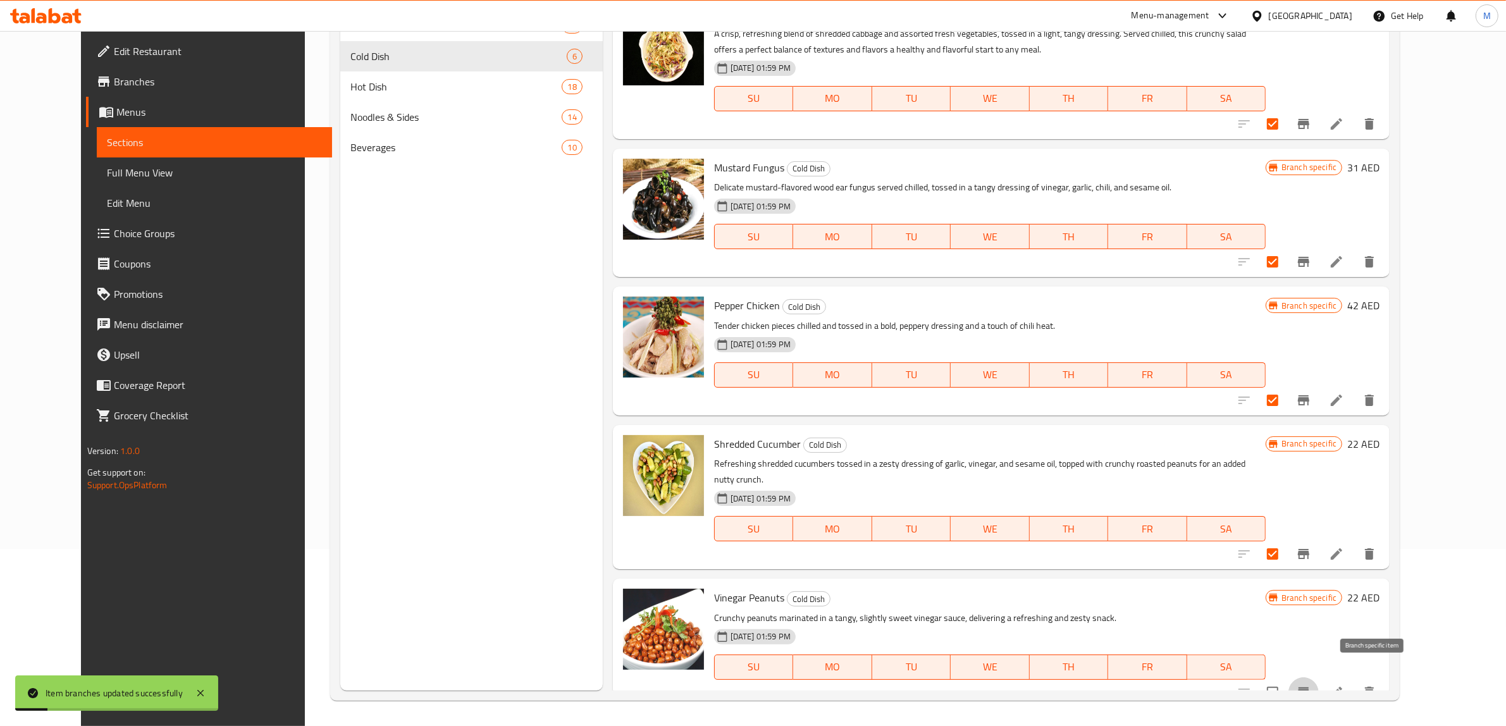
click at [1310, 688] on icon "Branch-specific-item" at bounding box center [1303, 693] width 11 height 10
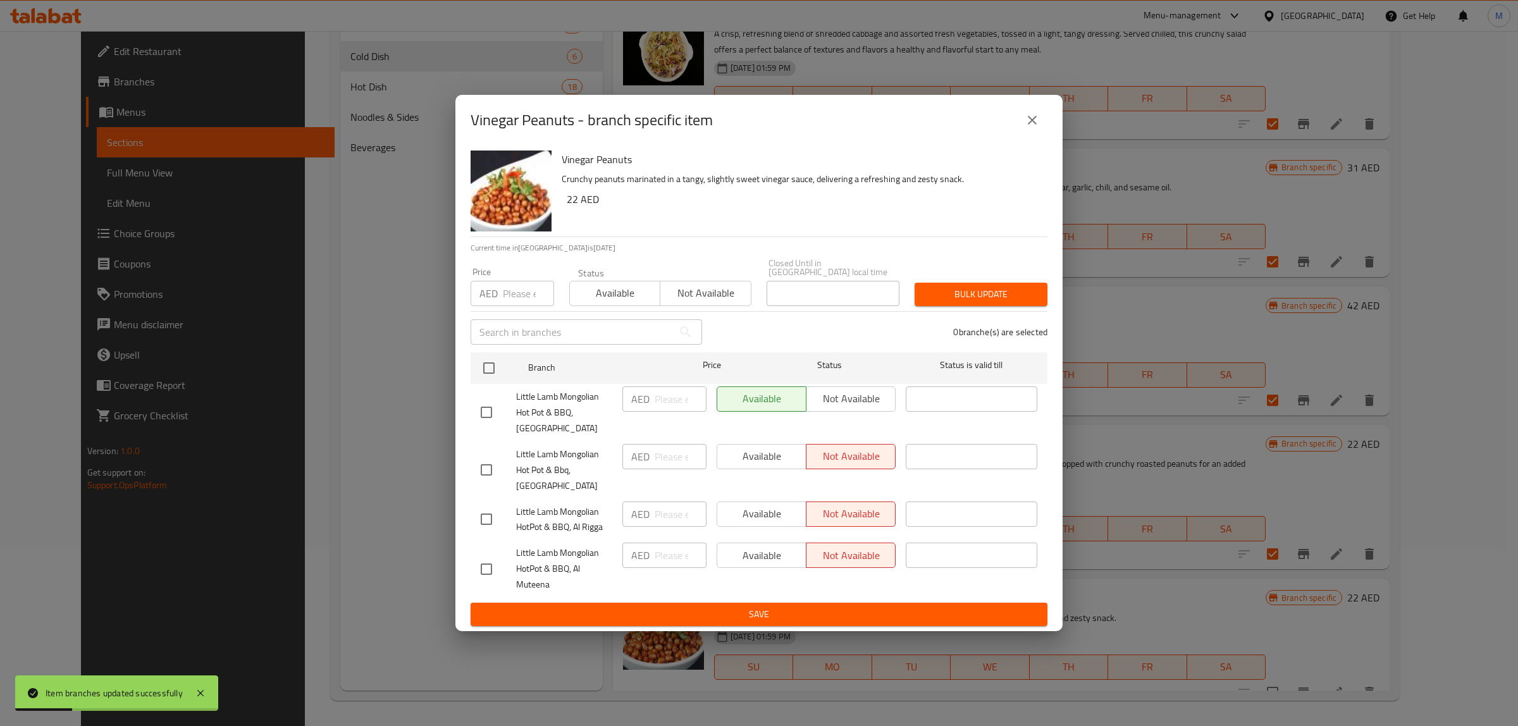
click at [497, 577] on input "checkbox" at bounding box center [486, 569] width 27 height 27
checkbox input "true"
click at [1034, 121] on icon "close" at bounding box center [1032, 120] width 9 height 9
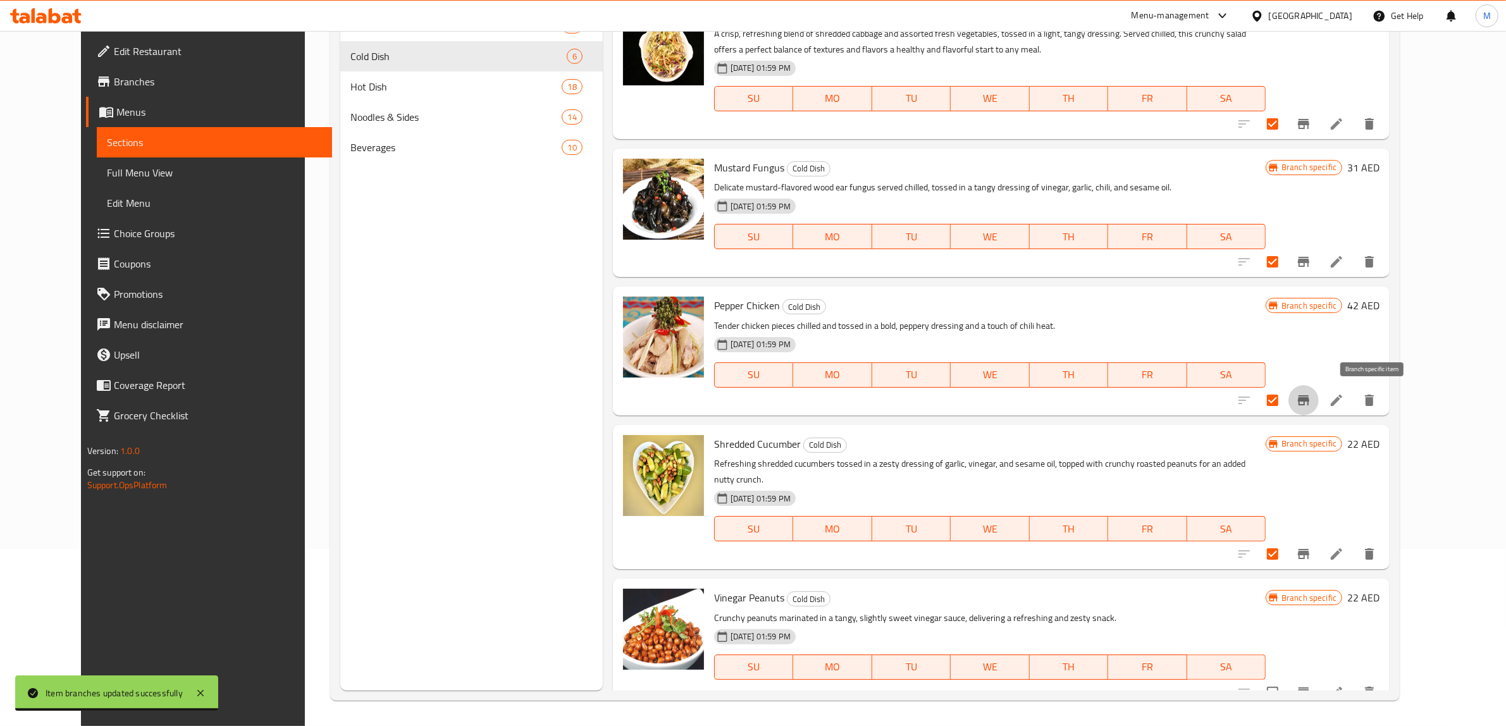
click at [1311, 394] on icon "Branch-specific-item" at bounding box center [1303, 400] width 15 height 15
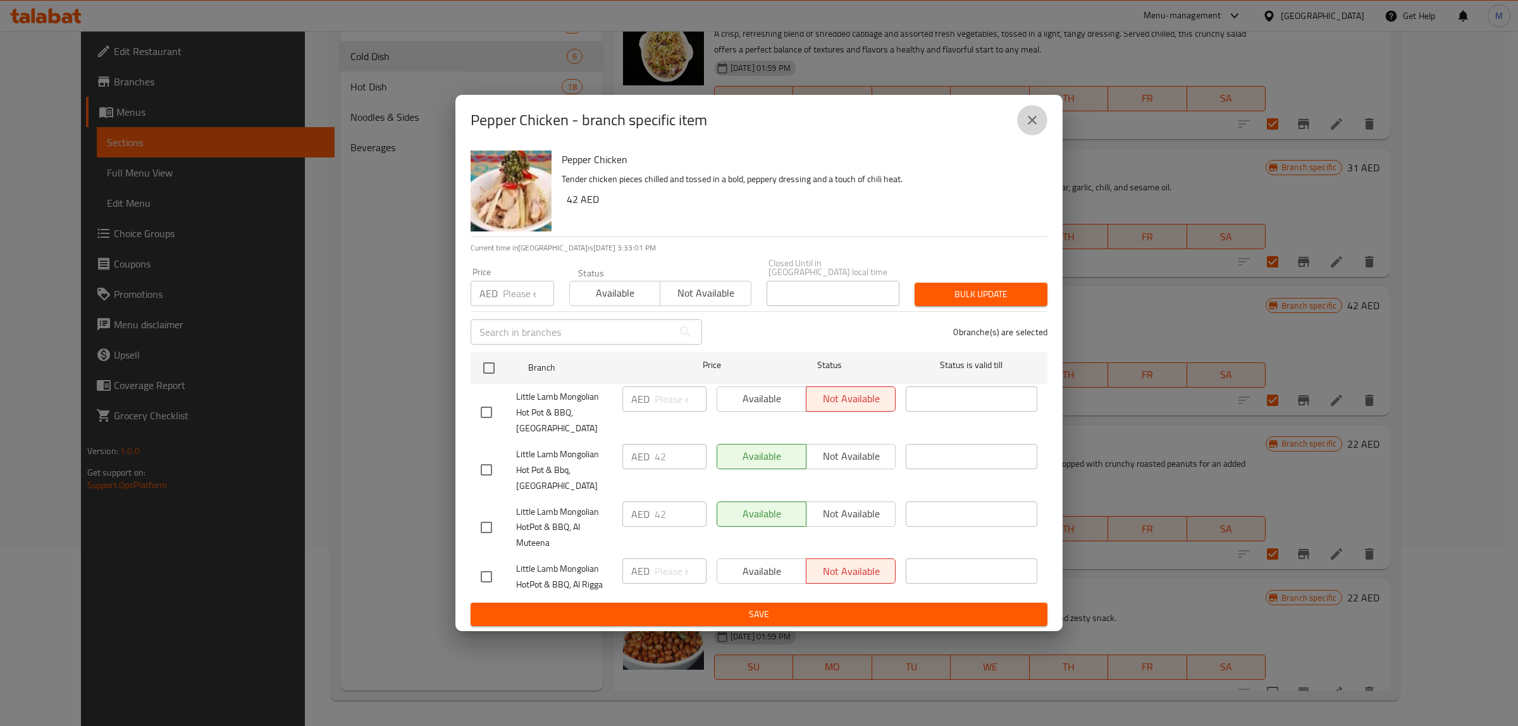
click at [1022, 119] on button "close" at bounding box center [1032, 120] width 30 height 30
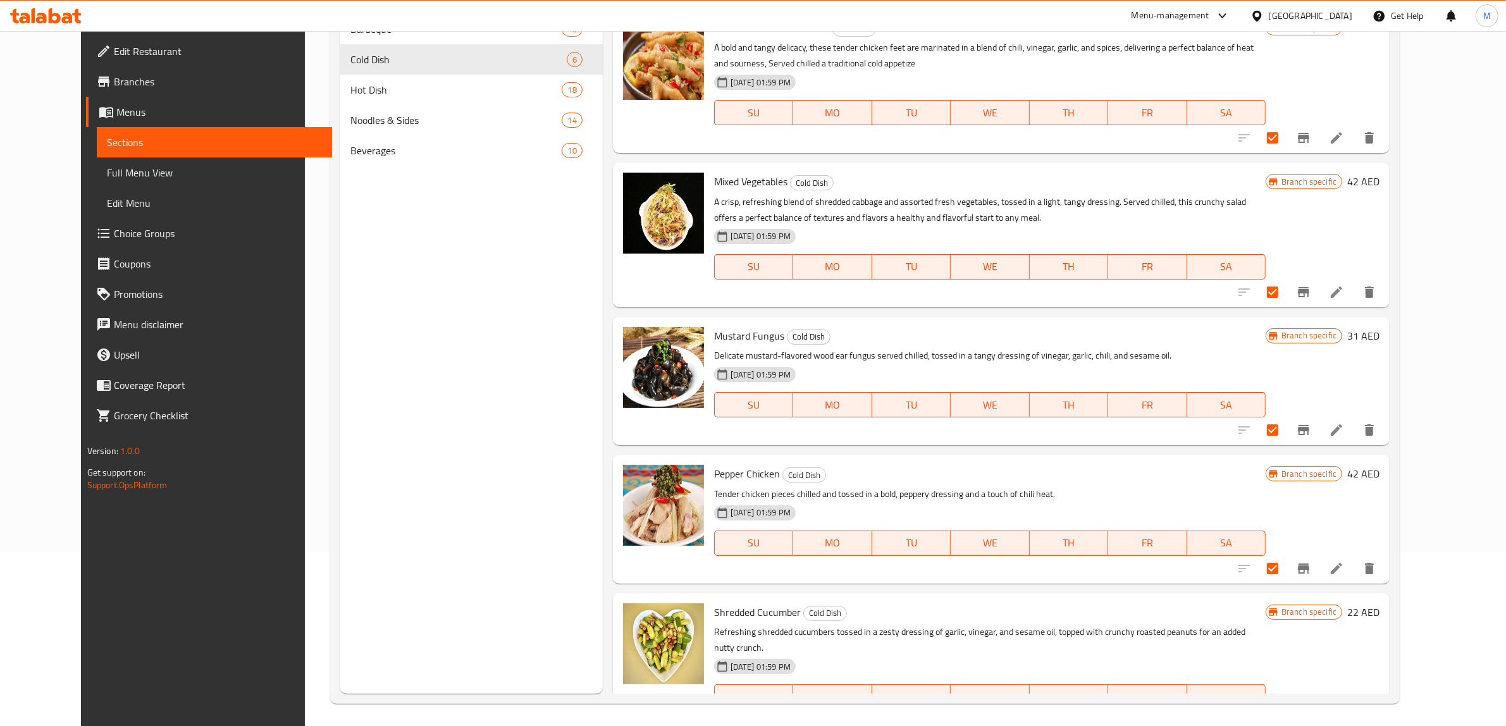
scroll to position [0, 0]
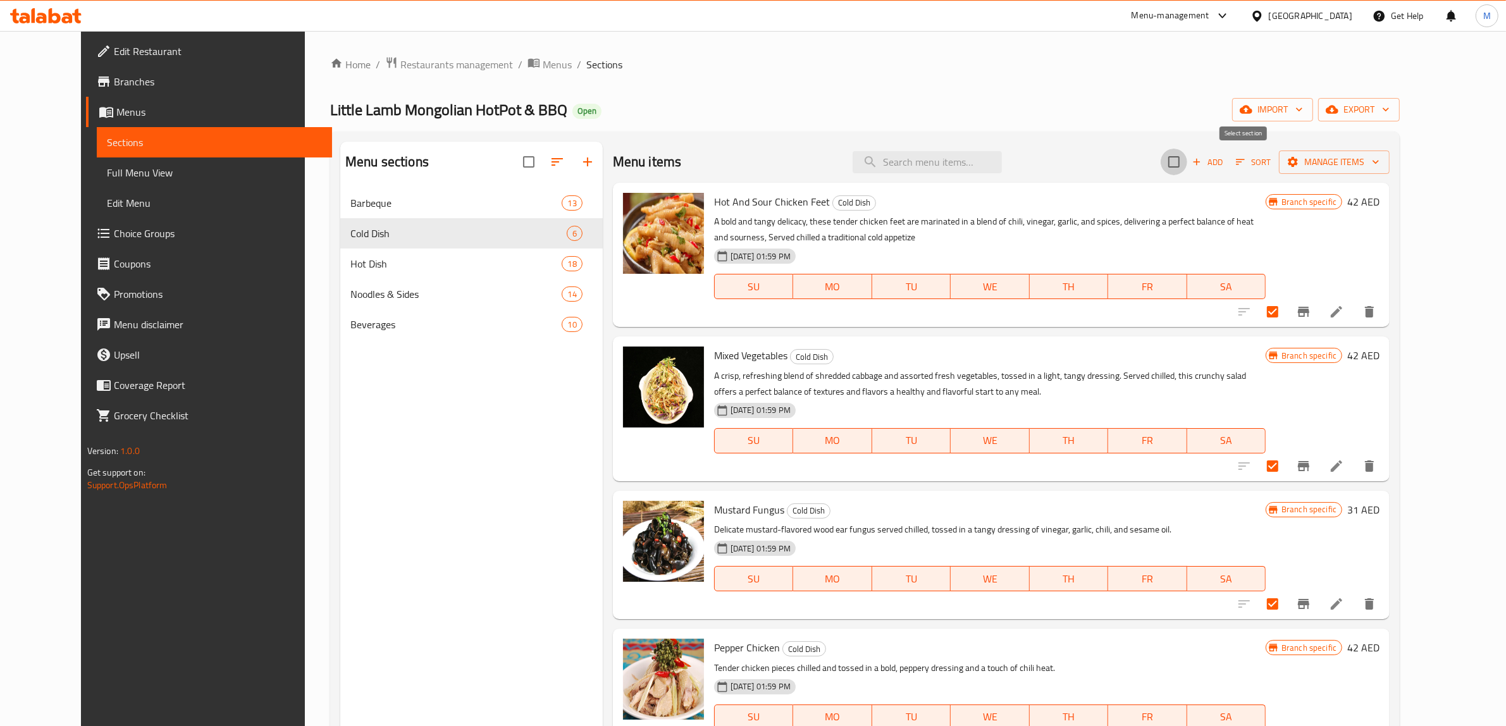
click at [1187, 161] on input "checkbox" at bounding box center [1174, 162] width 27 height 27
checkbox input "false"
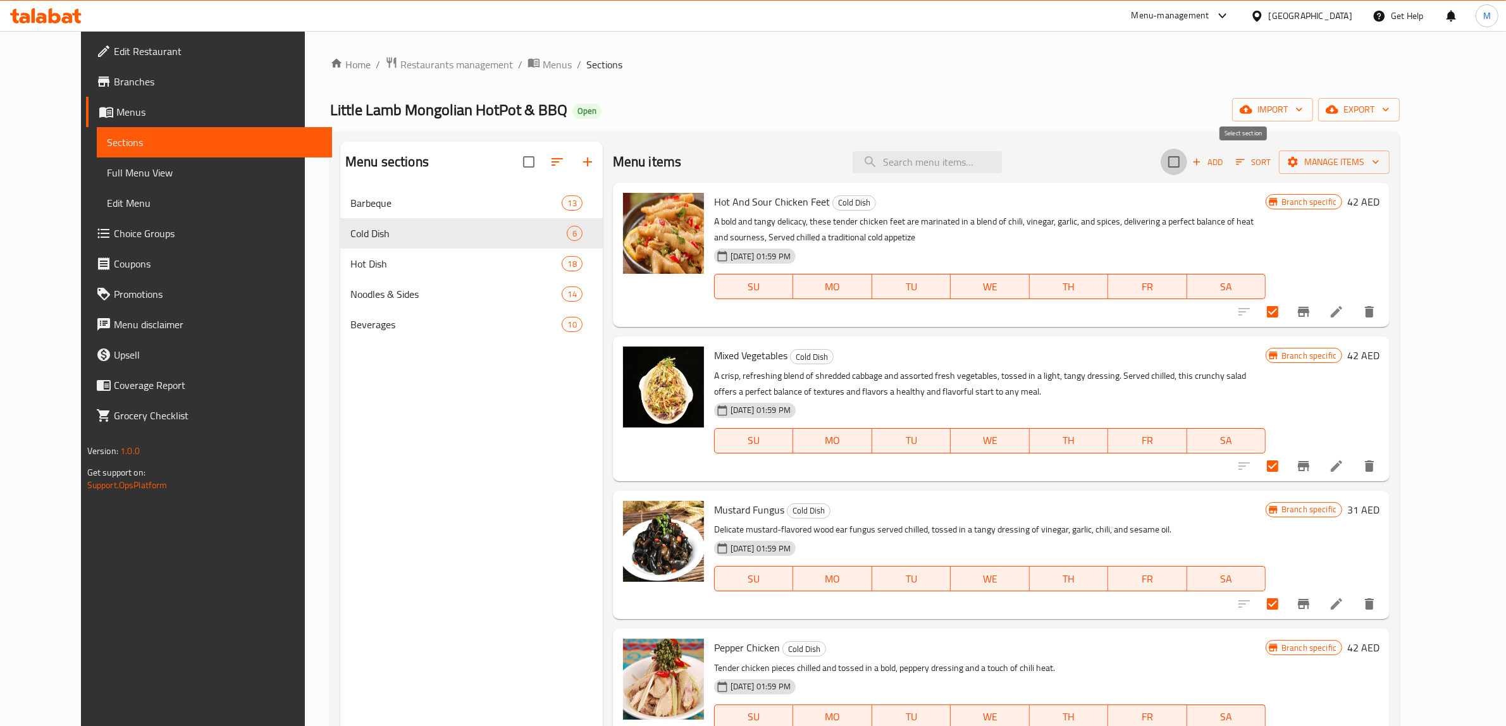
checkbox input "false"
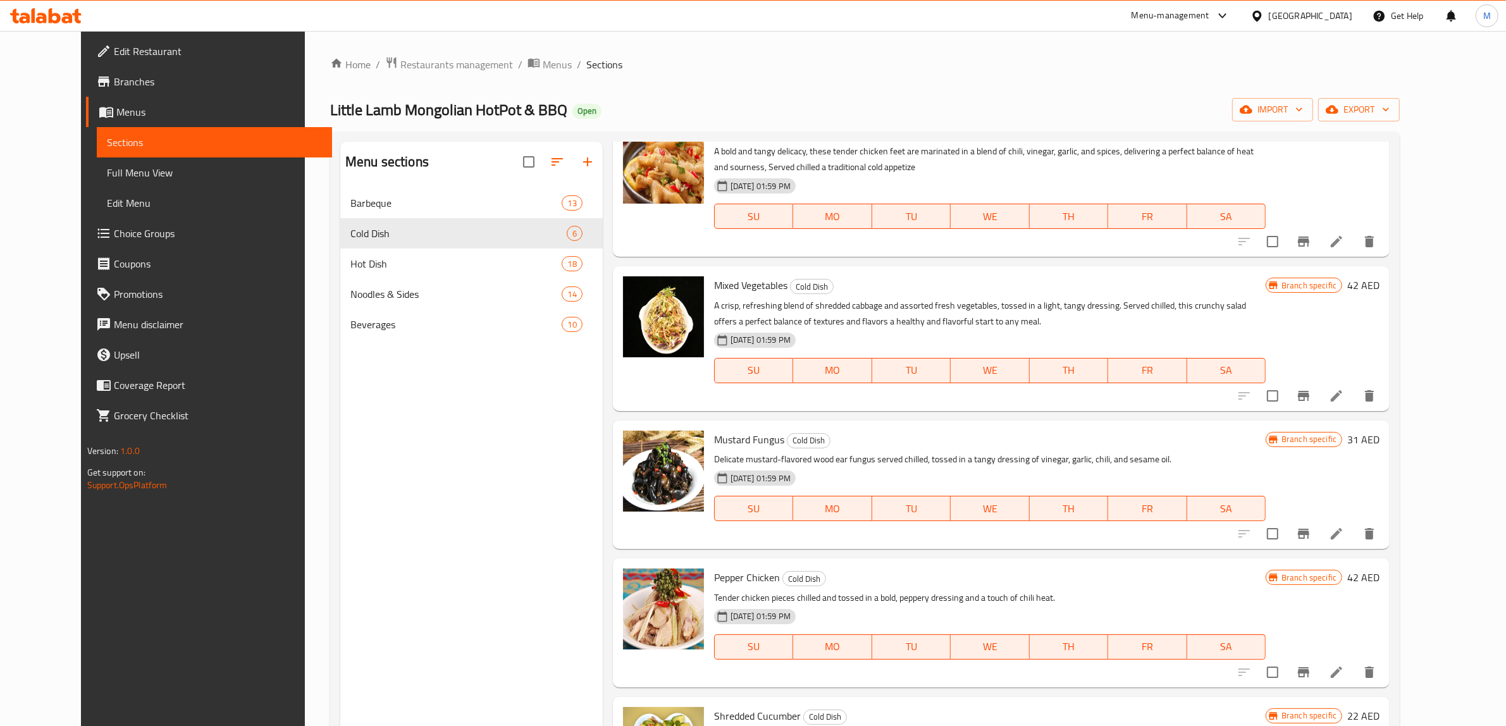
scroll to position [158, 0]
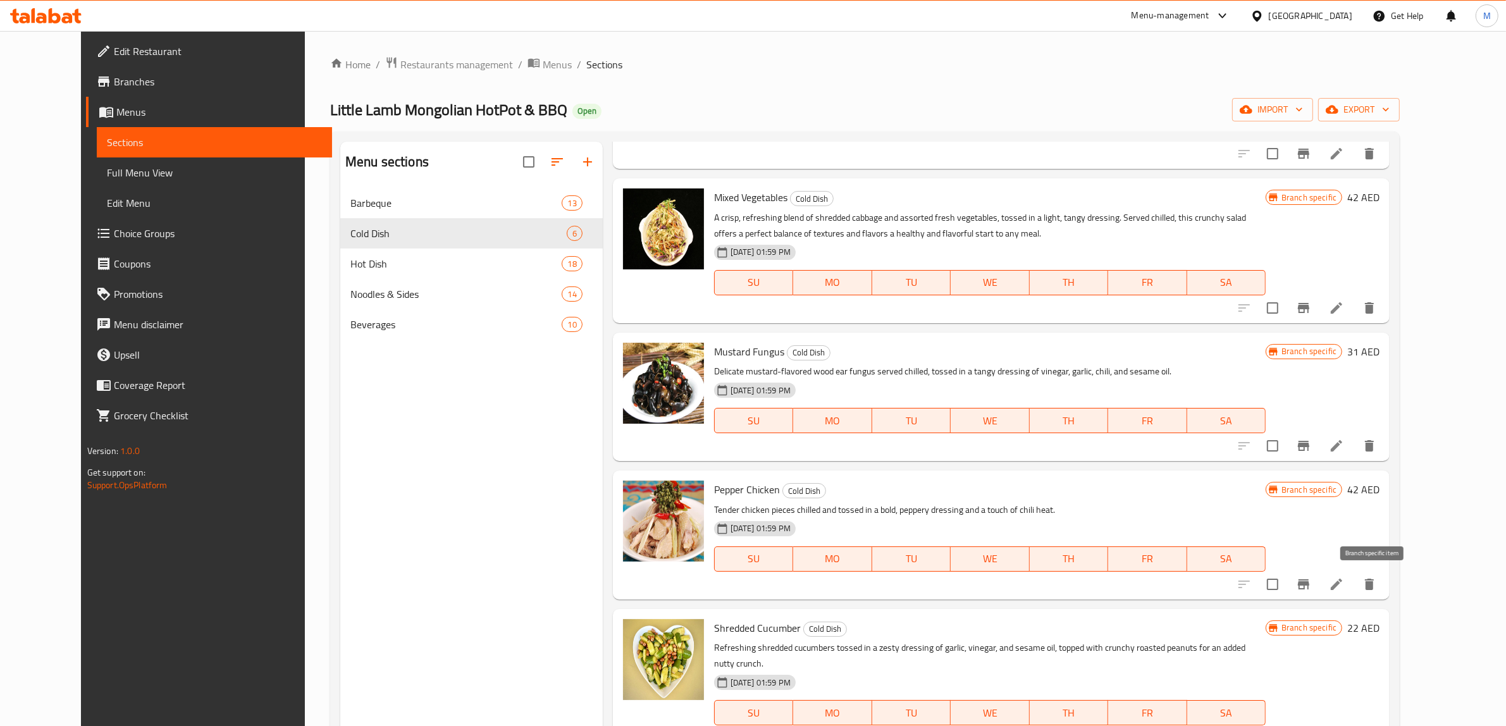
click at [1319, 584] on button "Branch-specific-item" at bounding box center [1304, 584] width 30 height 30
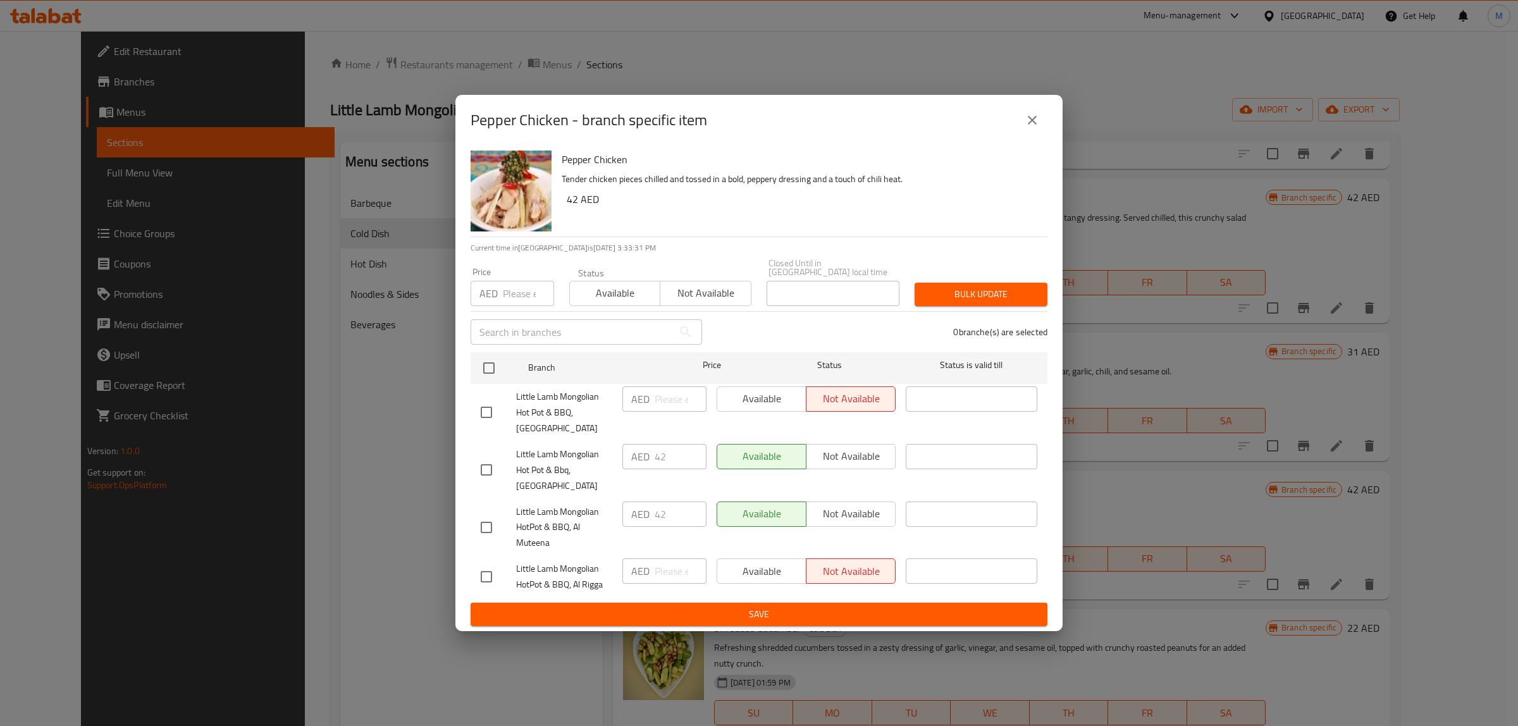
click at [489, 530] on input "checkbox" at bounding box center [486, 527] width 27 height 27
checkbox input "true"
click at [875, 516] on span "Not available" at bounding box center [851, 514] width 79 height 18
click at [855, 614] on span "Save" at bounding box center [759, 615] width 557 height 16
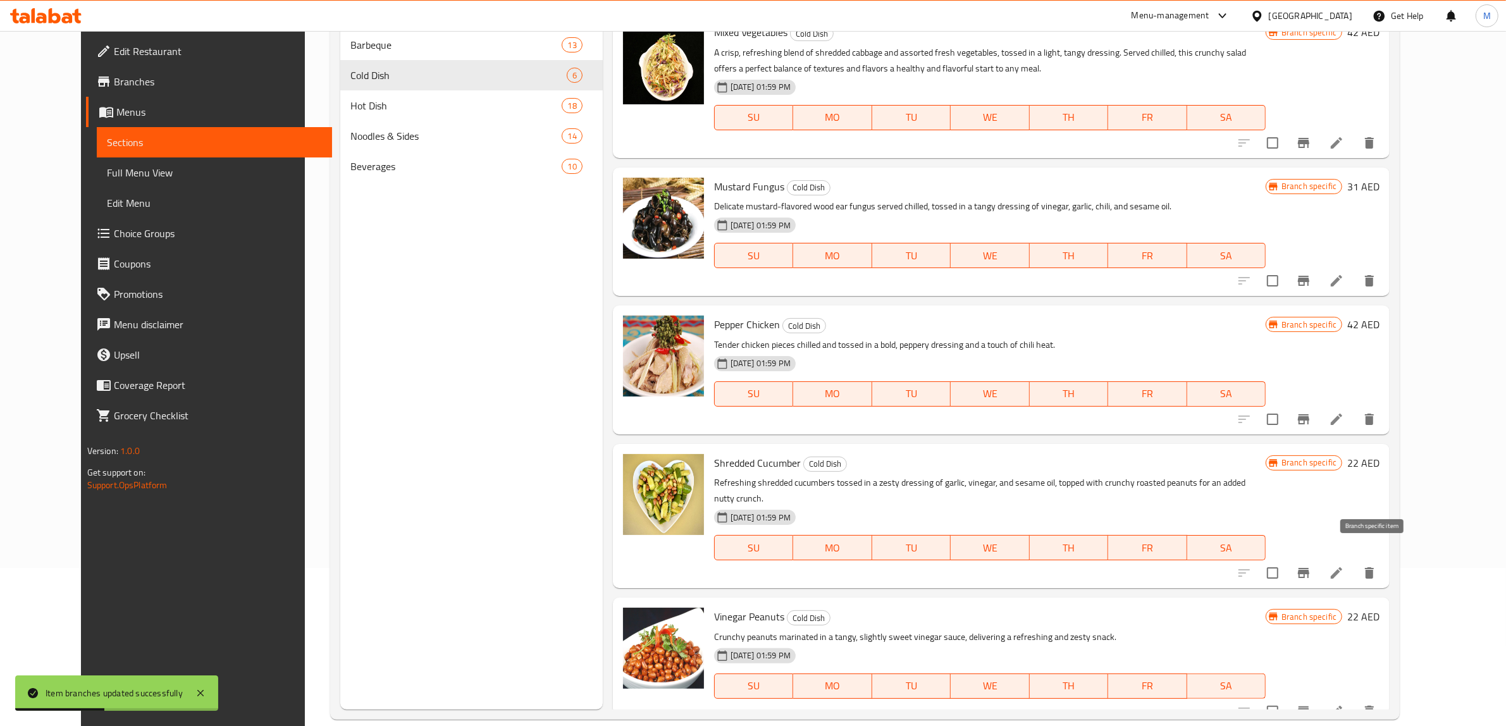
click at [1310, 568] on icon "Branch-specific-item" at bounding box center [1303, 573] width 11 height 10
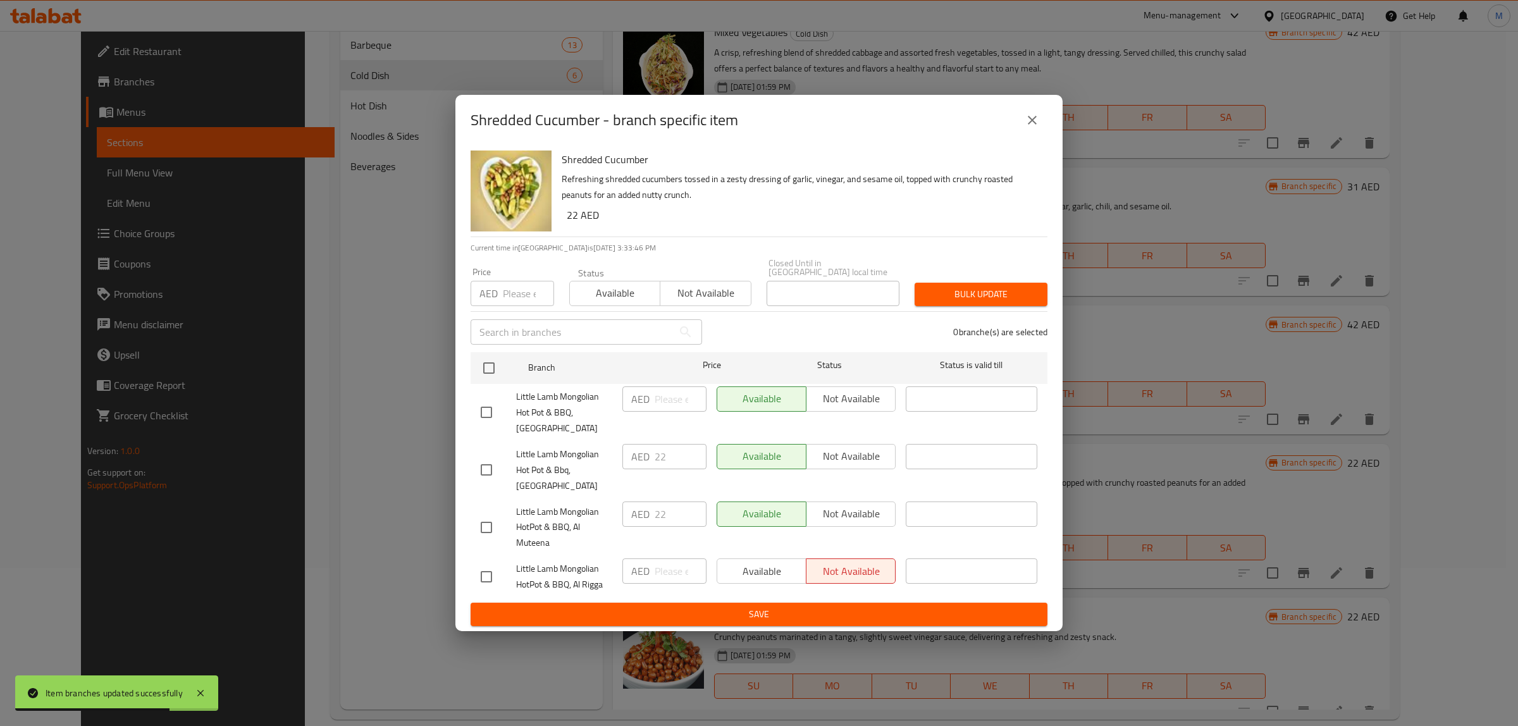
click at [492, 527] on input "checkbox" at bounding box center [486, 527] width 27 height 27
checkbox input "true"
drag, startPoint x: 870, startPoint y: 508, endPoint x: 862, endPoint y: 552, distance: 44.5
click at [870, 507] on span "Not available" at bounding box center [851, 514] width 79 height 18
click at [859, 609] on span "Save" at bounding box center [759, 615] width 557 height 16
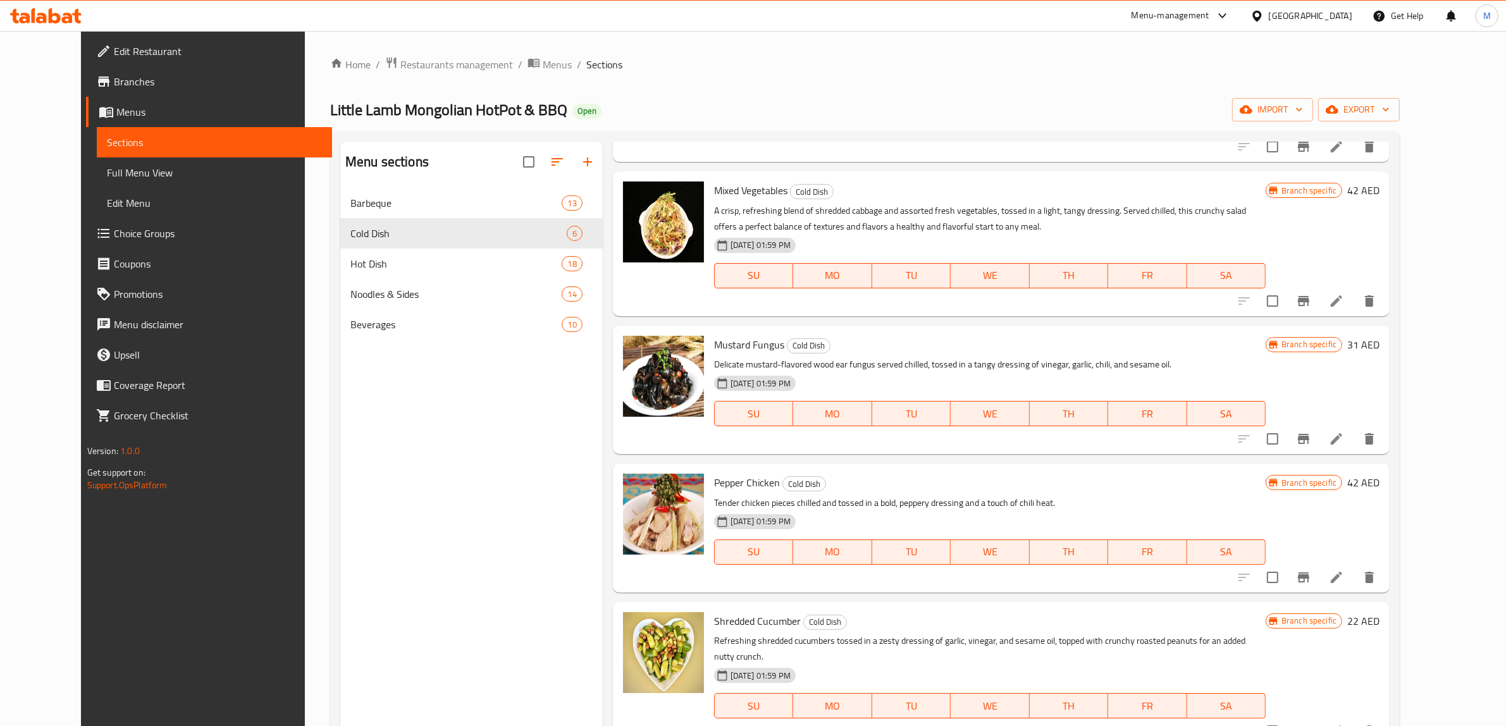
scroll to position [0, 0]
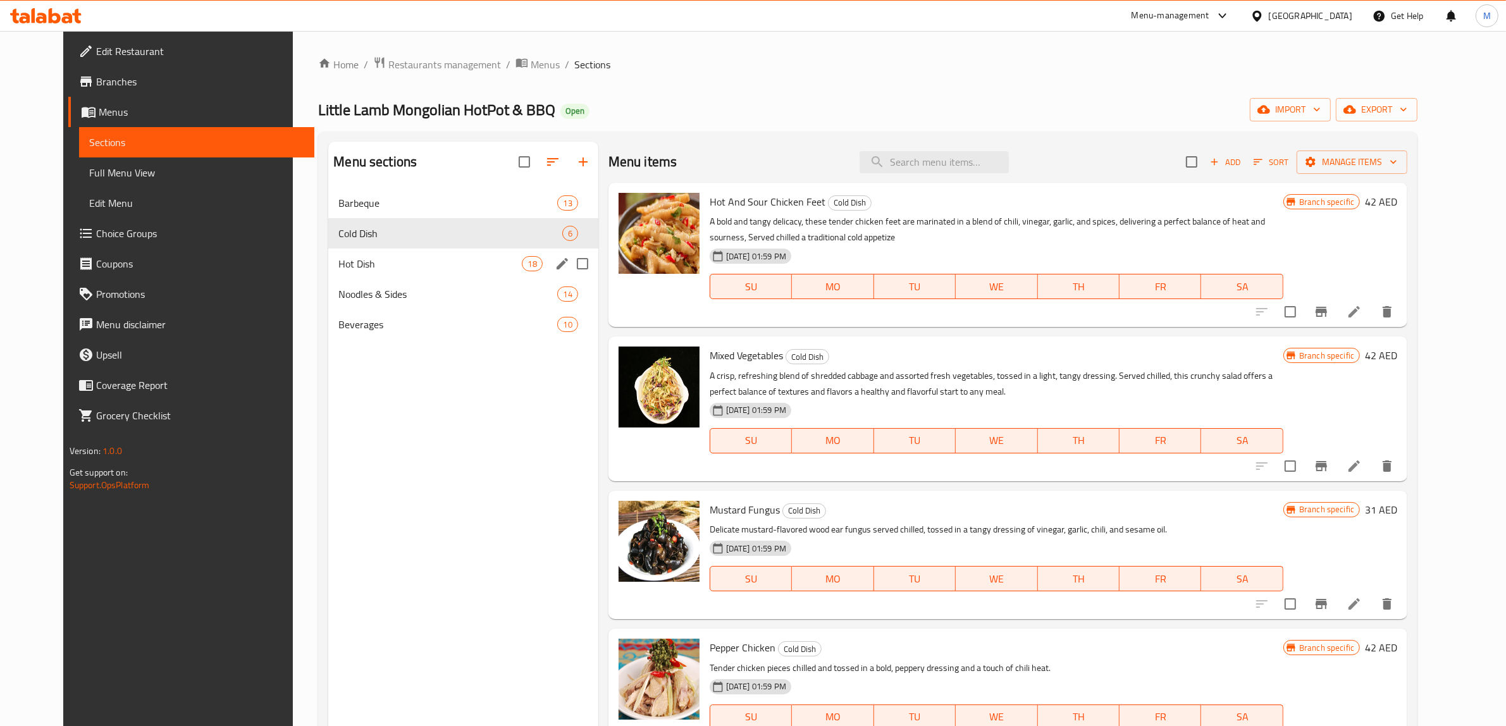
click at [432, 259] on span "Hot Dish" at bounding box center [429, 263] width 183 height 15
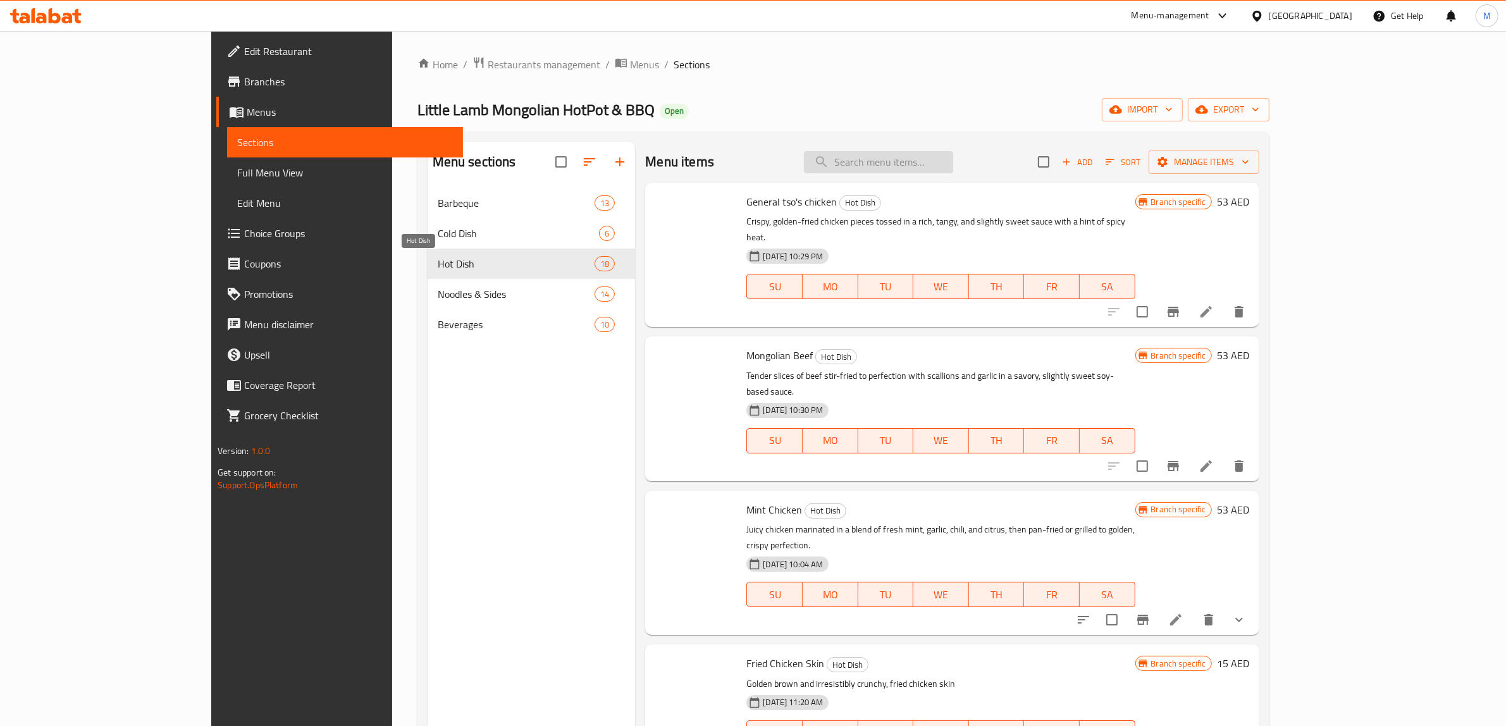
click at [953, 163] on input "search" at bounding box center [878, 162] width 149 height 22
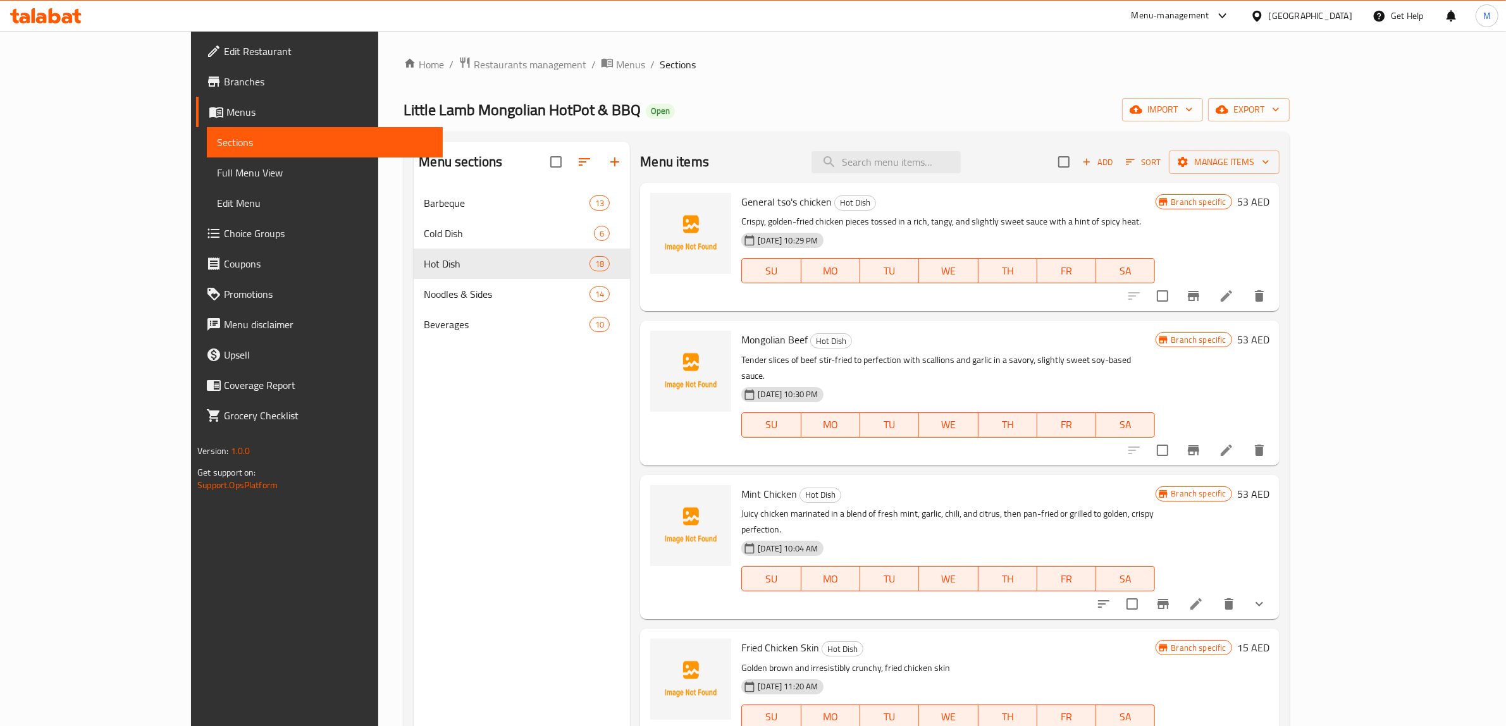
click at [1199, 297] on icon "Branch-specific-item" at bounding box center [1193, 296] width 11 height 10
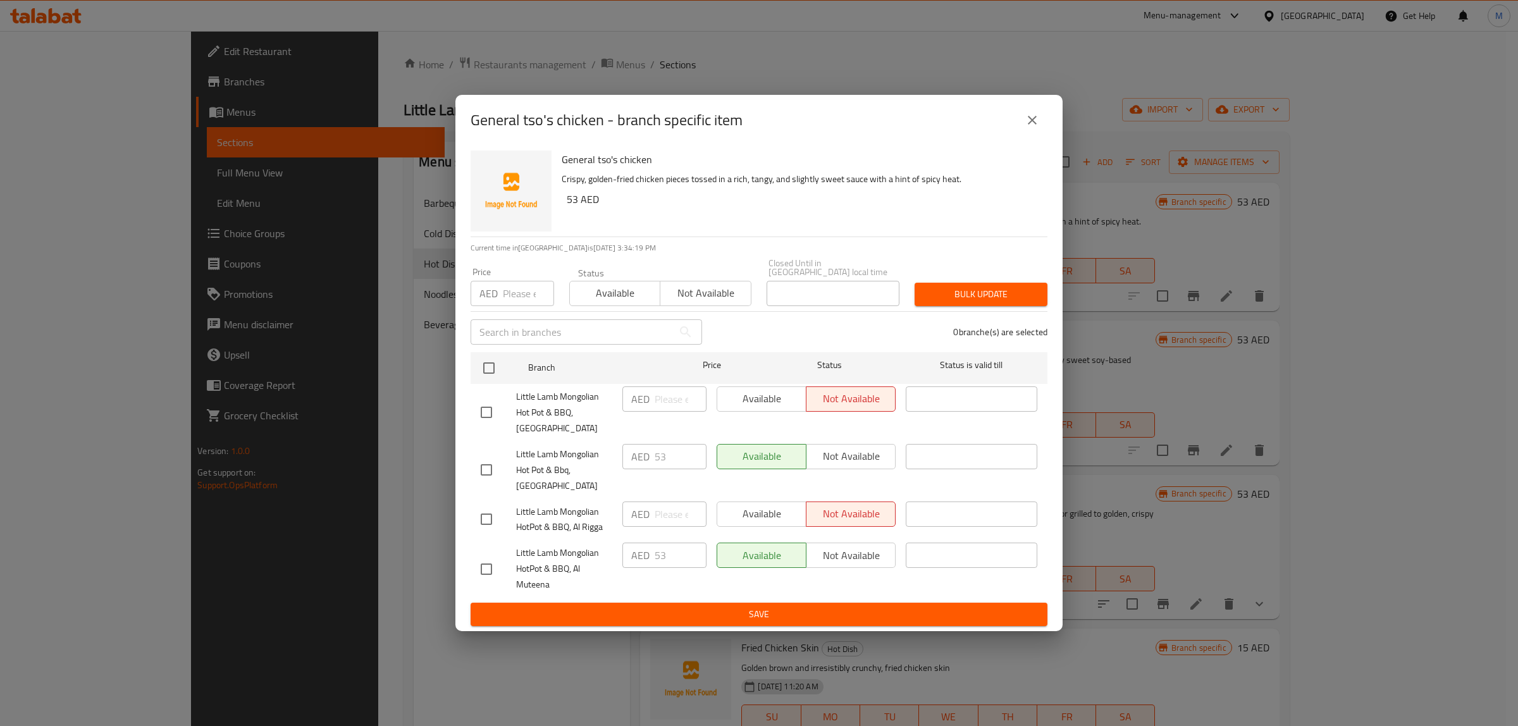
click at [485, 573] on input "checkbox" at bounding box center [486, 569] width 27 height 27
checkbox input "true"
click at [851, 561] on span "Not available" at bounding box center [851, 556] width 79 height 18
click at [836, 609] on span "Save" at bounding box center [759, 615] width 557 height 16
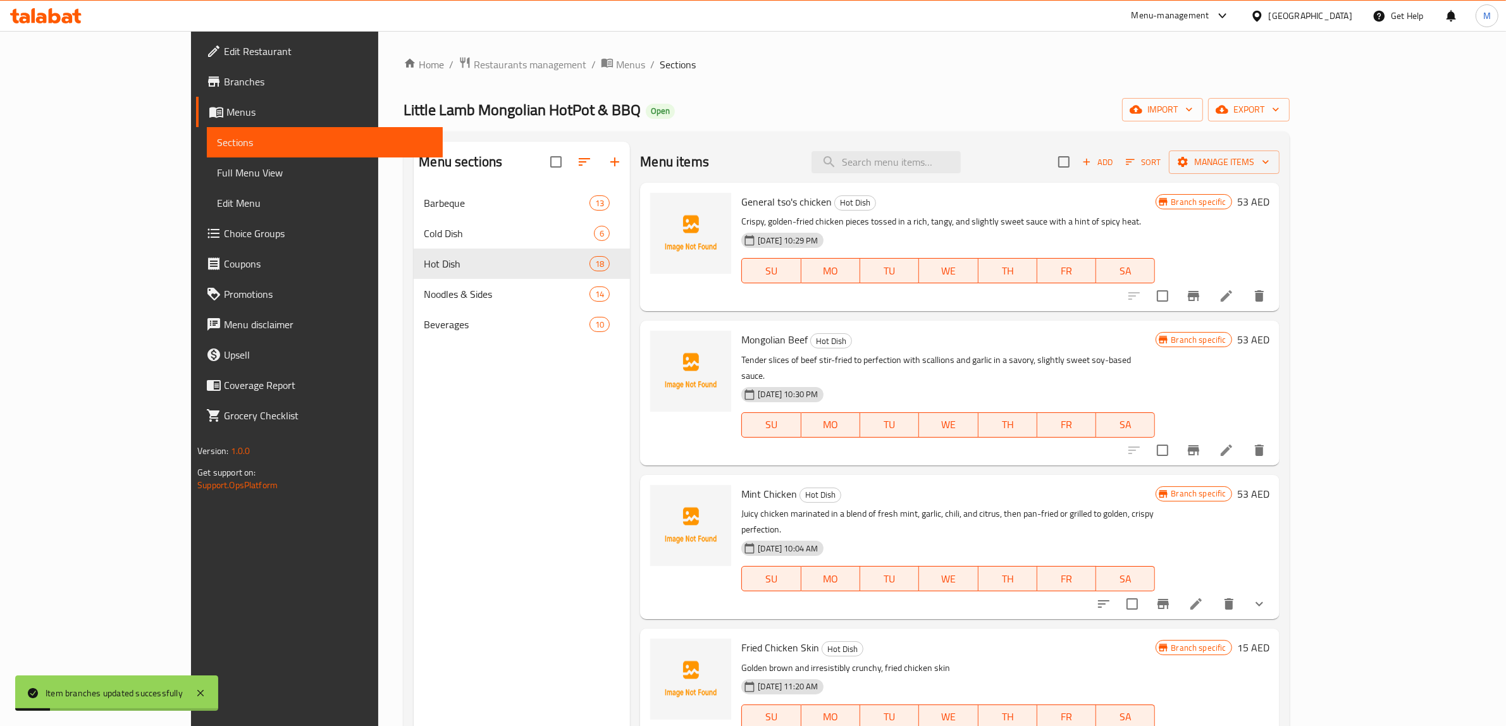
click at [1201, 443] on icon "Branch-specific-item" at bounding box center [1193, 450] width 15 height 15
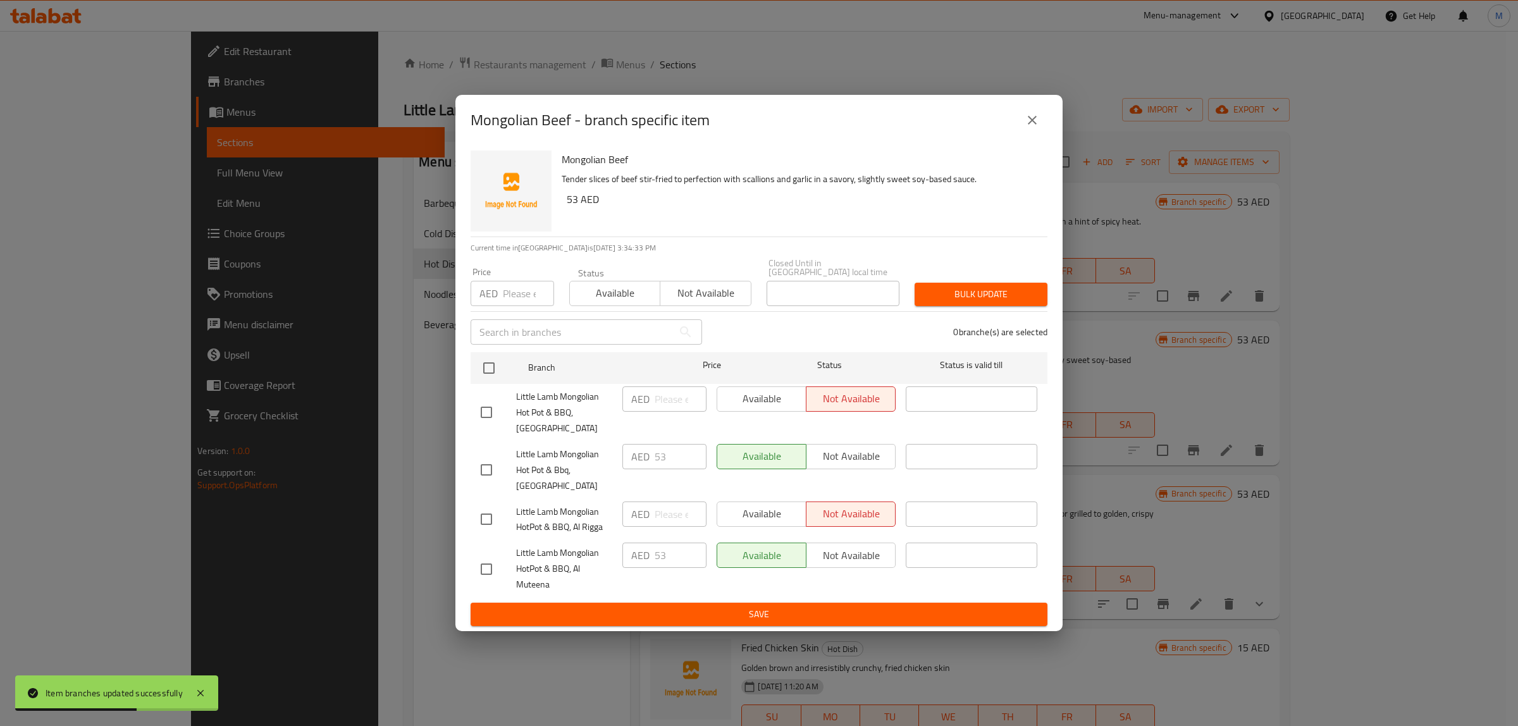
click at [487, 574] on input "checkbox" at bounding box center [486, 569] width 27 height 27
checkbox input "true"
click at [858, 552] on span "Not available" at bounding box center [851, 556] width 79 height 18
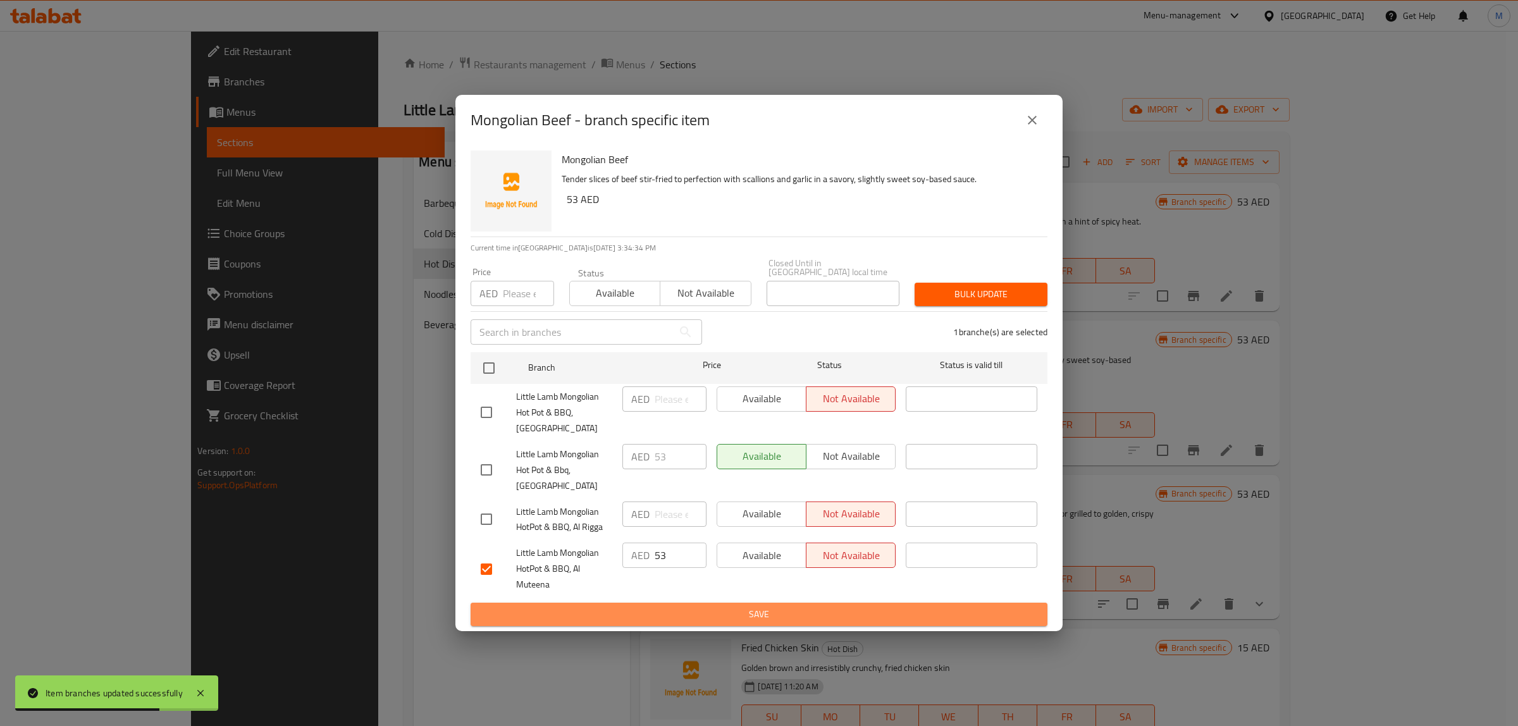
click at [842, 622] on span "Save" at bounding box center [759, 615] width 557 height 16
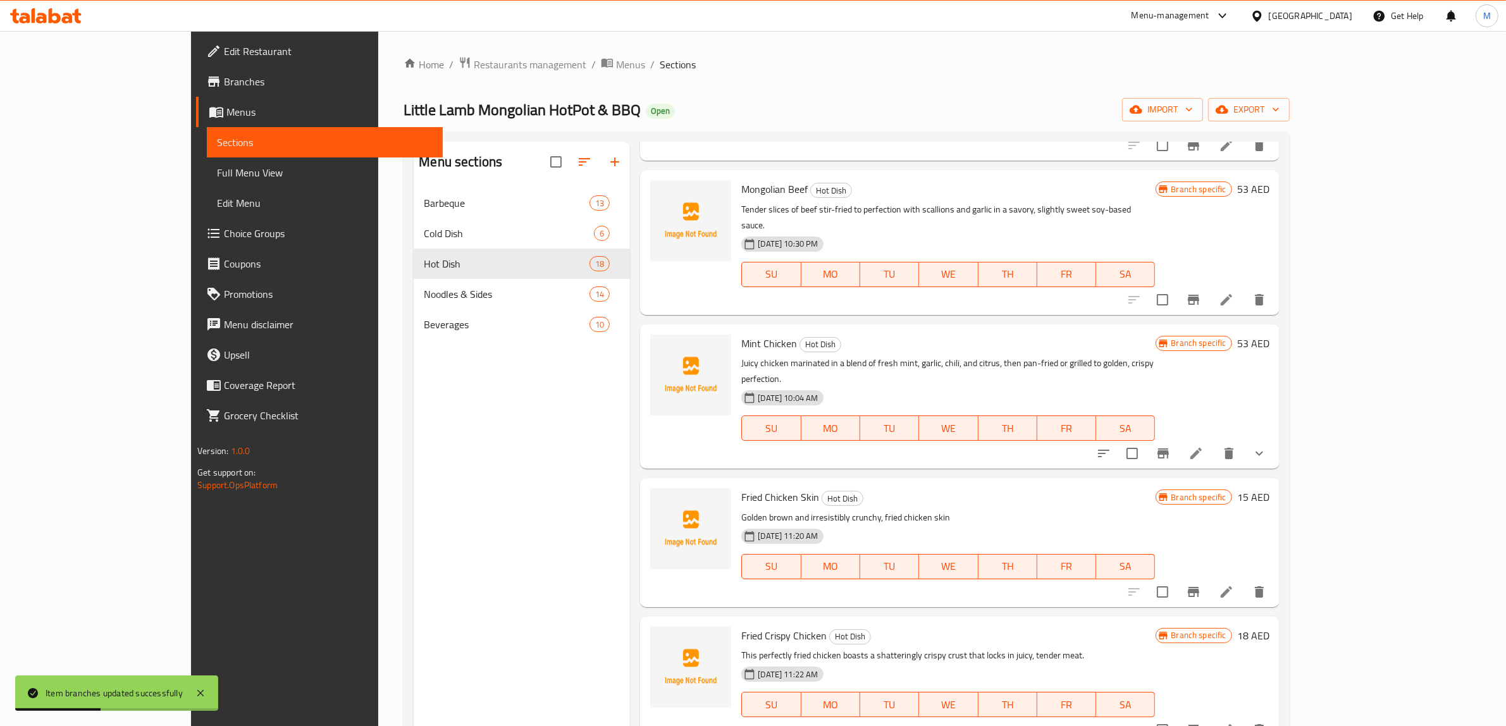
scroll to position [158, 0]
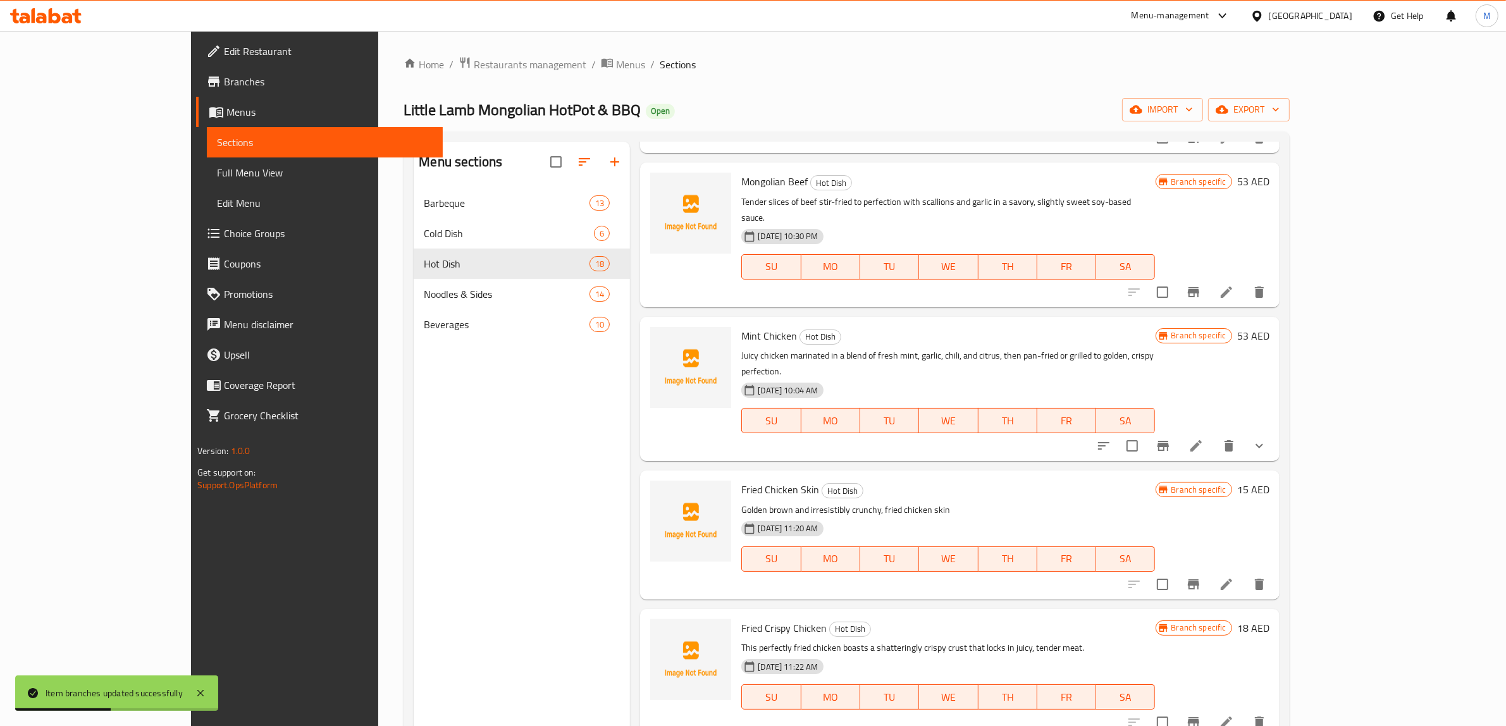
click at [1171, 438] on icon "Branch-specific-item" at bounding box center [1163, 445] width 15 height 15
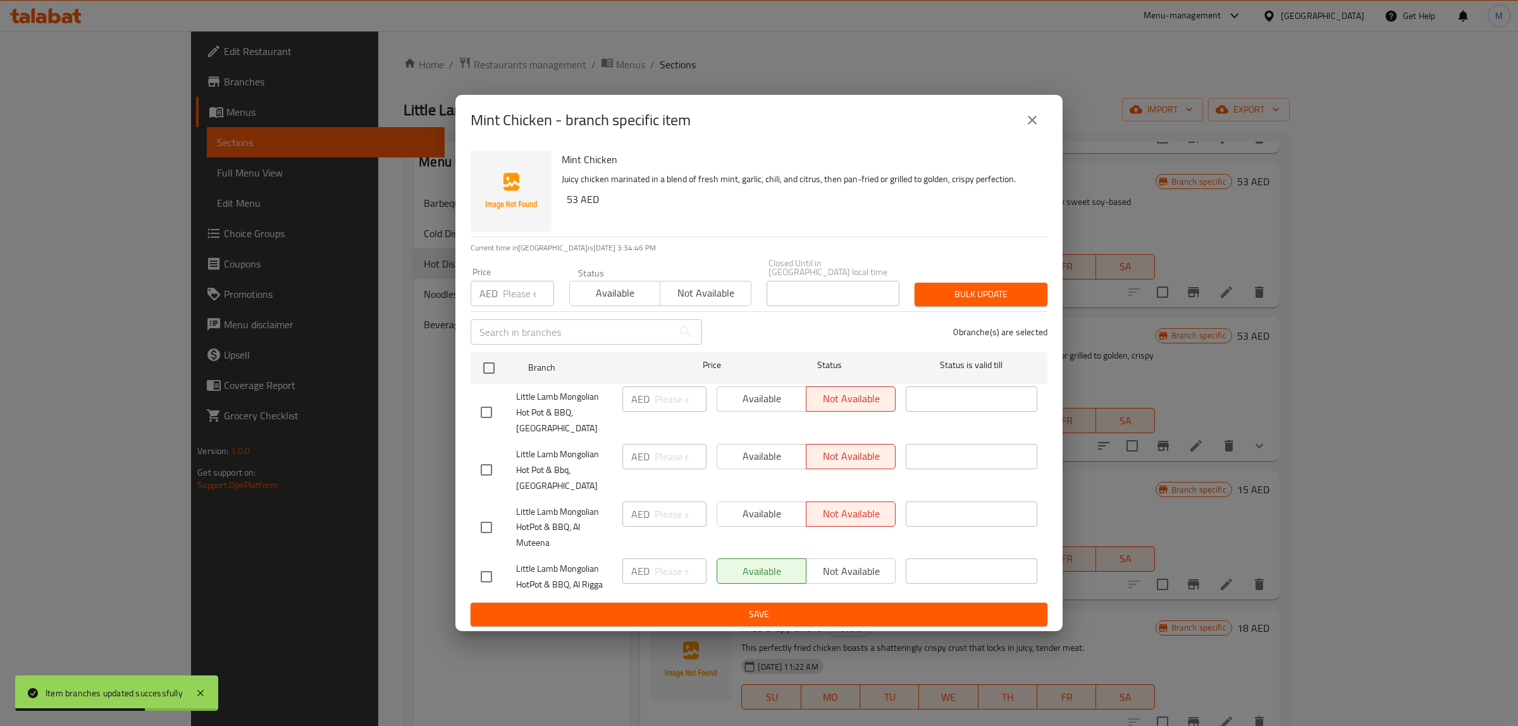
click at [478, 526] on input "checkbox" at bounding box center [486, 527] width 27 height 27
checkbox input "true"
click at [1032, 118] on icon "close" at bounding box center [1032, 120] width 15 height 15
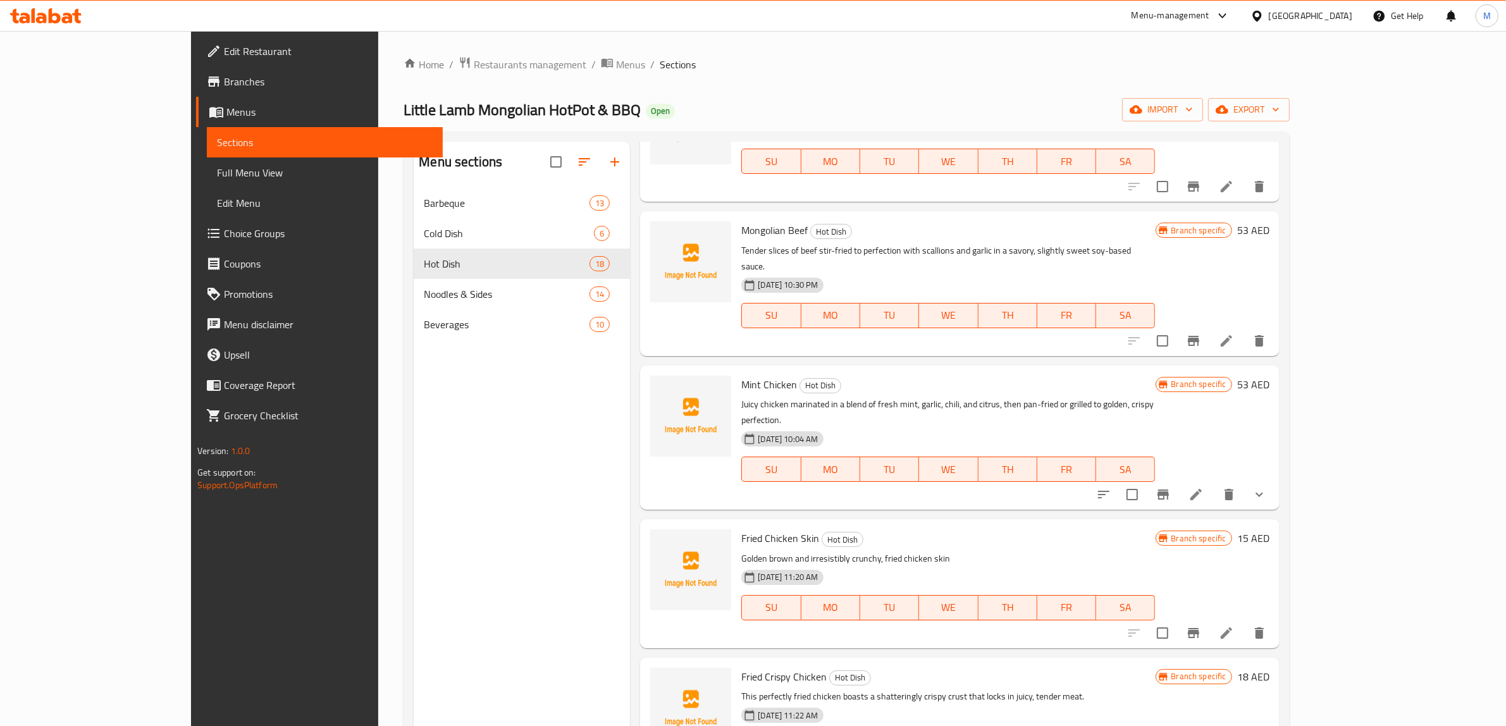
scroll to position [0, 0]
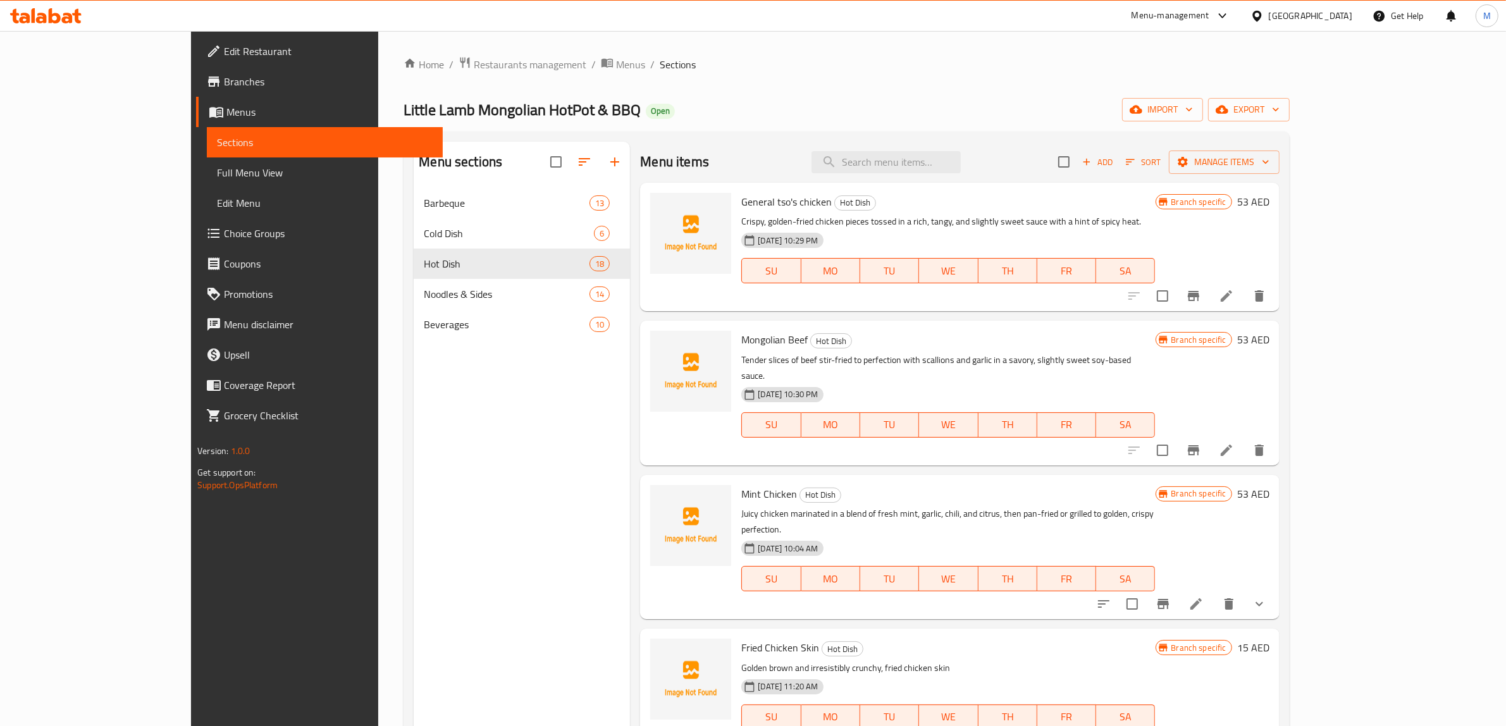
click at [1042, 130] on div "Home / Restaurants management / Menus / Sections Little Lamb Mongolian HotPot &…" at bounding box center [847, 467] width 886 height 822
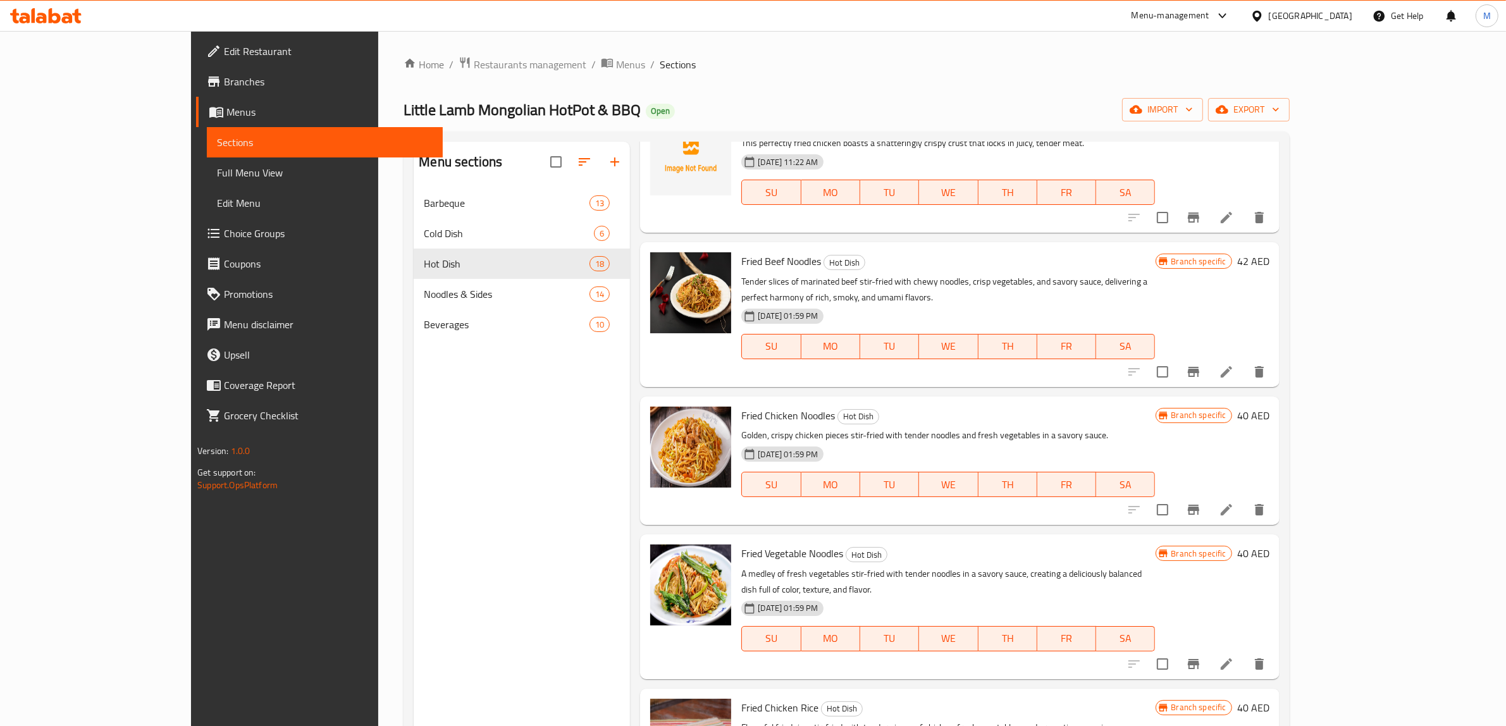
scroll to position [742, 0]
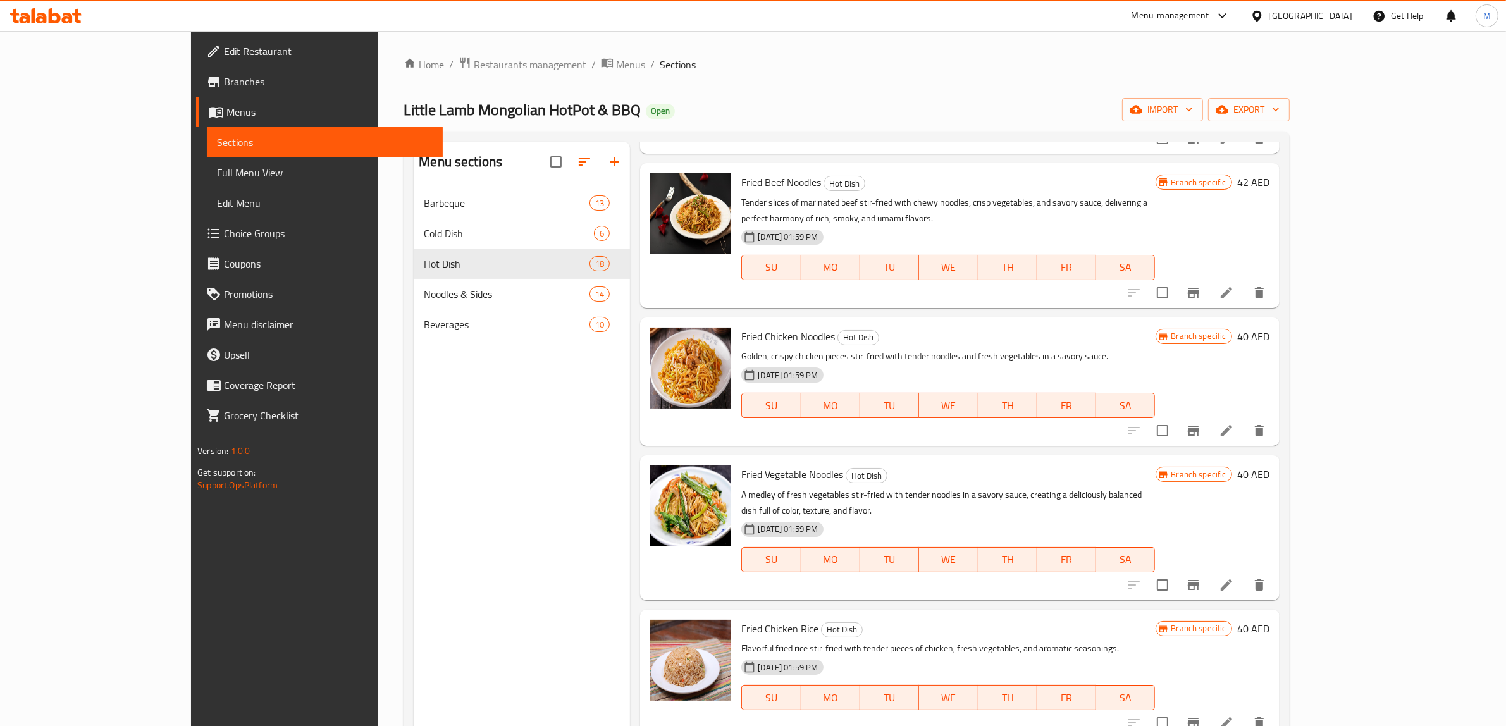
click at [1201, 578] on icon "Branch-specific-item" at bounding box center [1193, 585] width 15 height 15
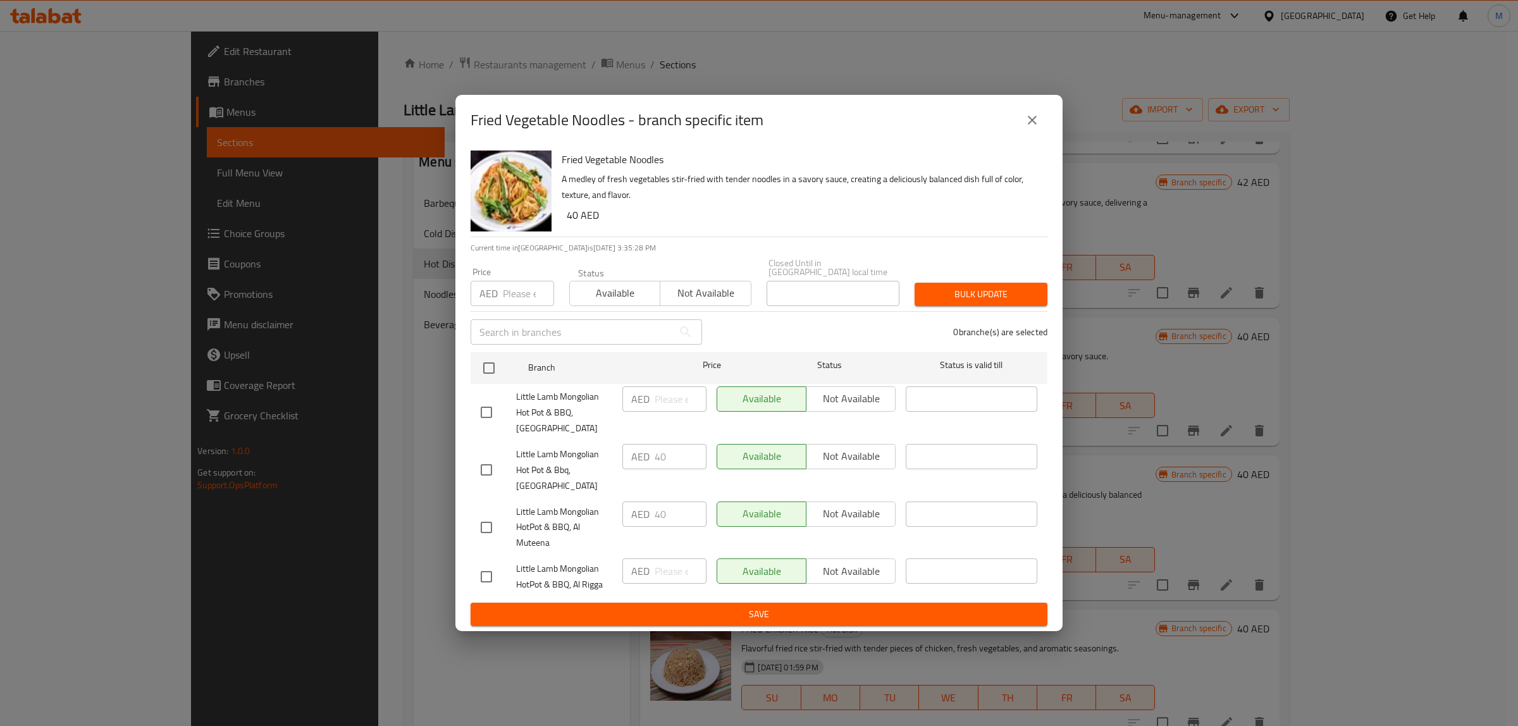
click at [488, 538] on input "checkbox" at bounding box center [486, 527] width 27 height 27
checkbox input "true"
click at [848, 512] on span "Not available" at bounding box center [851, 514] width 79 height 18
click at [816, 617] on span "Save" at bounding box center [759, 615] width 557 height 16
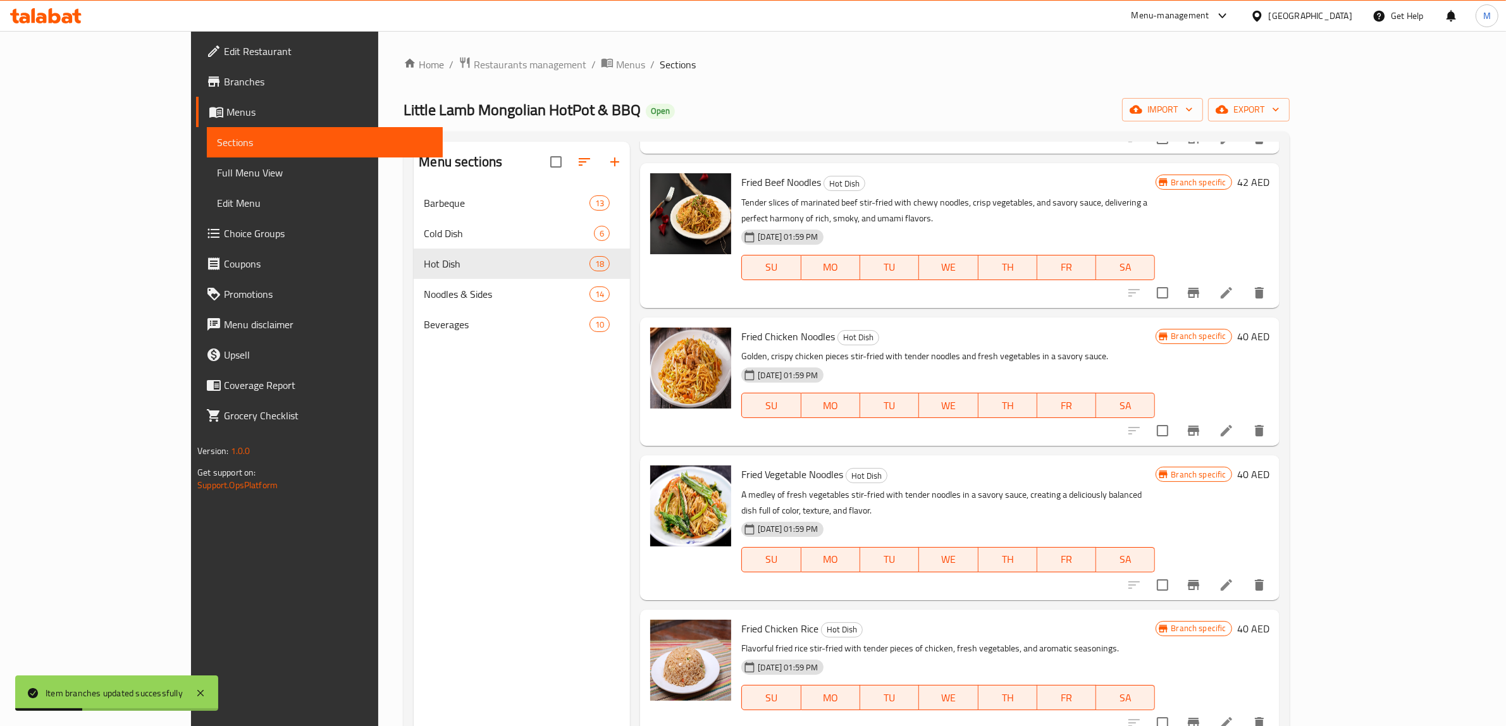
scroll to position [0, 0]
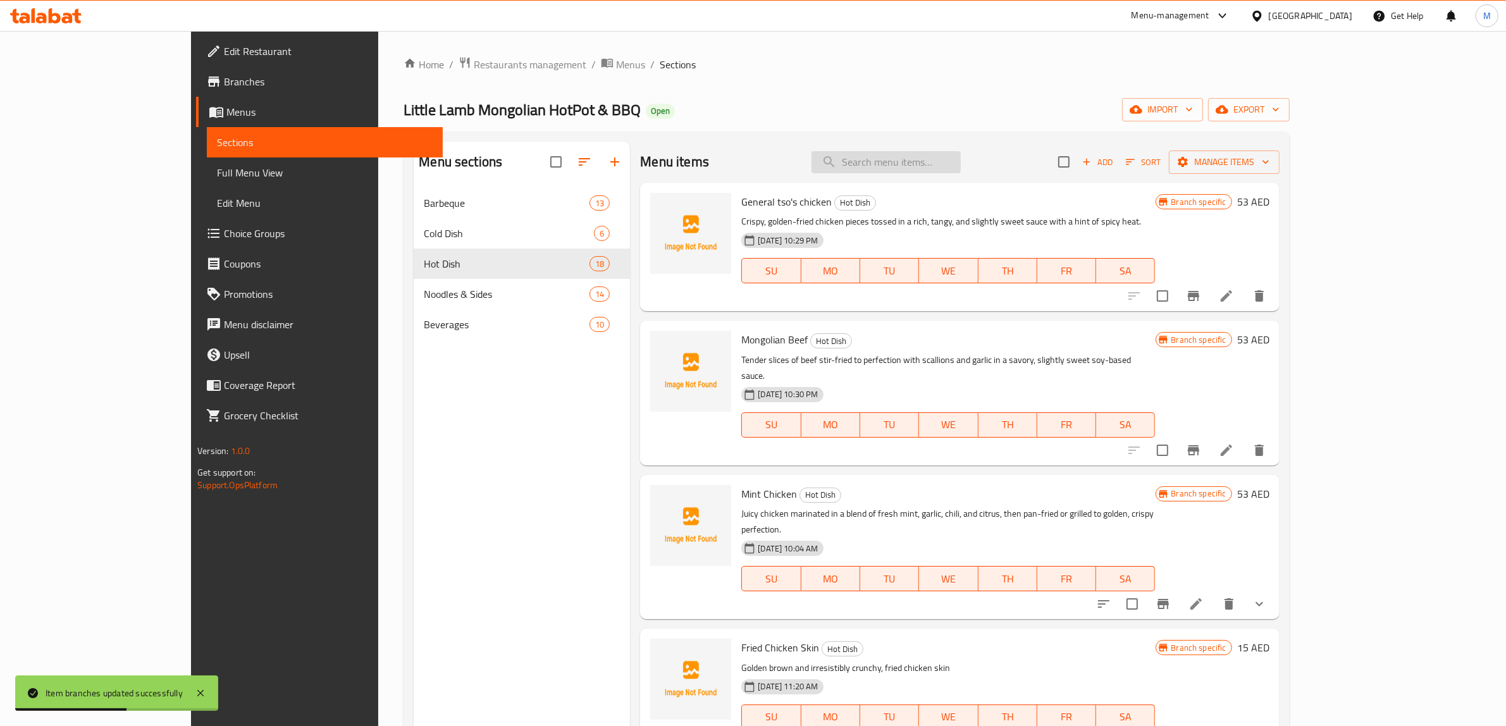
click at [961, 171] on input "search" at bounding box center [886, 162] width 149 height 22
paste input "Fried Vegetable Rice"
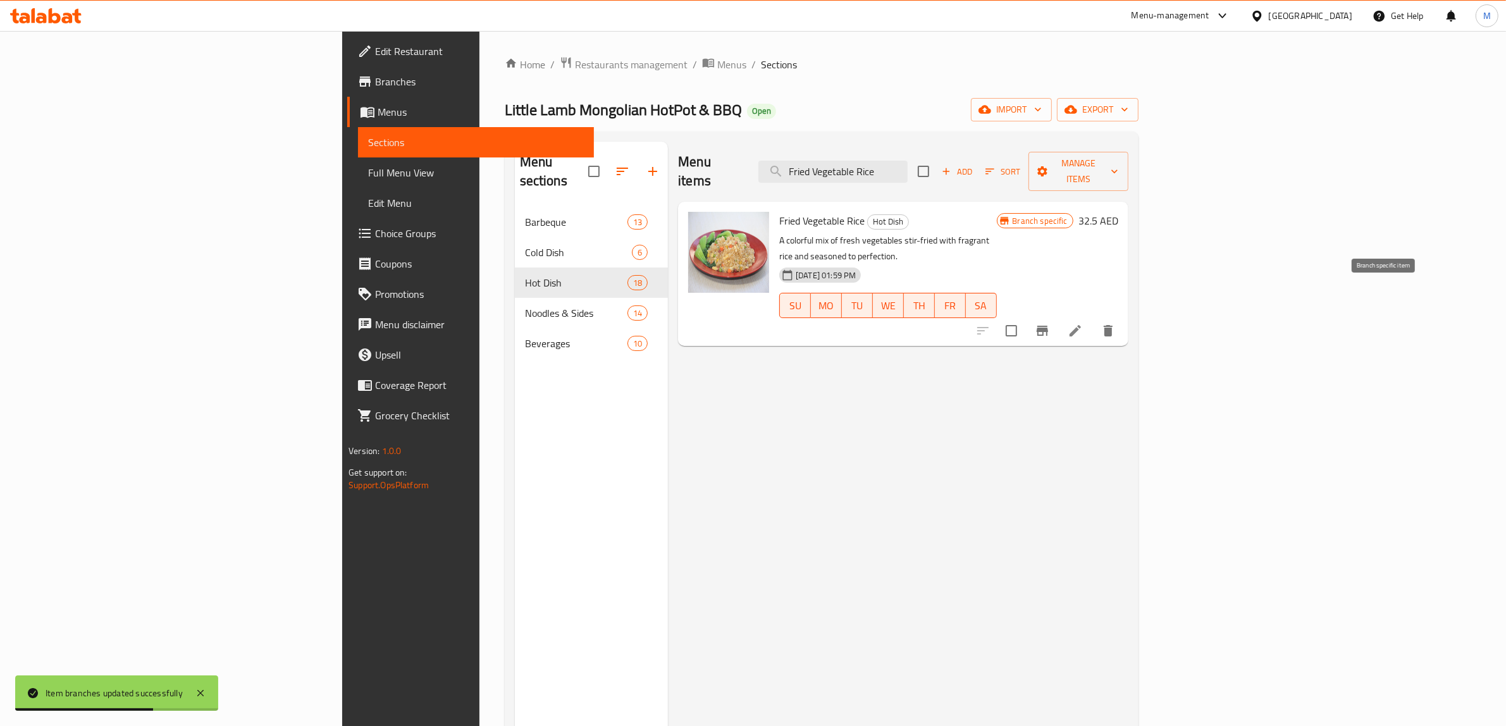
type input "Fried Vegetable Rice"
click at [1050, 323] on icon "Branch-specific-item" at bounding box center [1042, 330] width 15 height 15
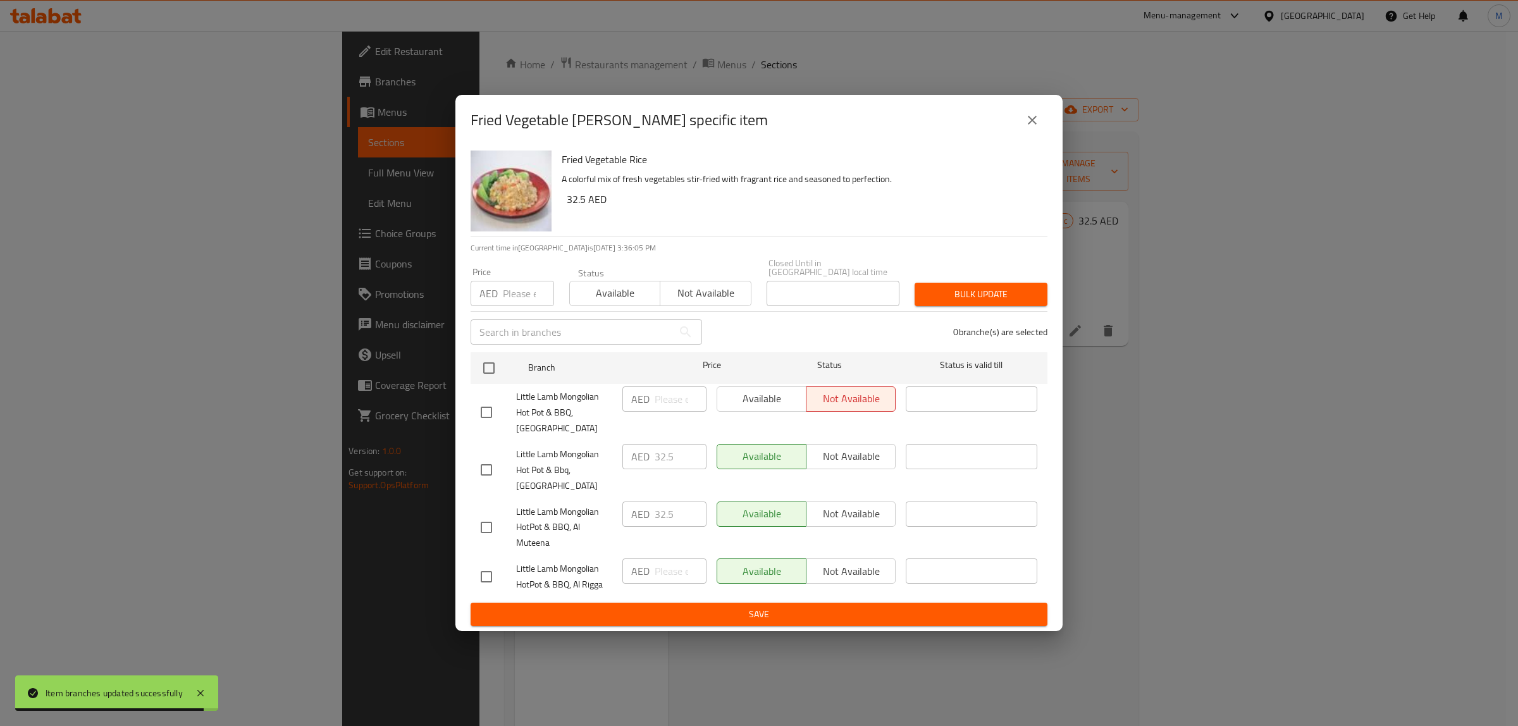
click at [484, 529] on input "checkbox" at bounding box center [486, 527] width 27 height 27
checkbox input "true"
click at [826, 519] on span "Not available" at bounding box center [851, 514] width 79 height 18
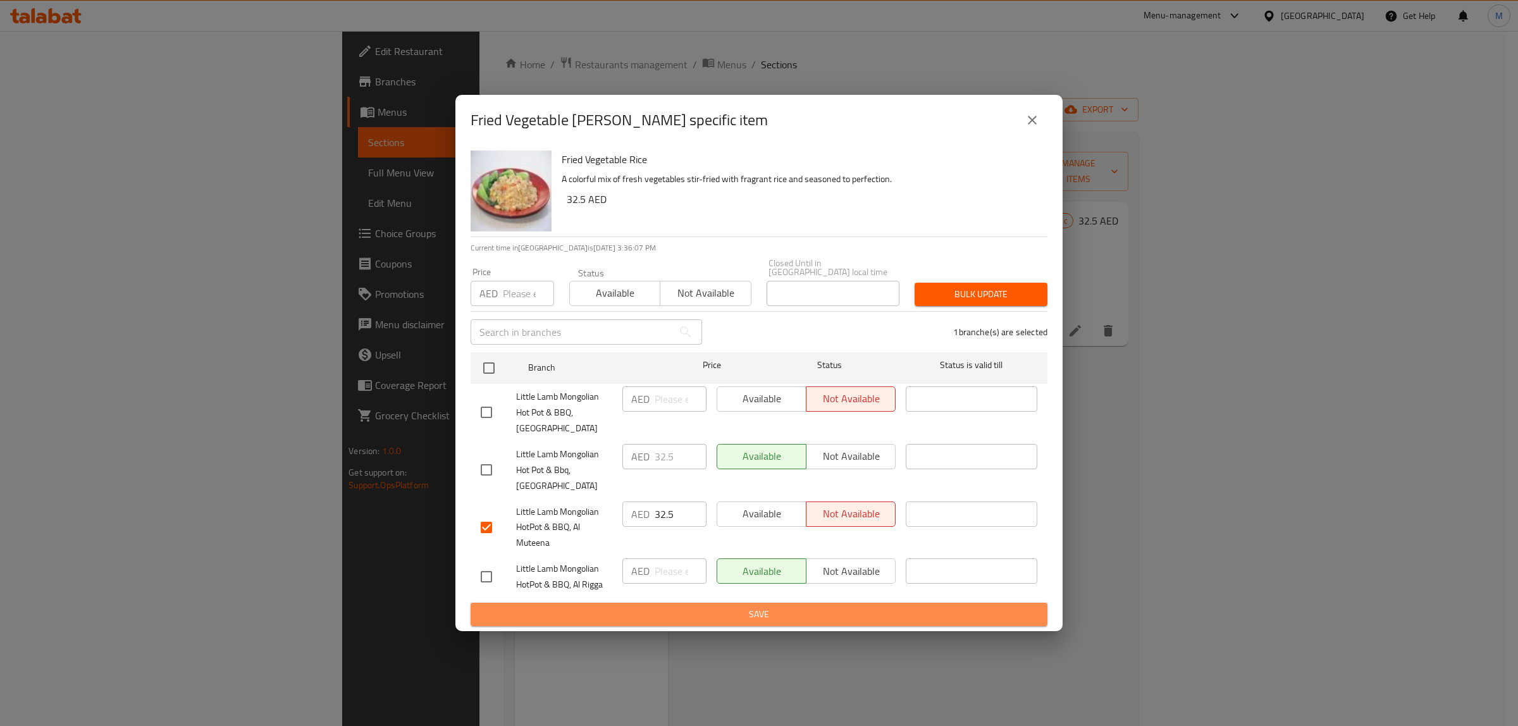
drag, startPoint x: 795, startPoint y: 624, endPoint x: 792, endPoint y: 612, distance: 11.8
click at [795, 624] on button "Save" at bounding box center [759, 614] width 577 height 23
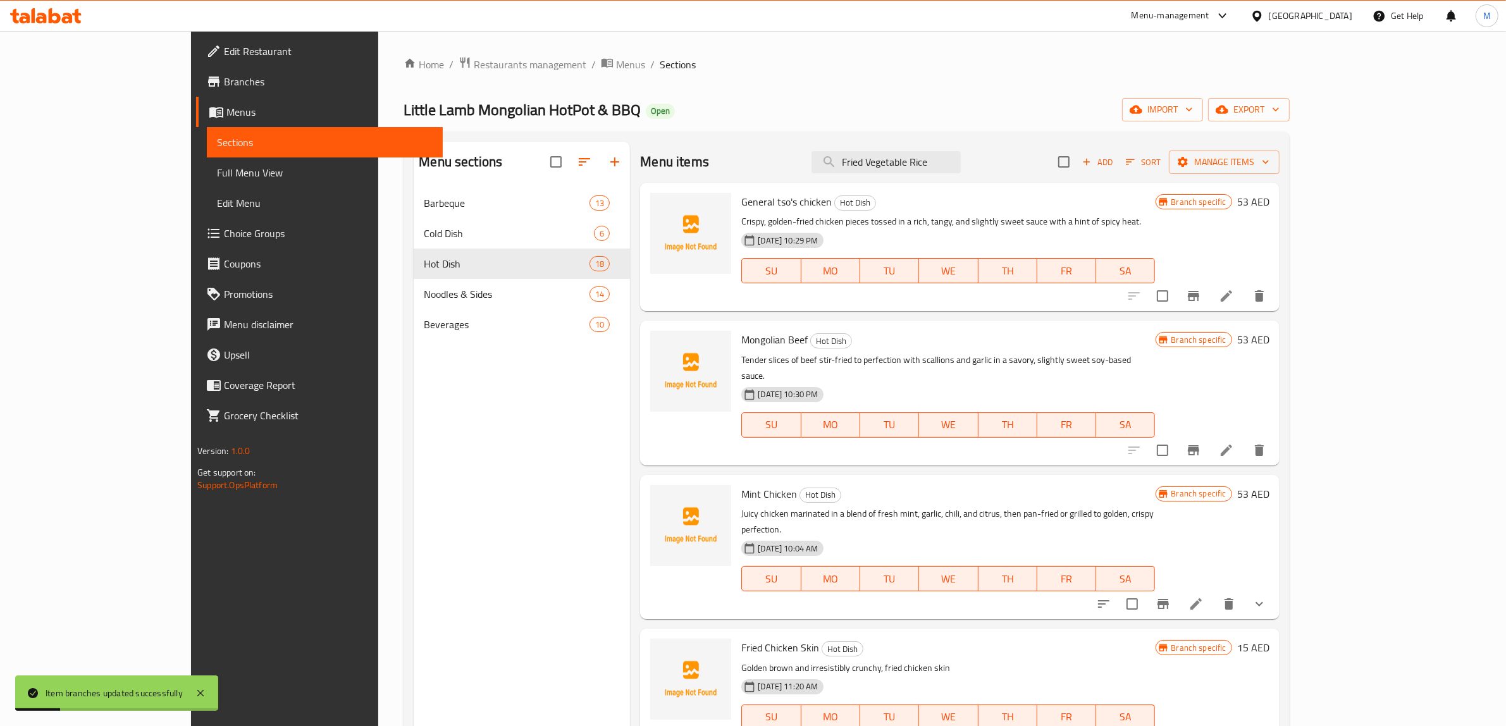
click at [1001, 146] on div "Menu items Fried Vegetable Rice Add Sort Manage items" at bounding box center [959, 162] width 639 height 41
click at [1001, 176] on div "Menu items Fried Vegetable Rice Add Sort Manage items" at bounding box center [959, 162] width 639 height 41
click at [961, 152] on input "Fried Vegetable Rice" at bounding box center [886, 162] width 149 height 22
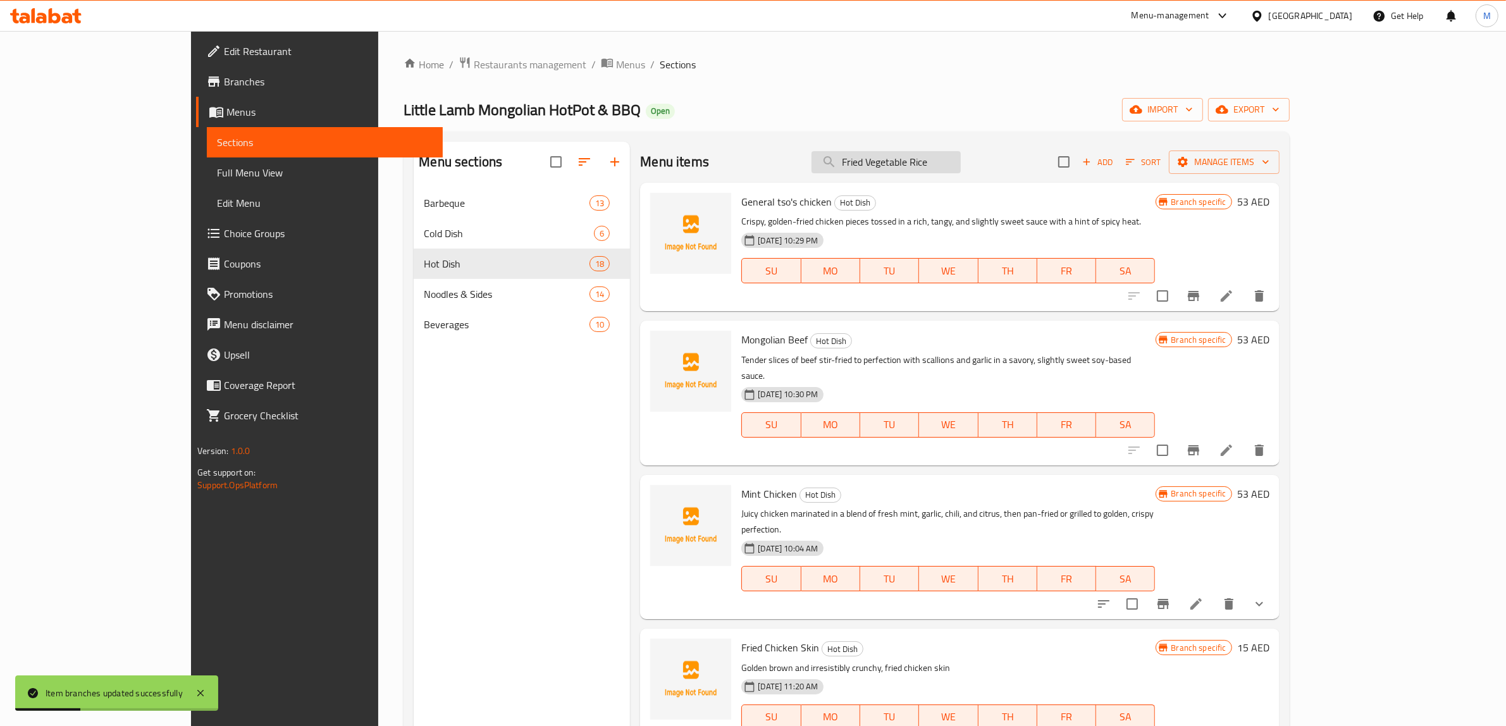
click at [961, 152] on input "Fried Vegetable Rice" at bounding box center [886, 162] width 149 height 22
paste input "Crispy Beef"
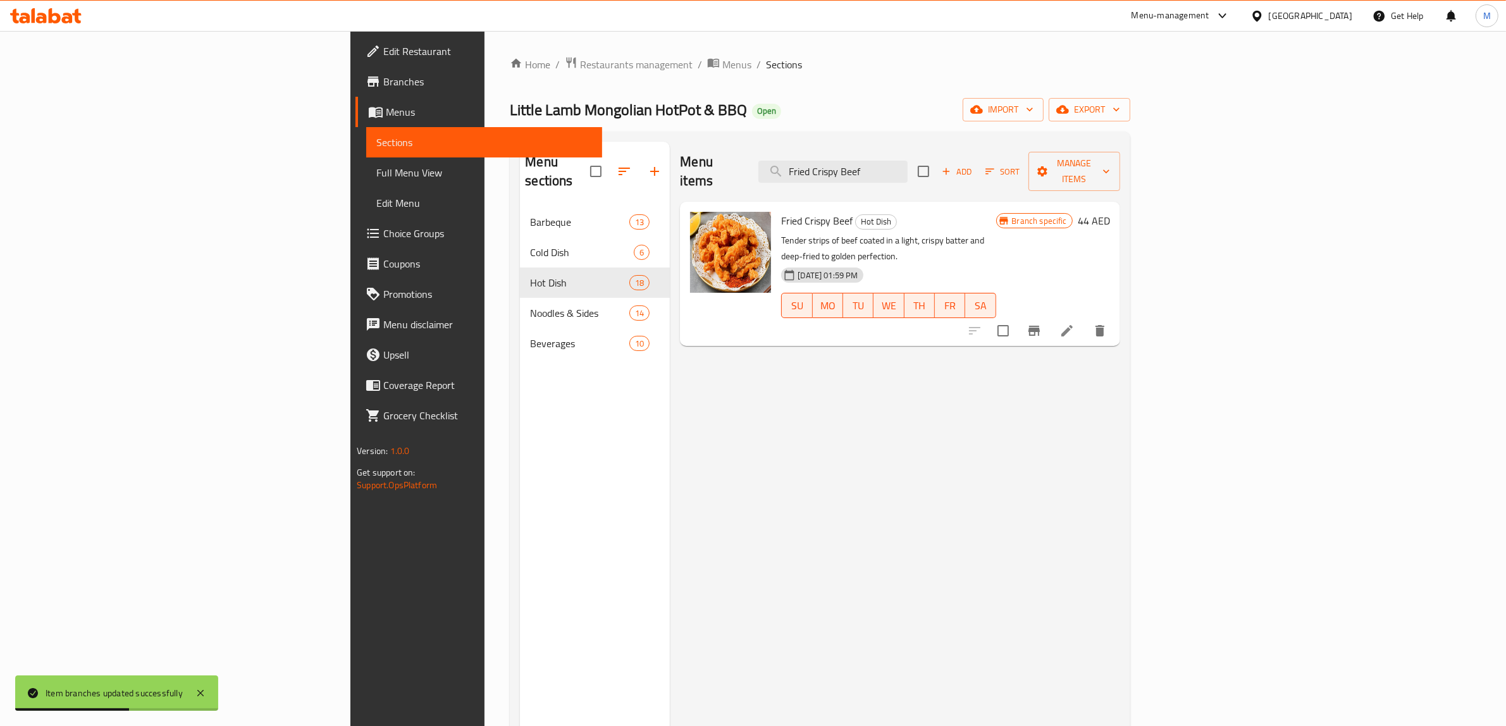
type input "Fried Crispy Beef"
click at [1050, 316] on button "Branch-specific-item" at bounding box center [1034, 331] width 30 height 30
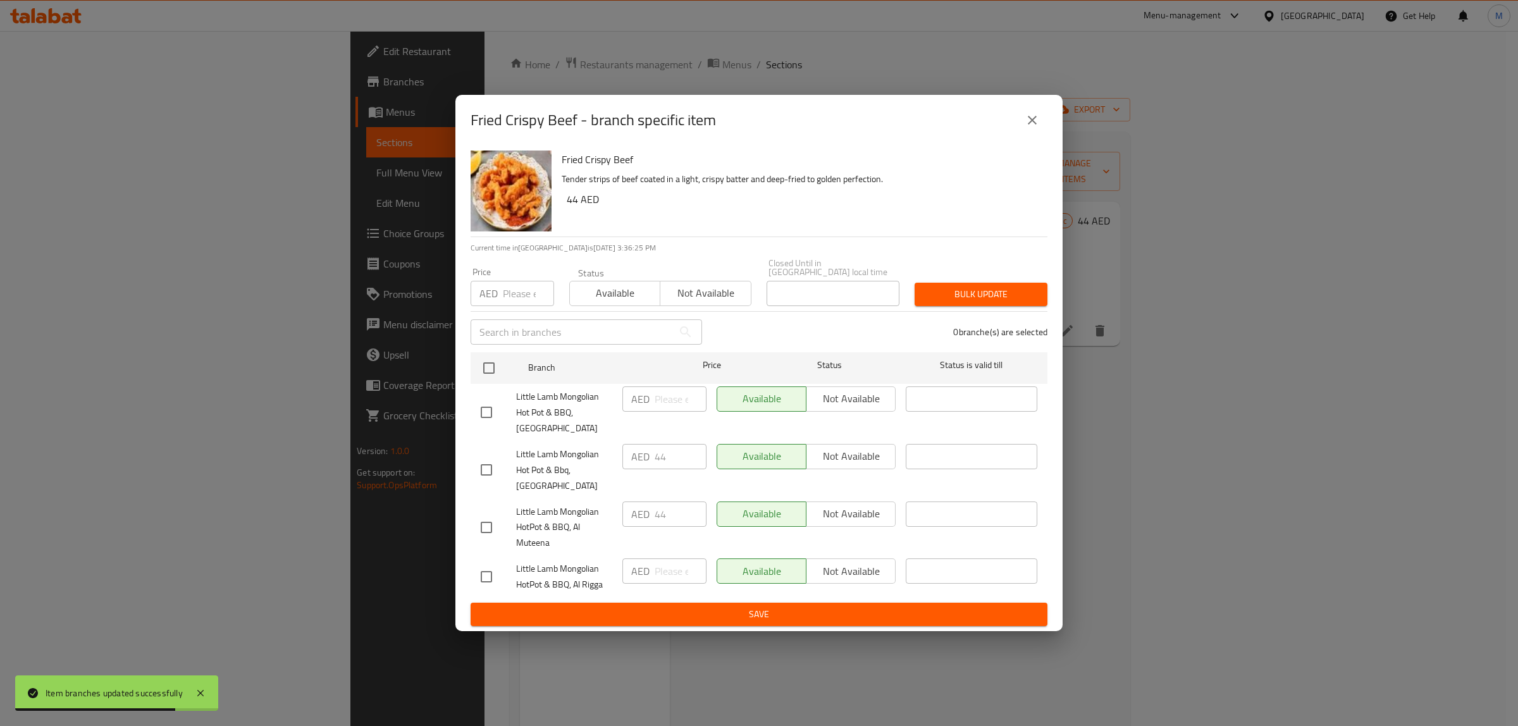
click at [495, 533] on input "checkbox" at bounding box center [486, 527] width 27 height 27
checkbox input "true"
click at [843, 517] on span "Not available" at bounding box center [851, 514] width 79 height 18
click at [821, 620] on span "Save" at bounding box center [759, 615] width 557 height 16
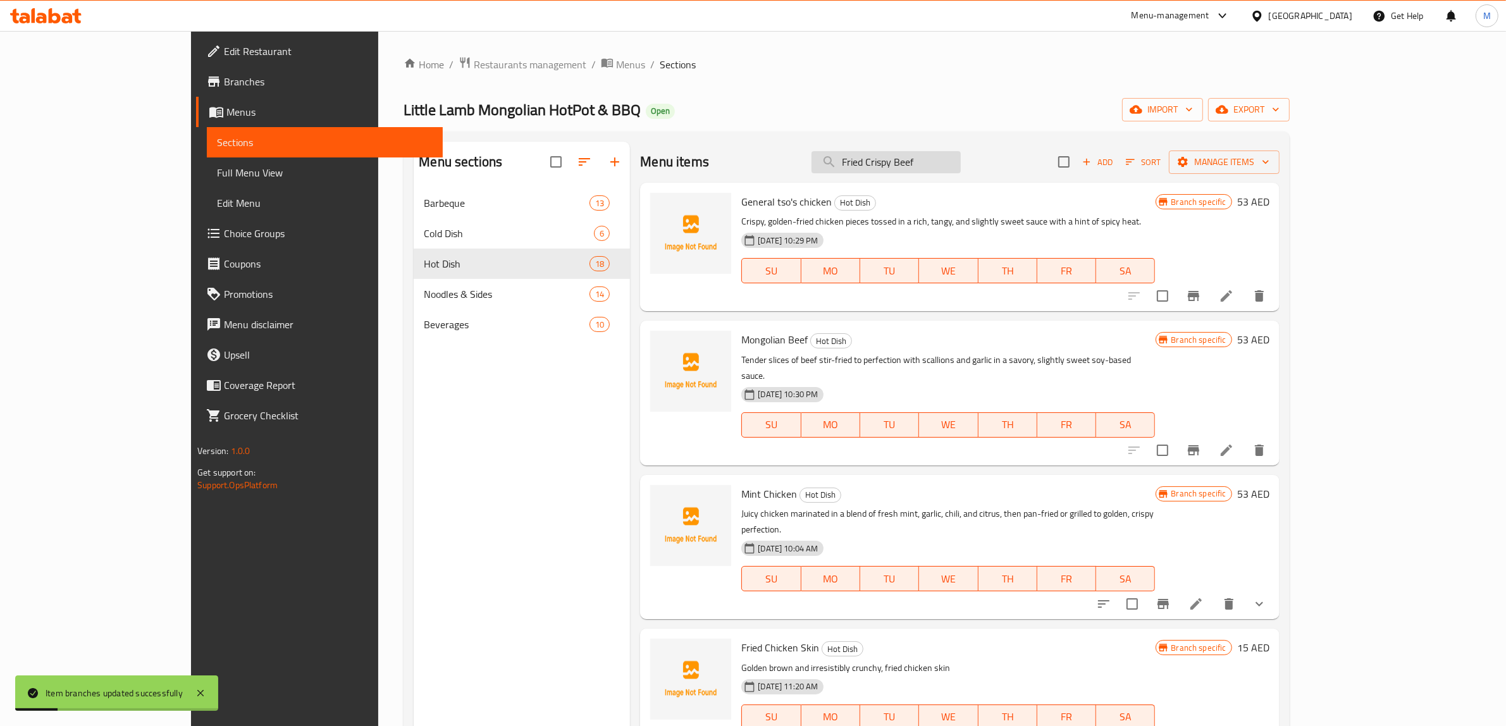
click at [961, 152] on input "Fried Crispy Beef" at bounding box center [886, 162] width 149 height 22
paste input "Spicy Shrimp"
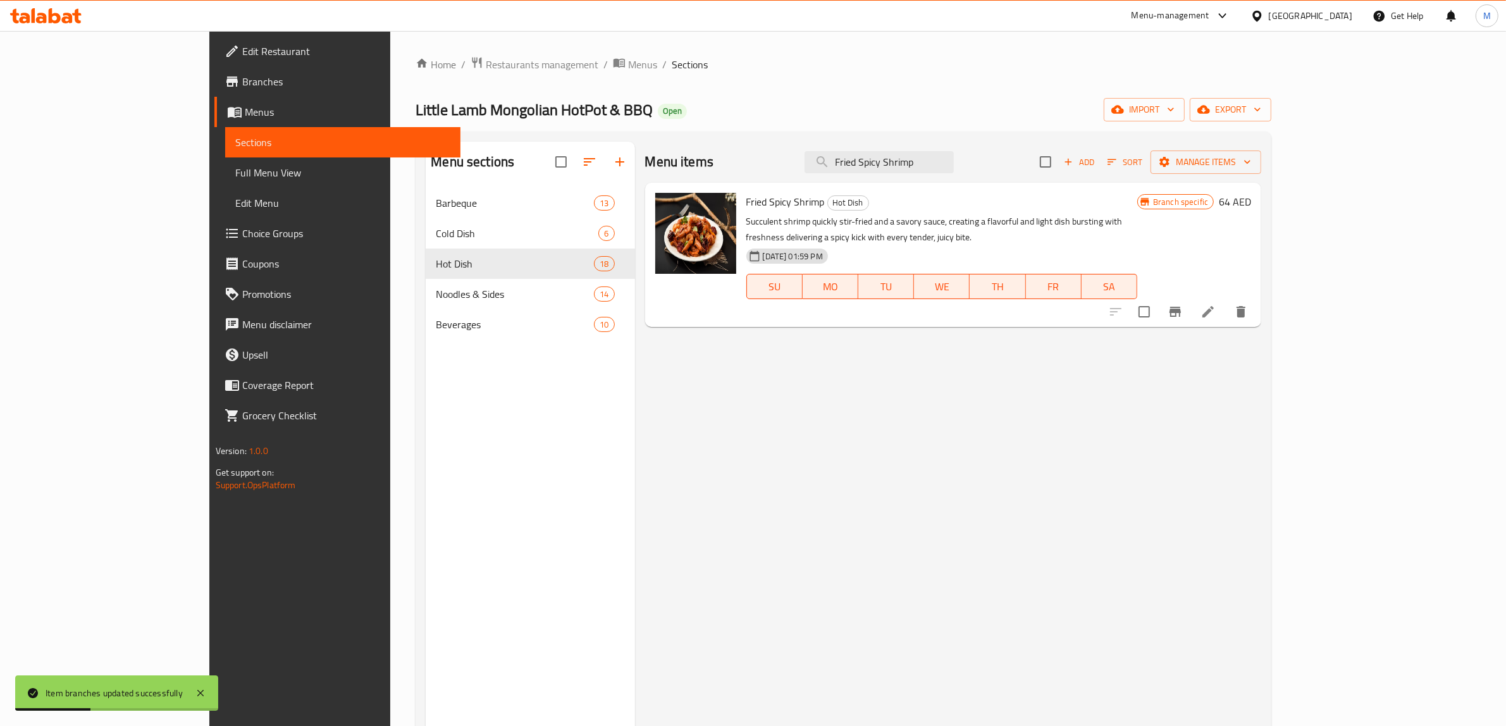
type input "Fried Spicy Shrimp"
click at [1181, 307] on icon "Branch-specific-item" at bounding box center [1175, 312] width 11 height 10
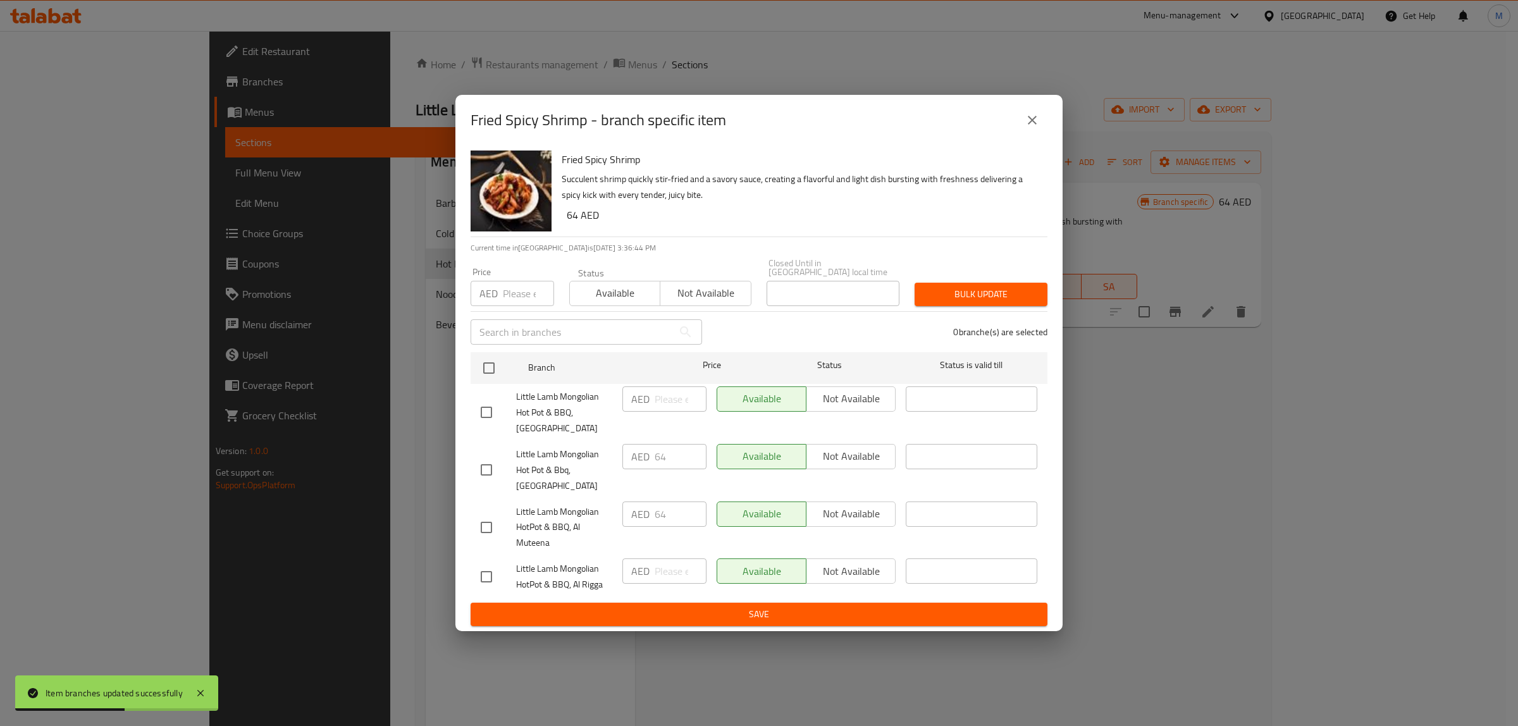
click at [487, 523] on input "checkbox" at bounding box center [486, 527] width 27 height 27
checkbox input "true"
drag, startPoint x: 846, startPoint y: 522, endPoint x: 846, endPoint y: 536, distance: 13.9
click at [848, 522] on span "Not available" at bounding box center [851, 514] width 79 height 18
click at [826, 600] on div "Available Not available" at bounding box center [806, 577] width 189 height 47
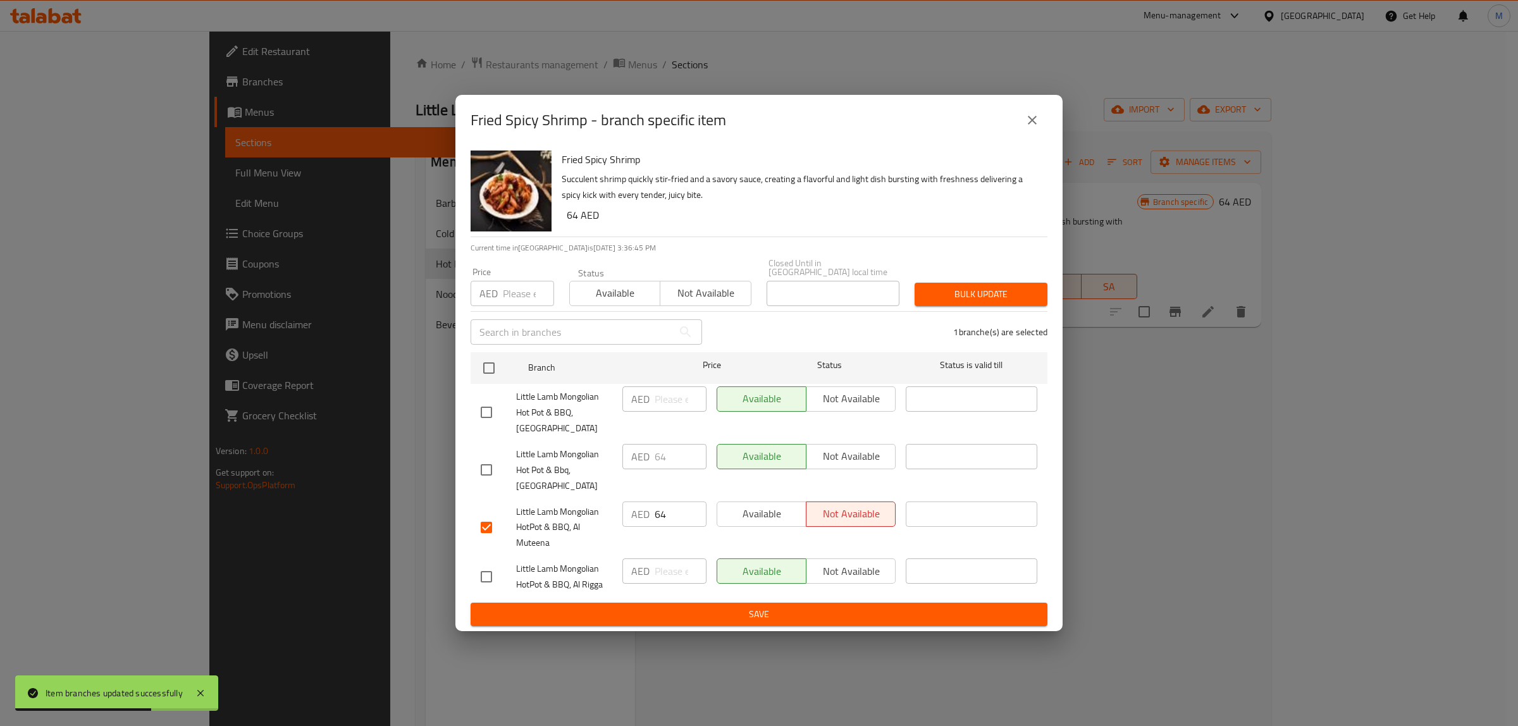
click at [824, 611] on span "Save" at bounding box center [759, 615] width 557 height 16
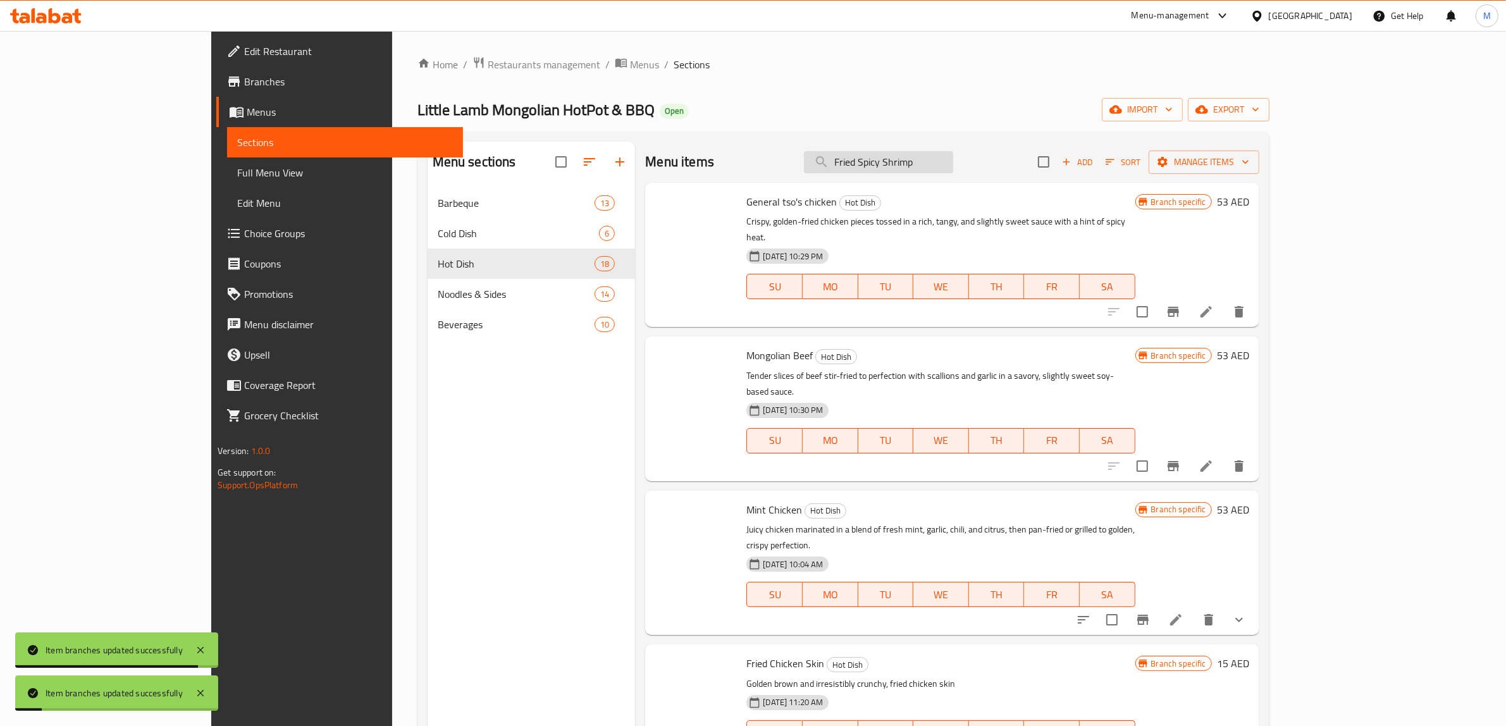
click at [931, 161] on input "Fried Spicy Shrimp" at bounding box center [878, 162] width 149 height 22
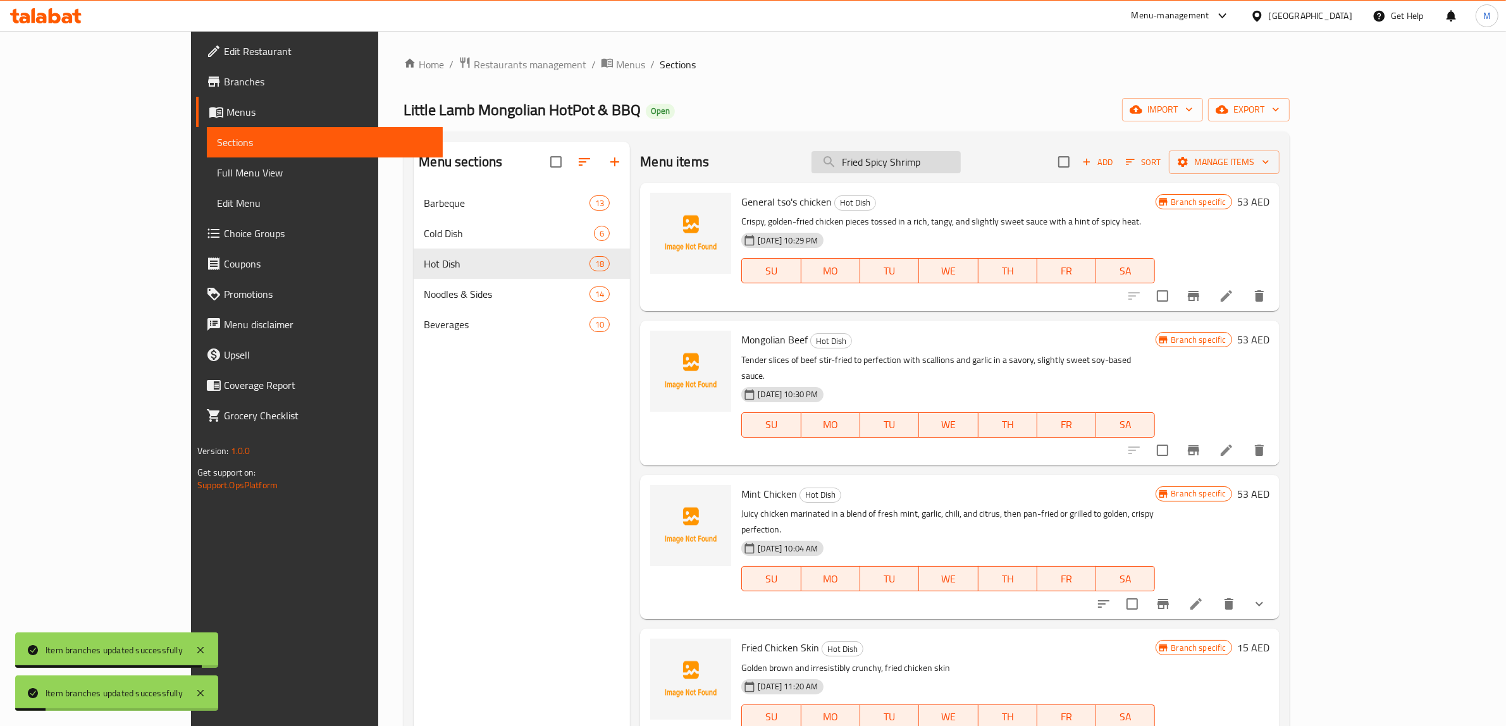
click at [927, 165] on input "Fried Spicy Shrimp" at bounding box center [886, 162] width 149 height 22
paste input "Spicy Incense Pot - Small"
click at [927, 165] on input "FriedSpicy Incense Pot - SmallSpicy Shrimp" at bounding box center [886, 162] width 149 height 22
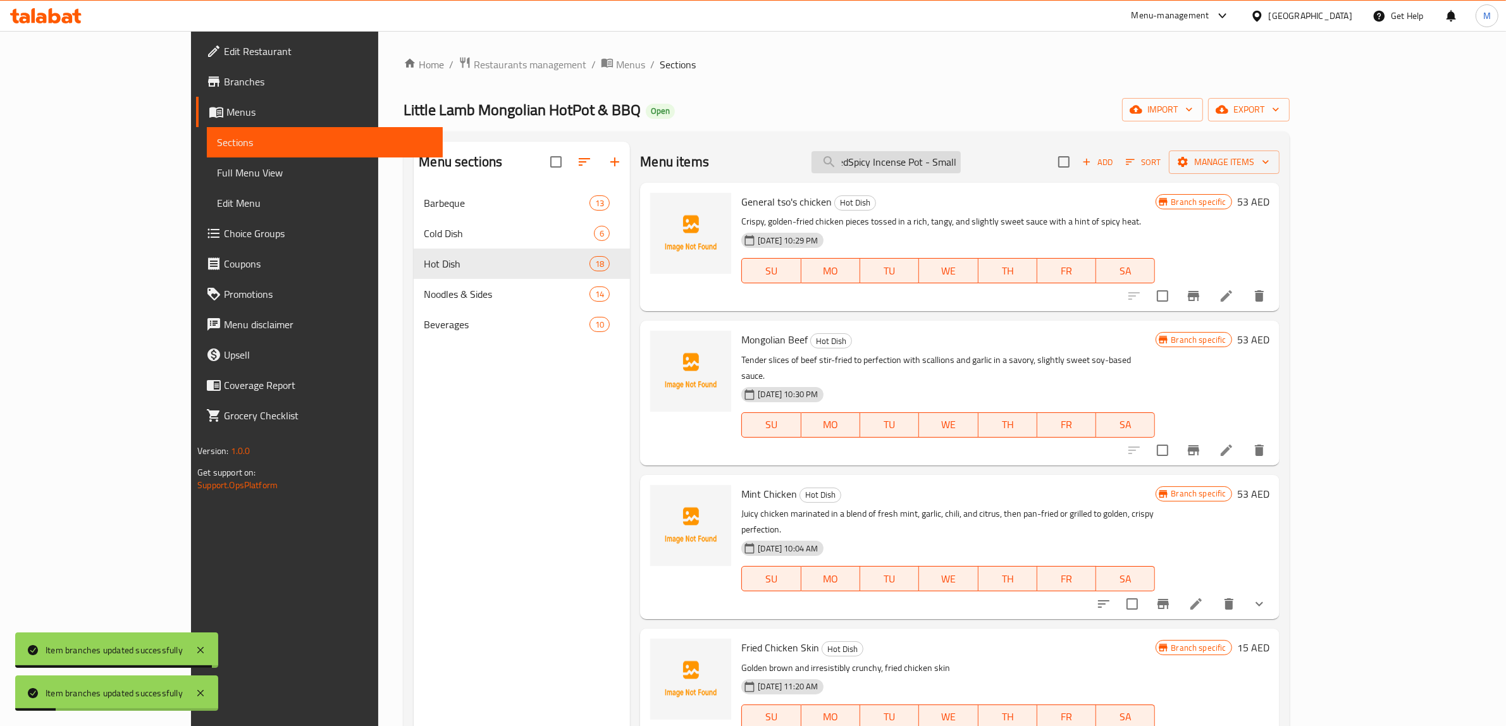
click at [927, 165] on input "FriedSpicy Incense Pot - SmallSpicy Shrimp" at bounding box center [886, 162] width 149 height 22
paste input "Spicy Incense Pot - Small"
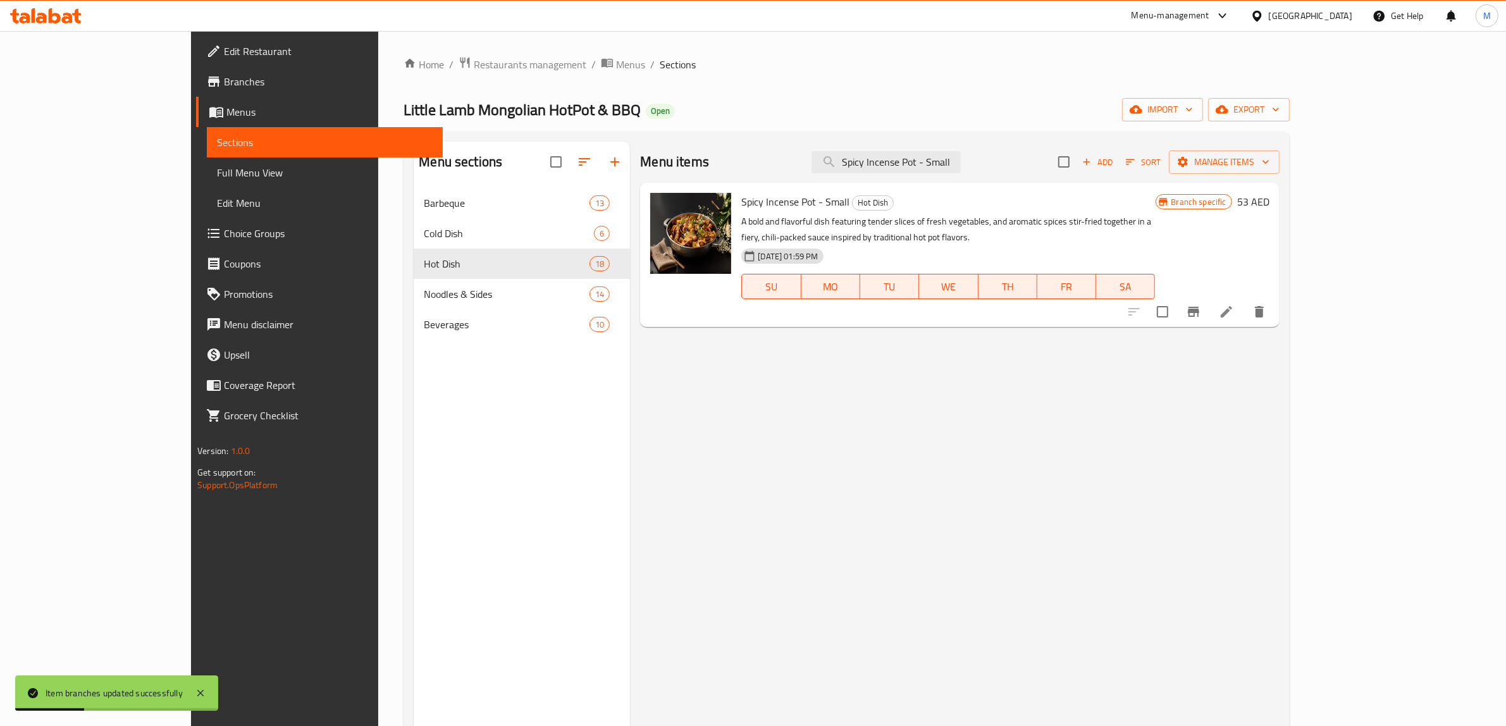
type input "Spicy Incense Pot - Small"
click at [1201, 304] on icon "Branch-specific-item" at bounding box center [1193, 311] width 15 height 15
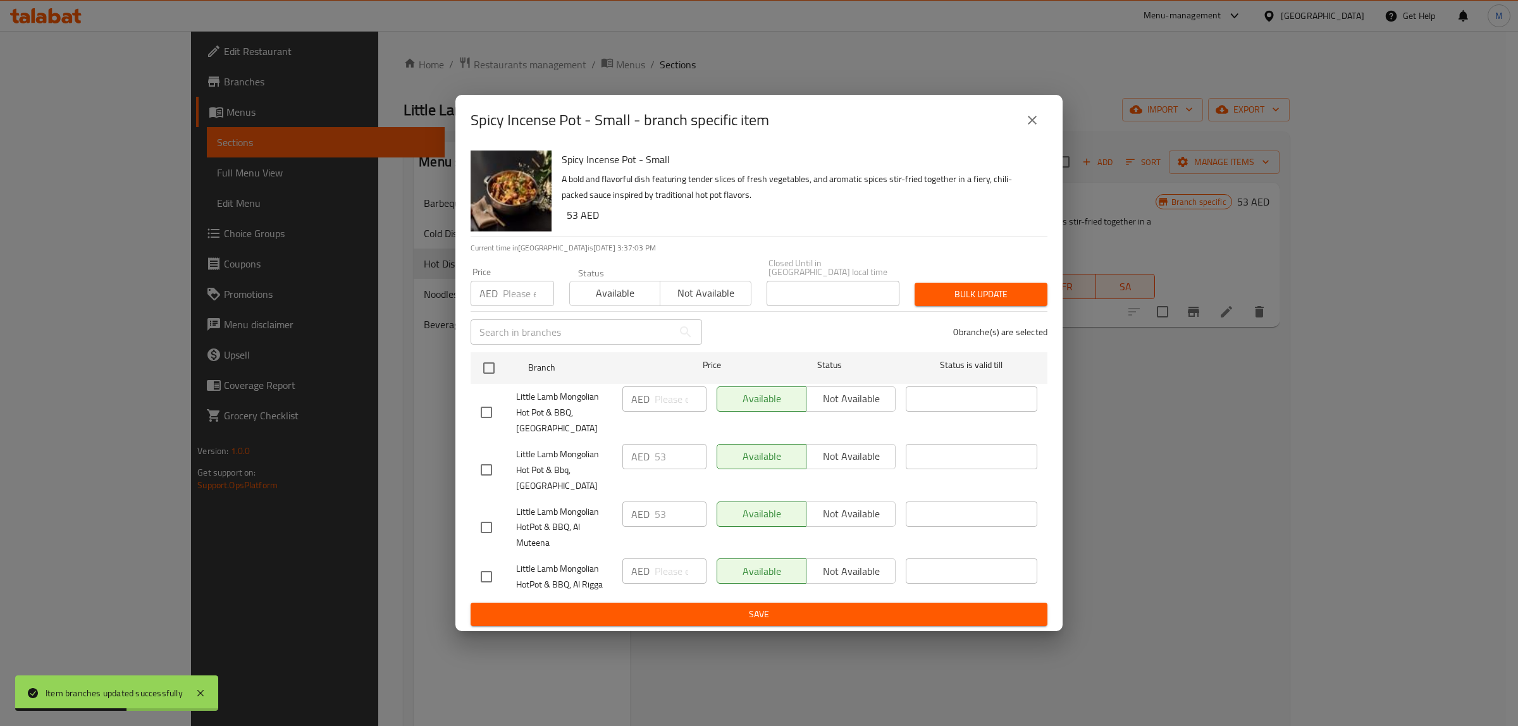
click at [495, 528] on input "checkbox" at bounding box center [486, 527] width 27 height 27
checkbox input "true"
click at [830, 520] on span "Not available" at bounding box center [851, 514] width 79 height 18
click at [784, 617] on span "Save" at bounding box center [759, 615] width 557 height 16
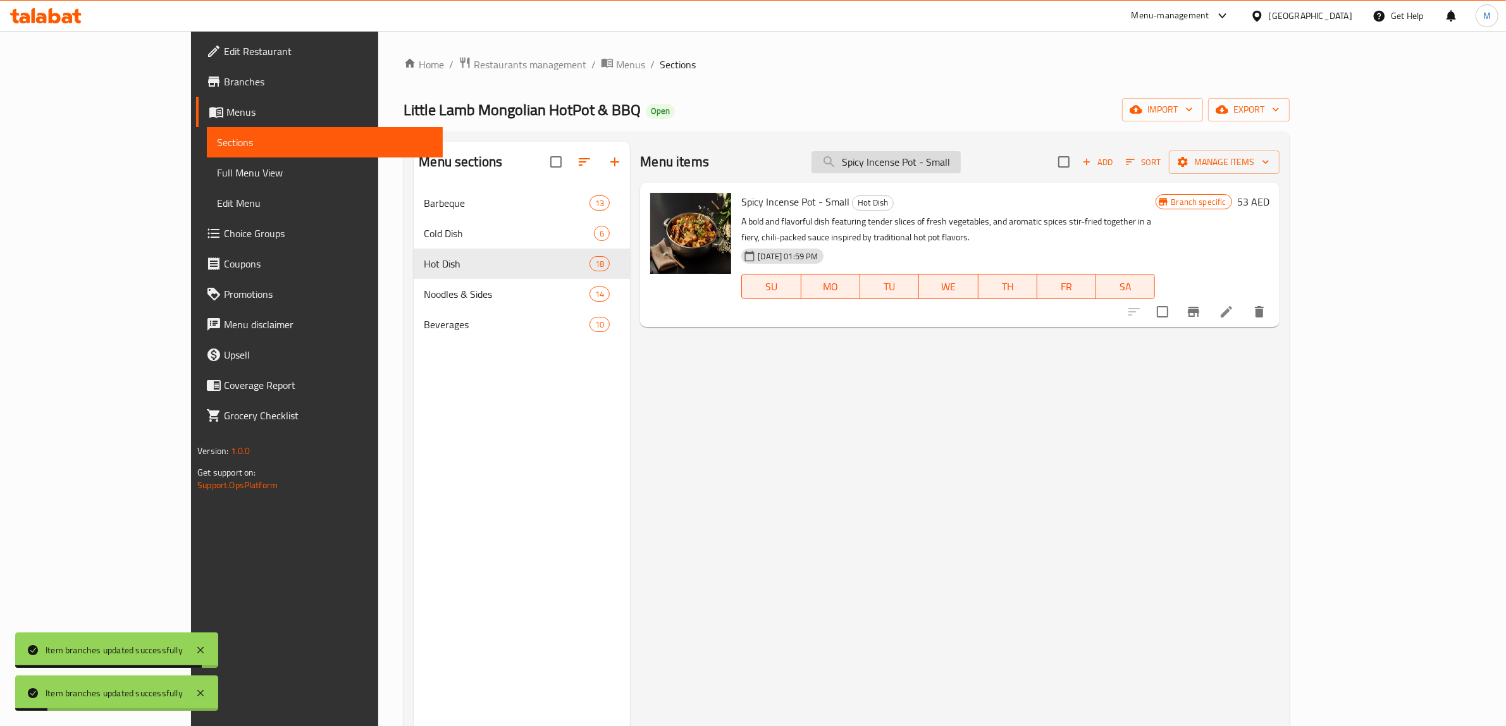
click at [960, 157] on input "Spicy Incense Pot - Small" at bounding box center [886, 162] width 149 height 22
paste input "weet And Salty Chicken"
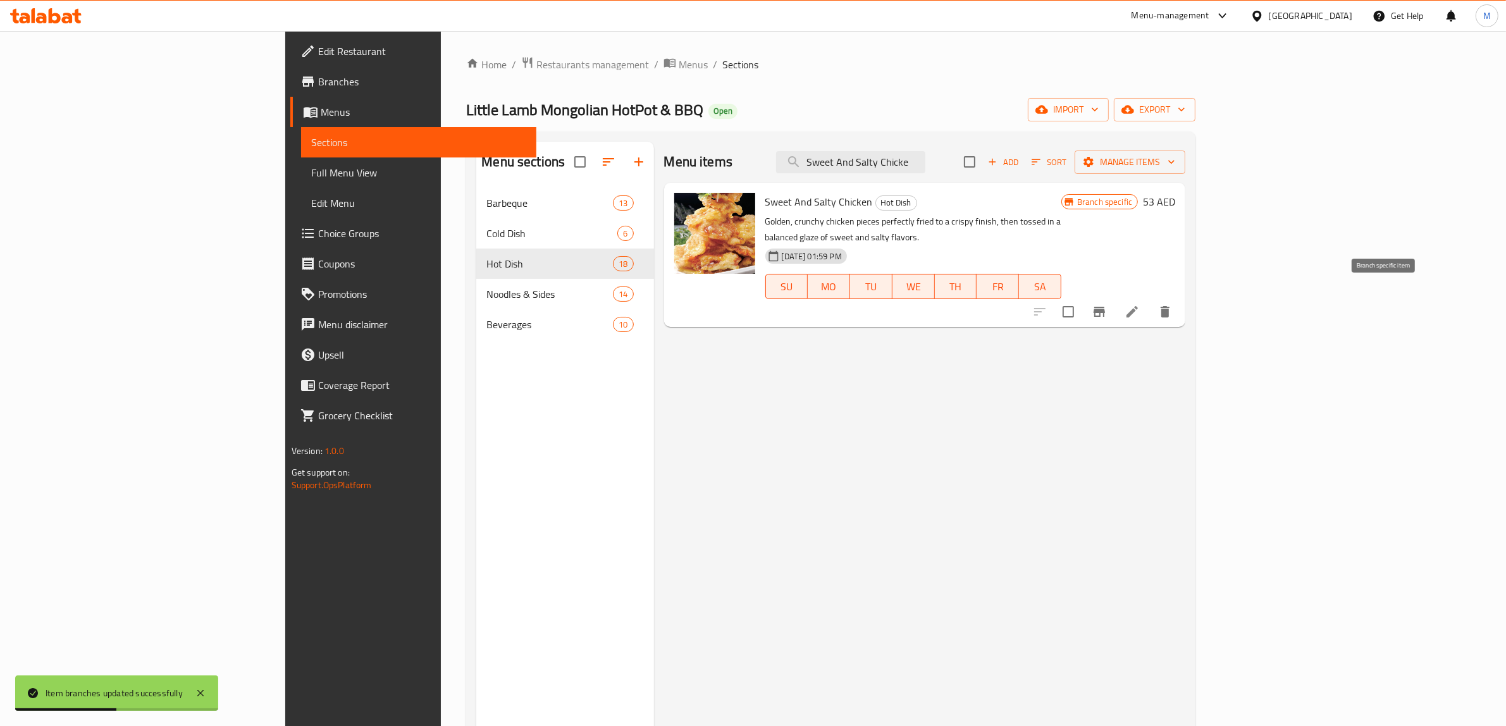
type input "Sweet And Salty Chicke"
click at [1115, 297] on button "Branch-specific-item" at bounding box center [1099, 312] width 30 height 30
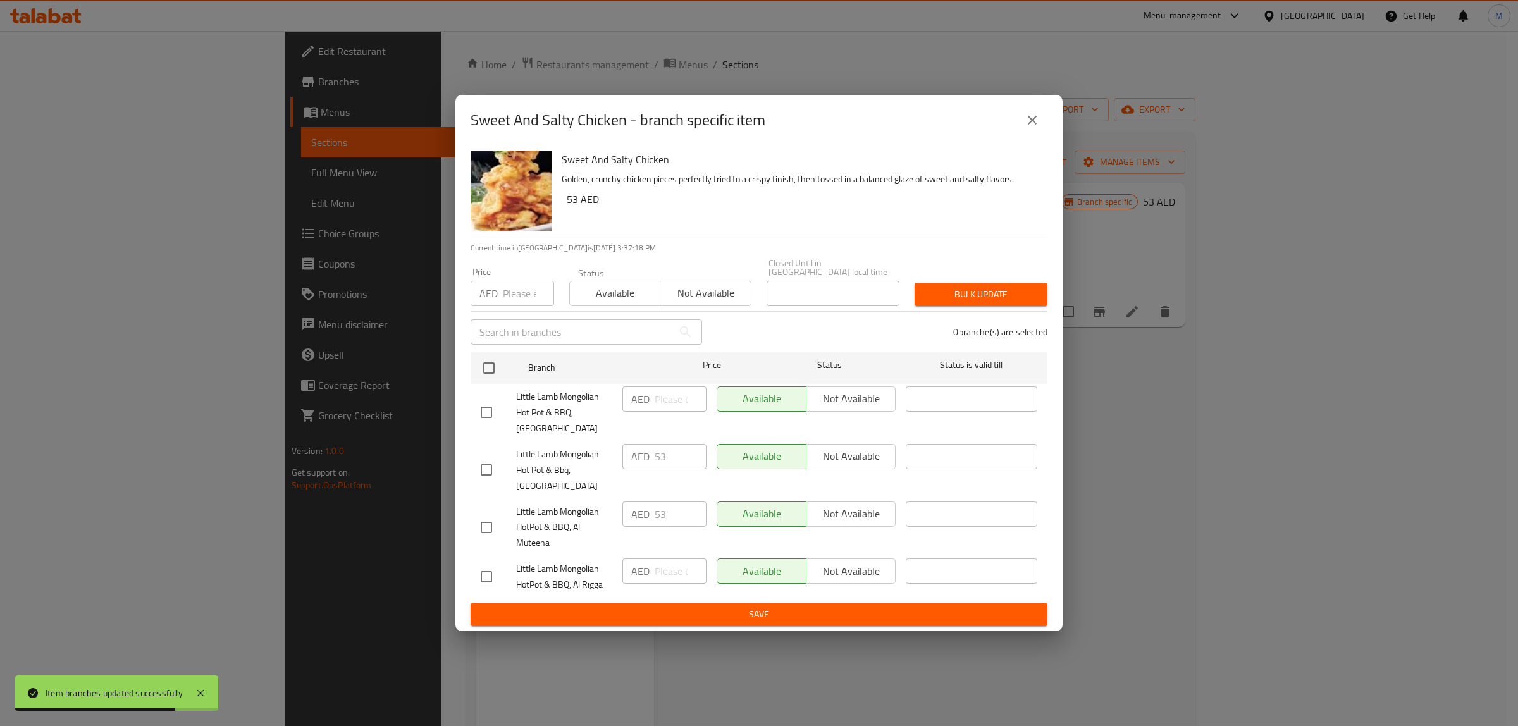
click at [497, 527] on input "checkbox" at bounding box center [486, 527] width 27 height 27
checkbox input "true"
click at [855, 524] on button "Not available" at bounding box center [851, 514] width 90 height 25
drag, startPoint x: 827, startPoint y: 597, endPoint x: 824, endPoint y: 612, distance: 15.7
click at [827, 598] on div "Available Not available" at bounding box center [806, 577] width 189 height 47
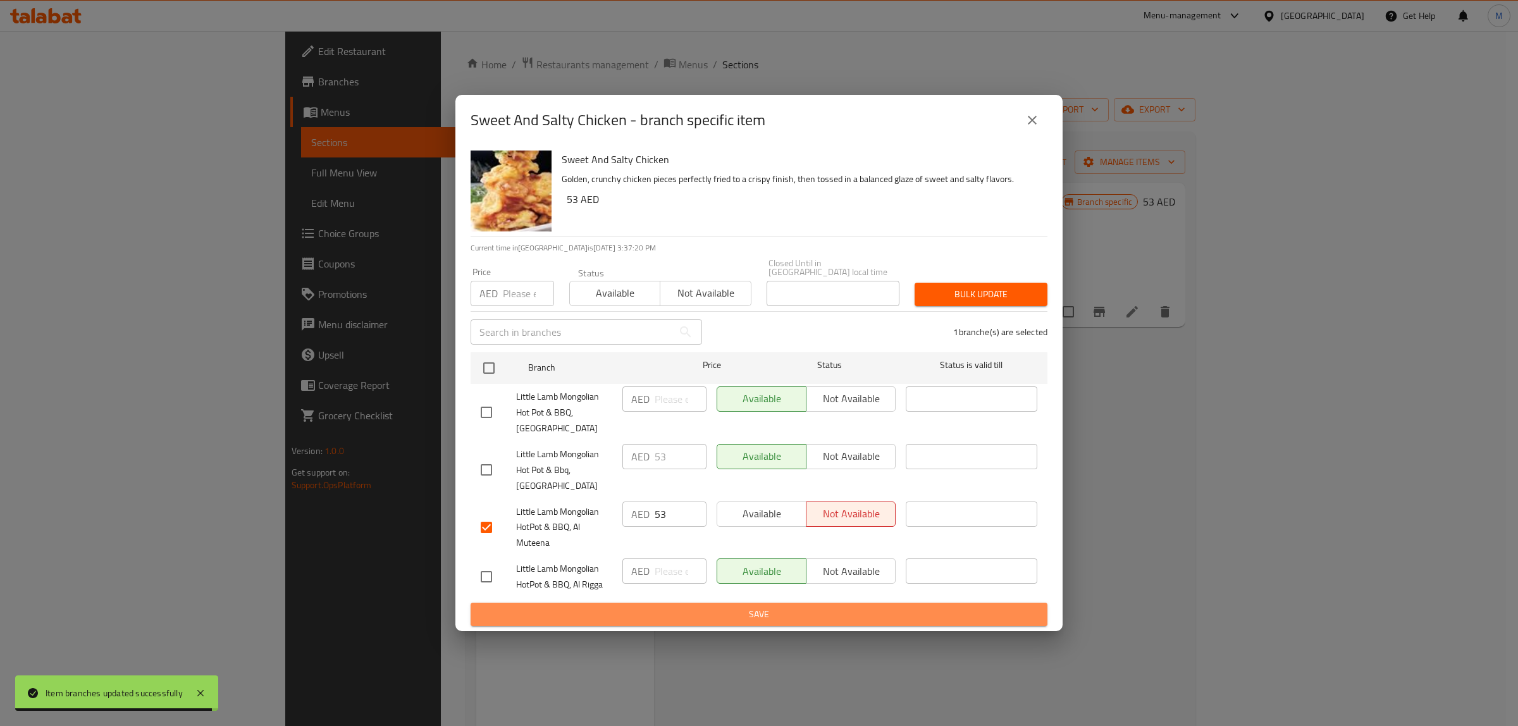
click at [824, 612] on span "Save" at bounding box center [759, 615] width 557 height 16
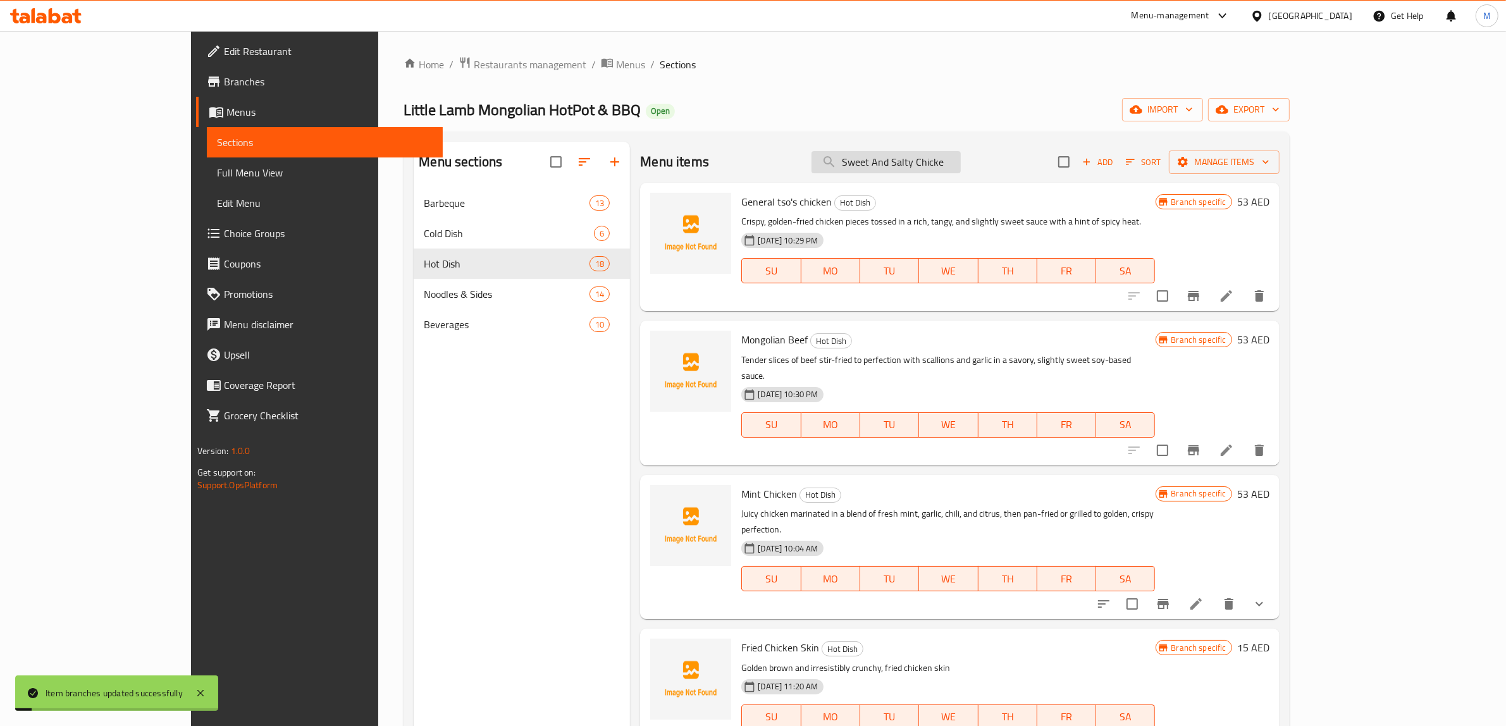
click at [961, 166] on input "Sweet And Salty Chicke" at bounding box center [886, 162] width 149 height 22
paste input "our Chicken"
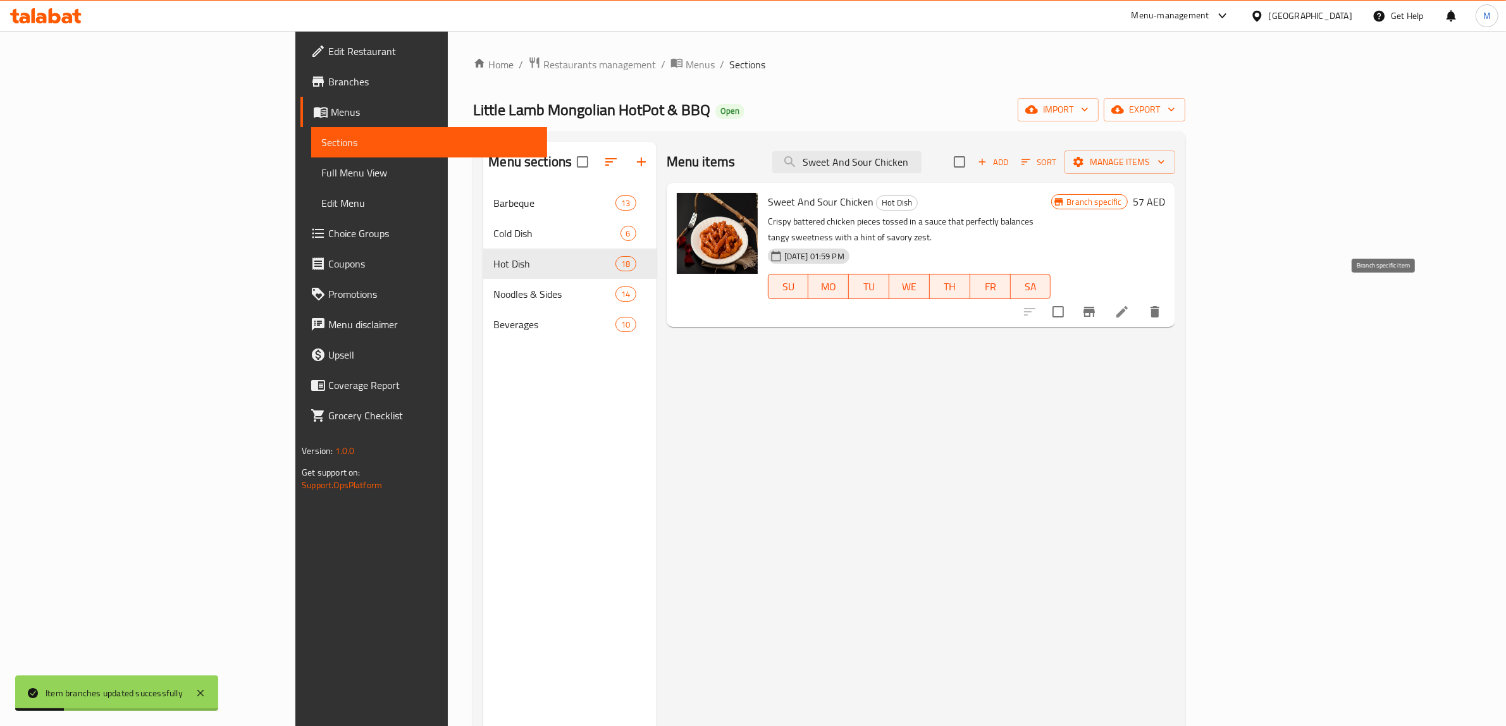
type input "Sweet And Sour Chicken"
click at [1097, 304] on icon "Branch-specific-item" at bounding box center [1089, 311] width 15 height 15
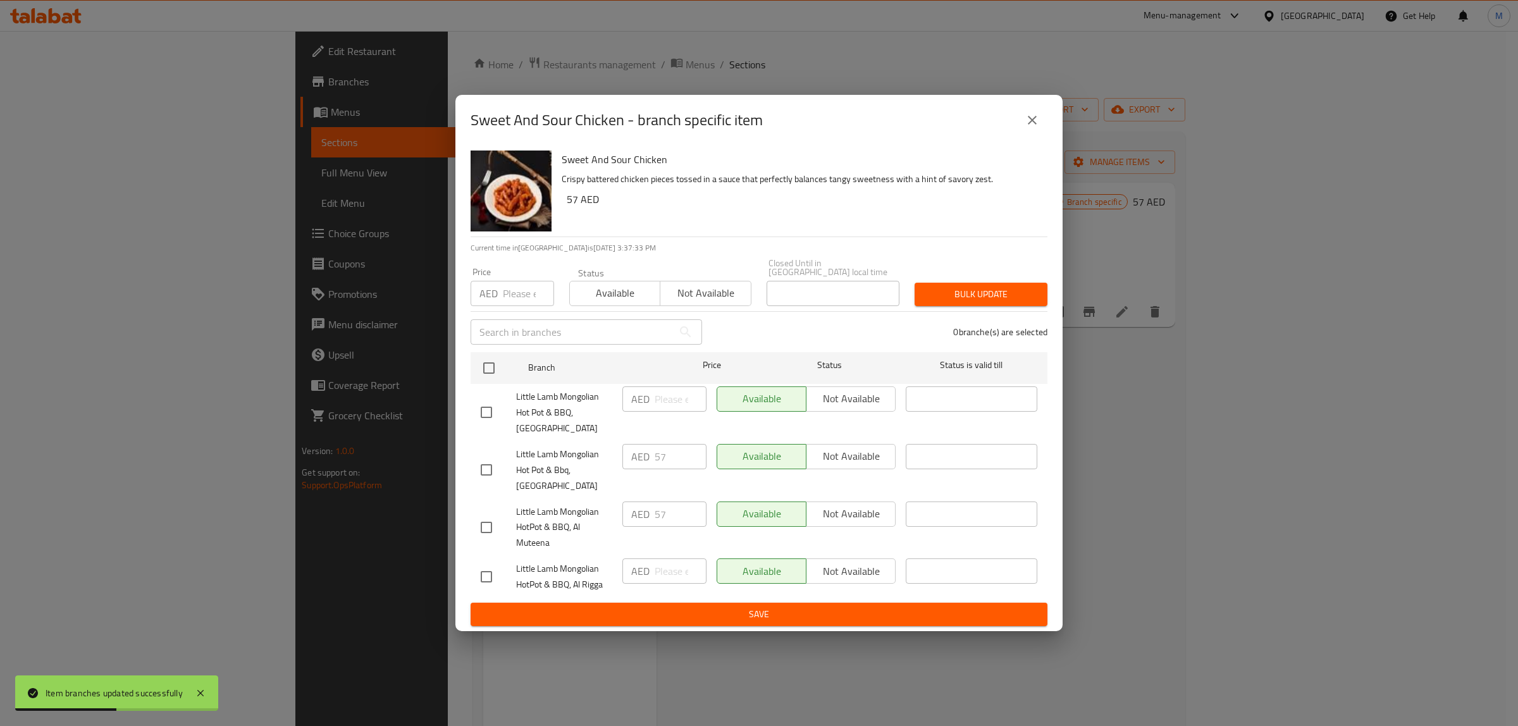
click at [497, 527] on input "checkbox" at bounding box center [486, 527] width 27 height 27
checkbox input "true"
click at [876, 507] on span "Not available" at bounding box center [851, 514] width 79 height 18
click at [816, 619] on span "Save" at bounding box center [759, 615] width 557 height 16
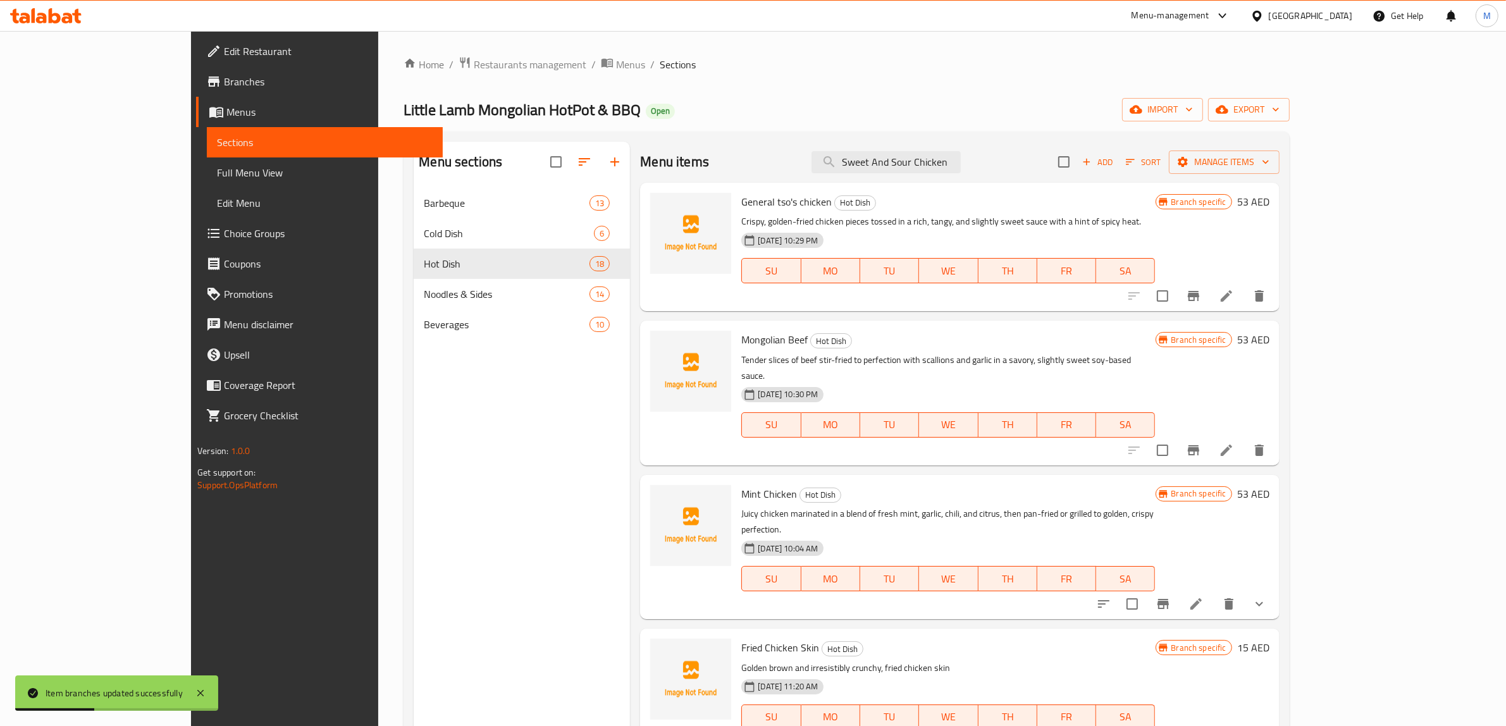
click at [975, 149] on div "Menu items Sweet And Sour Chicken Add Sort Manage items" at bounding box center [959, 162] width 639 height 41
click at [961, 161] on input "Sweet And Sour Chicken" at bounding box center [886, 162] width 149 height 22
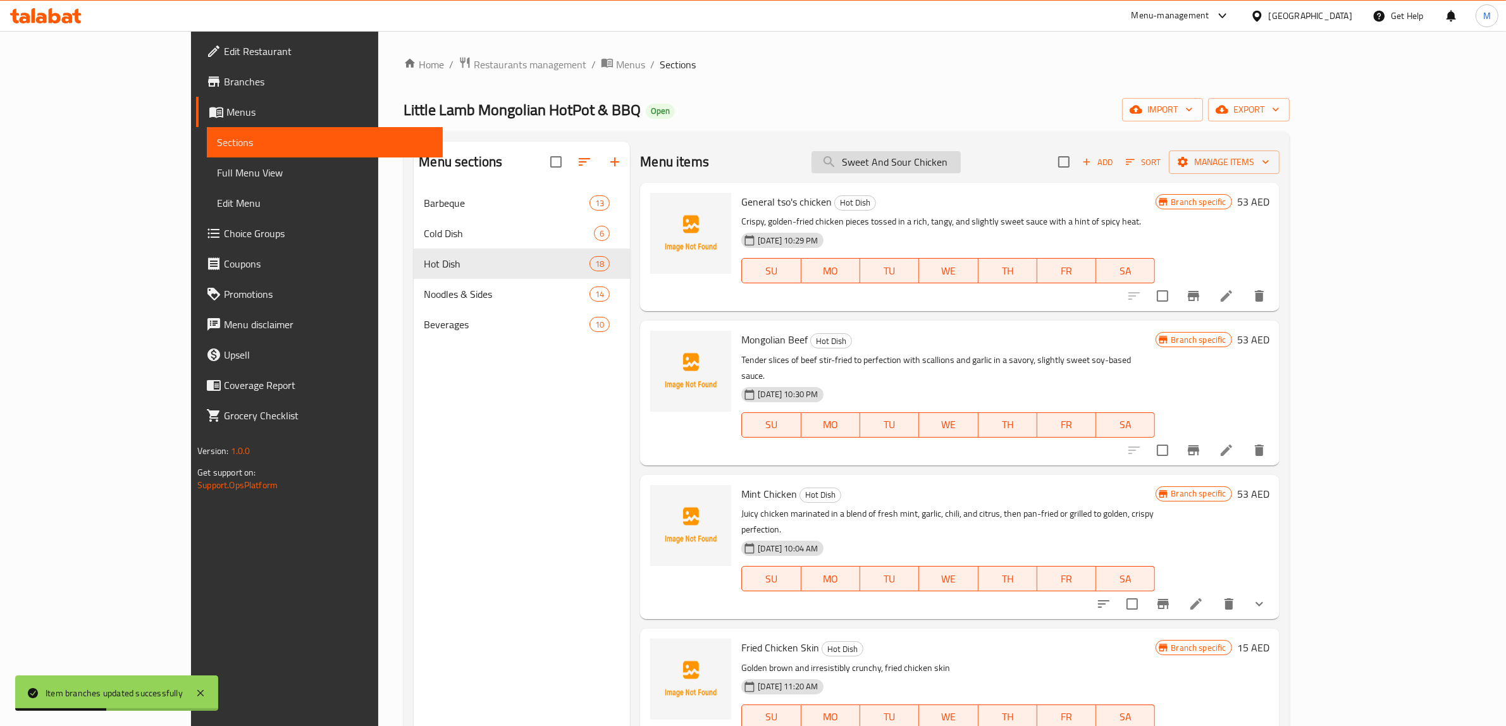
paste input "[GEOGRAPHIC_DATA]"
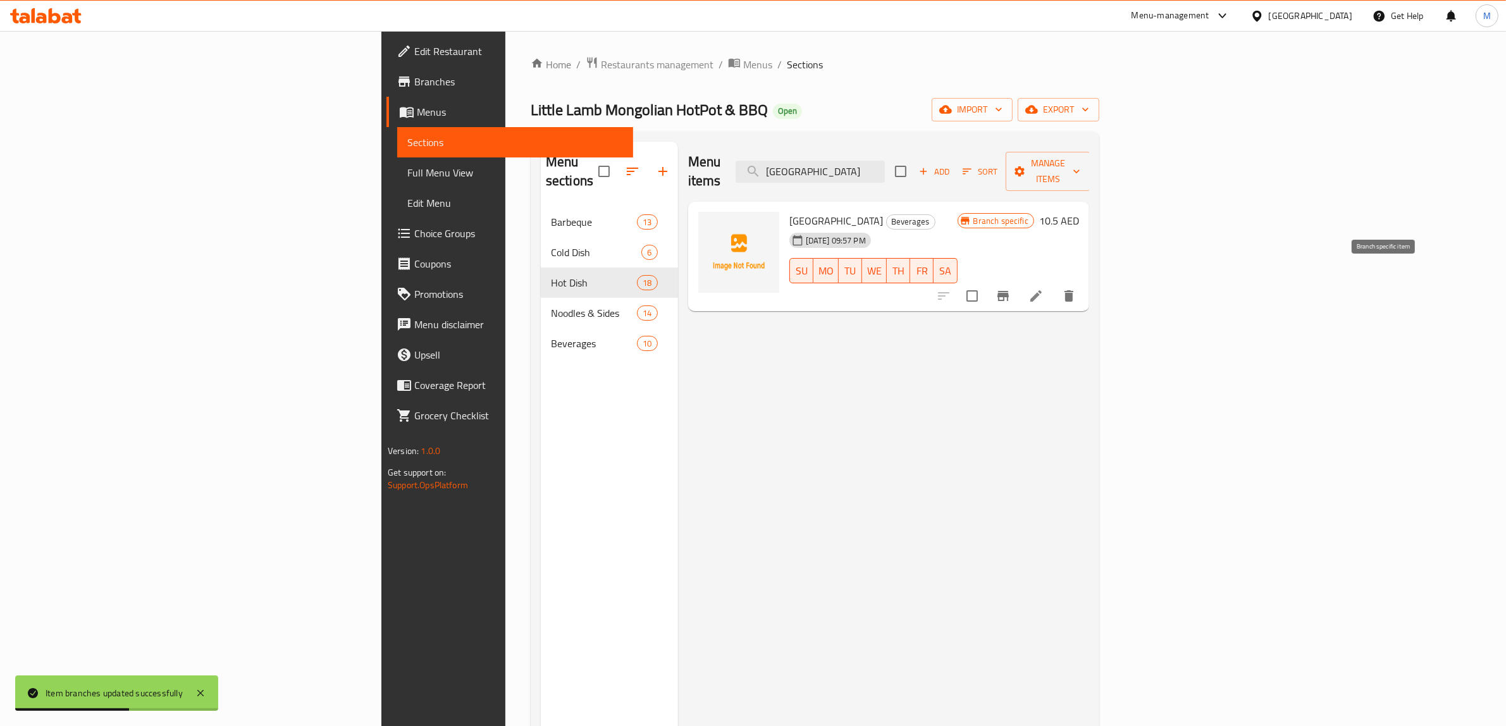
type input "[GEOGRAPHIC_DATA]"
click at [1011, 288] on icon "Branch-specific-item" at bounding box center [1003, 295] width 15 height 15
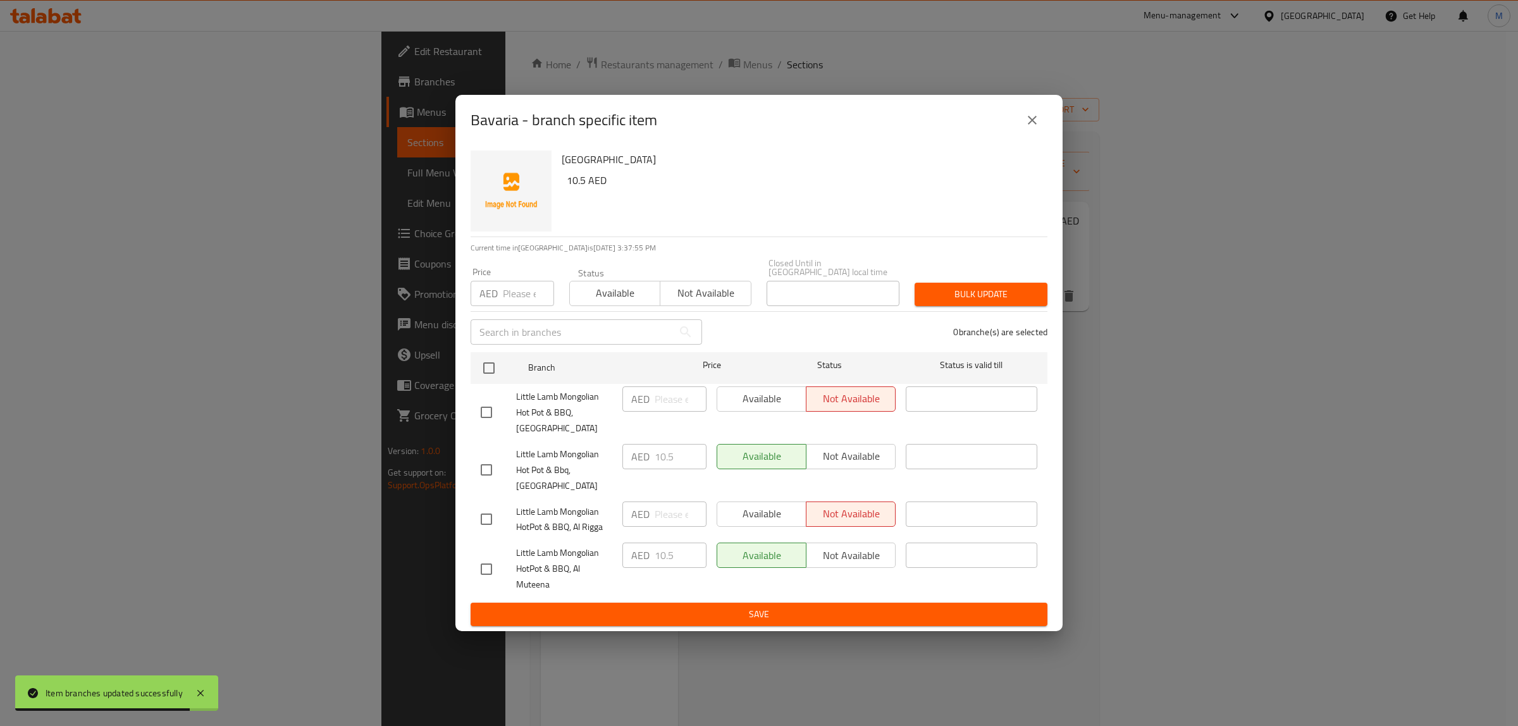
click at [507, 579] on div at bounding box center [498, 569] width 35 height 27
click at [486, 577] on input "checkbox" at bounding box center [486, 569] width 27 height 27
checkbox input "true"
click at [862, 557] on span "Not available" at bounding box center [851, 556] width 79 height 18
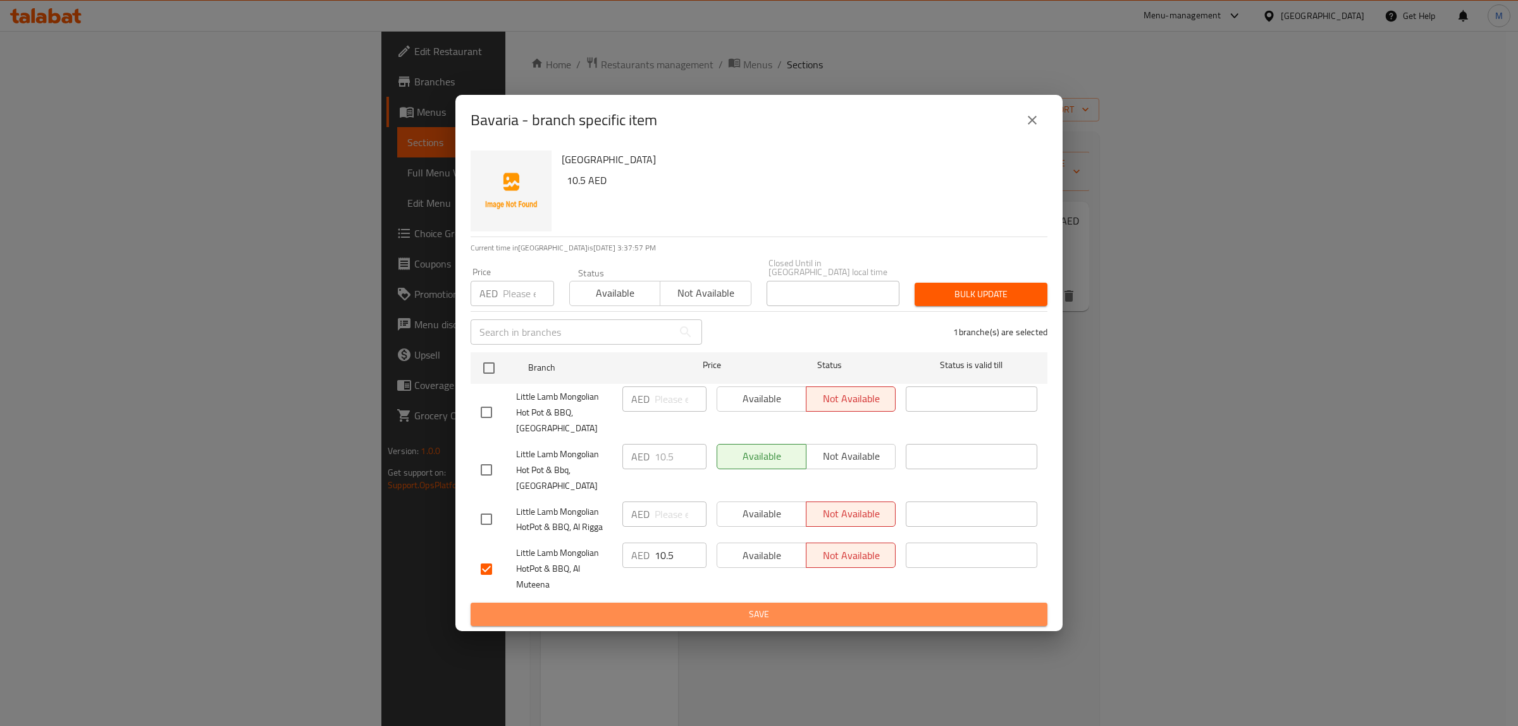
click at [826, 612] on span "Save" at bounding box center [759, 615] width 557 height 16
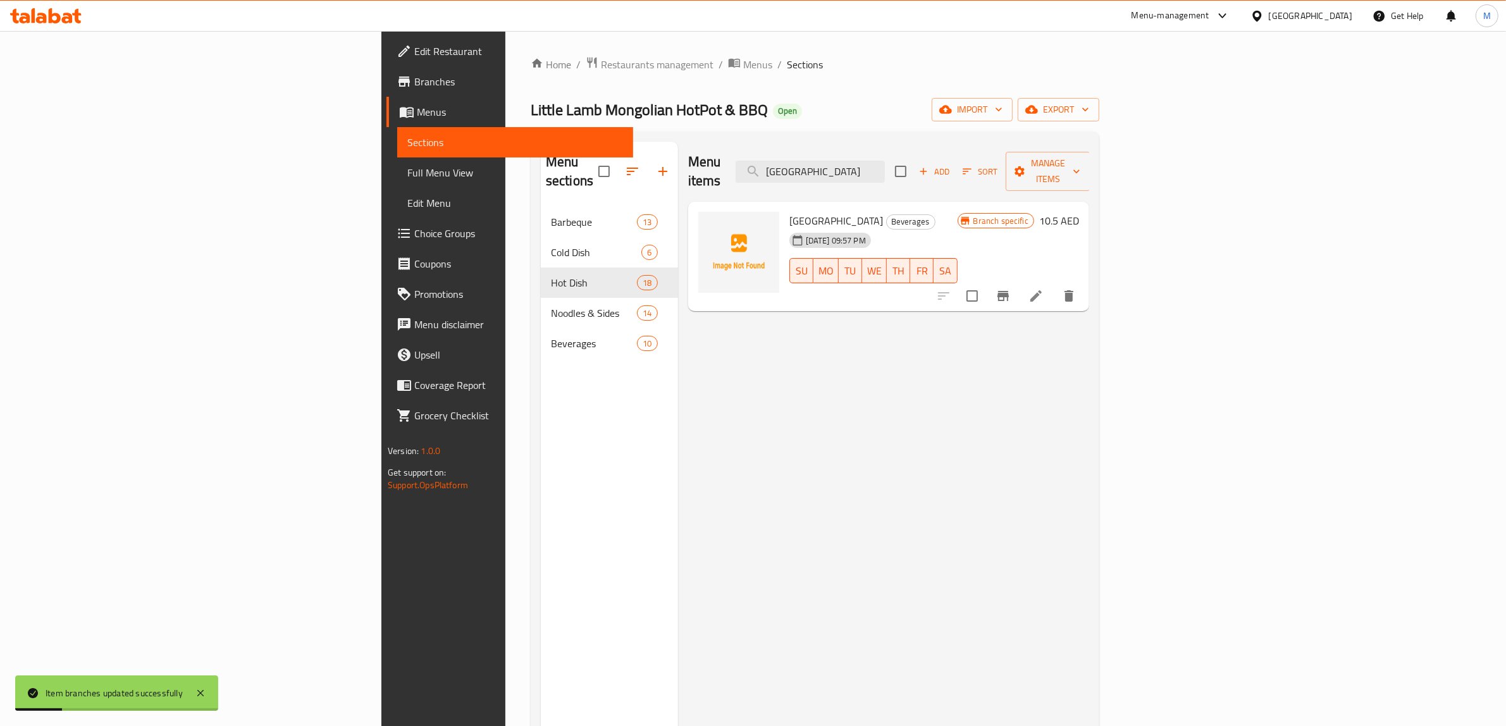
click at [970, 175] on div "Menu items Bavaria Add Sort Manage items" at bounding box center [888, 172] width 401 height 60
click at [971, 174] on div "Menu items Bavaria Add Sort Manage items" at bounding box center [888, 172] width 401 height 60
click at [885, 168] on input "[GEOGRAPHIC_DATA]" at bounding box center [810, 172] width 149 height 22
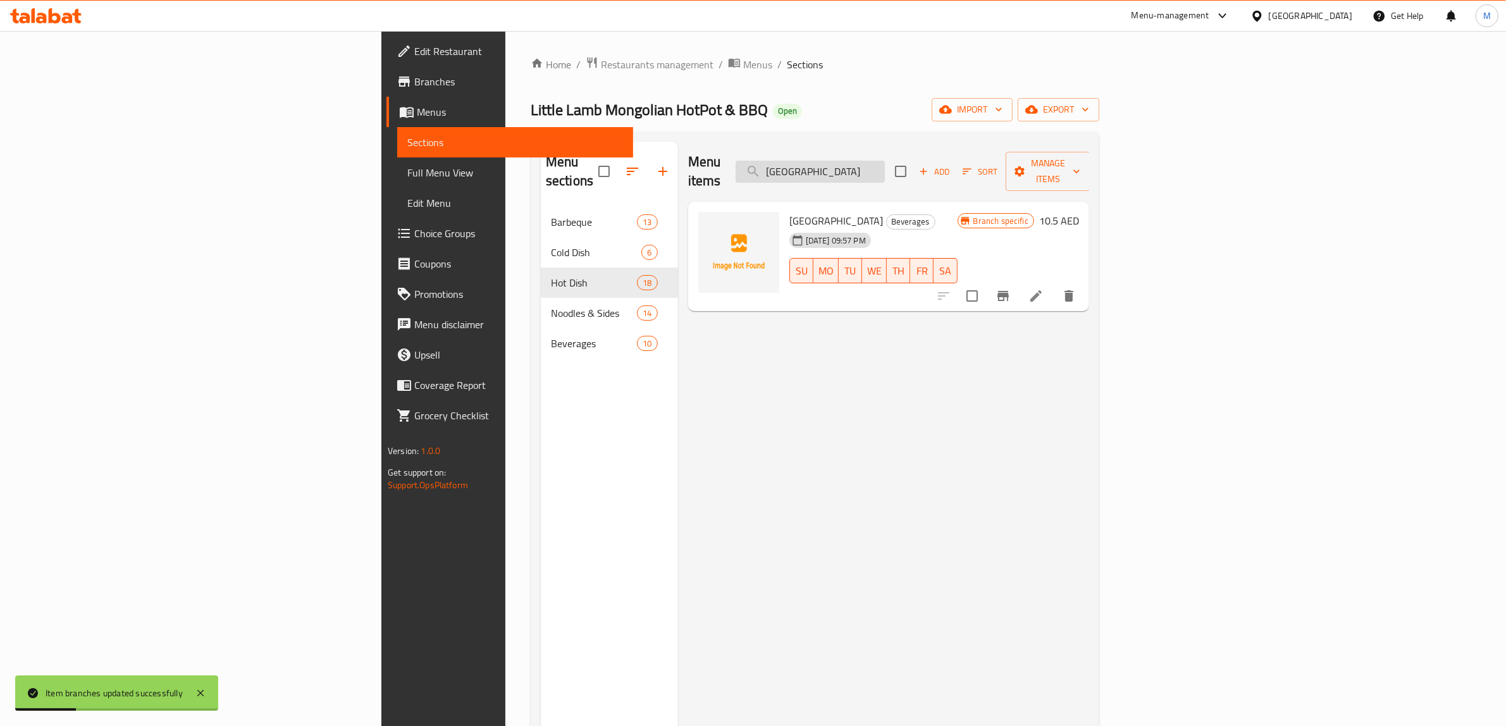
click at [885, 168] on input "[GEOGRAPHIC_DATA]" at bounding box center [810, 172] width 149 height 22
paste input "Peach Sparkling Water"
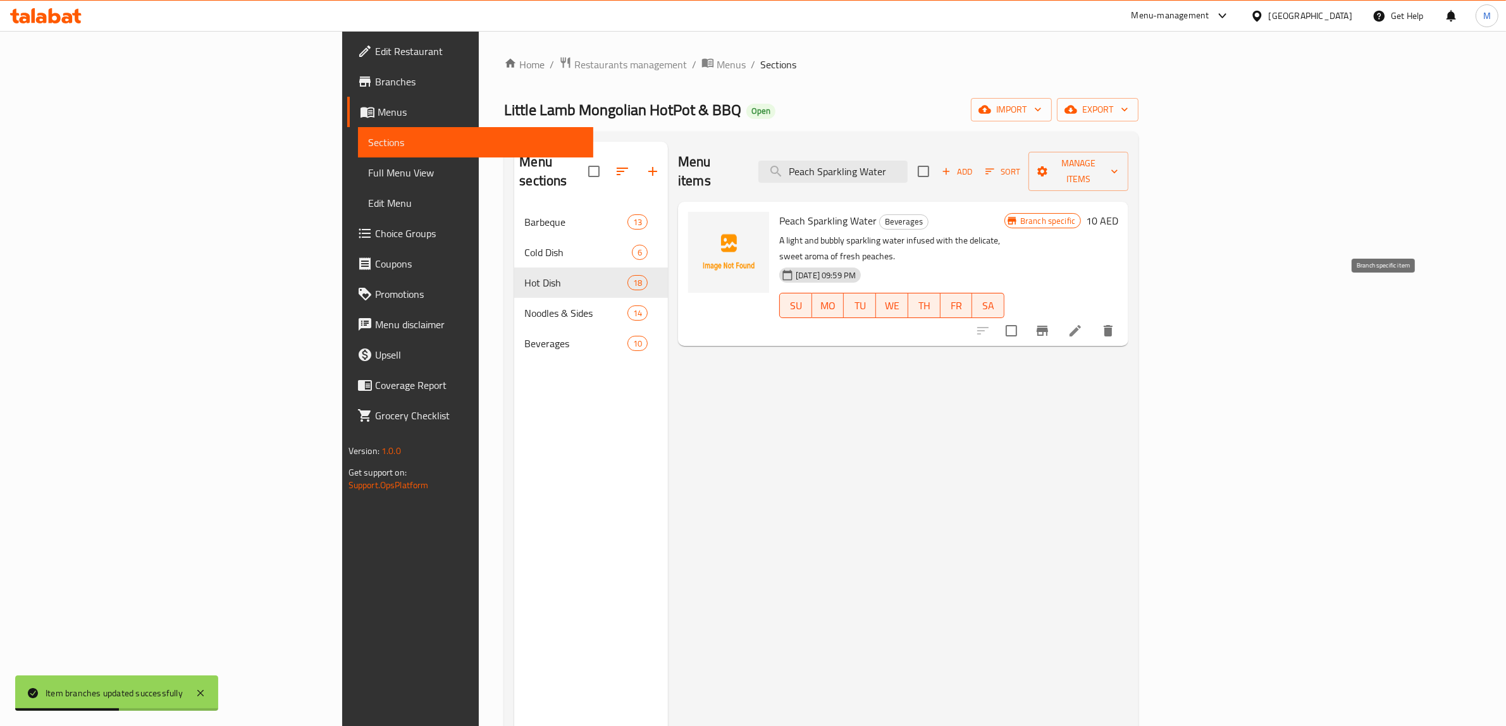
type input "Peach Sparkling Water"
click at [1050, 323] on icon "Branch-specific-item" at bounding box center [1042, 330] width 15 height 15
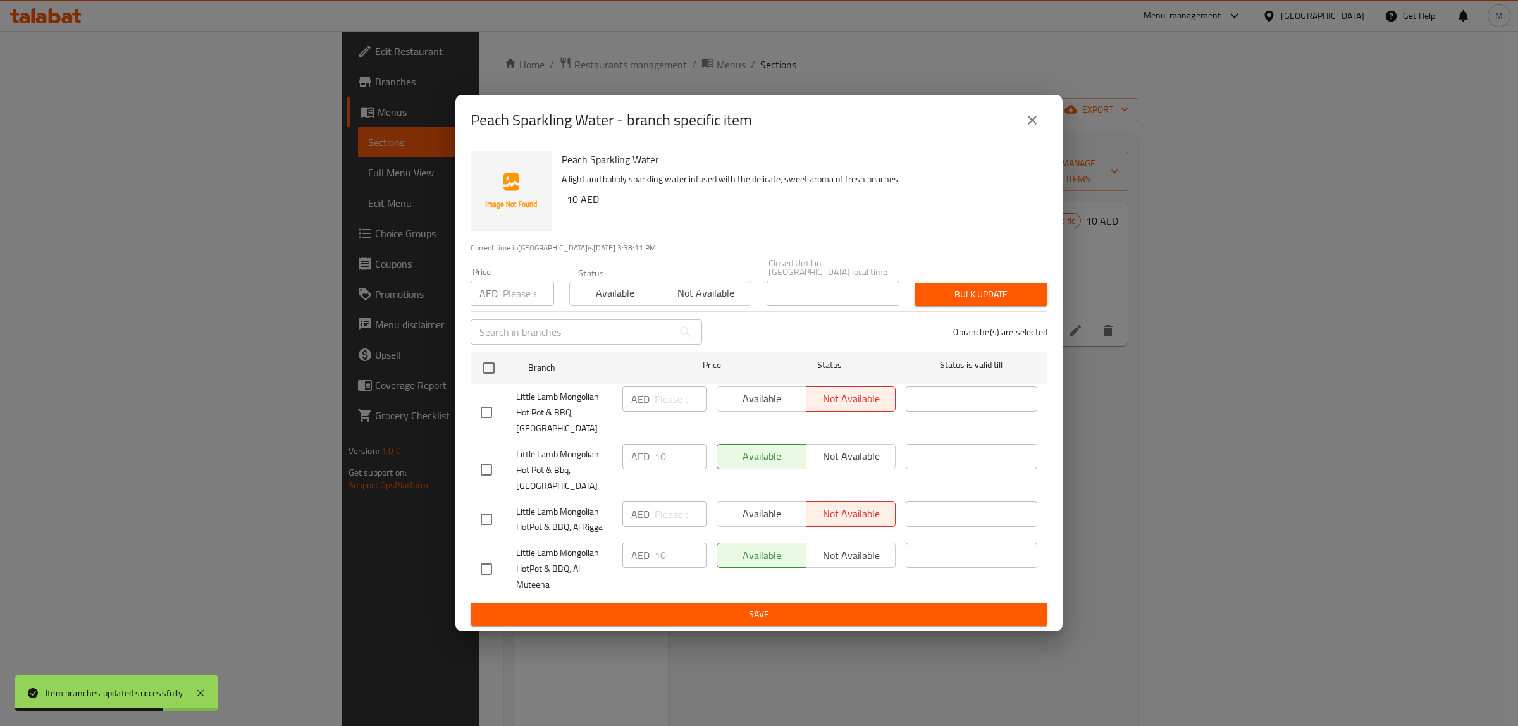
click at [492, 571] on input "checkbox" at bounding box center [486, 569] width 27 height 27
checkbox input "true"
click at [845, 548] on span "Not available" at bounding box center [851, 556] width 79 height 18
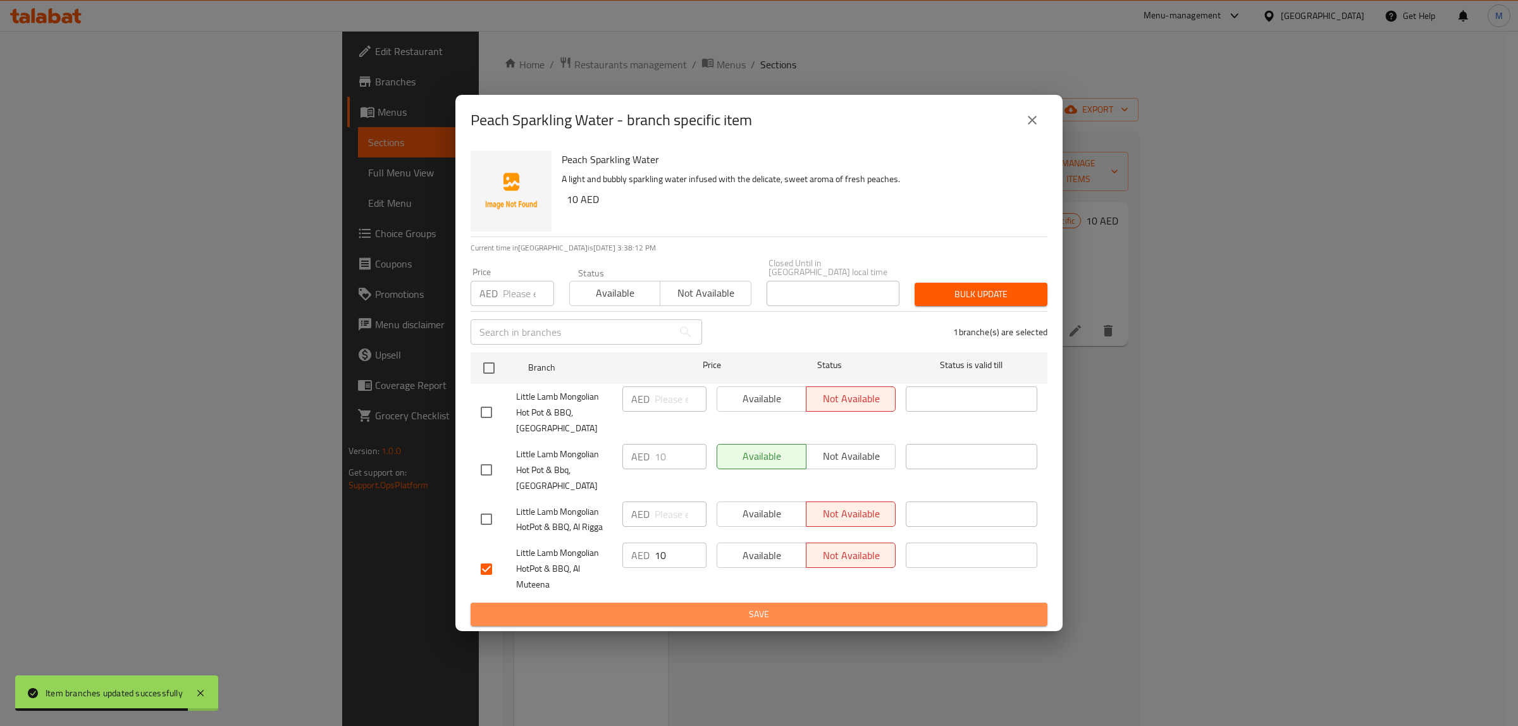
click at [824, 612] on span "Save" at bounding box center [759, 615] width 557 height 16
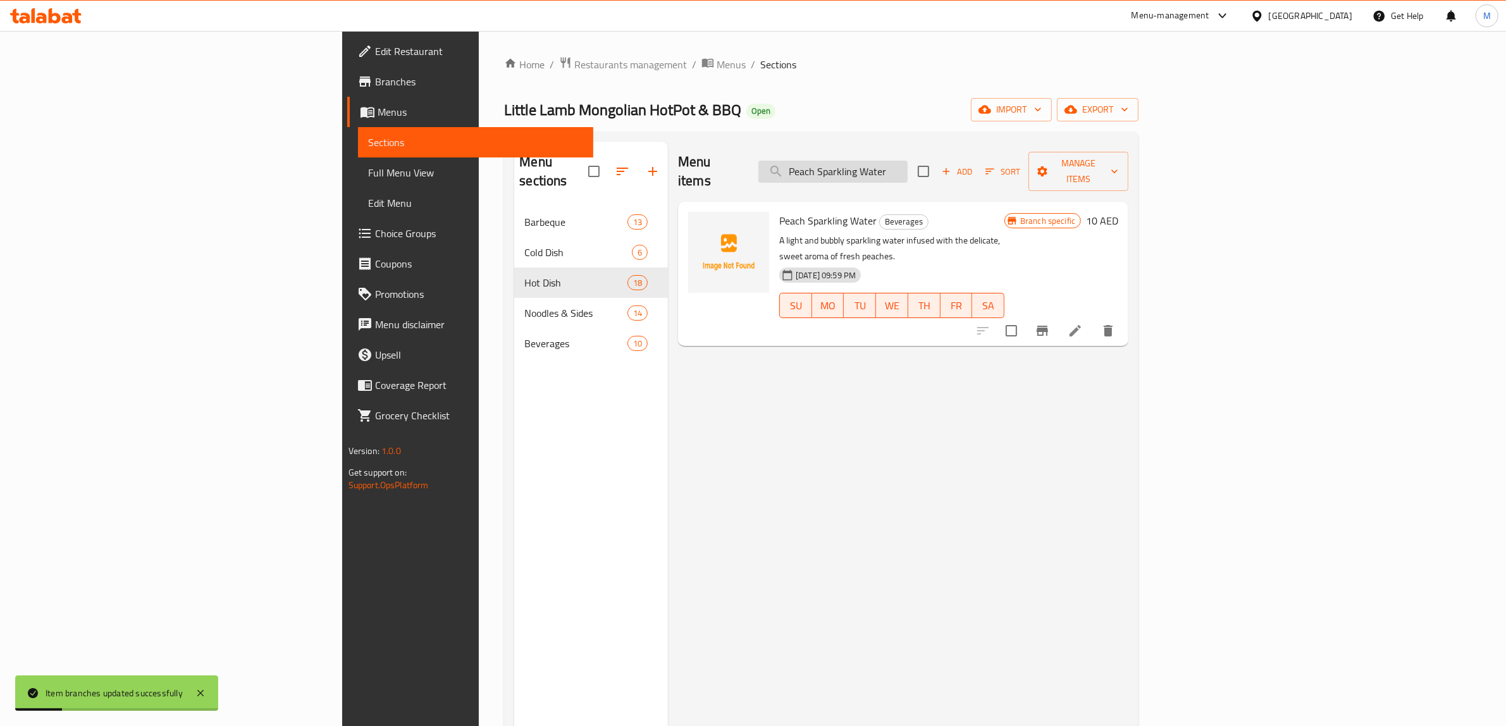
click at [908, 168] on input "Peach Sparkling Water" at bounding box center [833, 172] width 149 height 22
paste input "Grape Juice"
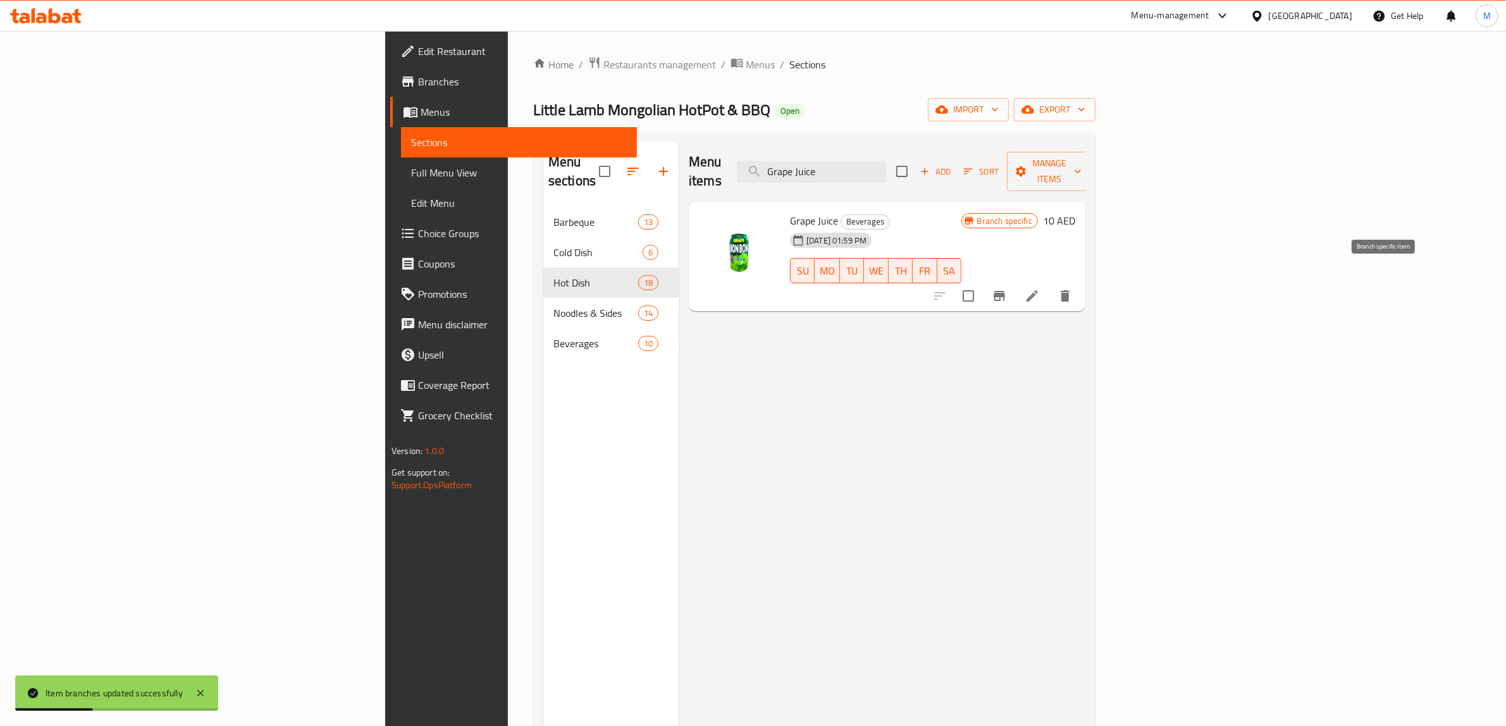
type input "Grape Juice"
click at [1007, 288] on icon "Branch-specific-item" at bounding box center [999, 295] width 15 height 15
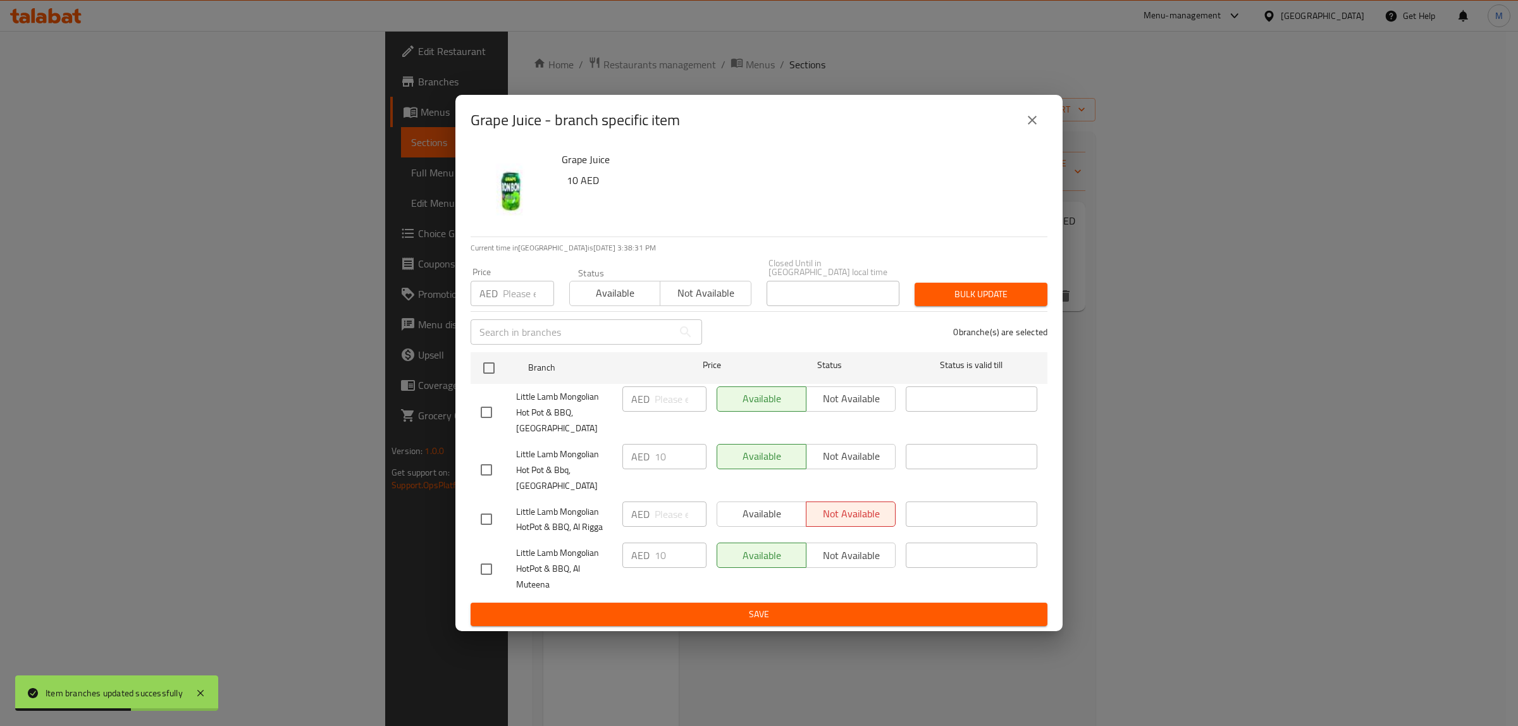
click at [469, 573] on div "Grape Juice 10 AED Current time in United Arab Emirates is 15 Aug 2025 3:38:31 …" at bounding box center [758, 389] width 607 height 486
click at [492, 574] on input "checkbox" at bounding box center [486, 569] width 27 height 27
checkbox input "true"
click at [830, 554] on span "Not available" at bounding box center [851, 556] width 79 height 18
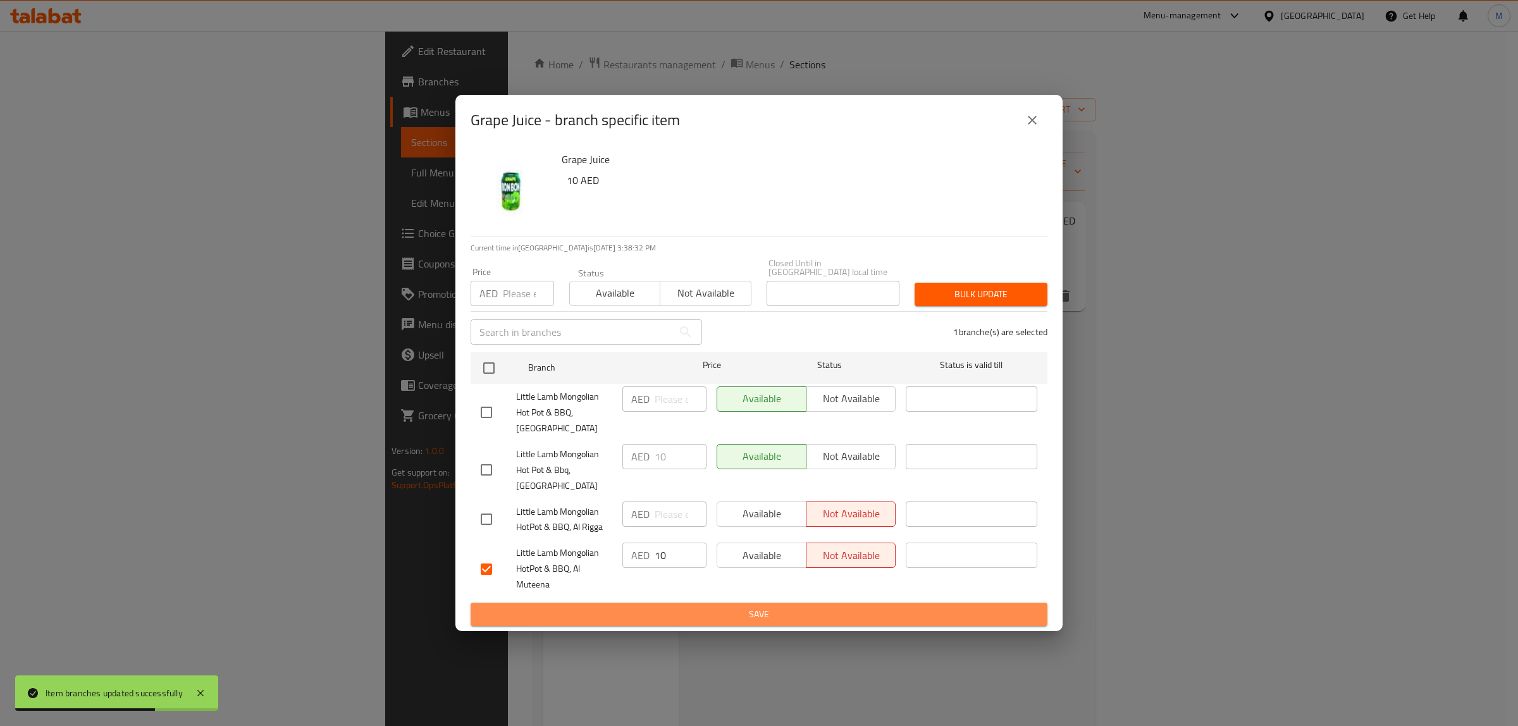
click at [798, 624] on button "Save" at bounding box center [759, 614] width 577 height 23
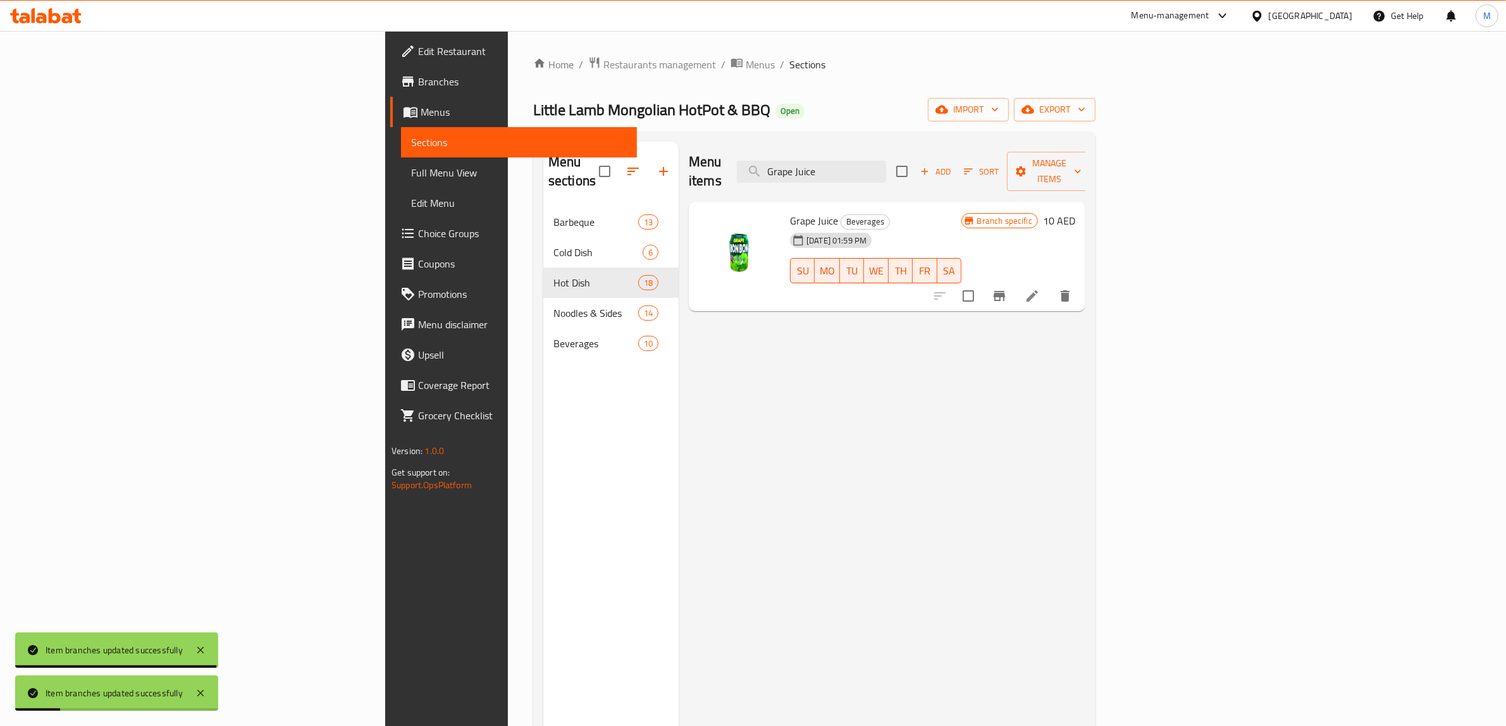
click at [982, 149] on div "Menu items Grape Juice Add Sort Manage items" at bounding box center [887, 172] width 397 height 60
click at [886, 165] on input "Grape Juice" at bounding box center [811, 172] width 149 height 22
paste input "Handmade Yogurt"
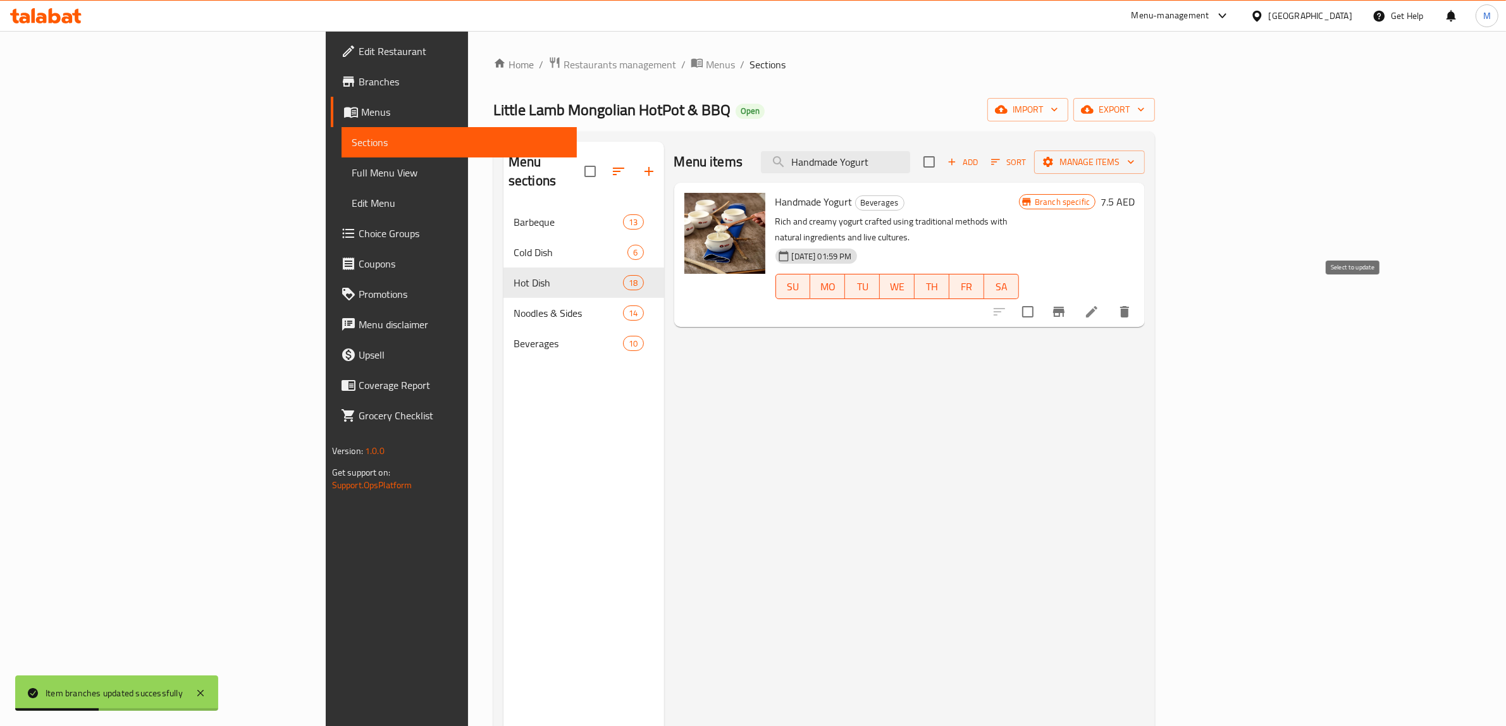
type input "Handmade Yogurt"
click at [1074, 300] on button "Branch-specific-item" at bounding box center [1059, 312] width 30 height 30
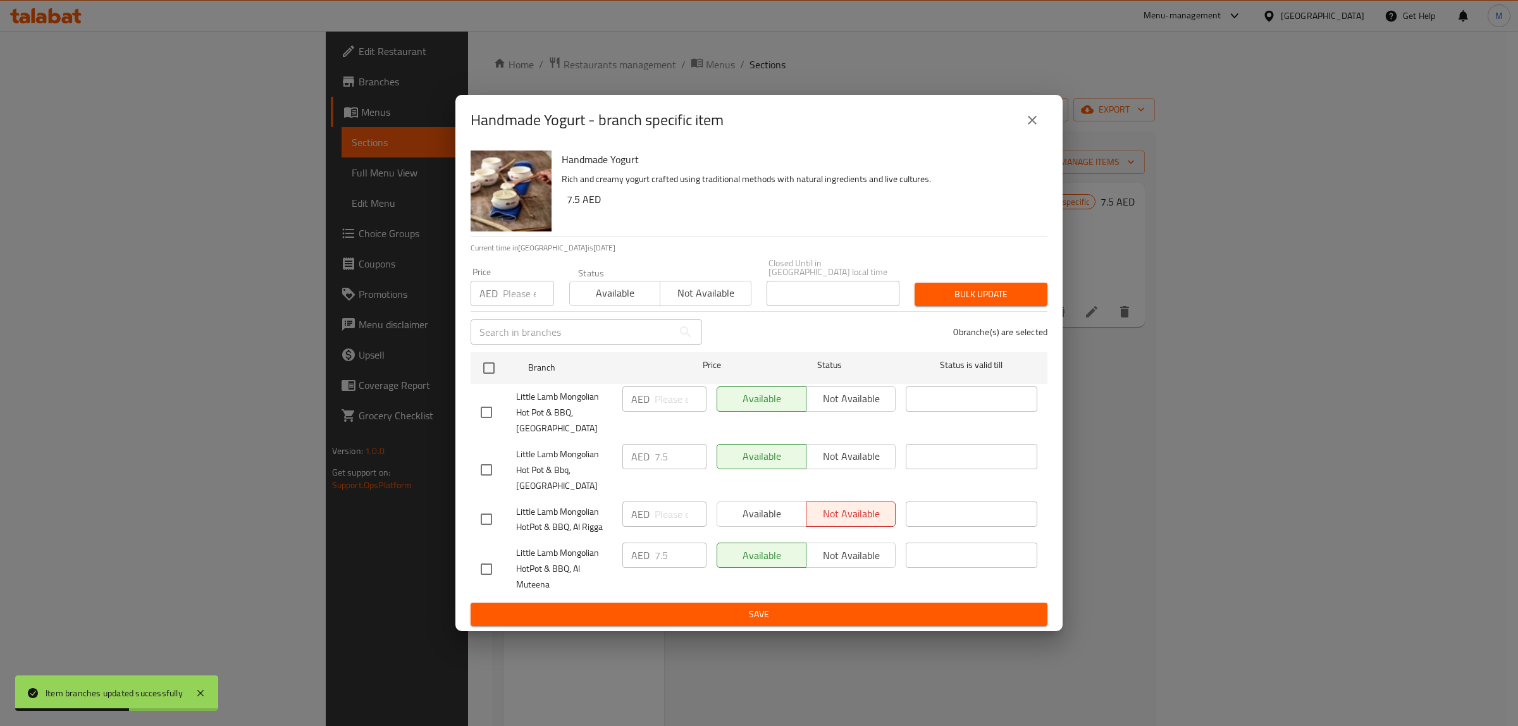
click at [517, 565] on span "Little Lamb Mongolian HotPot & BBQ, Al Muteena" at bounding box center [564, 568] width 96 height 47
drag, startPoint x: 475, startPoint y: 573, endPoint x: 525, endPoint y: 573, distance: 50.0
click at [474, 573] on input "checkbox" at bounding box center [486, 569] width 27 height 27
checkbox input "true"
click at [849, 557] on span "Not available" at bounding box center [851, 556] width 79 height 18
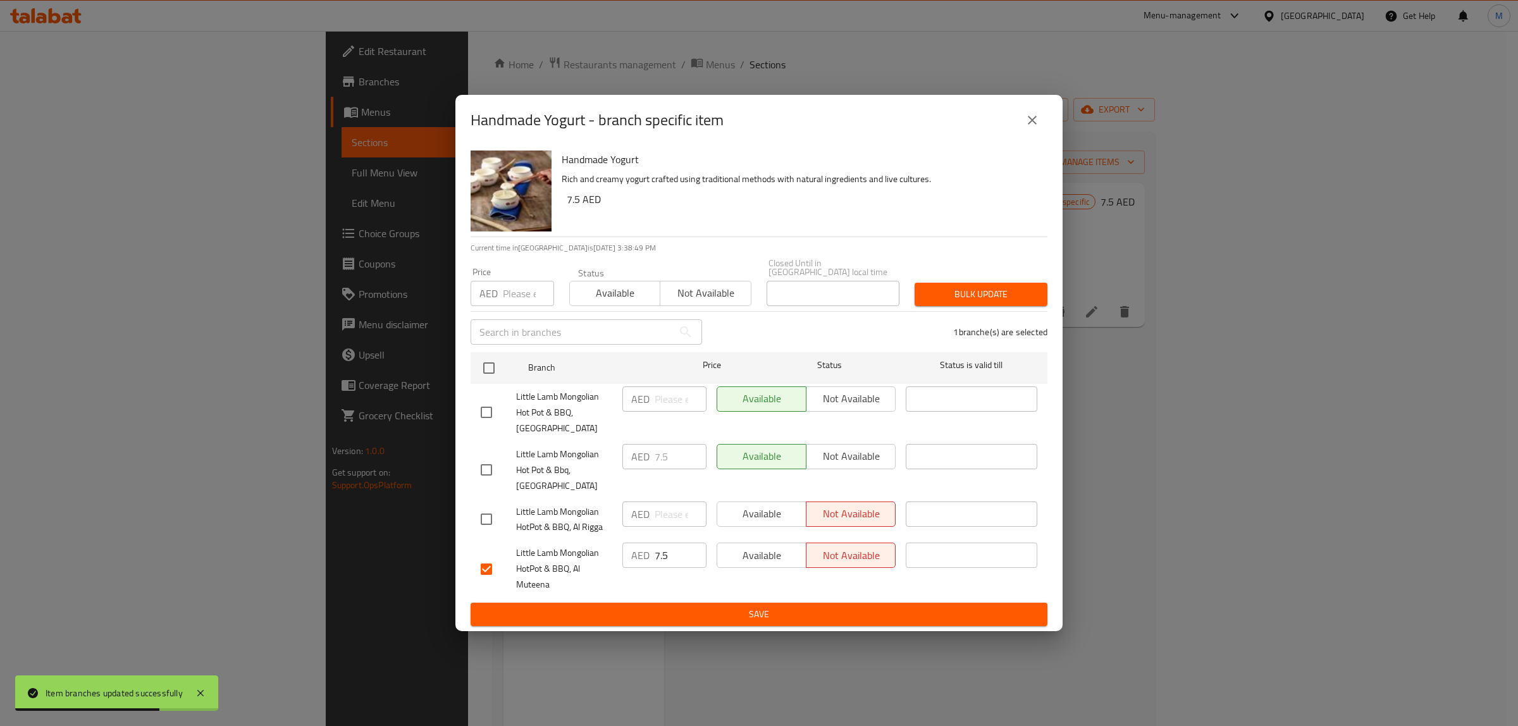
click at [808, 617] on span "Save" at bounding box center [759, 615] width 557 height 16
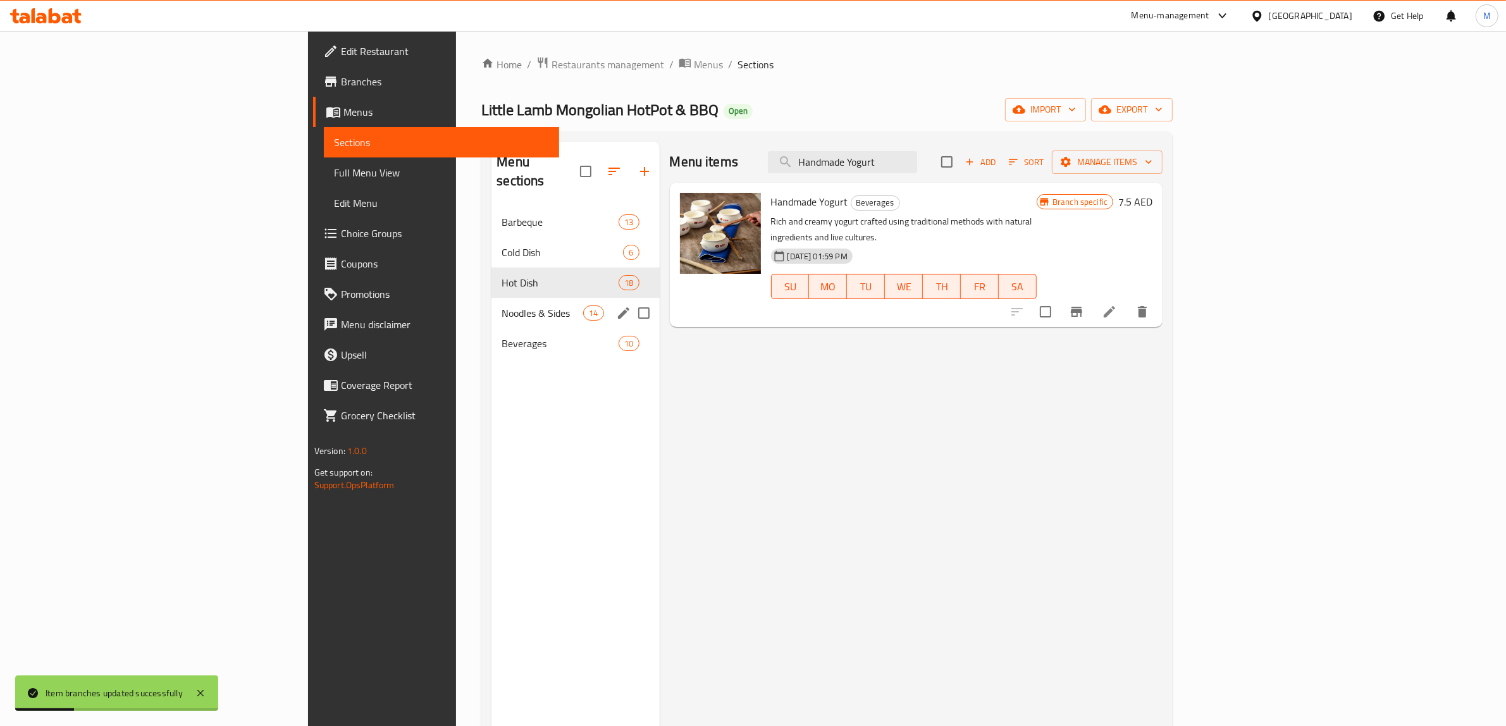
click at [502, 306] on span "Noodles & Sides" at bounding box center [543, 313] width 82 height 15
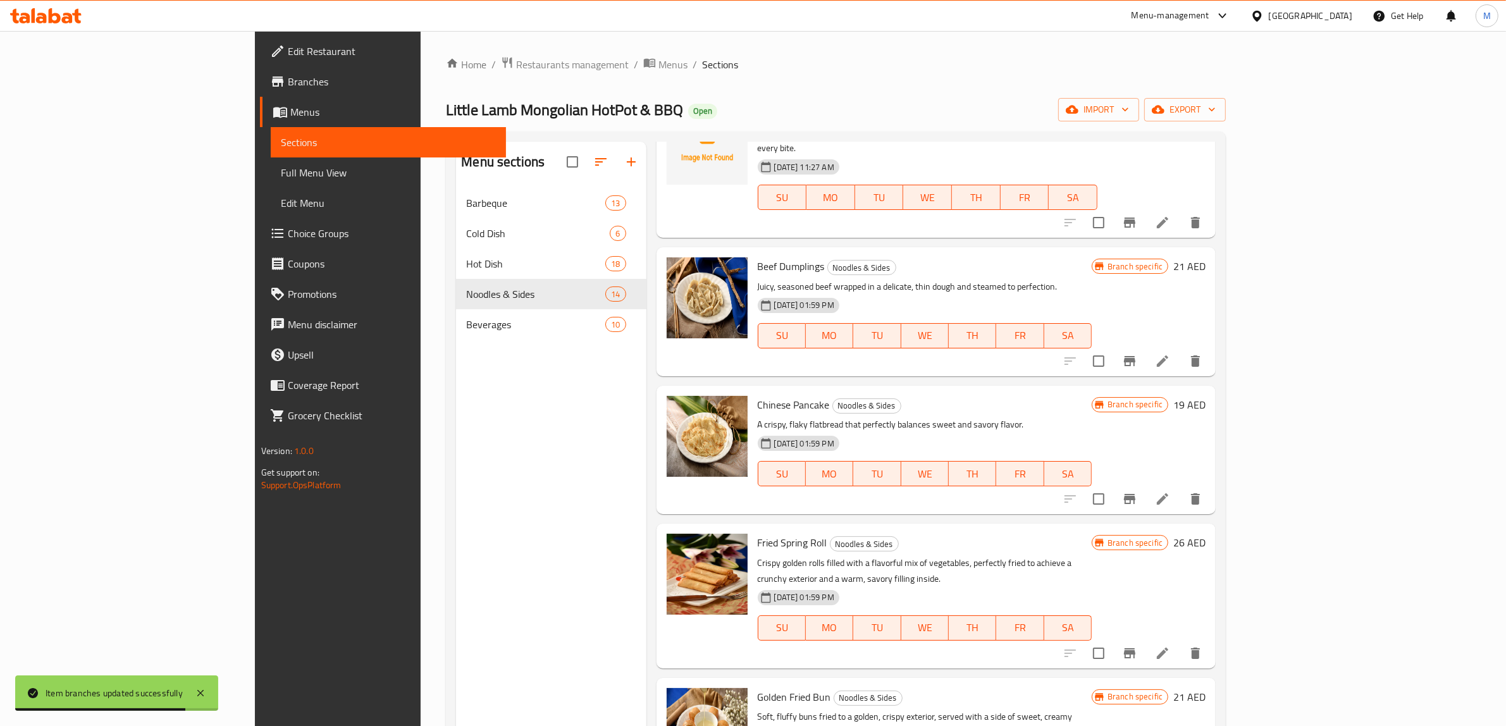
scroll to position [395, 0]
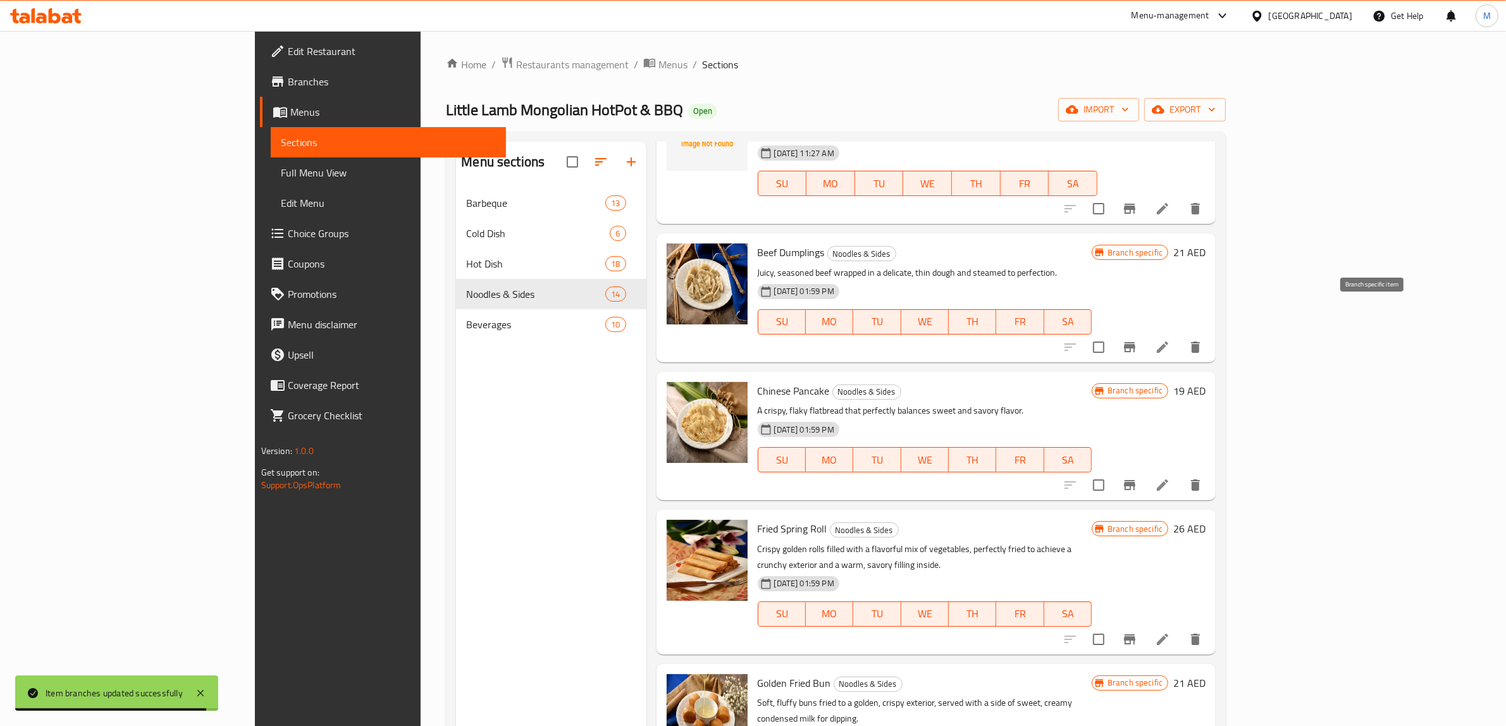
click at [1137, 340] on icon "Branch-specific-item" at bounding box center [1129, 347] width 15 height 15
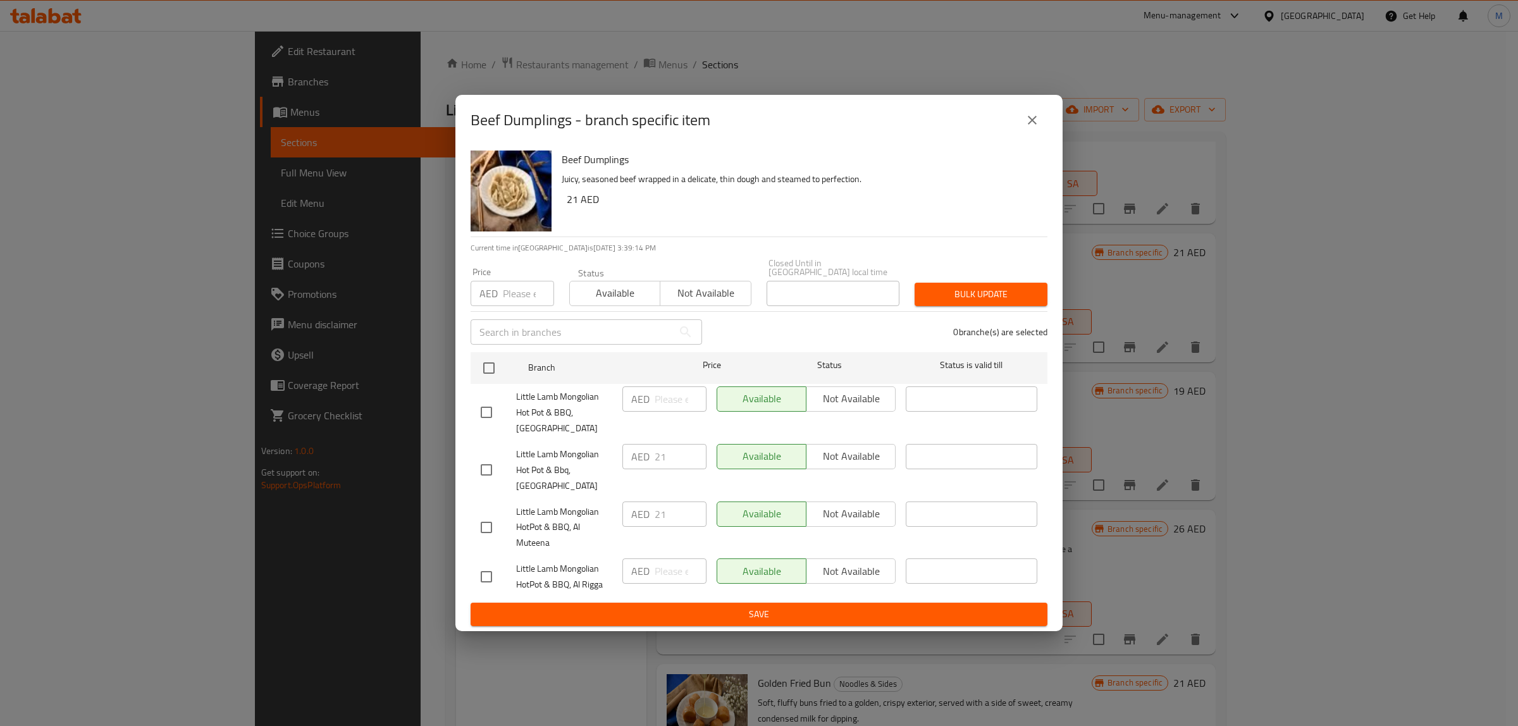
click at [488, 533] on input "checkbox" at bounding box center [486, 527] width 27 height 27
checkbox input "true"
click at [819, 519] on span "Not available" at bounding box center [851, 514] width 79 height 18
click at [814, 625] on div "Beef Dumplings Juicy, seasoned beef wrapped in a delicate, thin dough and steam…" at bounding box center [758, 389] width 607 height 486
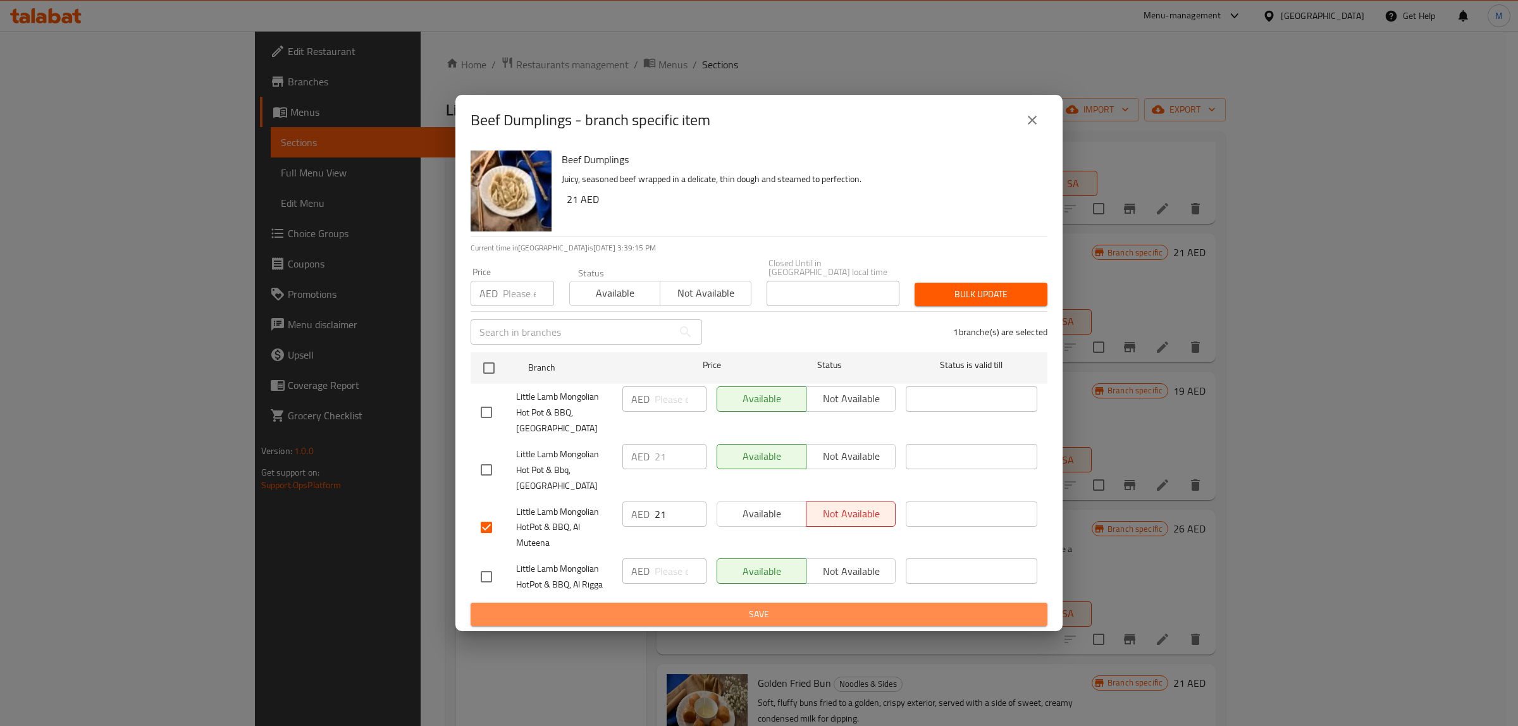
click at [821, 618] on span "Save" at bounding box center [759, 615] width 557 height 16
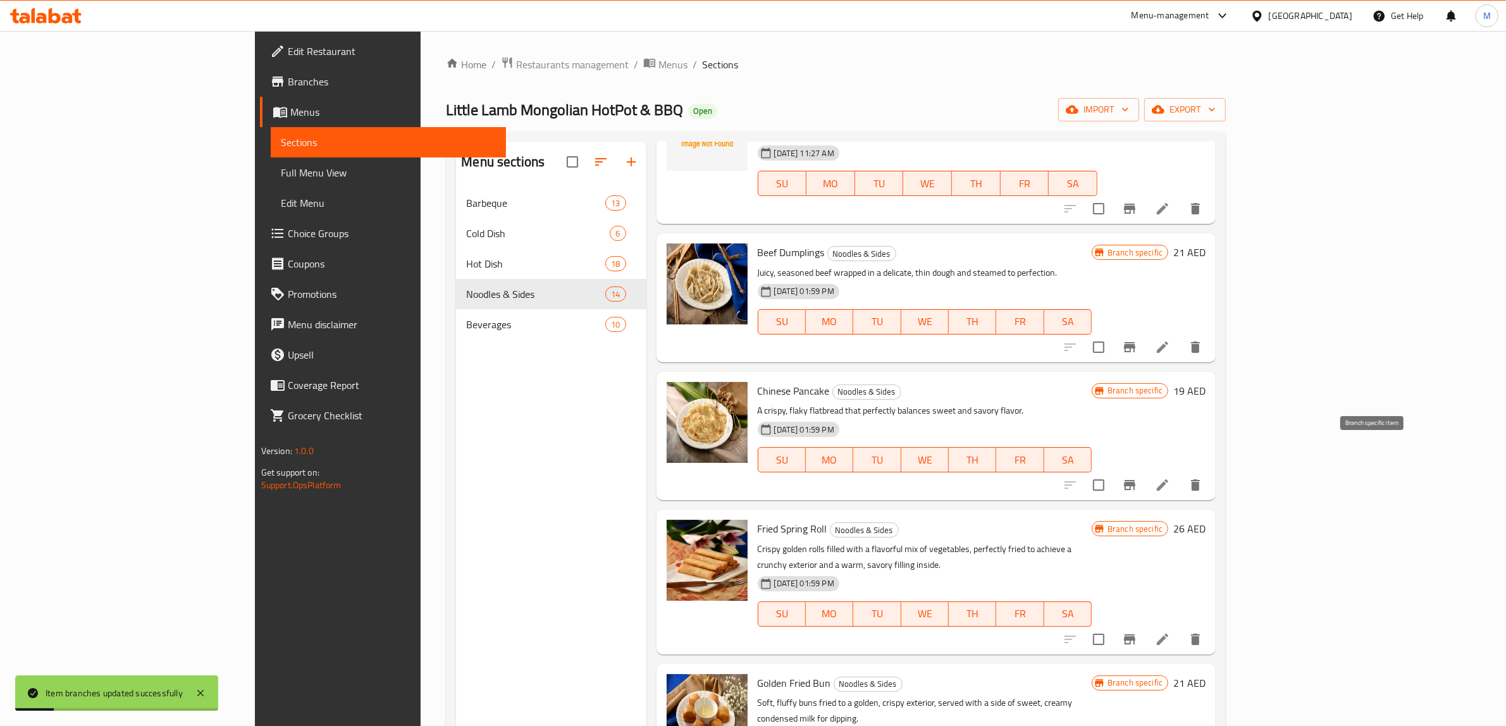
click at [1145, 470] on button "Branch-specific-item" at bounding box center [1130, 485] width 30 height 30
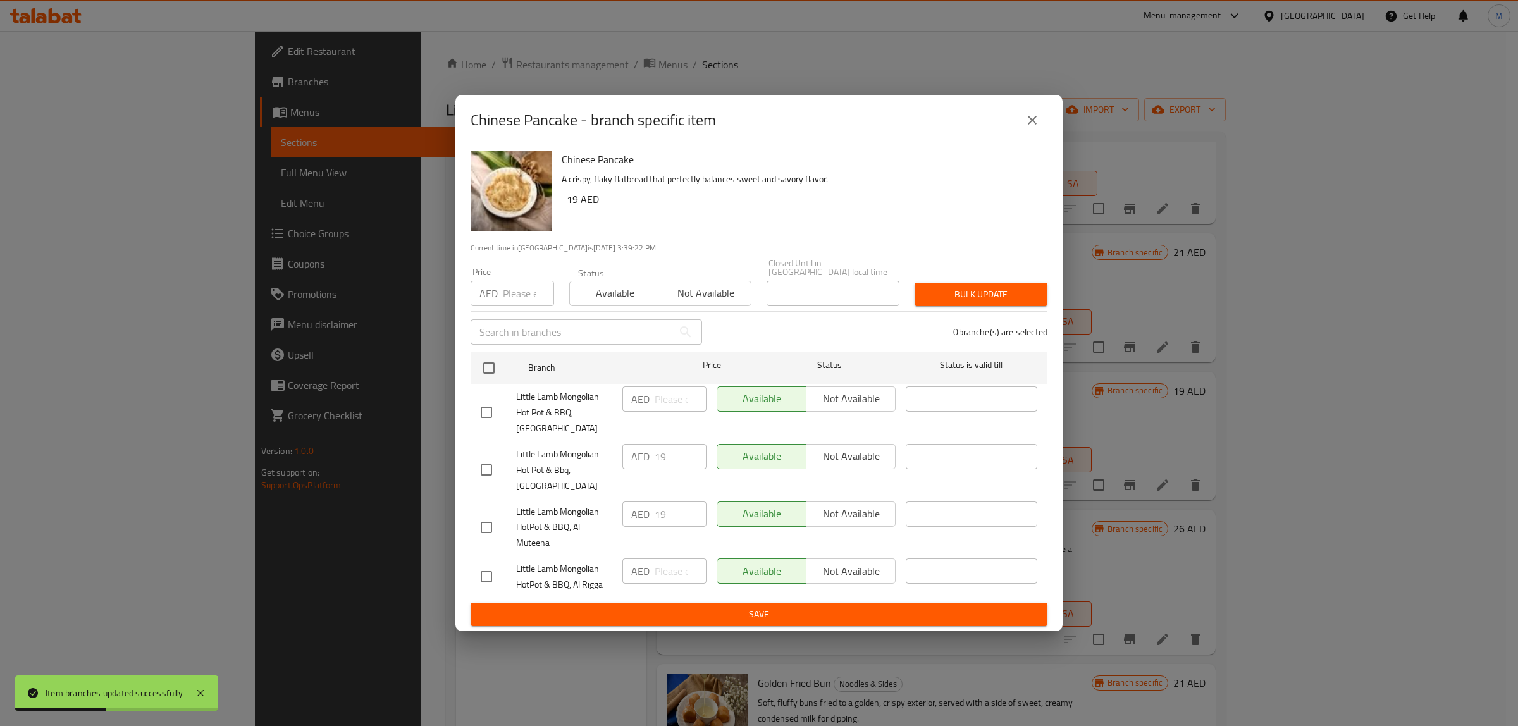
click at [485, 529] on input "checkbox" at bounding box center [486, 527] width 27 height 27
checkbox input "true"
click at [878, 514] on span "Not available" at bounding box center [851, 514] width 79 height 18
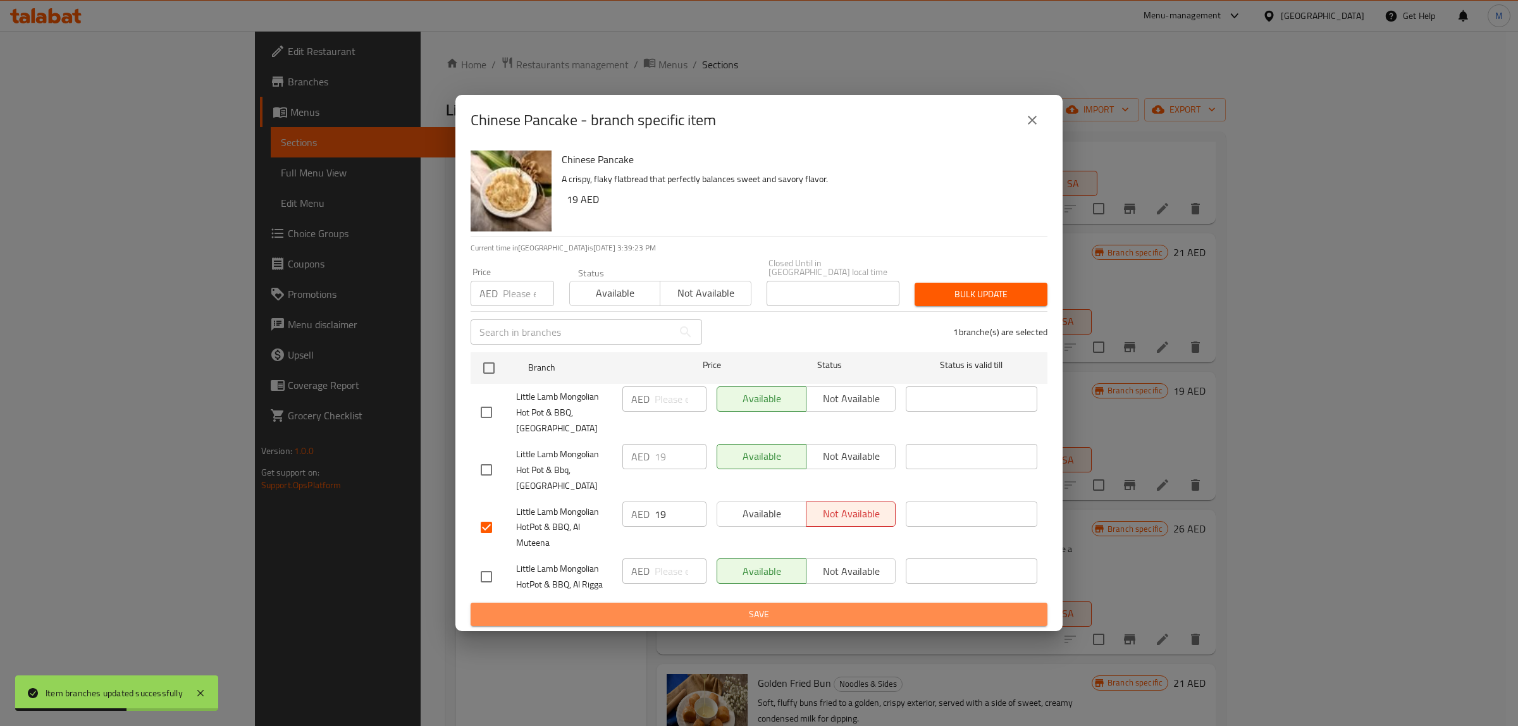
click at [852, 609] on span "Save" at bounding box center [759, 615] width 557 height 16
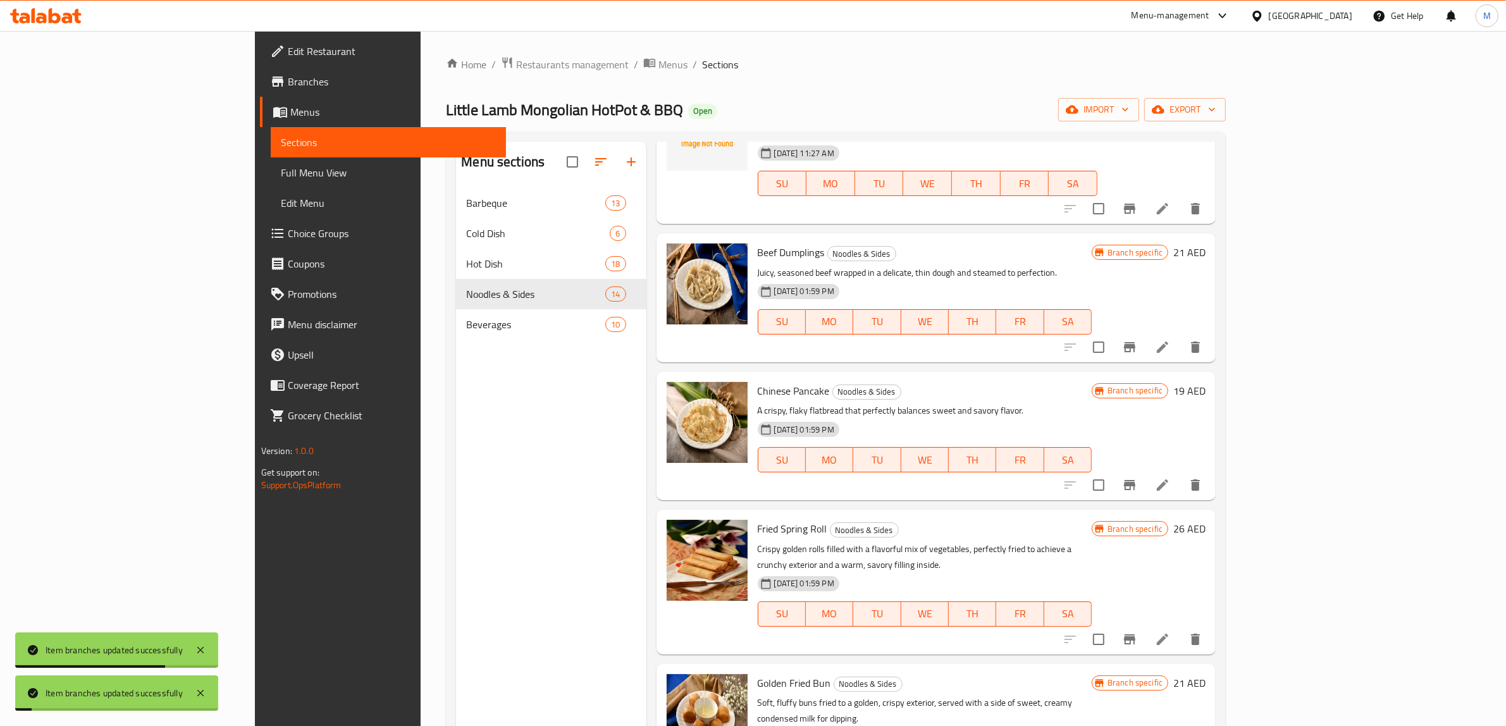
scroll to position [554, 0]
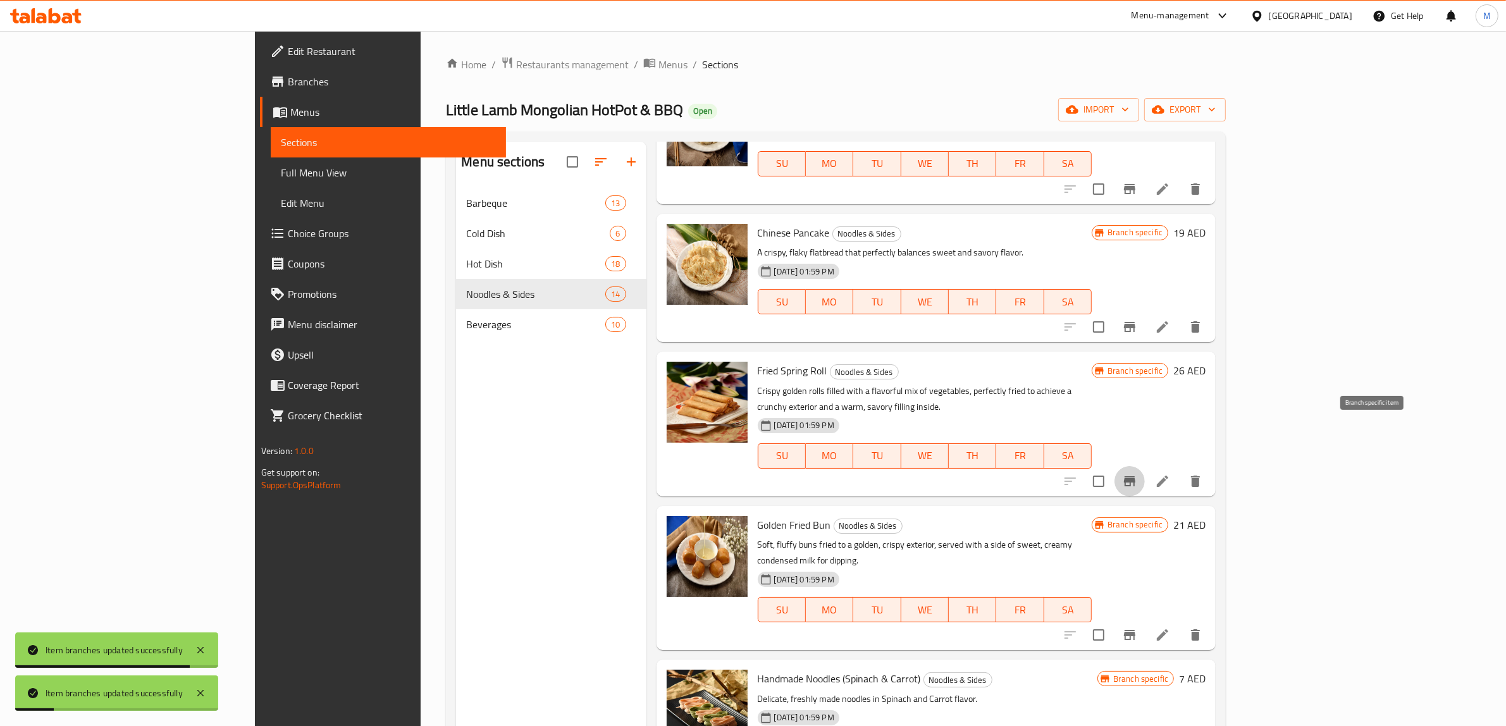
click at [1137, 474] on icon "Branch-specific-item" at bounding box center [1129, 481] width 15 height 15
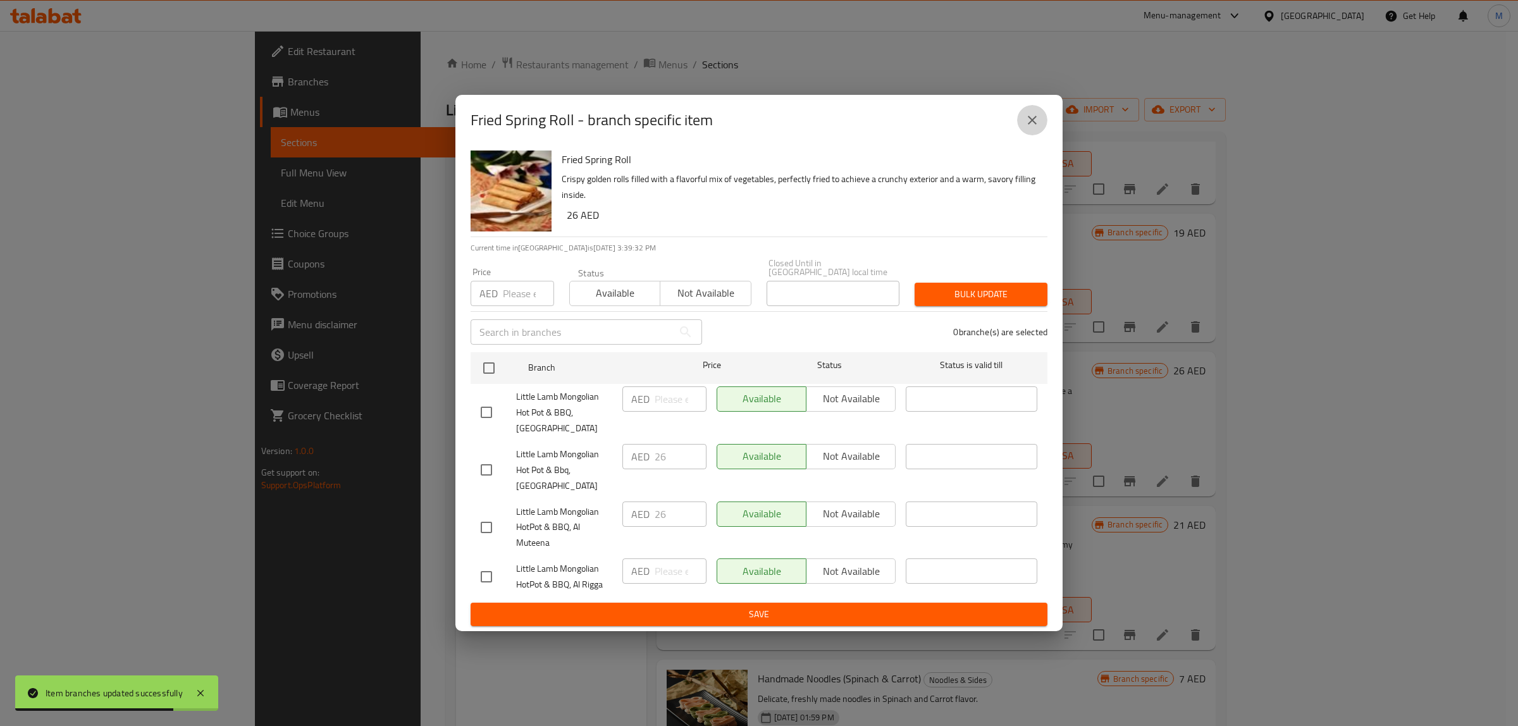
click at [1029, 123] on icon "close" at bounding box center [1032, 120] width 15 height 15
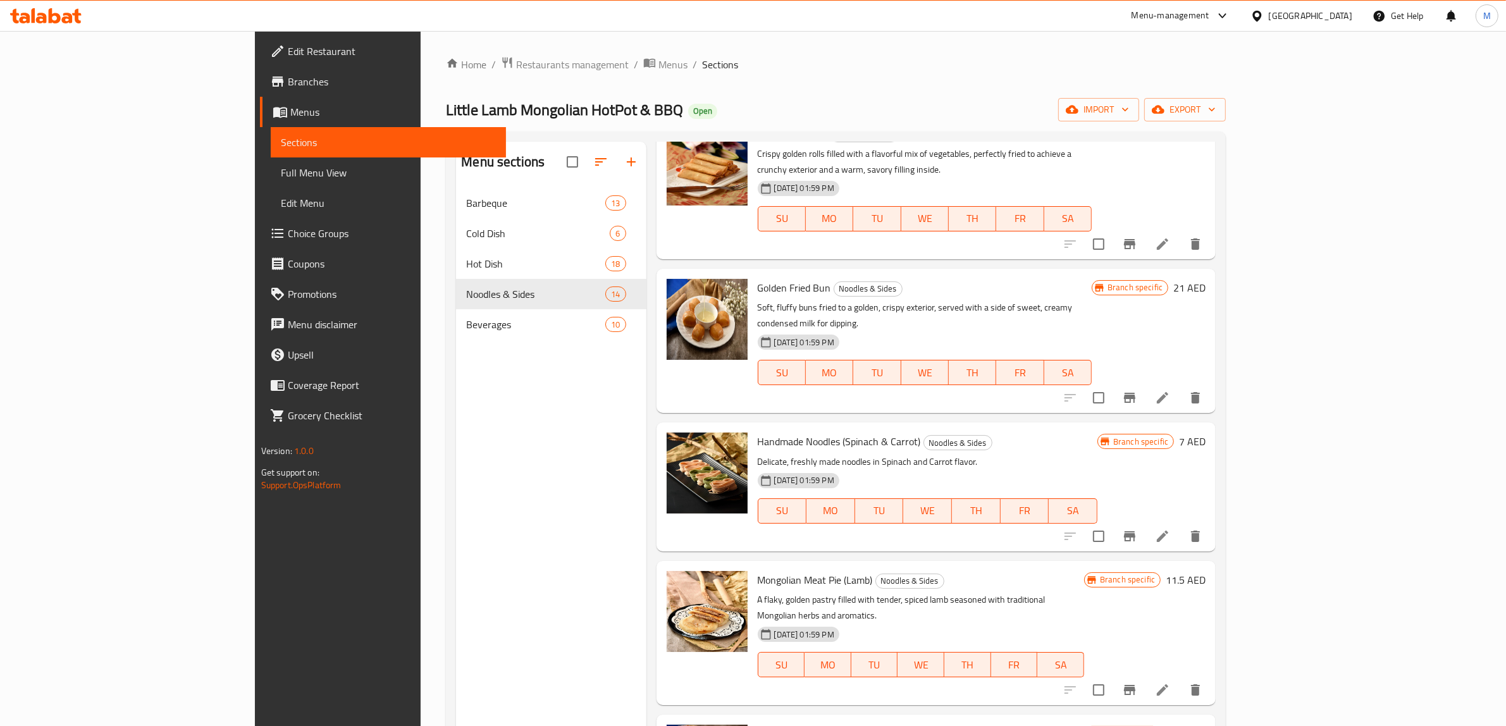
scroll to position [870, 0]
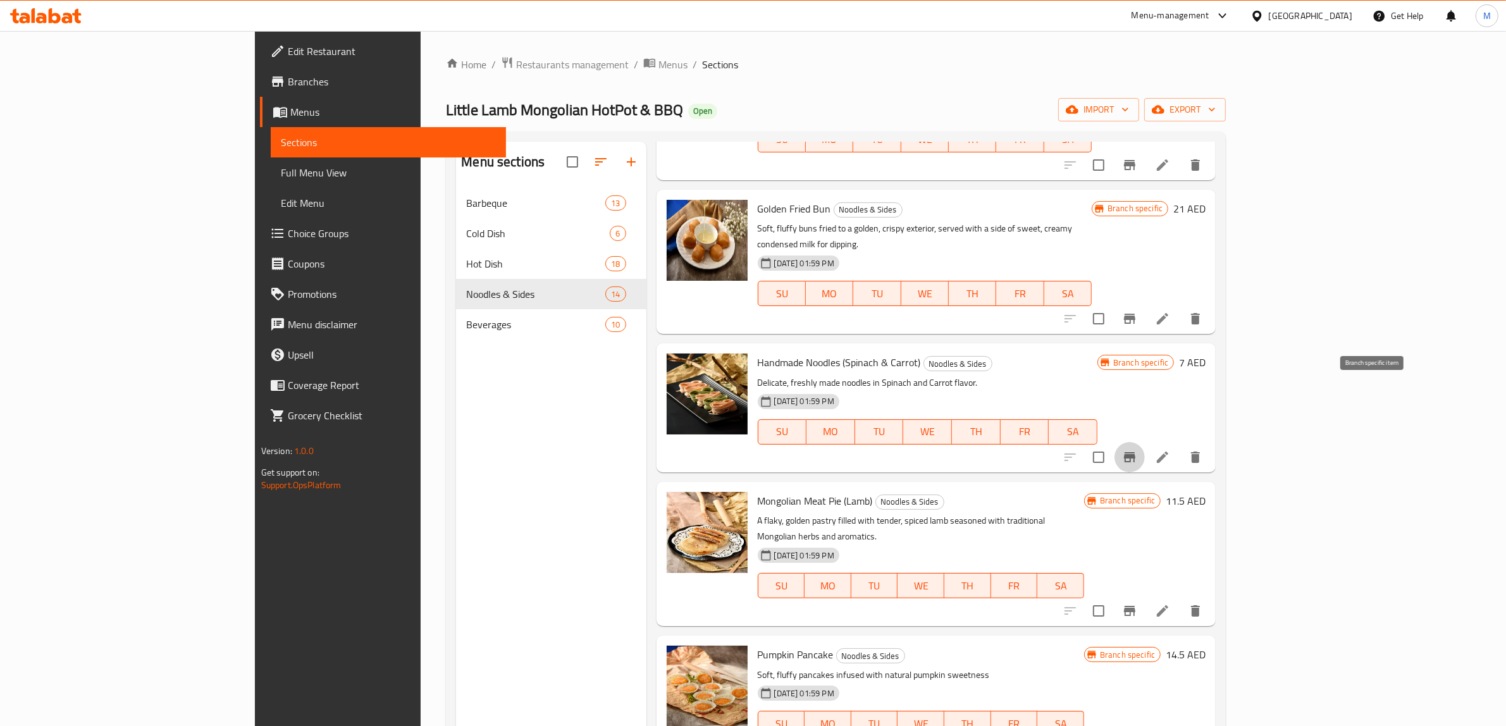
click at [1137, 450] on icon "Branch-specific-item" at bounding box center [1129, 457] width 15 height 15
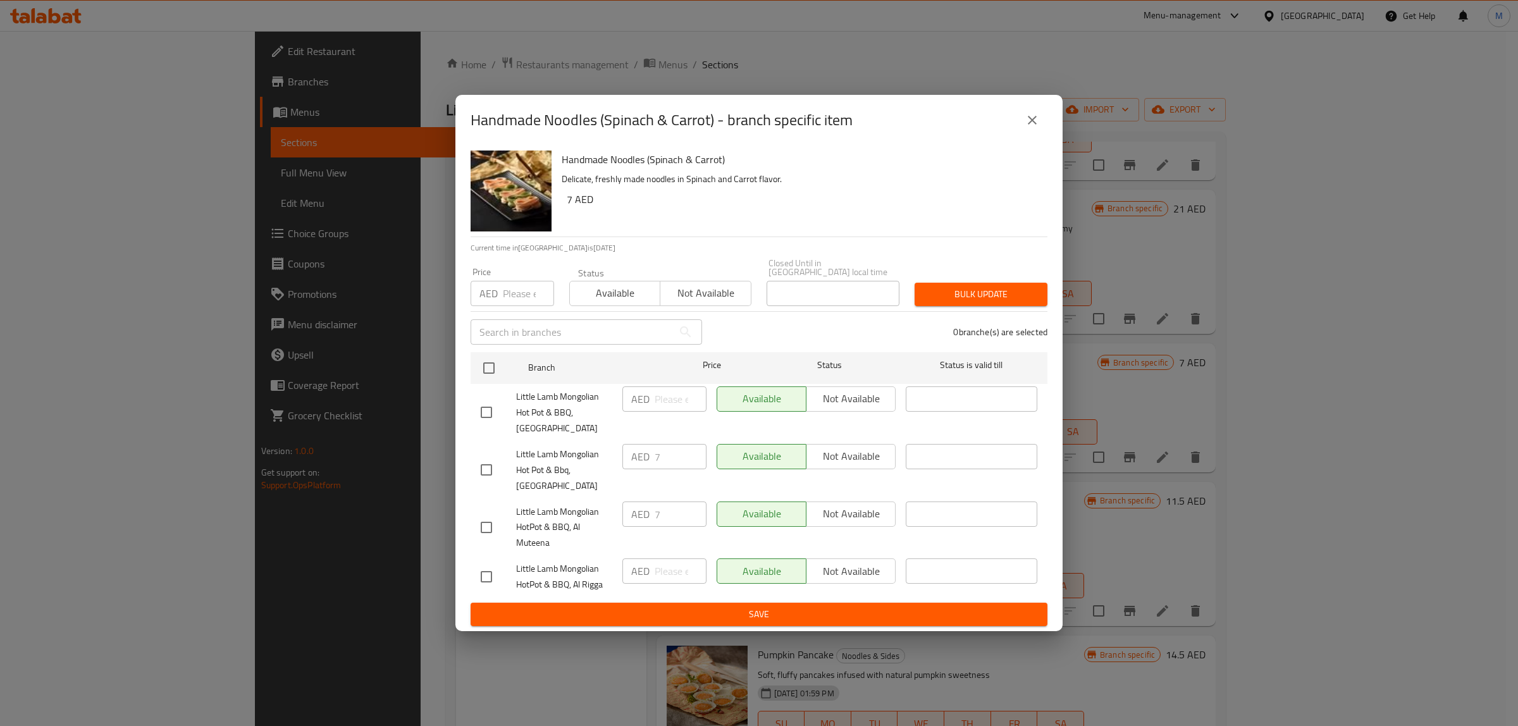
click at [482, 519] on input "checkbox" at bounding box center [486, 527] width 27 height 27
checkbox input "true"
click at [877, 523] on span "Not available" at bounding box center [851, 514] width 79 height 18
click at [884, 604] on button "Save" at bounding box center [759, 614] width 577 height 23
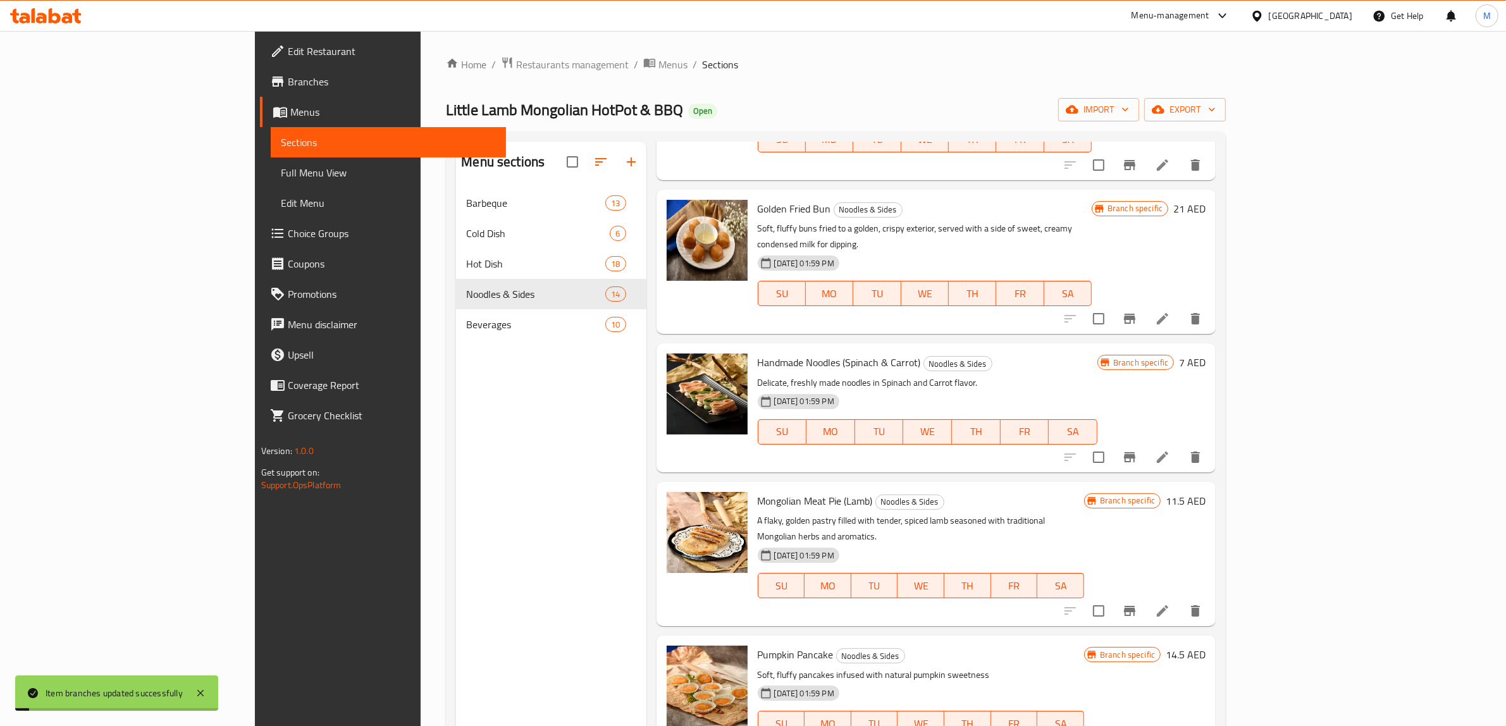
scroll to position [1028, 0]
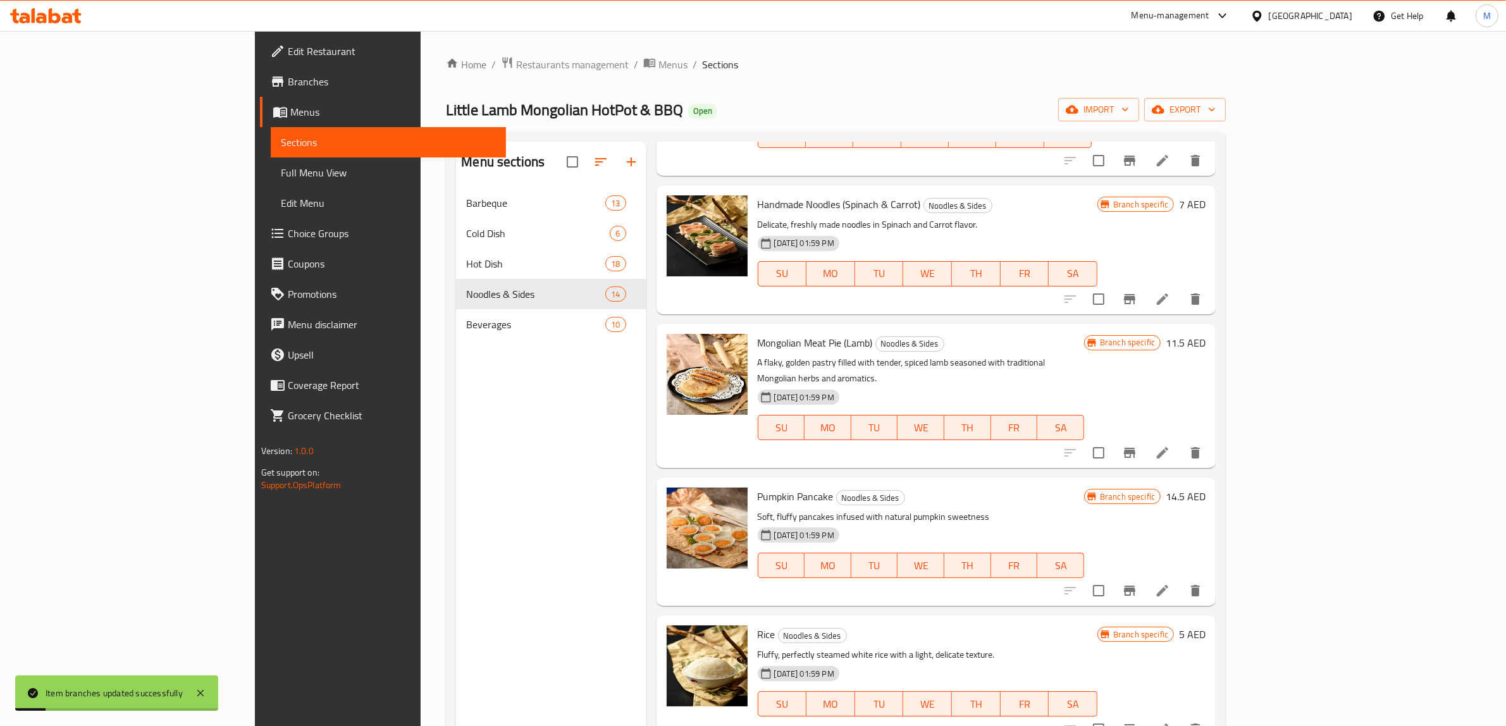
click at [1137, 445] on icon "Branch-specific-item" at bounding box center [1129, 452] width 15 height 15
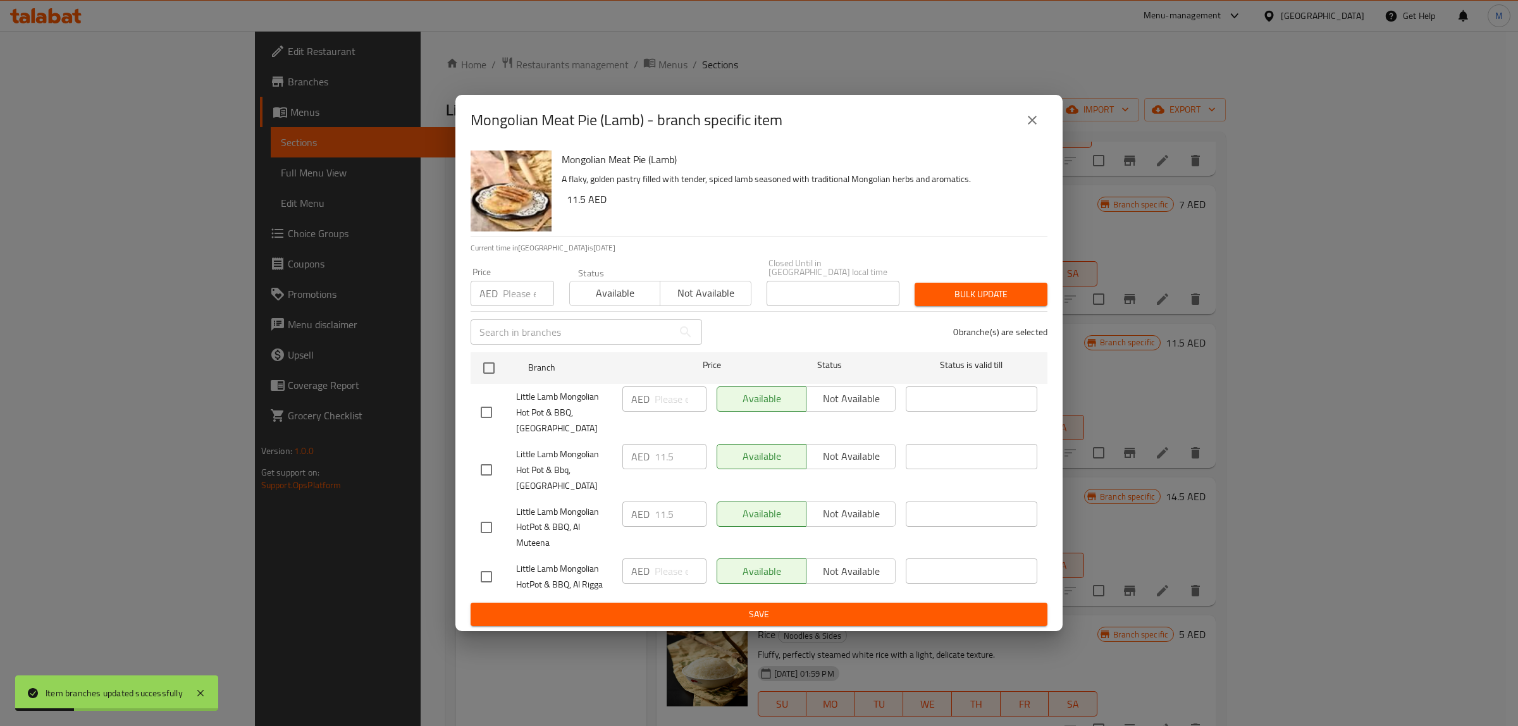
click at [500, 535] on div at bounding box center [498, 527] width 35 height 27
click at [494, 535] on input "checkbox" at bounding box center [486, 527] width 27 height 27
checkbox input "true"
click at [812, 519] on span "Not available" at bounding box center [851, 514] width 79 height 18
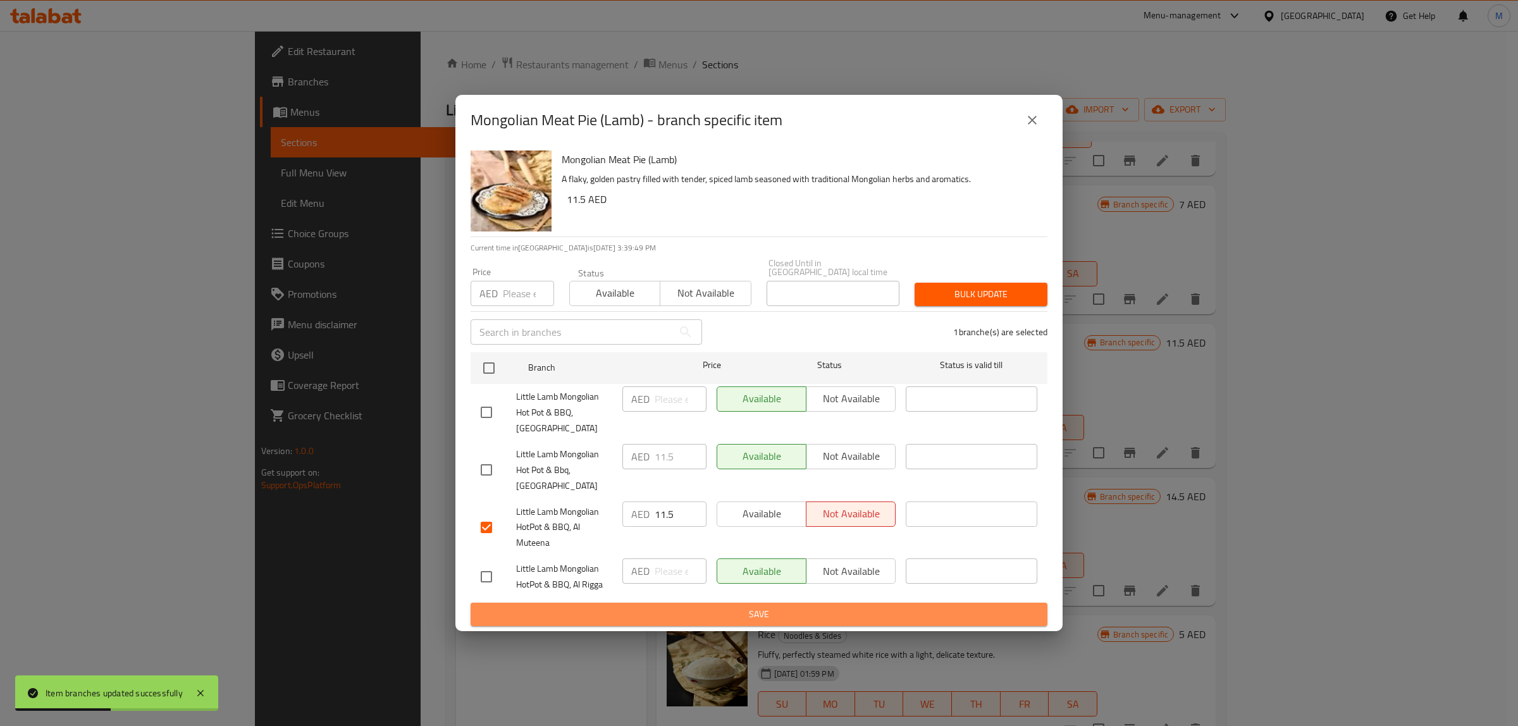
click at [824, 614] on span "Save" at bounding box center [759, 615] width 557 height 16
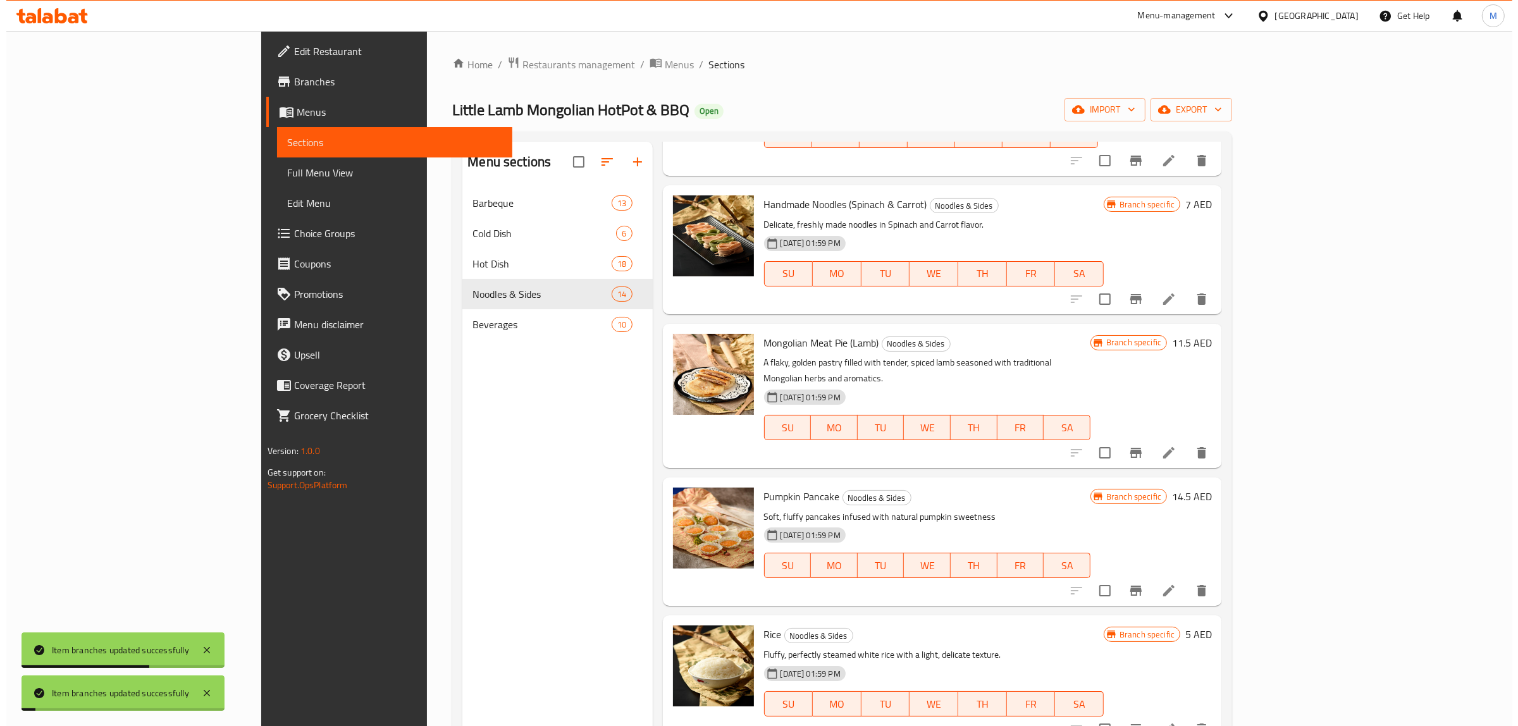
scroll to position [1186, 0]
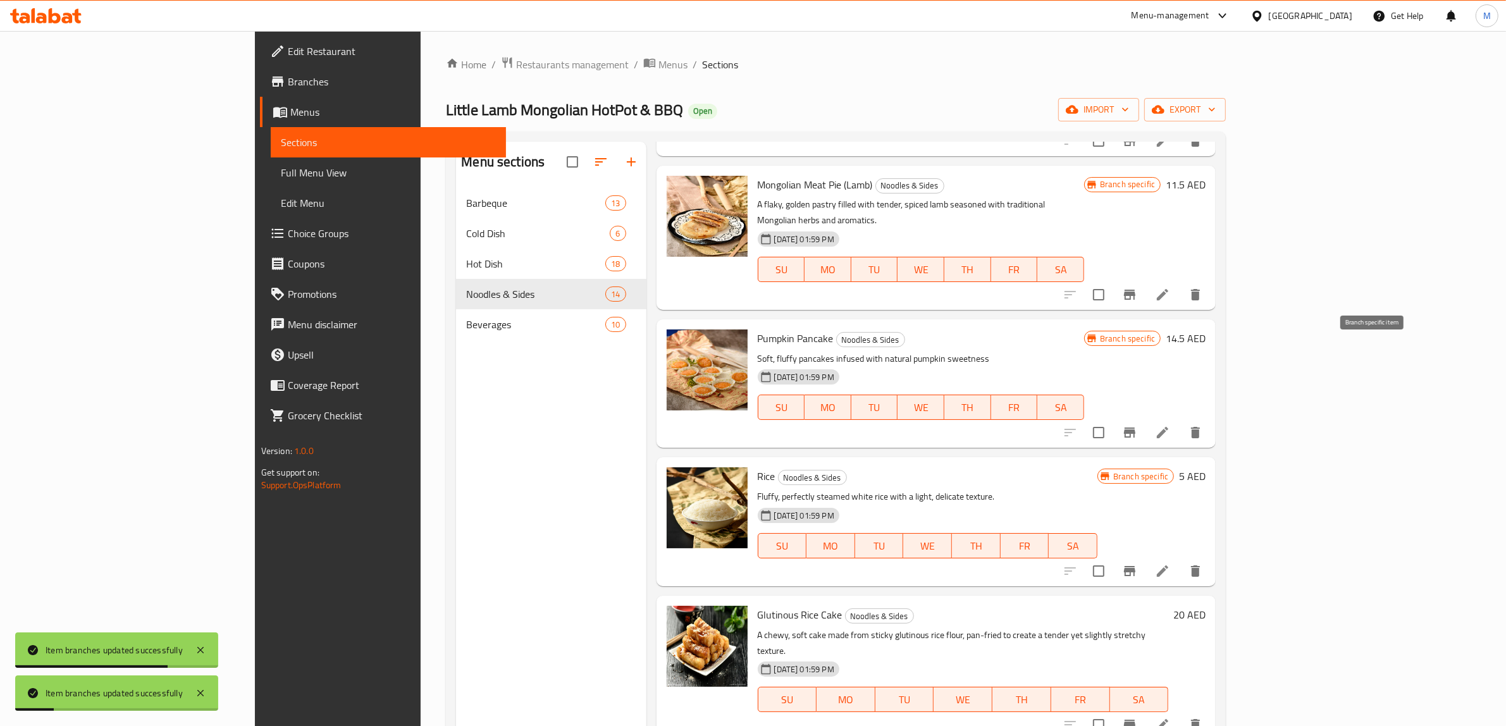
click at [1137, 425] on icon "Branch-specific-item" at bounding box center [1129, 432] width 15 height 15
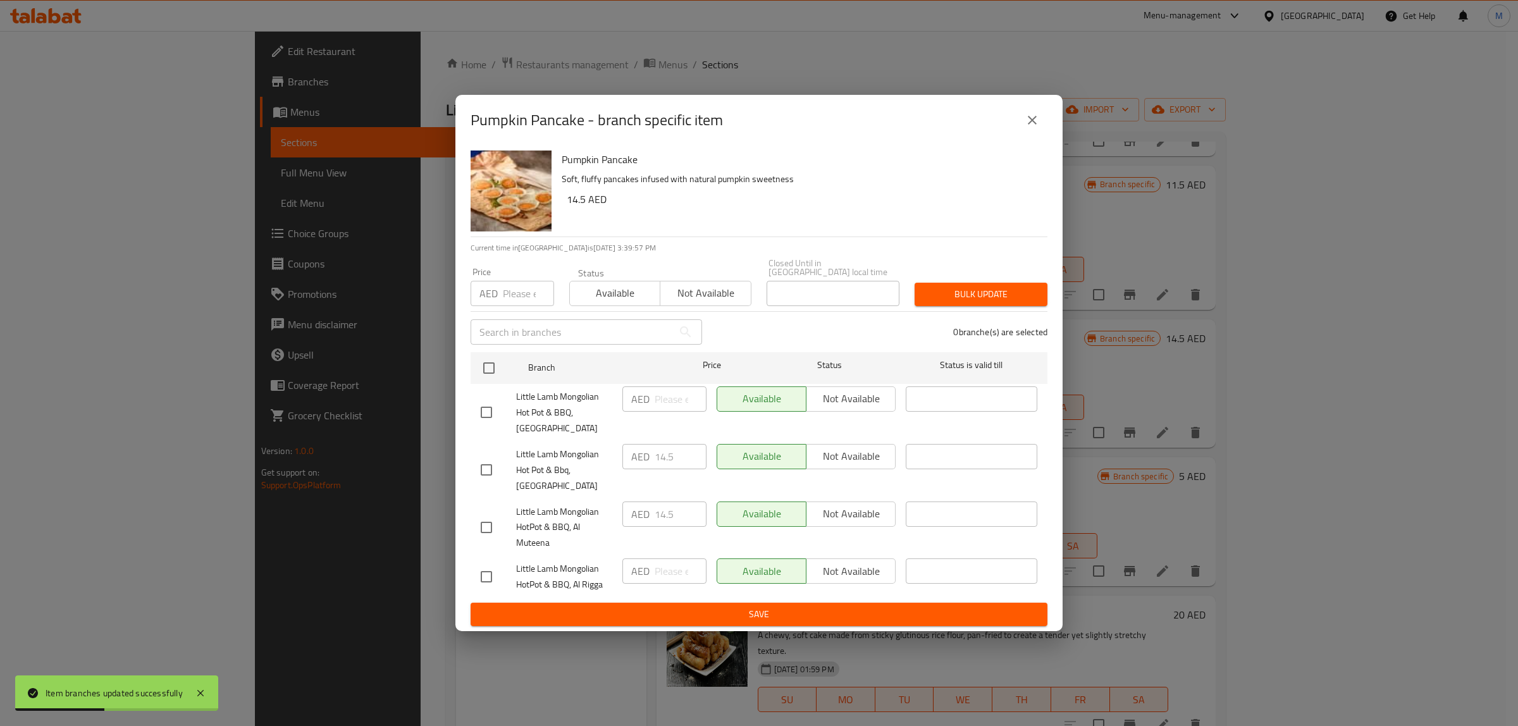
click at [485, 530] on input "checkbox" at bounding box center [486, 527] width 27 height 27
checkbox input "true"
click at [848, 516] on span "Not available" at bounding box center [851, 514] width 79 height 18
click at [832, 596] on div "Available Not available" at bounding box center [806, 577] width 189 height 47
click at [826, 609] on span "Save" at bounding box center [759, 615] width 557 height 16
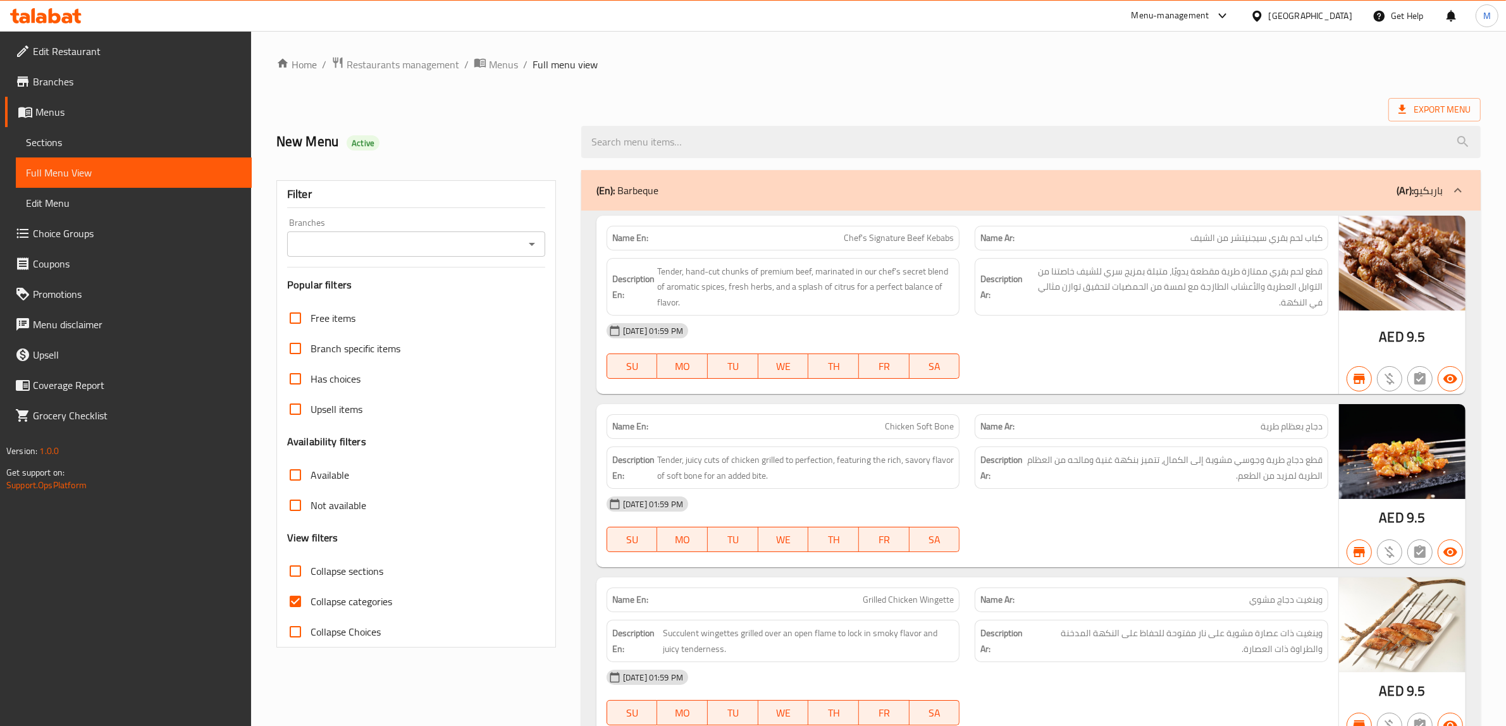
click at [486, 238] on input "Branches" at bounding box center [406, 244] width 230 height 18
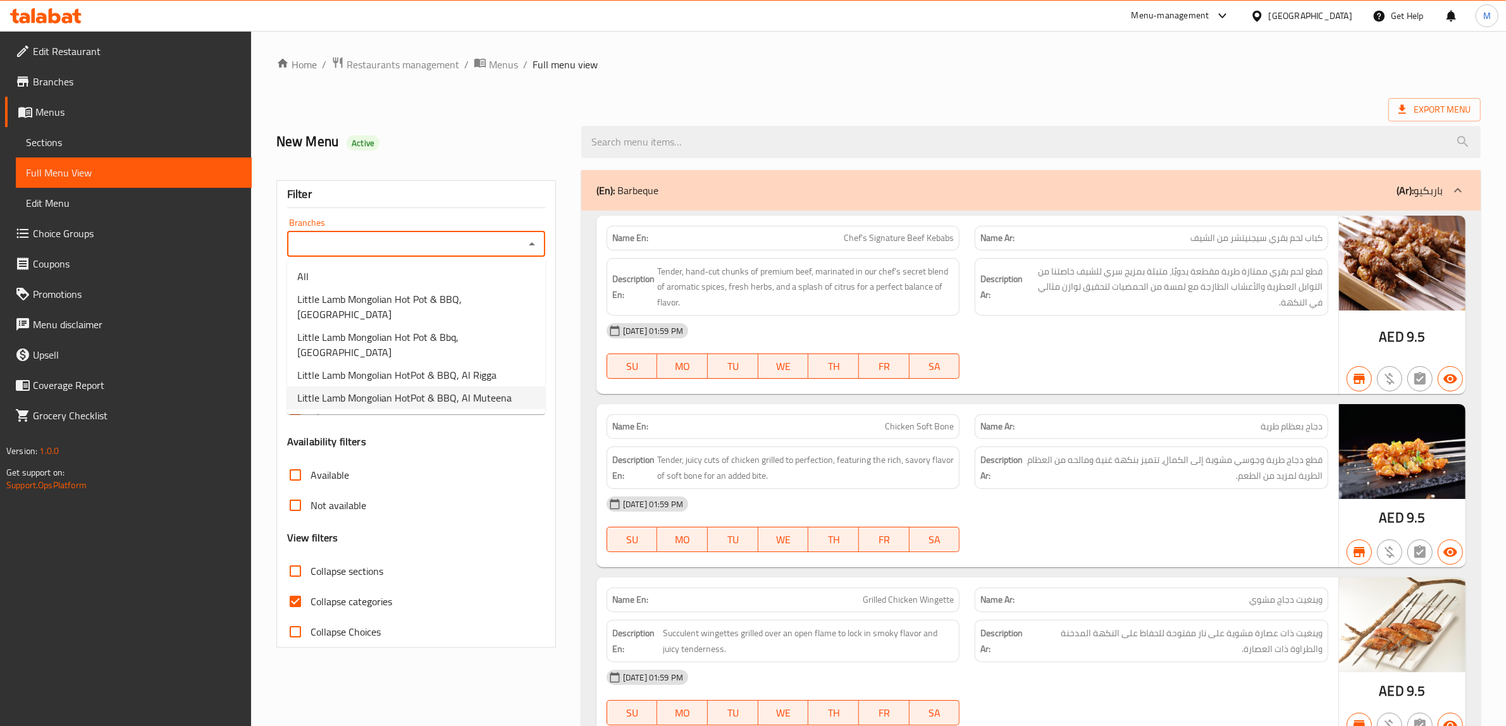
click at [463, 390] on span "Little Lamb Mongolian HotPot & BBQ, Al Muteena" at bounding box center [404, 397] width 214 height 15
type input "Little Lamb Mongolian HotPot & BBQ, Al Muteena"
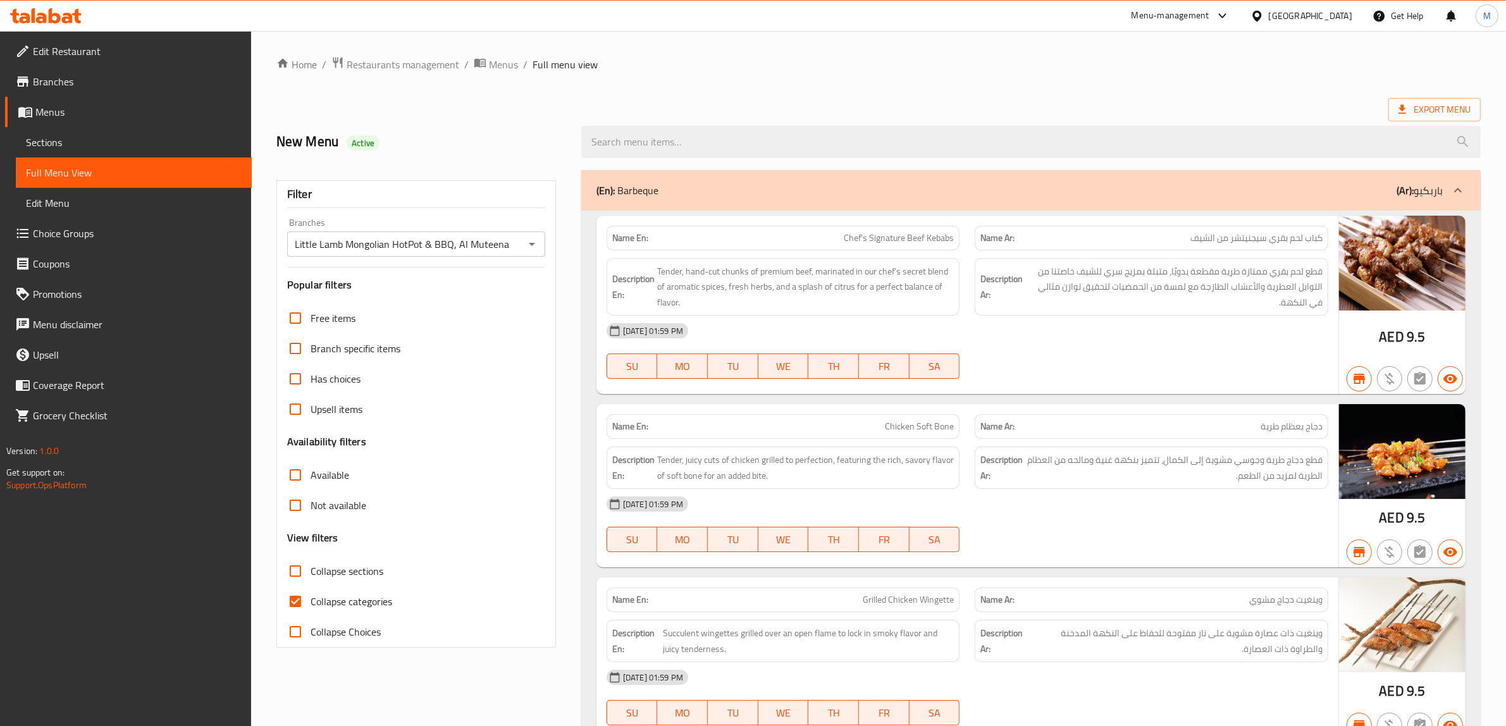
click at [836, 237] on p "Name En: Chef's Signature Beef Kebabs" at bounding box center [783, 238] width 342 height 13
copy span "Chef's Signature Beef Kebabs"
click at [480, 244] on input "Branches" at bounding box center [406, 244] width 230 height 18
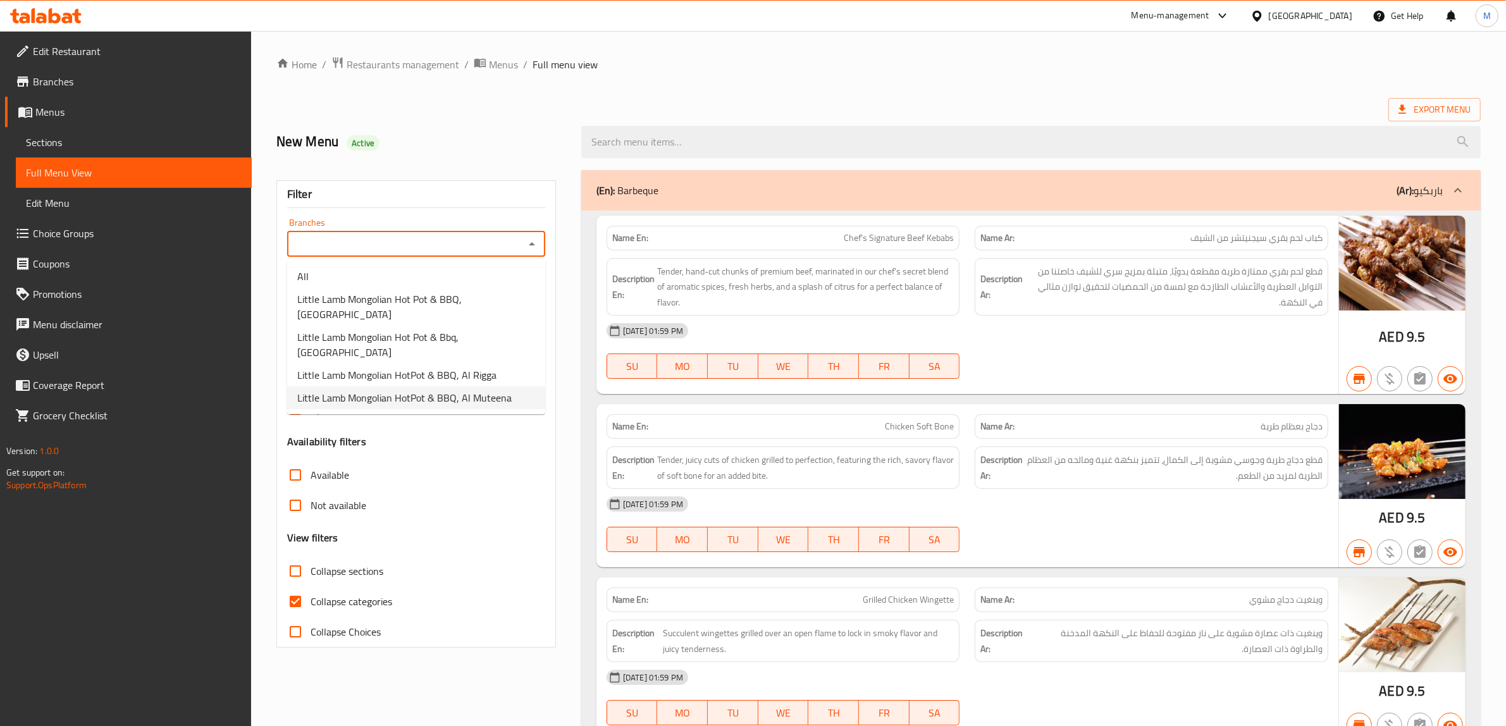
click at [460, 390] on span "Little Lamb Mongolian HotPot & BBQ, Al Muteena" at bounding box center [404, 397] width 214 height 15
type input "Little Lamb Mongolian HotPot & BBQ, Al Muteena"
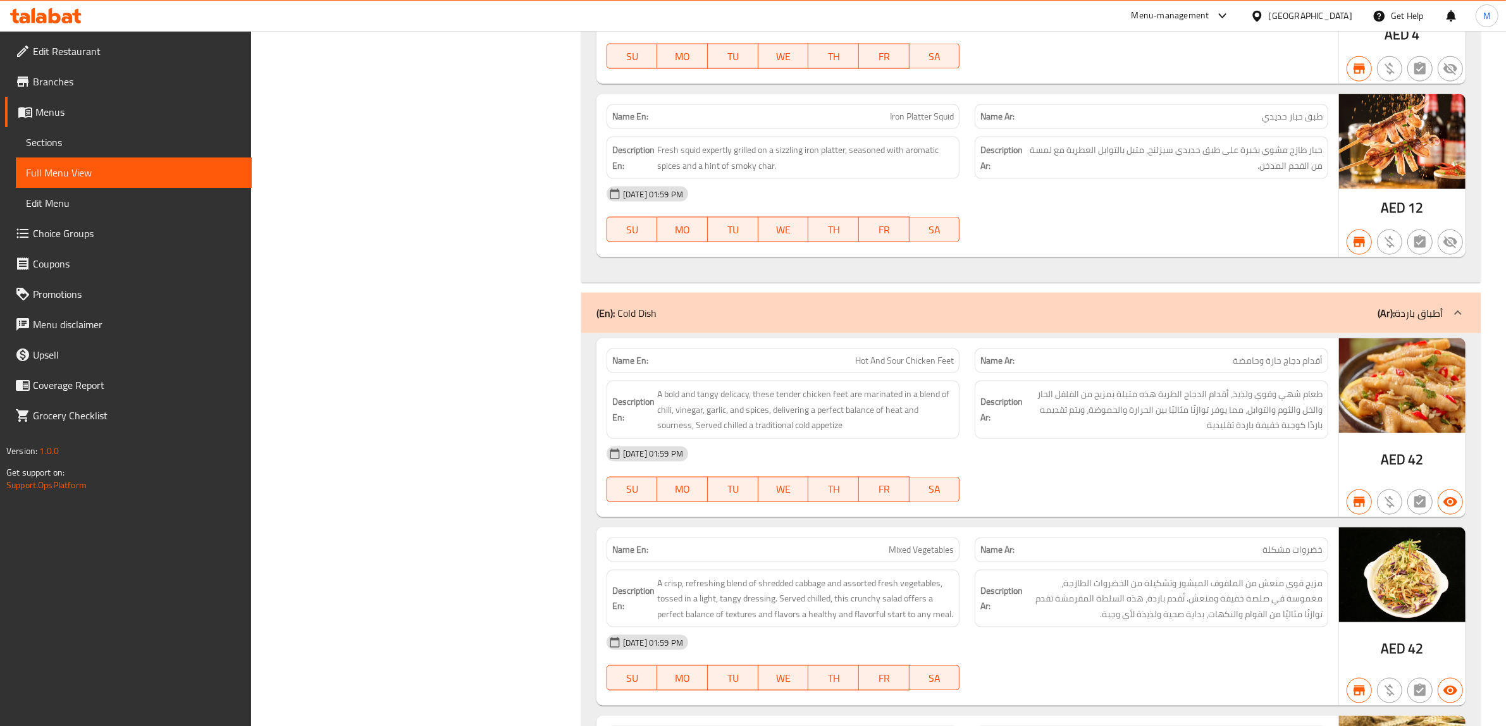
scroll to position [2451, 0]
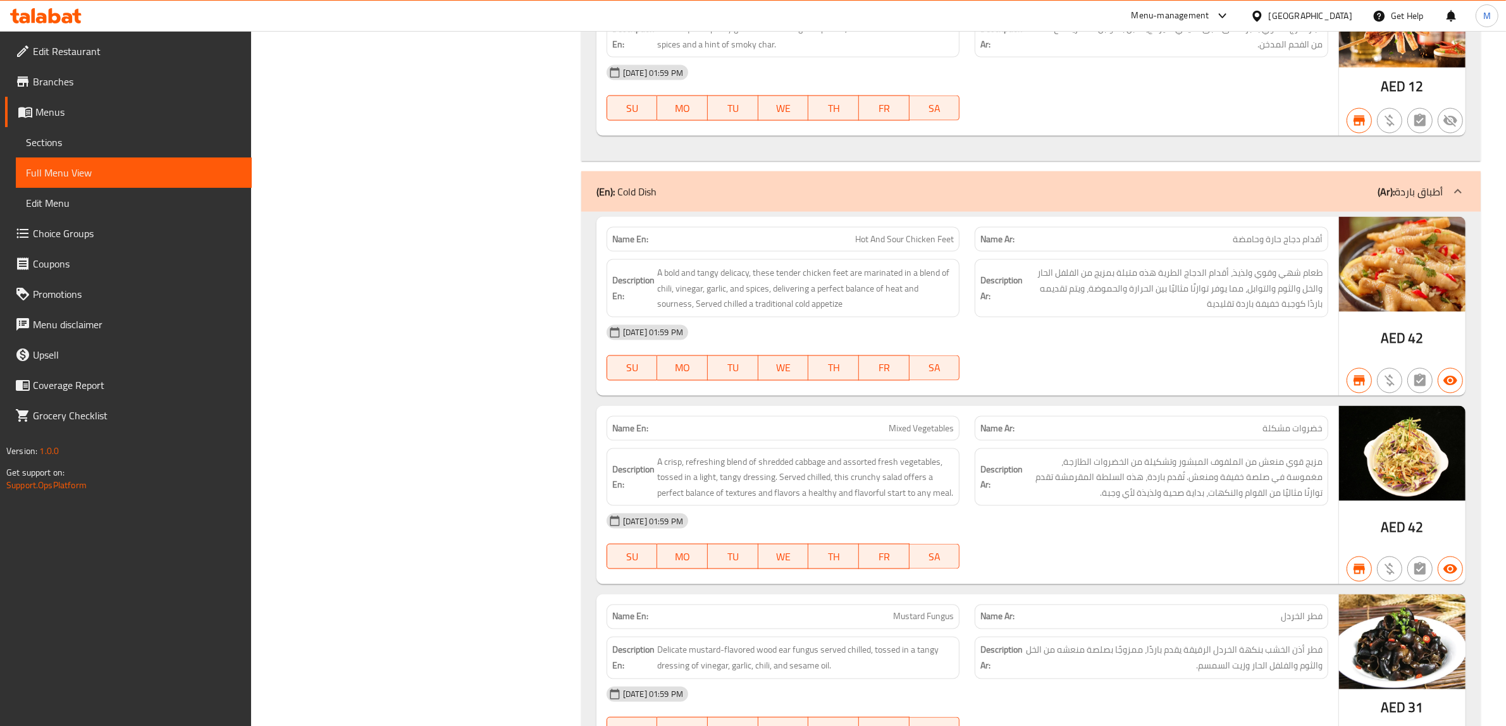
copy span "Hot And Sour Chicken Feet"
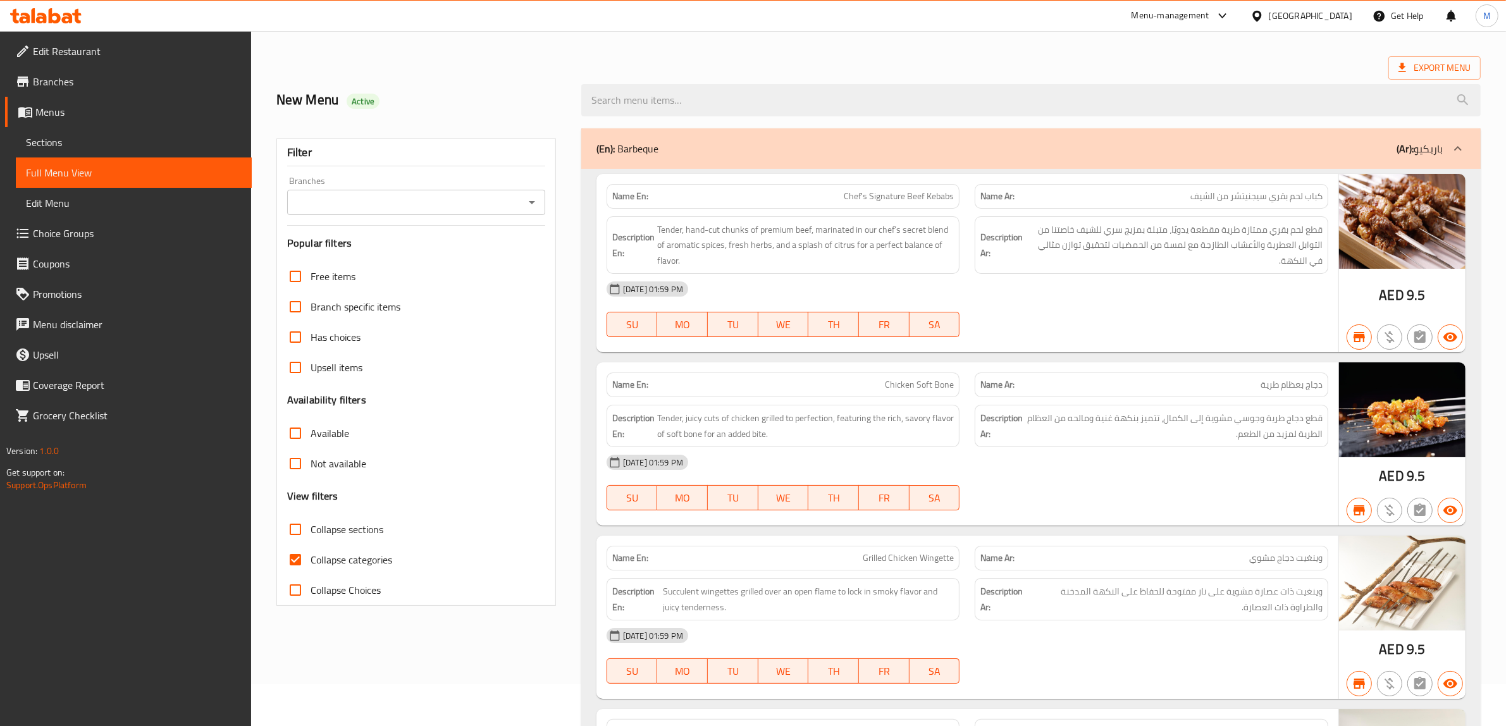
scroll to position [79, 0]
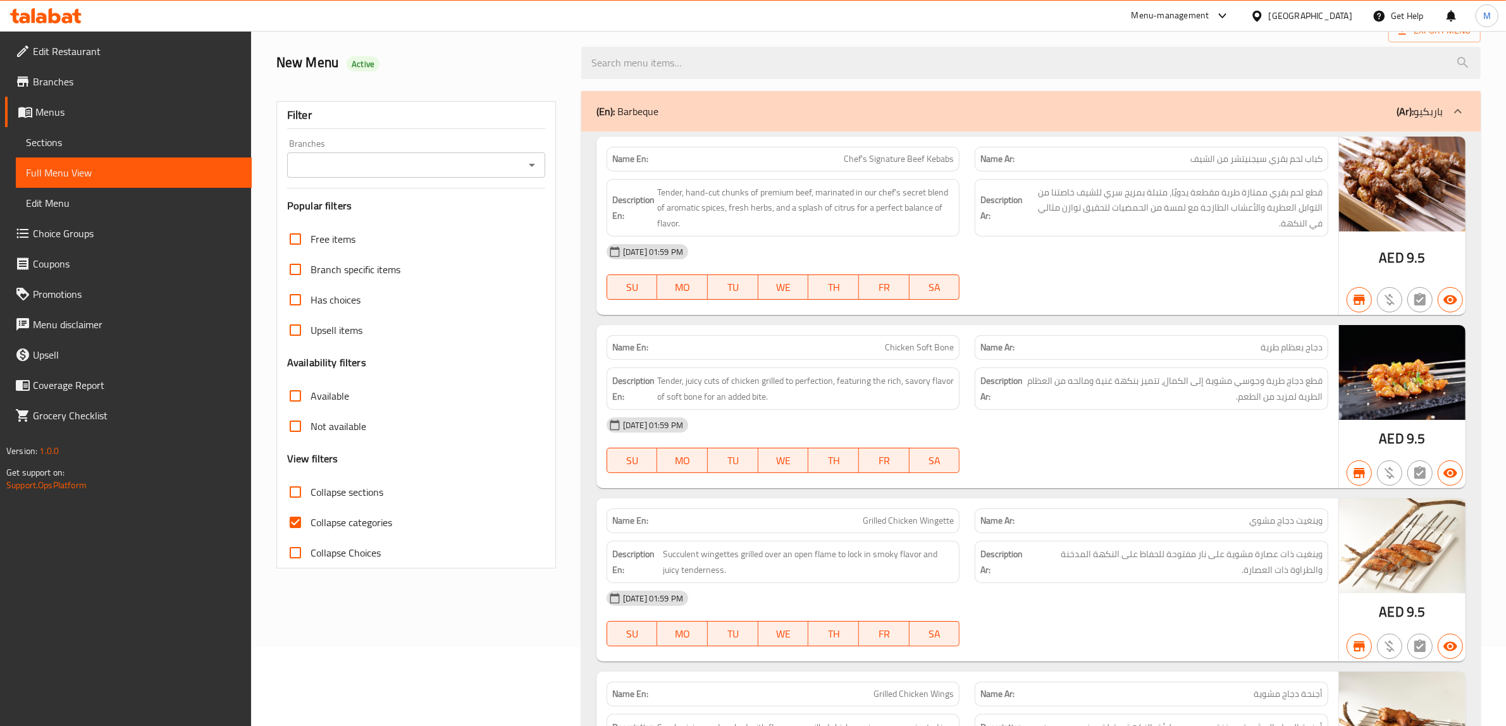
click at [438, 159] on input "Branches" at bounding box center [406, 165] width 230 height 18
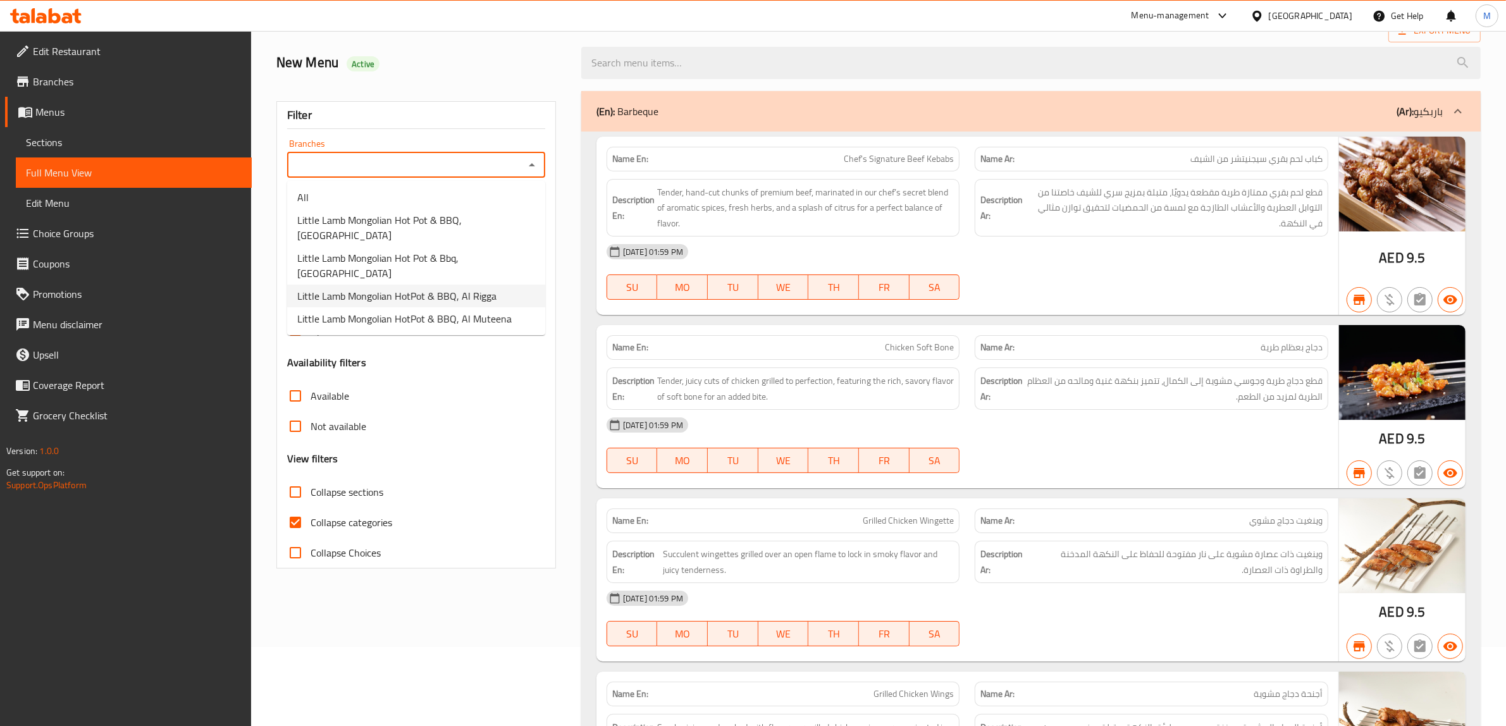
click at [423, 307] on li "Little Lamb Mongolian HotPot & BBQ, Al Muteena" at bounding box center [416, 318] width 258 height 23
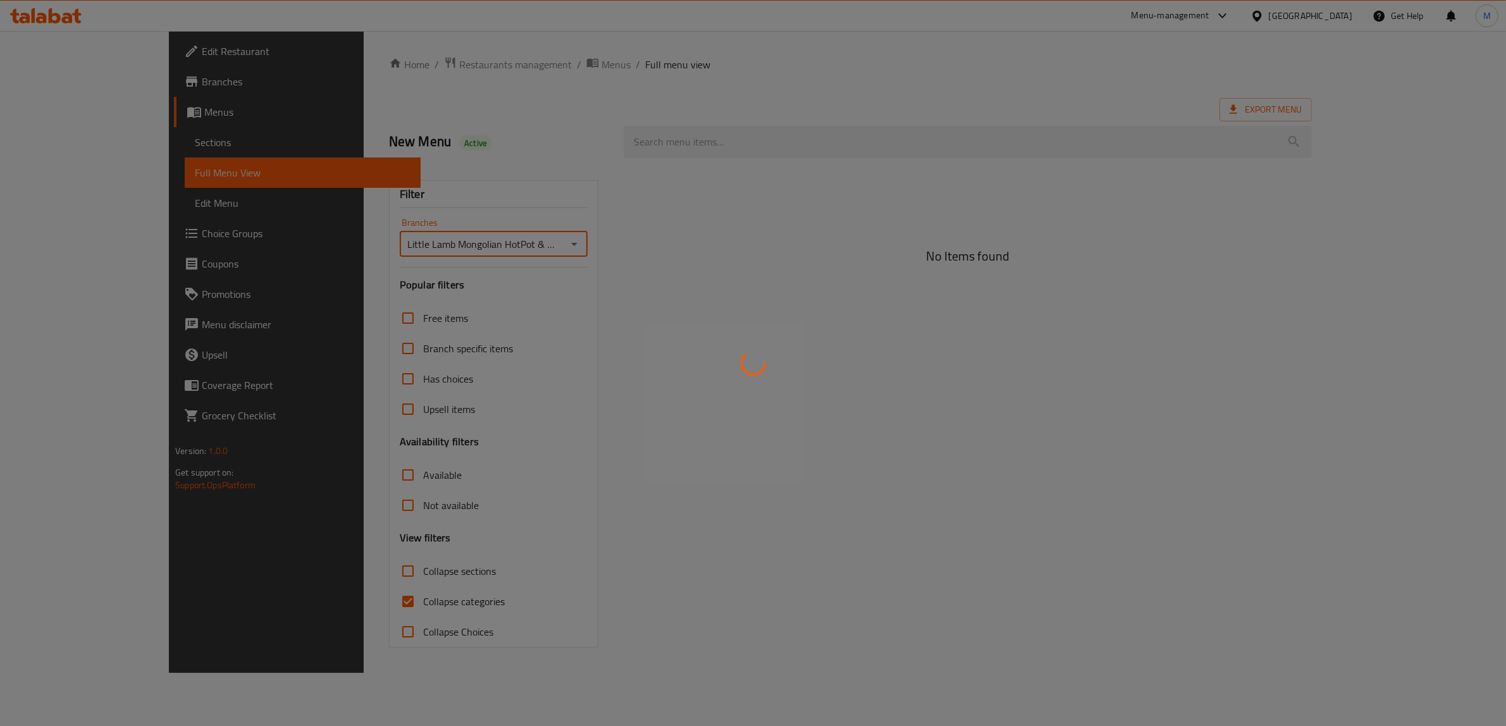
type input "Little Lamb Mongolian HotPot & BBQ, Al Muteena"
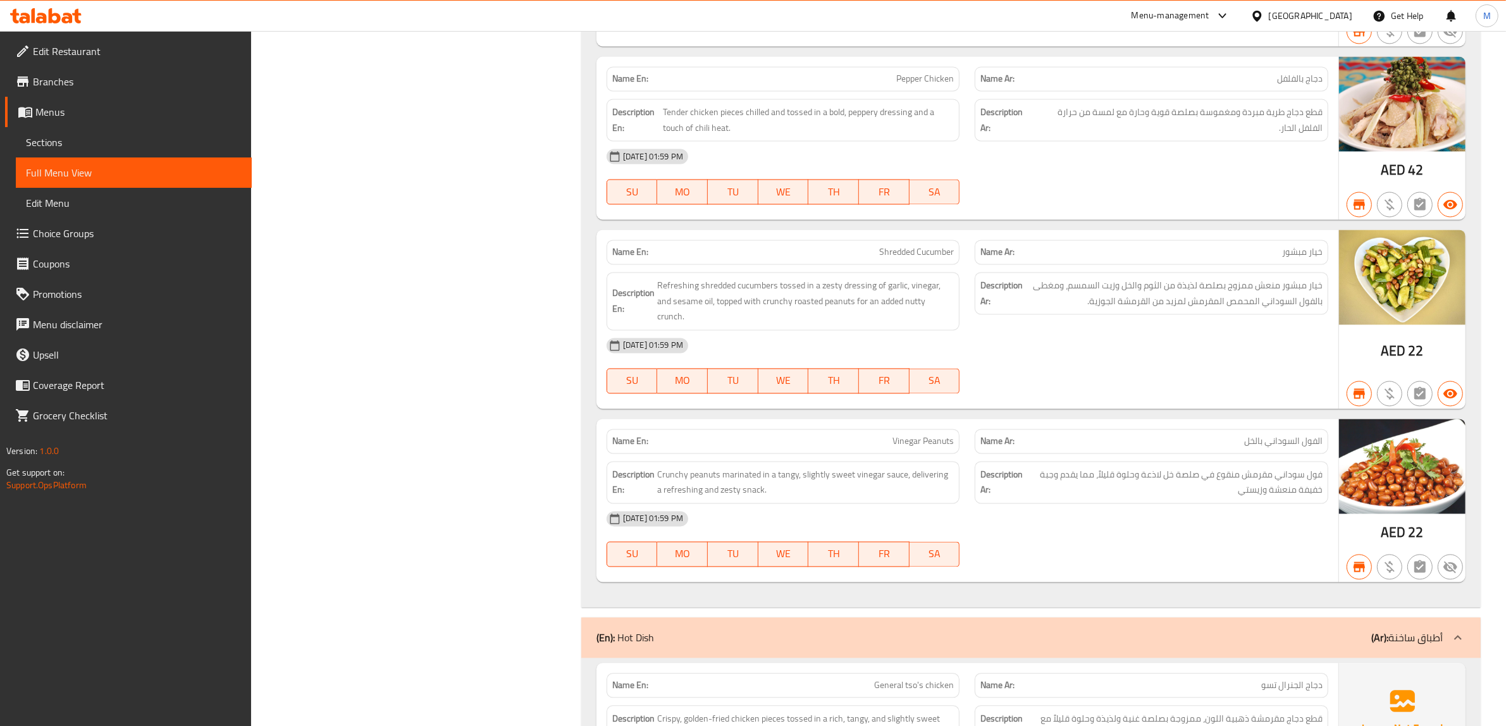
scroll to position [0, 0]
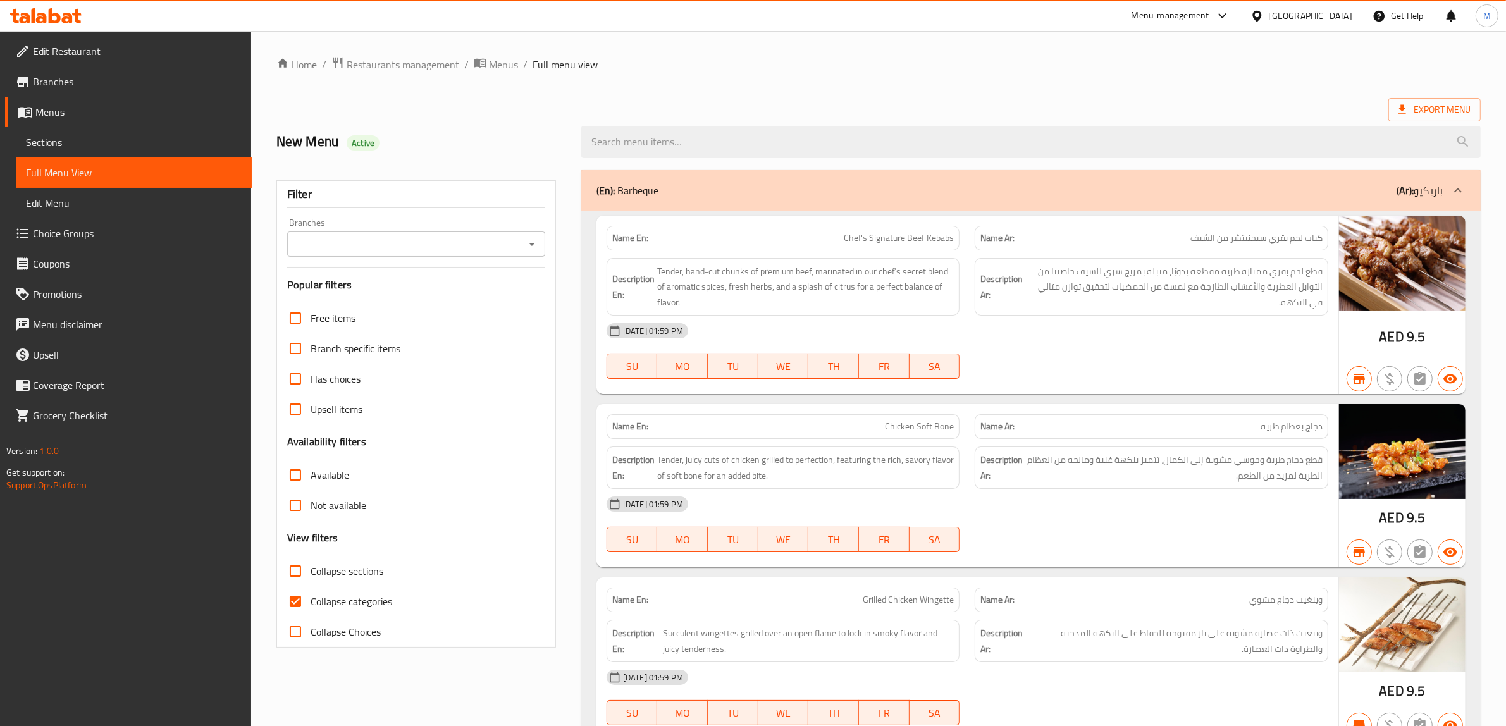
click at [483, 240] on input "Branches" at bounding box center [406, 244] width 230 height 18
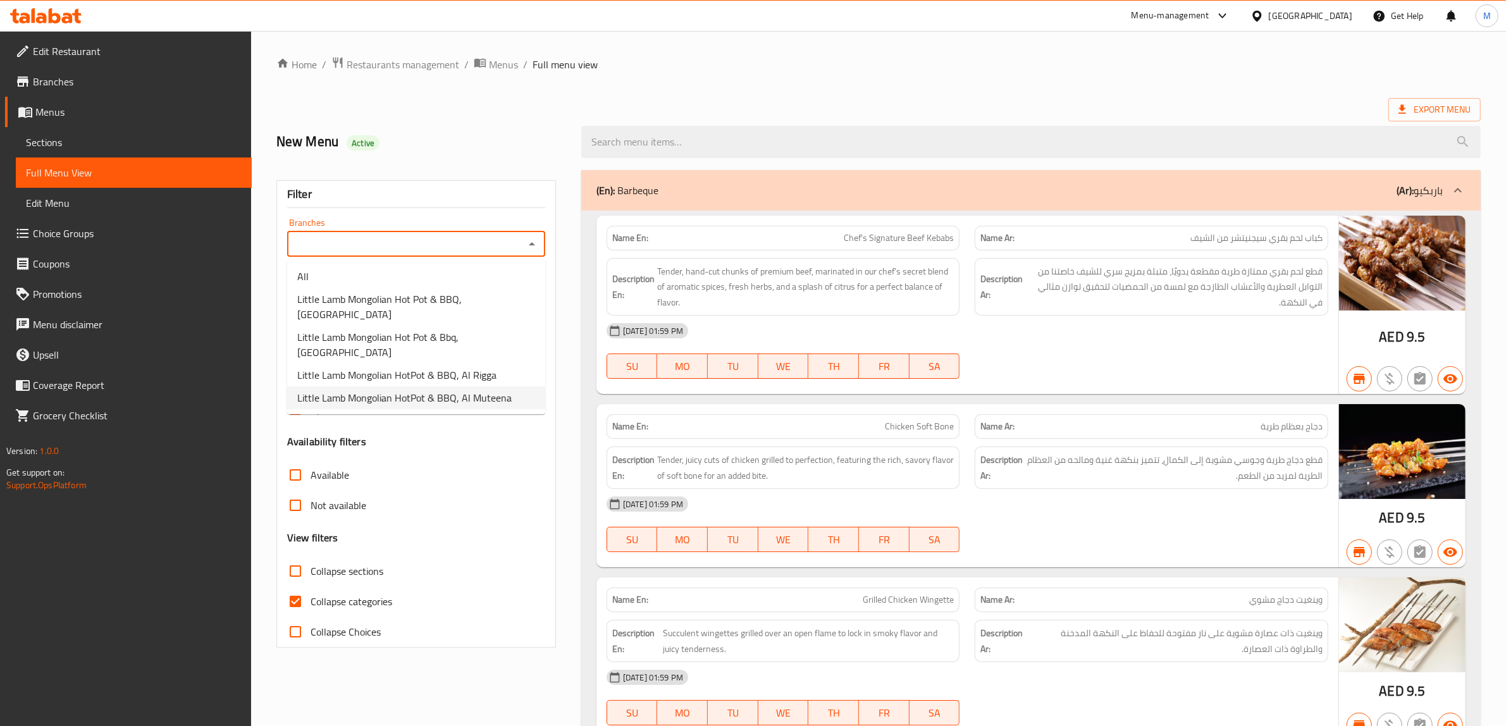
click at [463, 390] on span "Little Lamb Mongolian HotPot & BBQ, Al Muteena" at bounding box center [404, 397] width 214 height 15
type input "Little Lamb Mongolian HotPot & BBQ, Al Muteena"
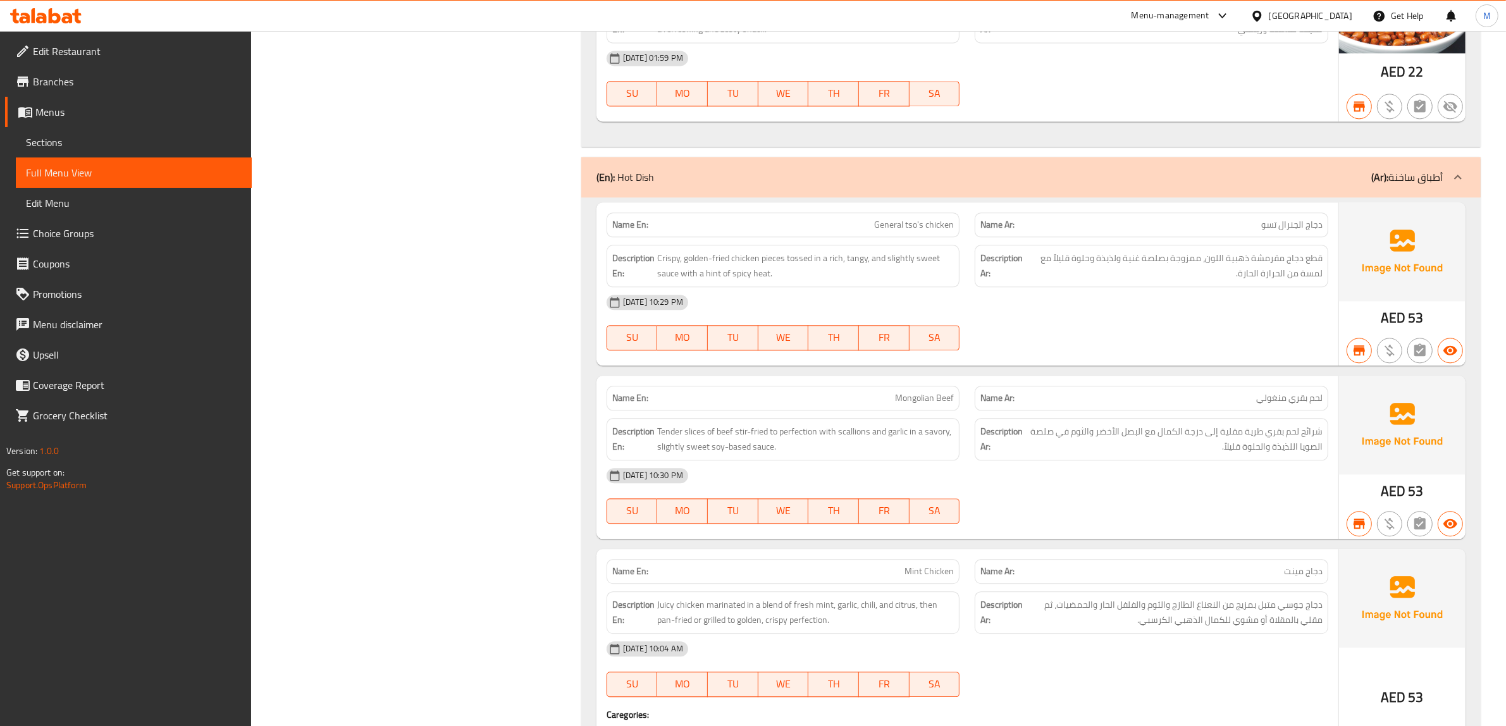
scroll to position [3638, 0]
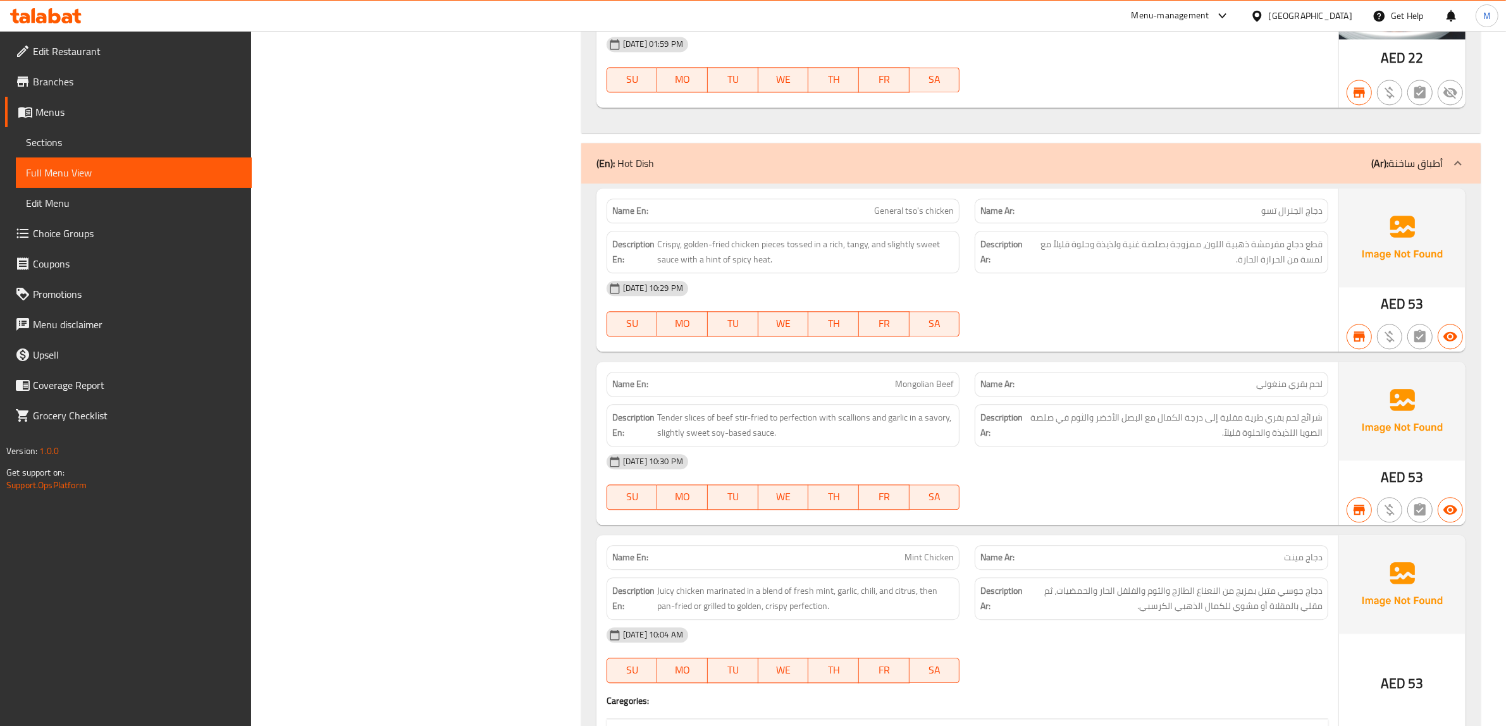
copy span "General tso's chicken"
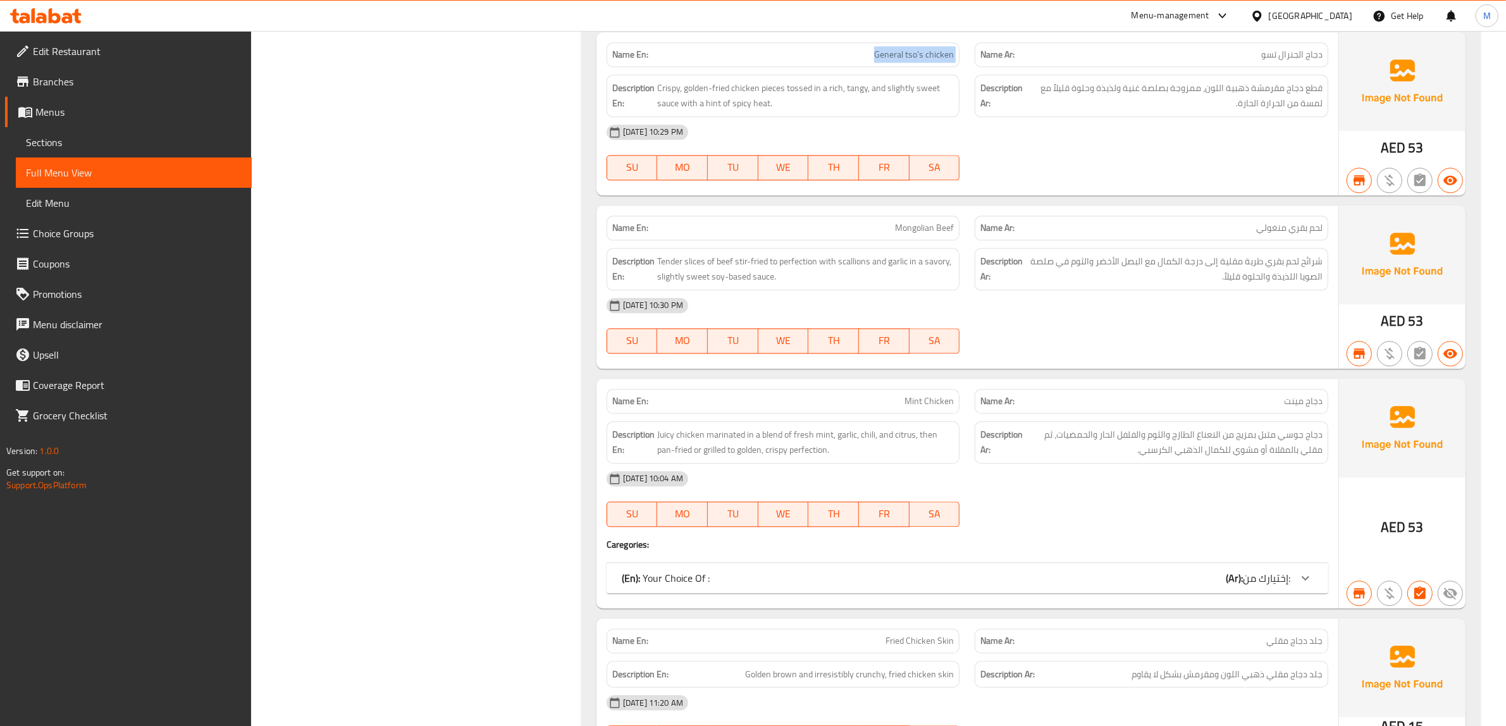
scroll to position [3796, 0]
copy span "Mongolian Beef"
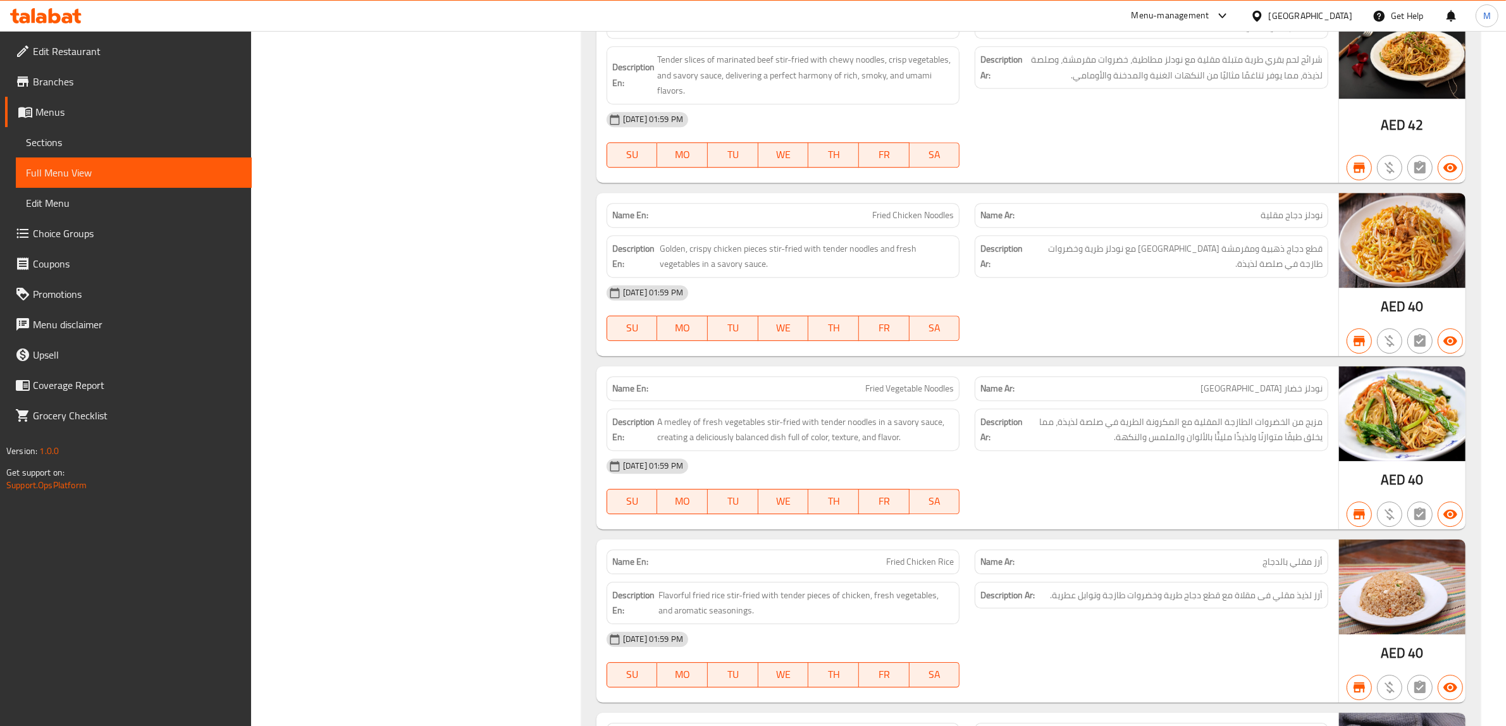
scroll to position [4745, 0]
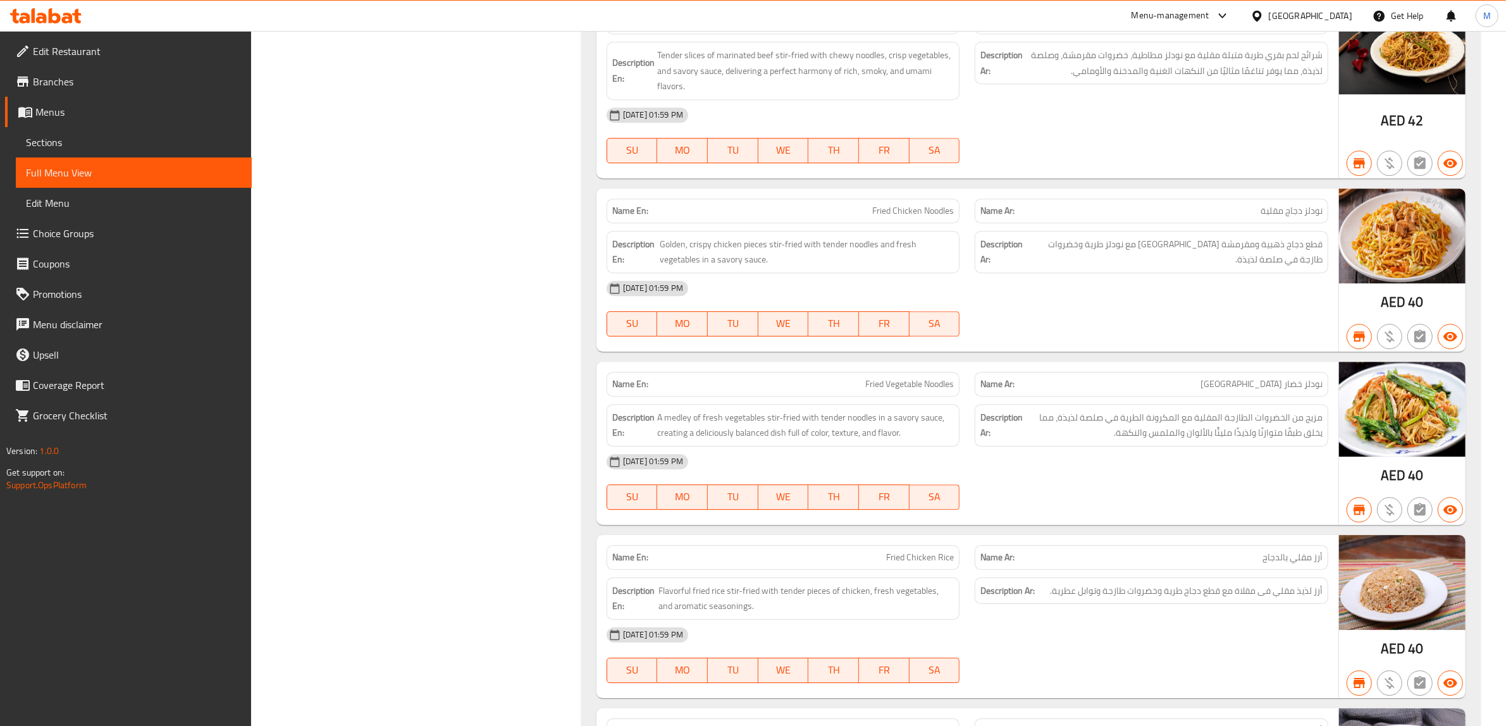
copy span "Fried Vegetable Noodles"
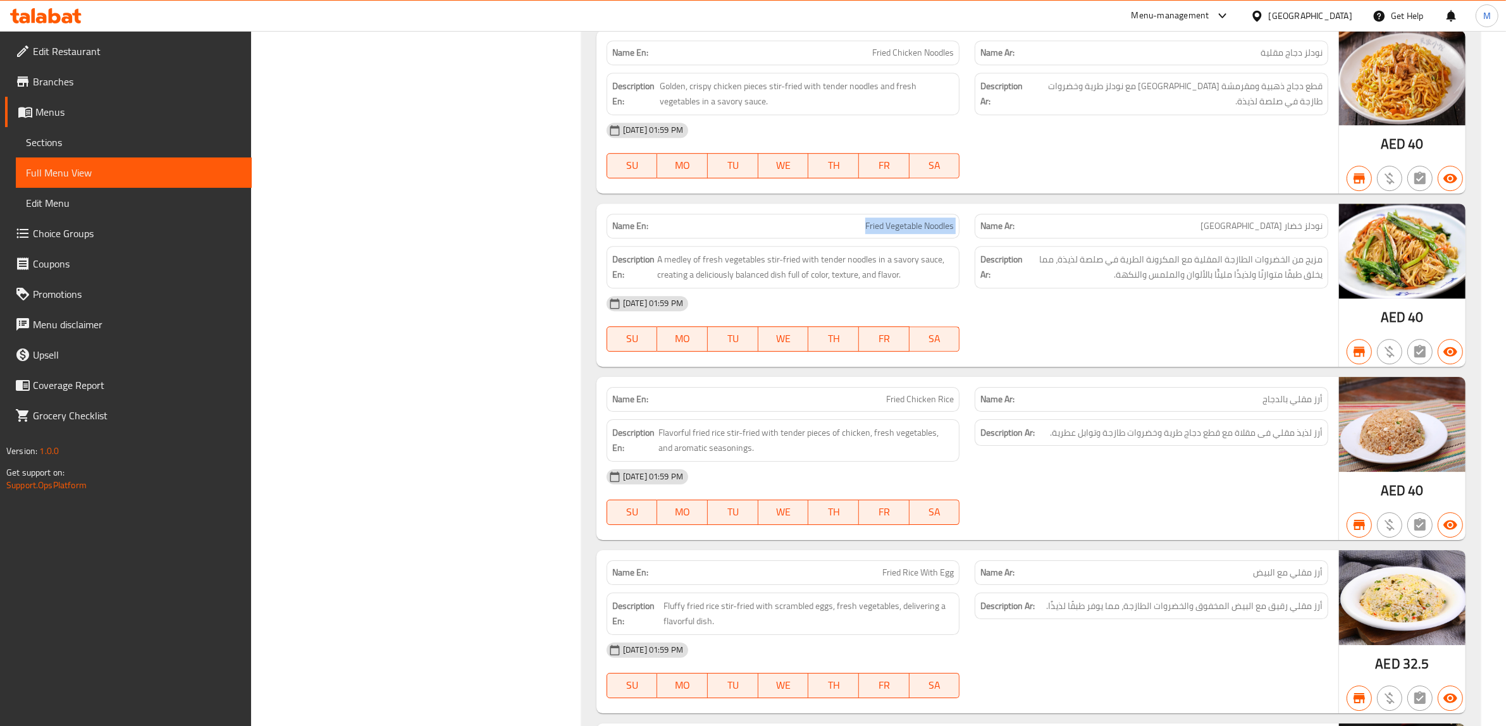
scroll to position [4982, 0]
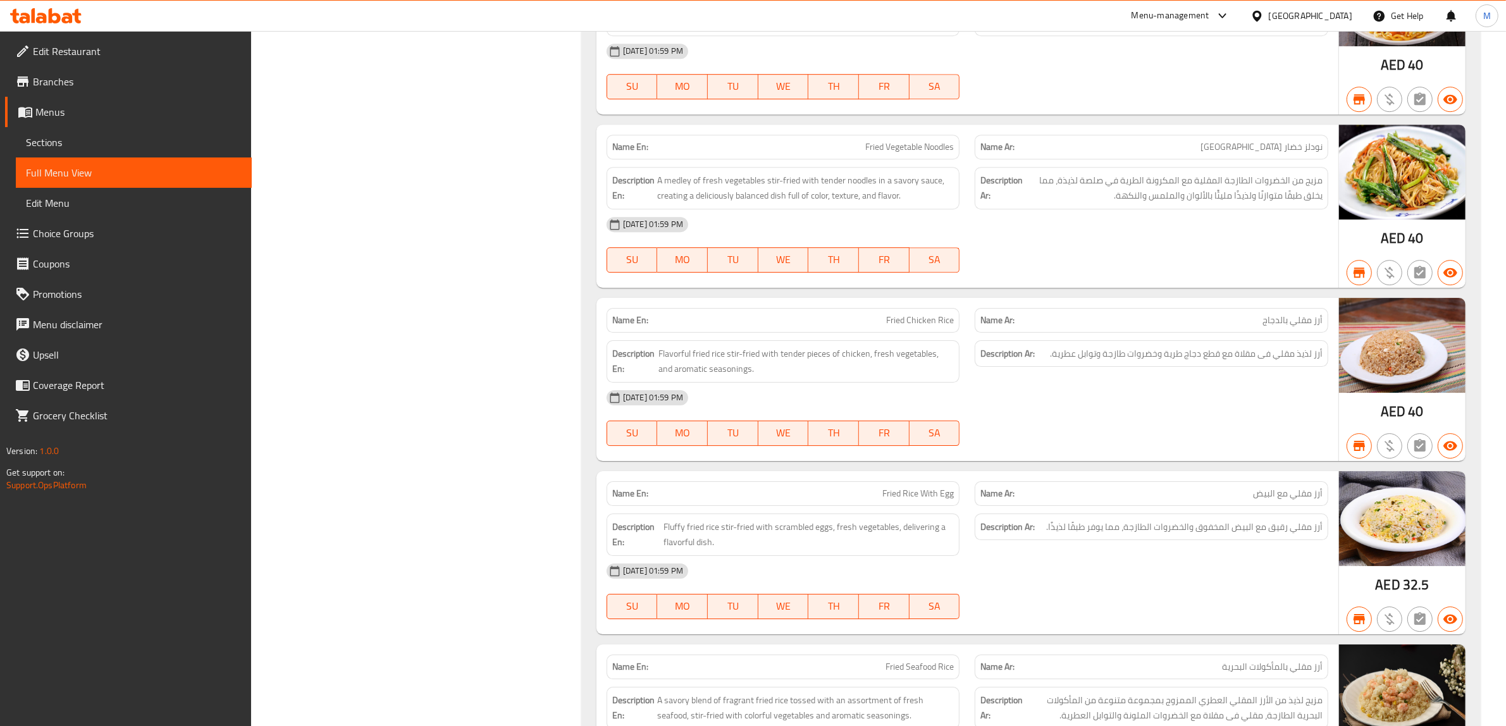
copy span "Fried Chicken Rice"
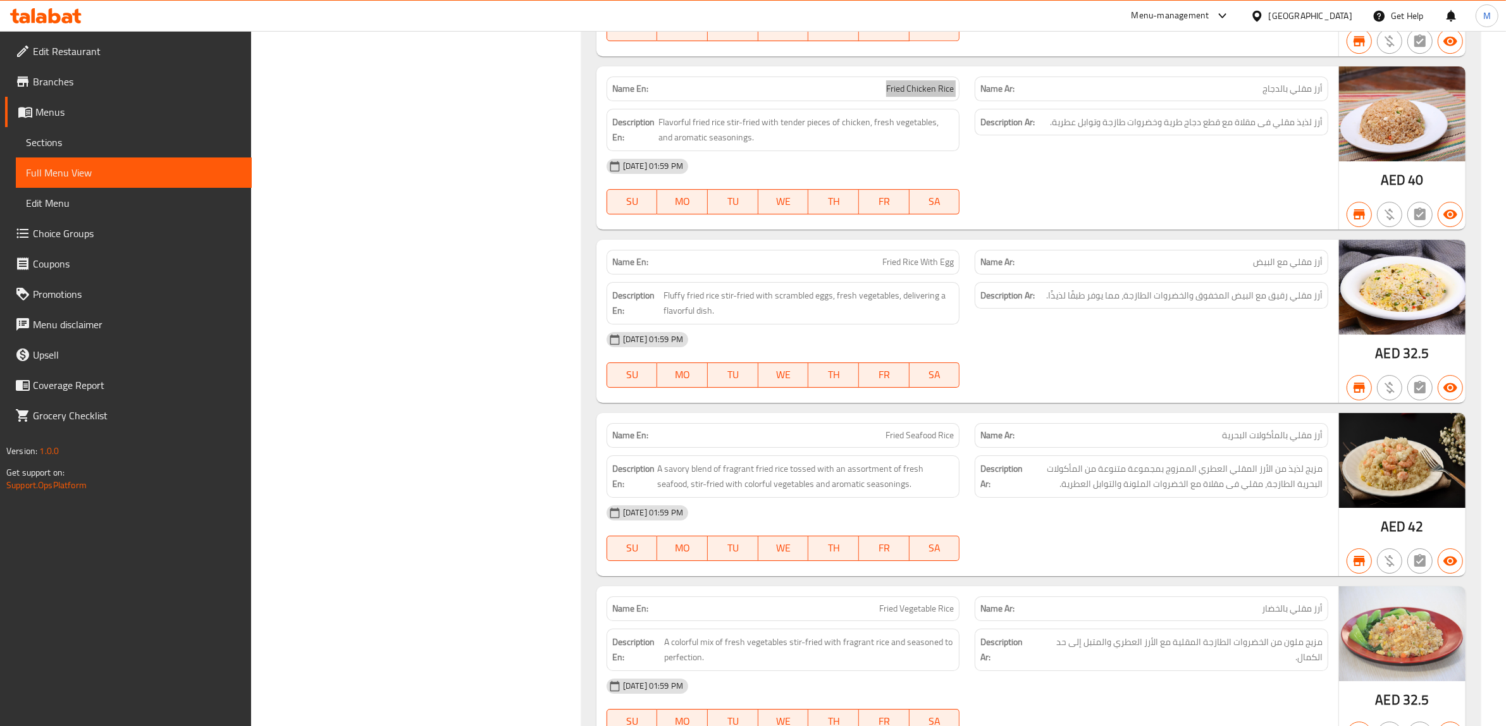
scroll to position [5219, 0]
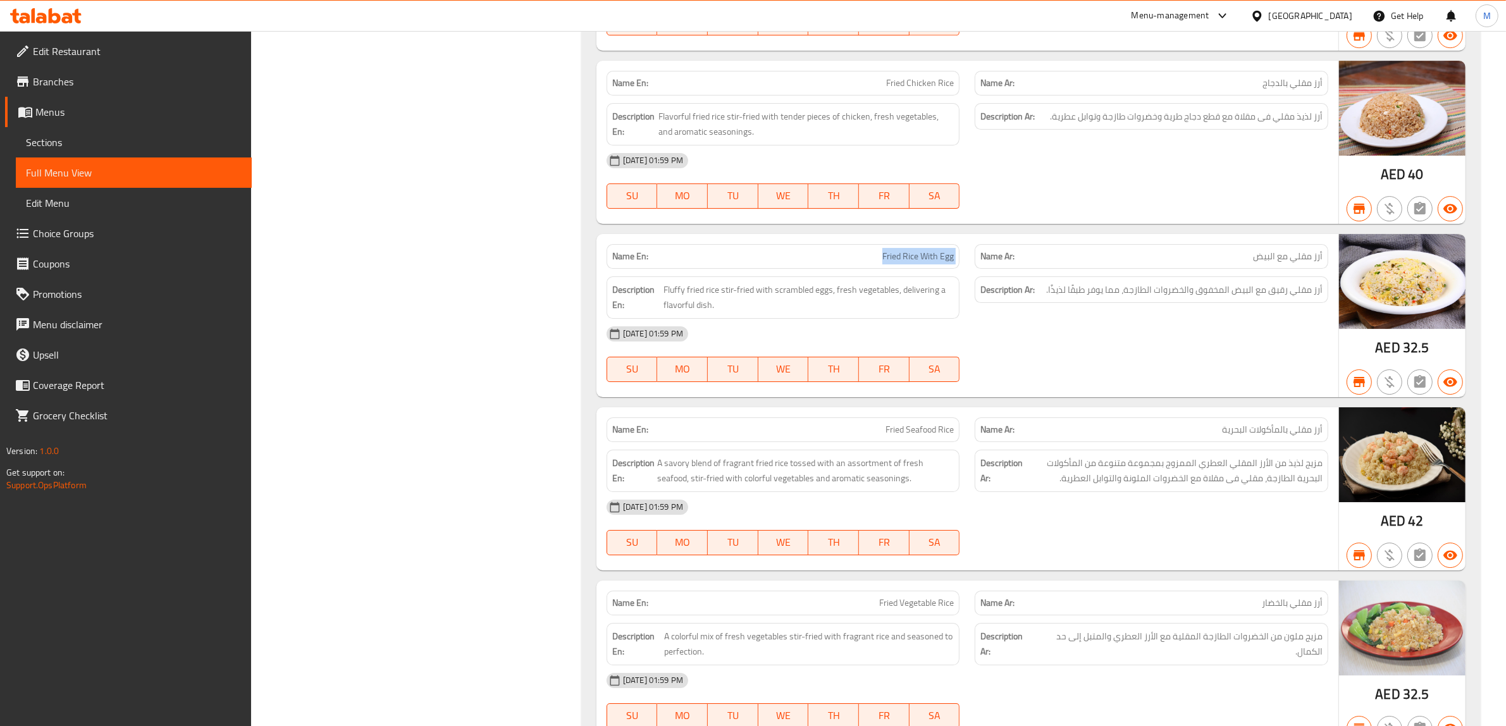
copy span "Fried Rice With Egg"
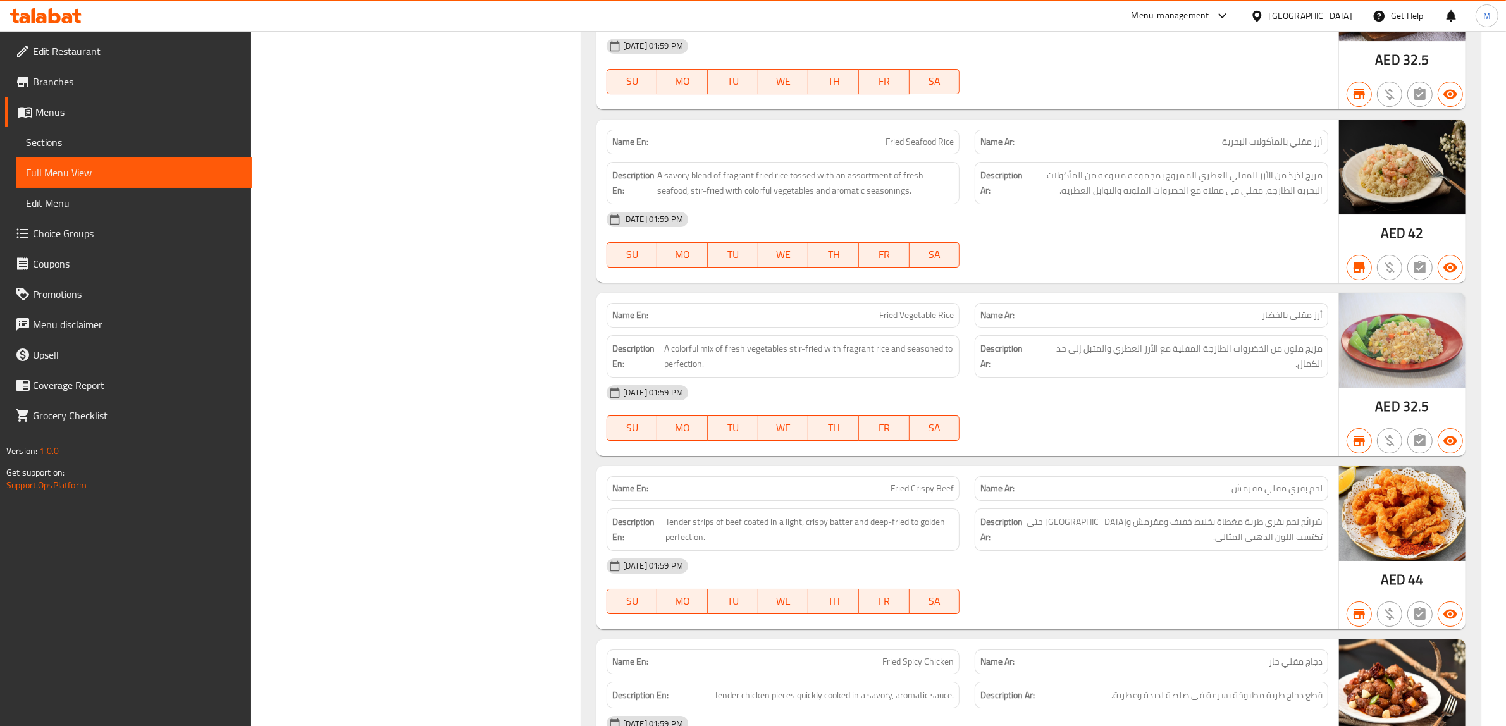
scroll to position [5535, 0]
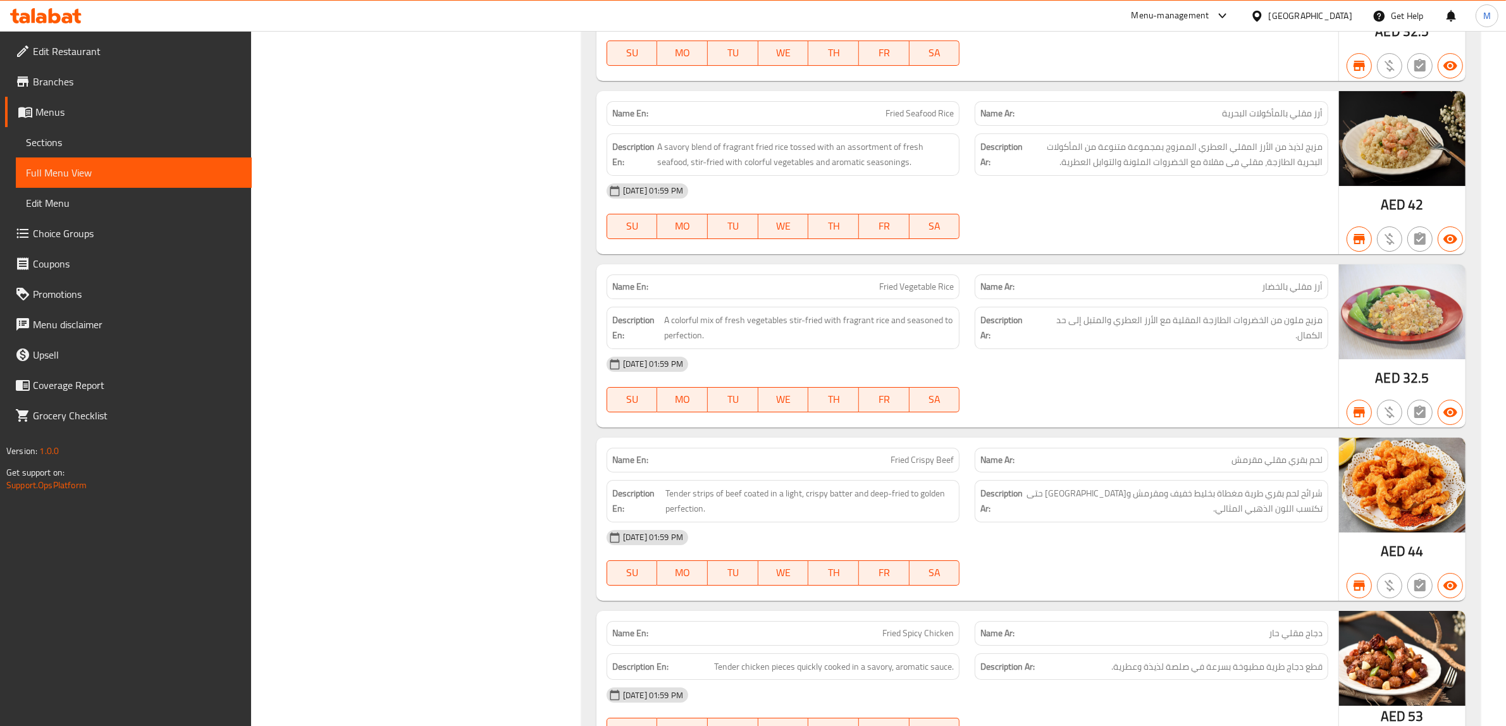
copy span "Fried Vegetable Rice"
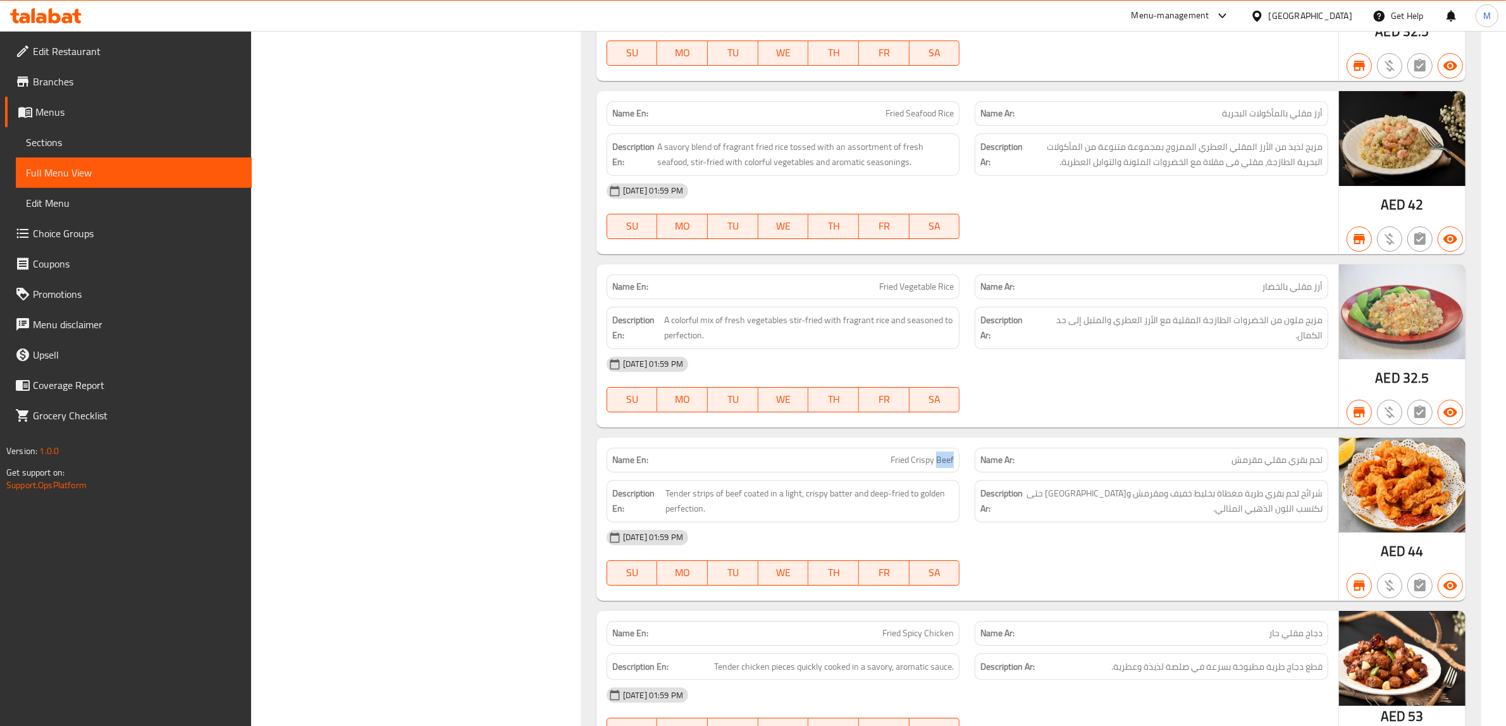
copy span "Fried Crispy Beef"
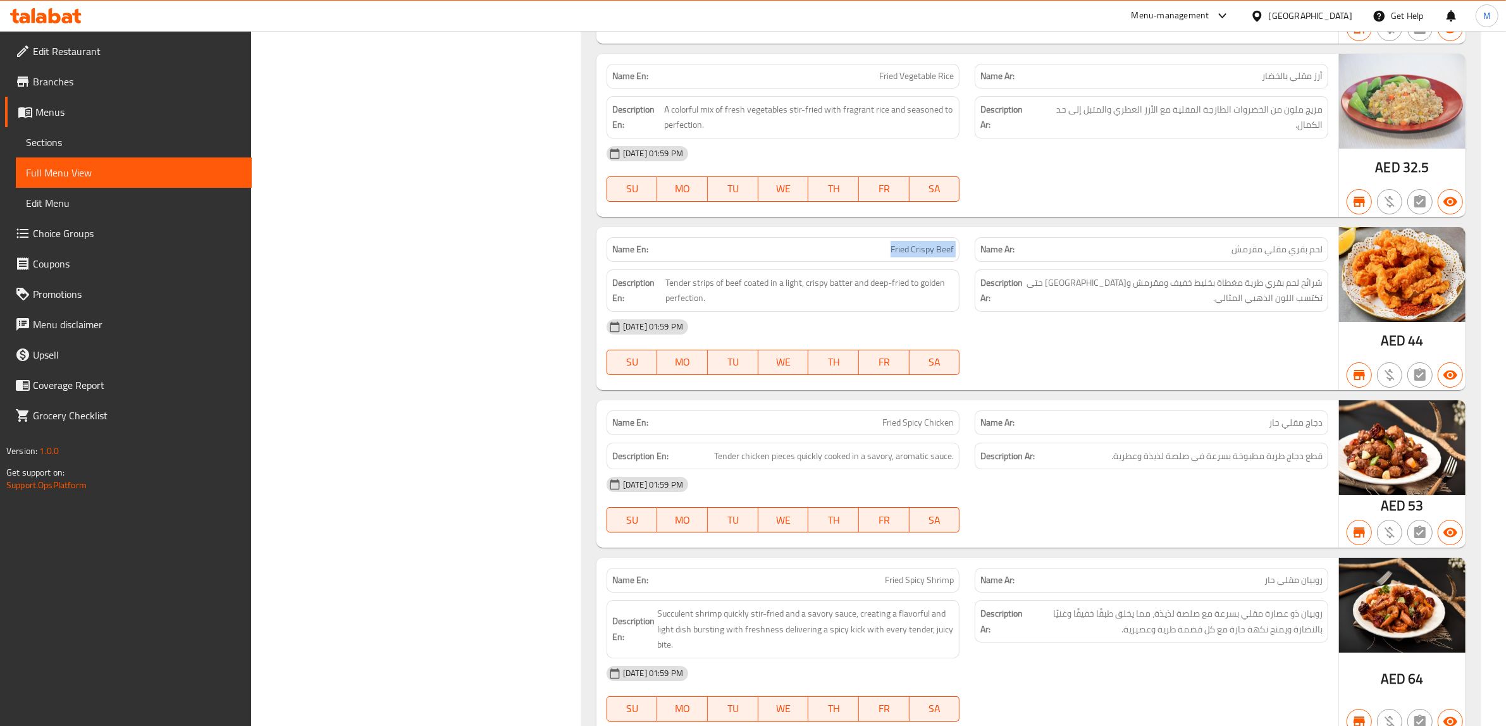
scroll to position [5852, 0]
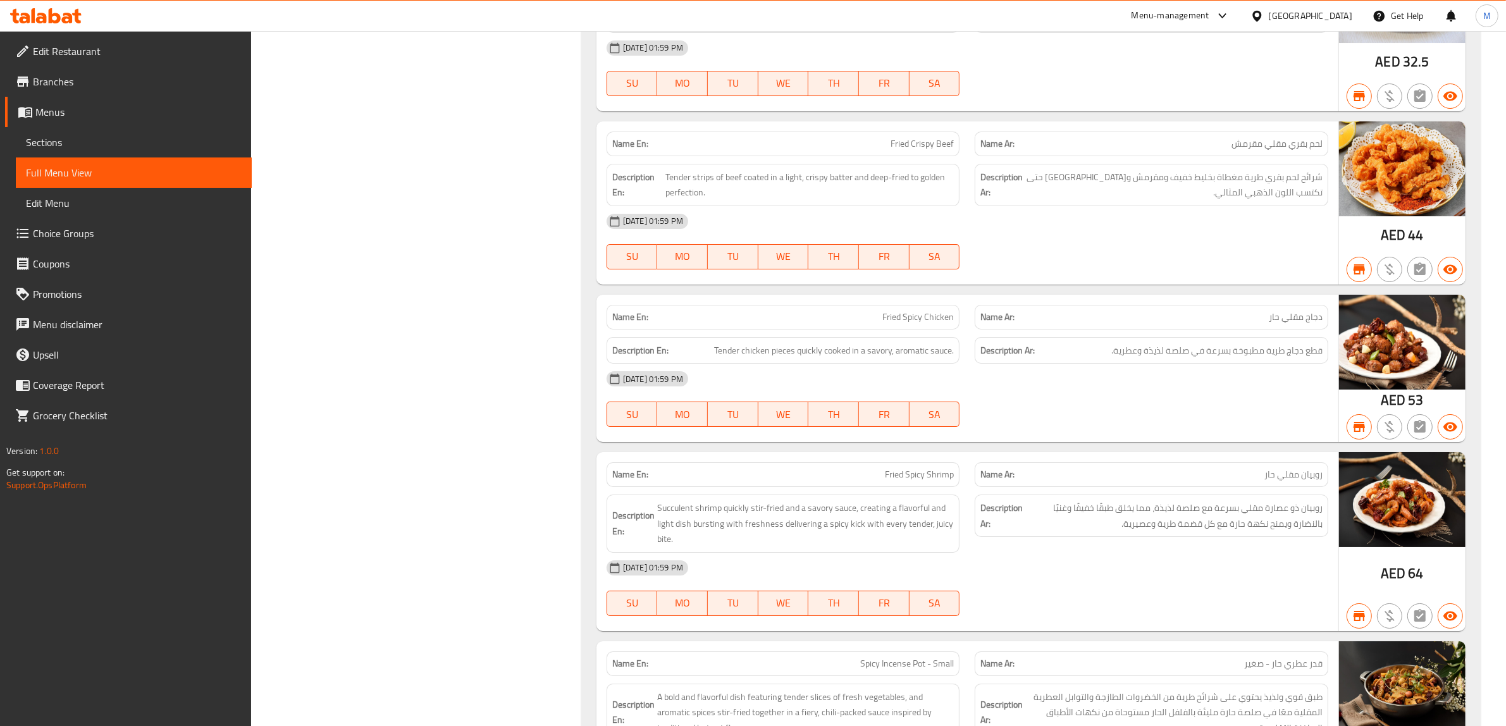
click at [884, 324] on span "Fried Spicy Chicken" at bounding box center [917, 317] width 71 height 13
copy span "Fried Spicy Chicken"
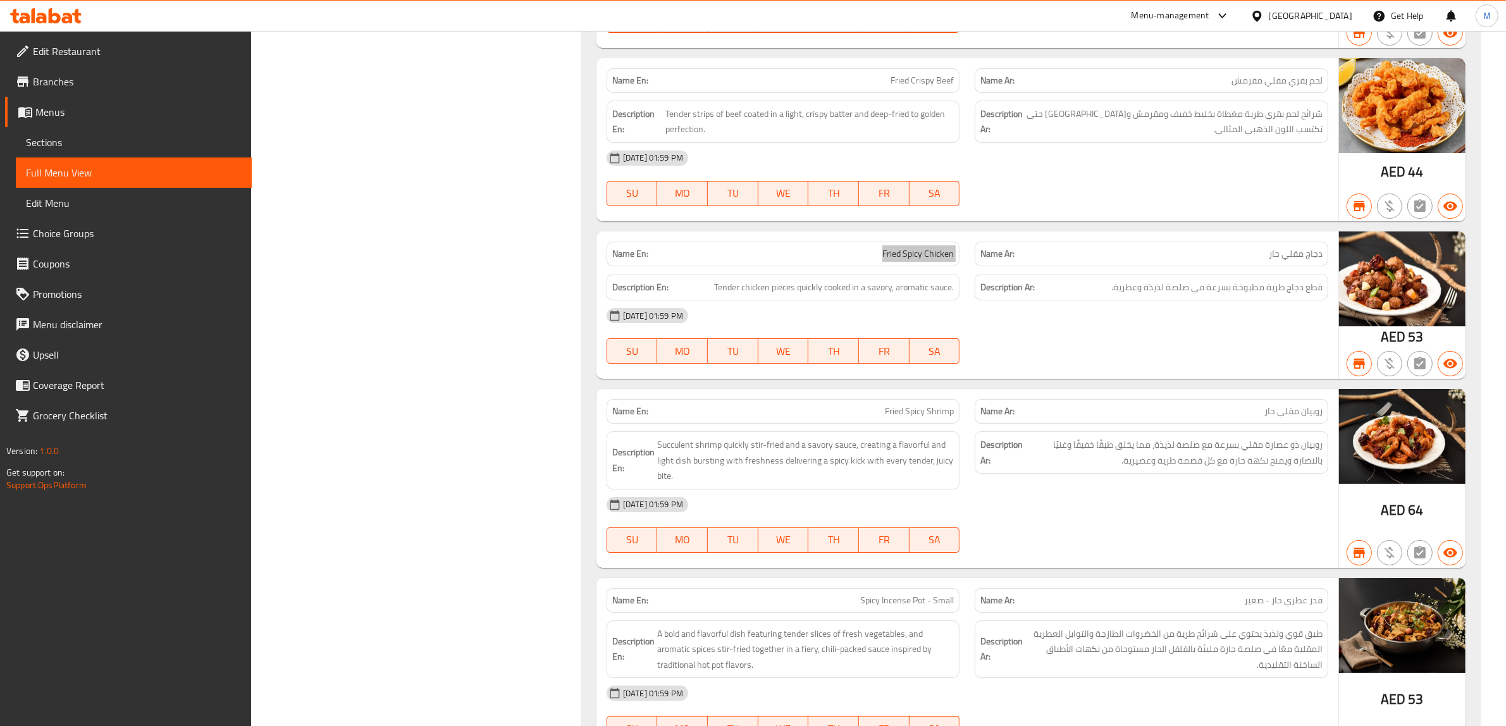
scroll to position [6010, 0]
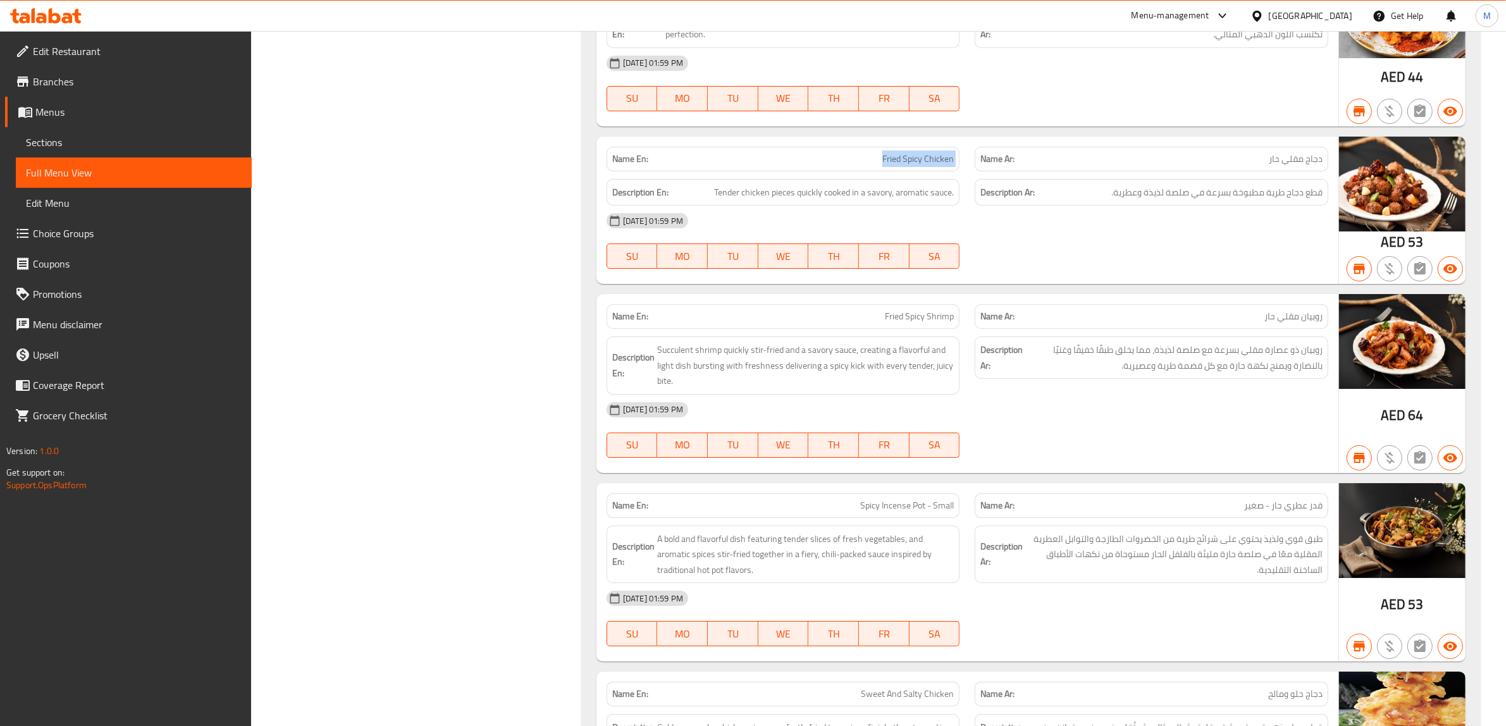
click at [929, 323] on span "Fried Spicy Shrimp" at bounding box center [919, 316] width 69 height 13
copy span "Fried Spicy Shrimp"
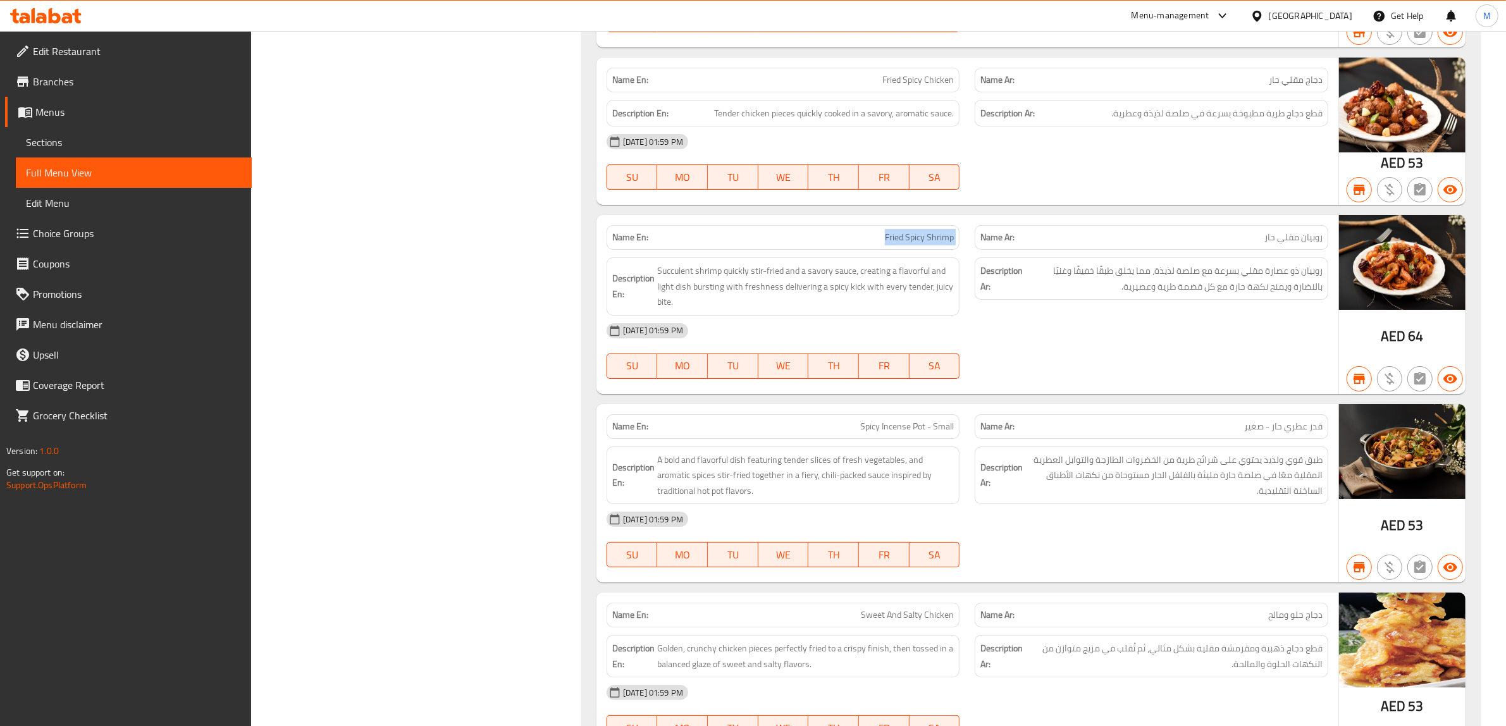
click at [900, 433] on span "Spicy Incense Pot - Small" at bounding box center [907, 426] width 94 height 13
copy span "Spicy Incense Pot - Small"
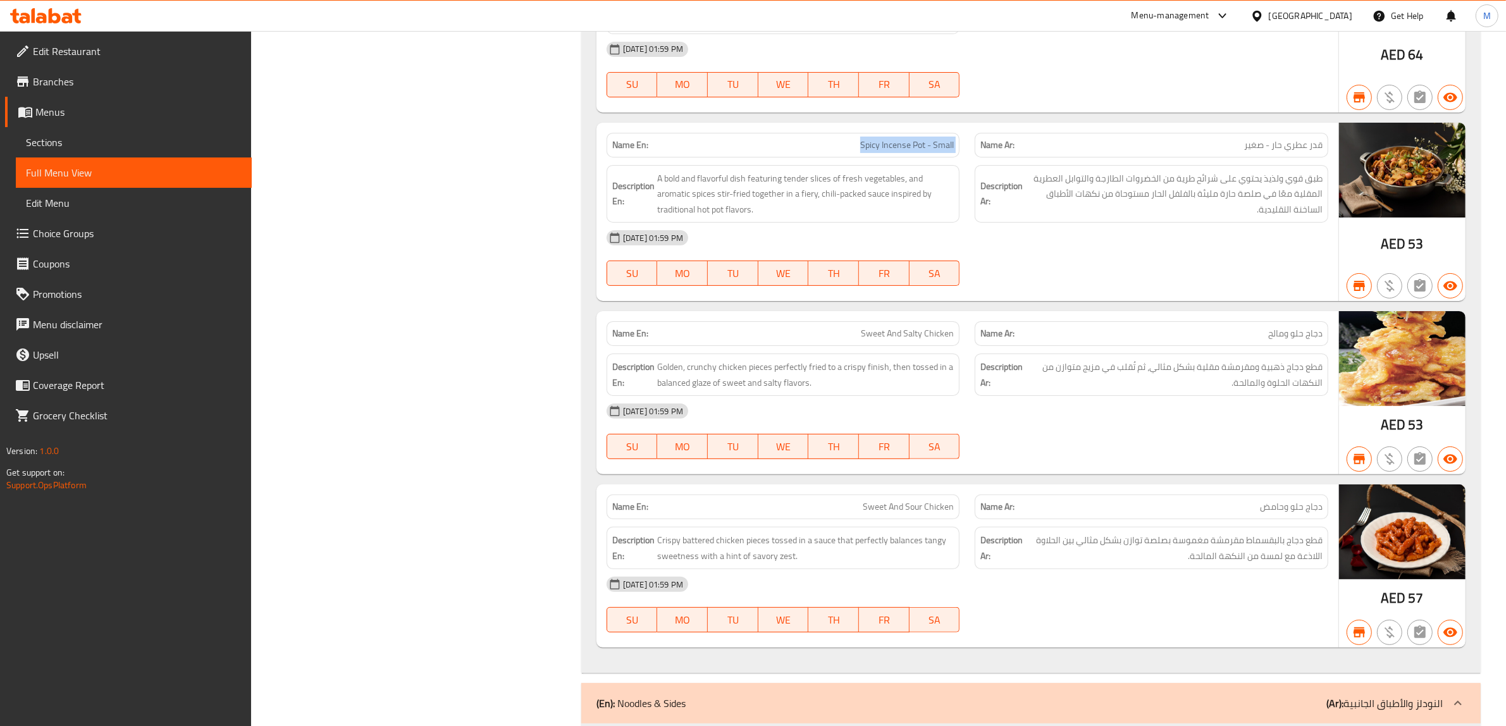
scroll to position [6405, 0]
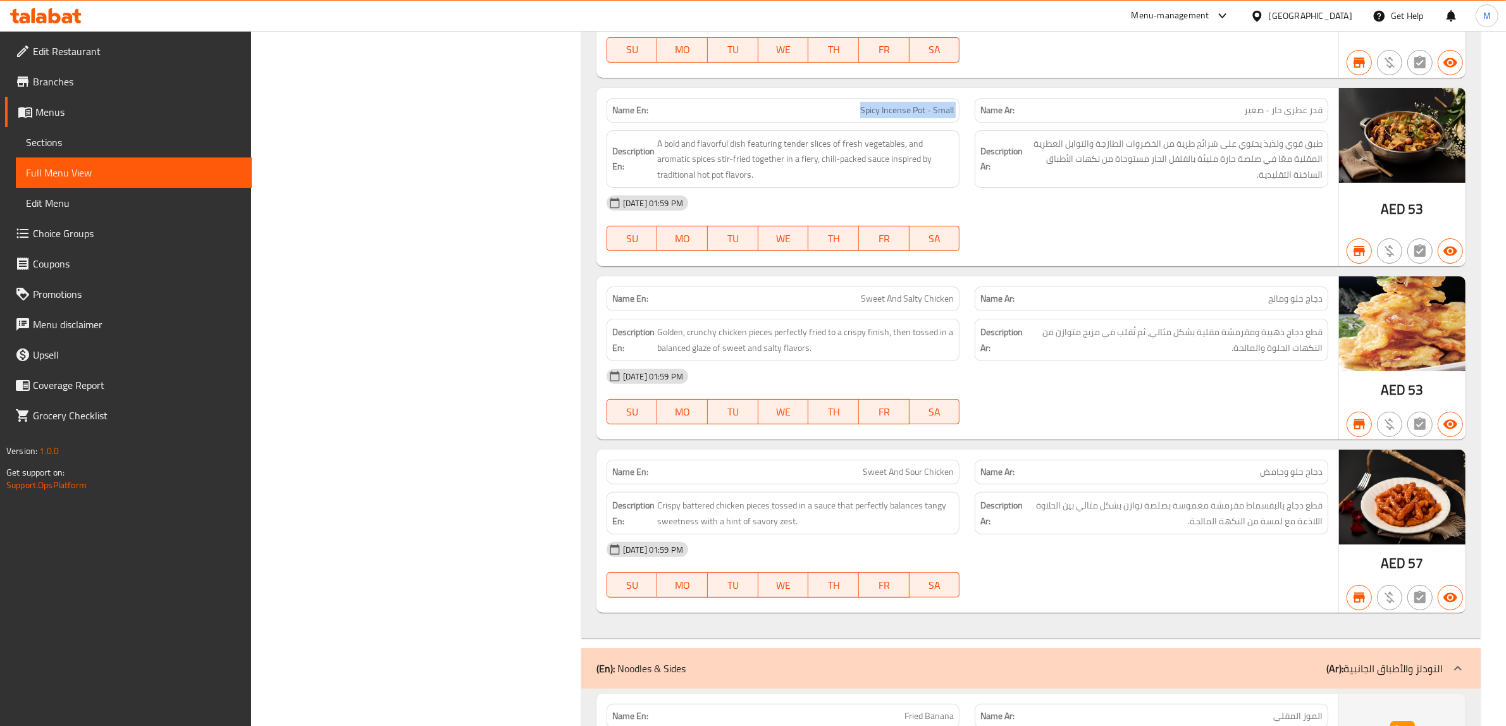
click at [890, 306] on span "Sweet And Salty Chicken" at bounding box center [907, 298] width 93 height 13
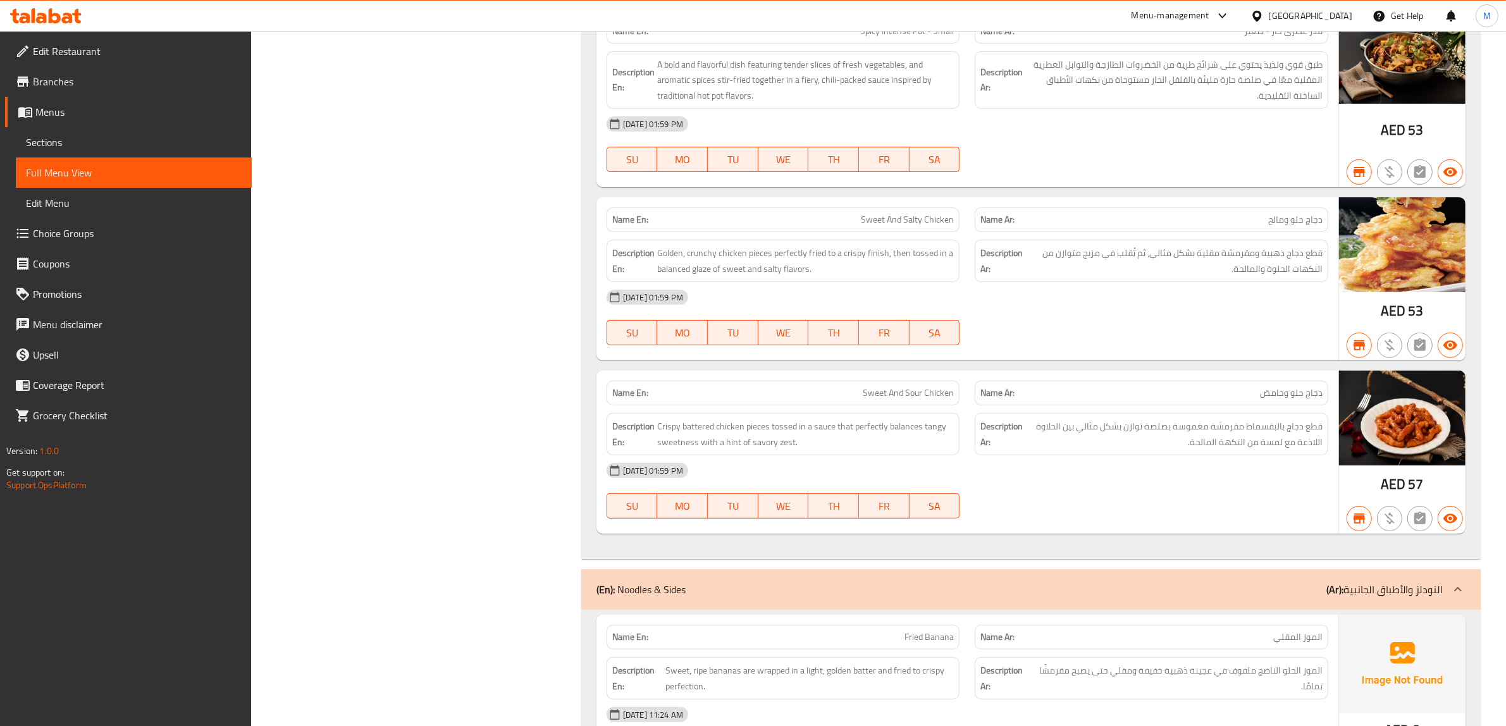
click at [925, 406] on div "Name En: Sweet And Sour Chicken" at bounding box center [784, 393] width 354 height 25
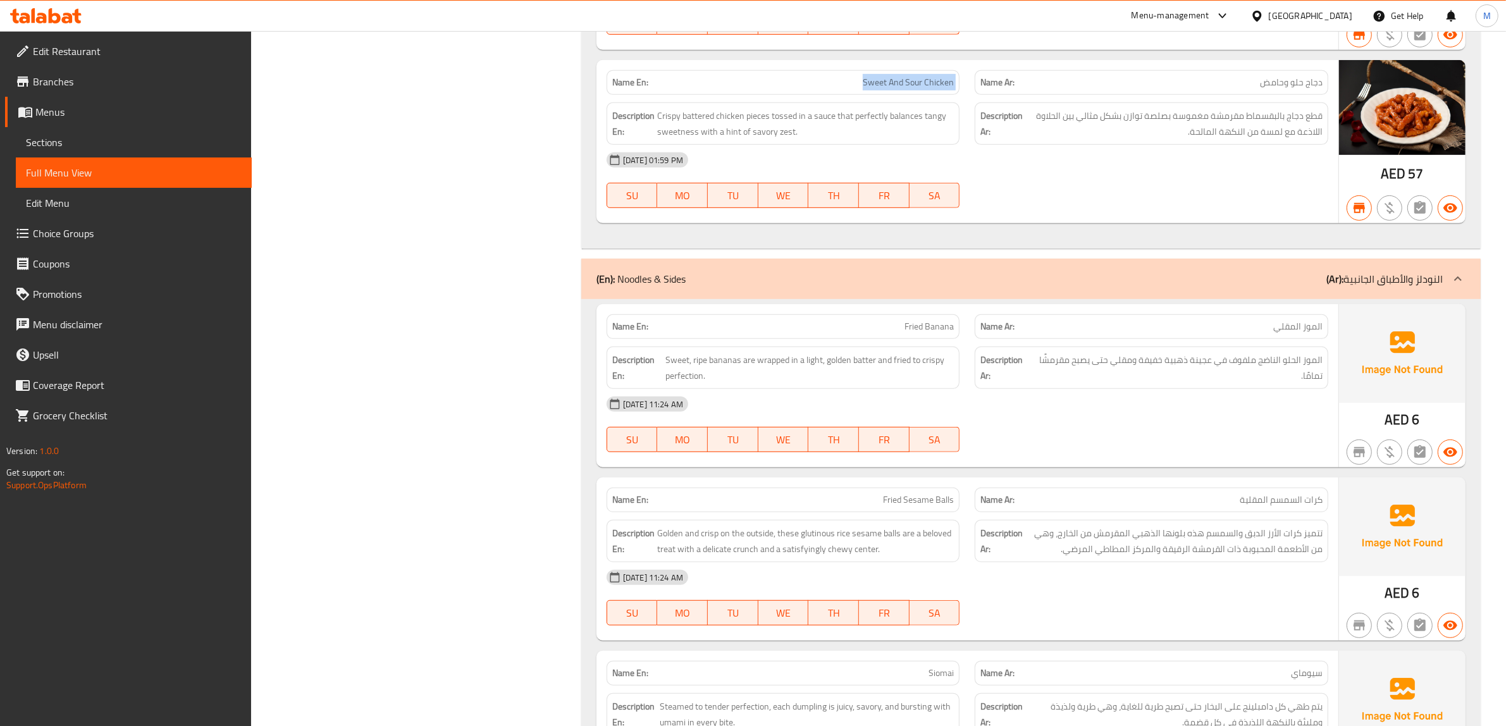
scroll to position [6801, 0]
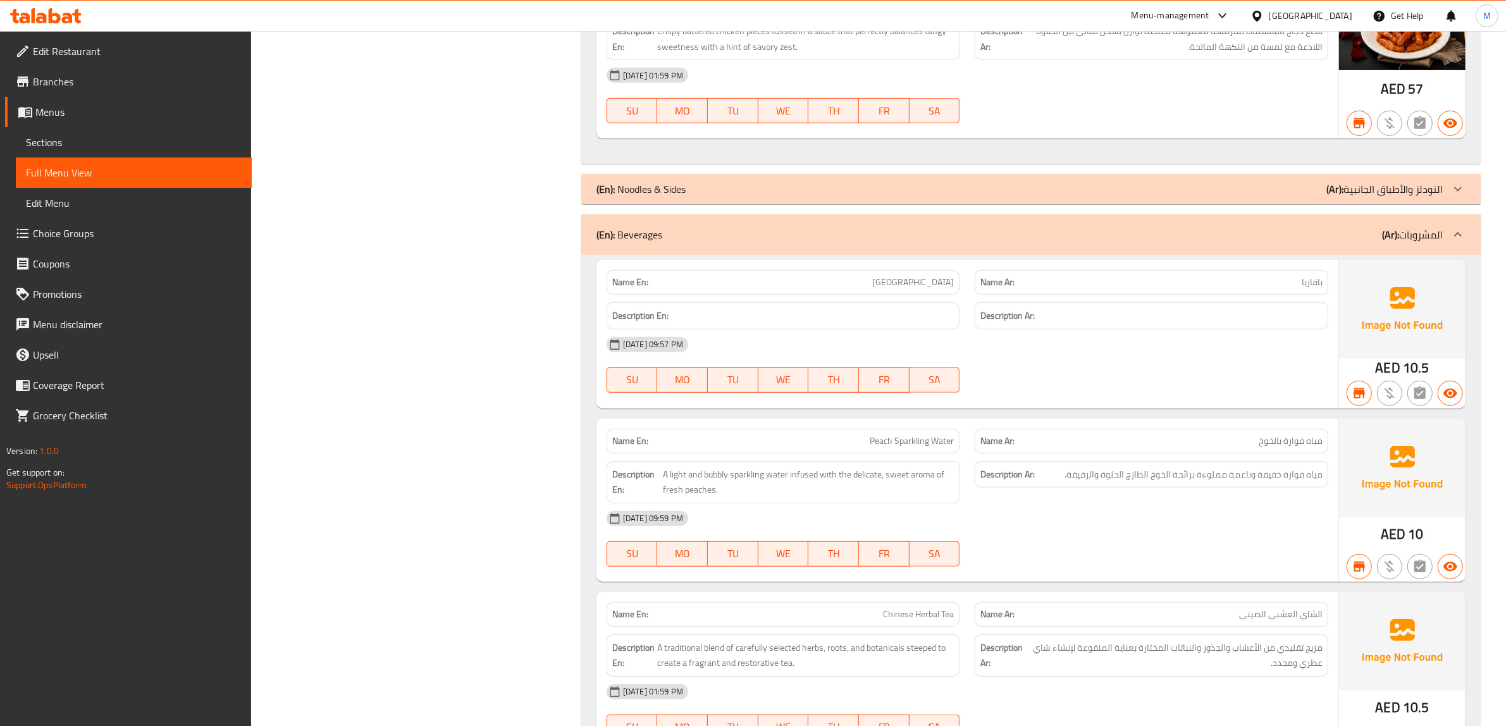
scroll to position [6959, 0]
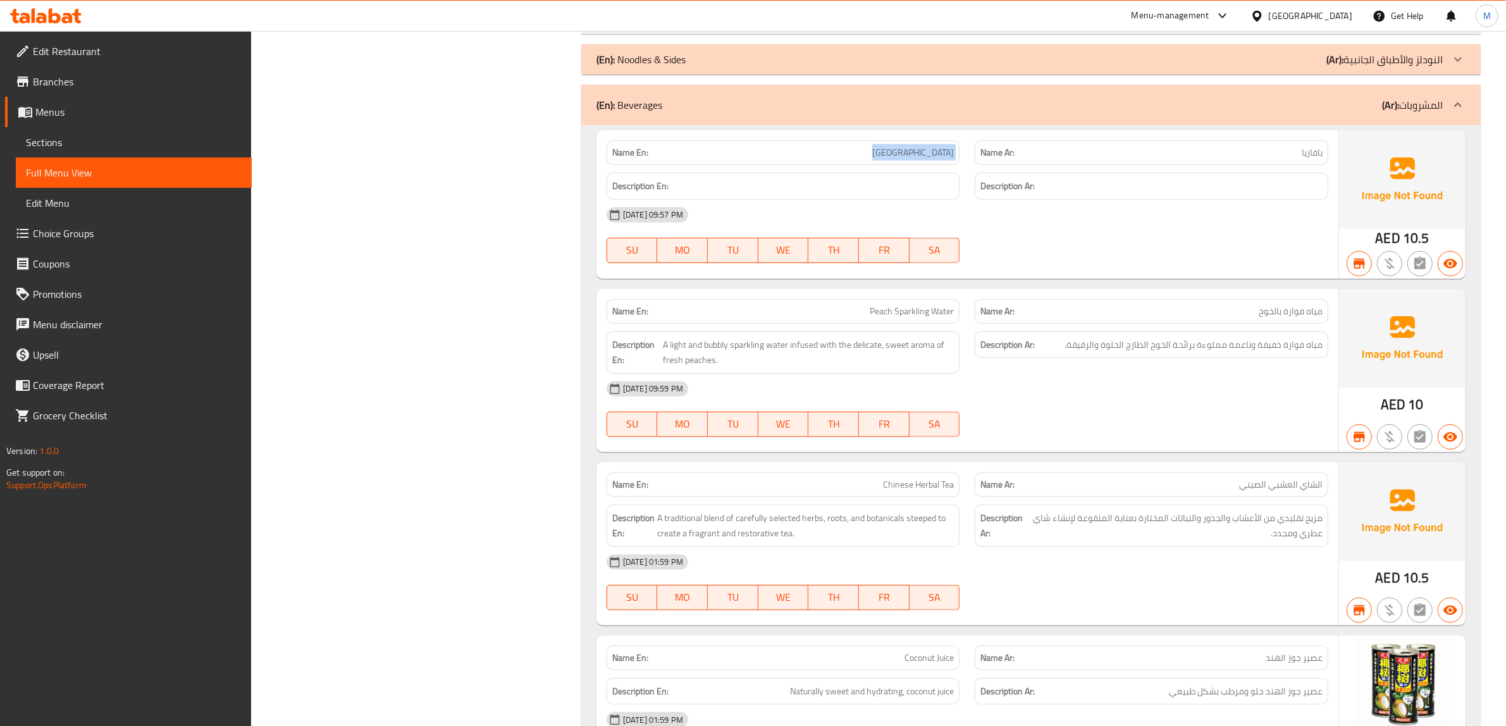
scroll to position [7038, 0]
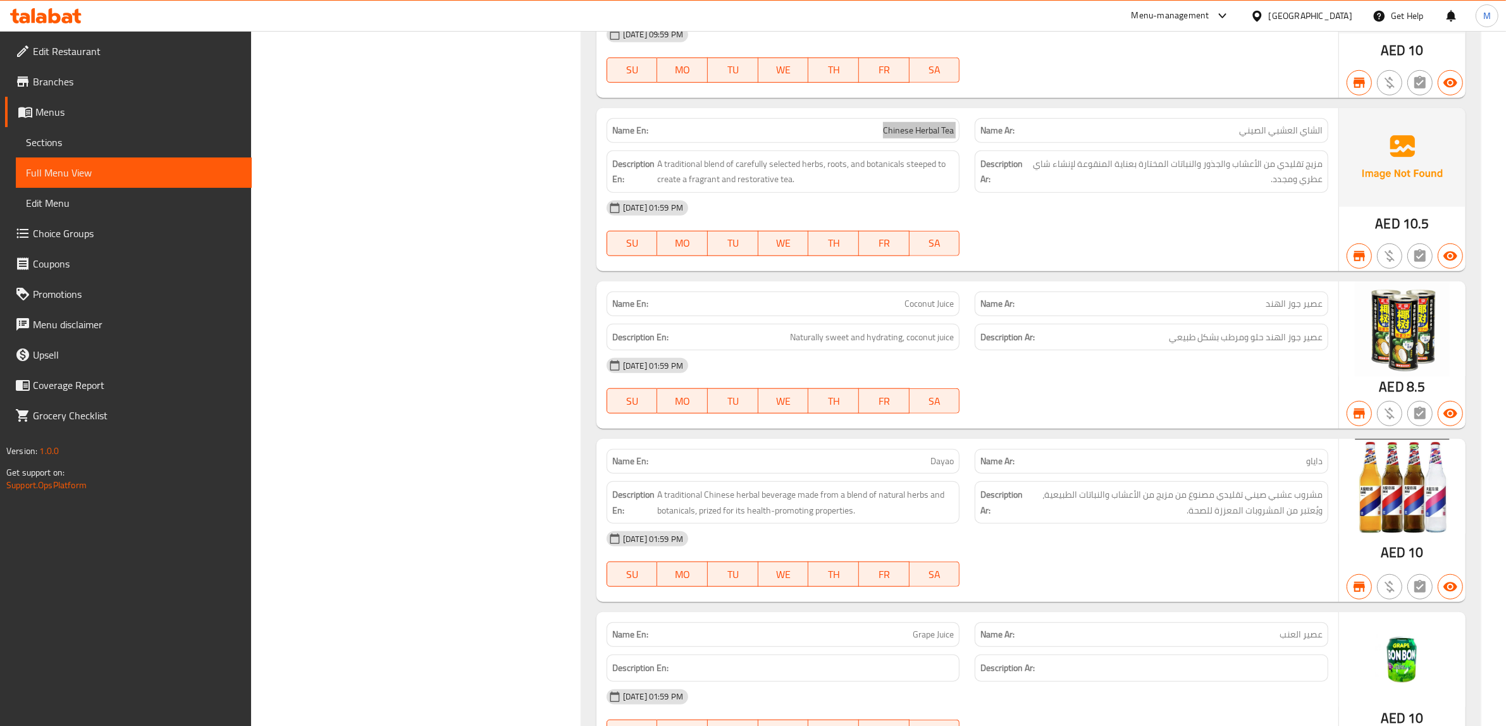
scroll to position [7433, 0]
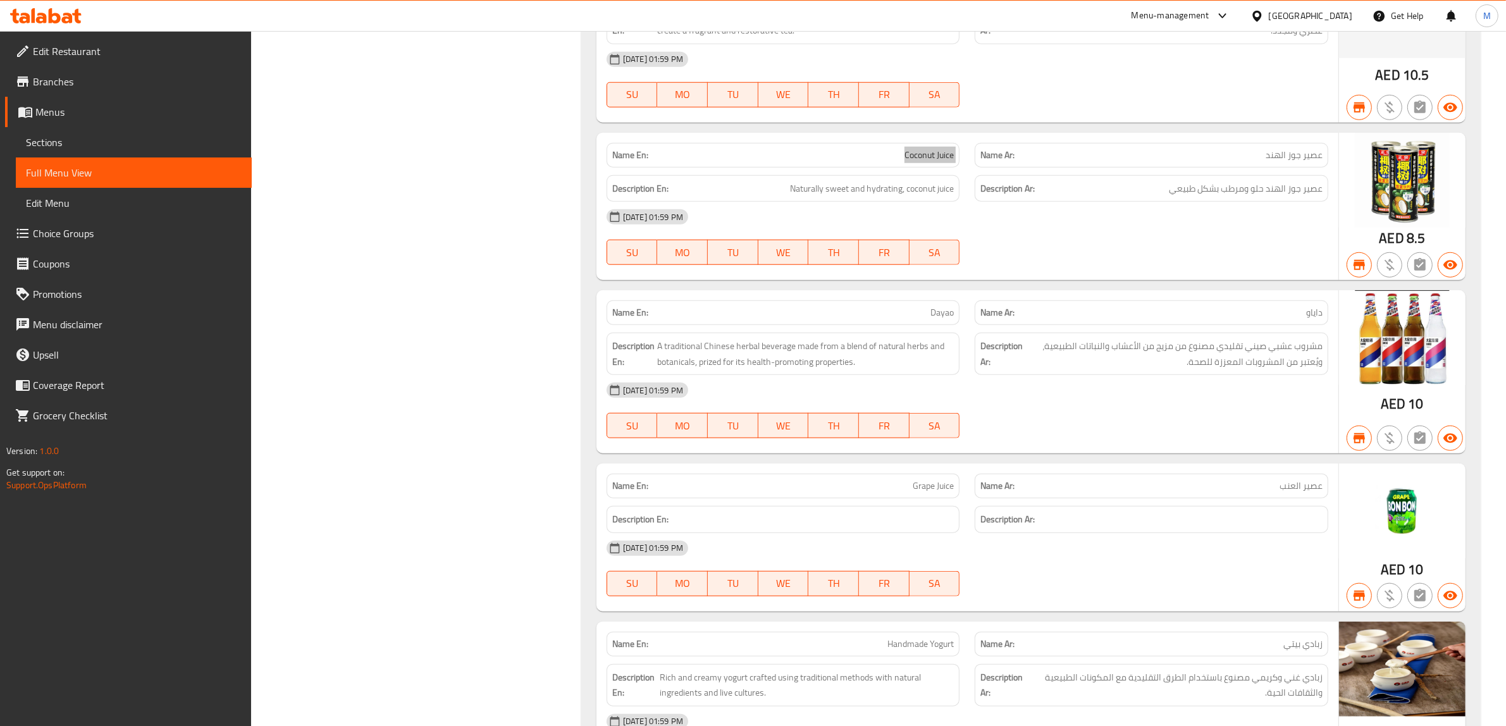
scroll to position [7591, 0]
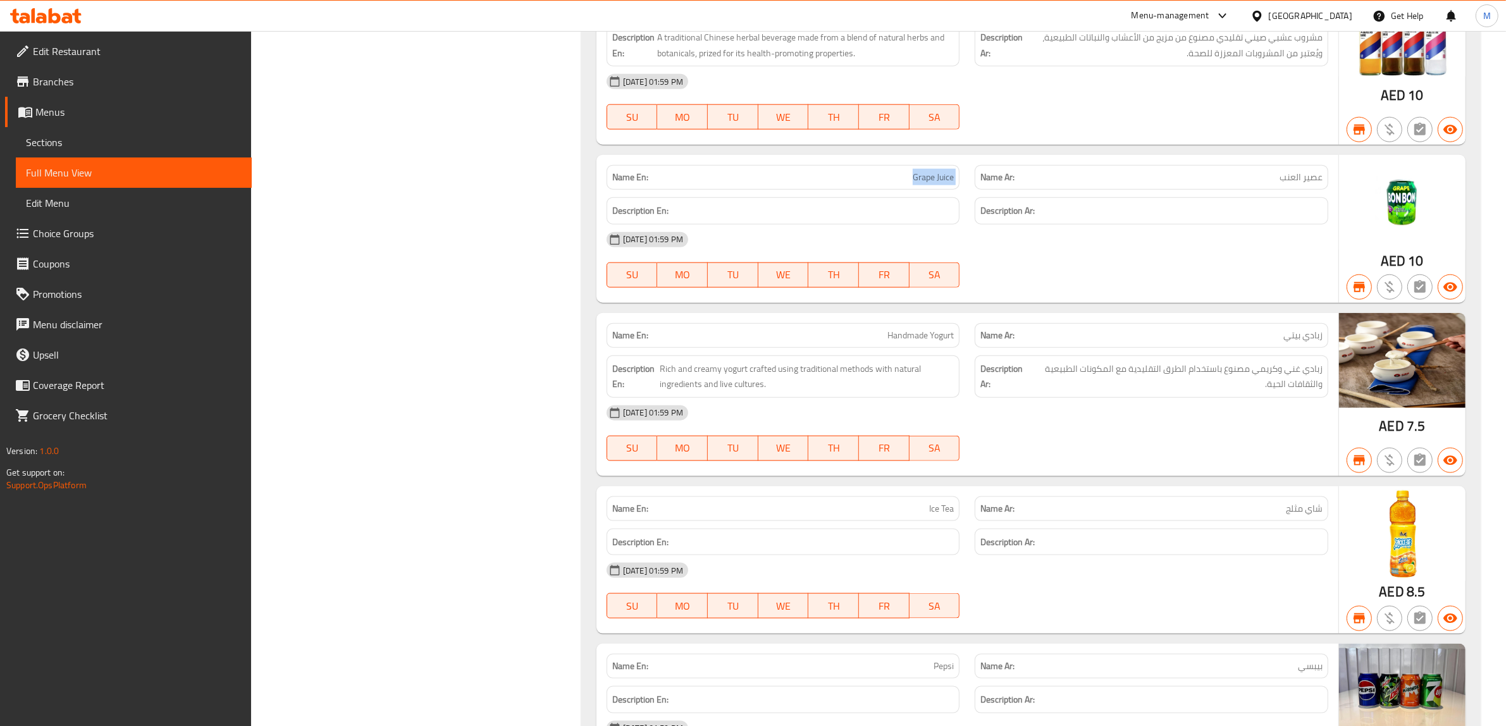
scroll to position [7829, 0]
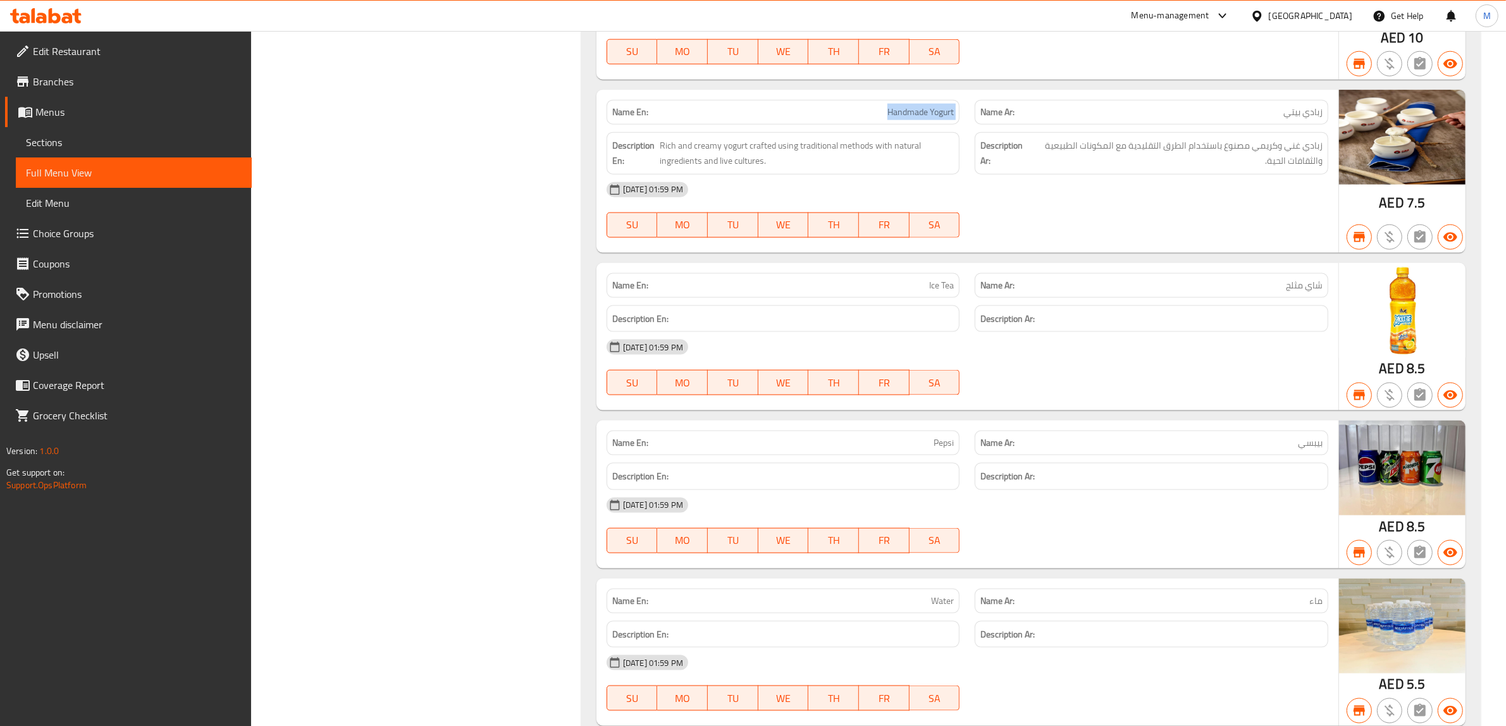
scroll to position [8066, 0]
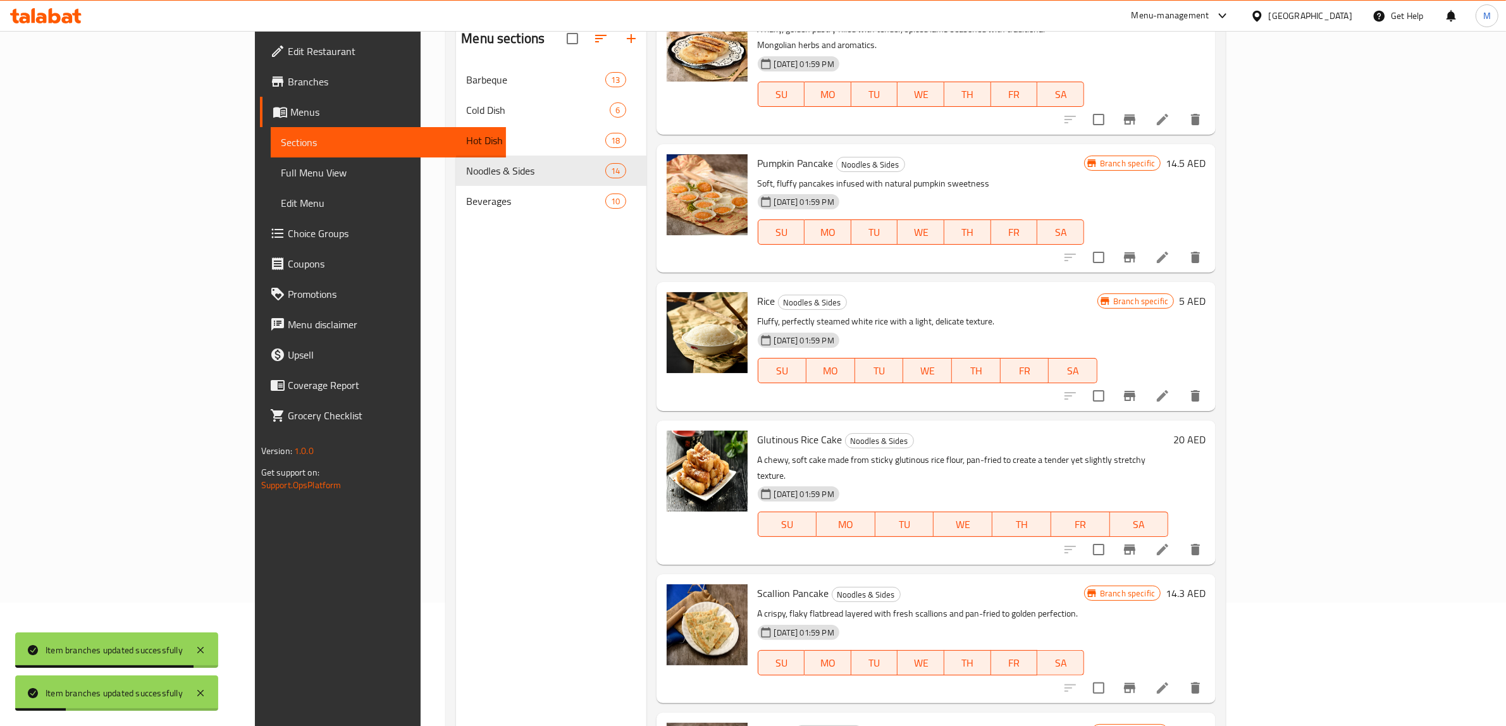
scroll to position [178, 0]
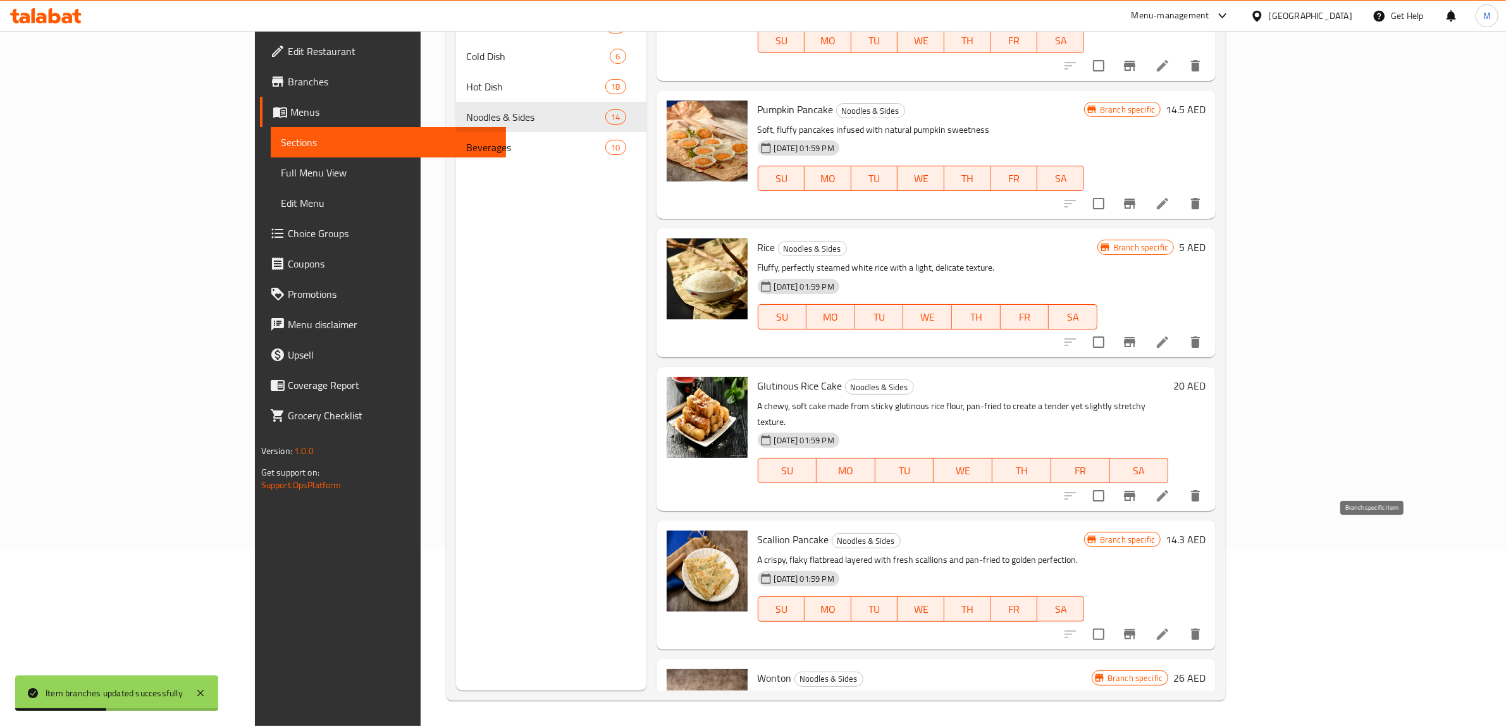
click at [1137, 627] on icon "Branch-specific-item" at bounding box center [1129, 634] width 15 height 15
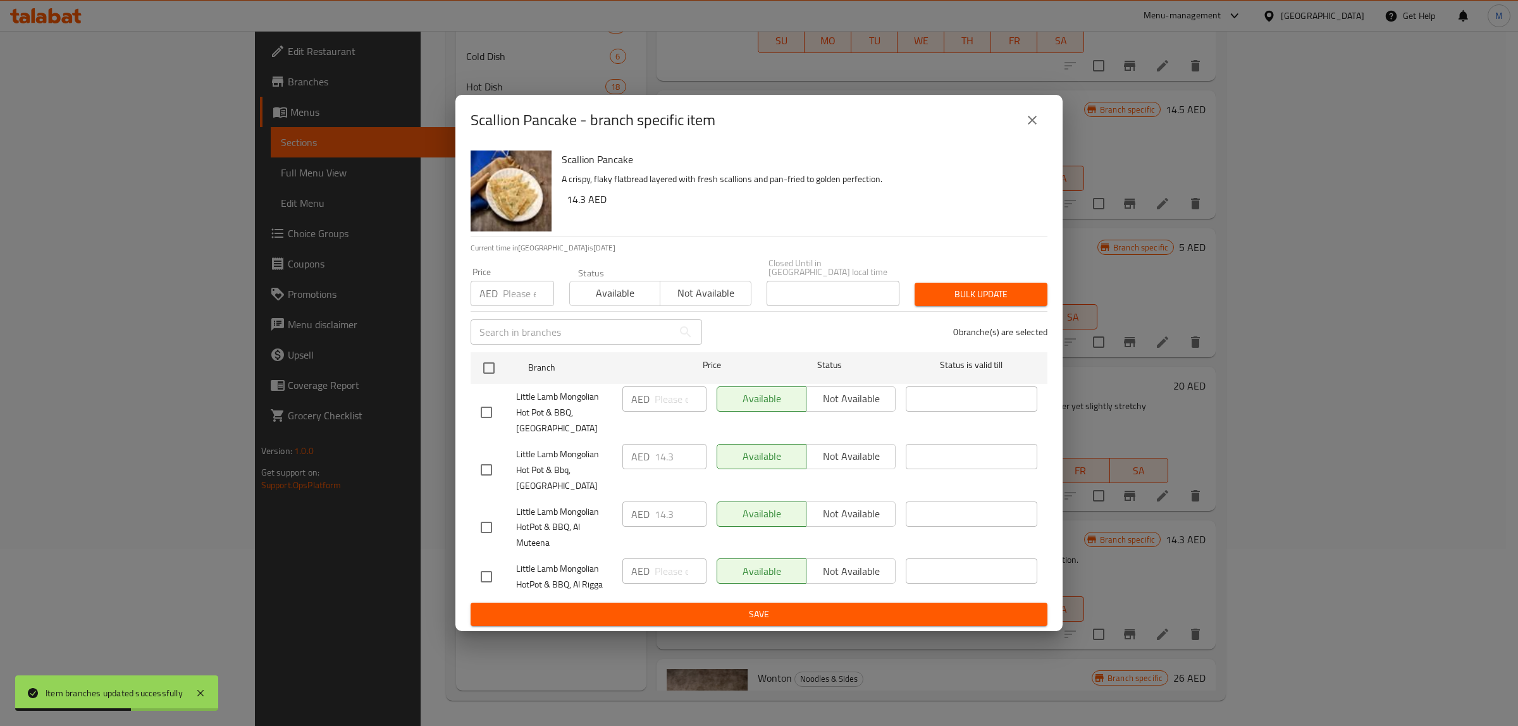
click at [489, 531] on input "checkbox" at bounding box center [486, 527] width 27 height 27
checkbox input "true"
click at [837, 514] on span "Not available" at bounding box center [851, 514] width 79 height 18
click at [835, 611] on span "Save" at bounding box center [759, 615] width 557 height 16
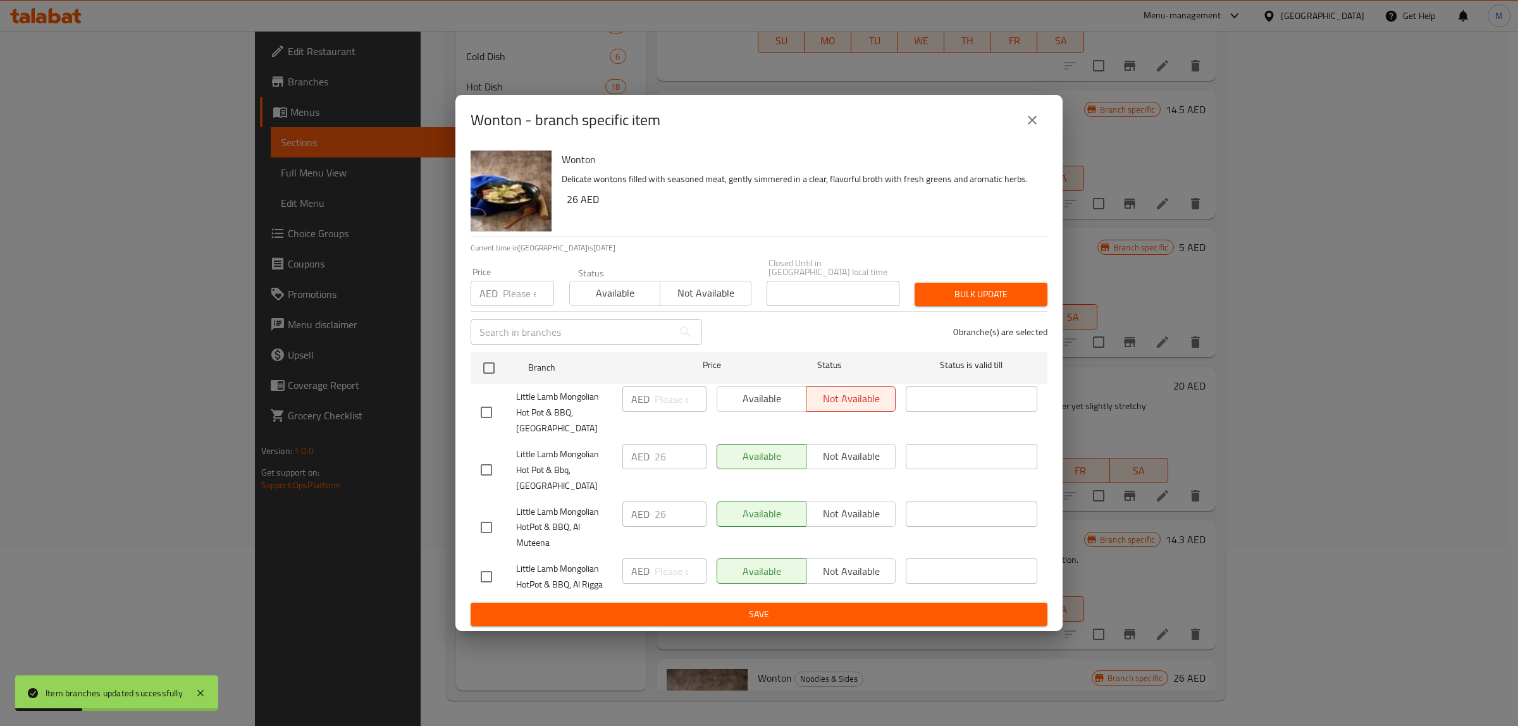
click at [488, 529] on input "checkbox" at bounding box center [486, 527] width 27 height 27
checkbox input "true"
click at [843, 519] on span "Not available" at bounding box center [851, 514] width 79 height 18
click at [800, 634] on div "[GEOGRAPHIC_DATA] - branch specific item Wonton Delicate wontons filled with se…" at bounding box center [759, 363] width 1518 height 726
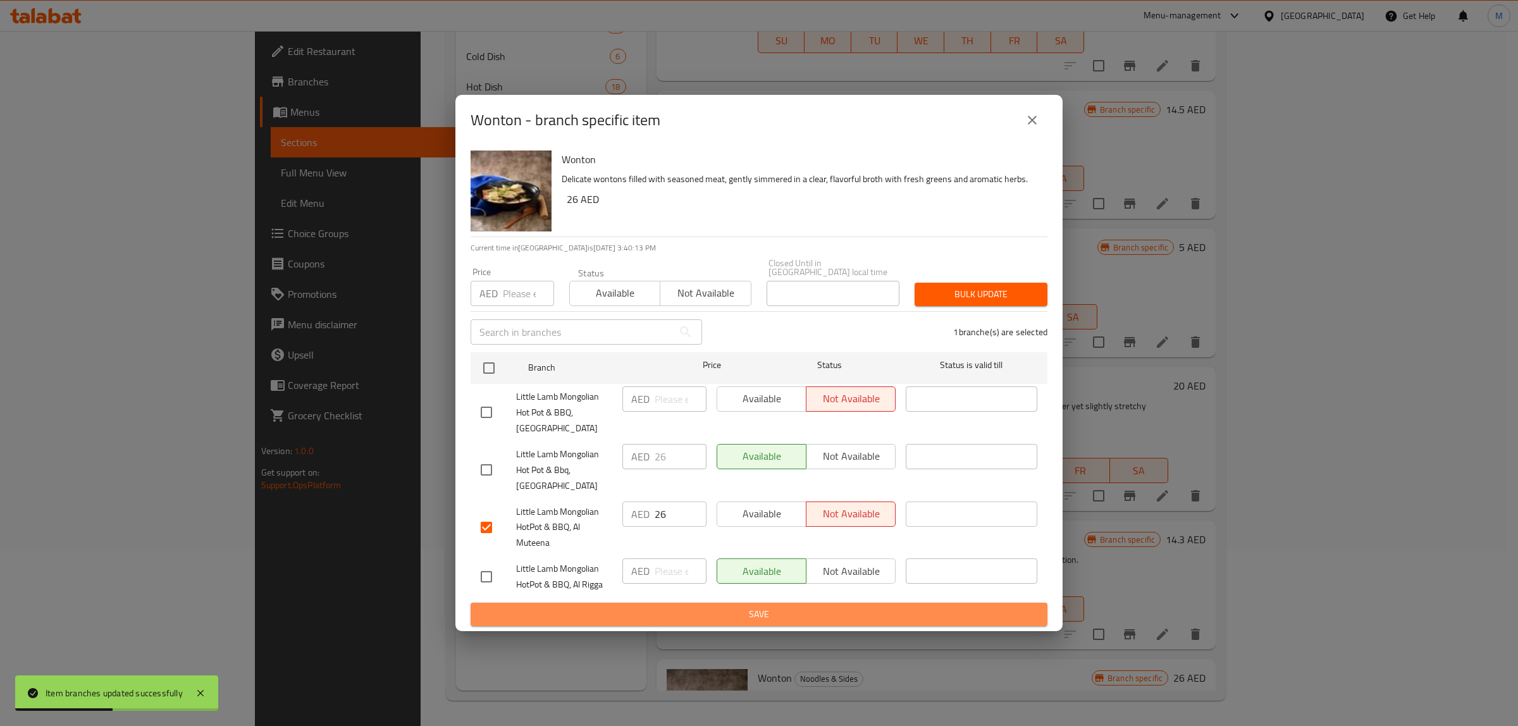
click at [808, 620] on span "Save" at bounding box center [759, 615] width 557 height 16
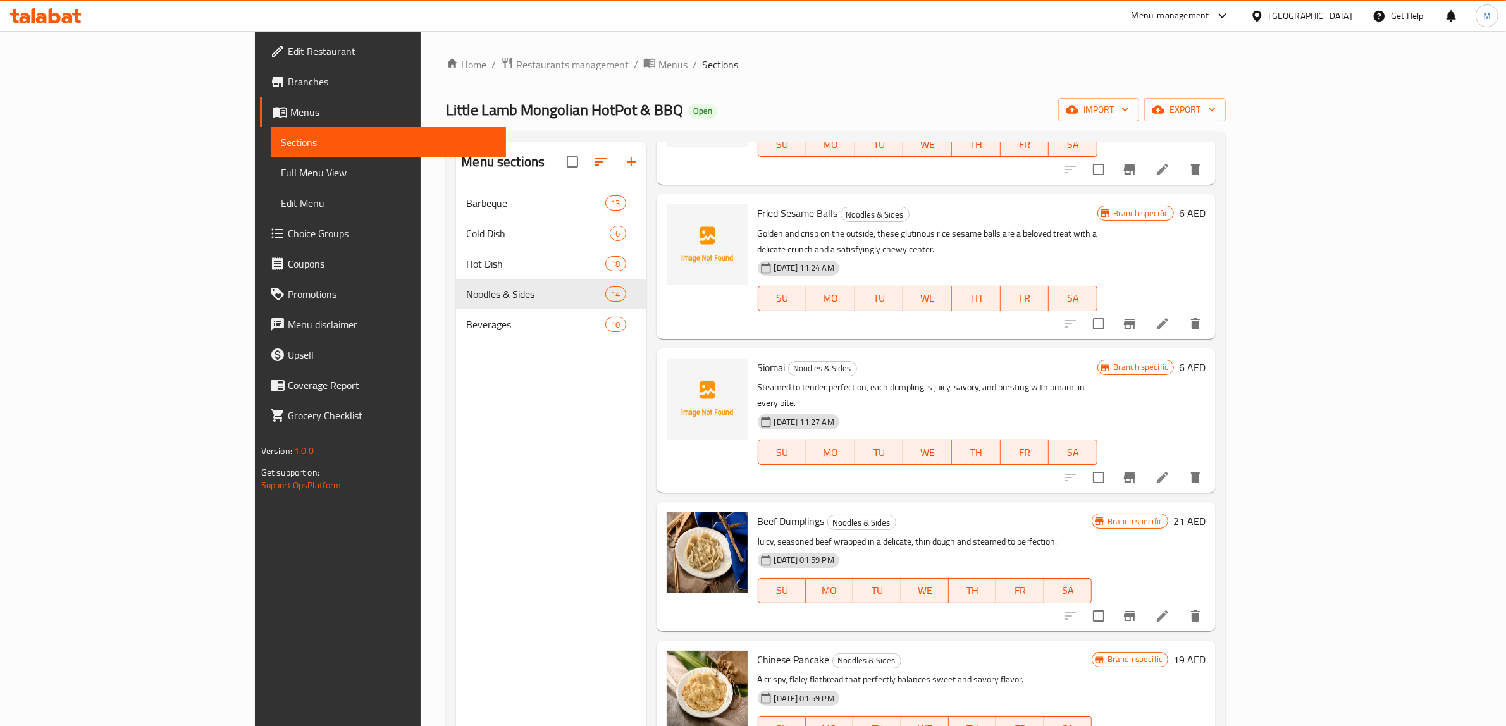
scroll to position [0, 0]
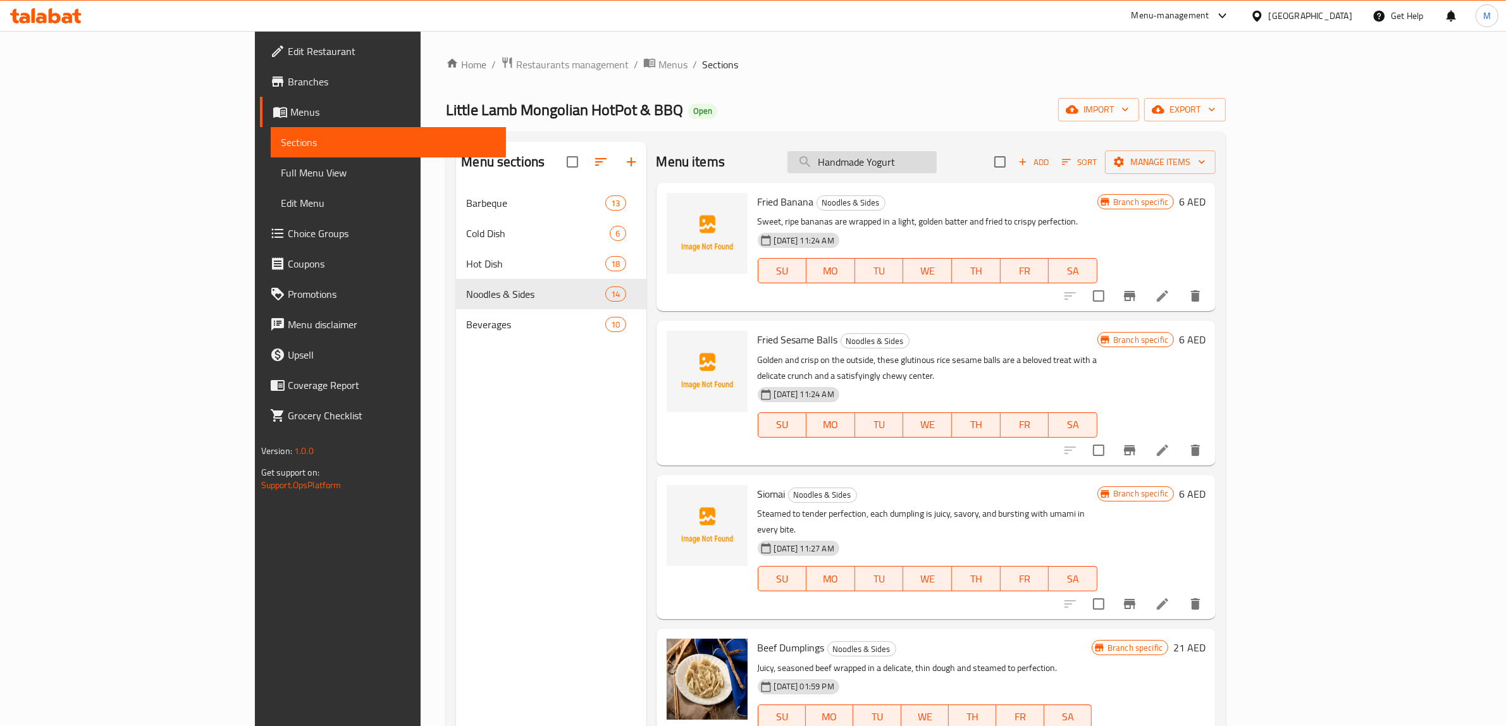
click at [937, 168] on input "Handmade Yogurt" at bounding box center [862, 162] width 149 height 22
paste input "ot And Sour Chicken Fee"
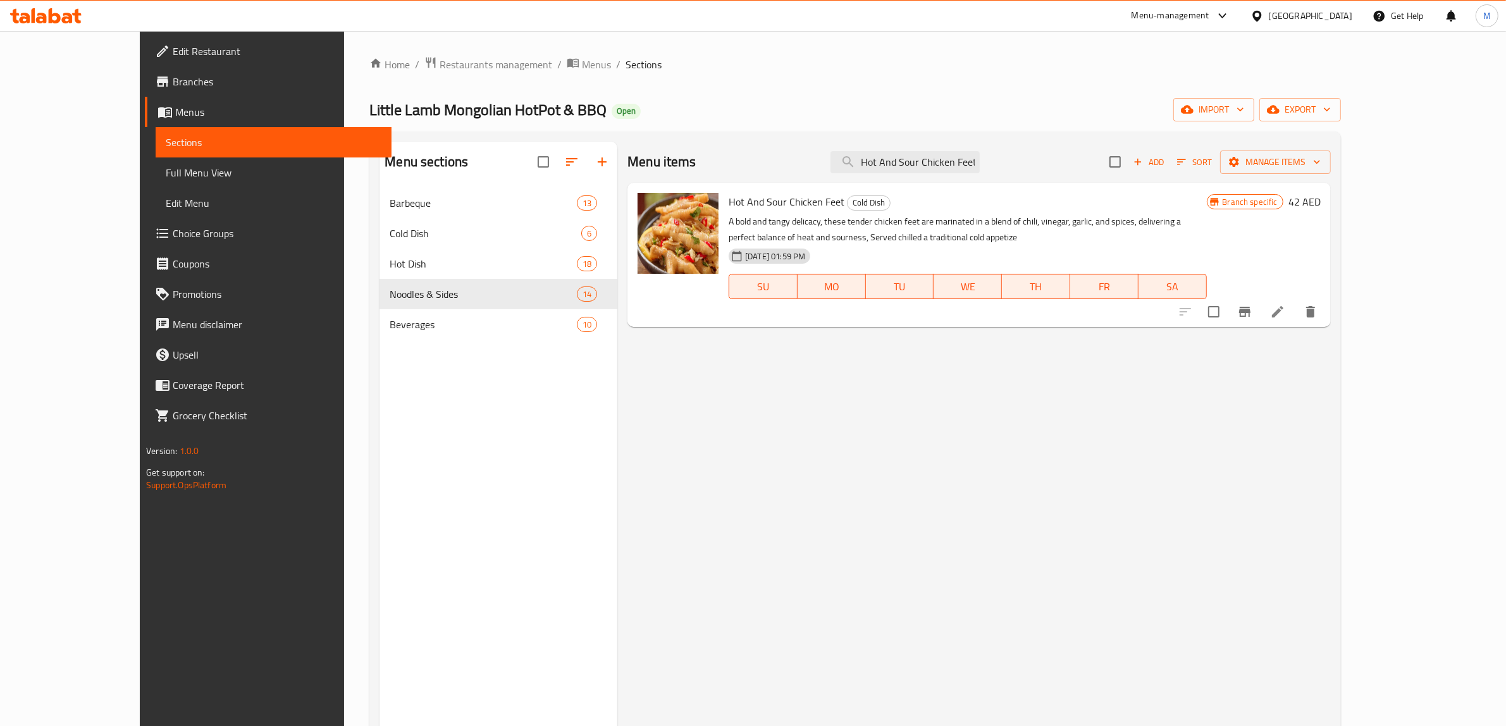
type input "Hot And Sour Chicken Feet"
click at [1253, 310] on icon "Branch-specific-item" at bounding box center [1244, 311] width 15 height 15
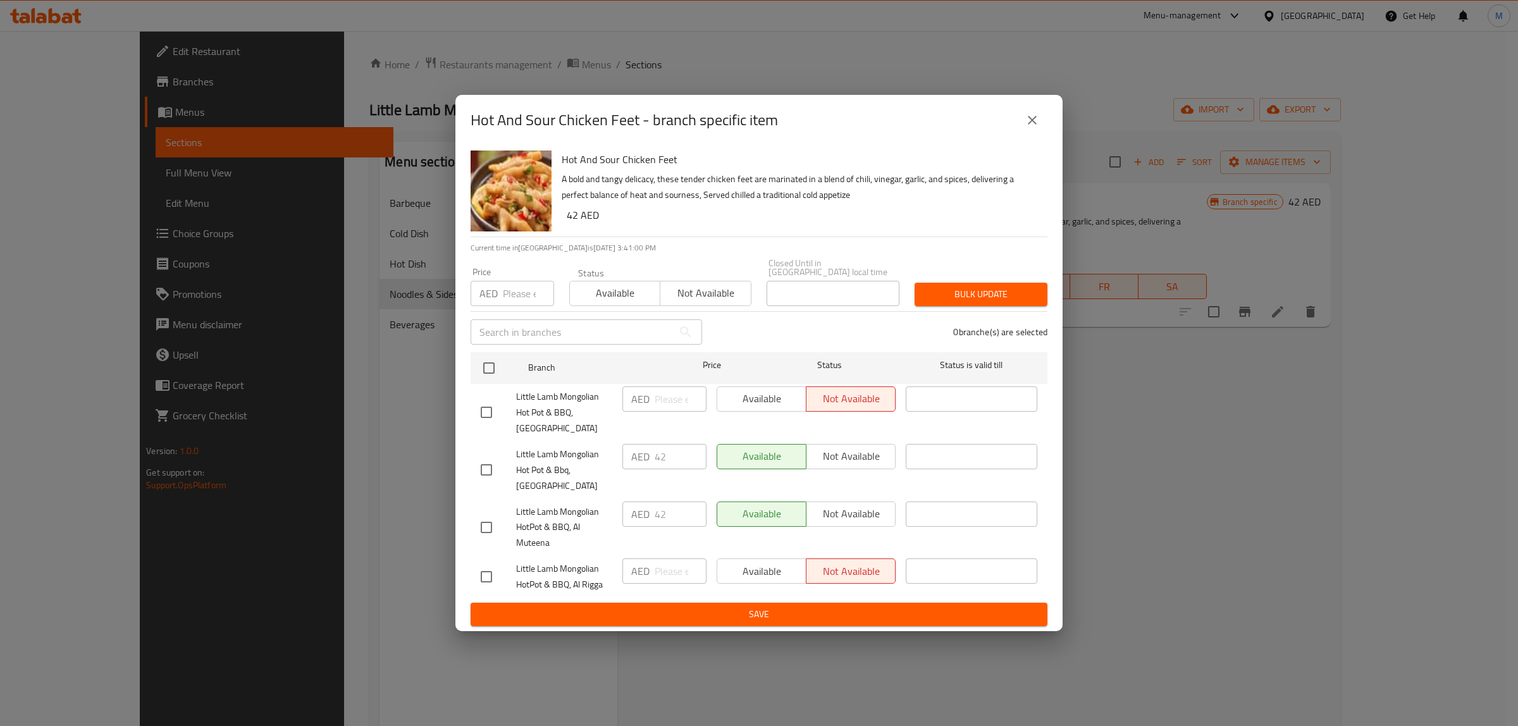
click at [485, 526] on input "checkbox" at bounding box center [486, 527] width 27 height 27
checkbox input "true"
click at [867, 500] on div "Available Not available" at bounding box center [806, 528] width 189 height 63
click at [867, 509] on span "Not available" at bounding box center [851, 514] width 79 height 18
click at [788, 604] on button "Save" at bounding box center [759, 614] width 577 height 23
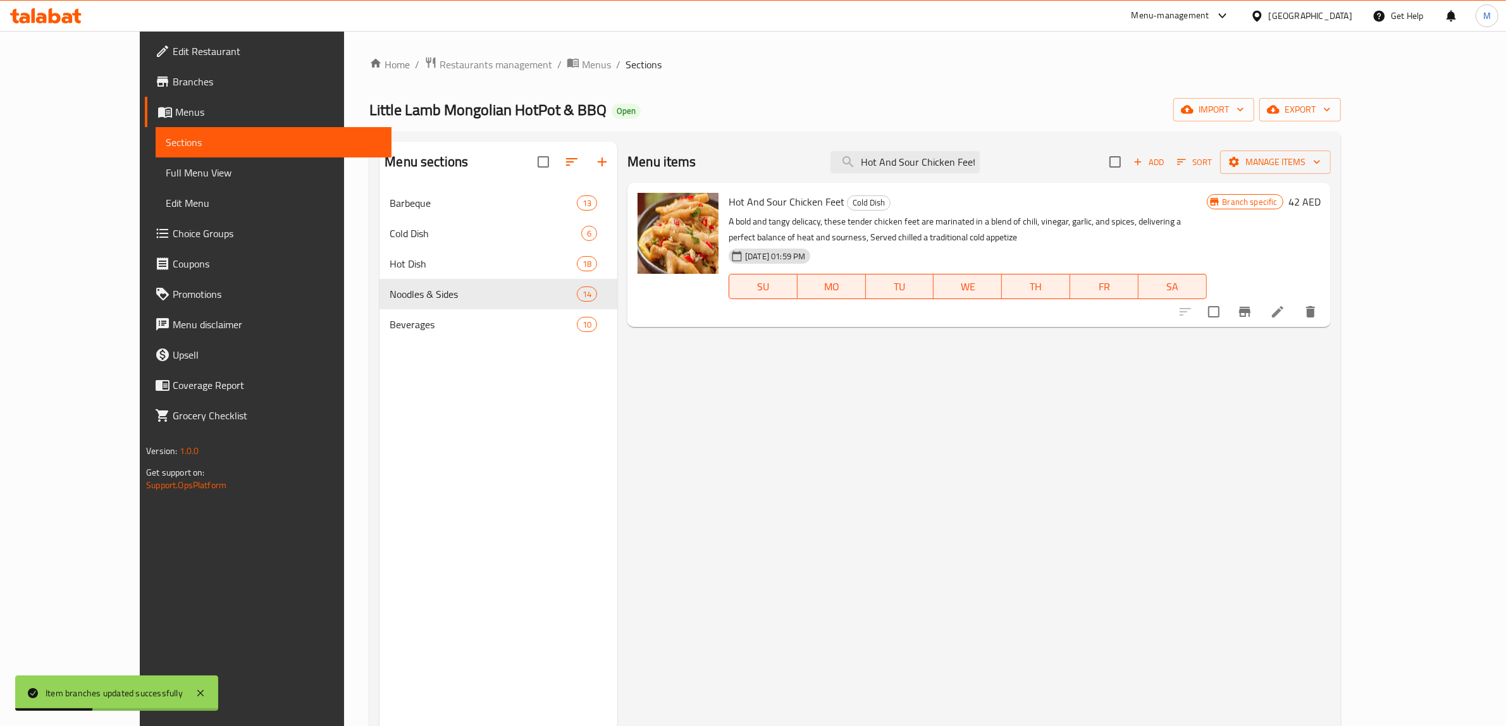
click at [1001, 143] on div "Menu items Hot And Sour Chicken Feet Add Sort Manage items" at bounding box center [979, 162] width 703 height 41
click at [980, 163] on input "Hot And Sour Chicken Feet" at bounding box center [905, 162] width 149 height 22
click at [980, 164] on input "Hot And Sour Chicken Feet" at bounding box center [905, 162] width 149 height 22
paste input "Fried Chicken Noodles"
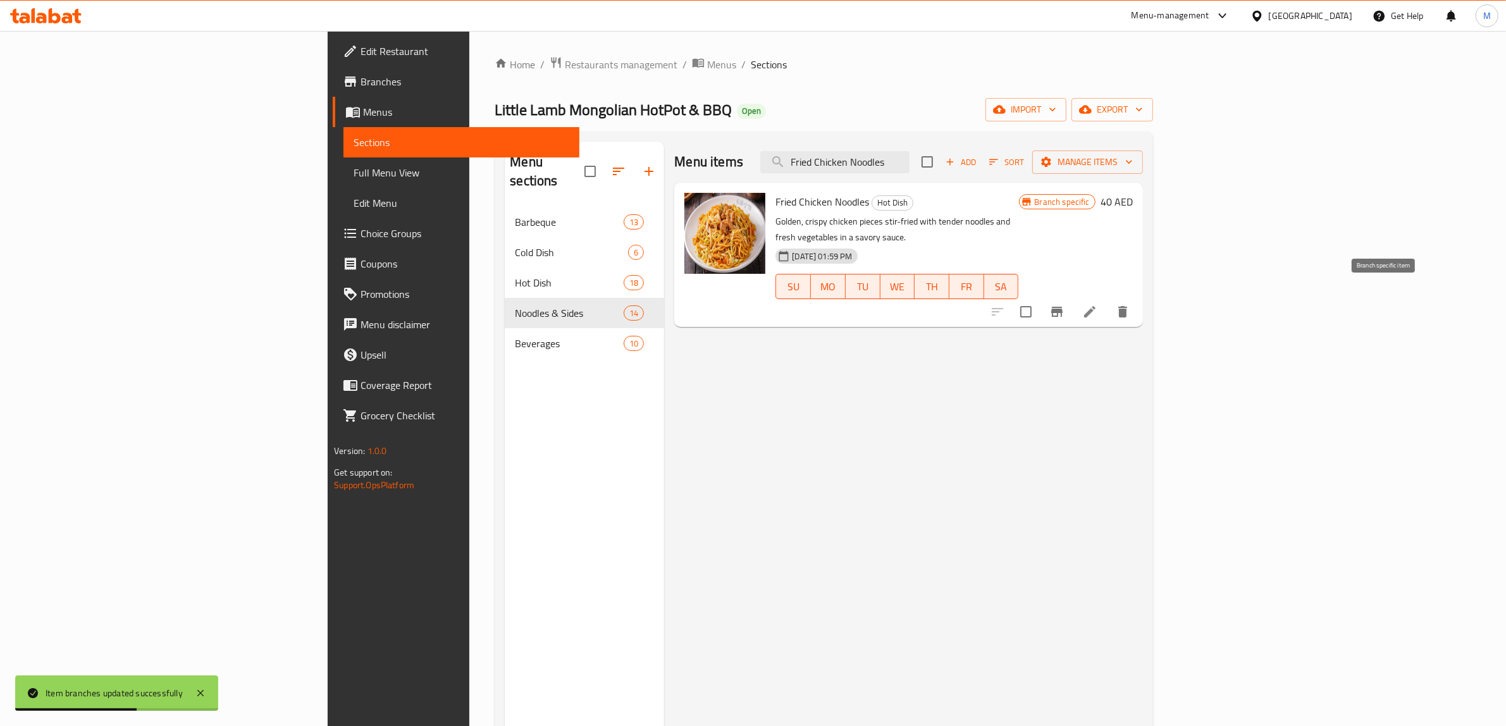
type input "Fried Chicken Noodles"
click at [1065, 304] on icon "Branch-specific-item" at bounding box center [1057, 311] width 15 height 15
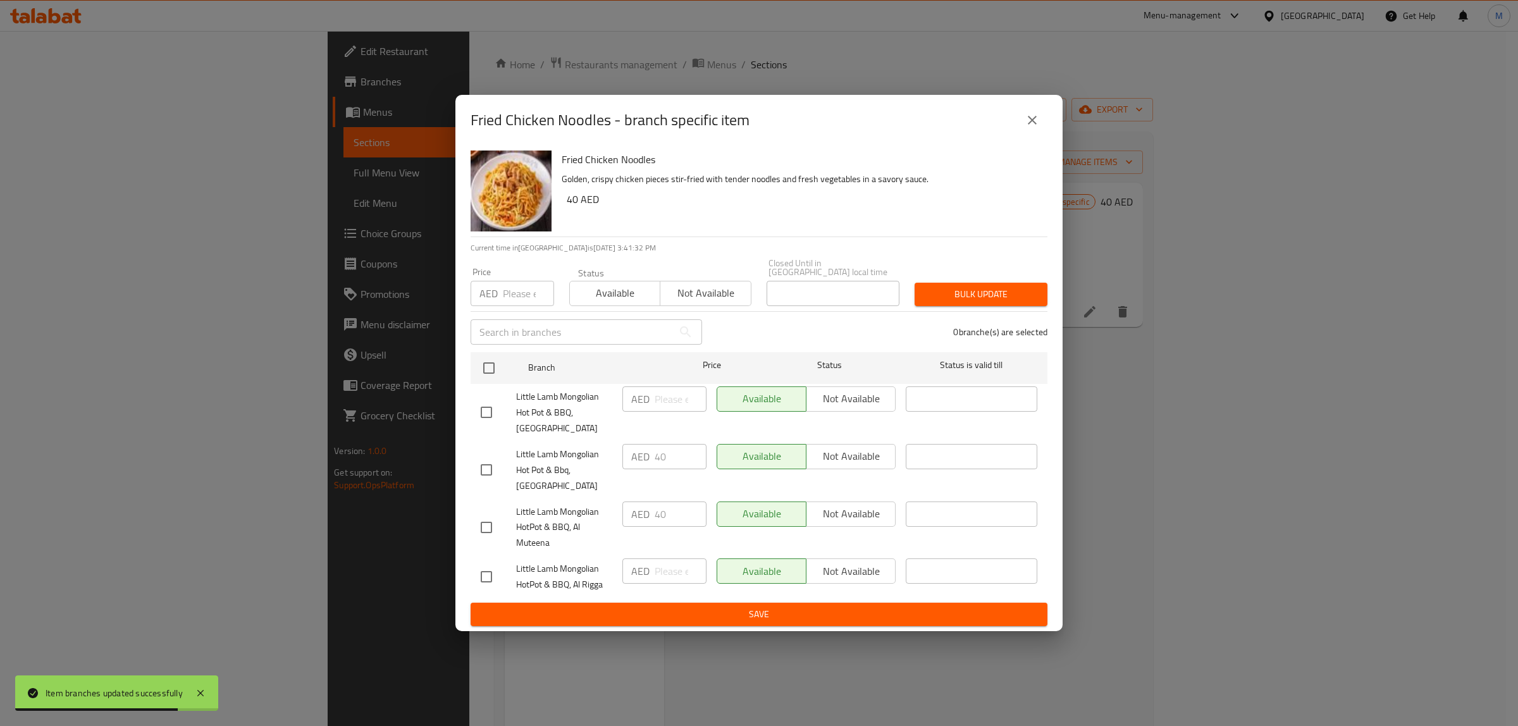
click at [495, 523] on input "checkbox" at bounding box center [486, 527] width 27 height 27
checkbox input "true"
click at [831, 514] on span "Not available" at bounding box center [851, 514] width 79 height 18
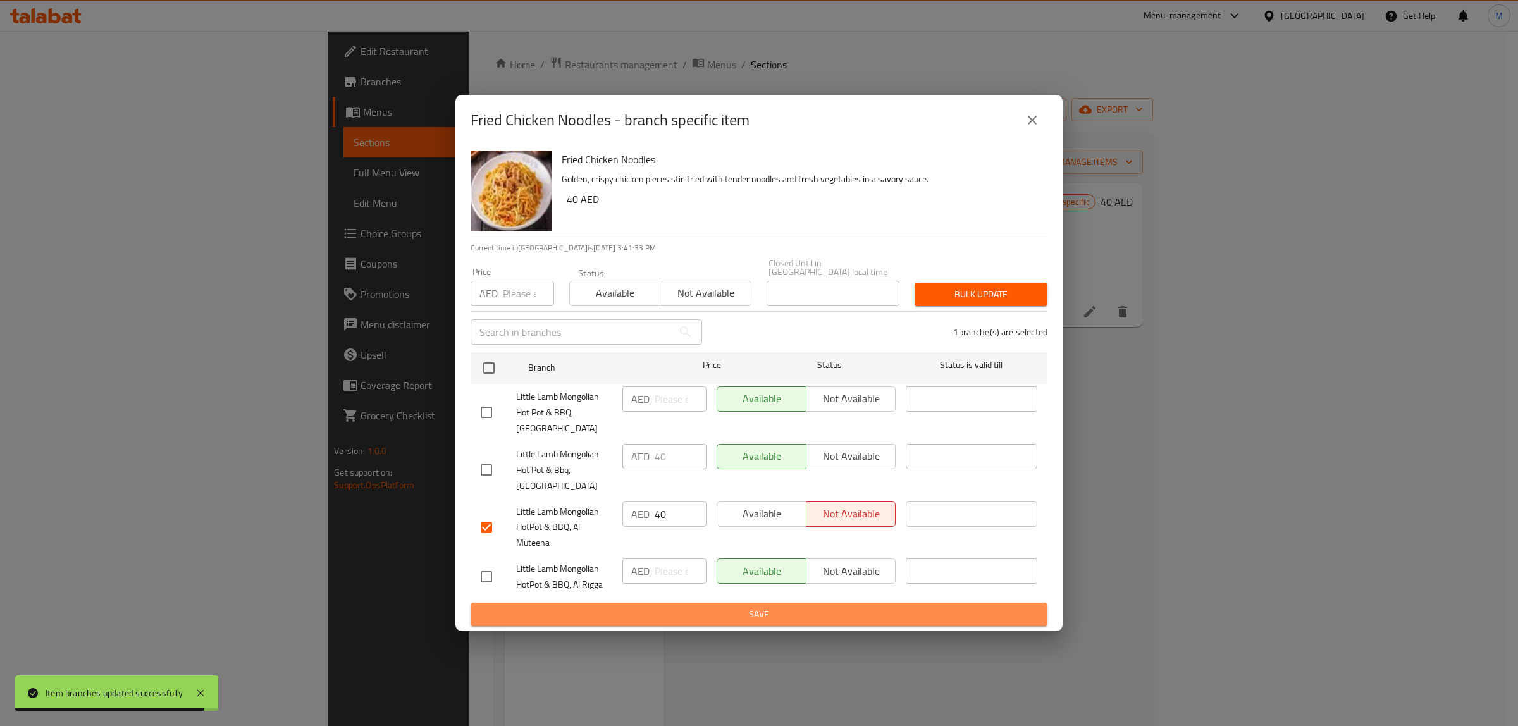
drag, startPoint x: 779, startPoint y: 617, endPoint x: 748, endPoint y: 586, distance: 44.3
click at [779, 618] on span "Save" at bounding box center [759, 615] width 557 height 16
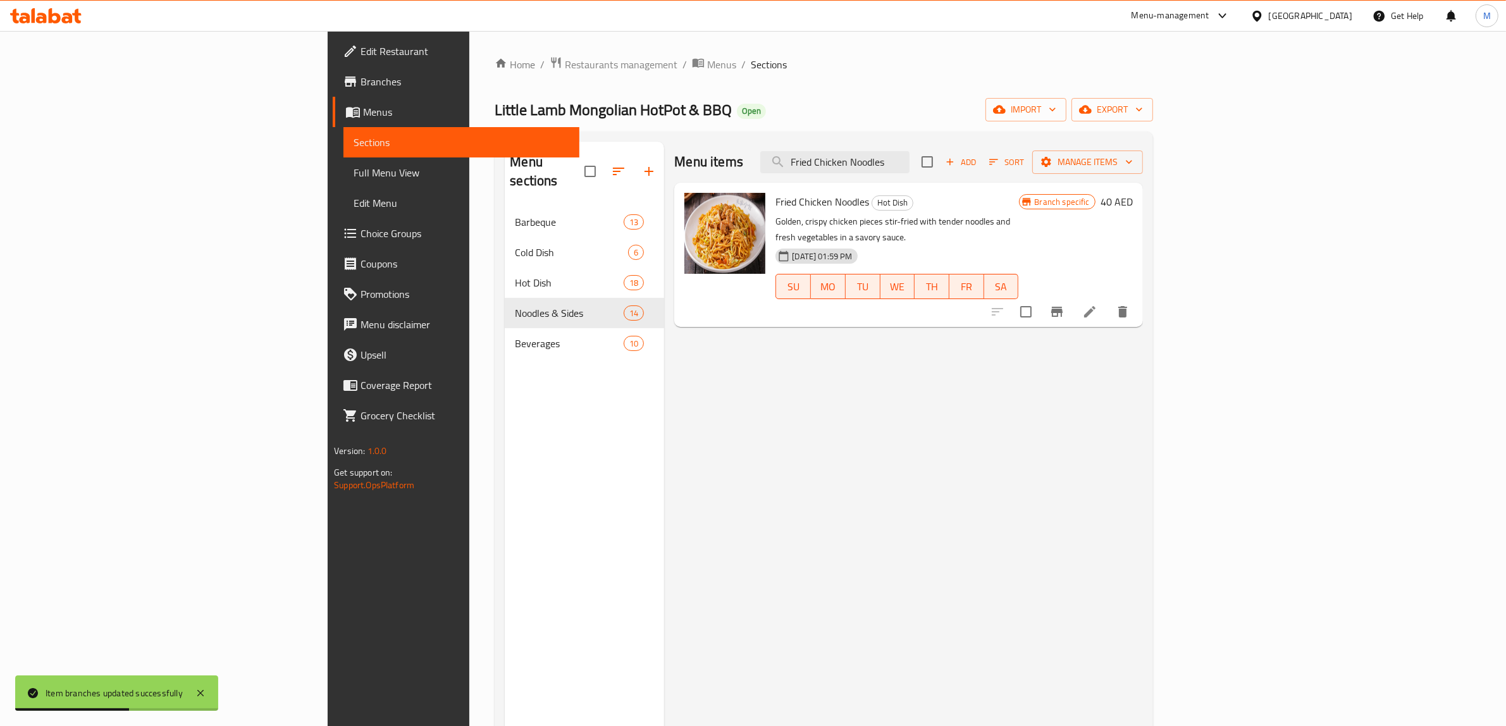
click at [1013, 149] on div "Menu items Fried Chicken Noodles Add Sort Manage items" at bounding box center [908, 162] width 468 height 41
click at [910, 168] on input "Fried Chicken Noodles" at bounding box center [834, 162] width 149 height 22
paste input "Glutinous Rice Cake"
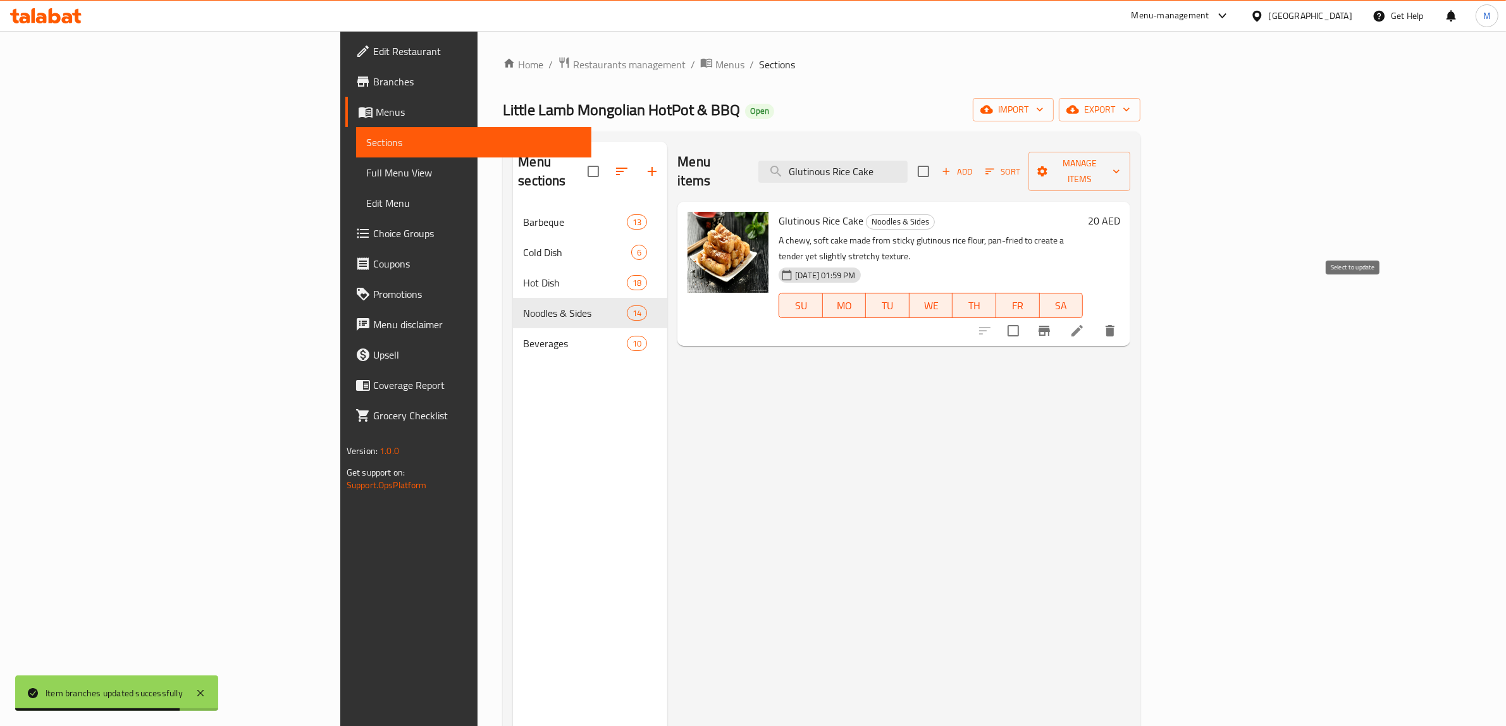
type input "Glutinous Rice Cake"
click at [1060, 316] on button "Branch-specific-item" at bounding box center [1044, 331] width 30 height 30
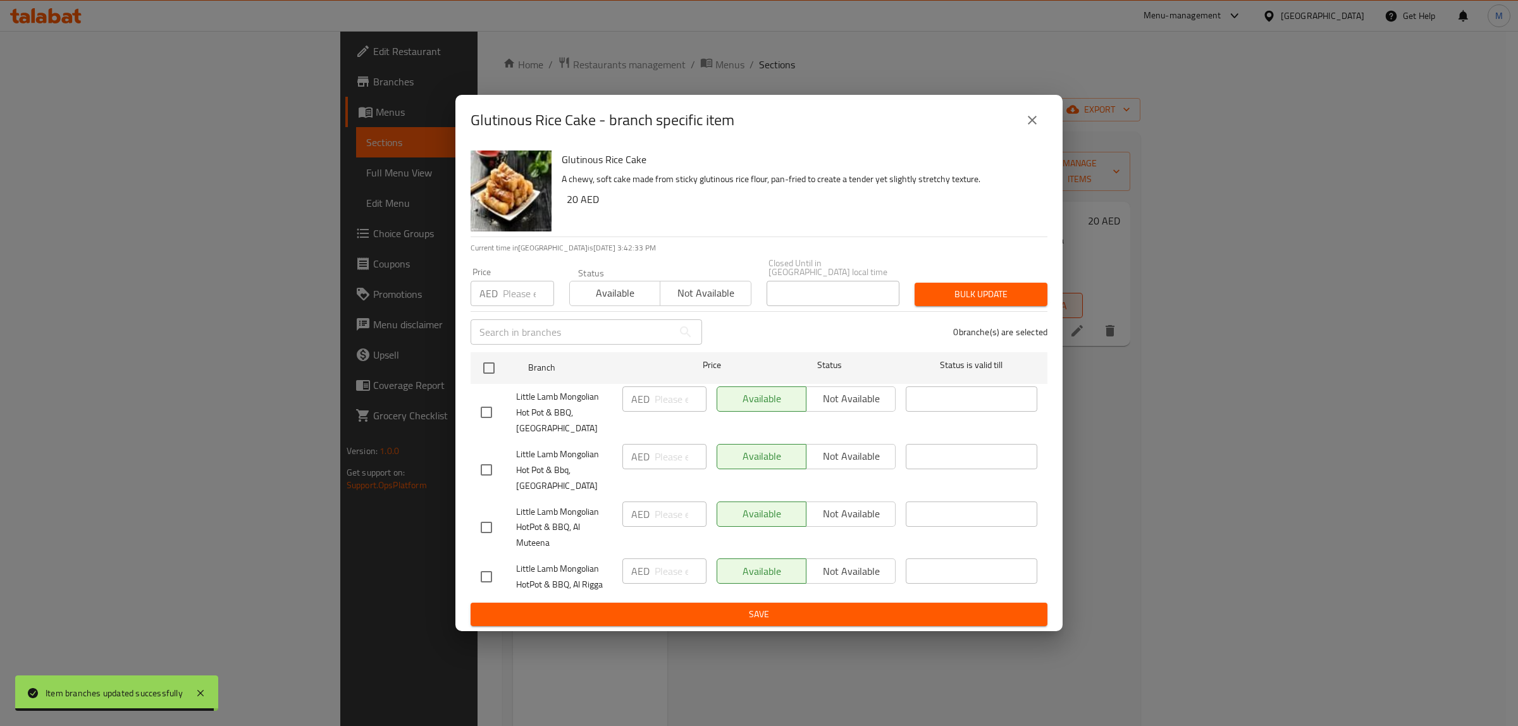
click at [488, 526] on input "checkbox" at bounding box center [486, 527] width 27 height 27
checkbox input "true"
click at [845, 516] on span "Not available" at bounding box center [851, 514] width 79 height 18
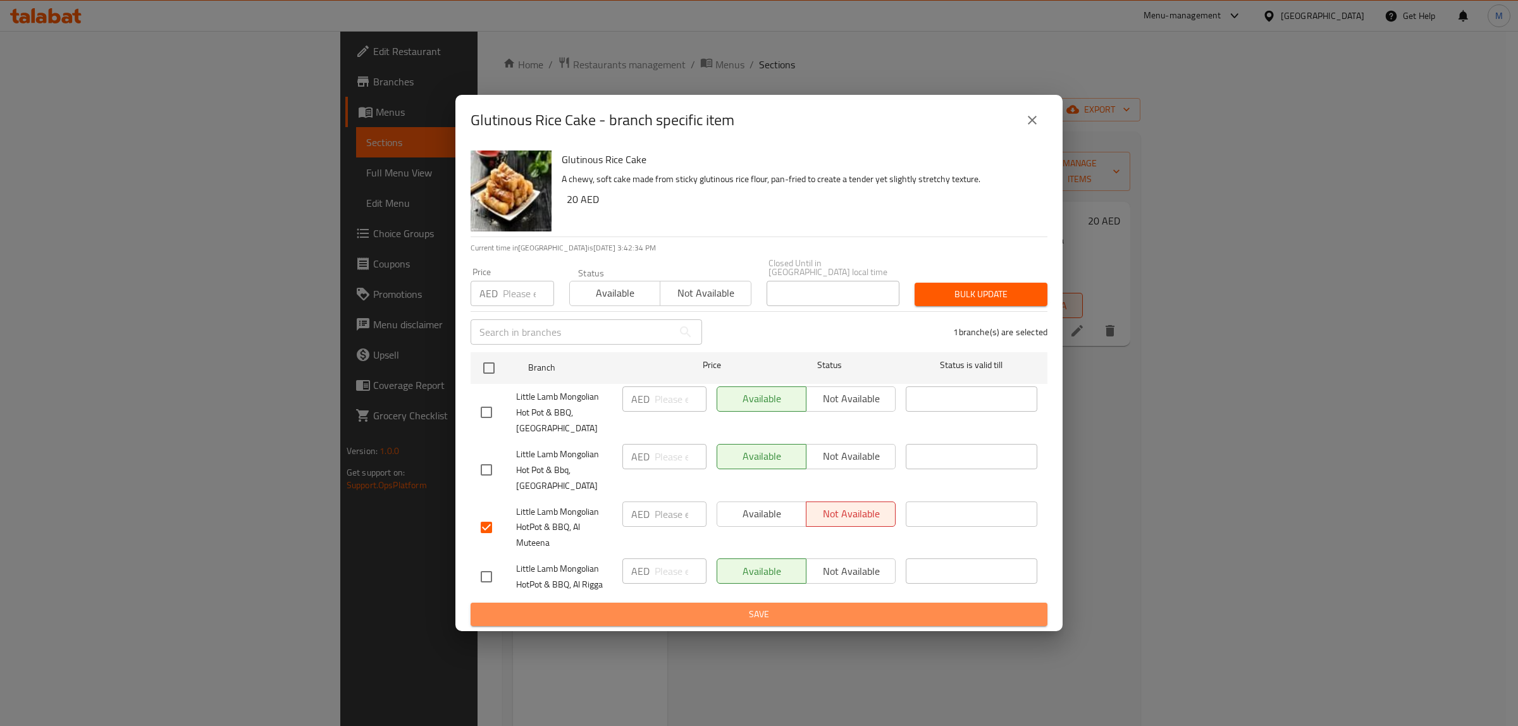
click at [814, 608] on span "Save" at bounding box center [759, 615] width 557 height 16
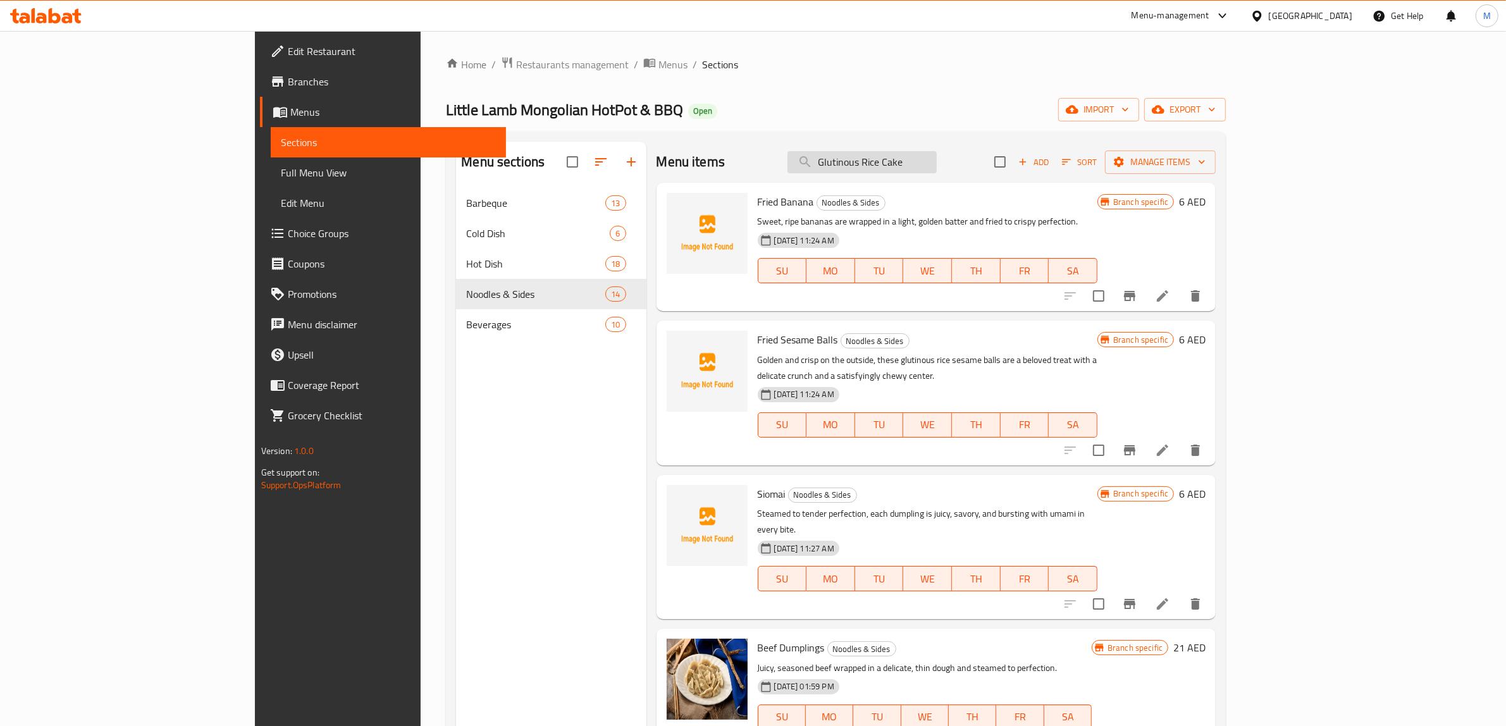
click at [935, 162] on input "Glutinous Rice Cake" at bounding box center [862, 162] width 149 height 22
paste input "Fried Chicken Noodles"
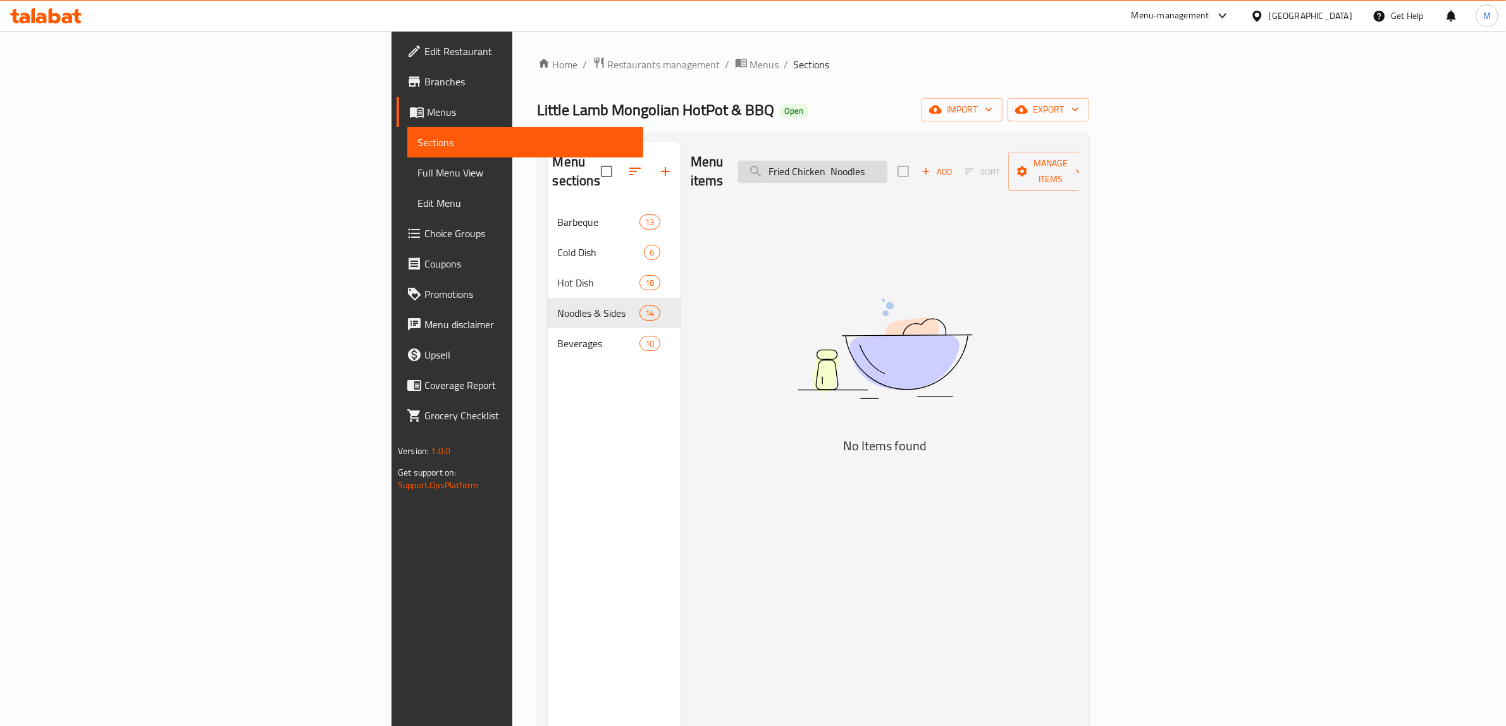
drag, startPoint x: 967, startPoint y: 160, endPoint x: 975, endPoint y: 160, distance: 8.9
click at [888, 161] on input "Fried Chicken Noodles" at bounding box center [812, 172] width 149 height 22
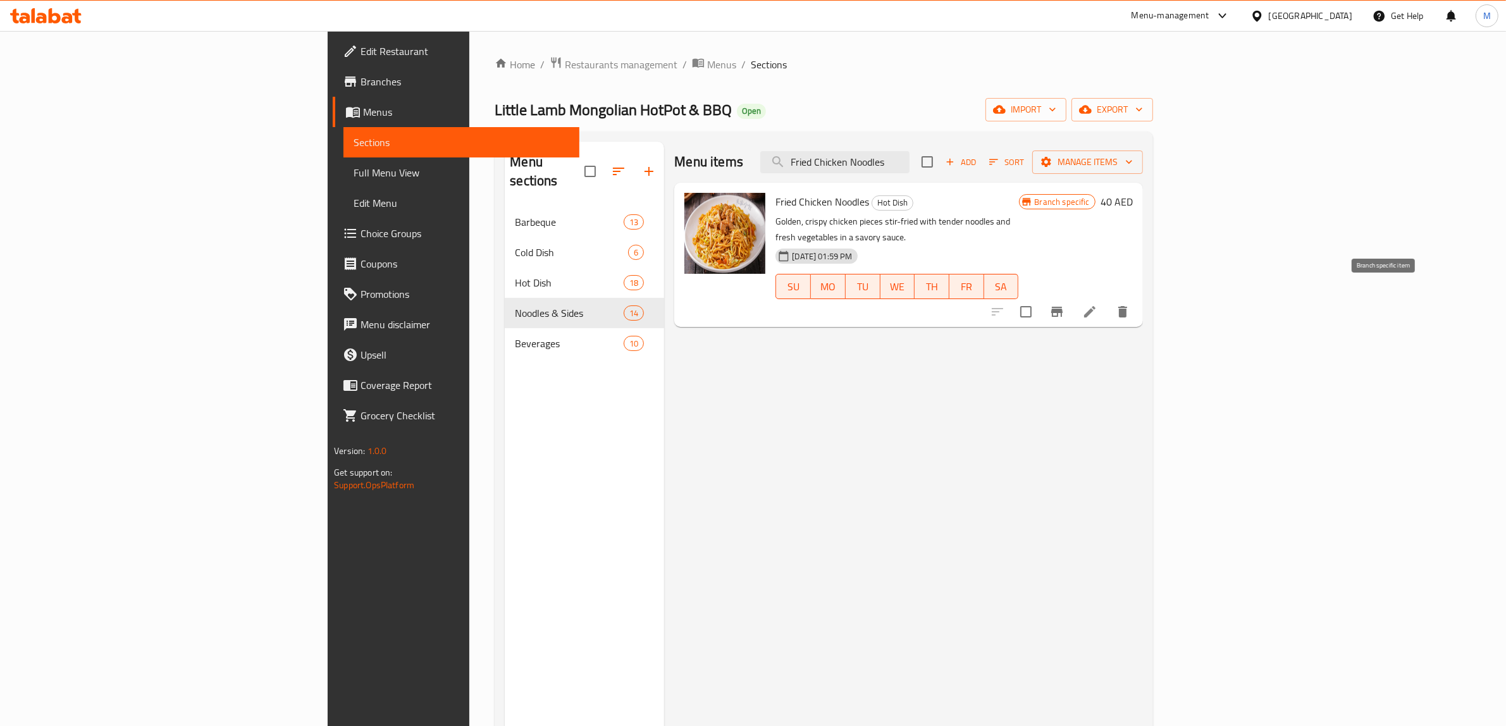
type input "Fried Chicken Noodles"
click at [1063, 307] on icon "Branch-specific-item" at bounding box center [1056, 312] width 11 height 10
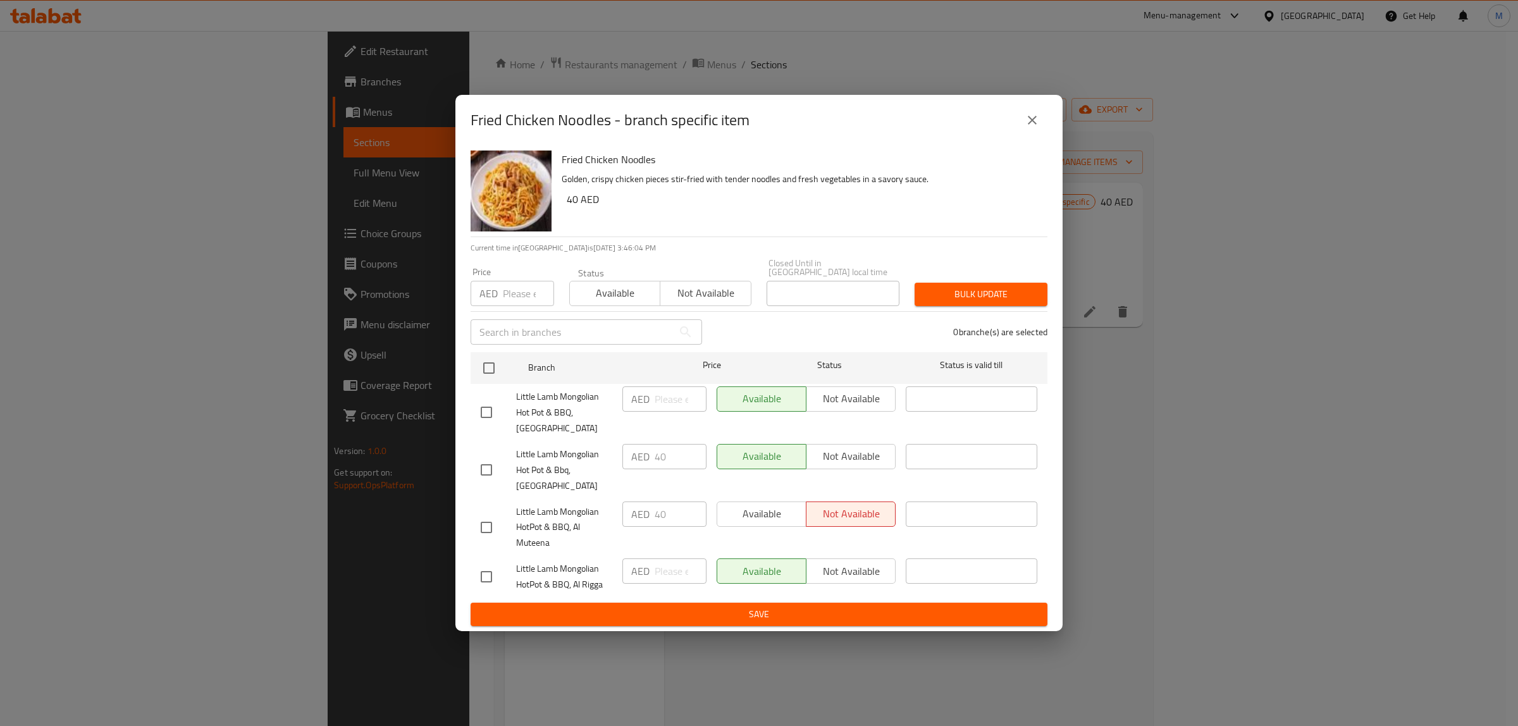
click at [484, 523] on input "checkbox" at bounding box center [486, 527] width 27 height 27
checkbox input "true"
click at [758, 512] on span "Available" at bounding box center [761, 514] width 79 height 18
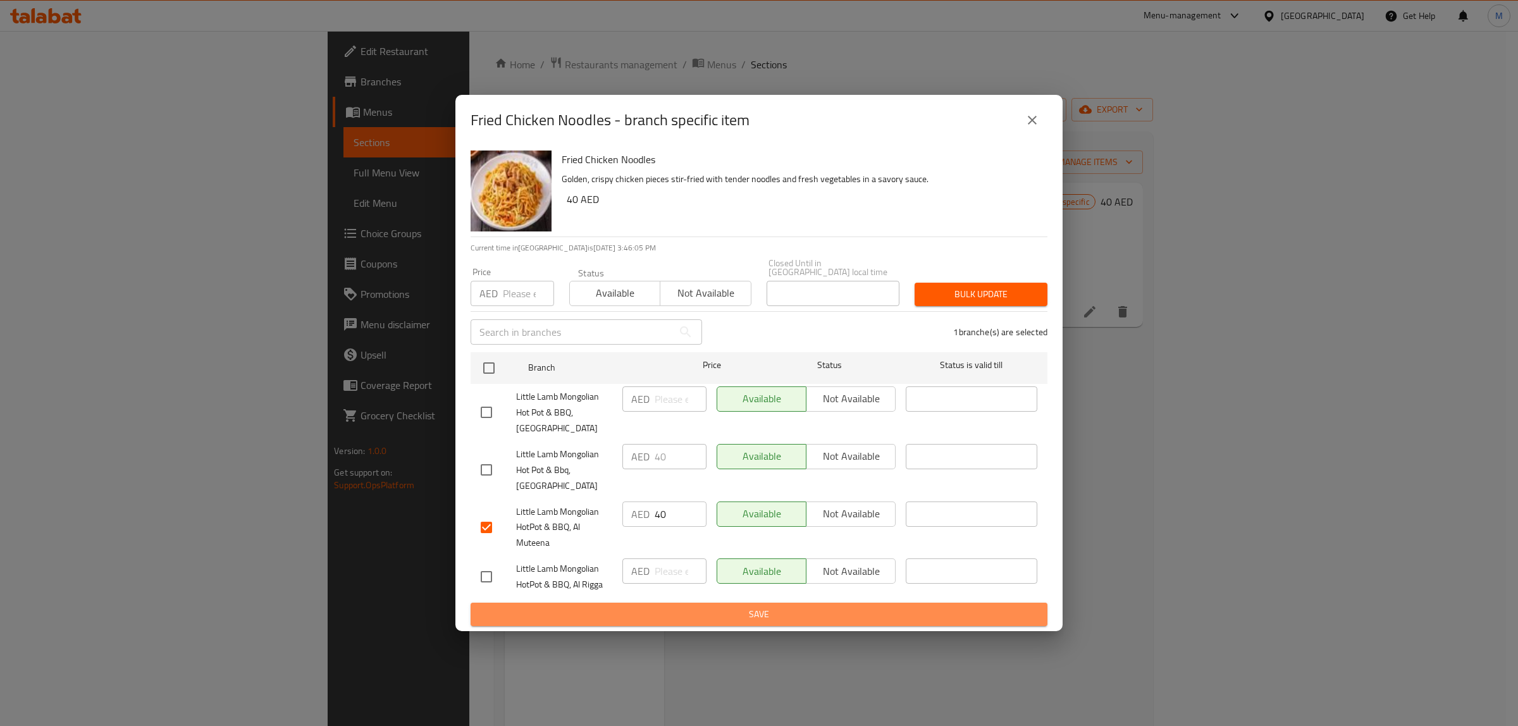
click at [765, 621] on span "Save" at bounding box center [759, 615] width 557 height 16
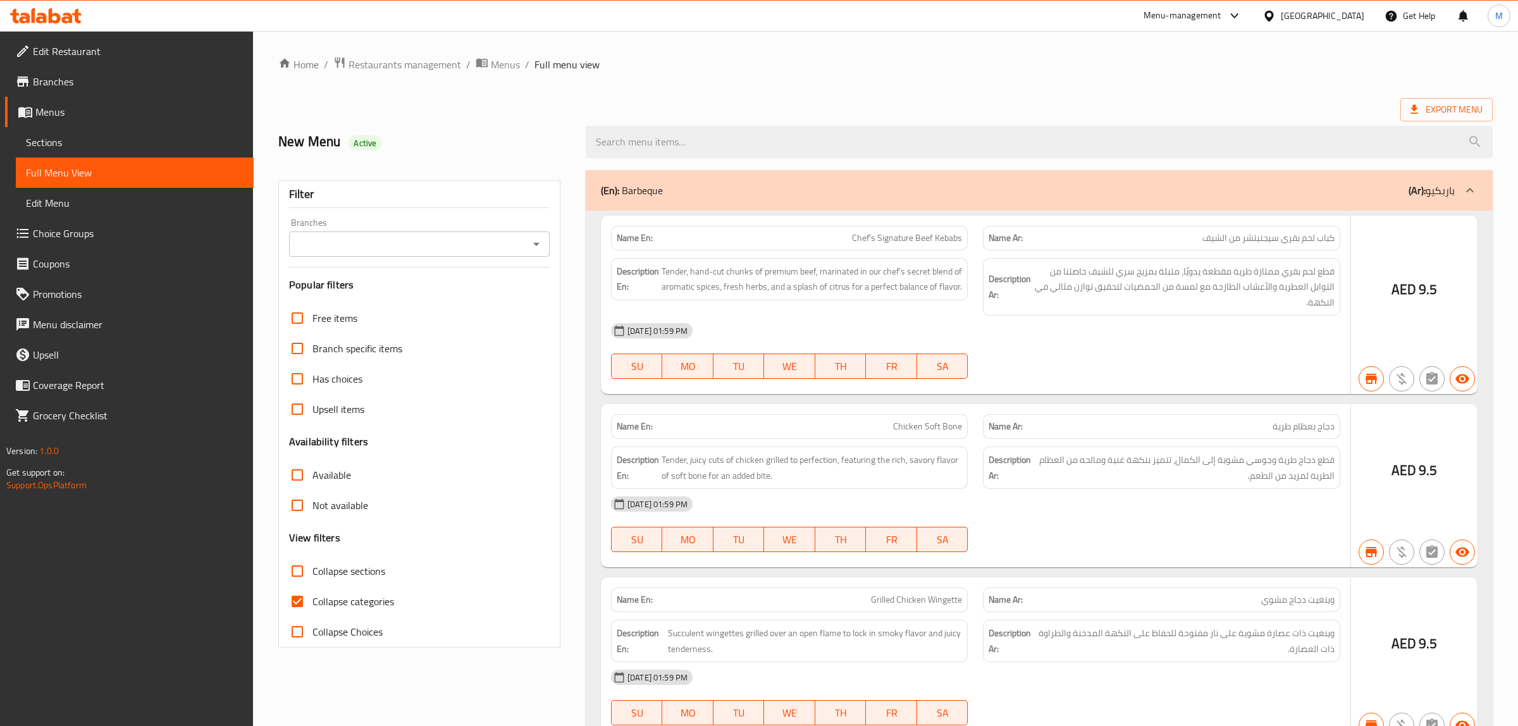
click at [437, 249] on div at bounding box center [759, 363] width 1518 height 726
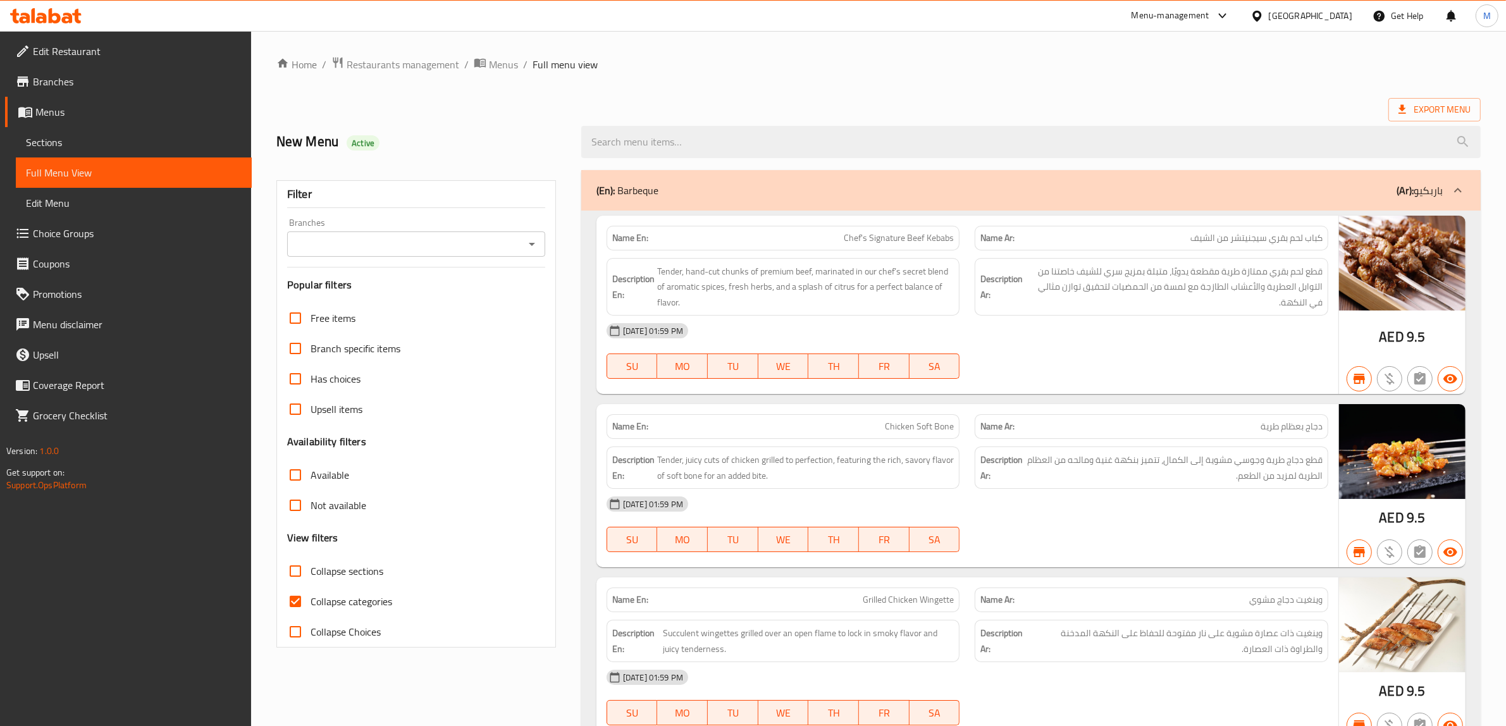
click at [490, 251] on input "Branches" at bounding box center [406, 244] width 230 height 18
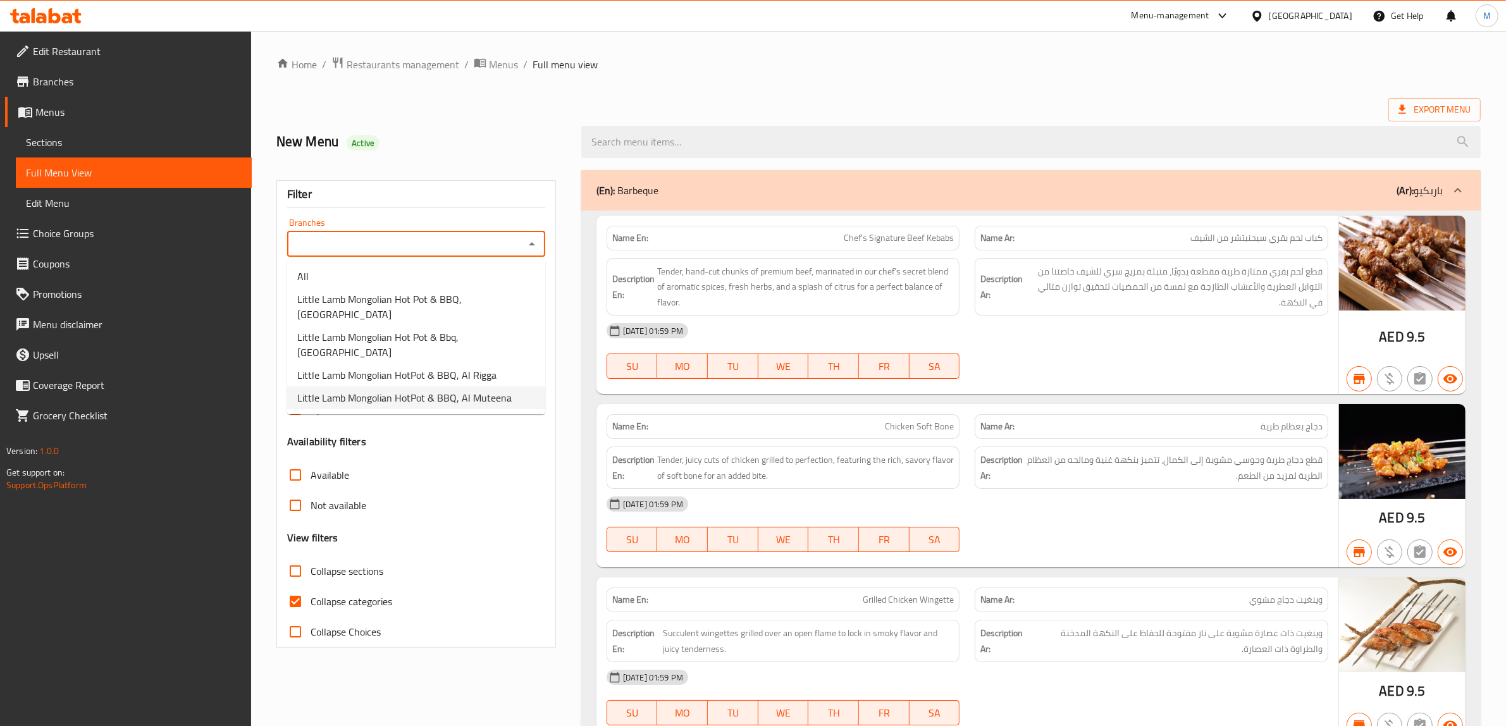
drag, startPoint x: 486, startPoint y: 361, endPoint x: 0, endPoint y: 269, distance: 494.5
click at [486, 390] on span "Little Lamb Mongolian HotPot & BBQ, Al Muteena" at bounding box center [404, 397] width 214 height 15
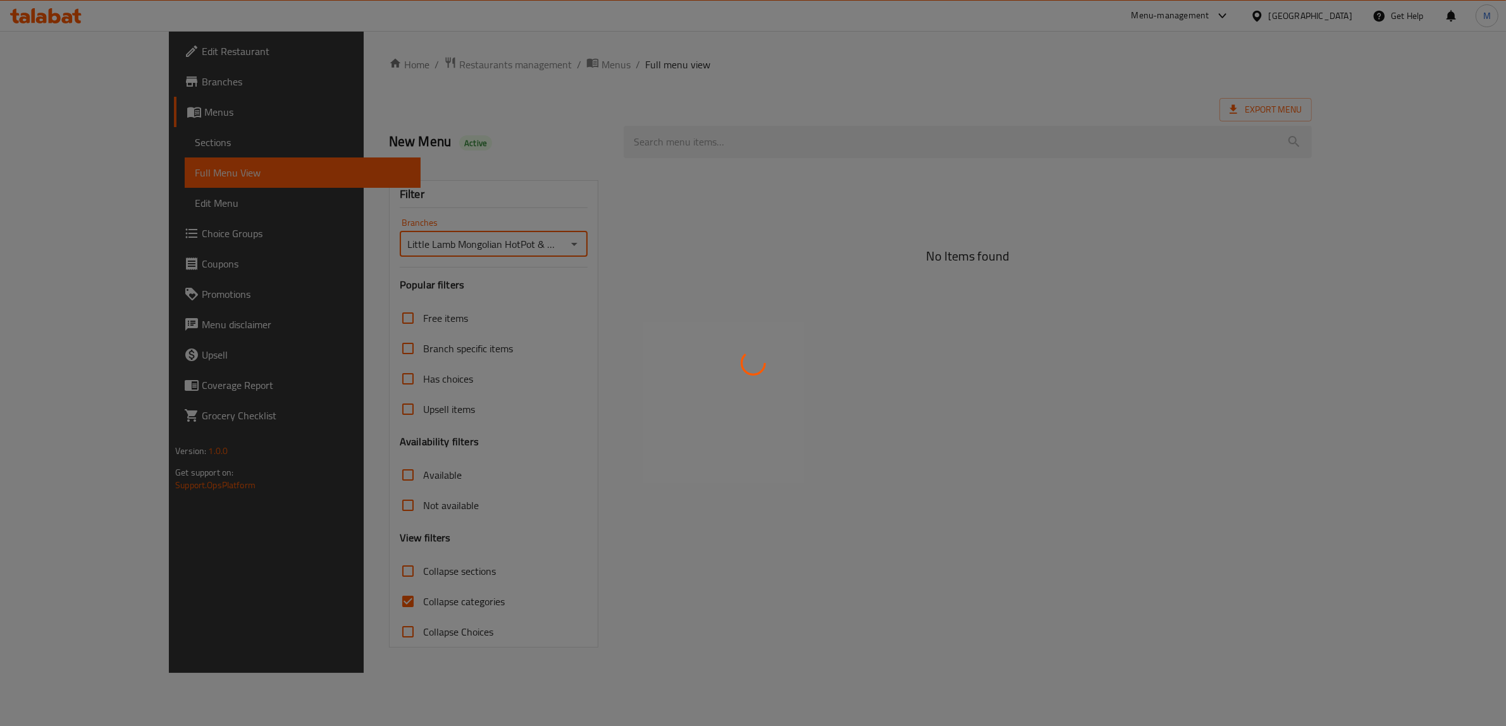
type input "Little Lamb Mongolian HotPot & BBQ, Al Muteena"
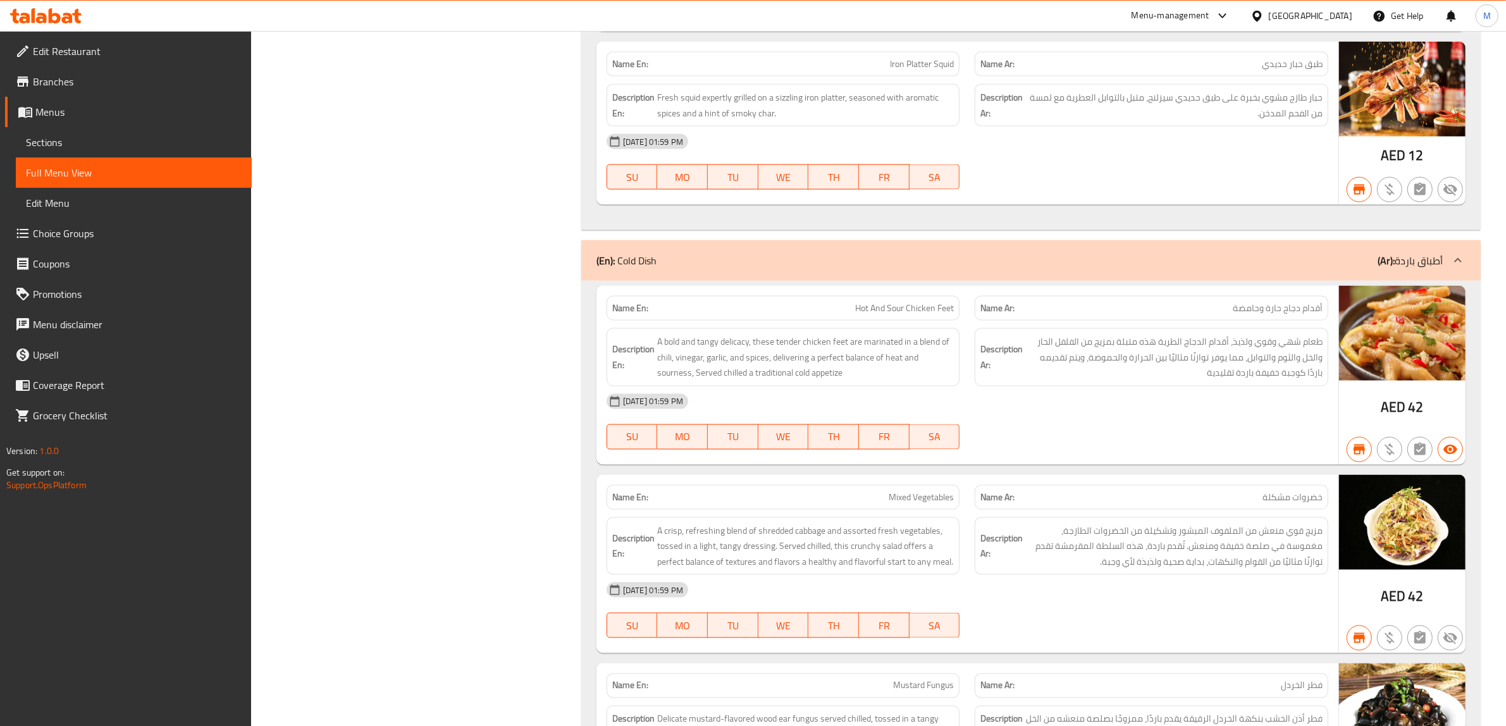
scroll to position [2372, 0]
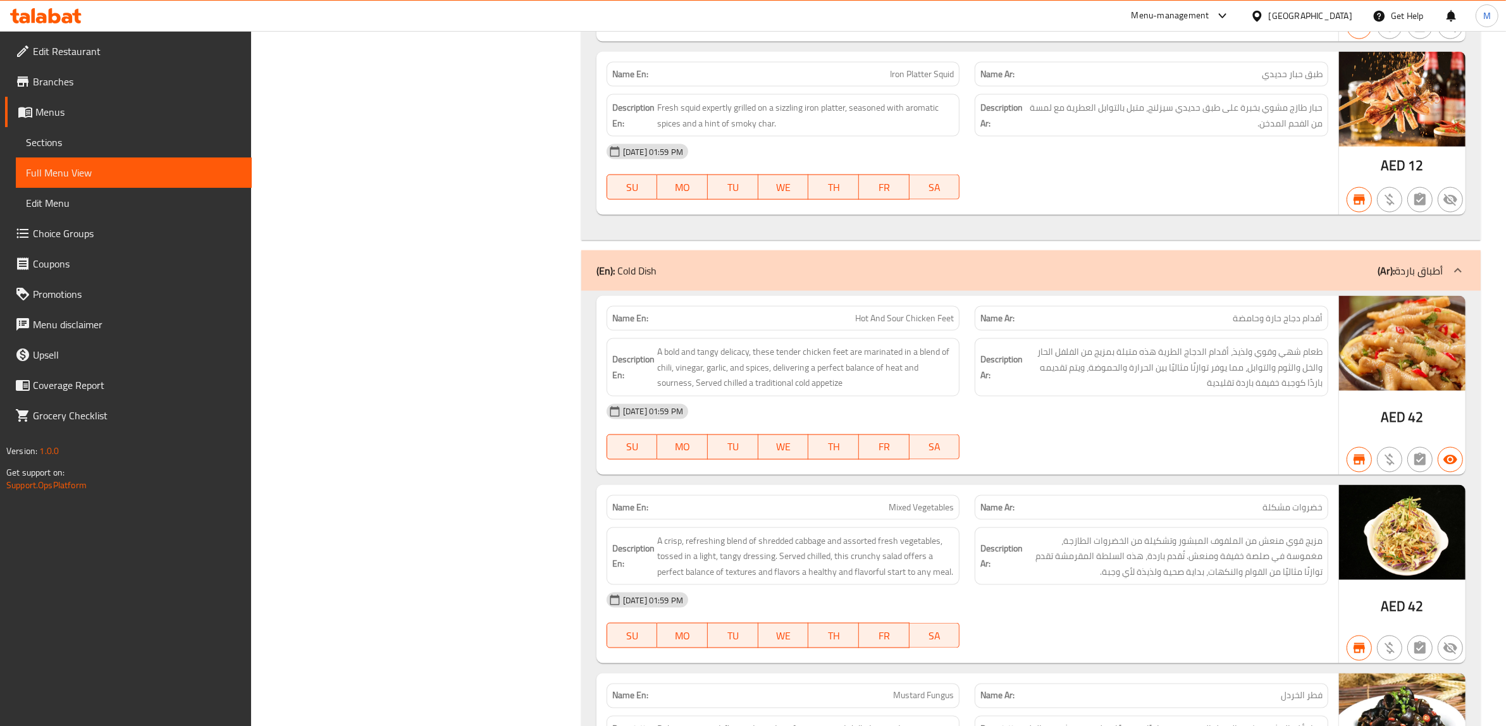
copy span "Hot And Sour Chicken Feet"
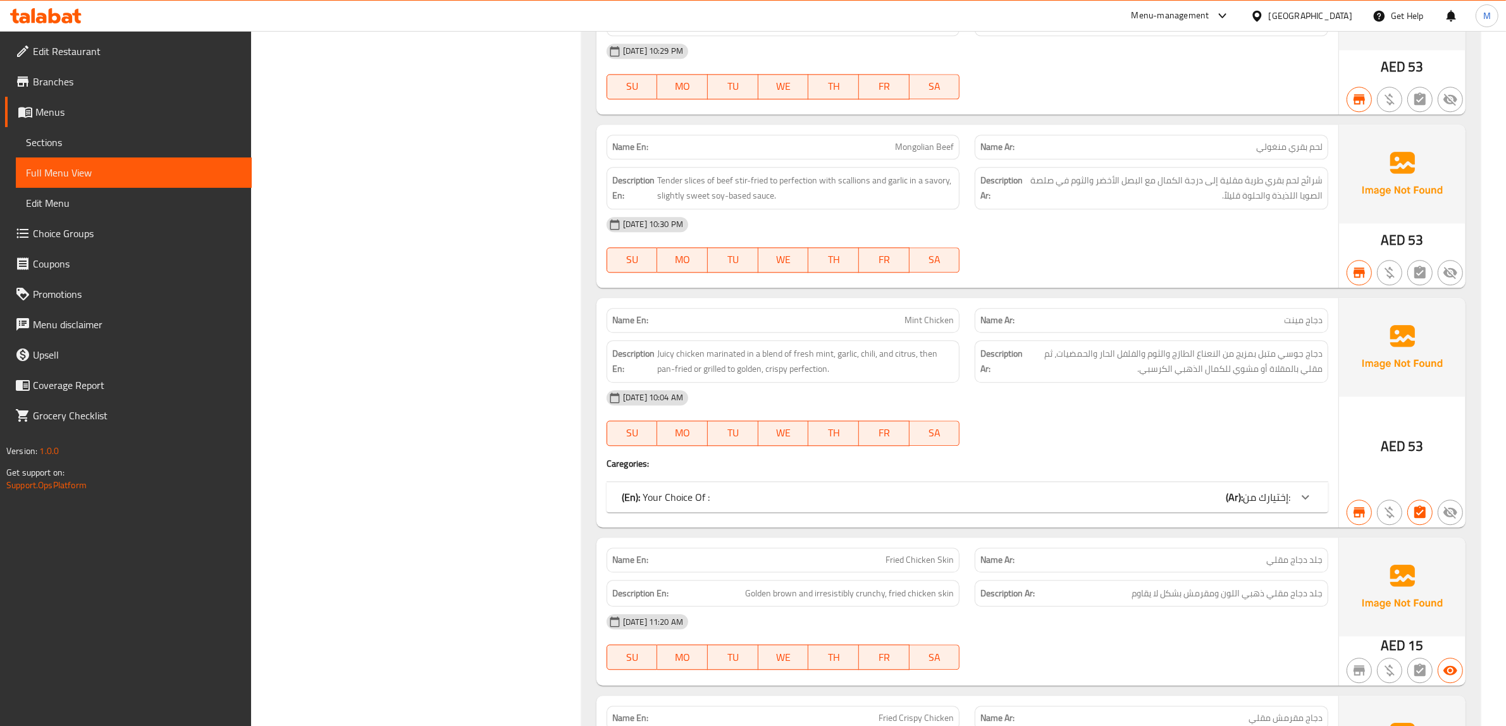
scroll to position [4191, 0]
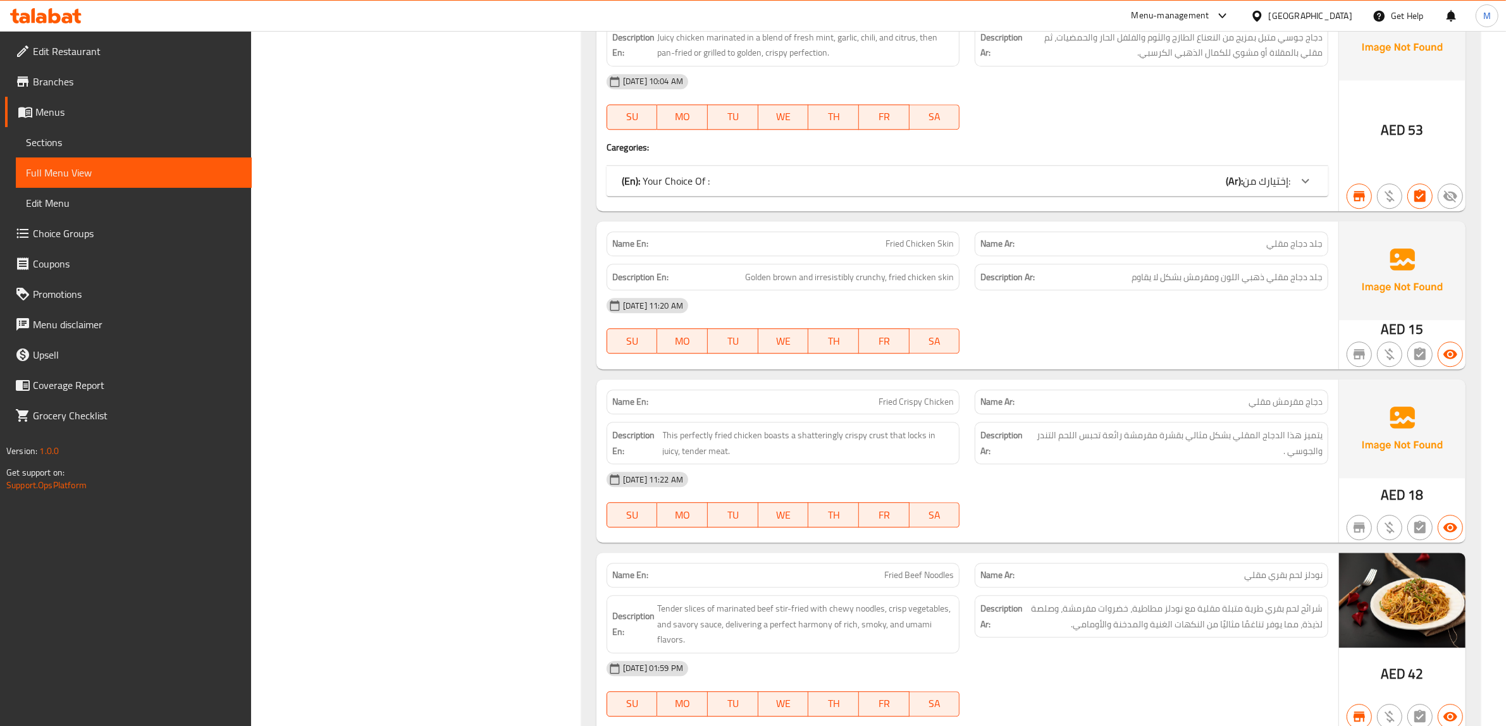
copy span "Fried Chicken Skin"
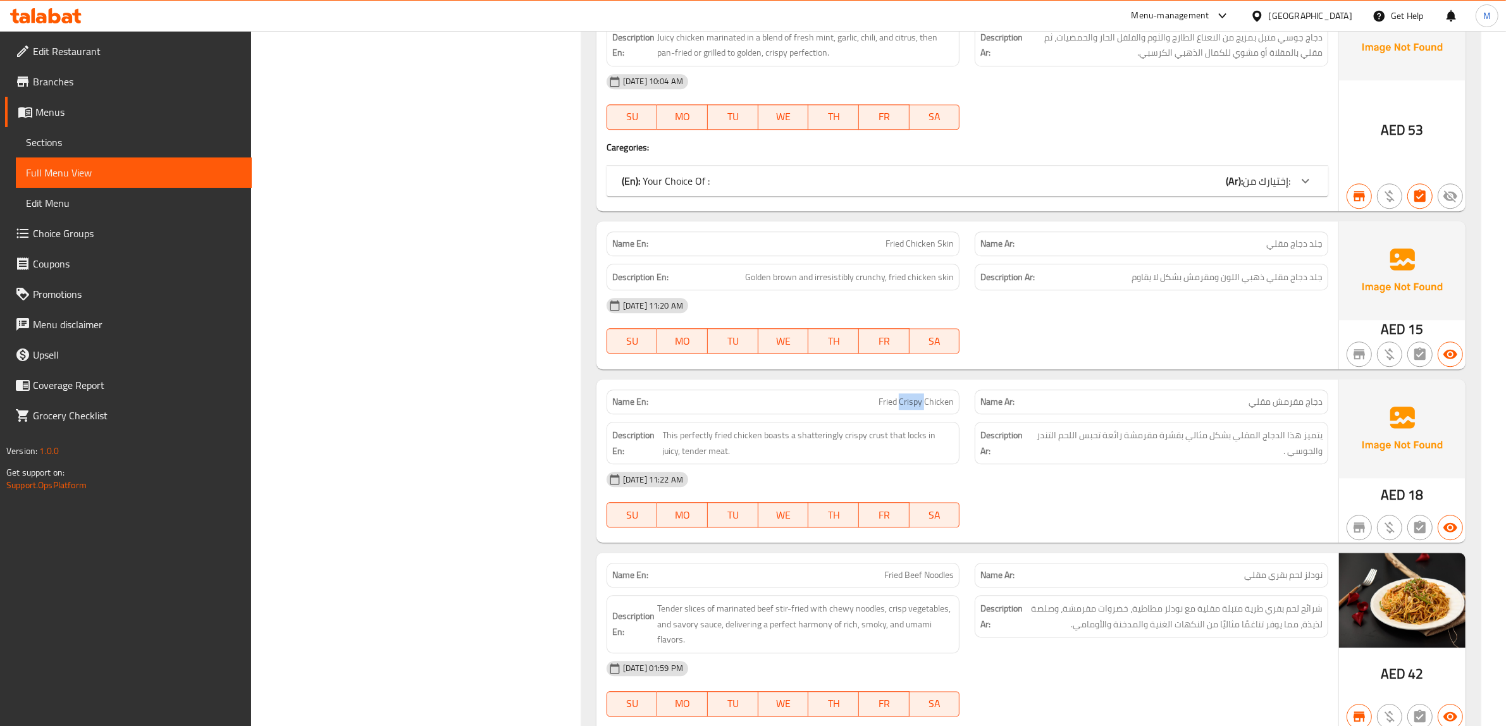
copy span "Fried Crispy Chicken"
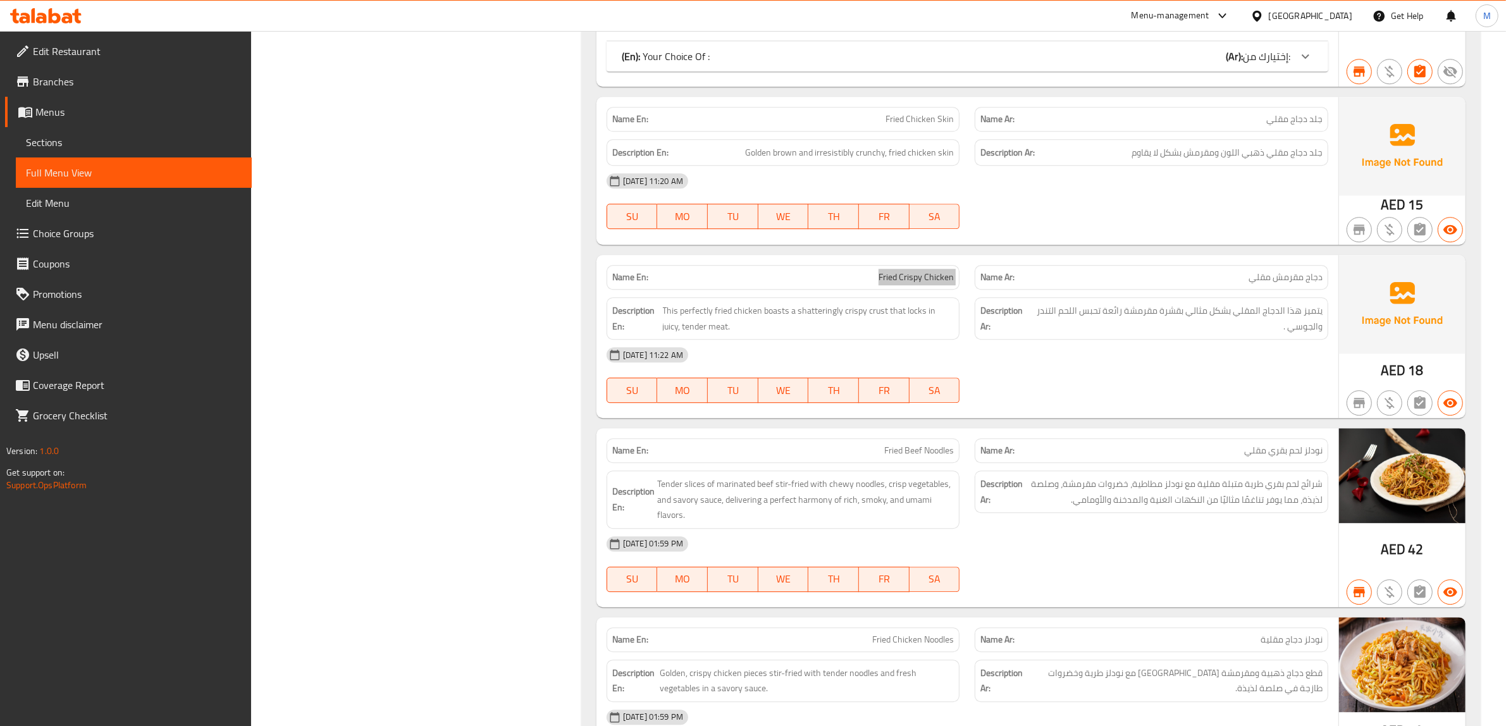
scroll to position [4349, 0]
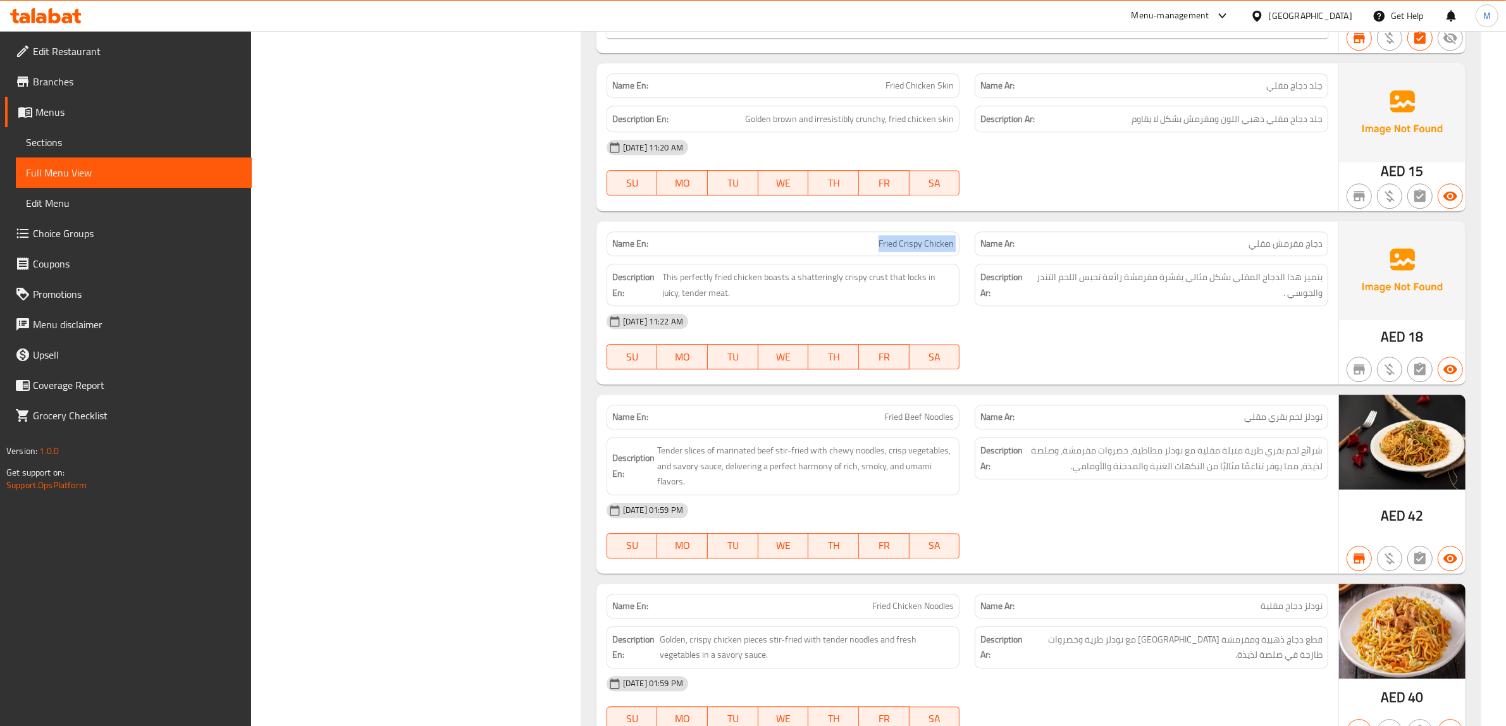
copy span "Fried Beef Noodles"
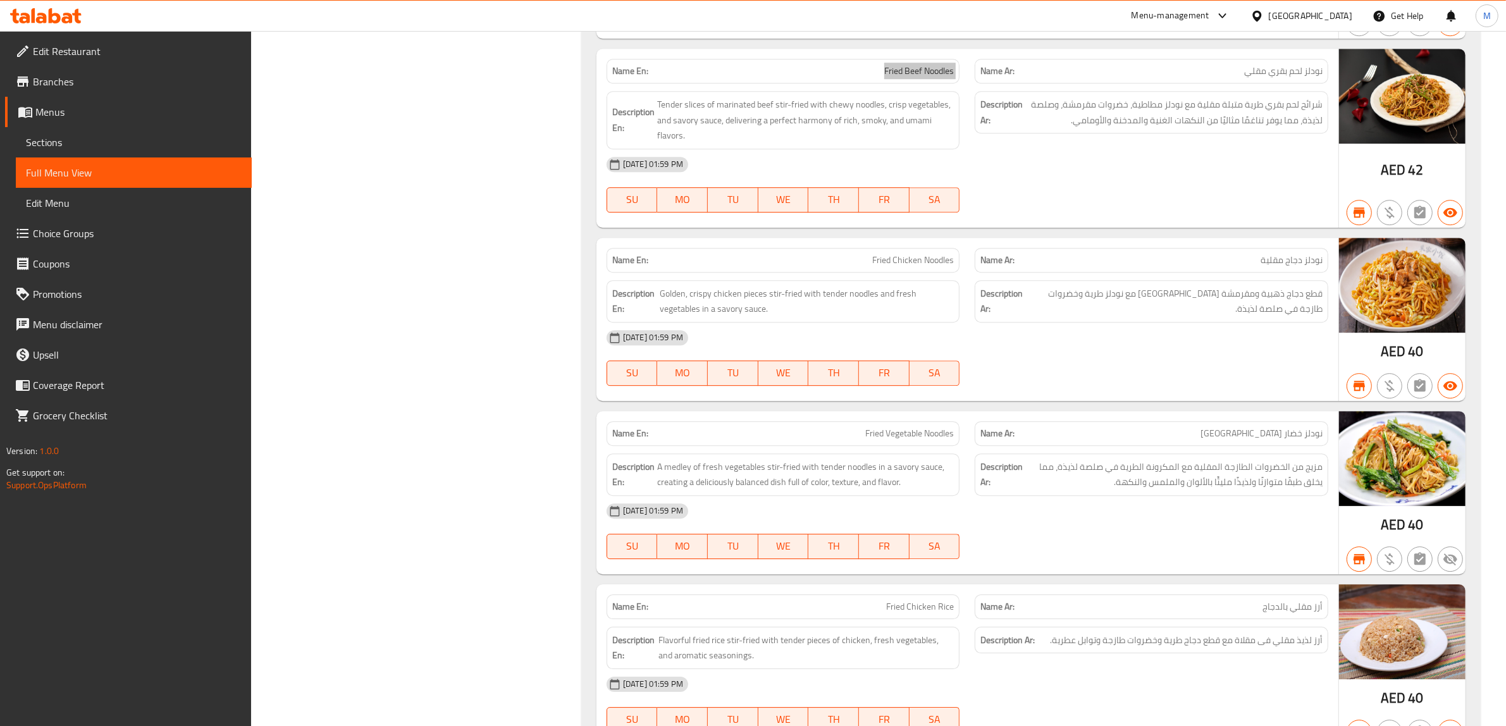
scroll to position [4745, 0]
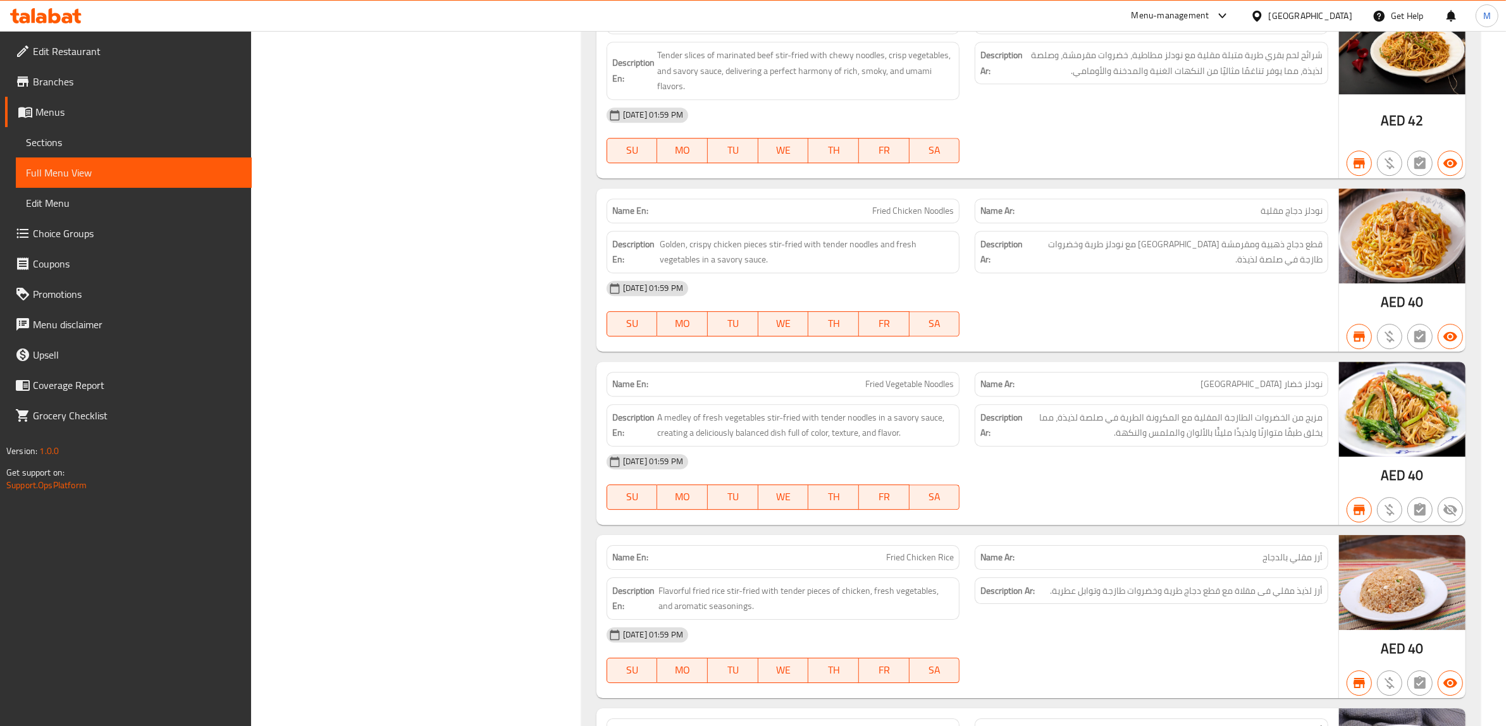
drag, startPoint x: 910, startPoint y: 228, endPoint x: 880, endPoint y: 237, distance: 31.2
copy span "Fried Chicken Noodles"
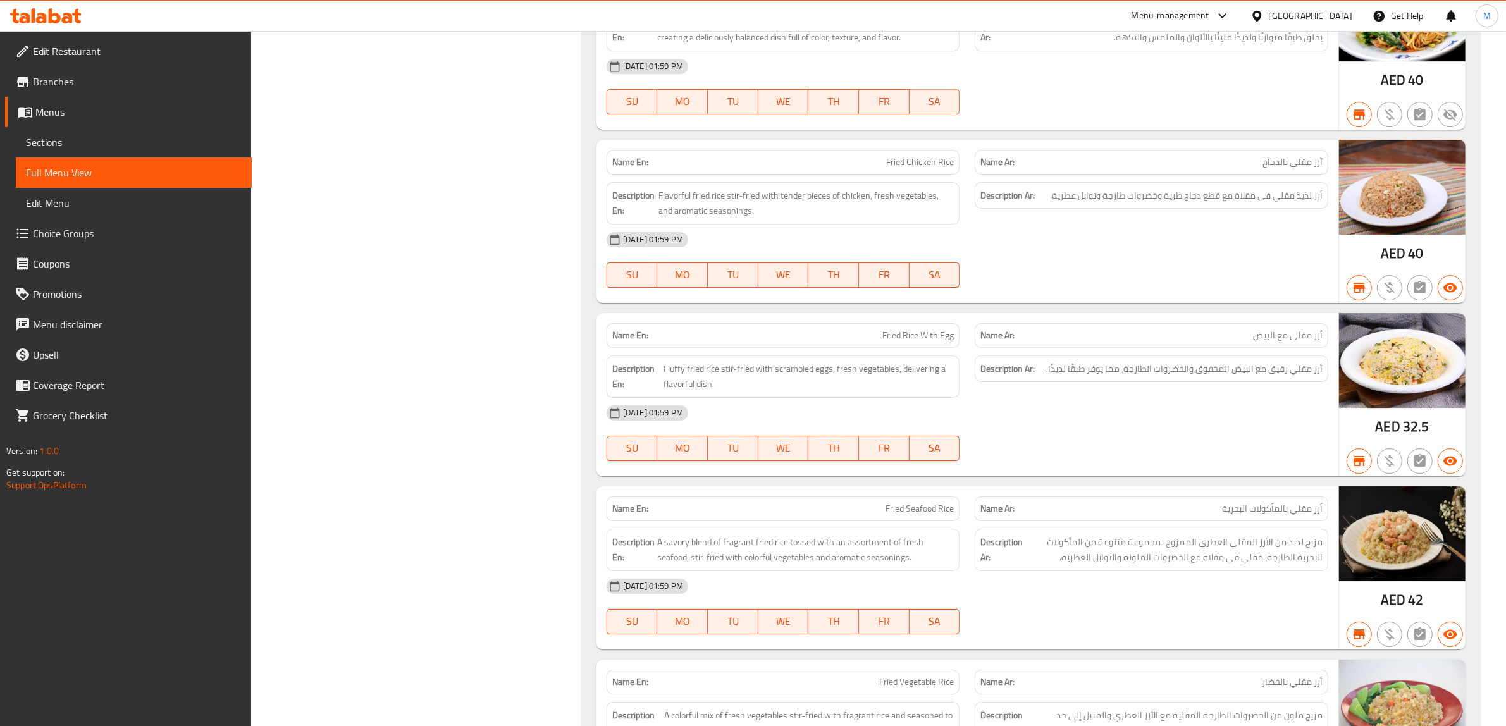
scroll to position [5298, 0]
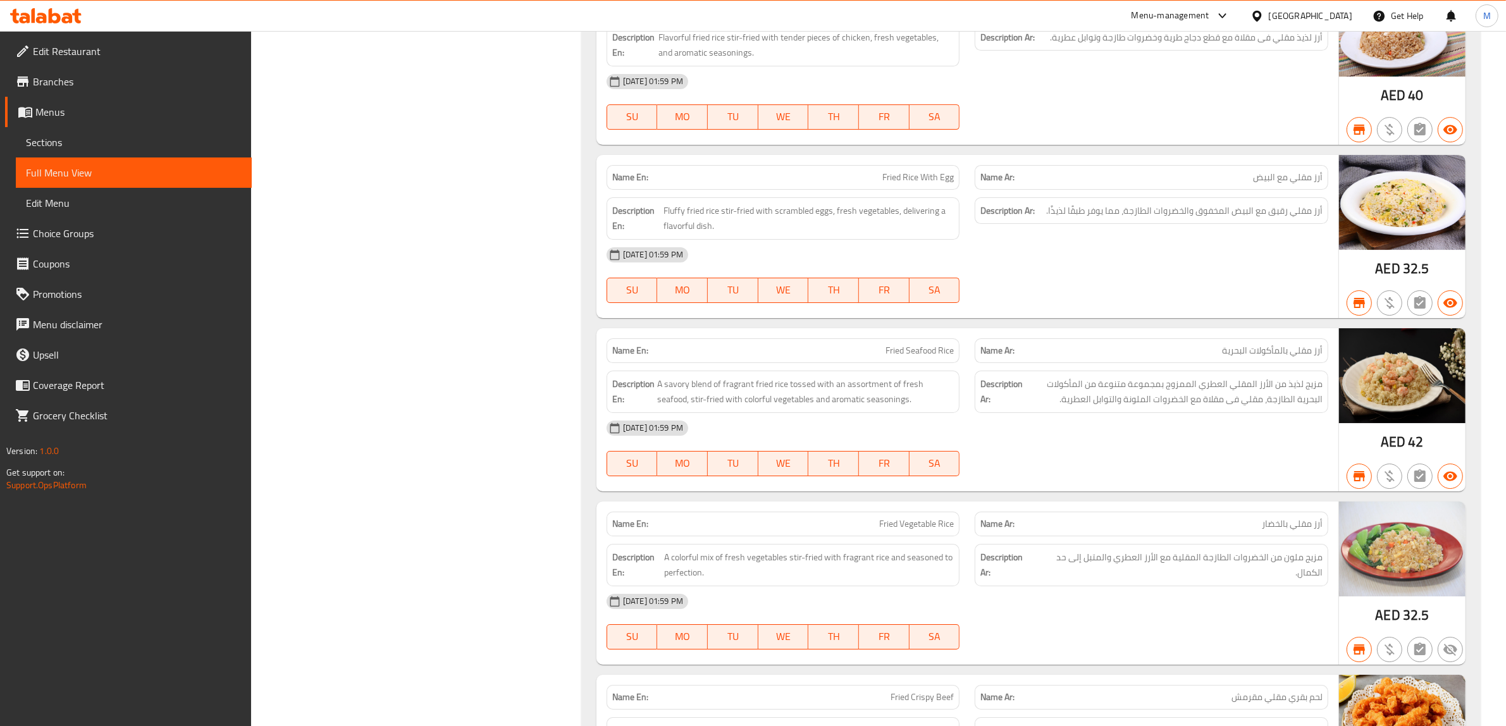
copy span "Fried Rice With Egg"
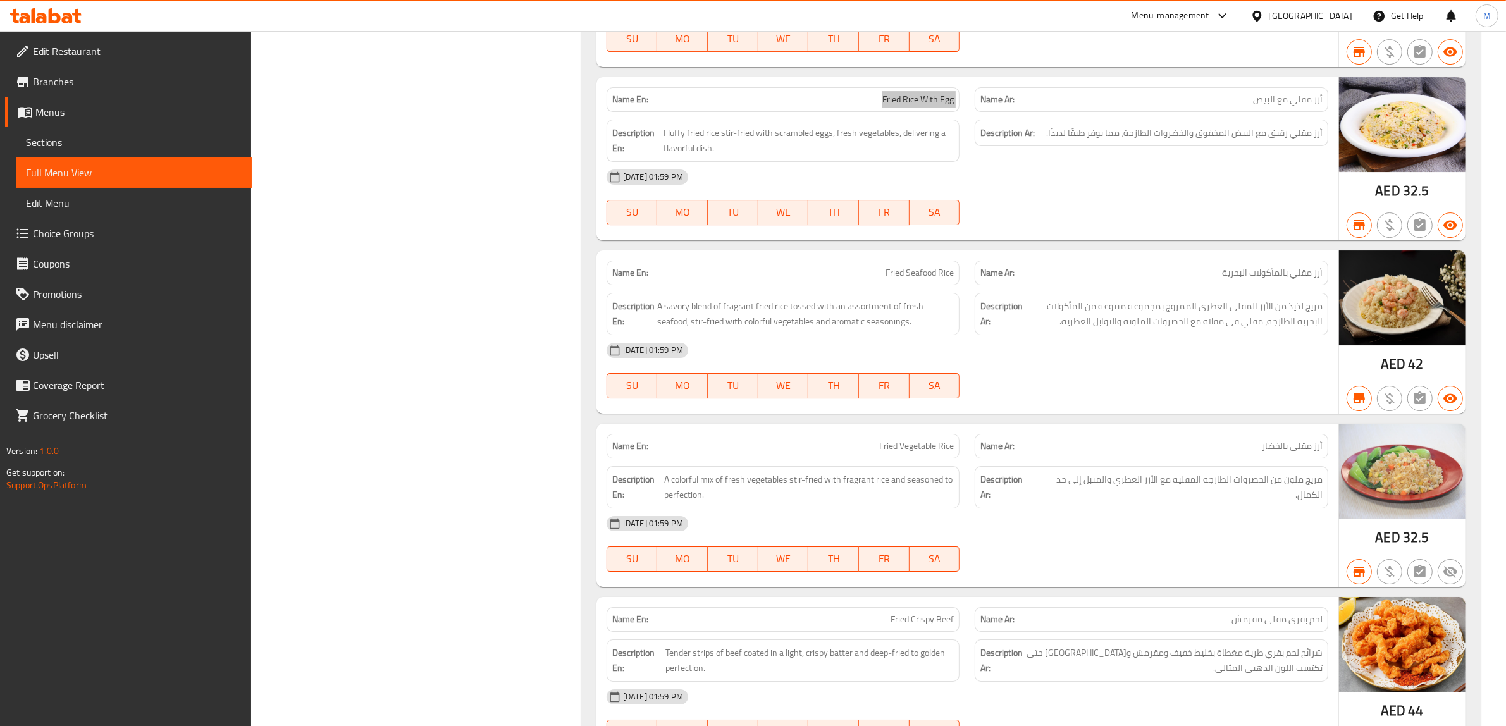
scroll to position [5377, 0]
copy span "Fried Seafood Rice"
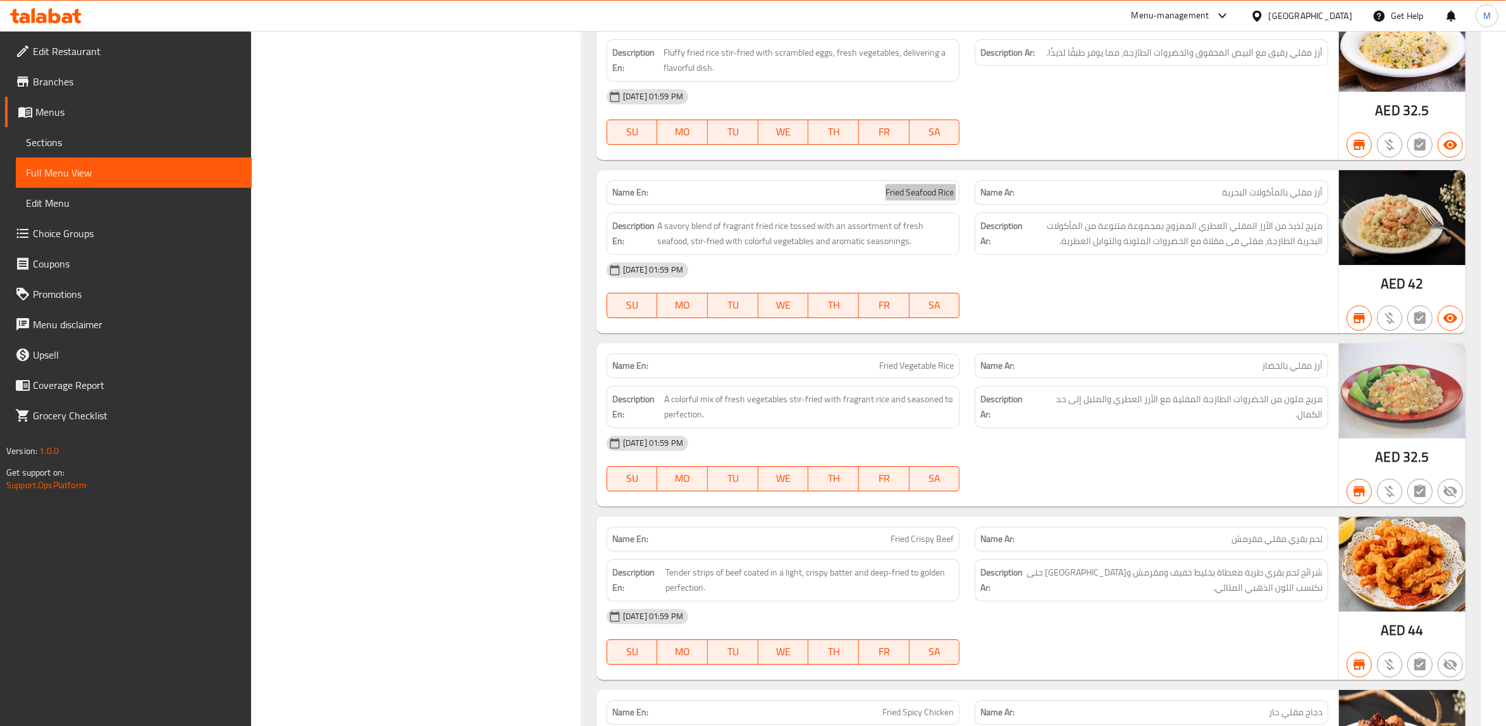
scroll to position [5614, 0]
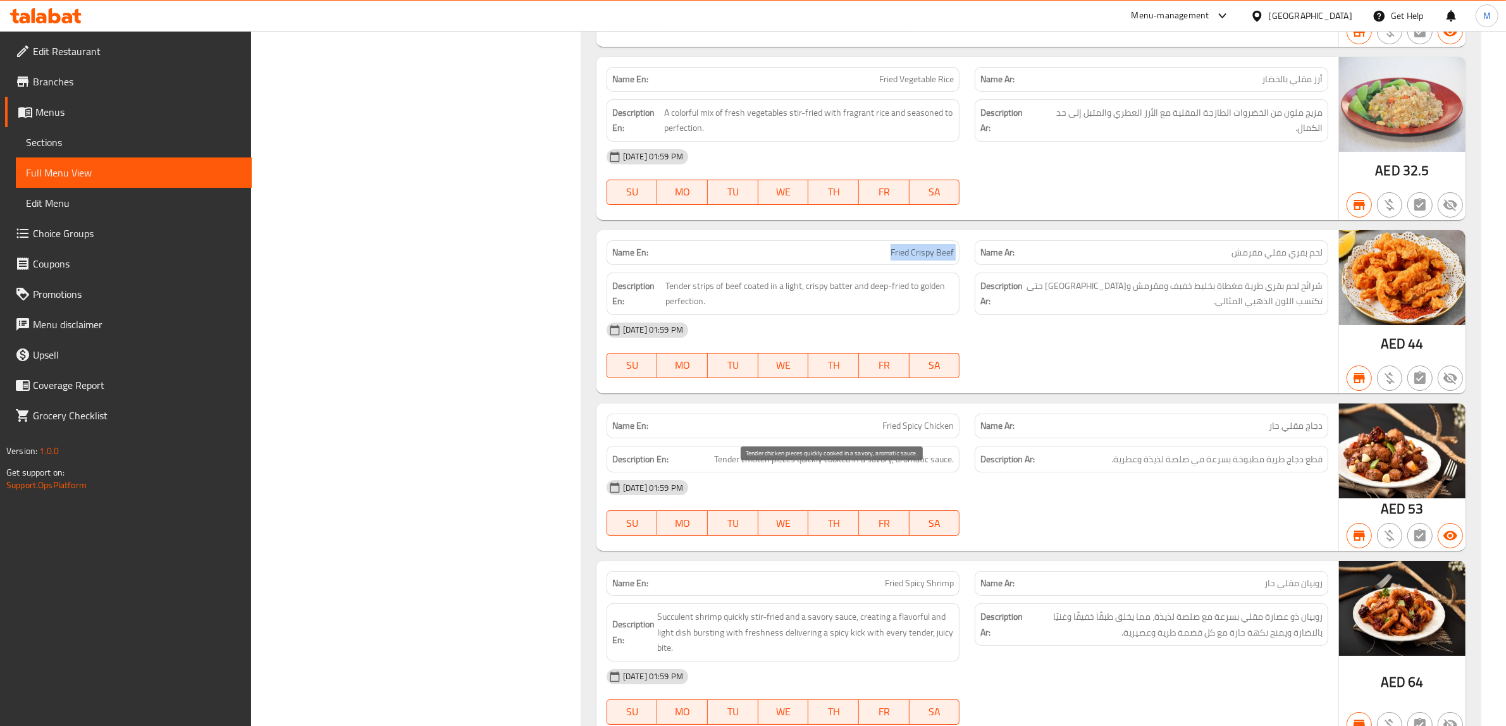
scroll to position [5773, 0]
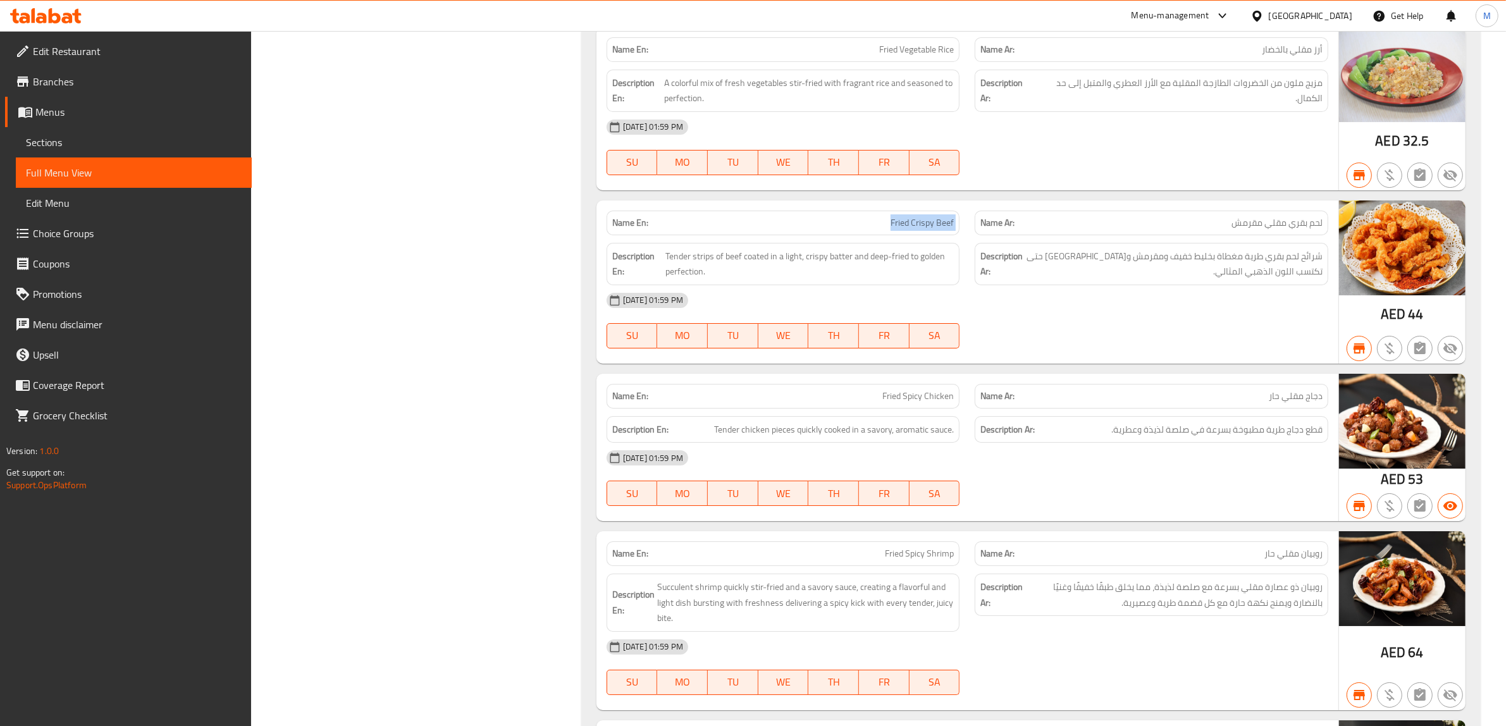
click at [937, 403] on span "Fried Spicy Chicken" at bounding box center [917, 396] width 71 height 13
copy span "Fried Spicy Chicken"
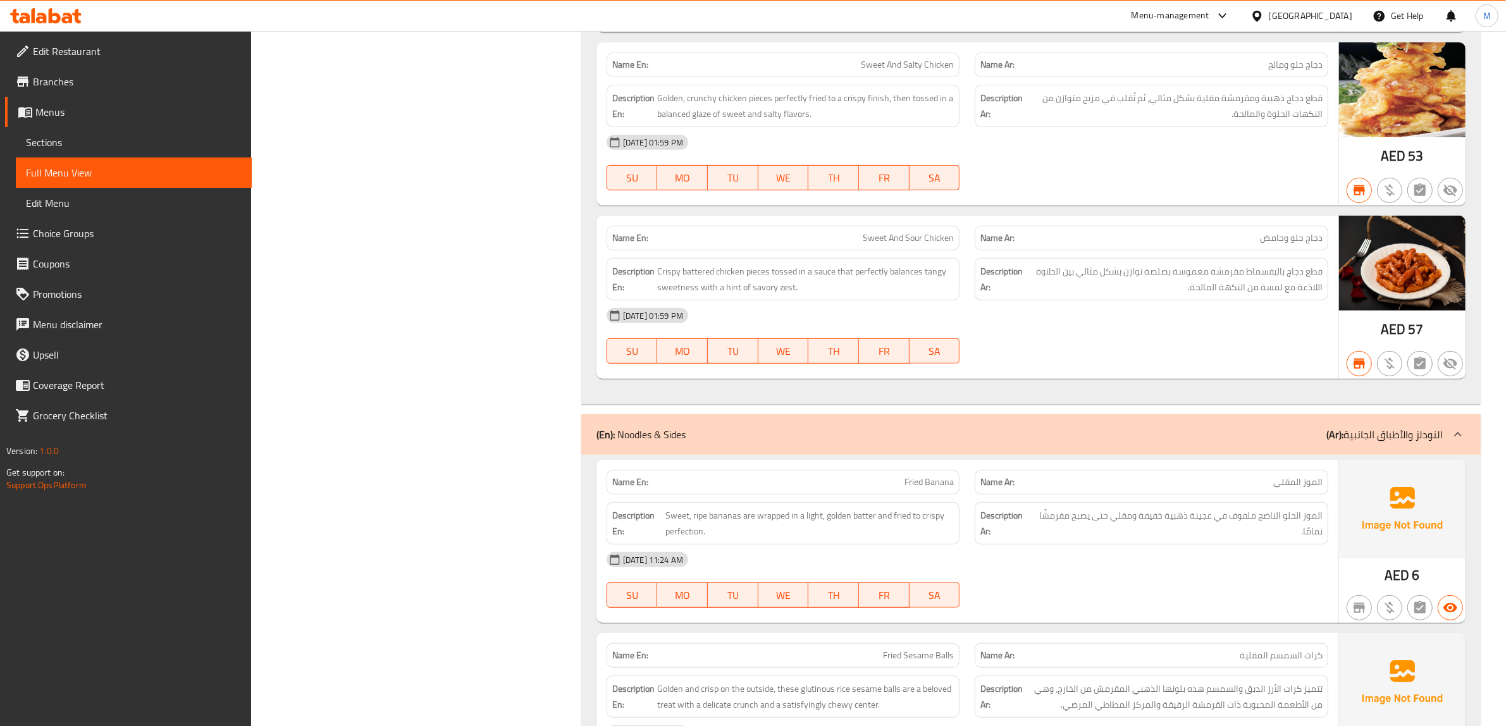
scroll to position [6722, 0]
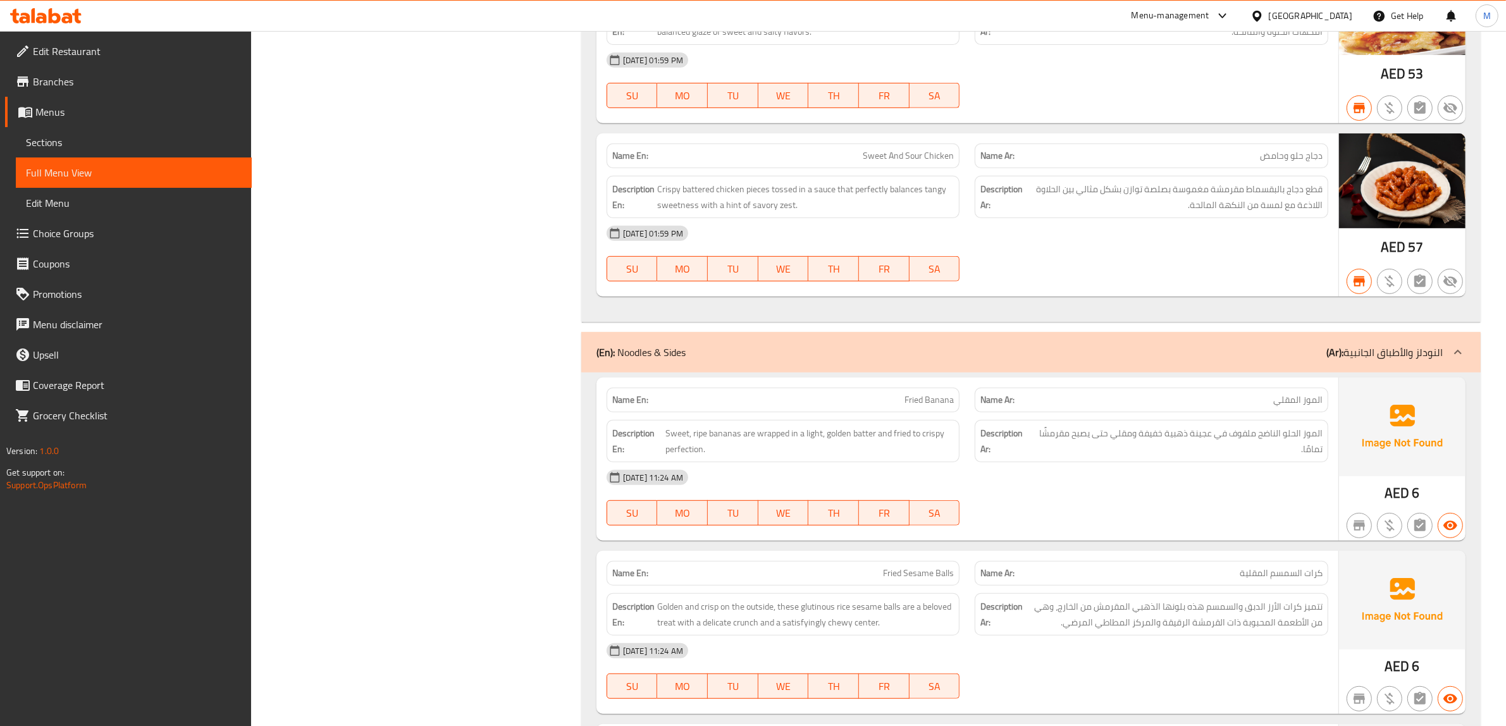
copy span "Fried Banana"
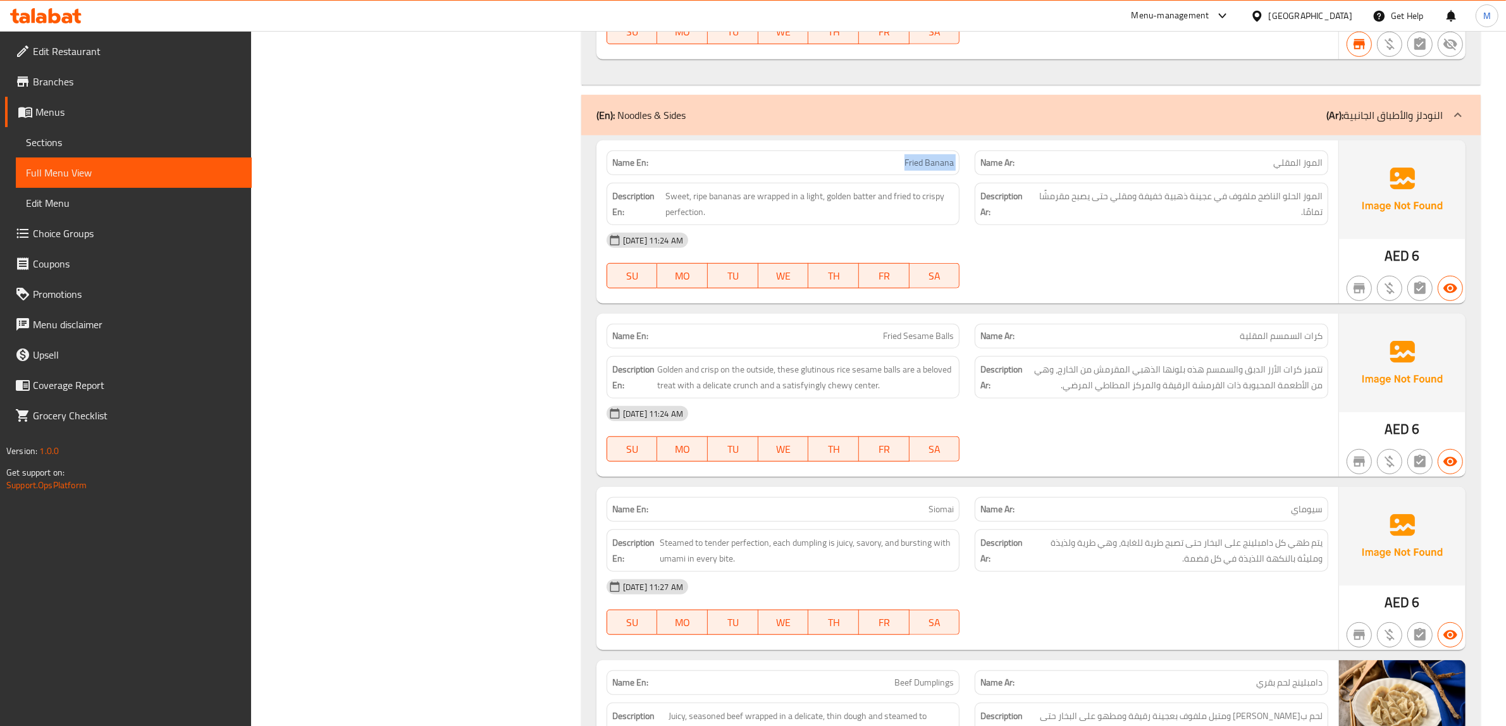
copy span "Fried Sesame Balls"
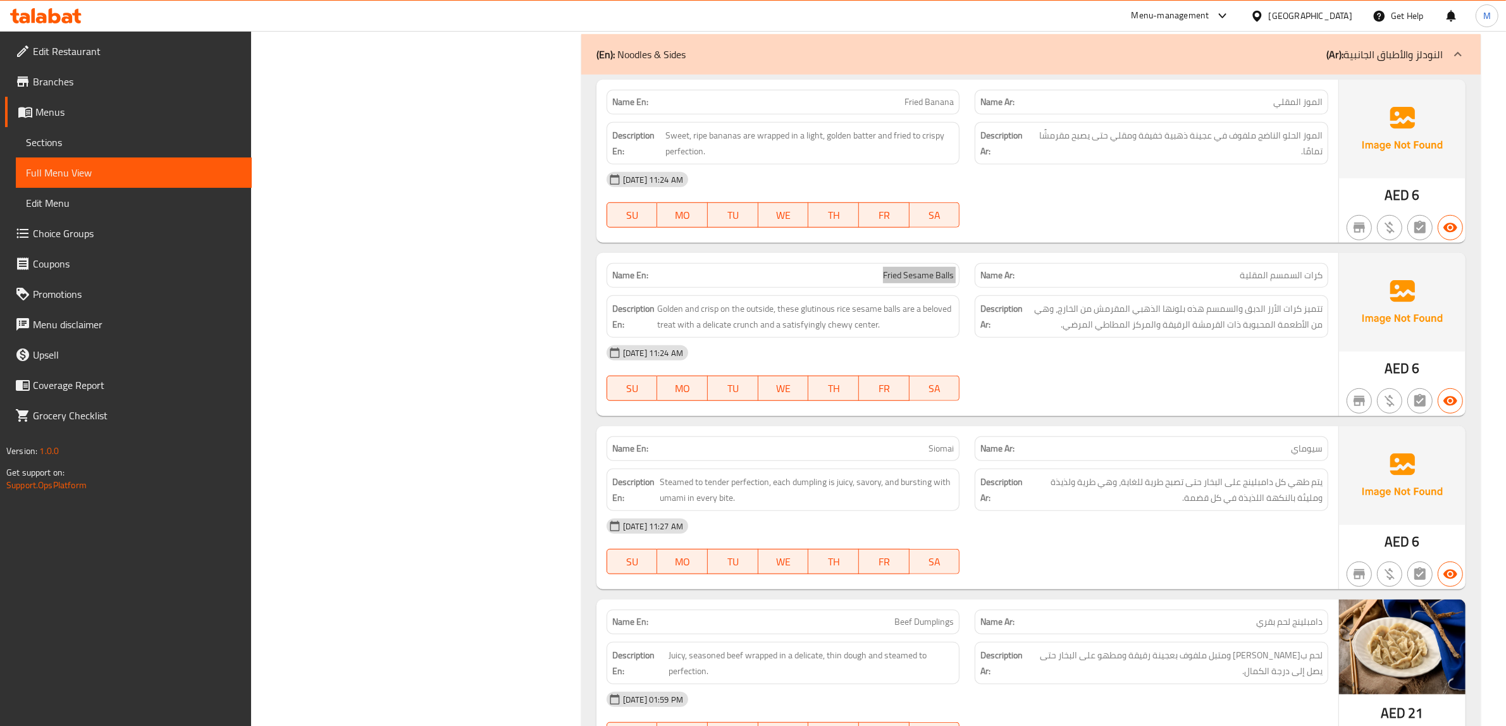
scroll to position [7117, 0]
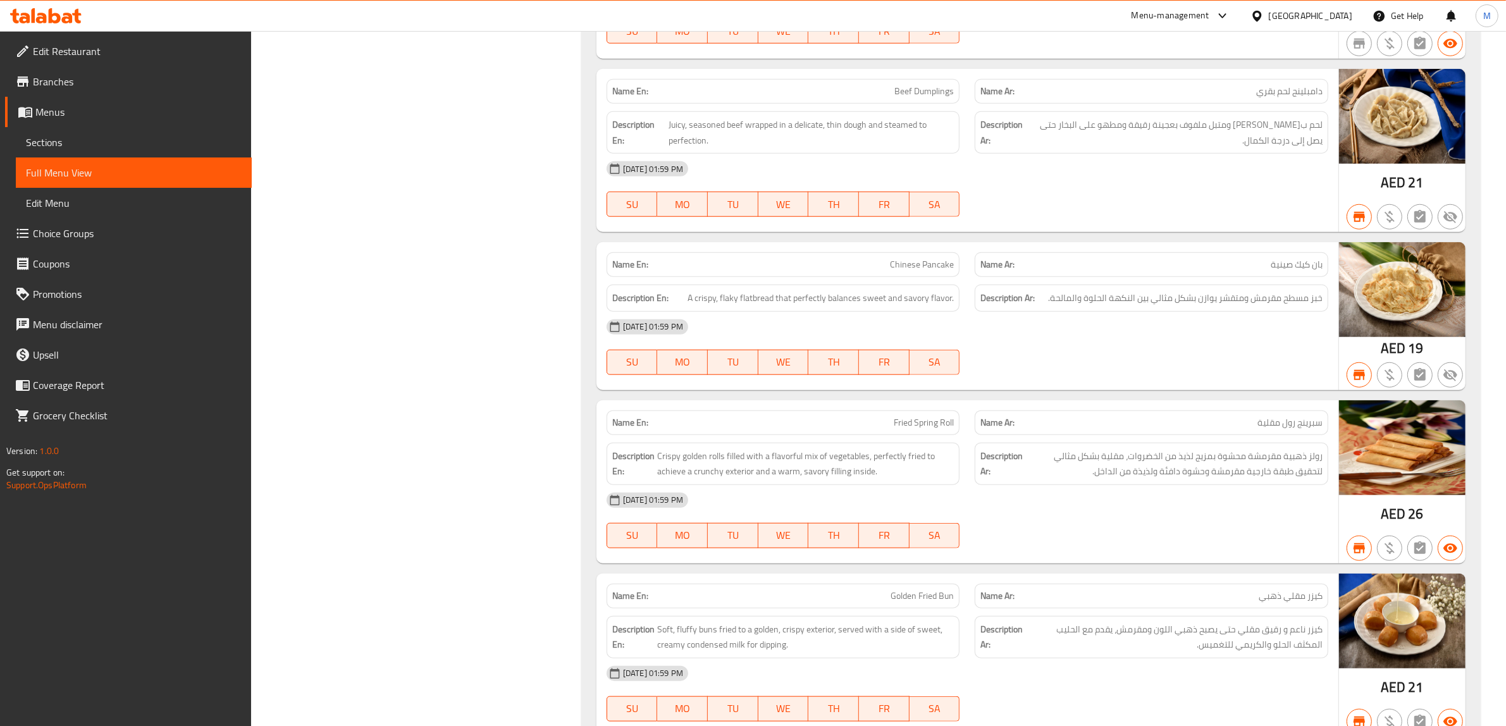
scroll to position [7670, 0]
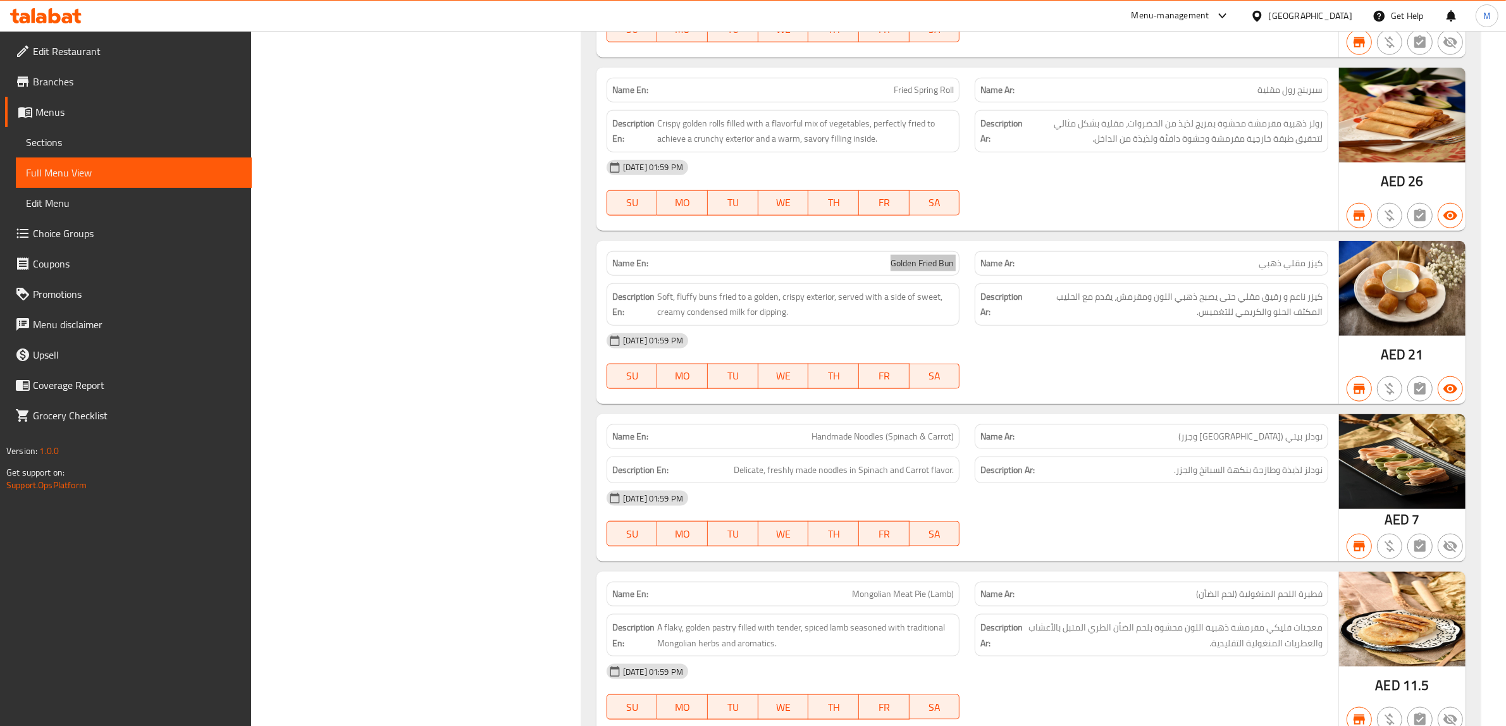
scroll to position [7987, 0]
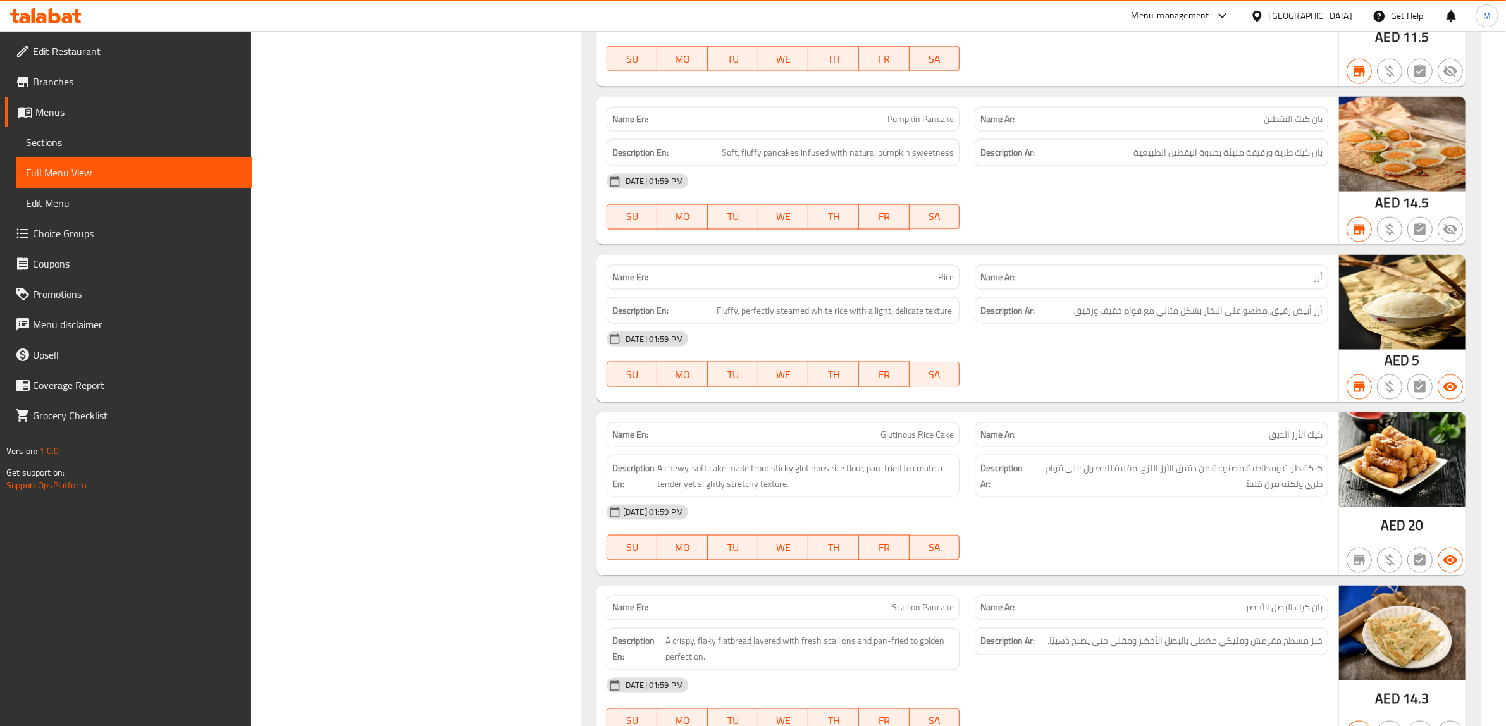
scroll to position [8540, 0]
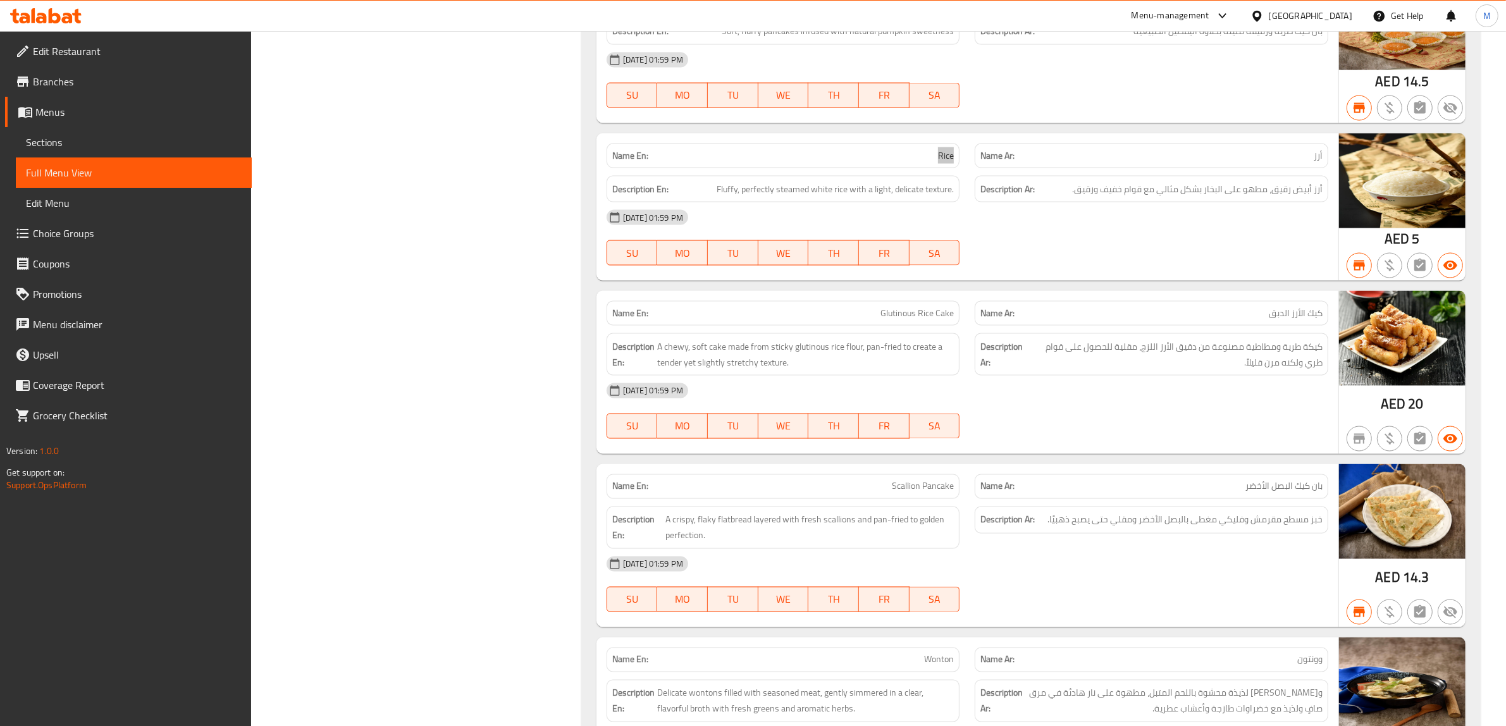
scroll to position [8698, 0]
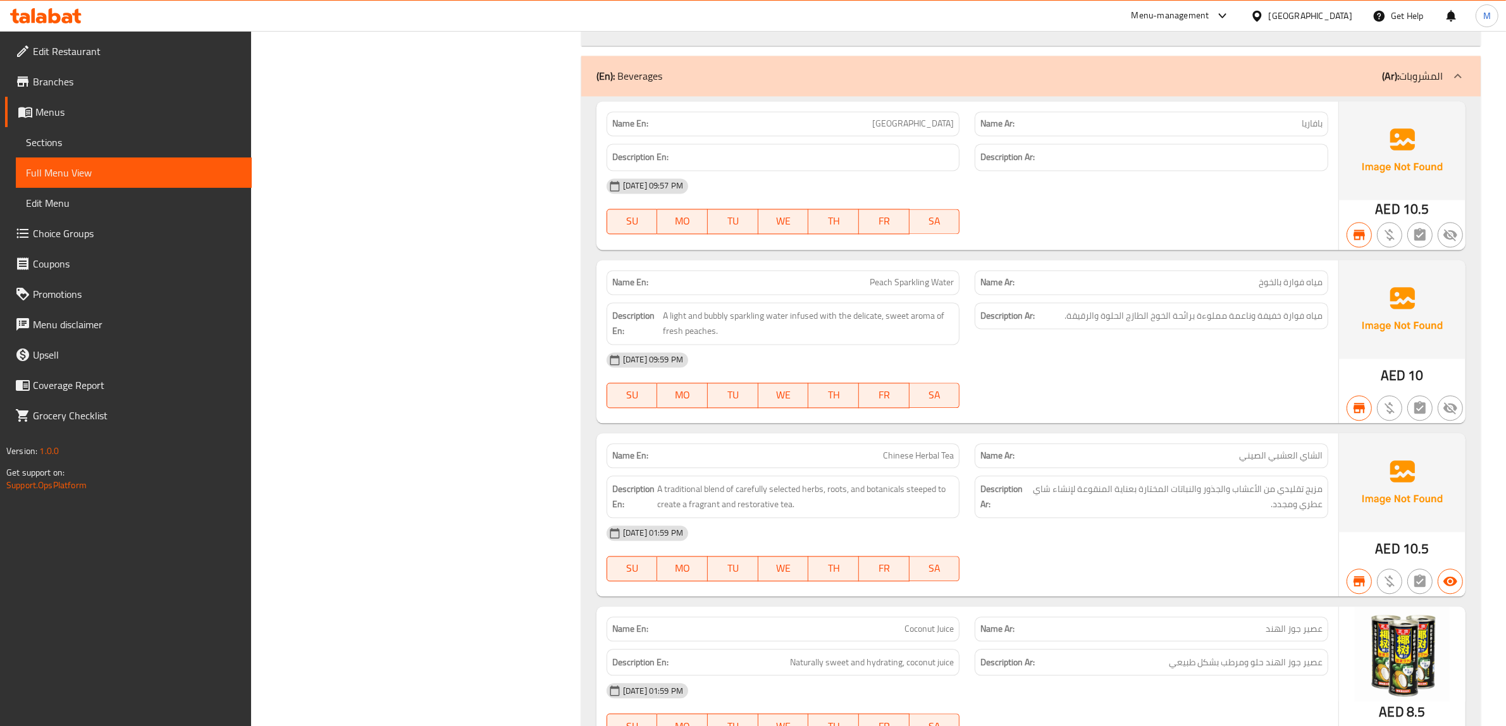
scroll to position [9568, 0]
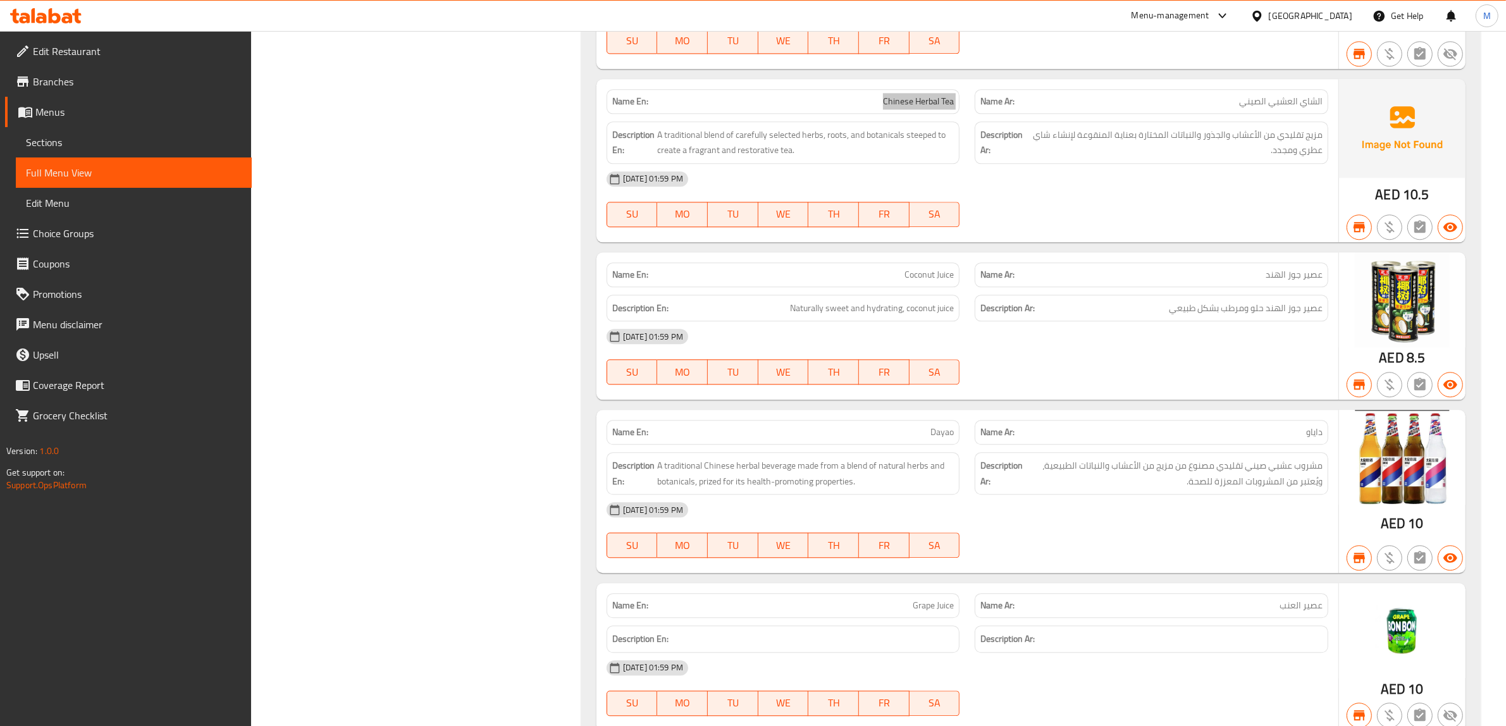
scroll to position [9806, 0]
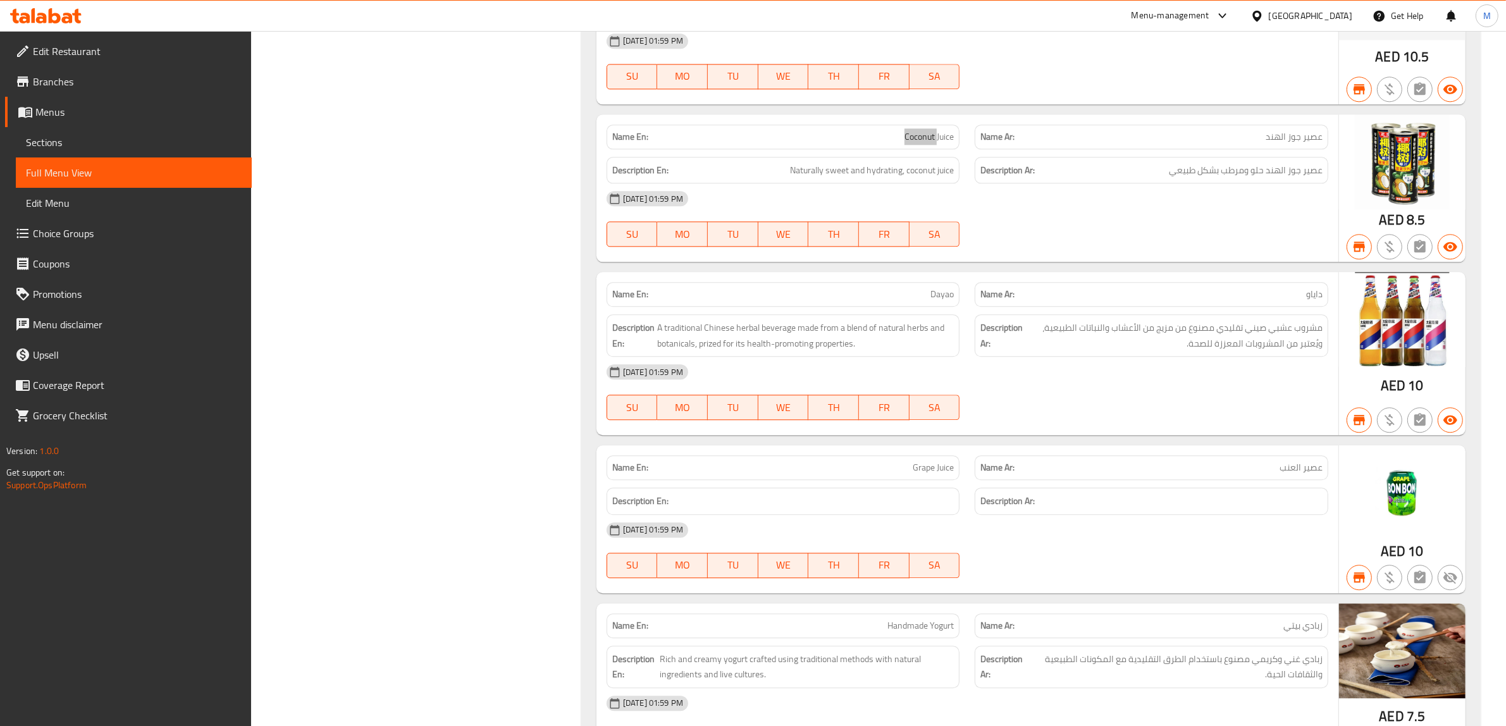
scroll to position [9964, 0]
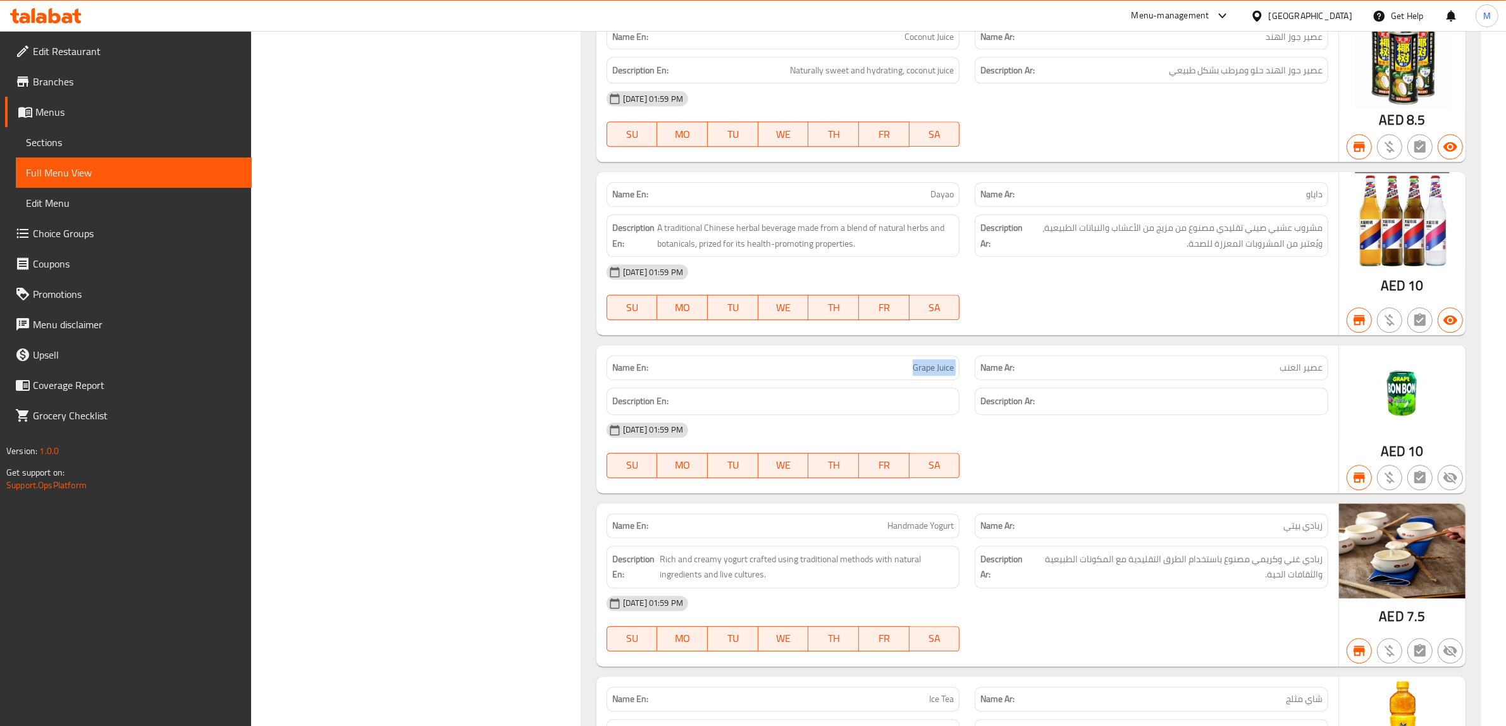
scroll to position [10122, 0]
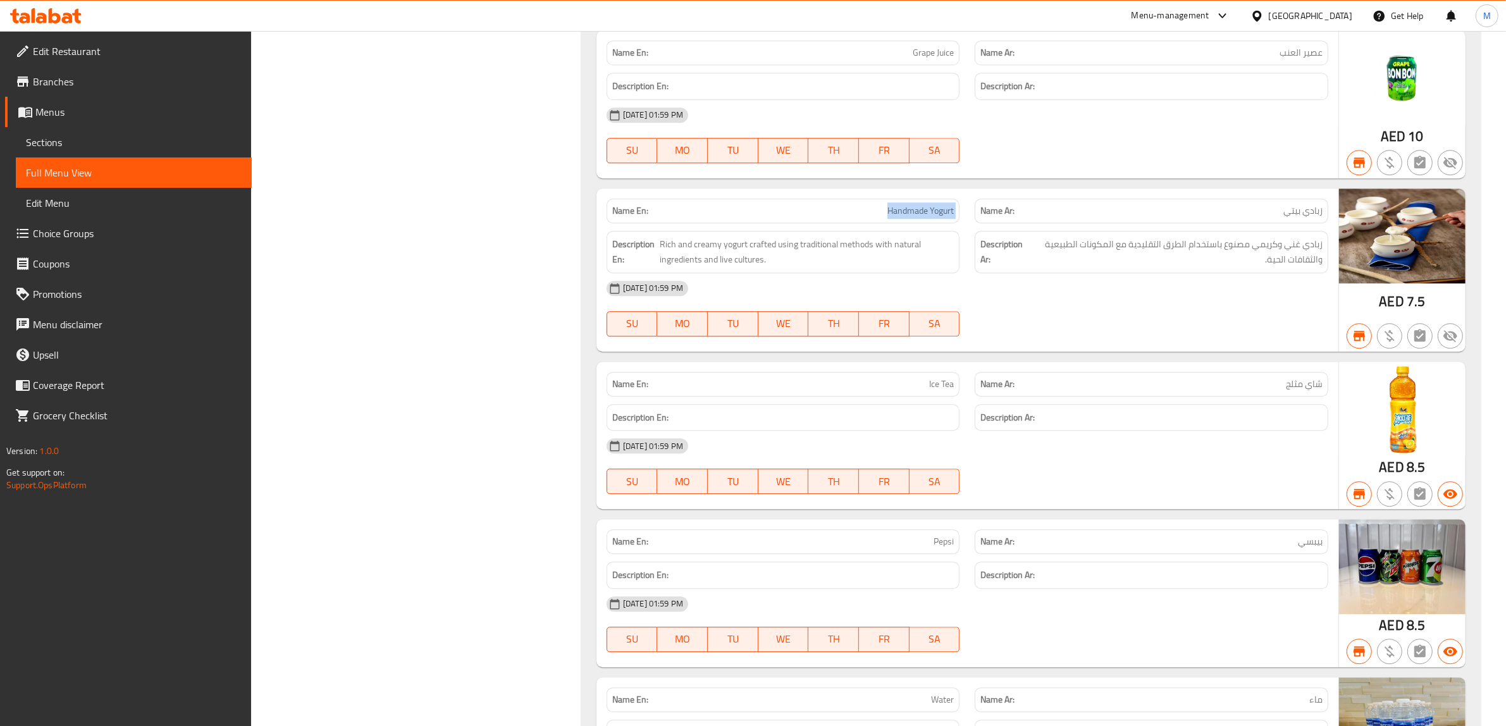
scroll to position [10359, 0]
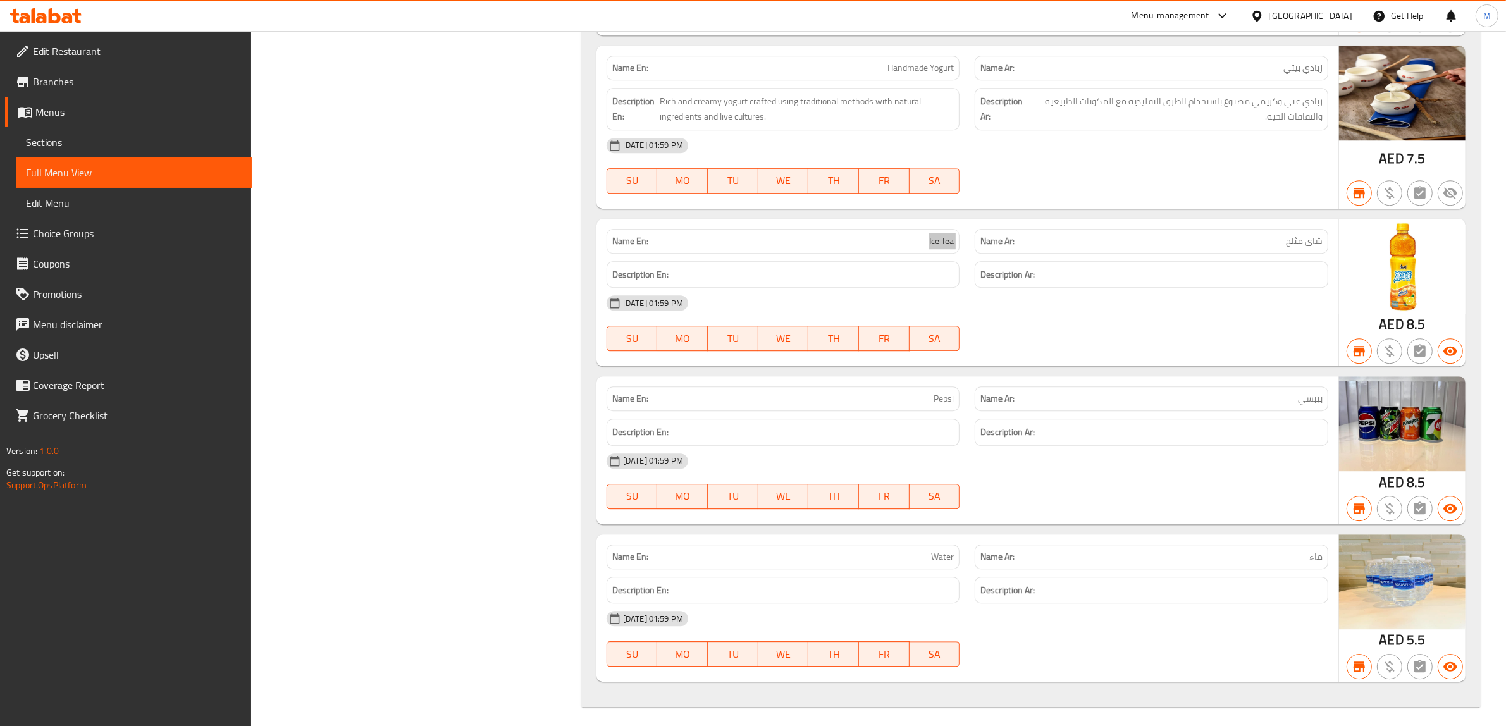
scroll to position [10522, 0]
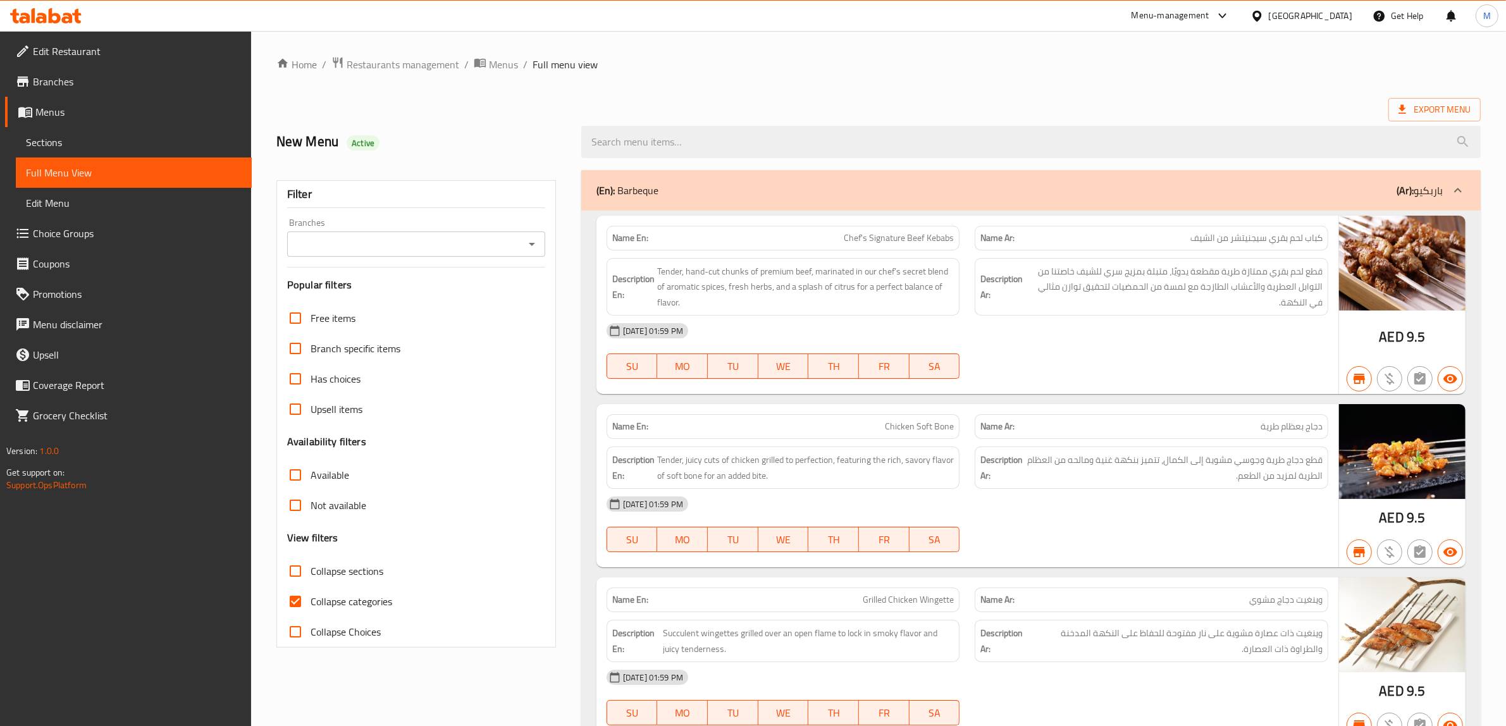
scroll to position [79, 0]
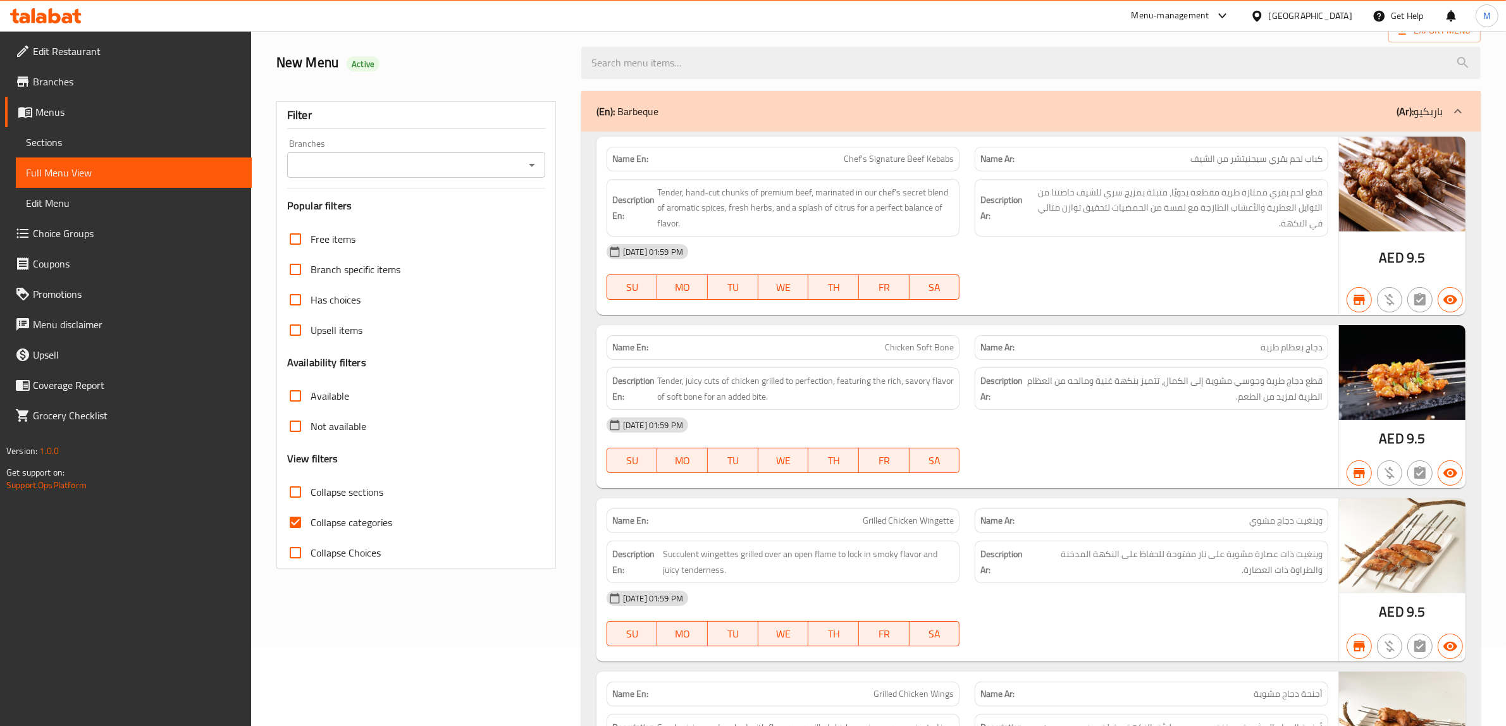
click at [517, 168] on input "Branches" at bounding box center [406, 165] width 230 height 18
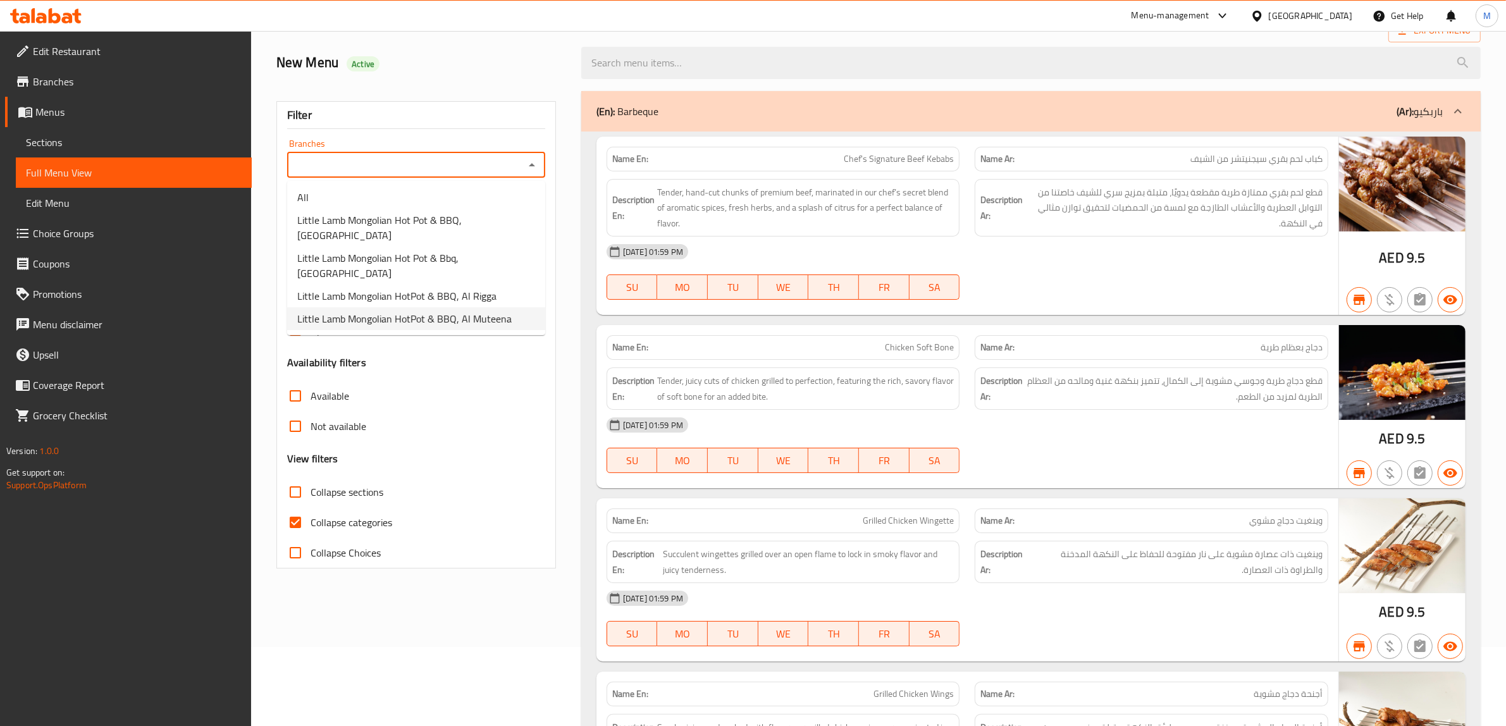
click at [484, 307] on li "Little Lamb Mongolian HotPot & BBQ, Al Muteena" at bounding box center [416, 318] width 258 height 23
type input "Little Lamb Mongolian HotPot & BBQ, Al Muteena"
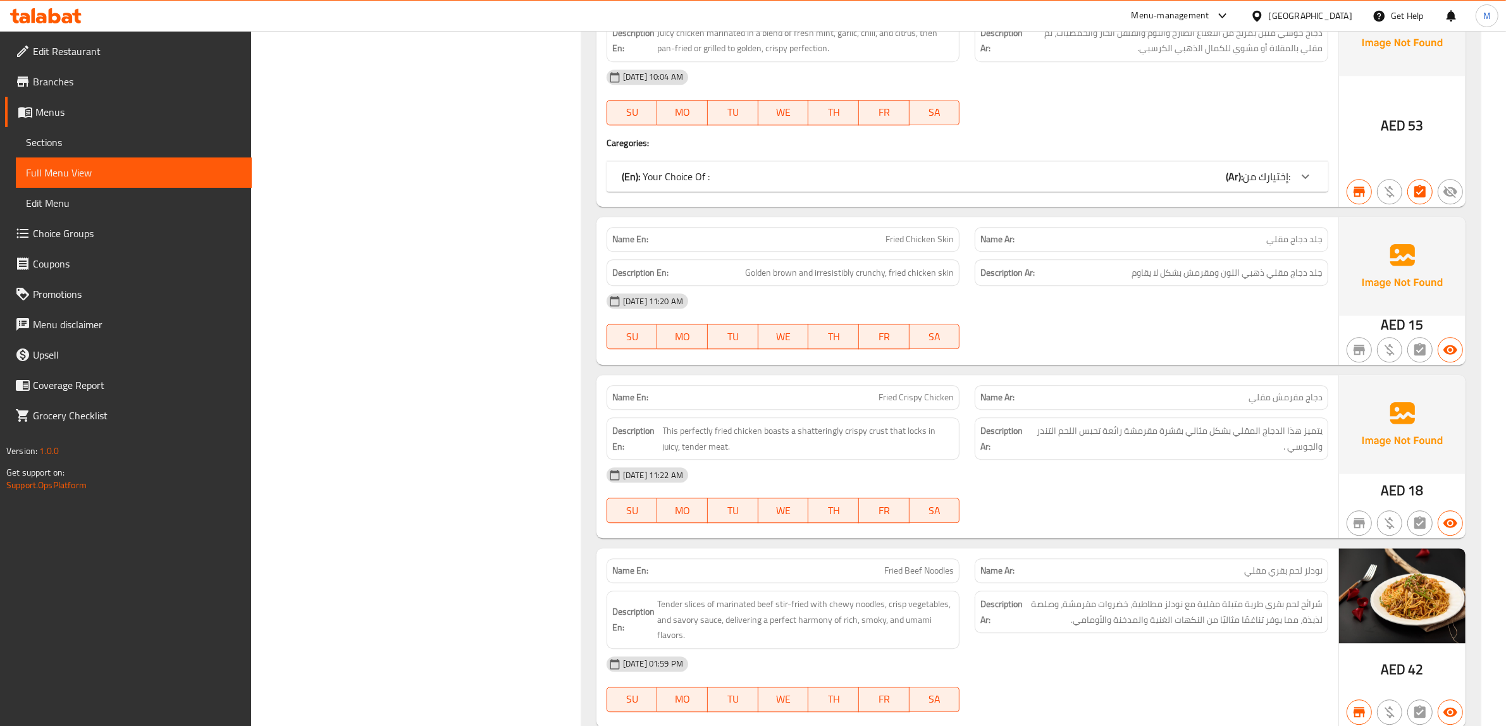
scroll to position [4191, 0]
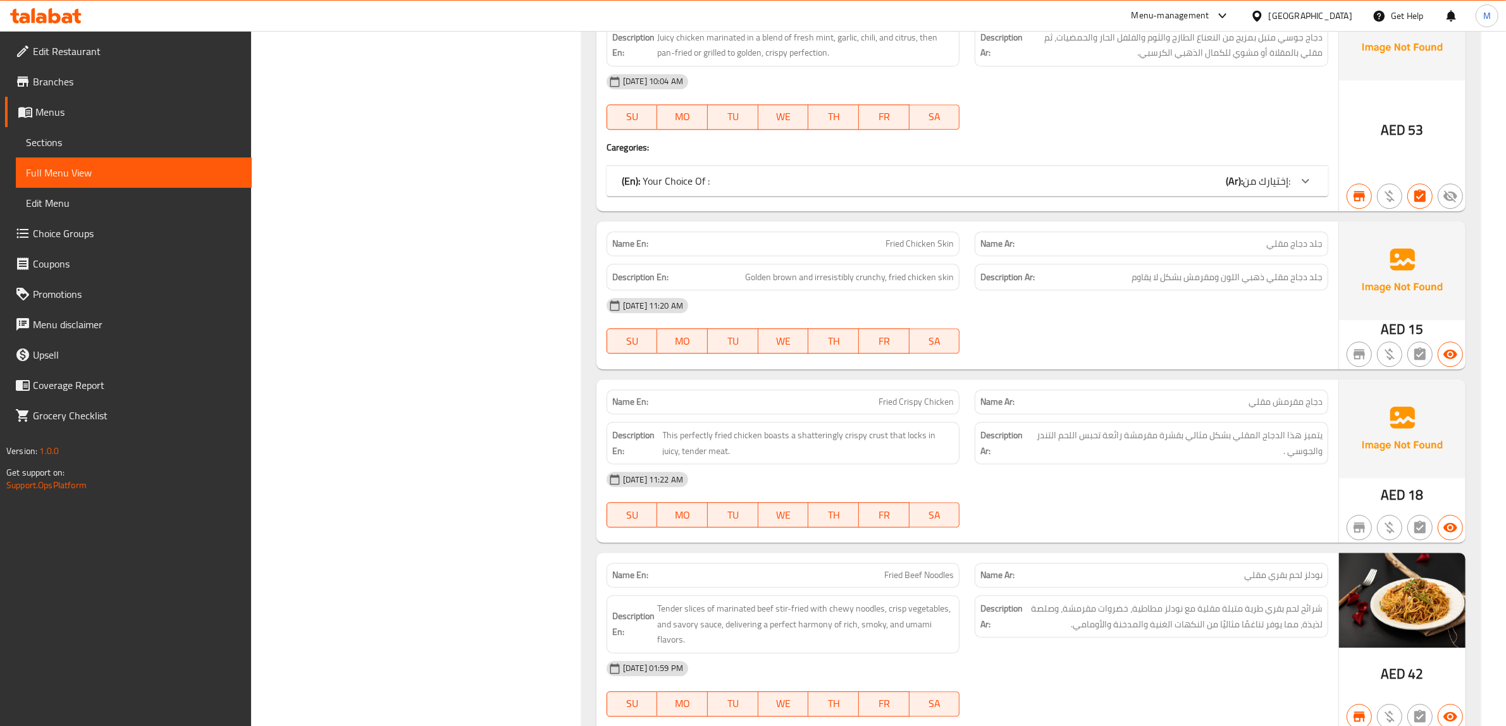
copy span "Fried Chicken Skin"
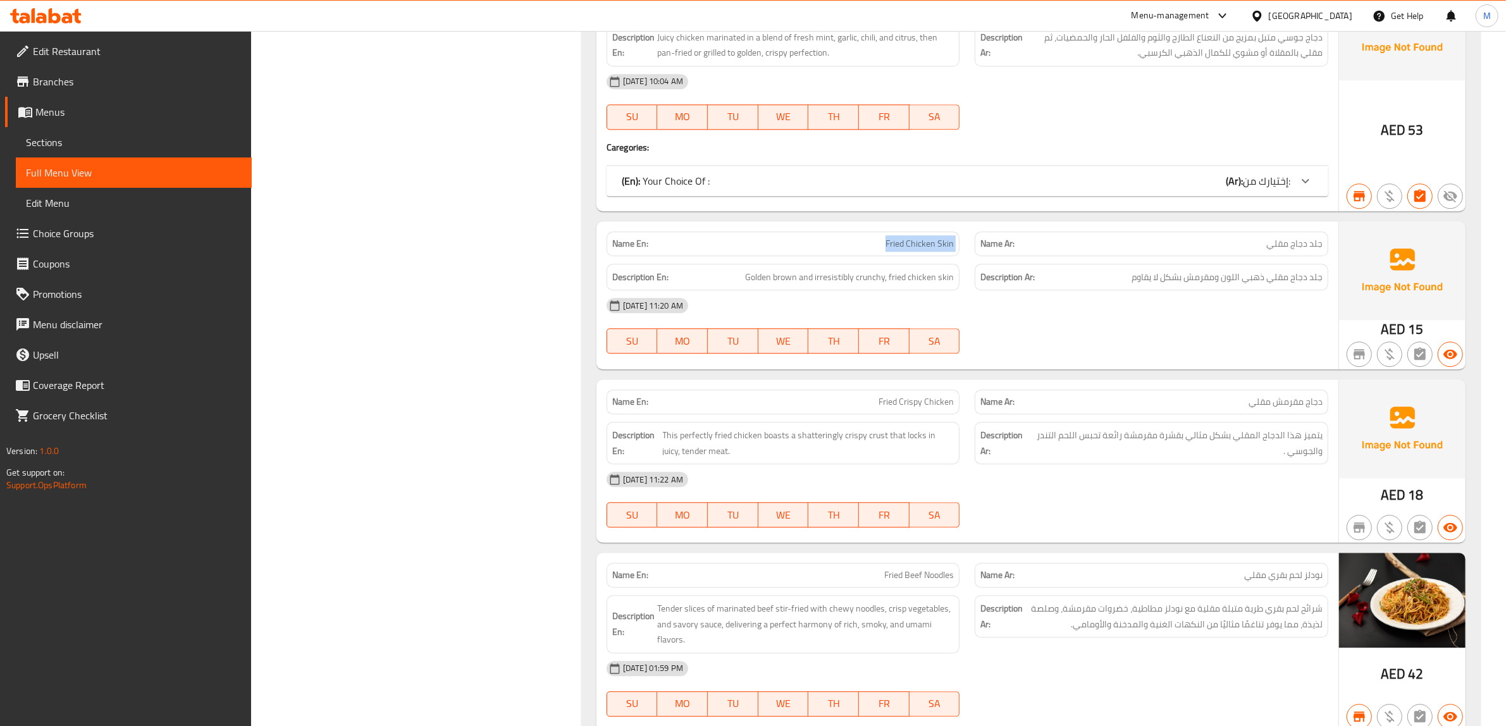
copy span "Fried Crispy Chicken"
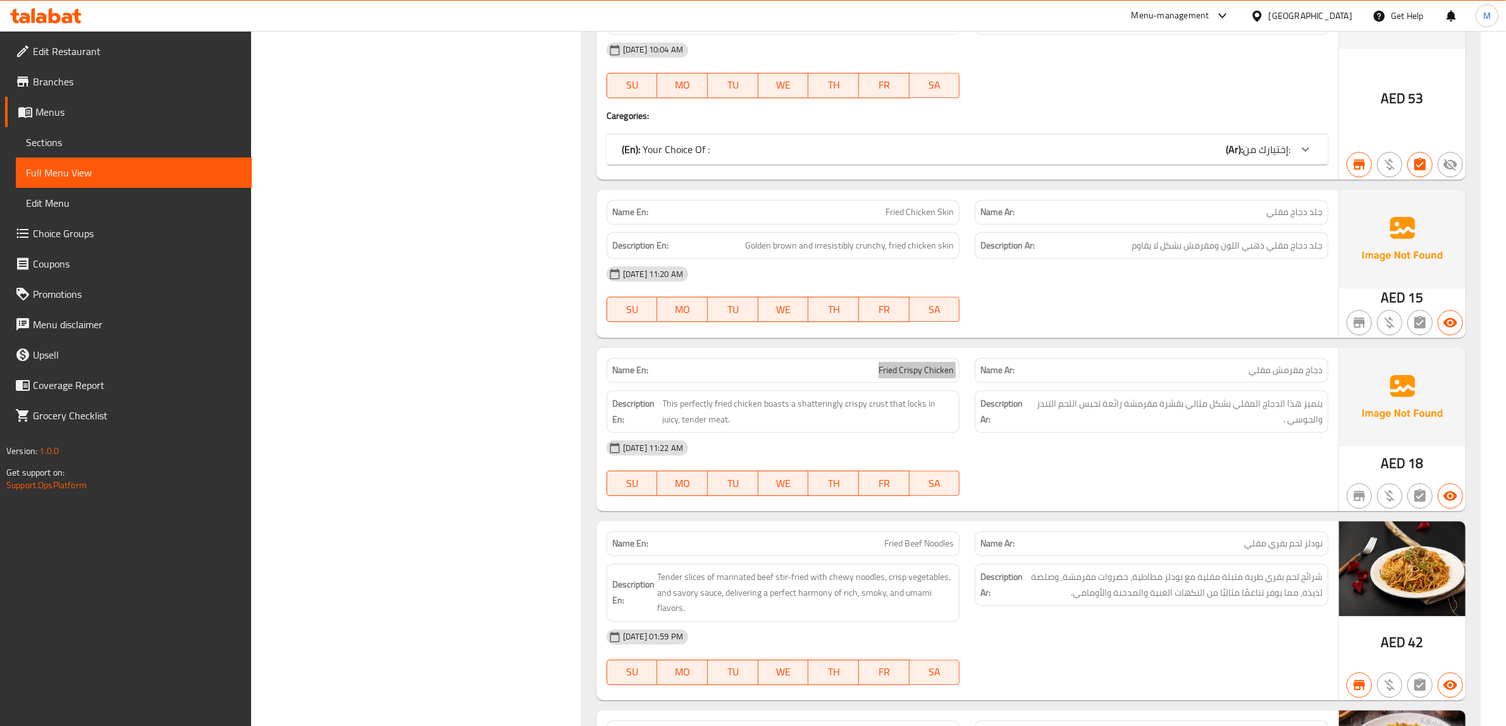
scroll to position [4428, 0]
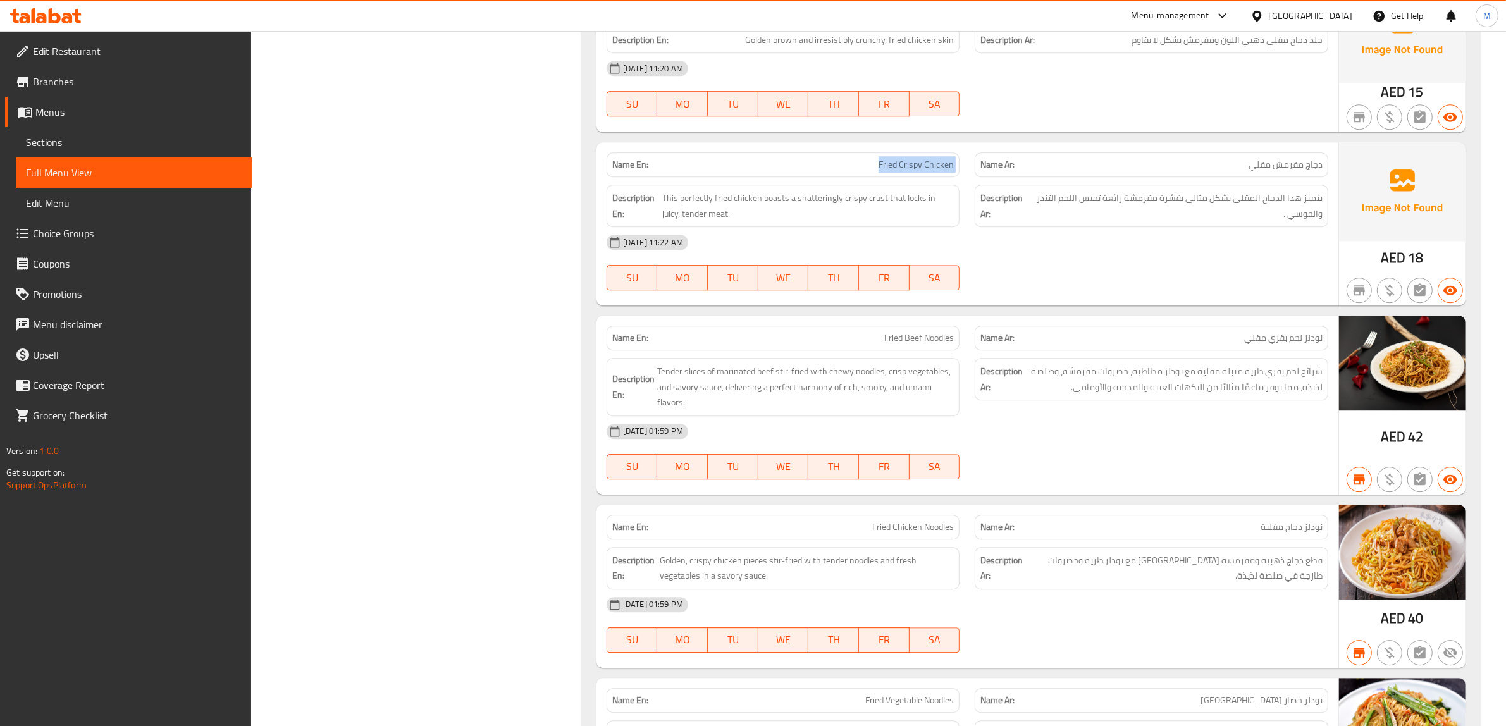
copy span "Fried Beef Noodles"
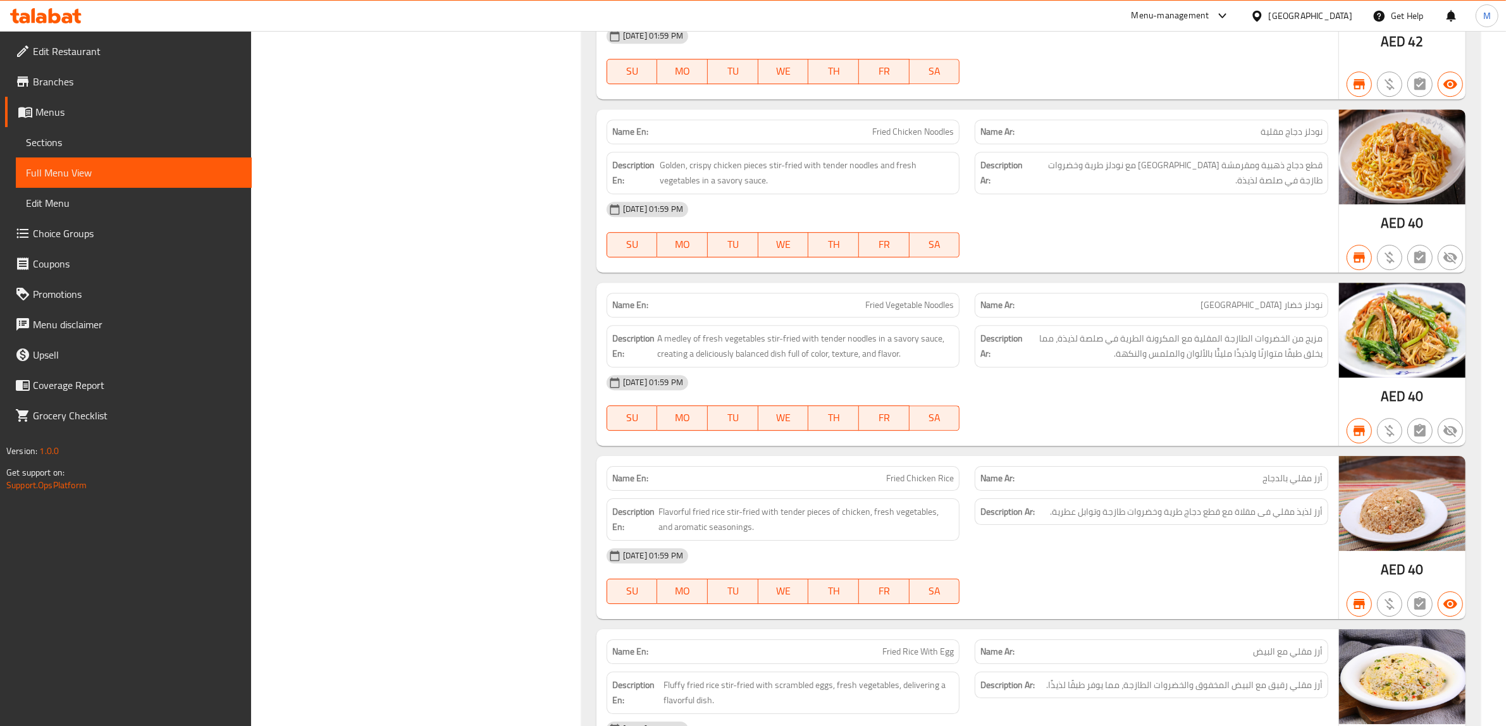
scroll to position [4982, 0]
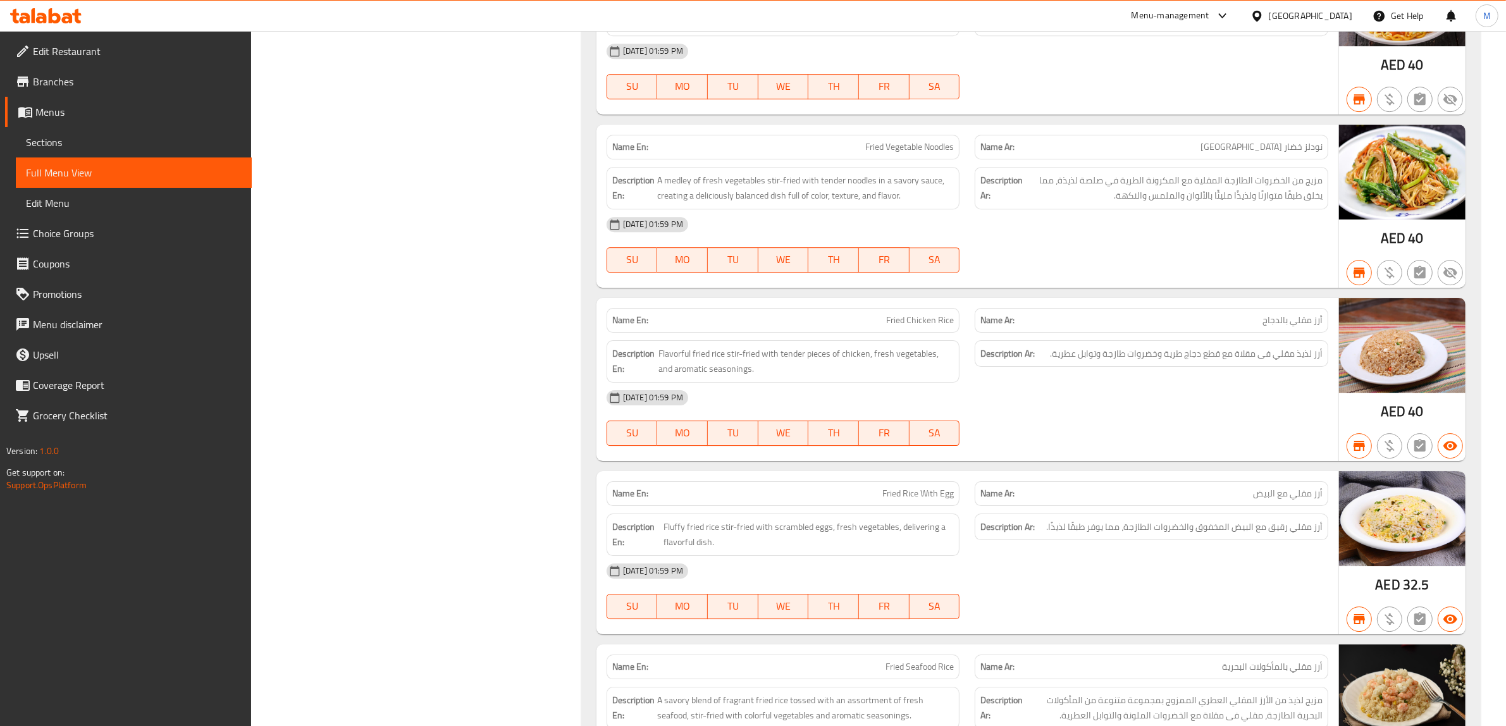
copy span "Fried Chicken Rice"
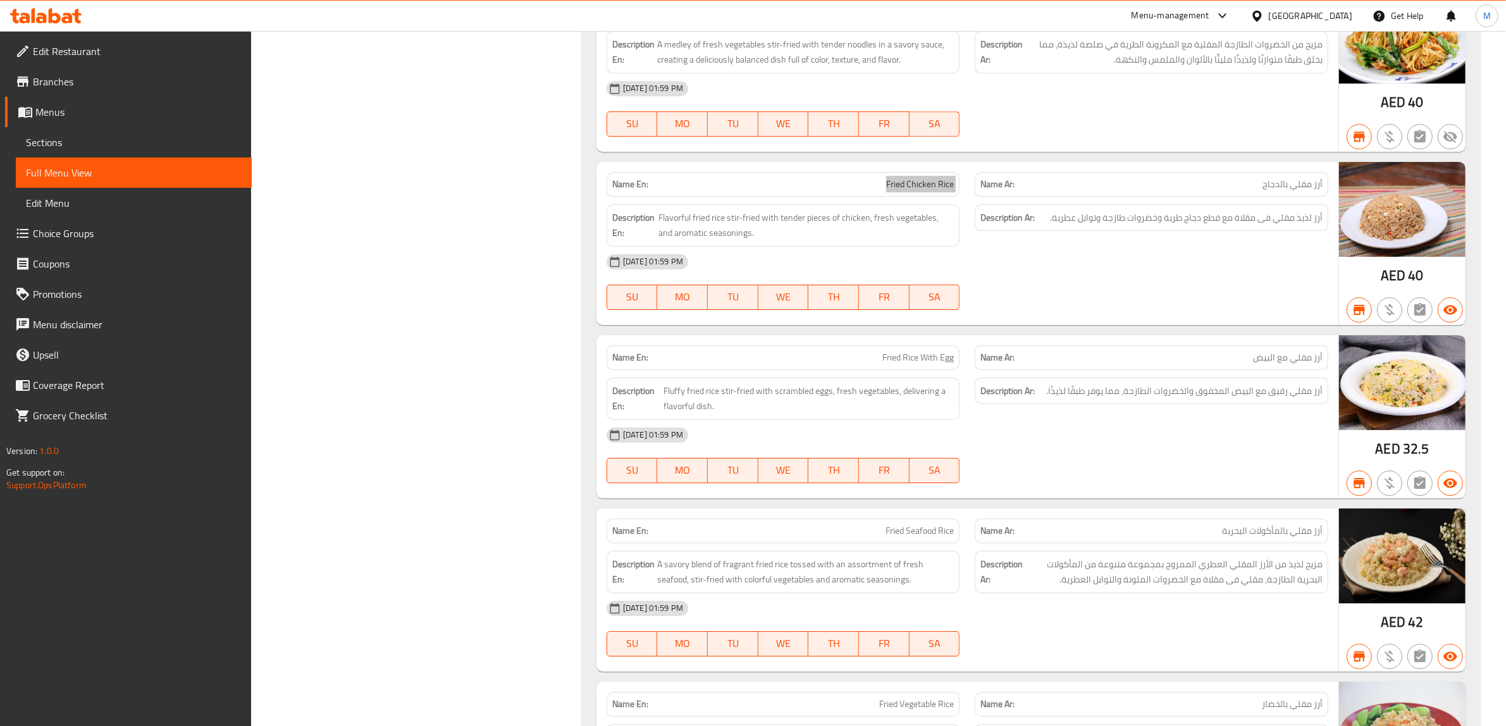
scroll to position [5140, 0]
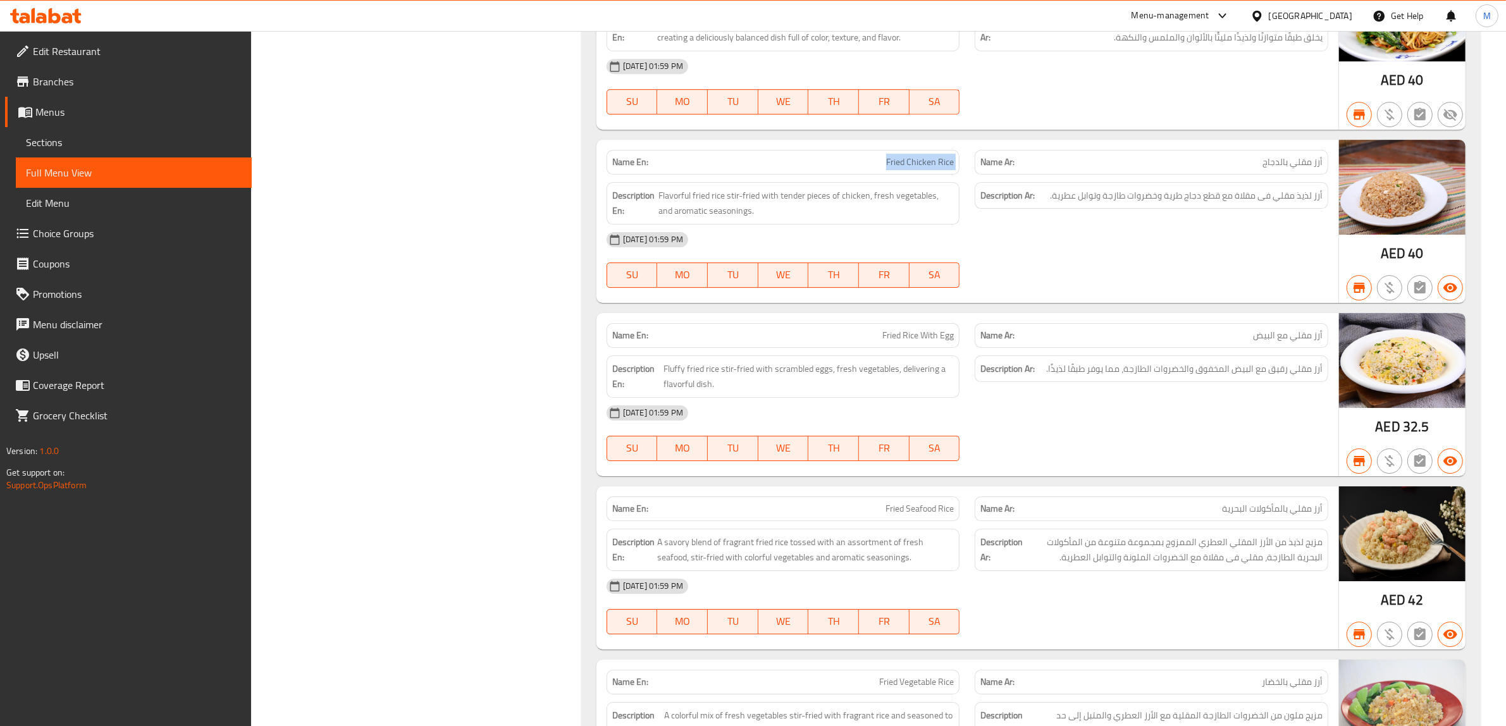
copy span "Fried Rice With Egg"
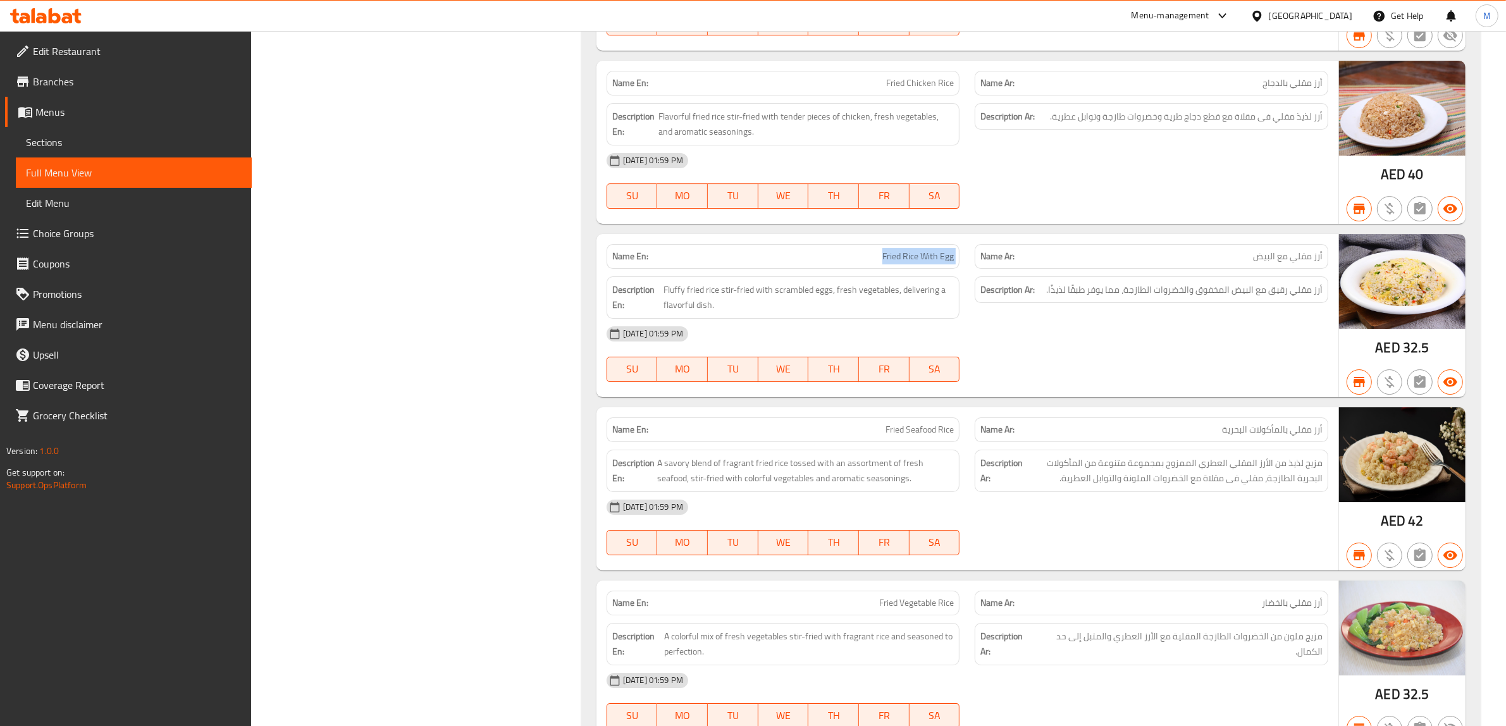
copy span "Fried Seafood Rice"
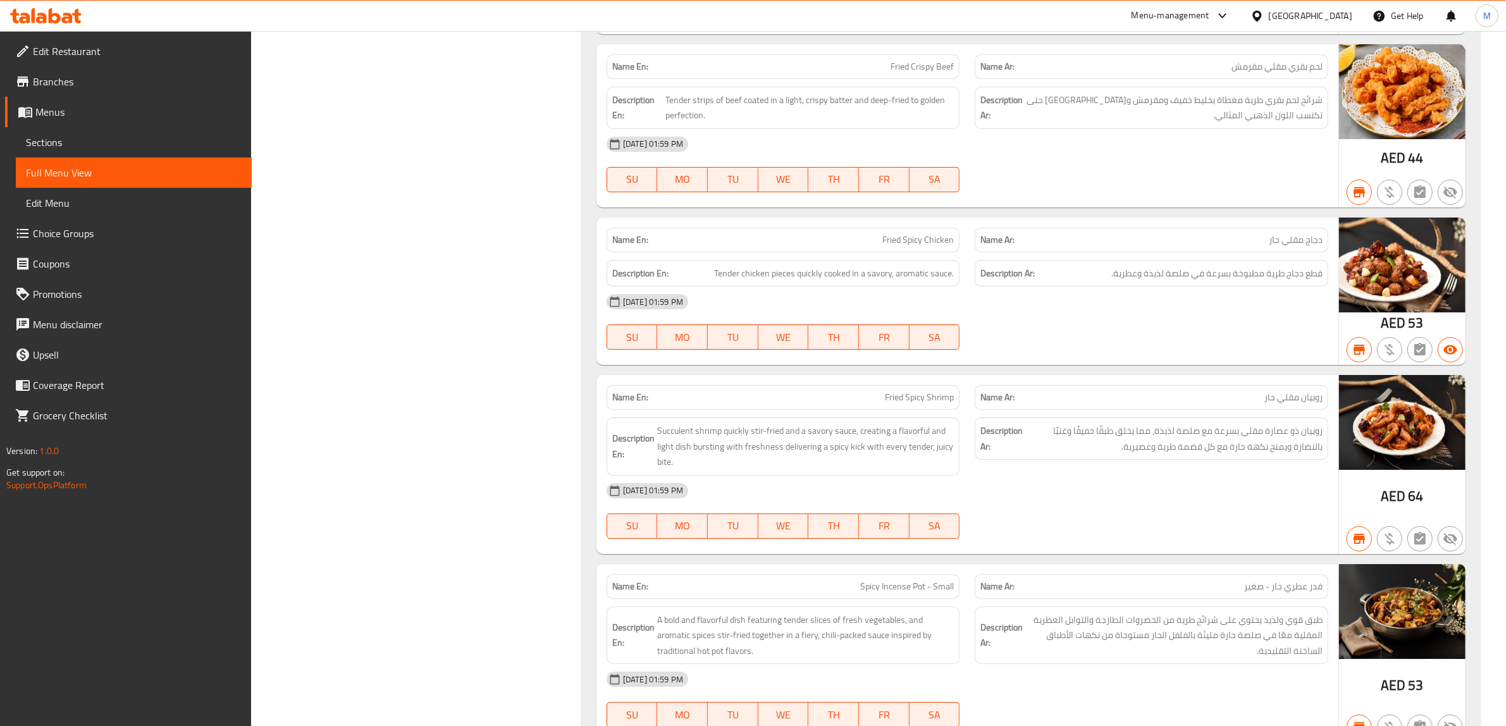
scroll to position [5931, 0]
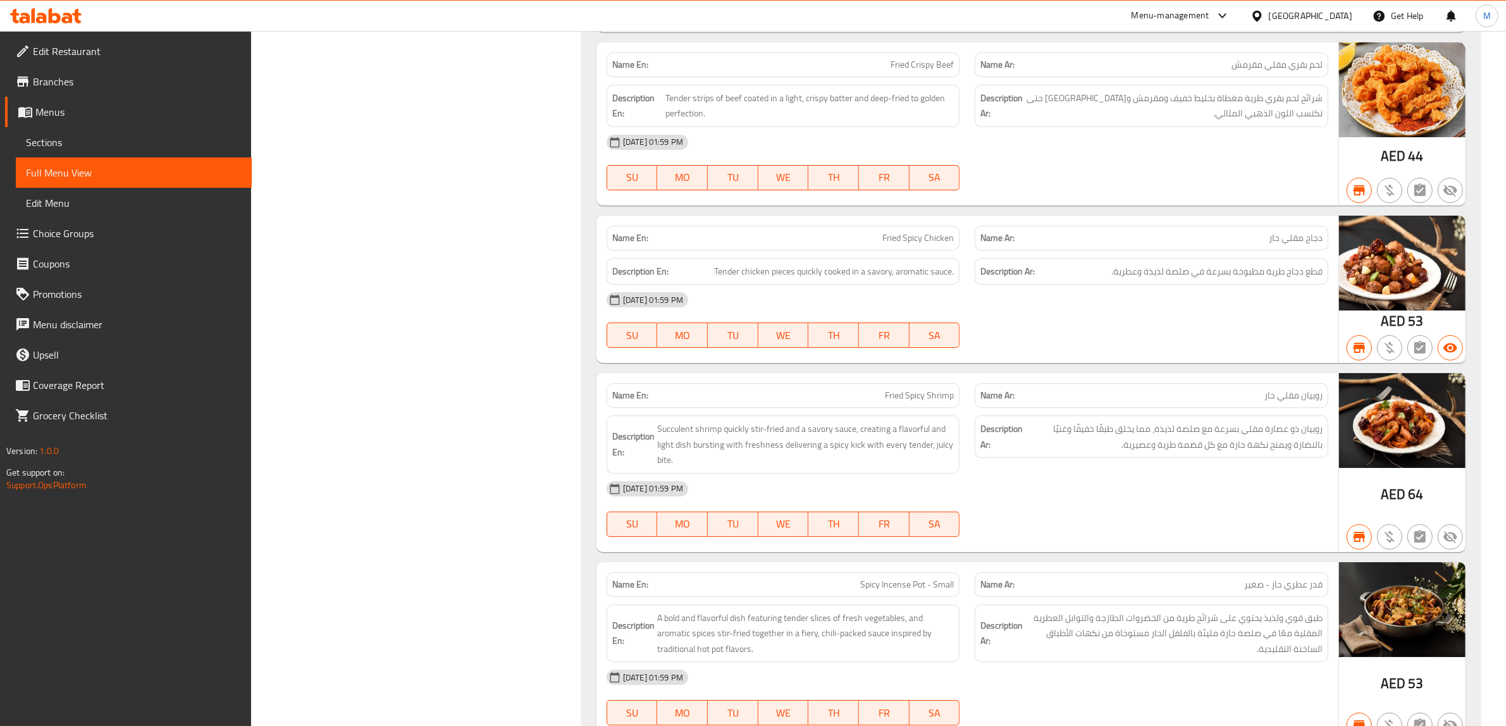
click at [908, 245] on span "Fried Spicy Chicken" at bounding box center [917, 238] width 71 height 13
copy span "Fried Spicy Chicken"
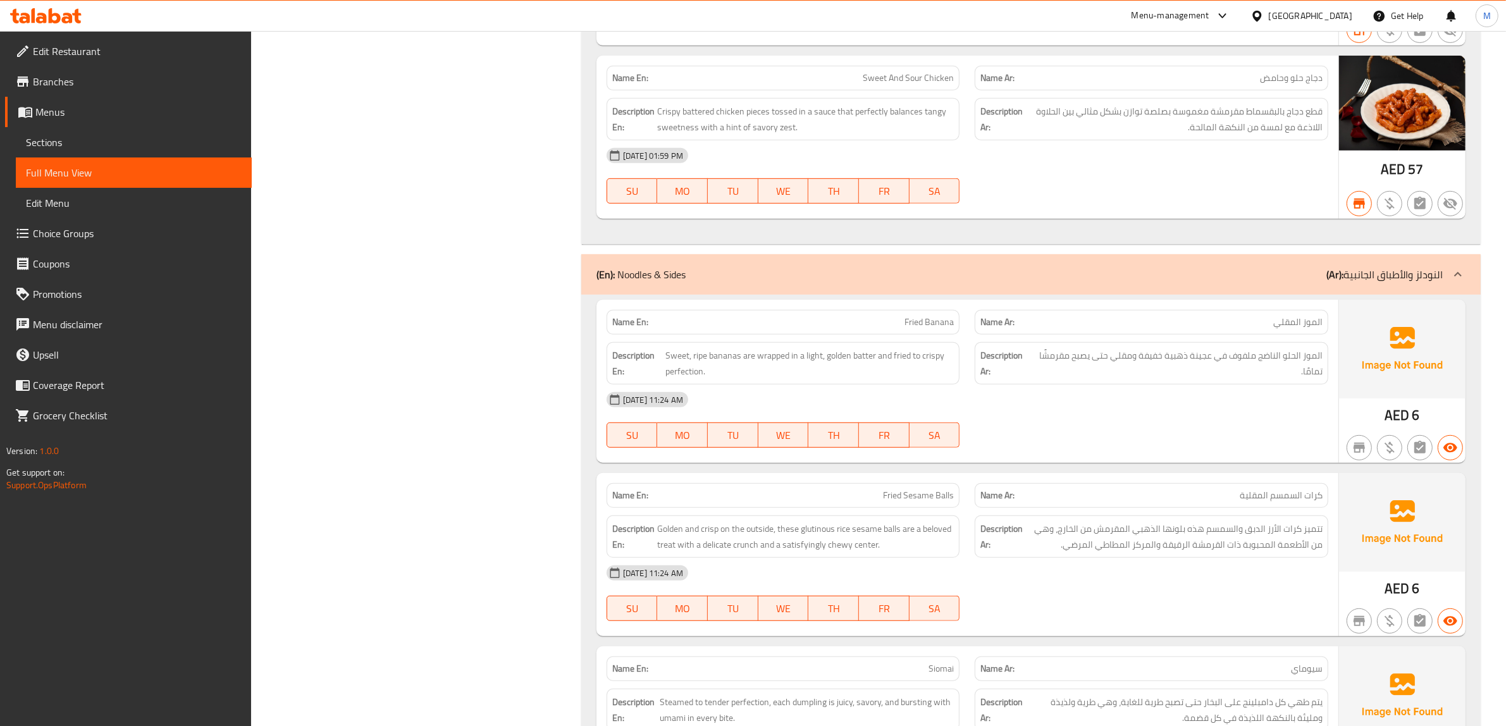
scroll to position [6801, 0]
copy span "Fried Banana"
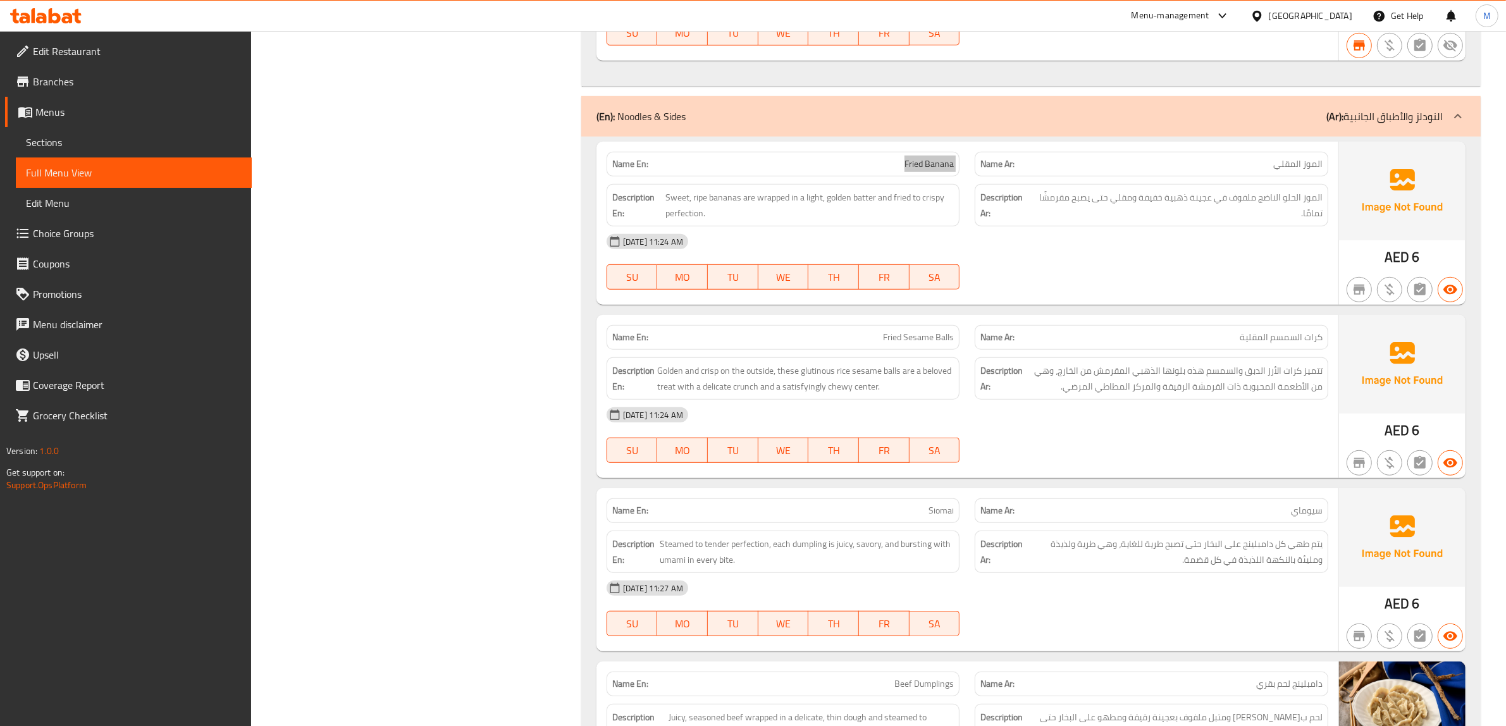
scroll to position [6959, 0]
copy span "Sesame"
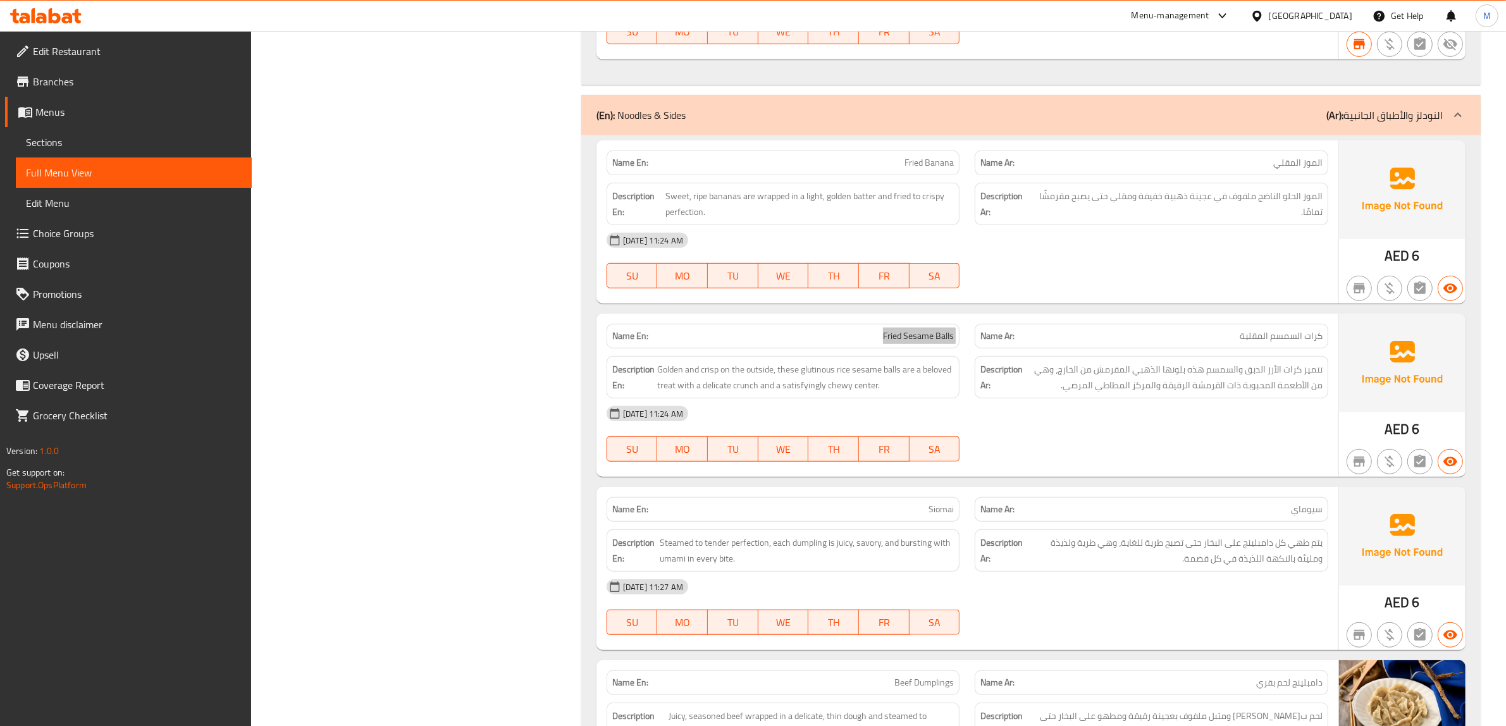
scroll to position [7038, 0]
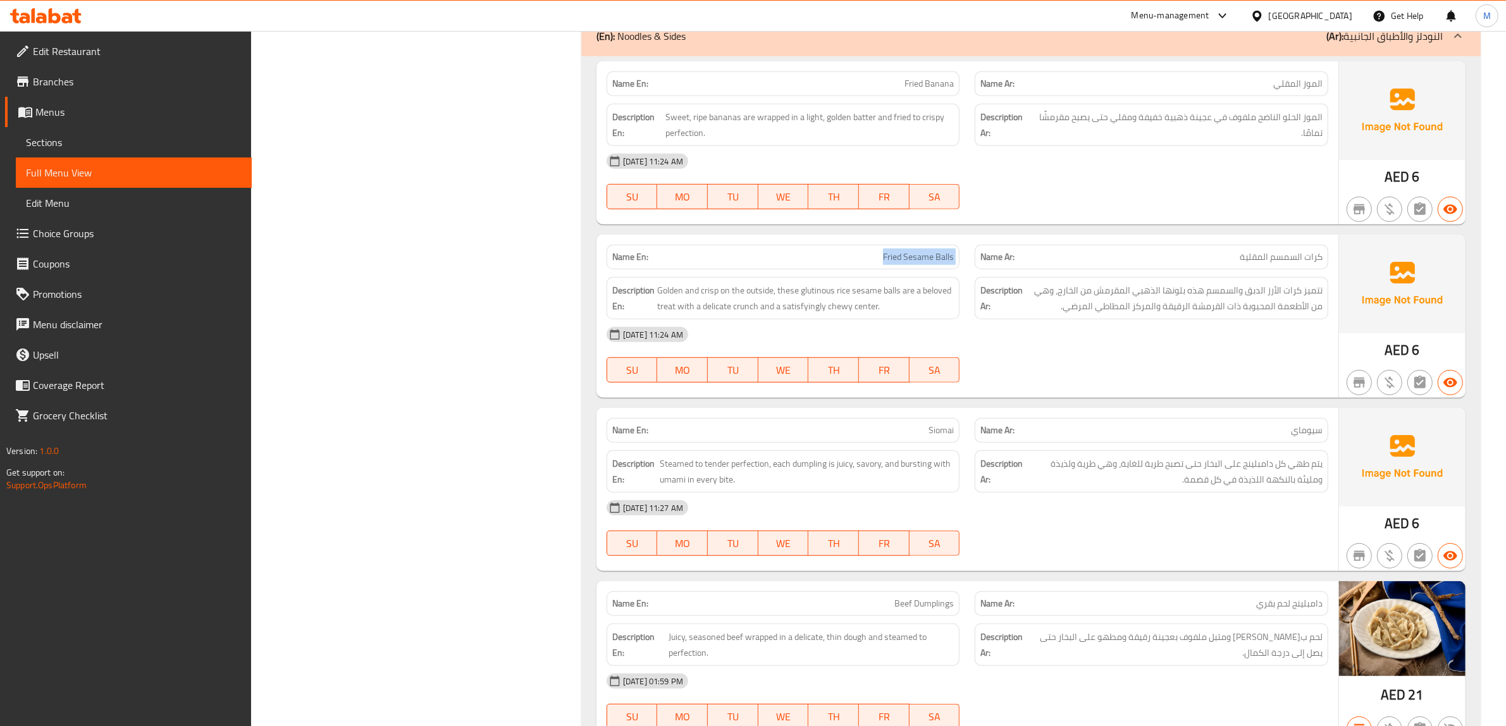
copy span "Siomai"
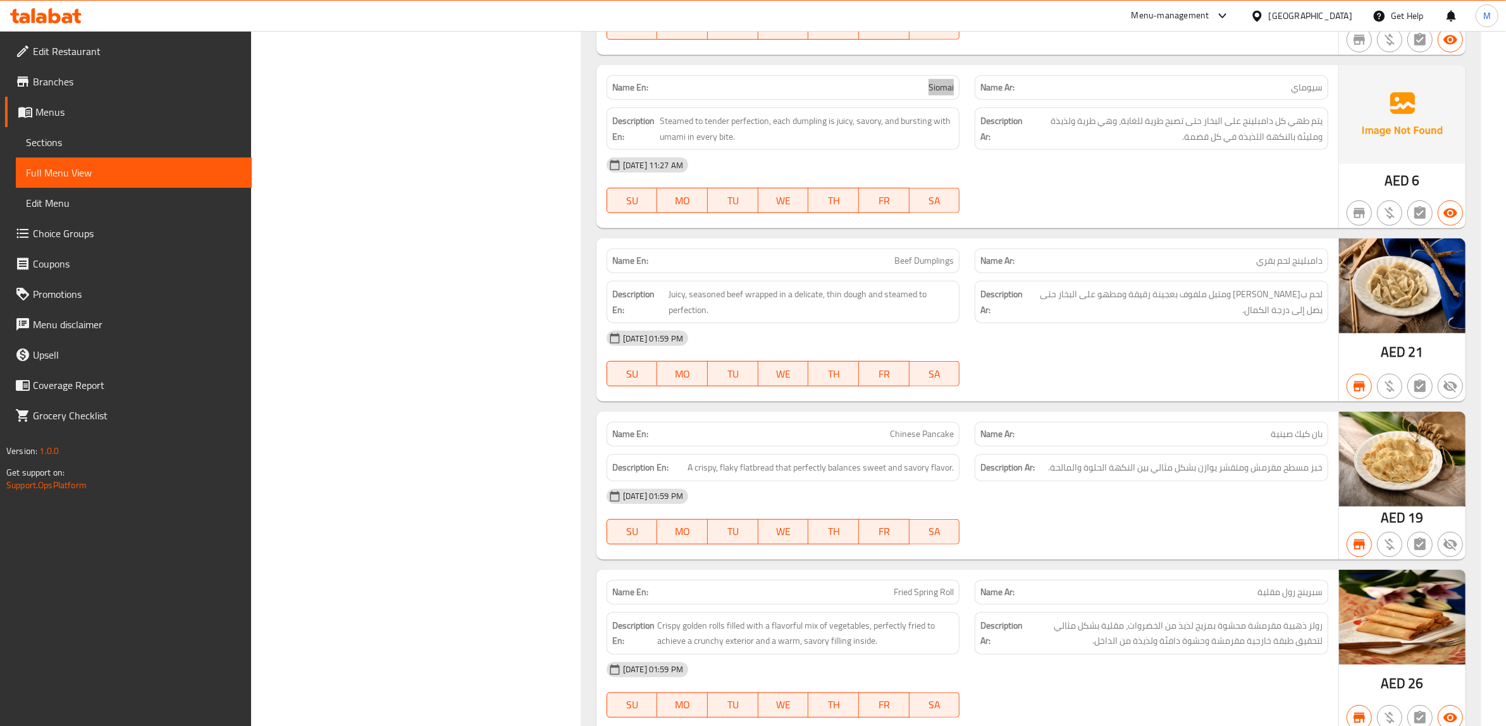
scroll to position [7512, 0]
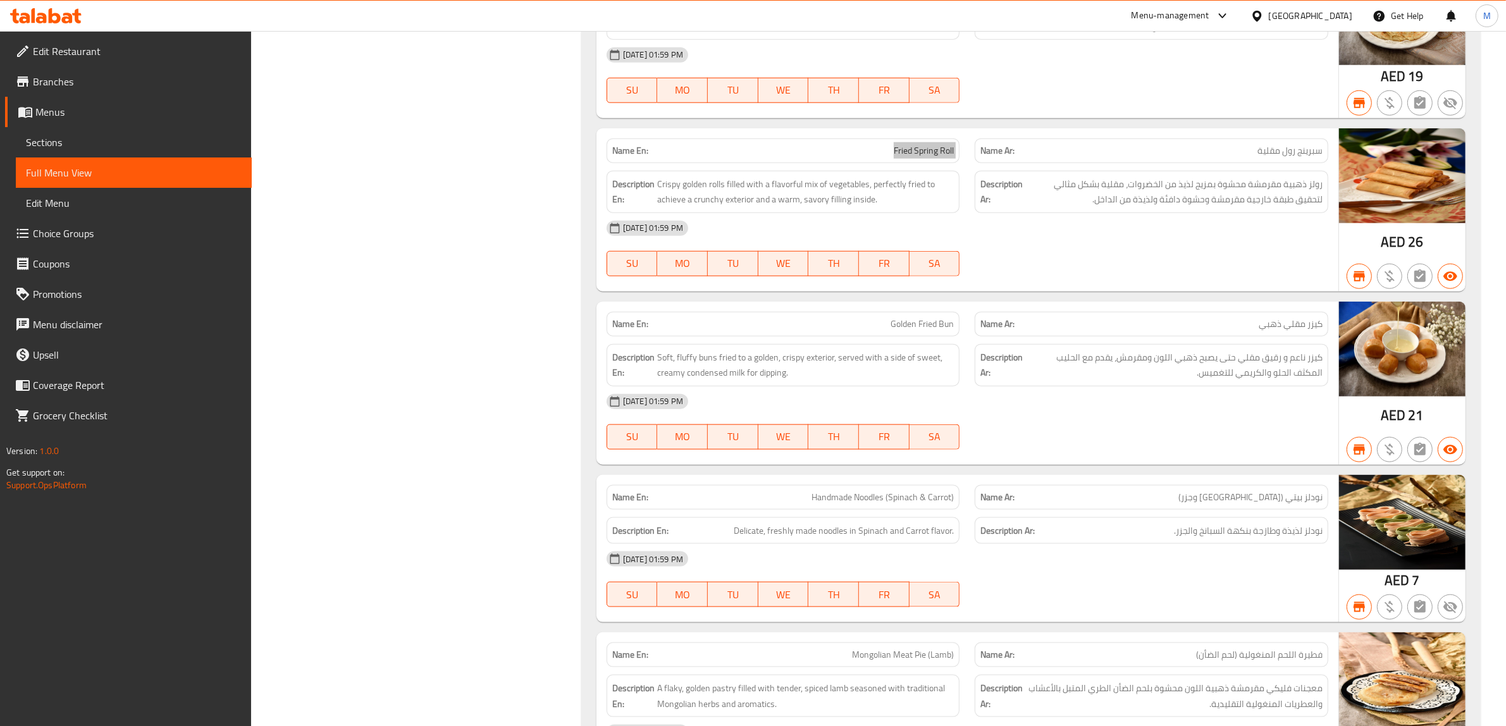
scroll to position [7829, 0]
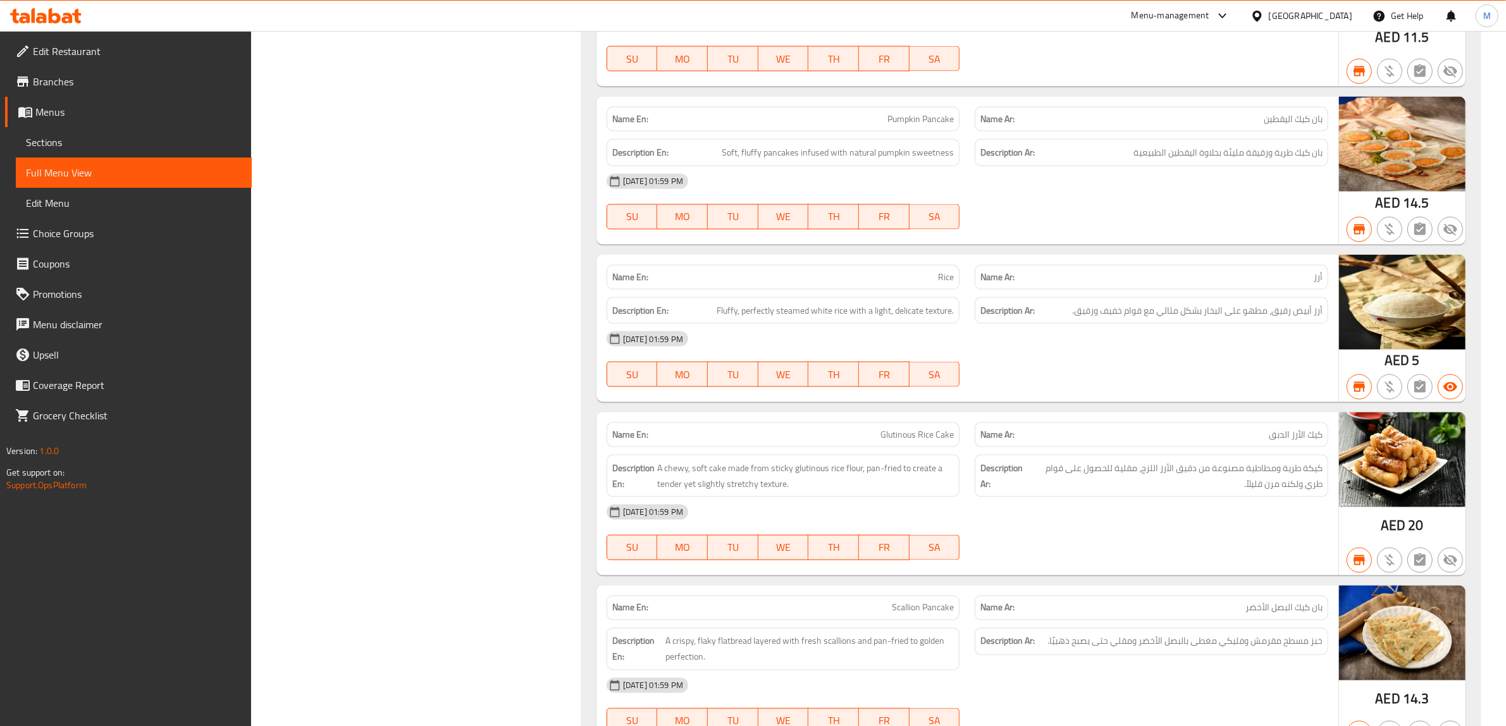
scroll to position [8540, 0]
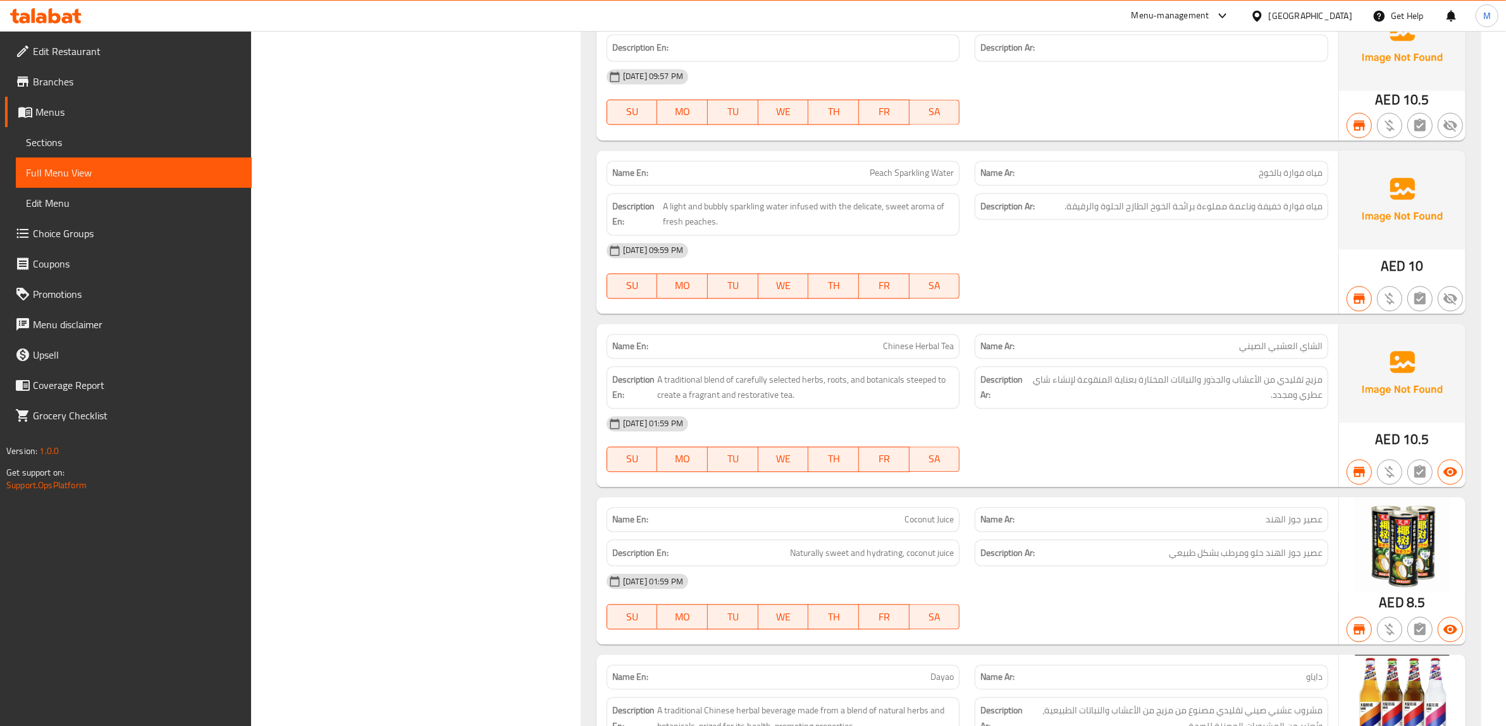
scroll to position [9568, 0]
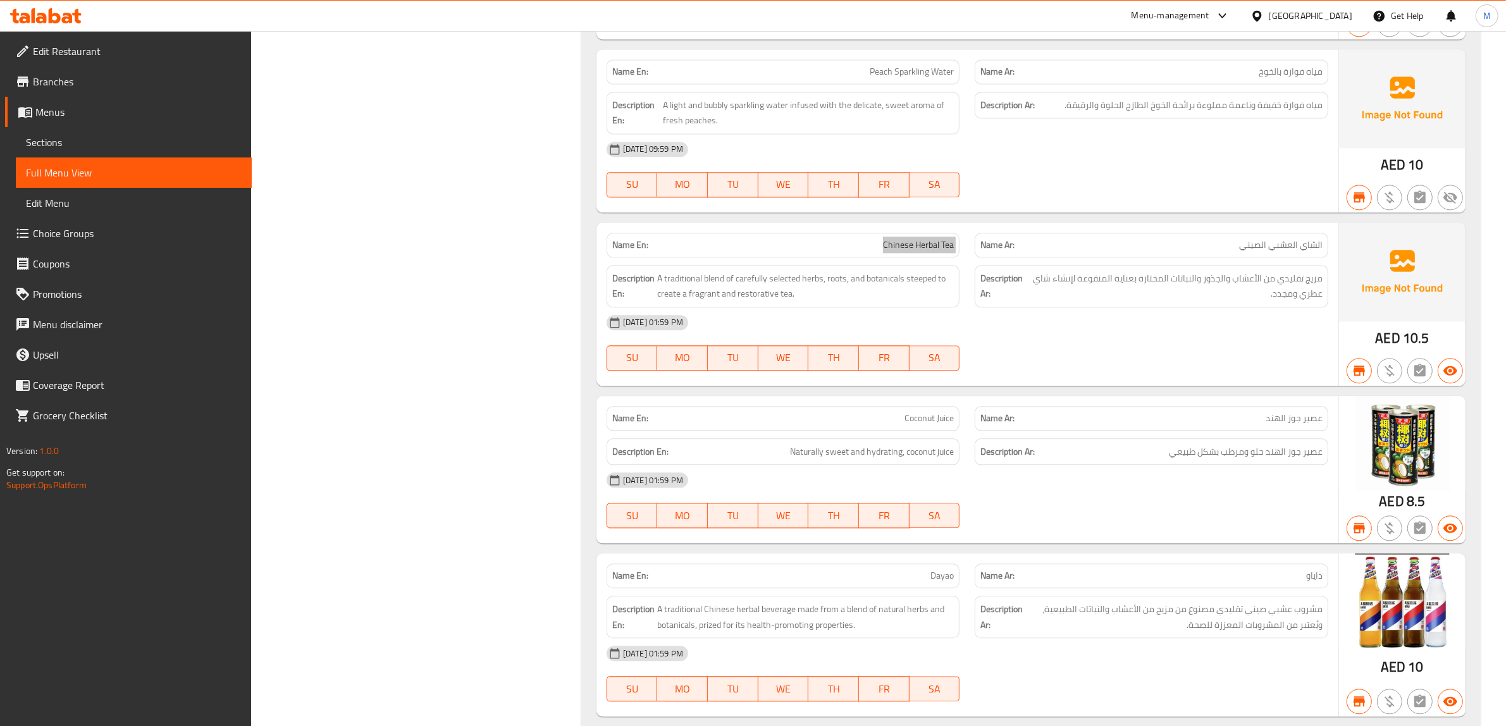
scroll to position [9726, 0]
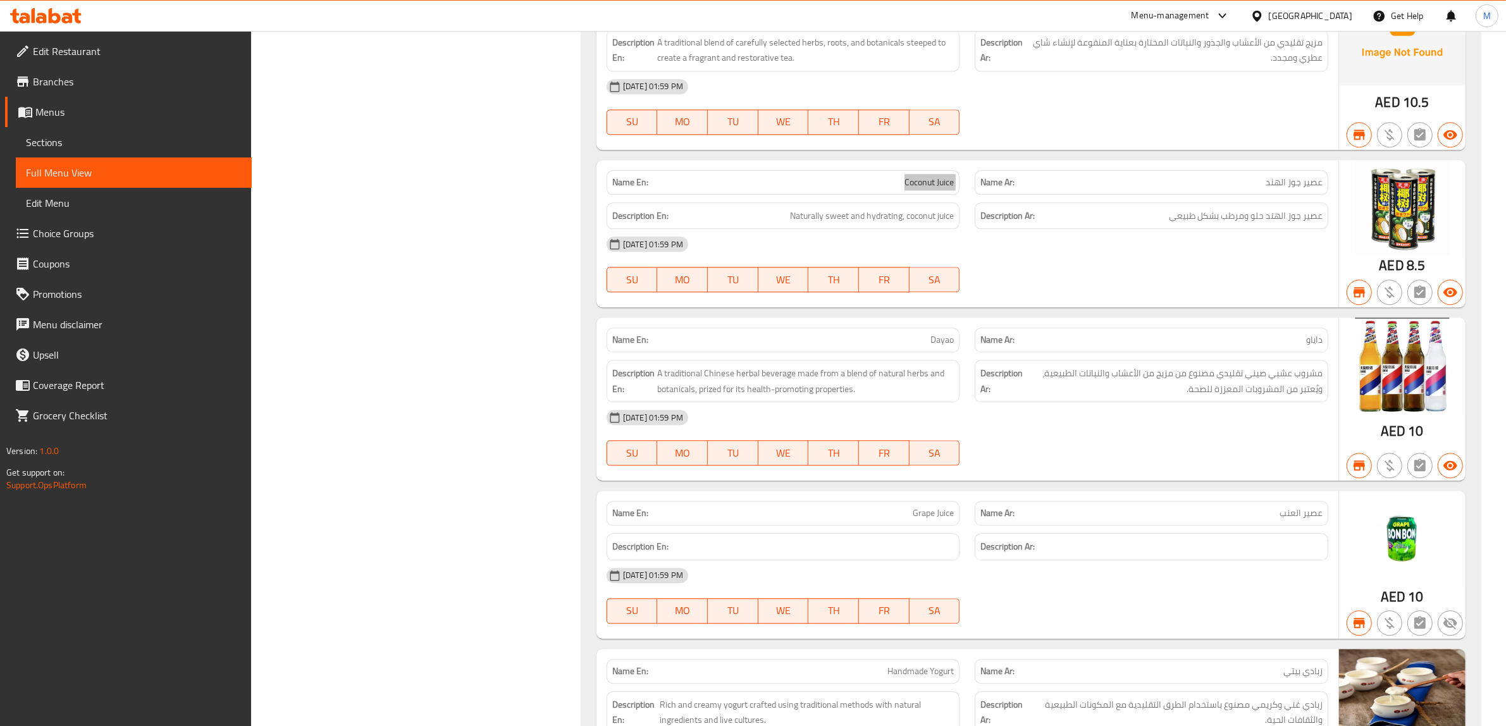
scroll to position [9885, 0]
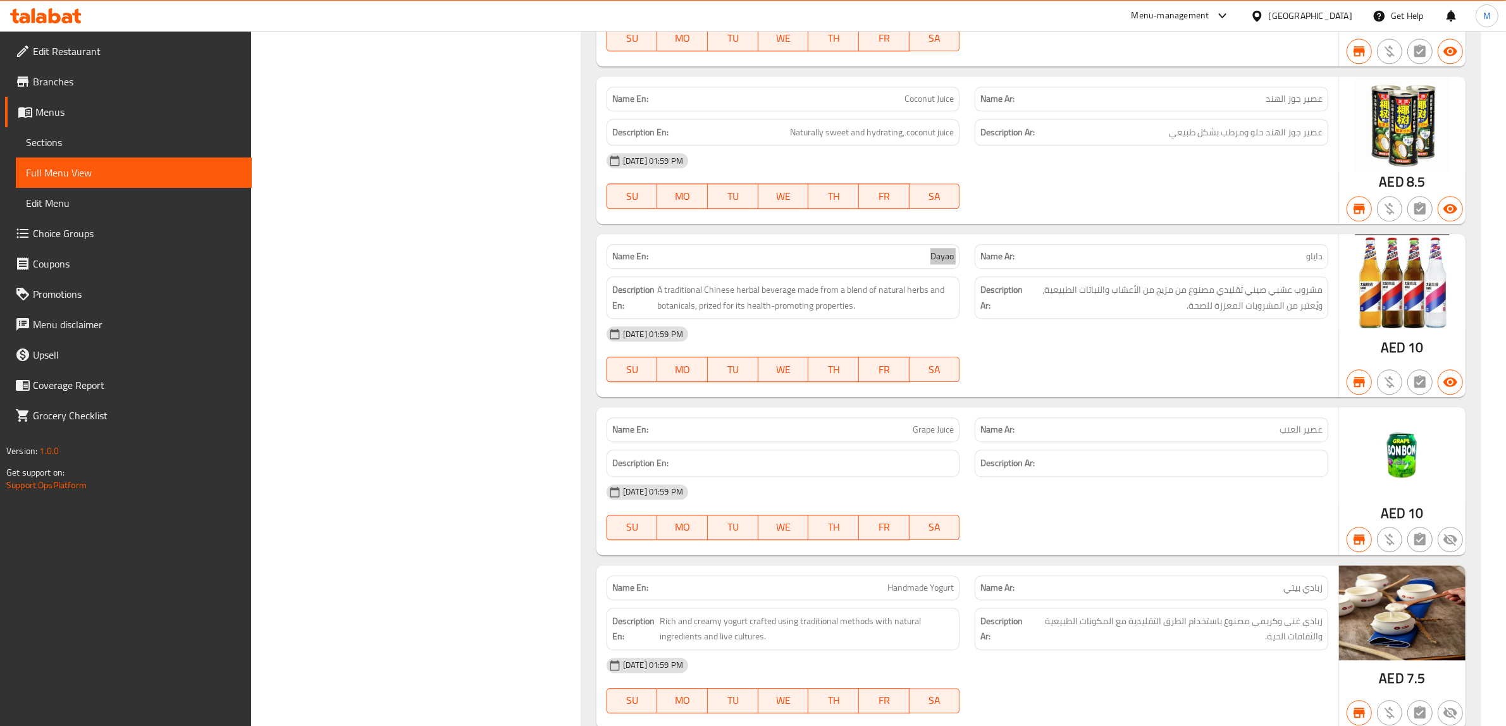
scroll to position [10043, 0]
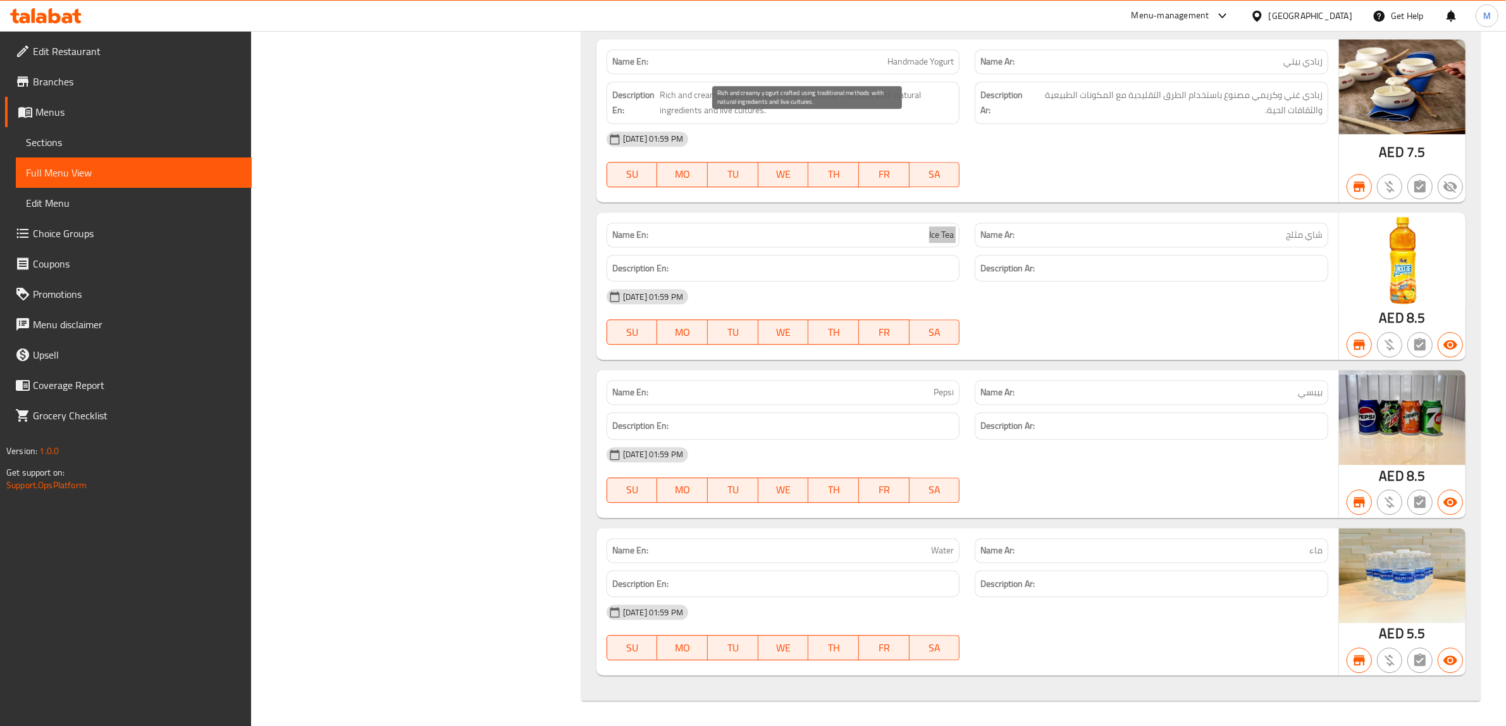
scroll to position [10522, 0]
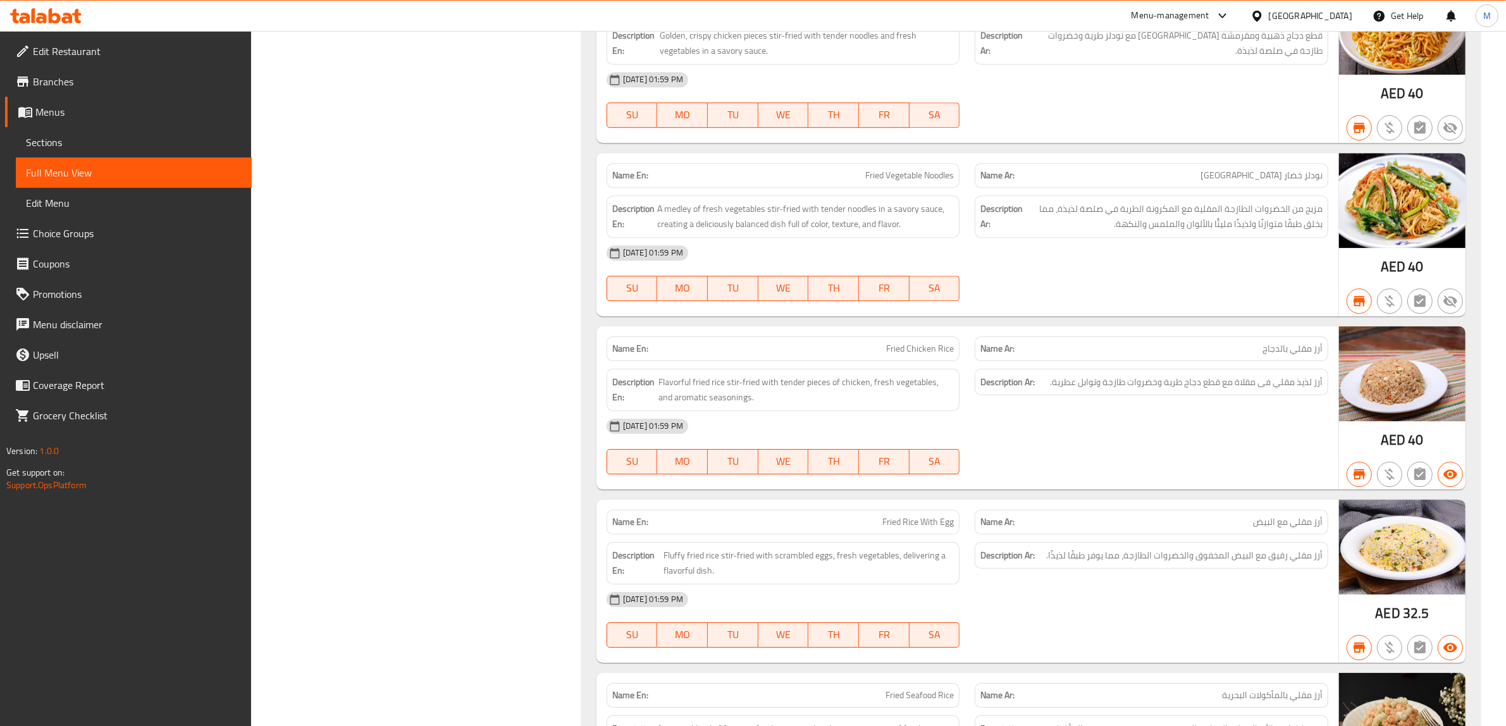
click at [397, 269] on div "Filter Branches Little Lamb Mongolian HotPot & BBQ, Al Muteena Branches Popular…" at bounding box center [421, 727] width 305 height 11036
click at [396, 305] on div "Filter Branches Little Lamb Mongolian HotPot & BBQ, Al Muteena Branches Popular…" at bounding box center [421, 727] width 305 height 11036
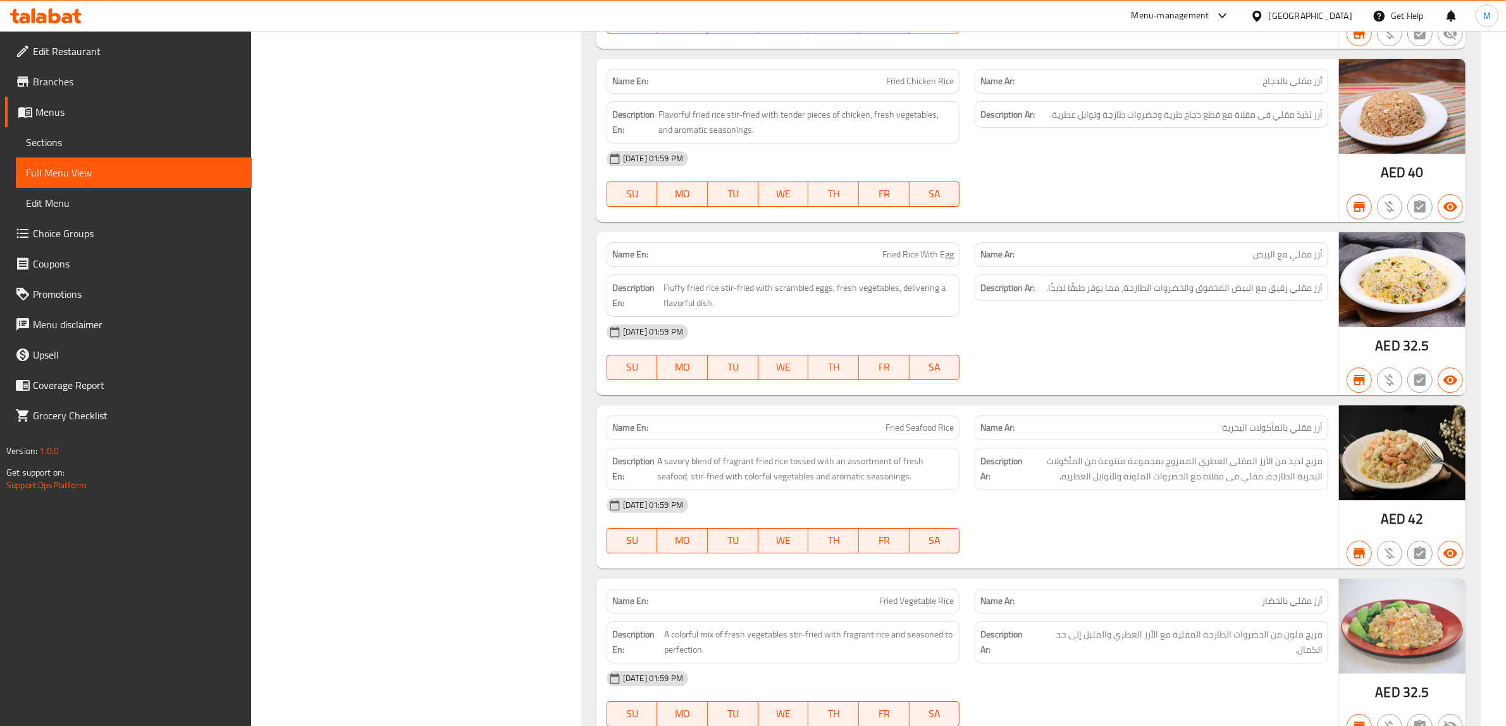
scroll to position [5270, 0]
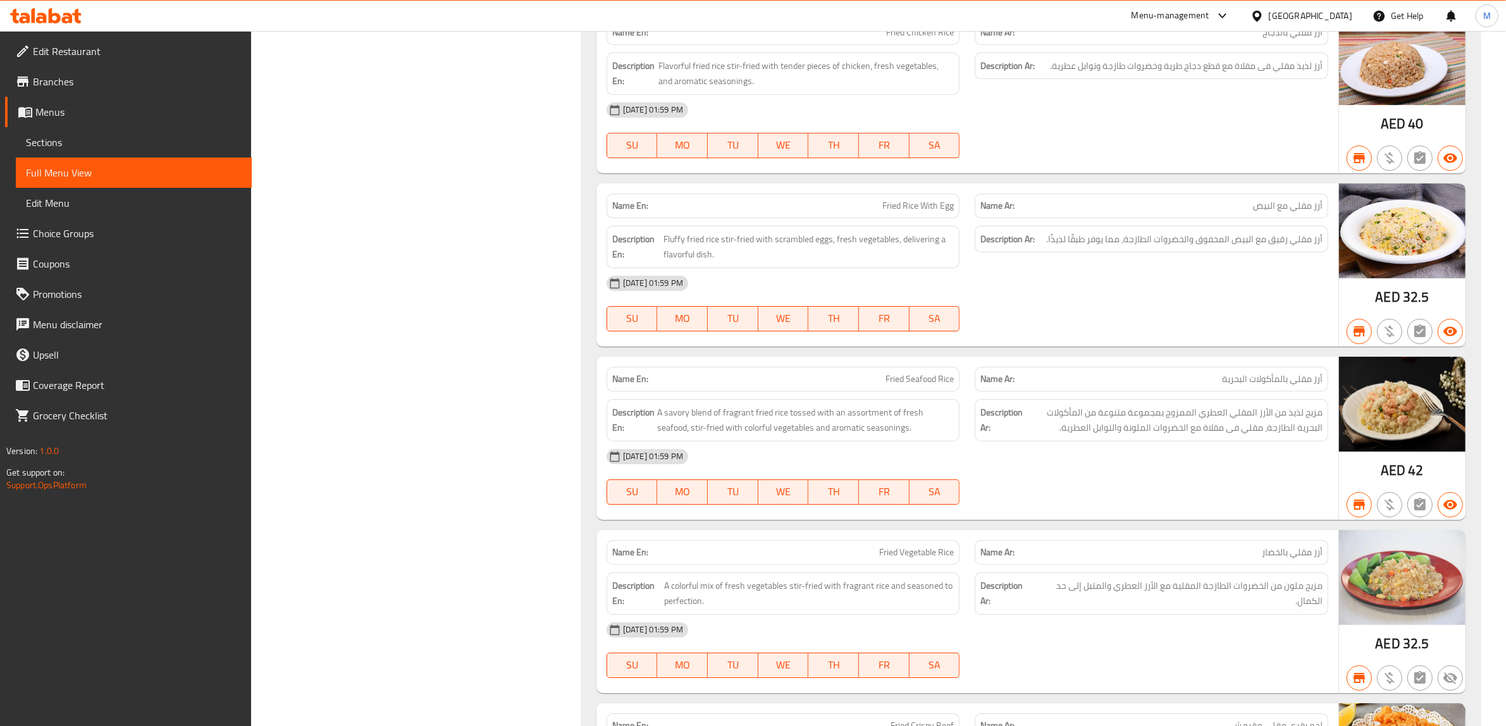
click at [479, 283] on div "Filter Branches Little Lamb Mongolian HotPot & BBQ, Al Muteena Branches Popular…" at bounding box center [421, 411] width 305 height 11036
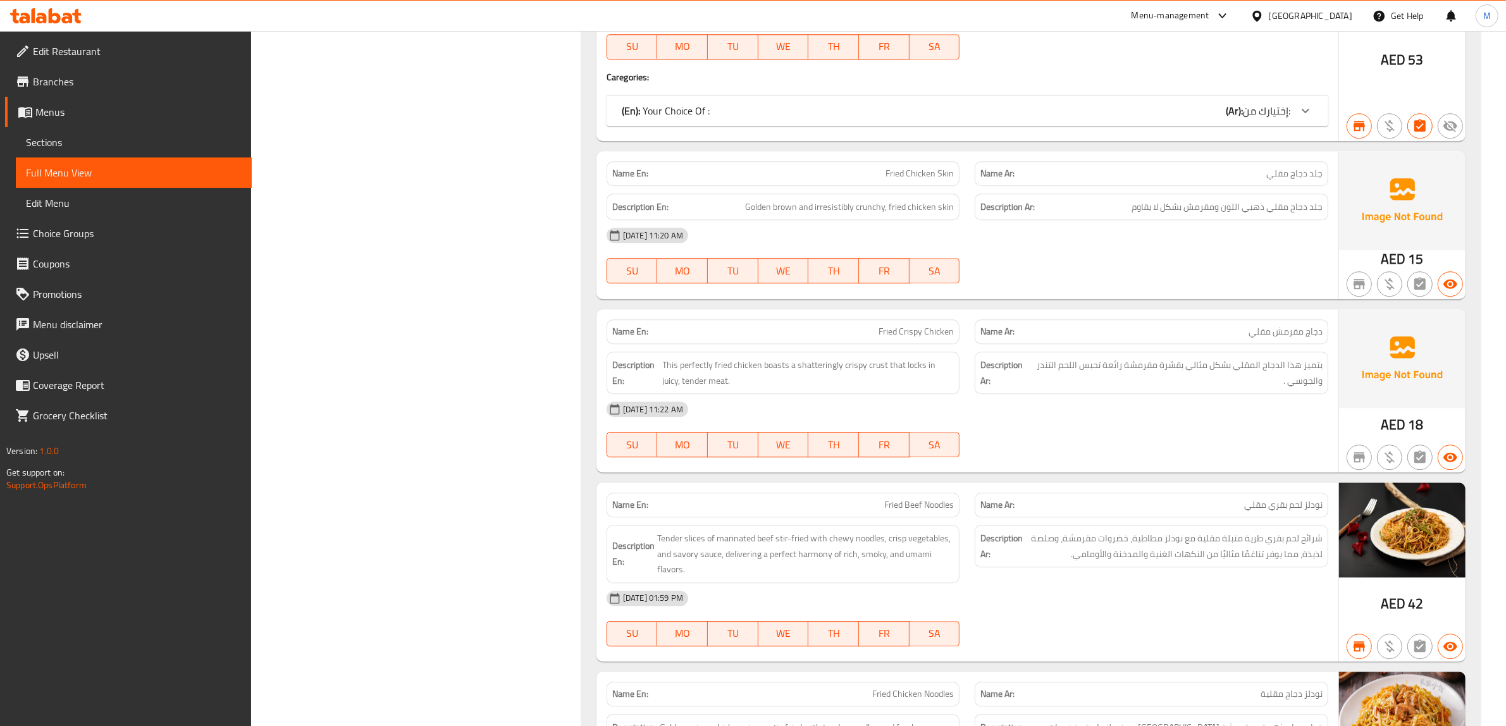
scroll to position [4321, 0]
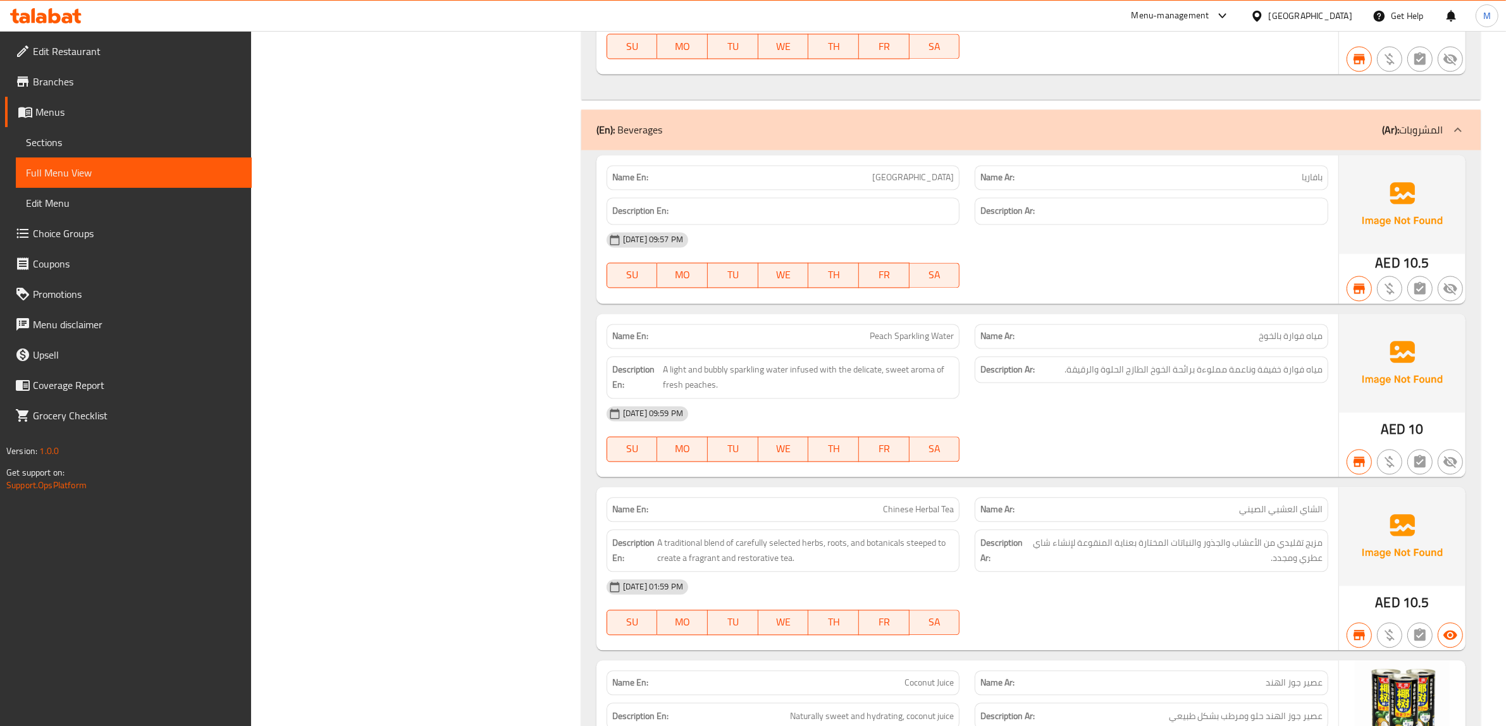
scroll to position [10522, 0]
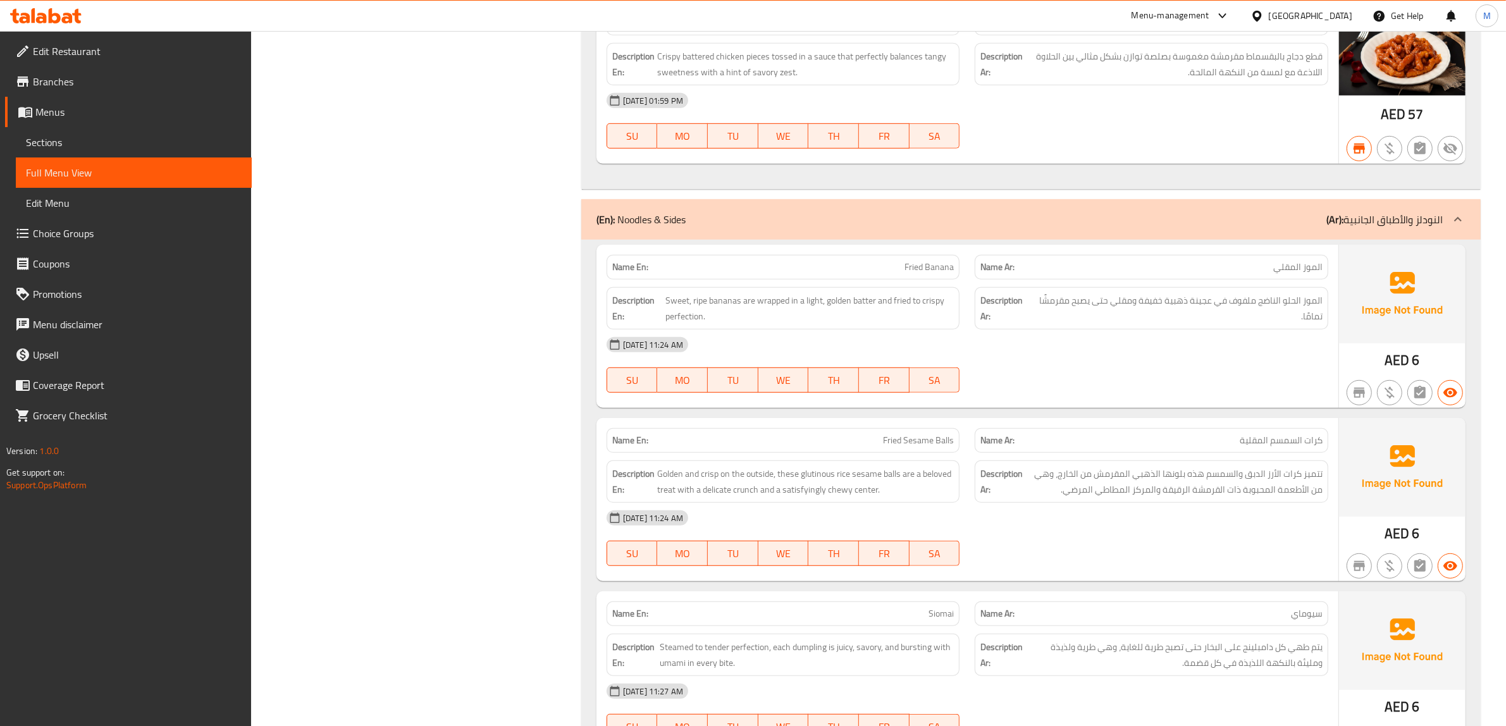
scroll to position [6858, 0]
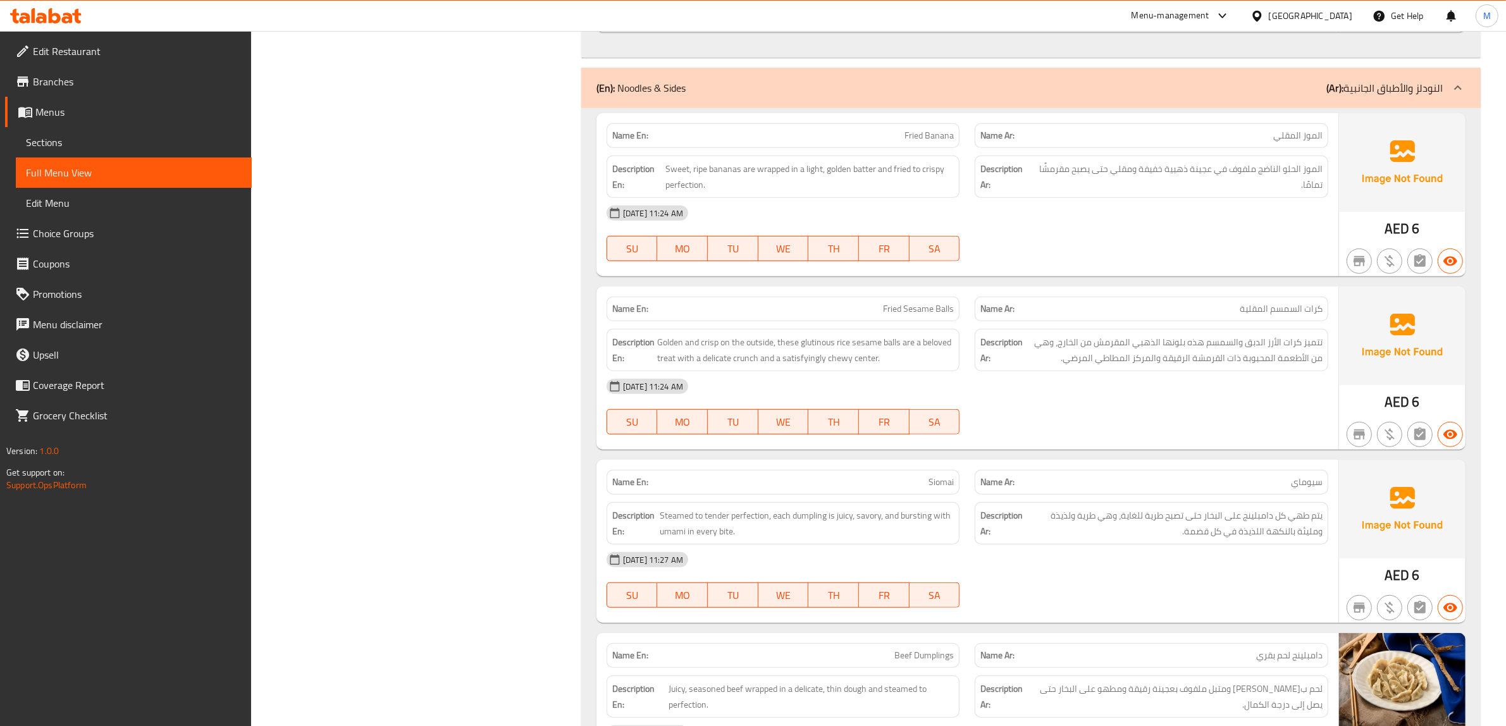
scroll to position [8471, 0]
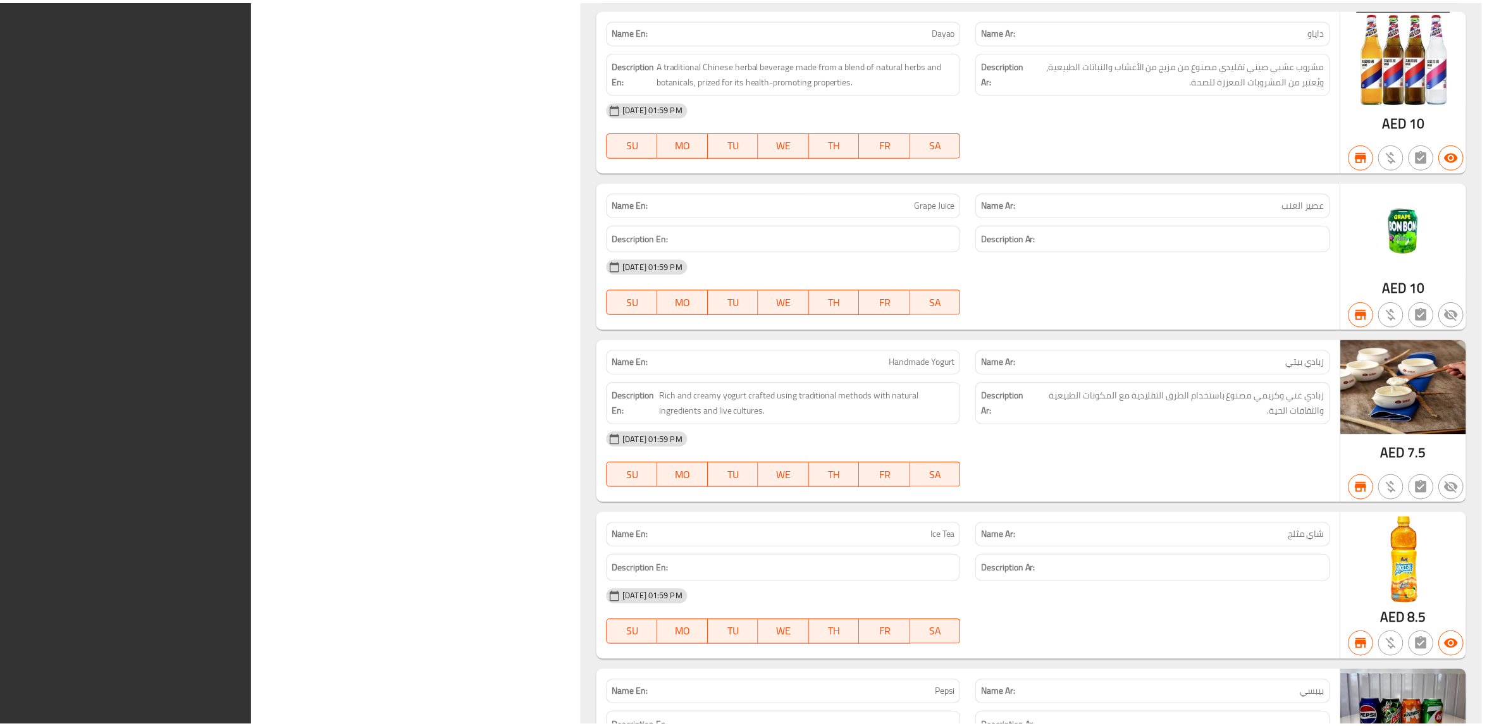
scroll to position [10491, 0]
